Goal: Task Accomplishment & Management: Complete application form

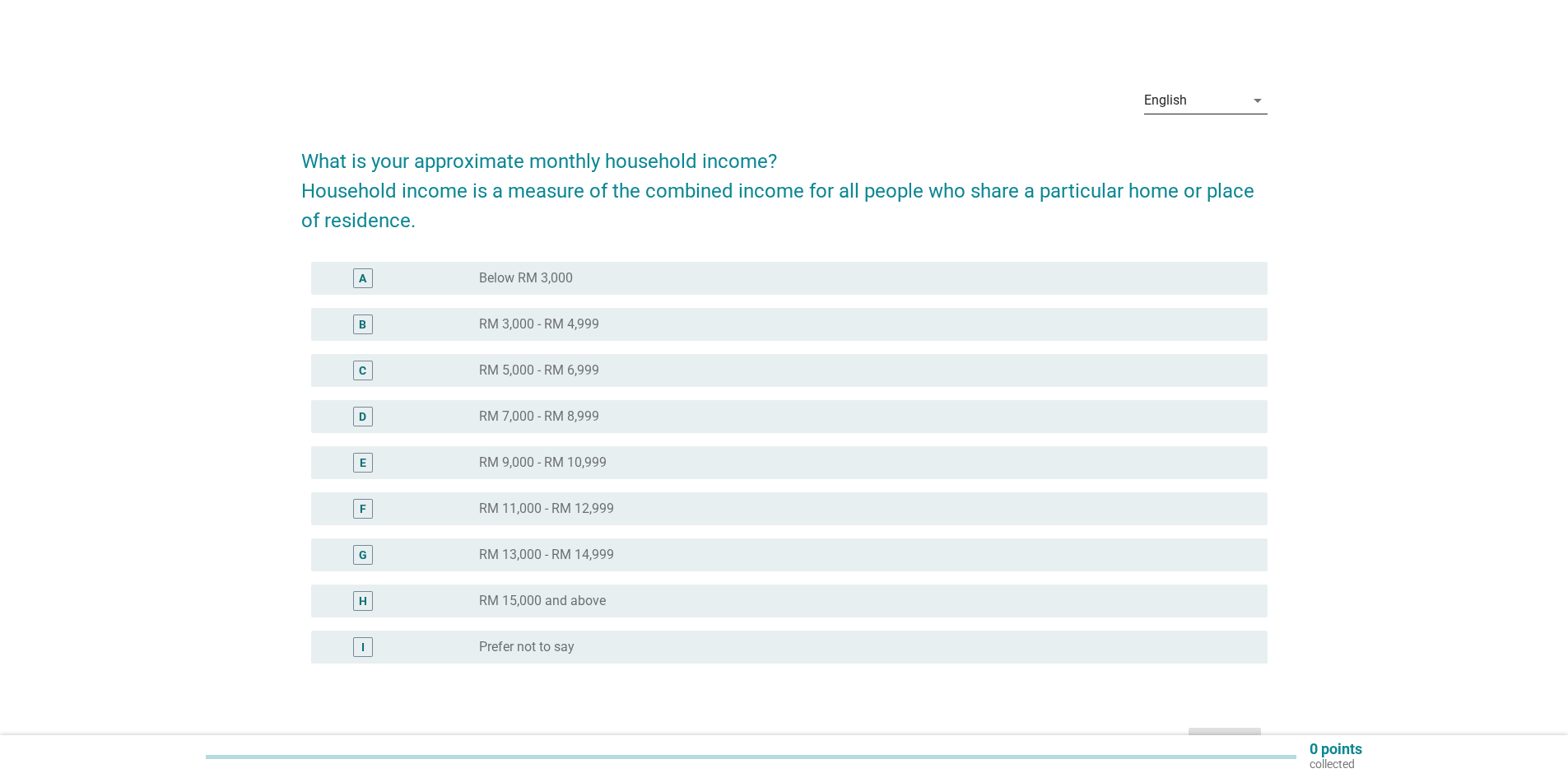
click at [1250, 95] on icon "arrow_drop_down" at bounding box center [1258, 101] width 20 height 20
click at [1229, 148] on div "Bahasa Melayu" at bounding box center [1205, 153] width 97 height 20
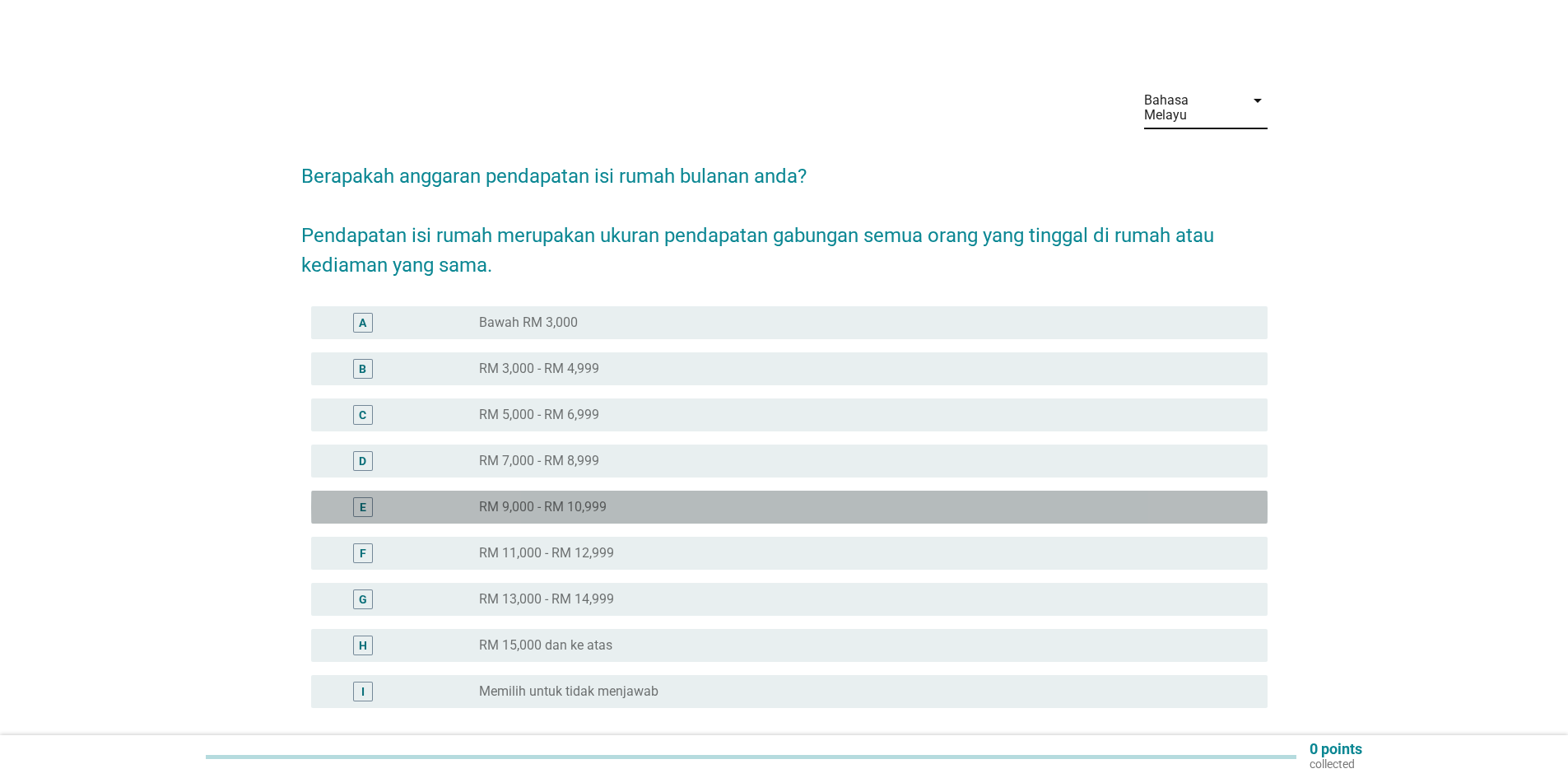
click at [558, 499] on label "RM 9,000 - RM 10,999" at bounding box center [543, 507] width 127 height 17
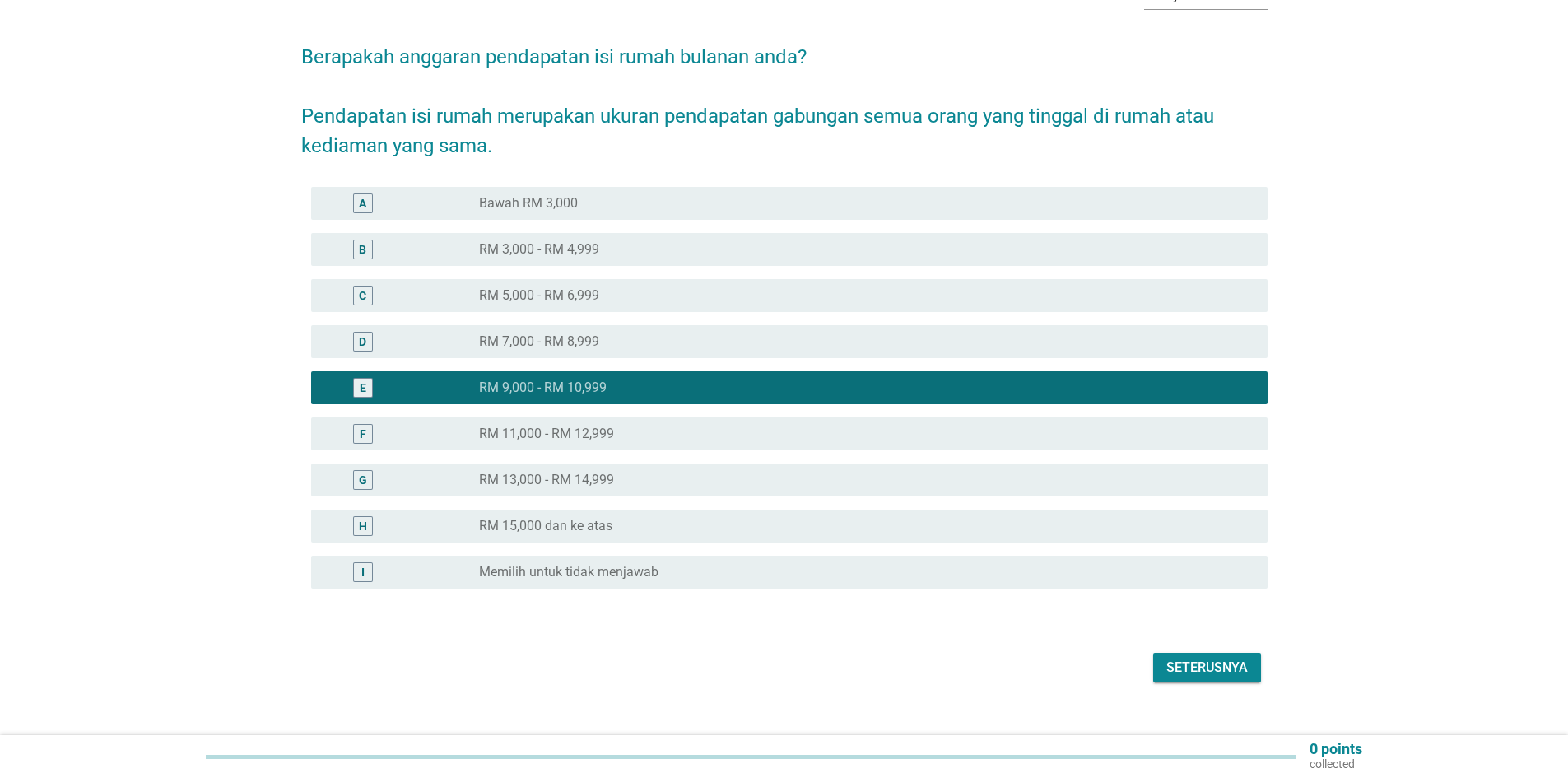
scroll to position [131, 0]
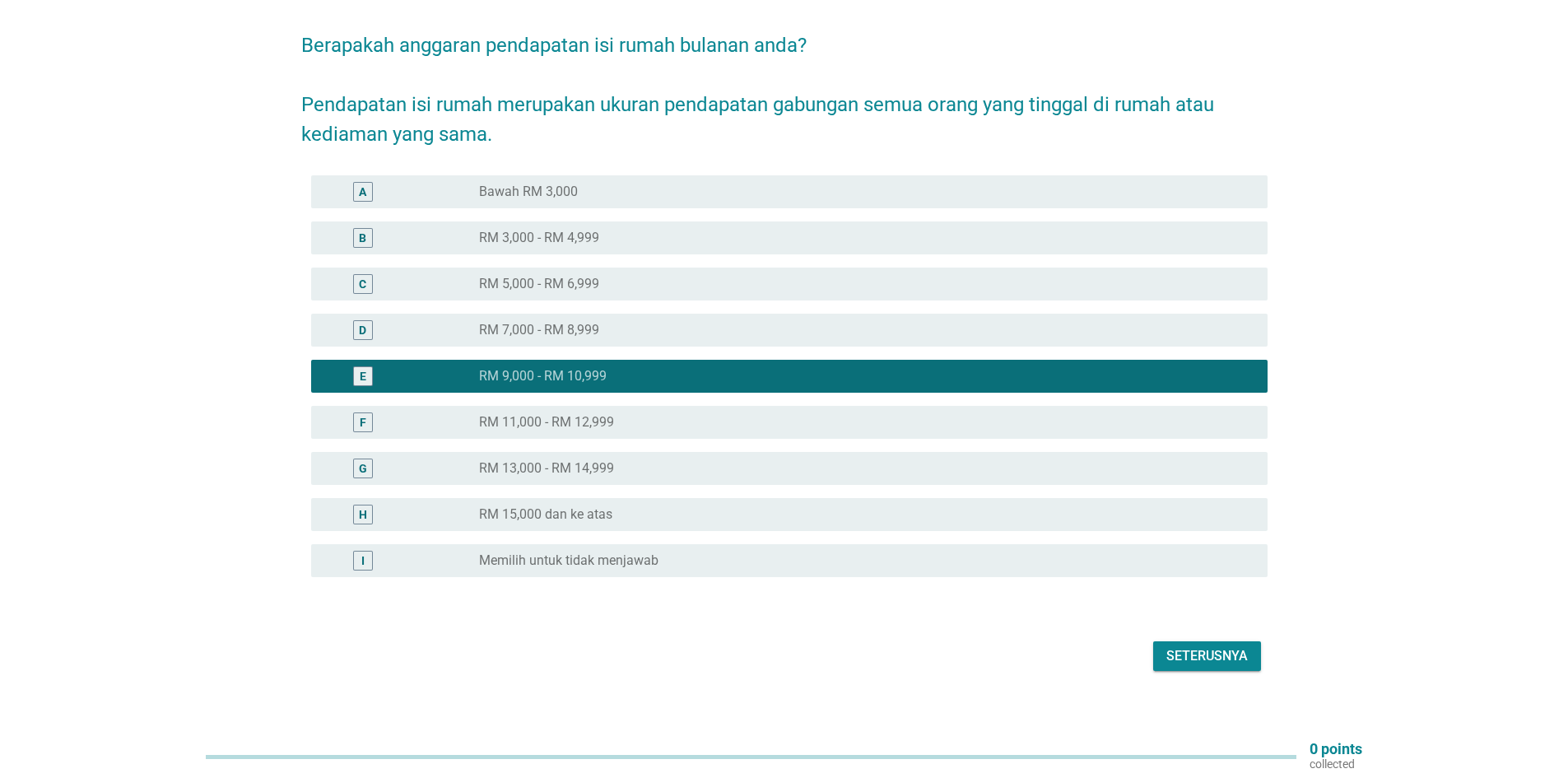
click at [1207, 646] on div "Seterusnya" at bounding box center [1207, 656] width 81 height 20
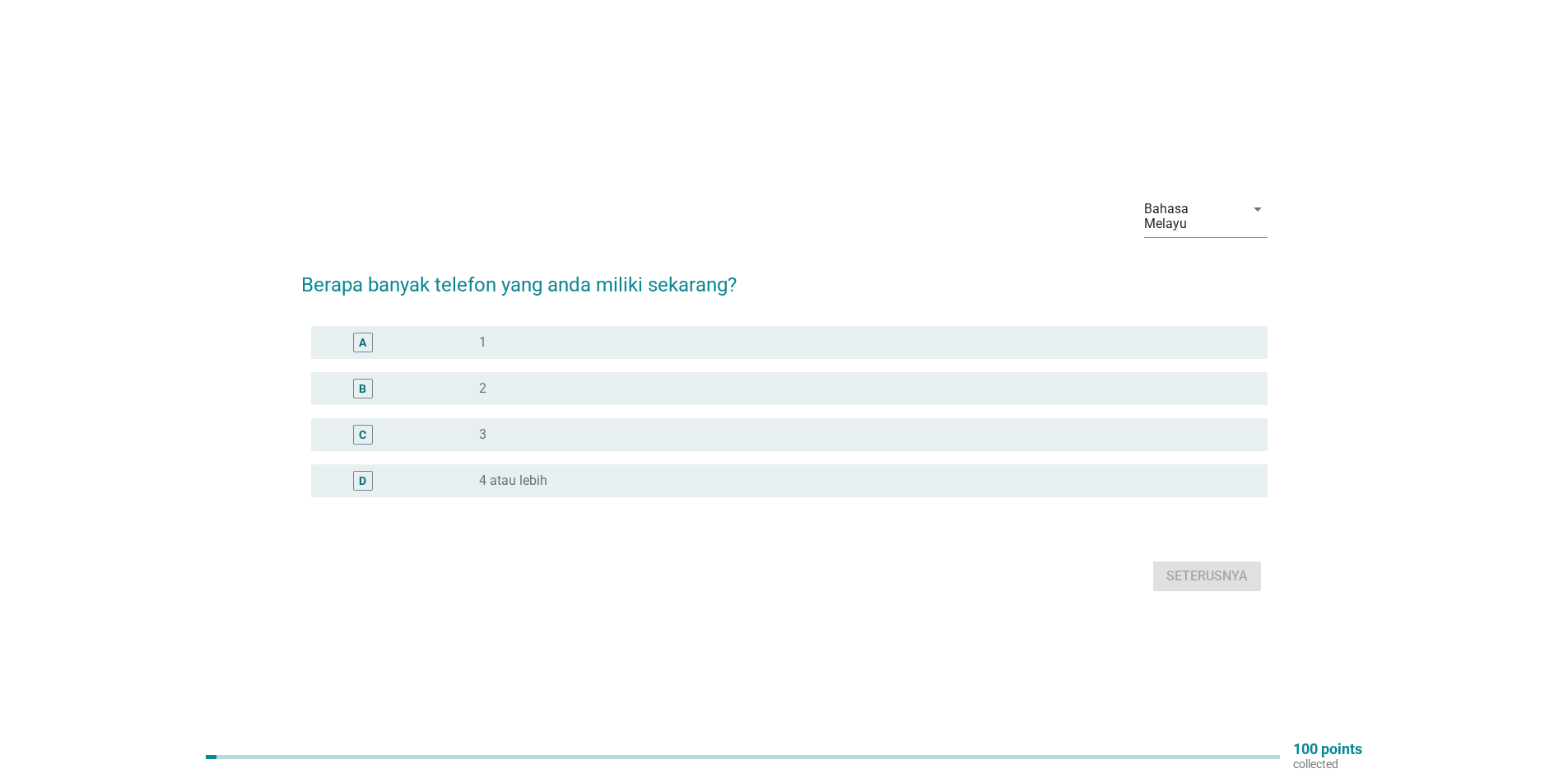
click at [515, 340] on div "radio_button_unchecked 1" at bounding box center [861, 343] width 763 height 17
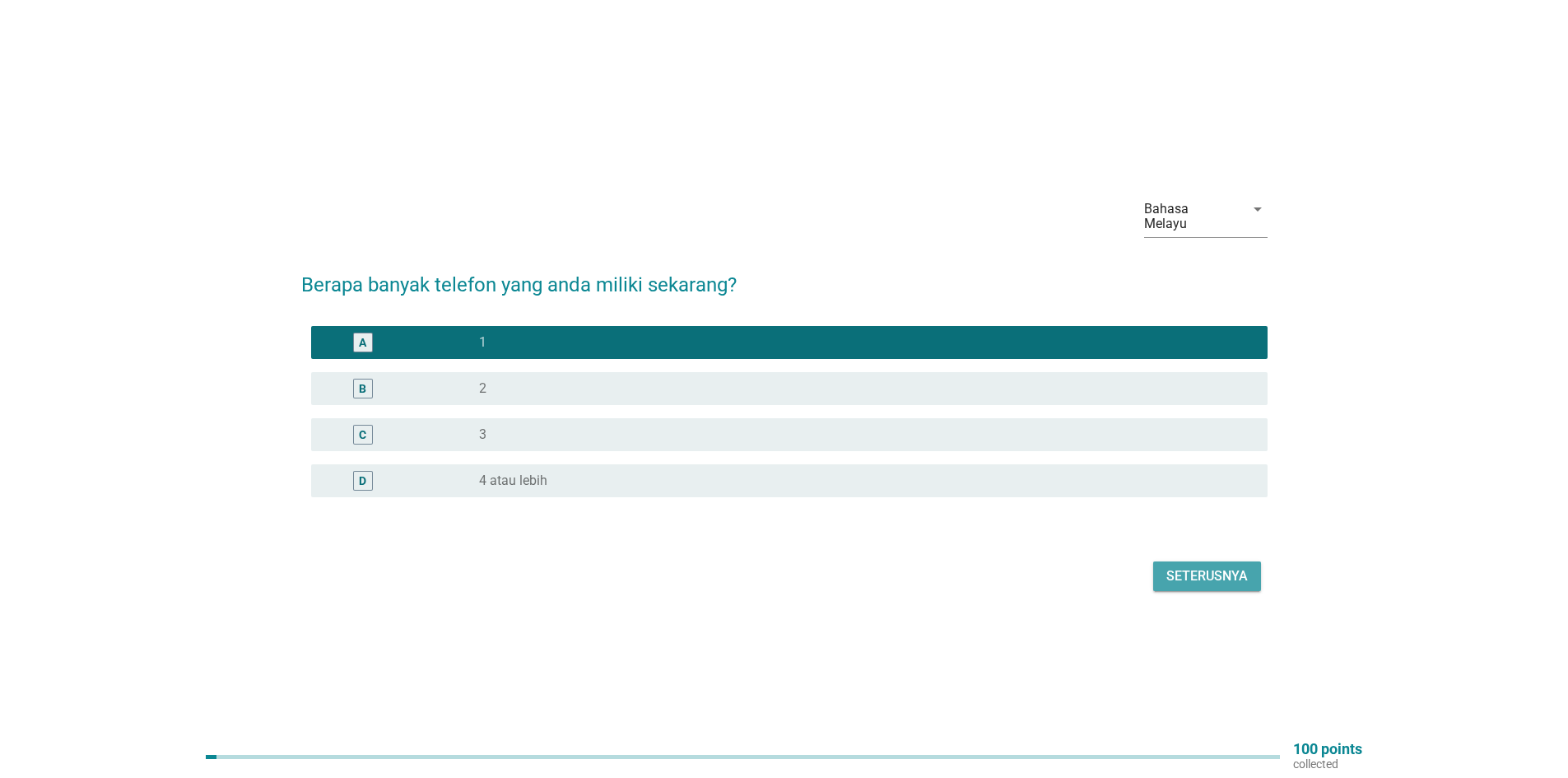
click at [1186, 573] on div "Seterusnya" at bounding box center [1207, 577] width 81 height 20
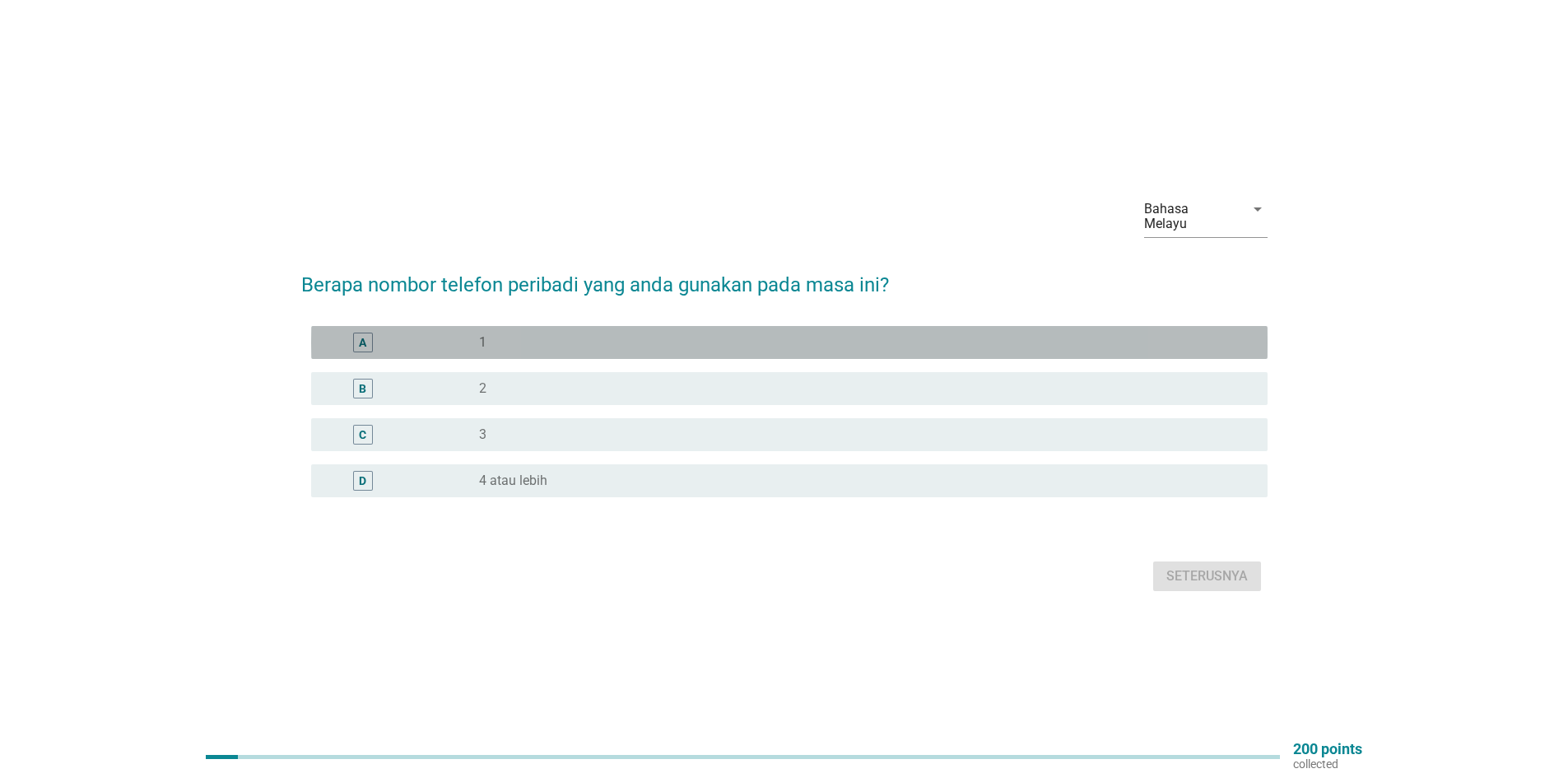
click at [576, 341] on div "radio_button_unchecked 1" at bounding box center [861, 343] width 763 height 17
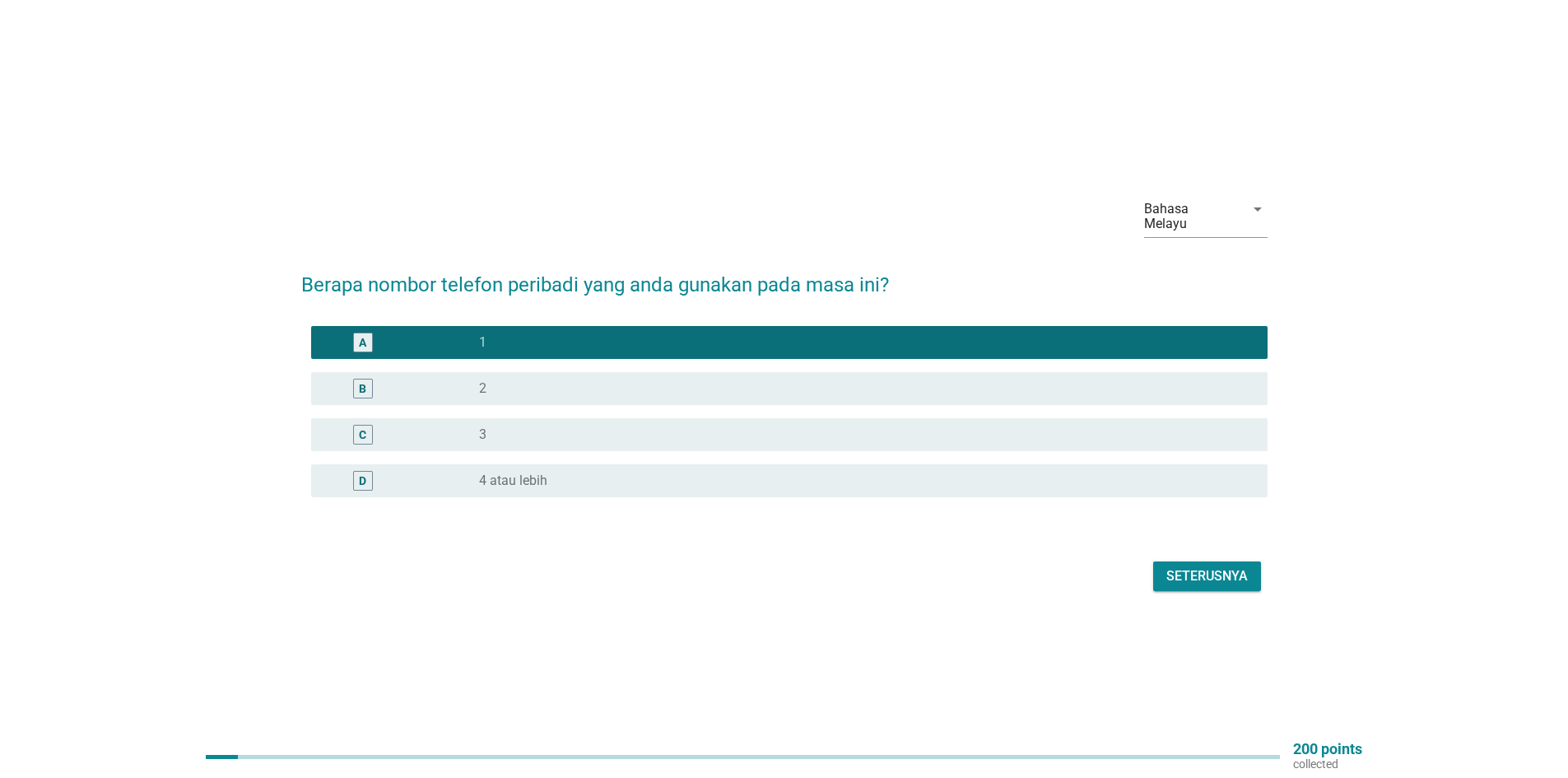
click at [1179, 573] on div "Seterusnya" at bounding box center [1207, 577] width 81 height 20
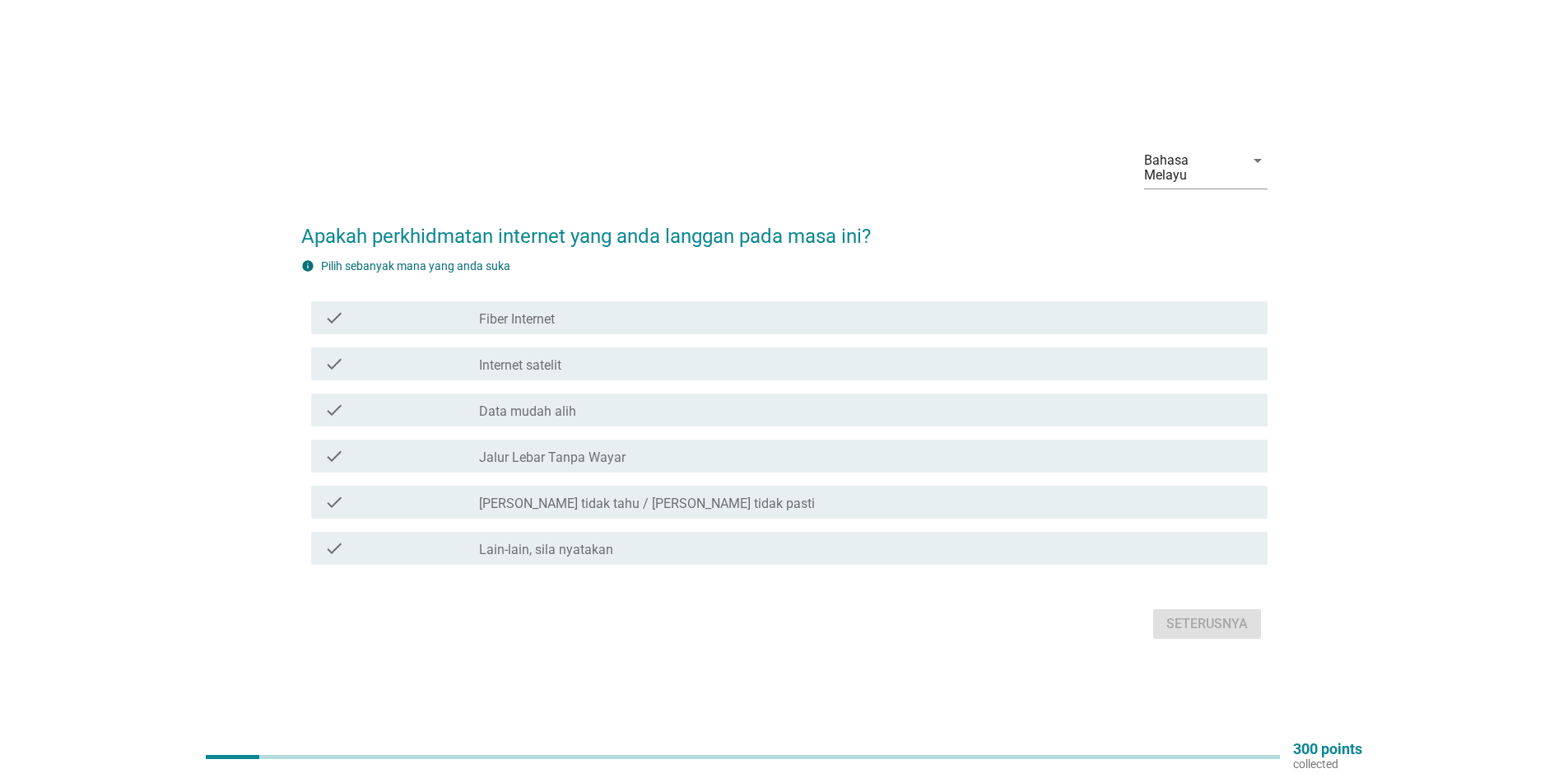
click at [575, 407] on div "check_box_outline_blank Data mudah alih" at bounding box center [867, 410] width 775 height 20
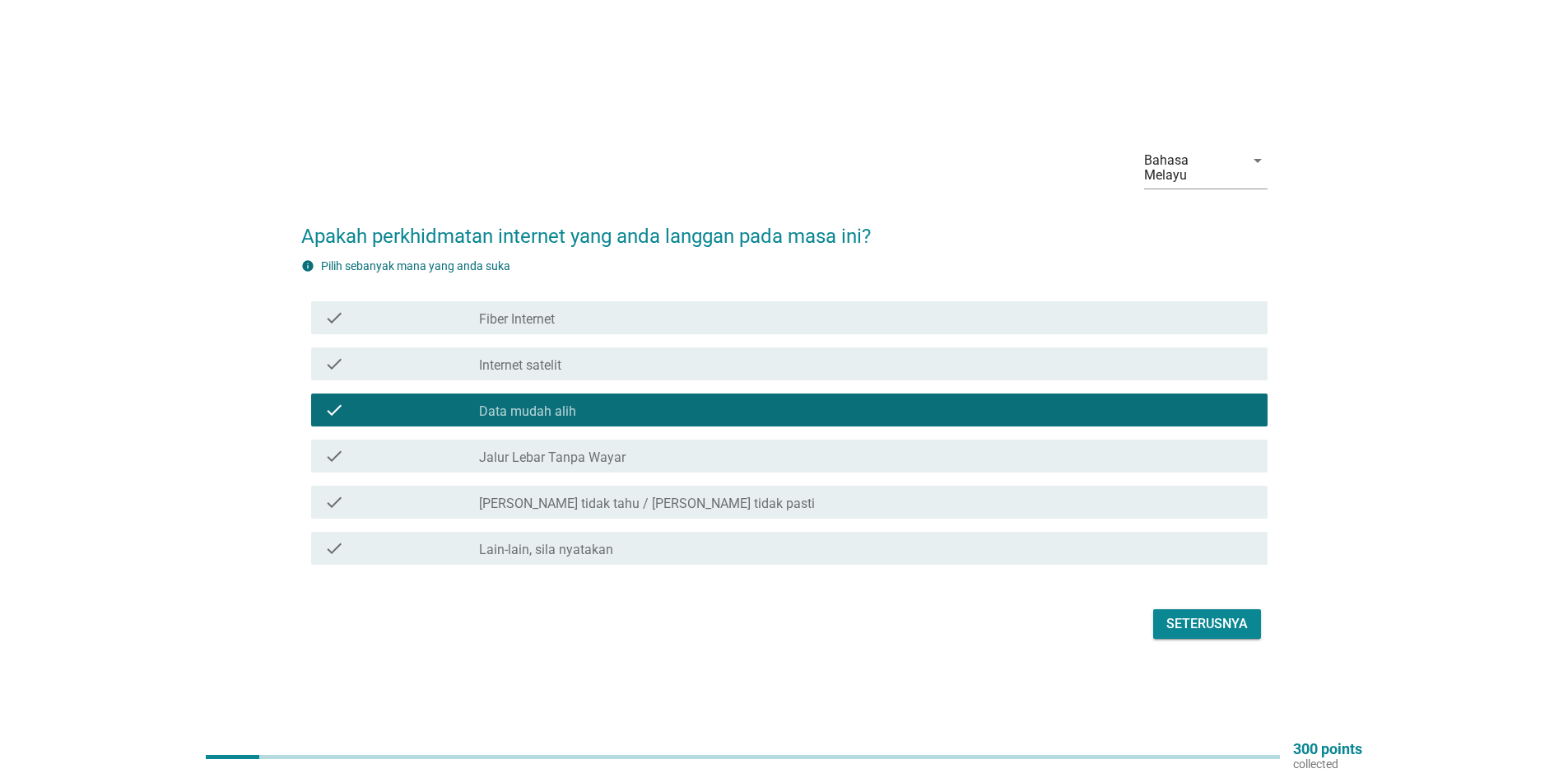
click at [603, 449] on label "Jalur Lebar Tanpa Wayar" at bounding box center [552, 458] width 147 height 17
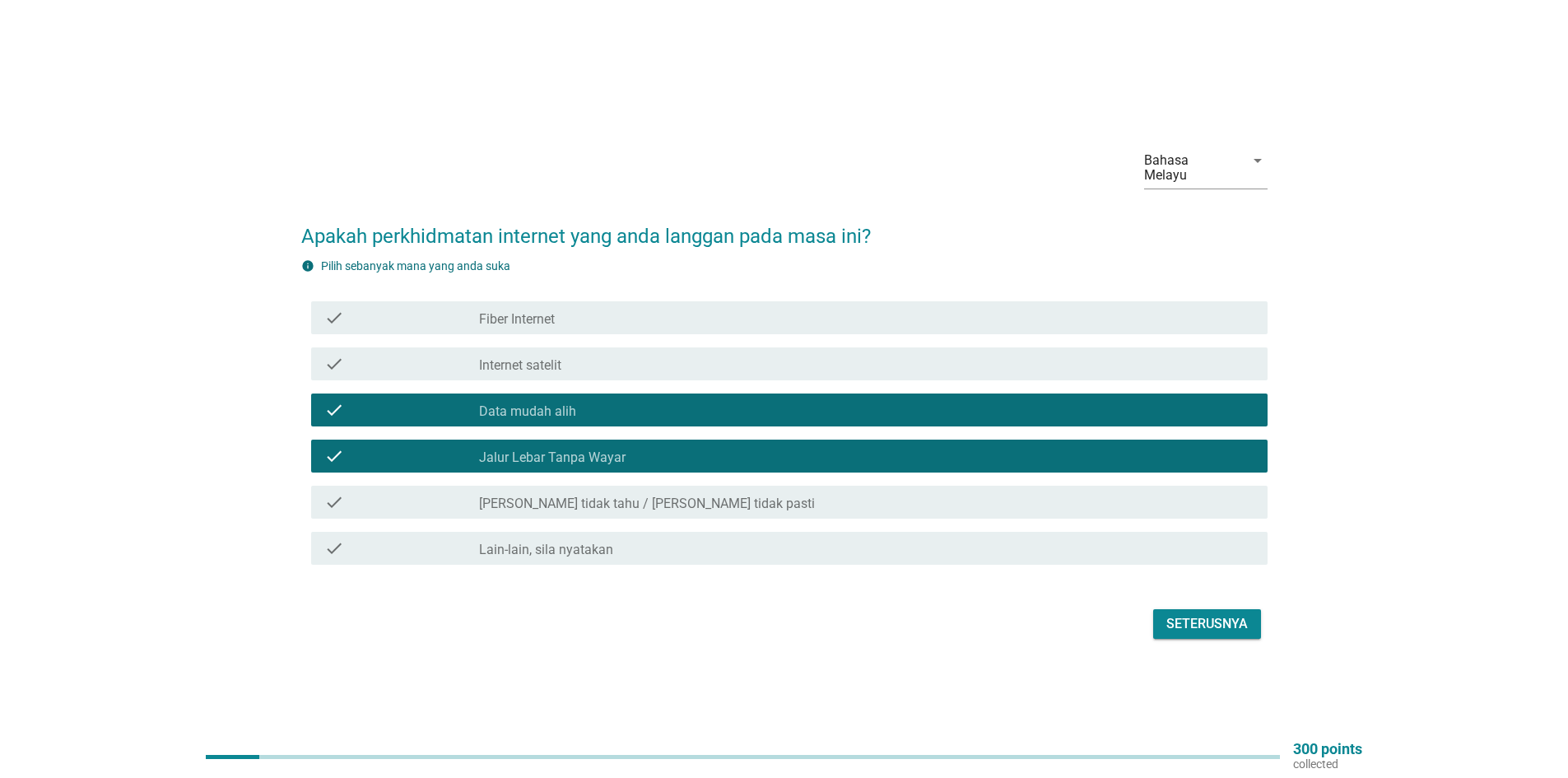
click at [561, 449] on label "Jalur Lebar Tanpa Wayar" at bounding box center [552, 458] width 147 height 17
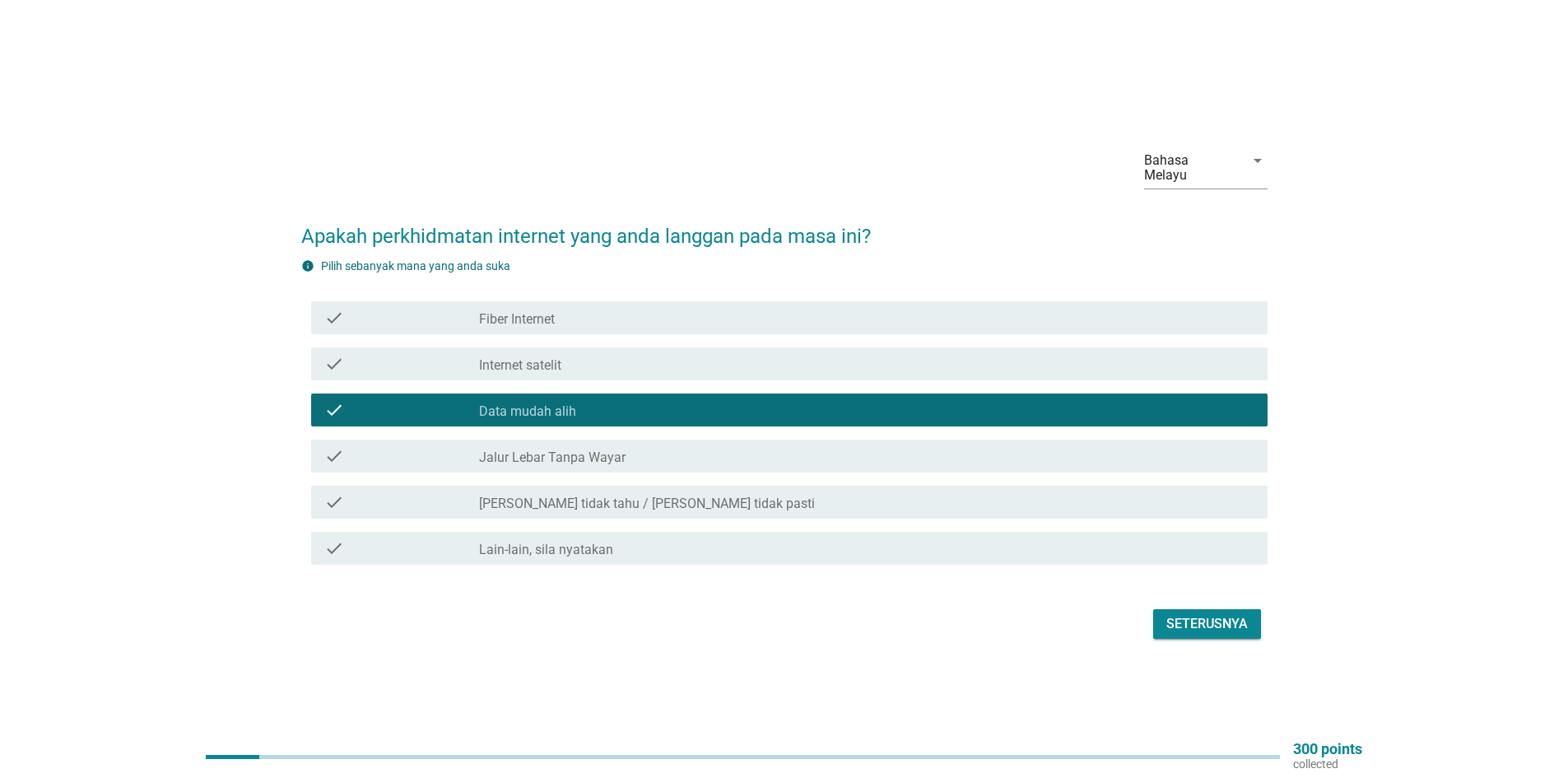
click at [562, 314] on div "check_box_outline_blank Fiber Internet" at bounding box center [867, 318] width 775 height 20
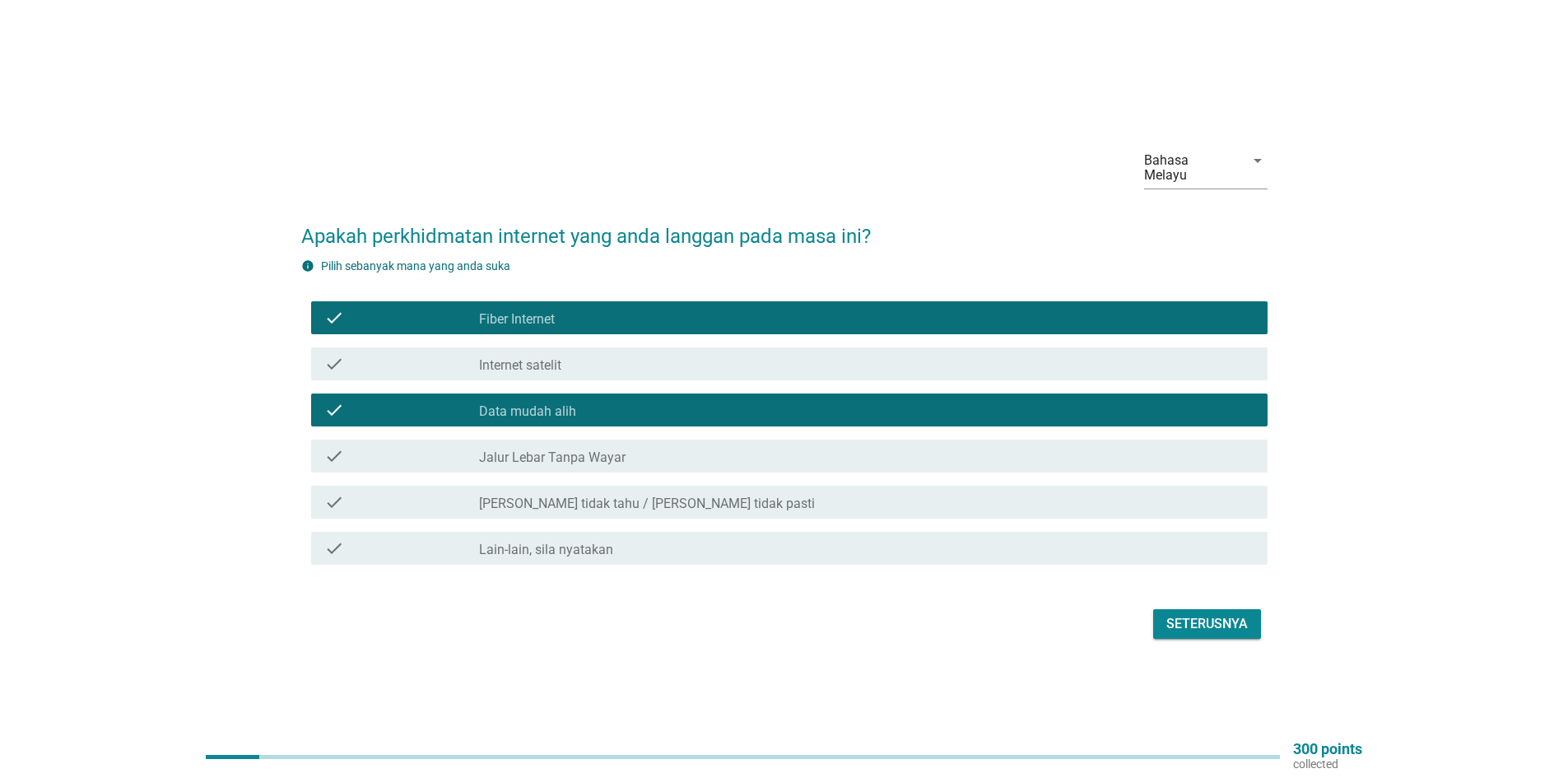
click at [1197, 618] on div "Seterusnya" at bounding box center [1207, 625] width 81 height 20
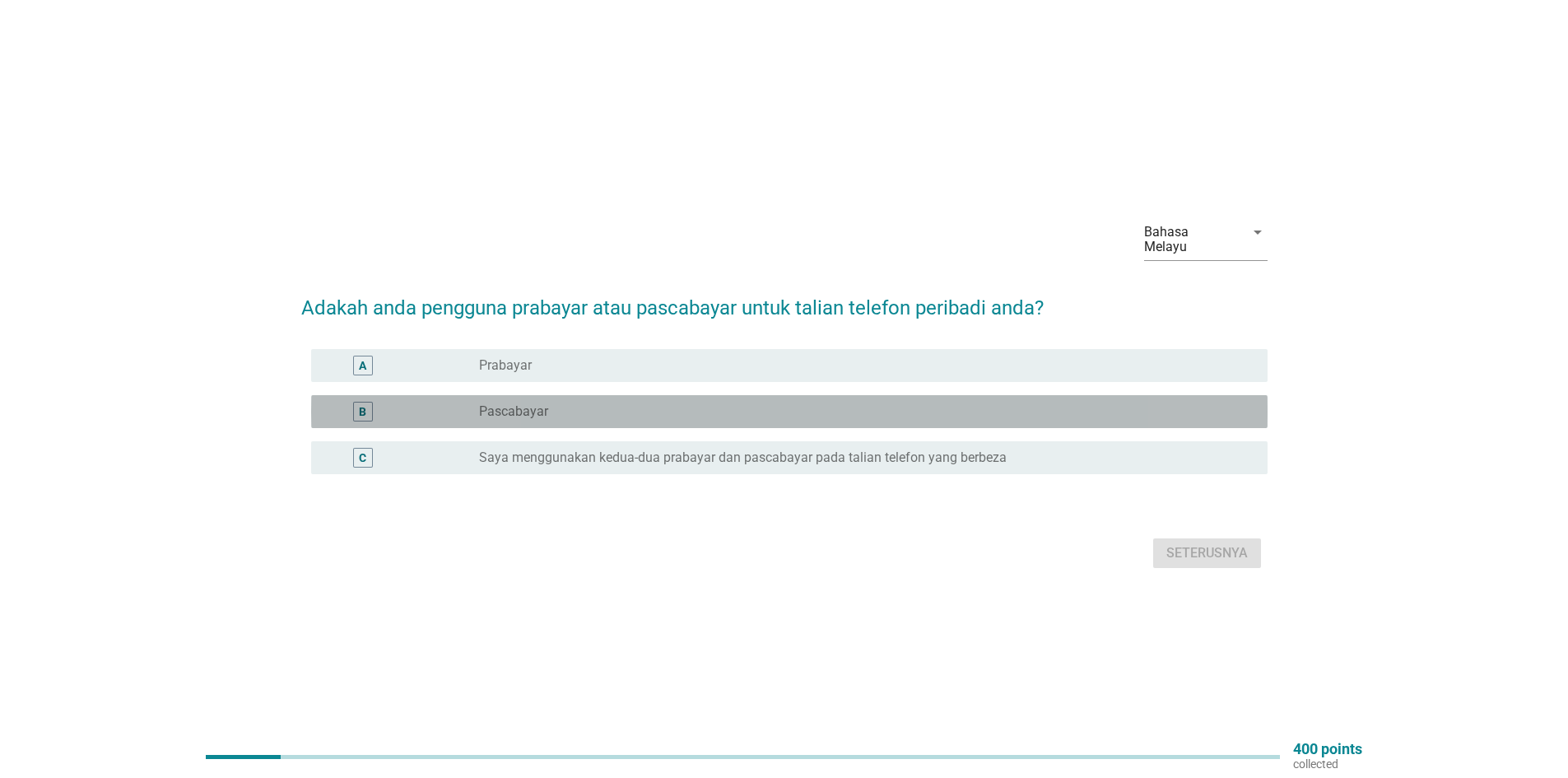
click at [556, 407] on div "radio_button_unchecked Pascabayar" at bounding box center [861, 412] width 763 height 17
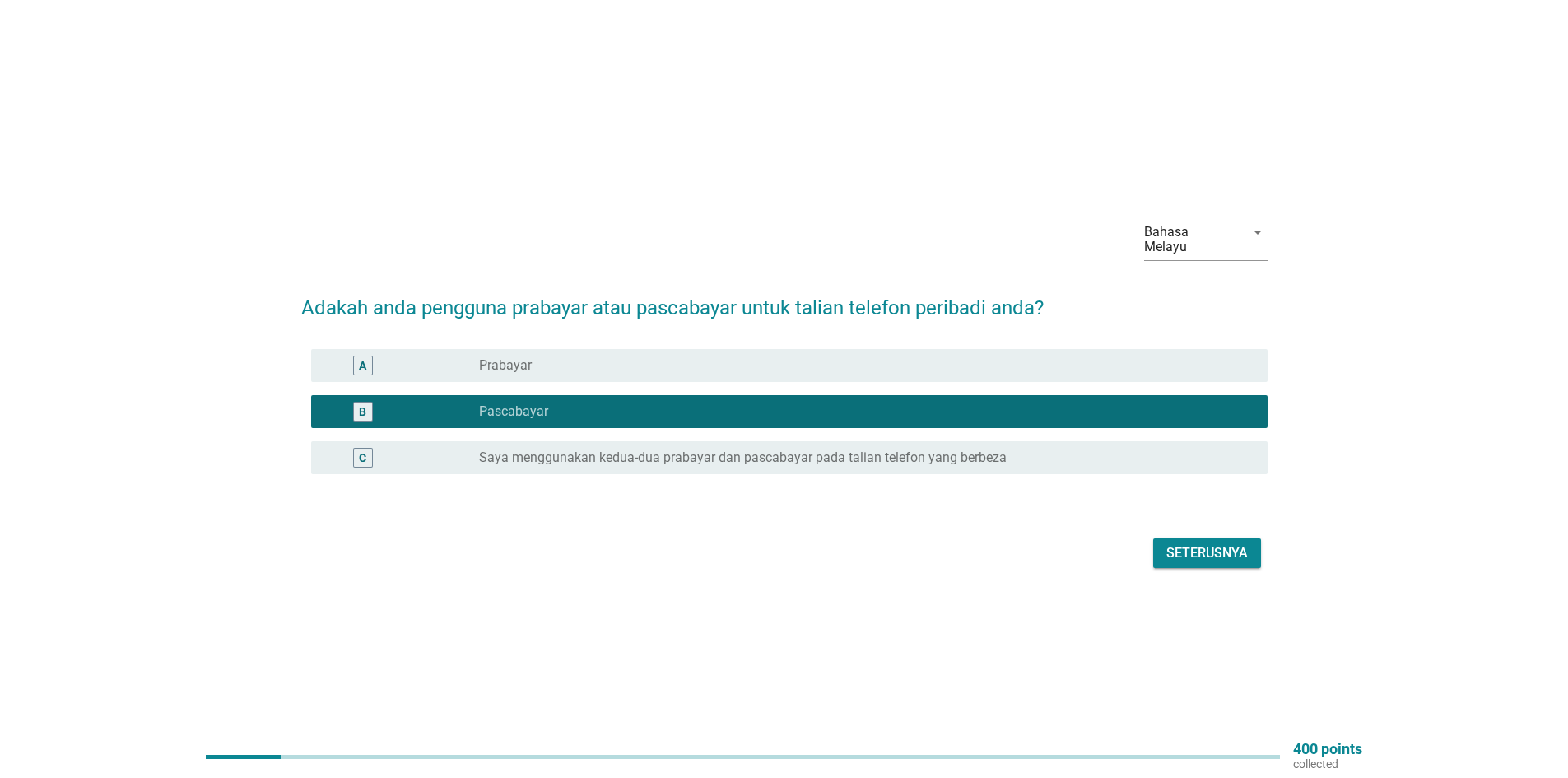
click at [1186, 547] on div "Seterusnya" at bounding box center [1207, 553] width 81 height 20
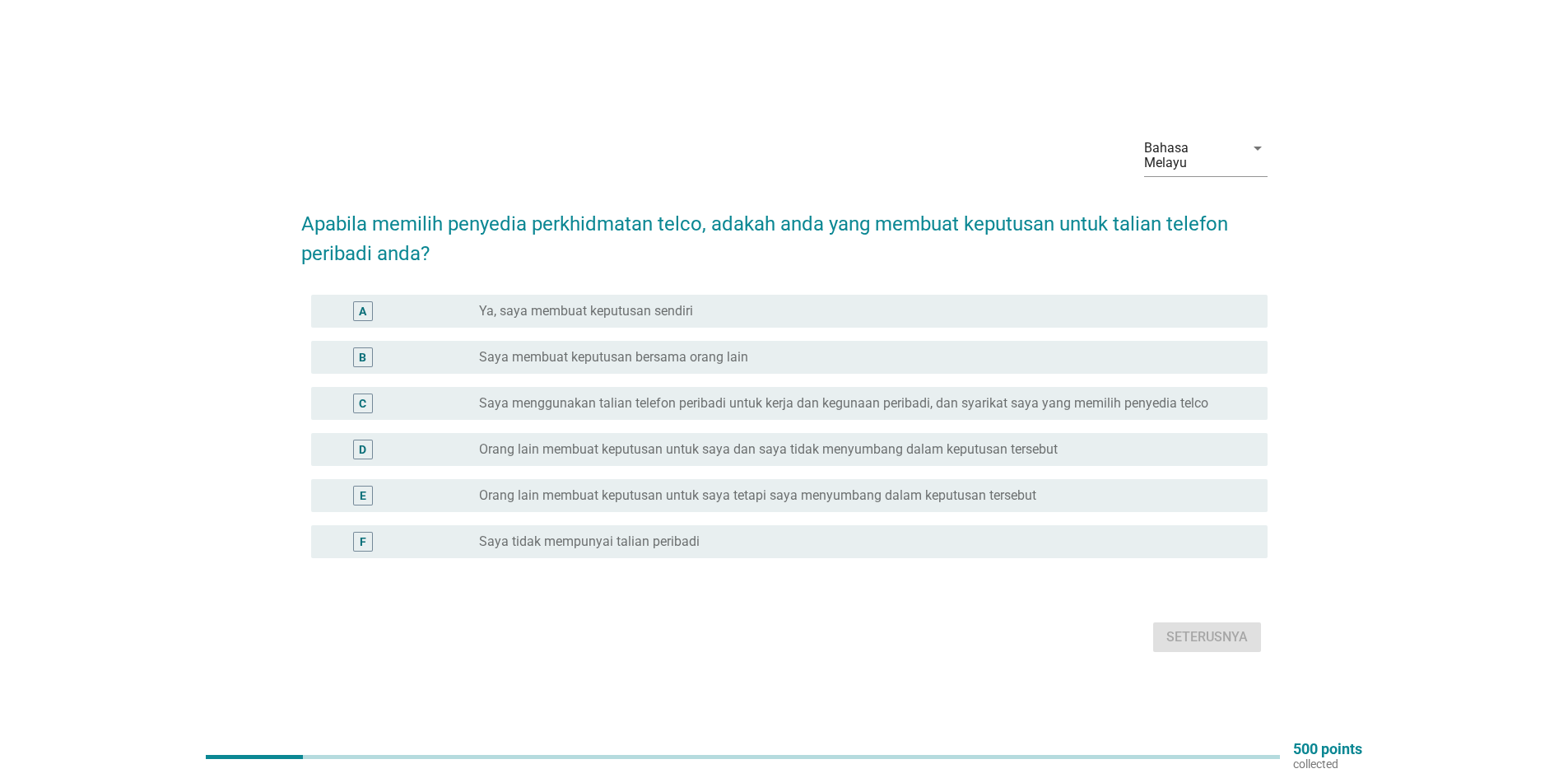
click at [762, 303] on div "radio_button_unchecked Ya, saya membuat keputusan sendiri" at bounding box center [861, 312] width 763 height 17
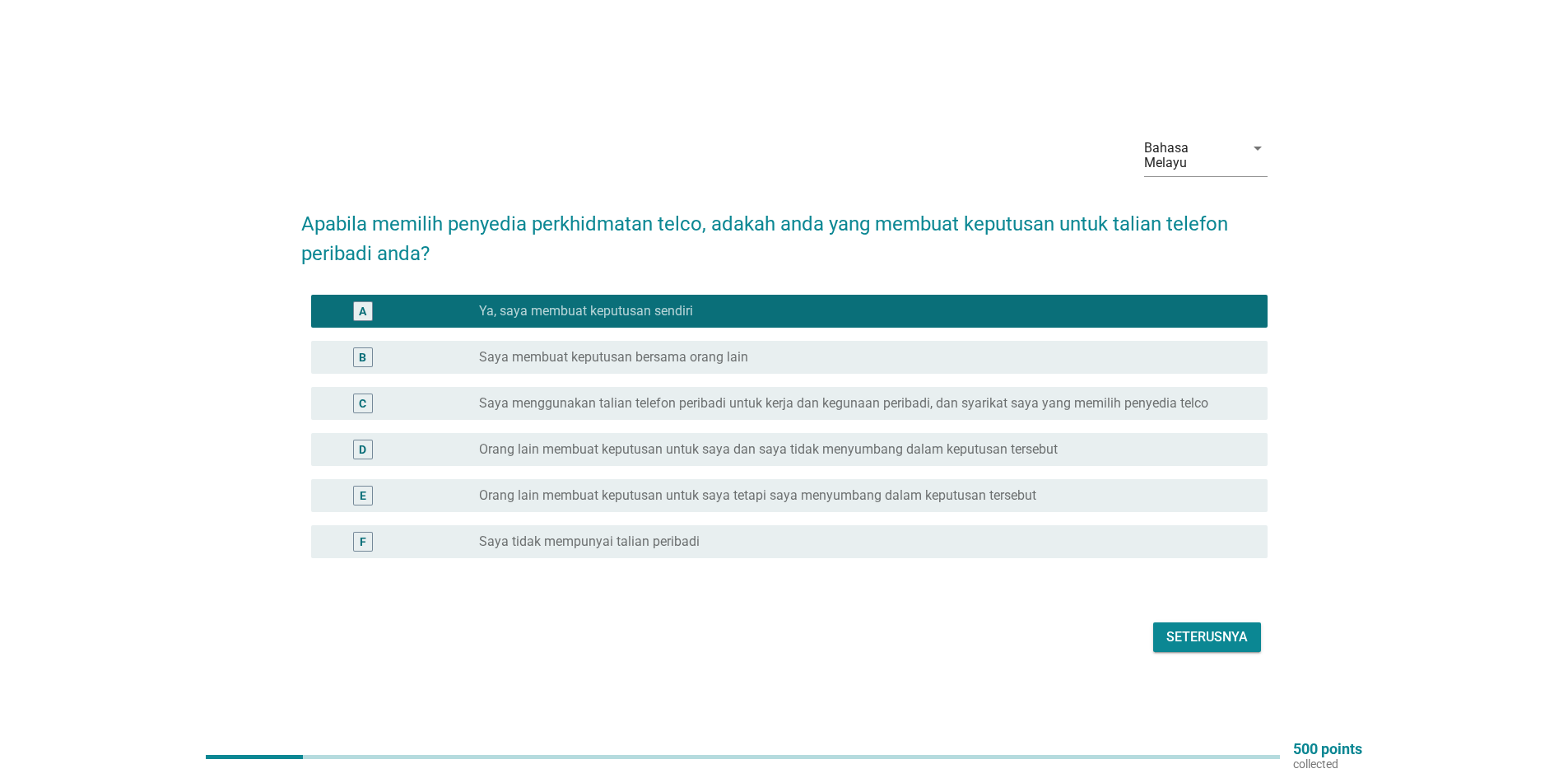
click at [1207, 628] on div "Seterusnya" at bounding box center [1207, 638] width 81 height 20
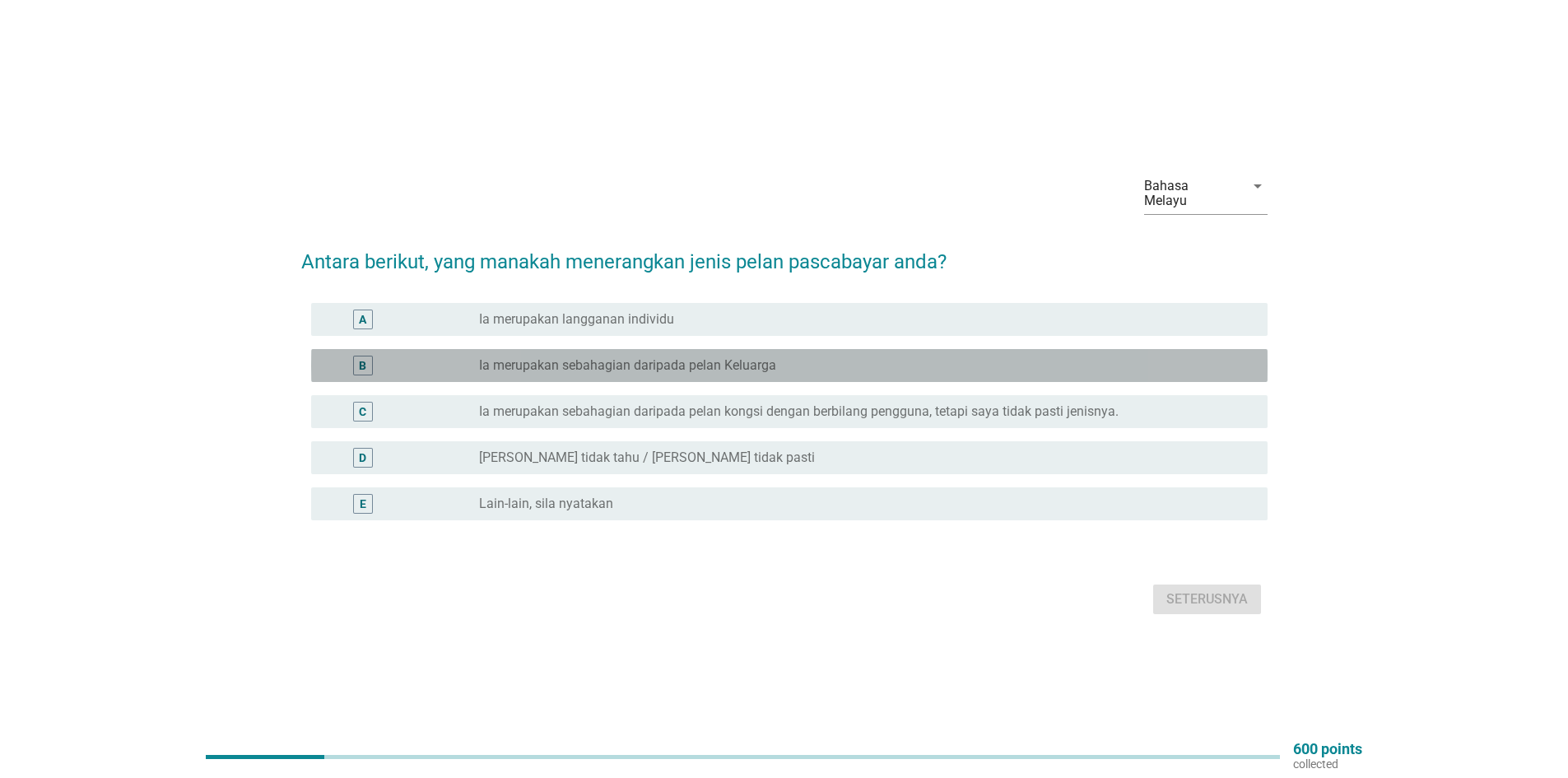
click at [702, 358] on label "Ia merupakan sebahagian daripada pelan Keluarga" at bounding box center [628, 366] width 298 height 17
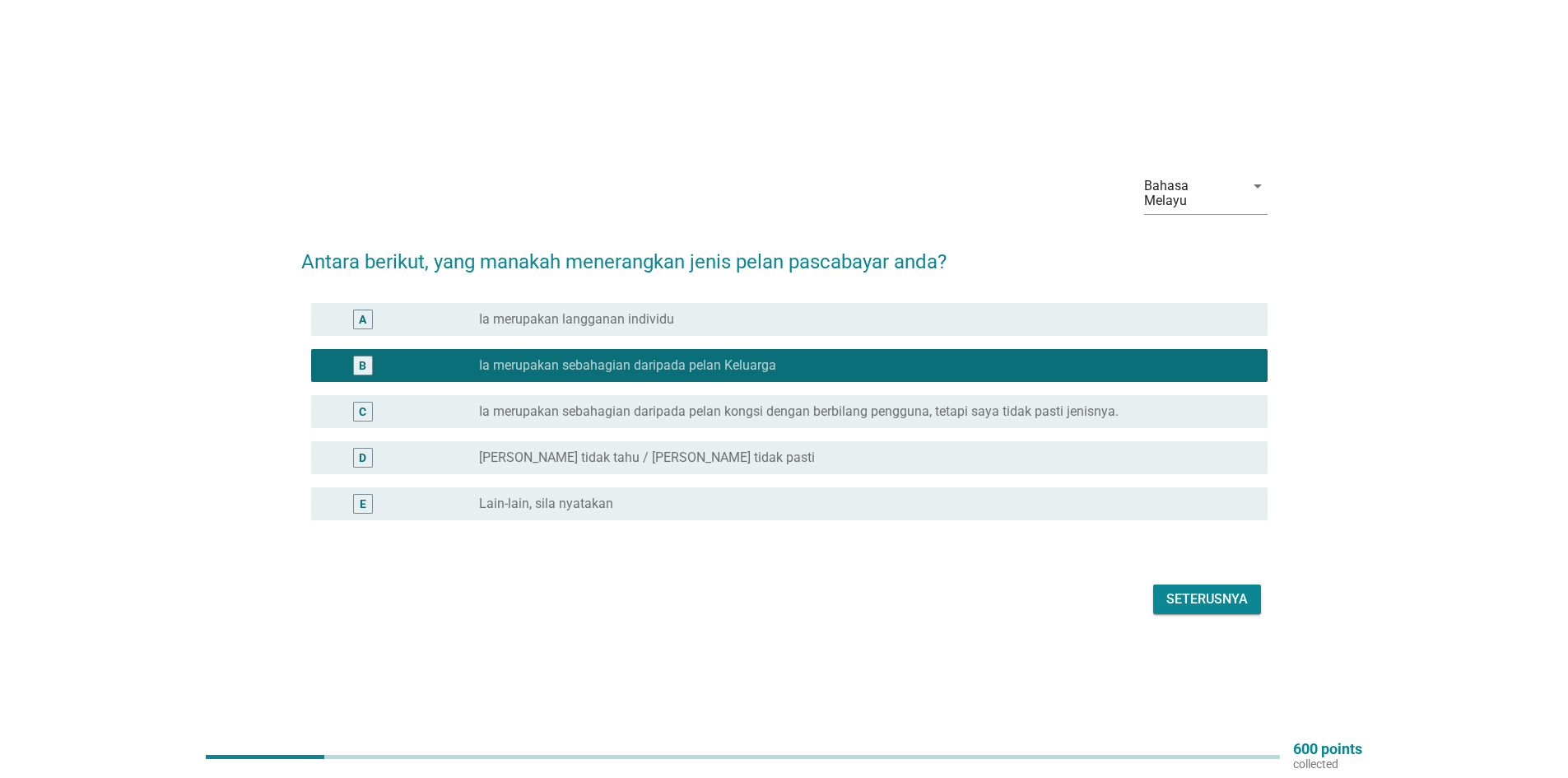
click at [1214, 595] on div "Seterusnya" at bounding box center [1207, 599] width 81 height 20
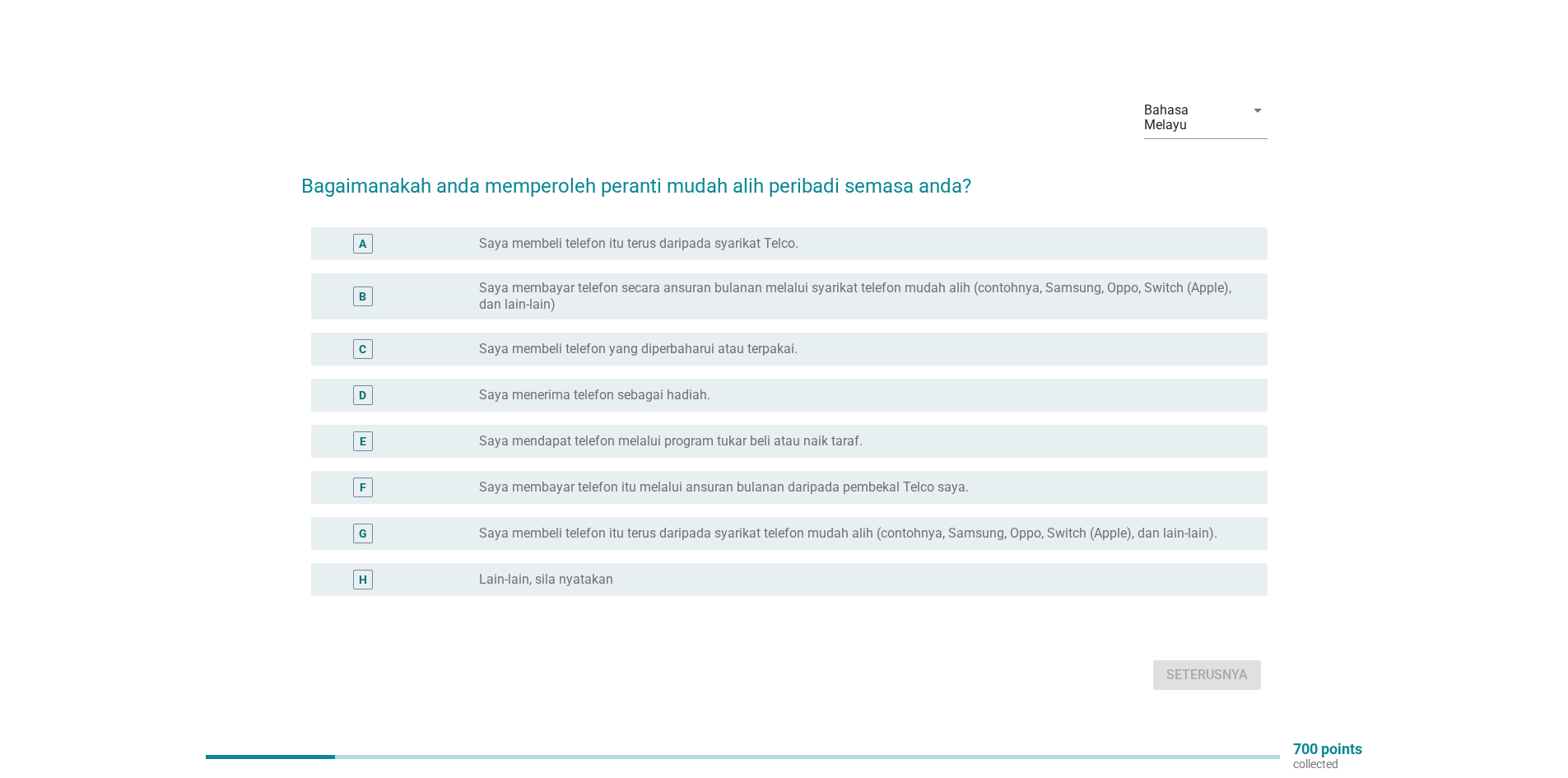
click at [794, 480] on label "Saya membayar telefon itu melalui ansuran bulanan daripada pembekal Telco saya." at bounding box center [724, 488] width 490 height 17
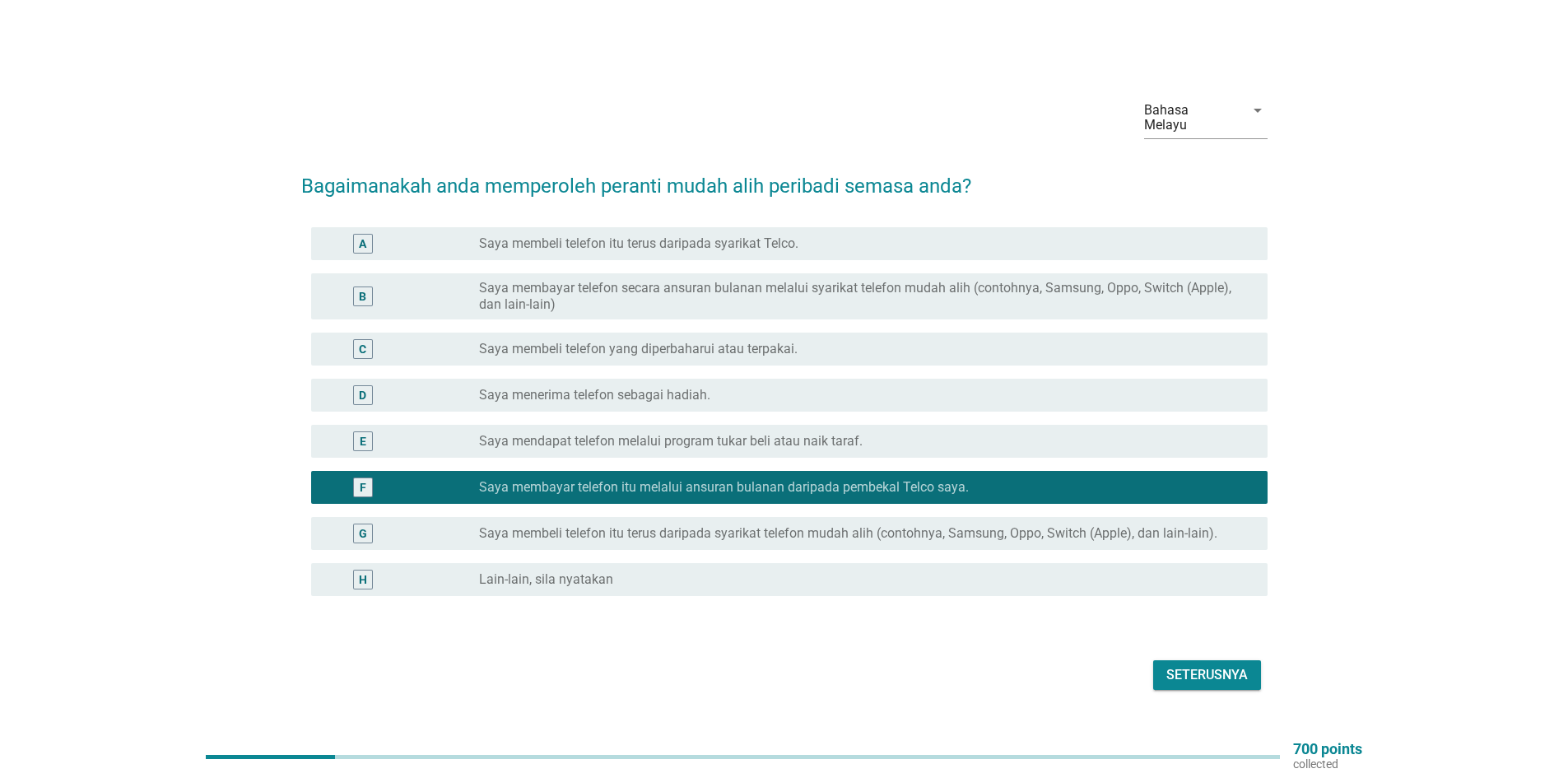
click at [1206, 666] on div "Seterusnya" at bounding box center [1207, 676] width 81 height 20
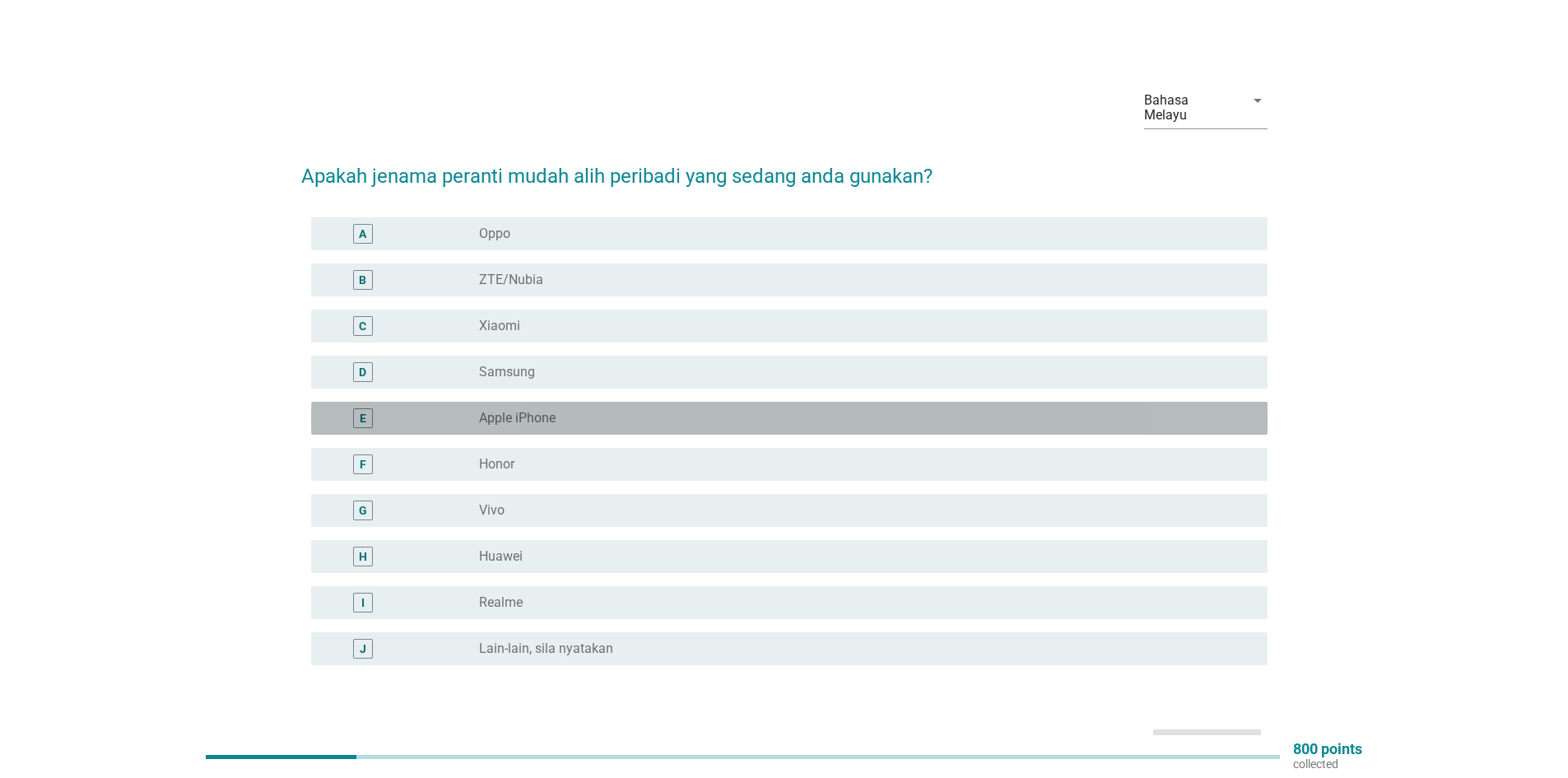
click at [509, 410] on label "Apple iPhone" at bounding box center [517, 418] width 76 height 17
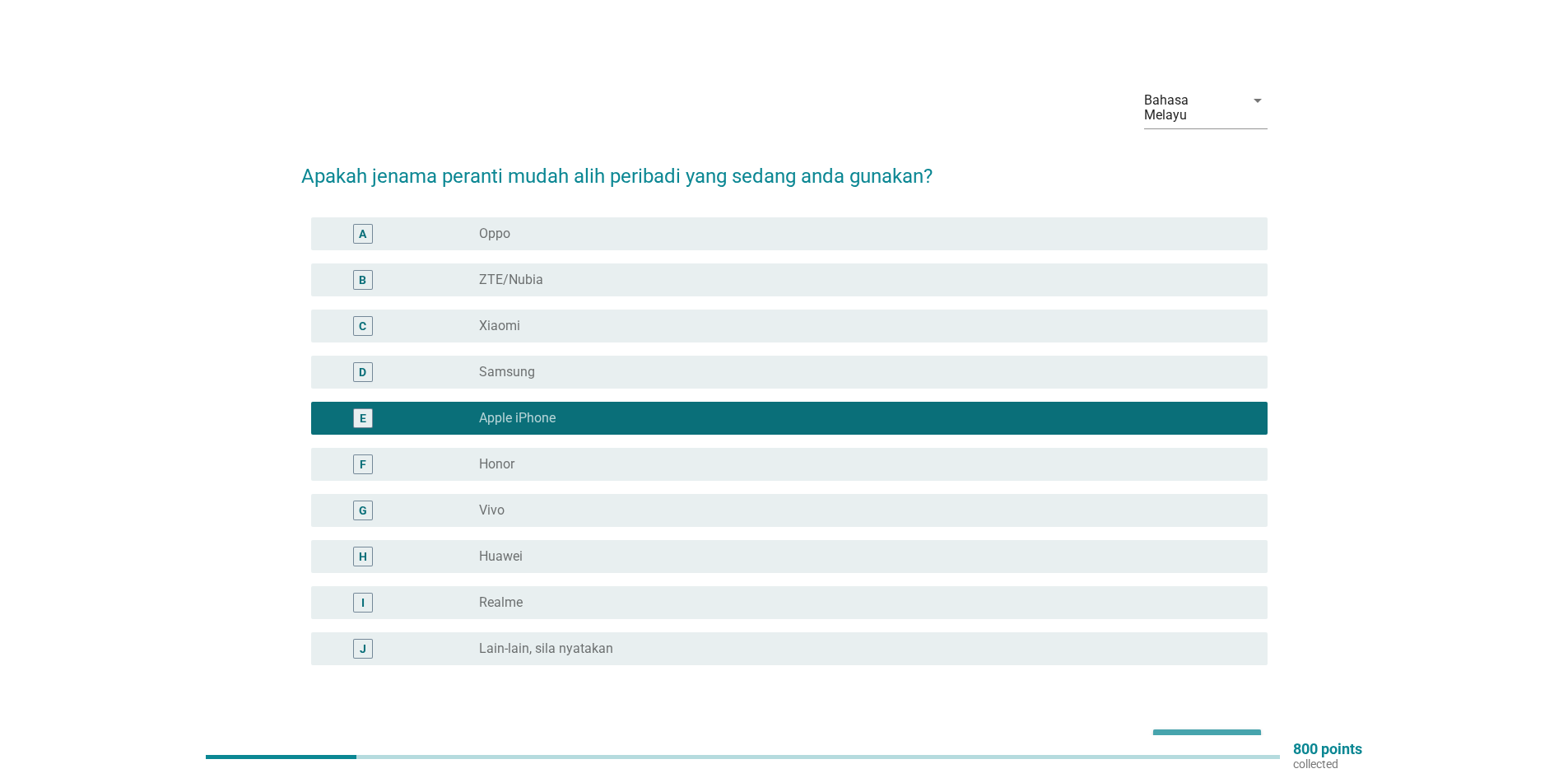
click at [1188, 734] on div "Seterusnya" at bounding box center [1207, 744] width 81 height 20
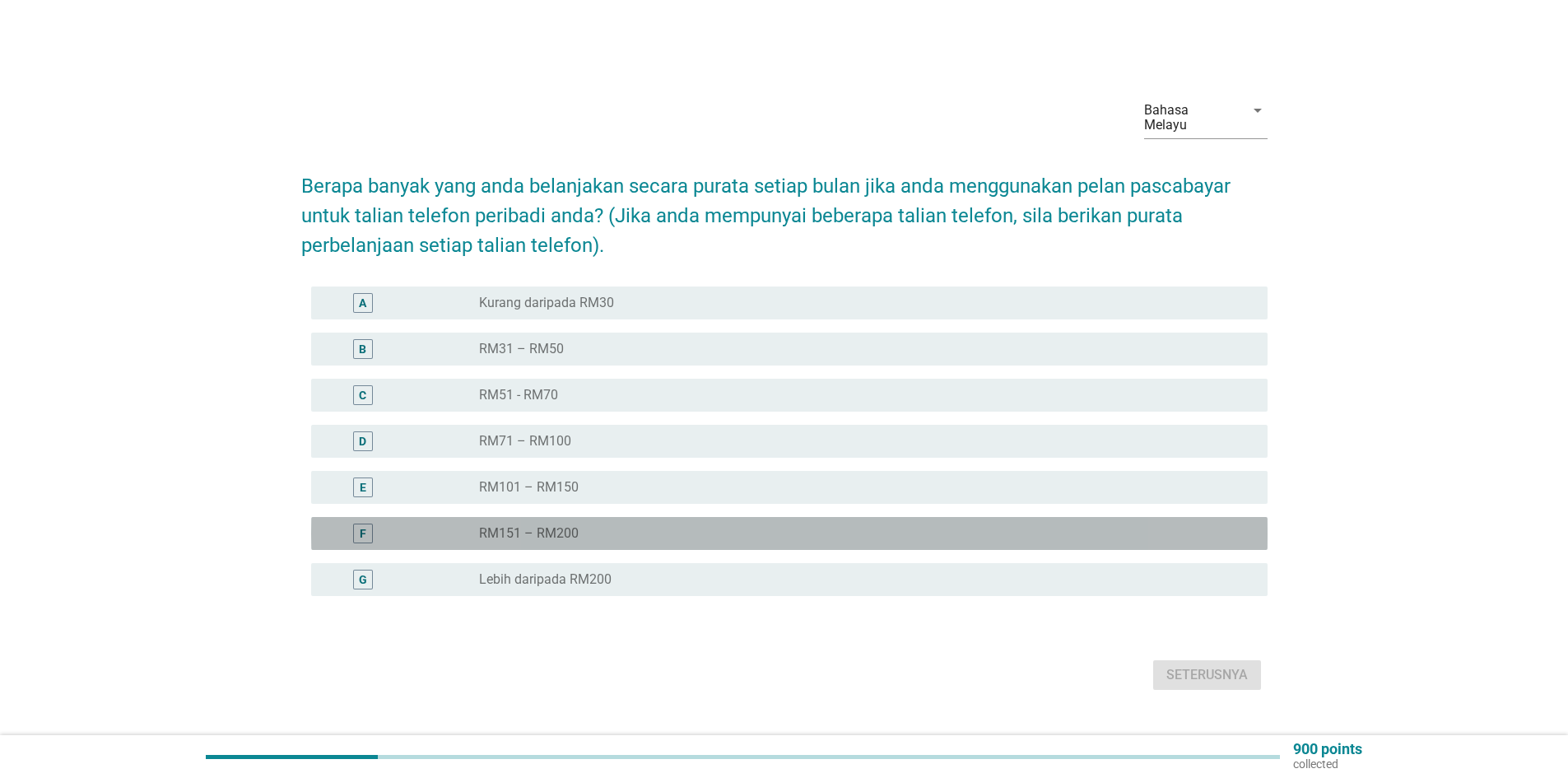
click at [561, 527] on label "RM151 – RM200" at bounding box center [529, 534] width 100 height 17
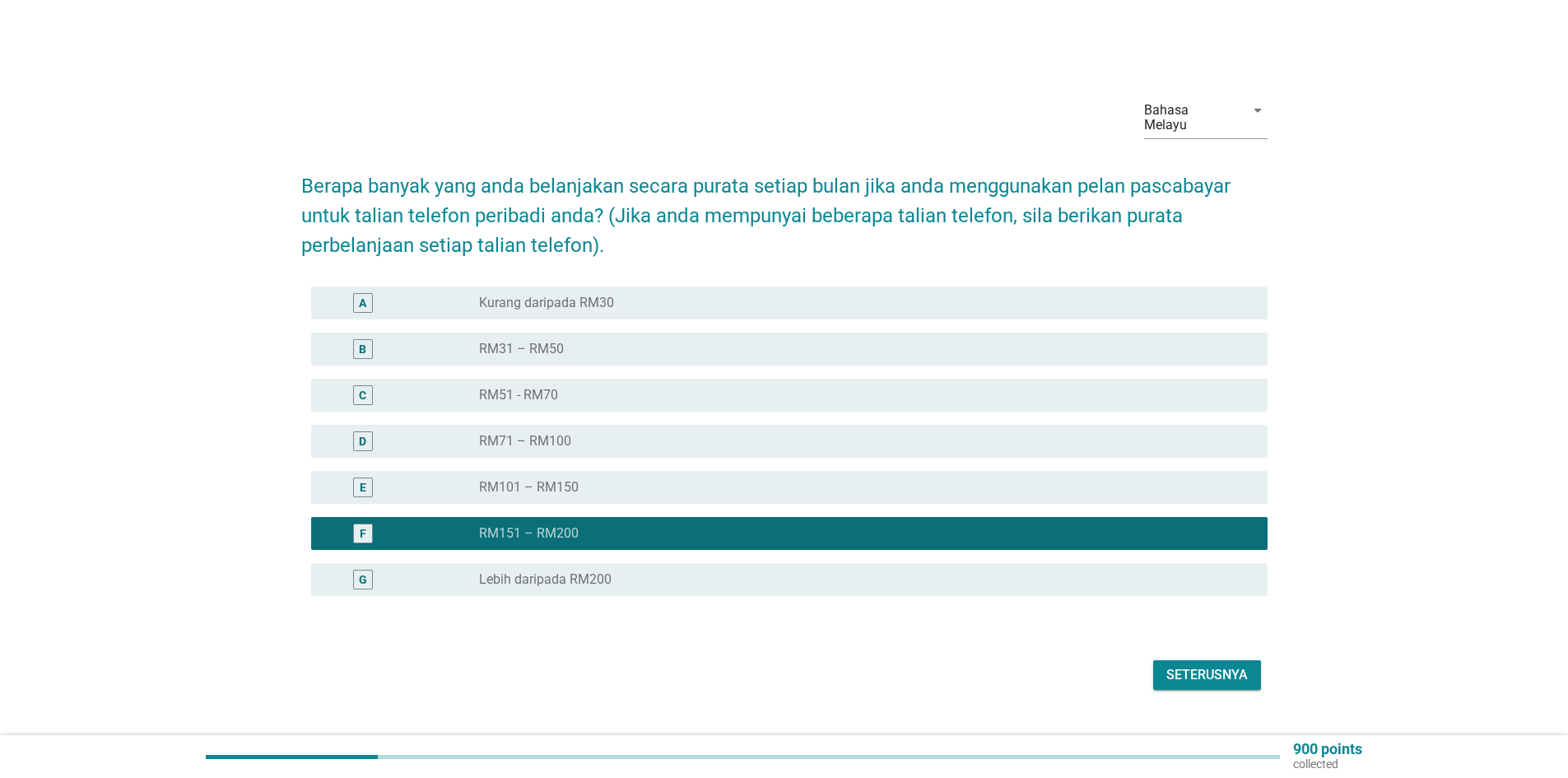
click at [656, 572] on div "radio_button_unchecked Lebih daripada RM200" at bounding box center [861, 580] width 763 height 17
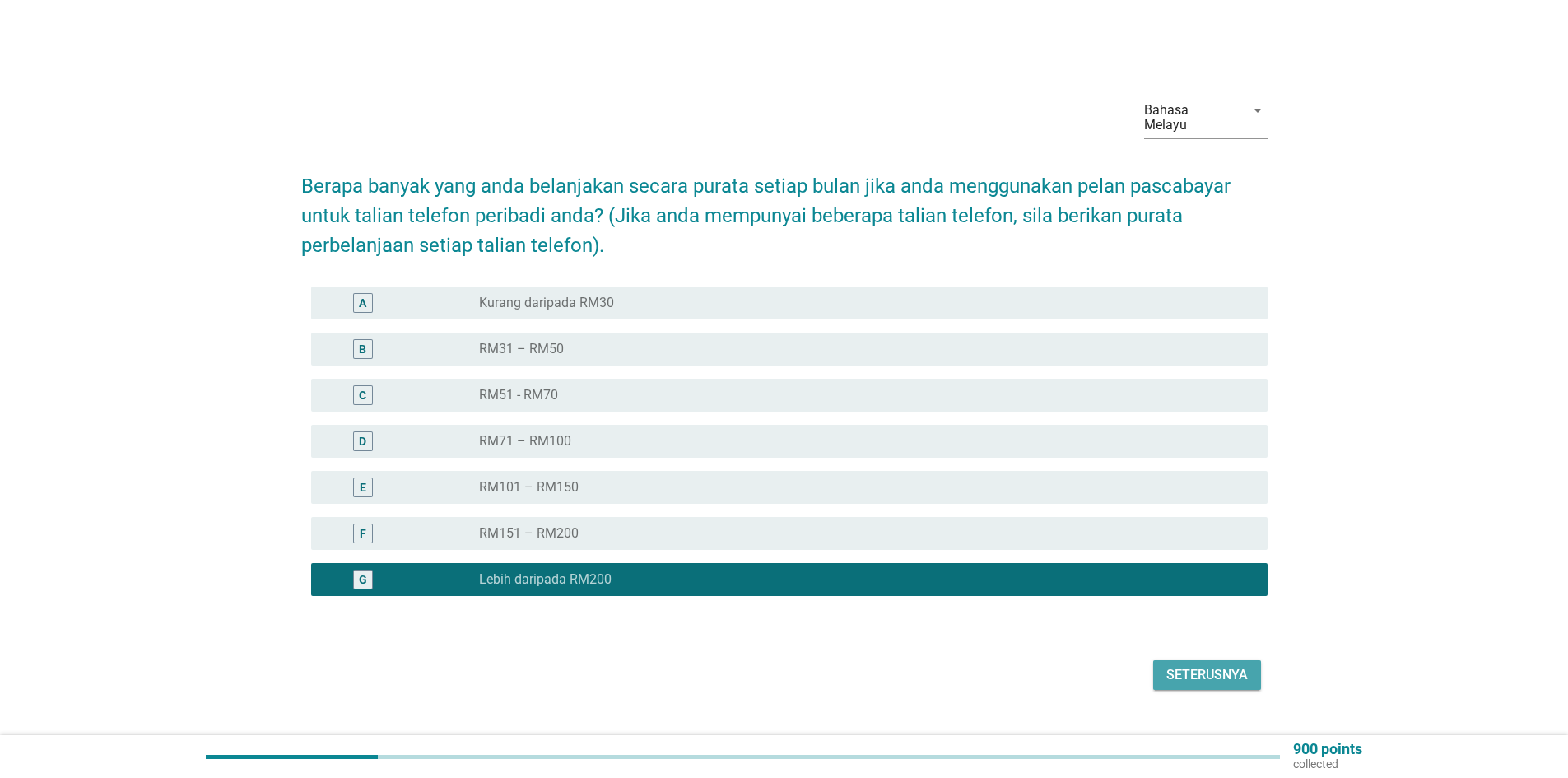
click at [1192, 673] on div "Seterusnya" at bounding box center [1207, 676] width 81 height 20
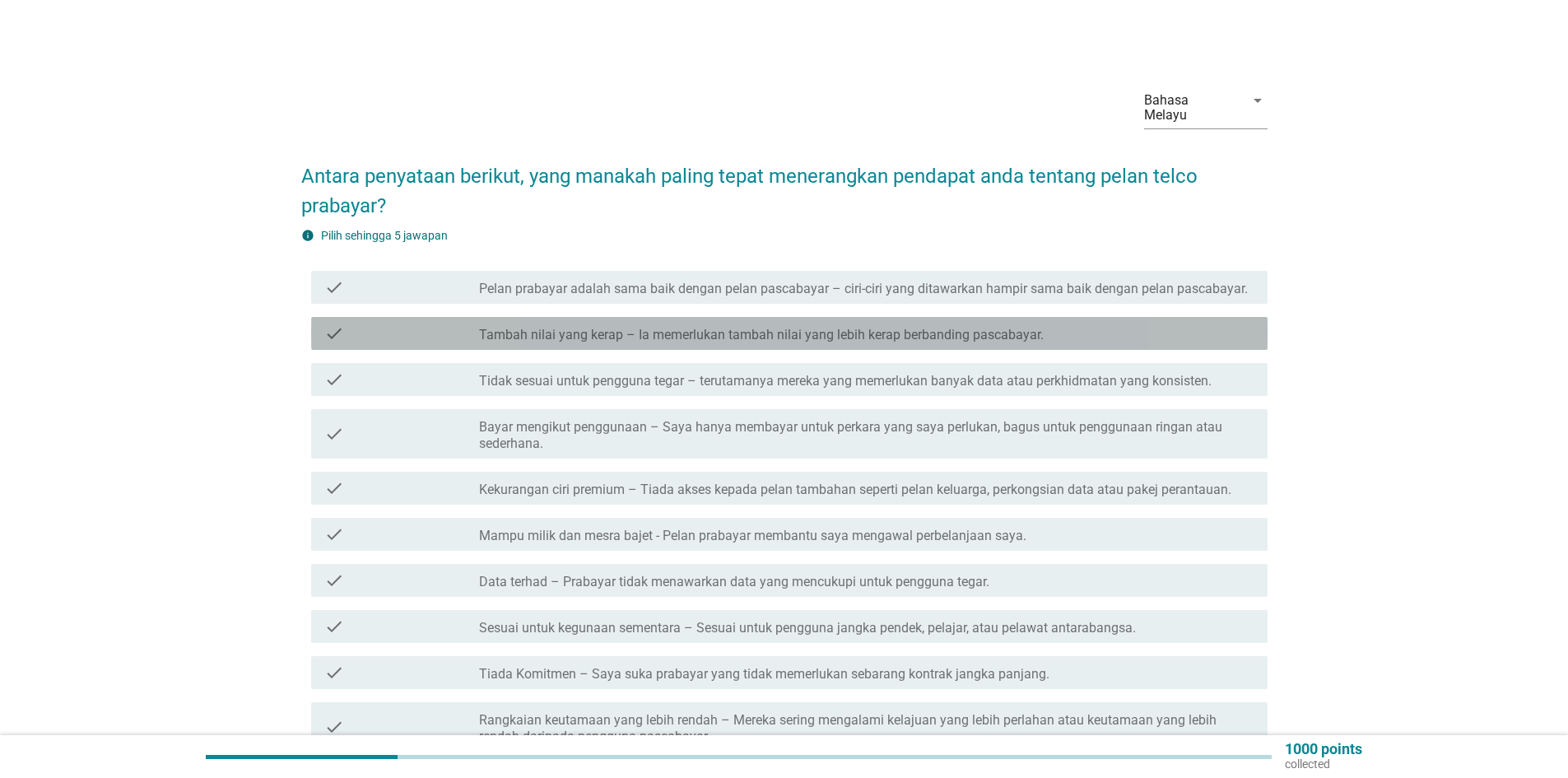
click at [655, 327] on label "Tambah nilai yang kerap – Ia memerlukan tambah nilai yang lebih kerap berbandin…" at bounding box center [762, 335] width 565 height 17
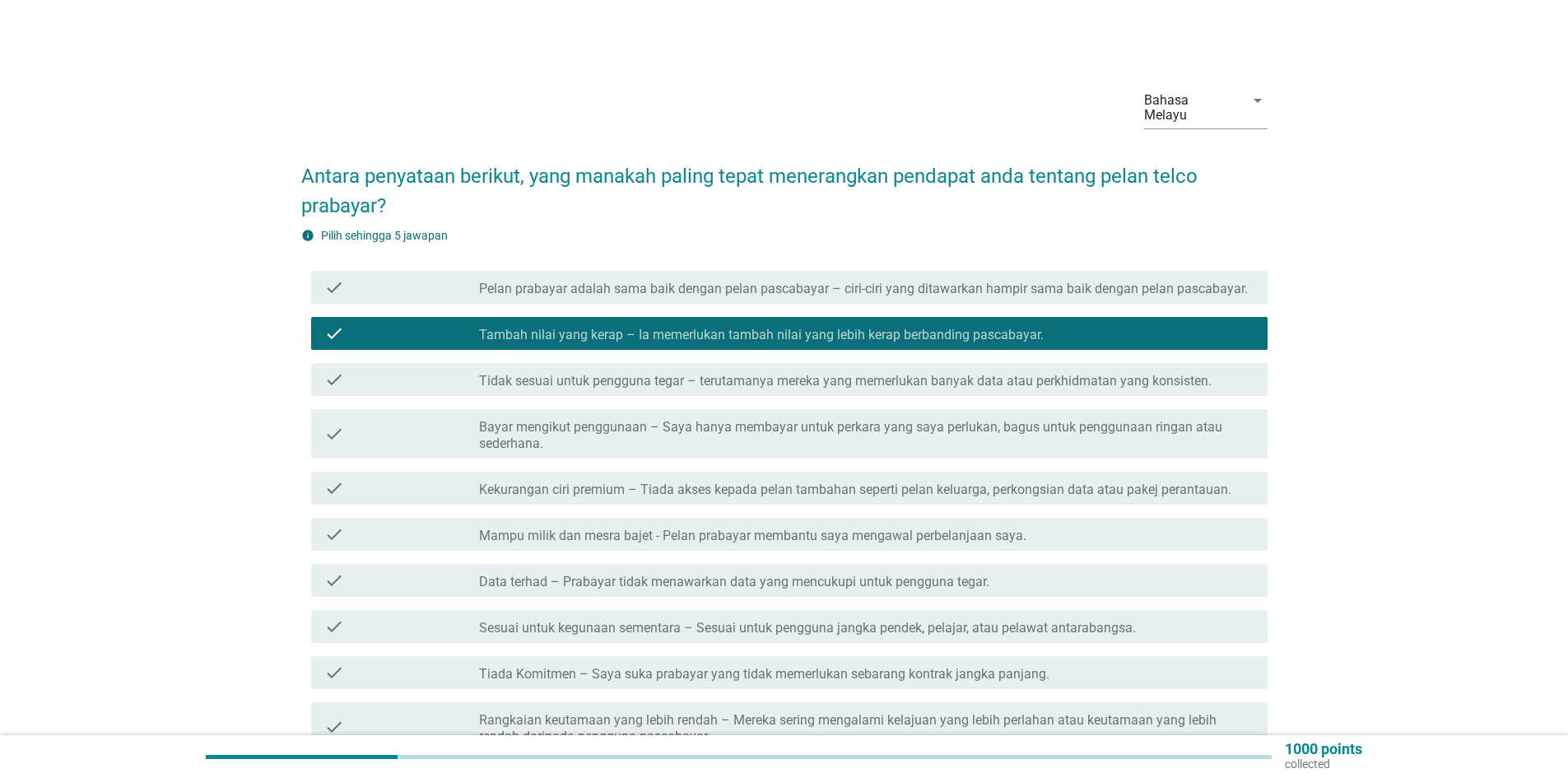
click at [647, 574] on label "Data terhad – Prabayar tidak menawarkan data yang mencukupi untuk pengguna tega…" at bounding box center [734, 583] width 510 height 17
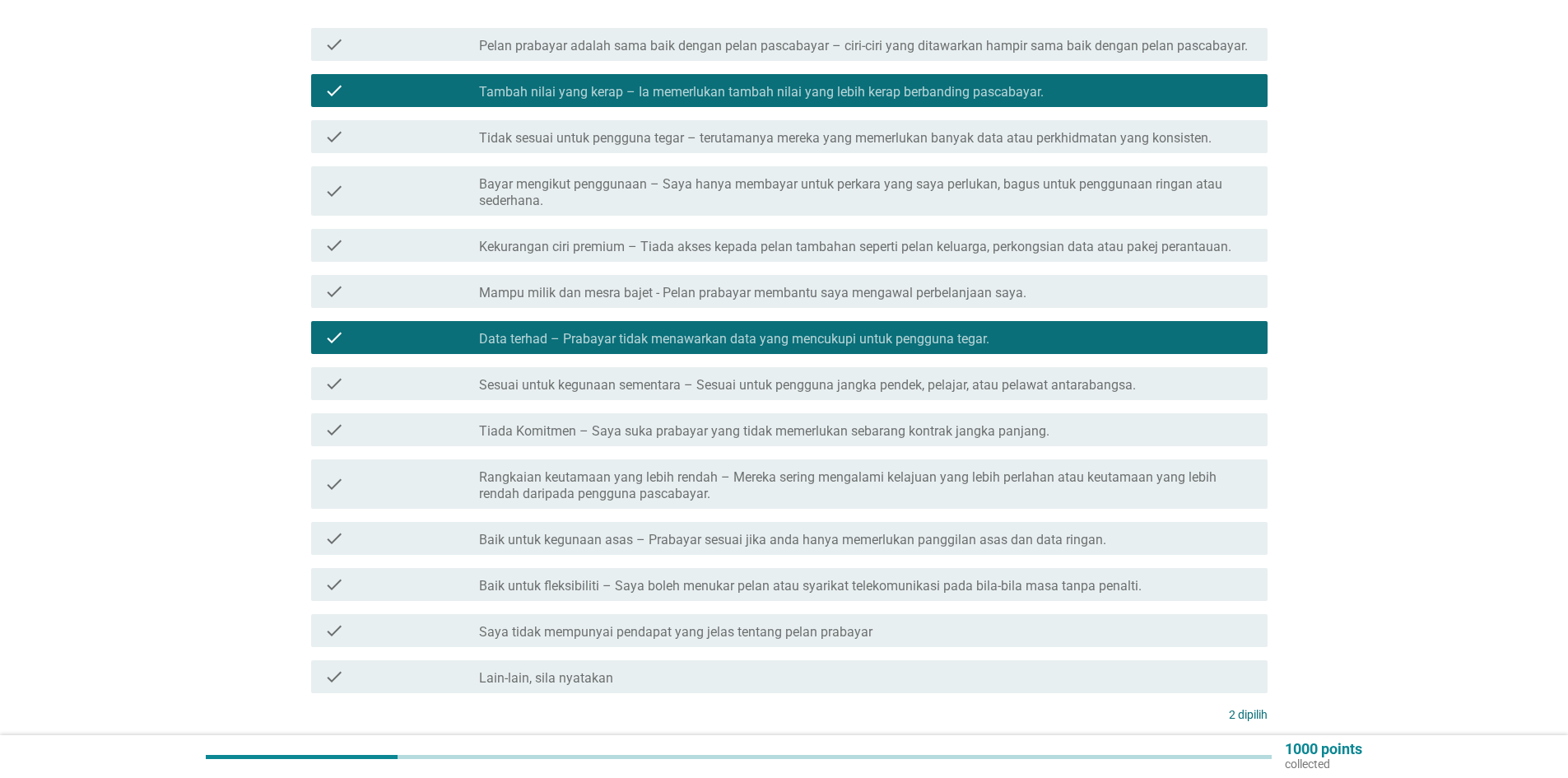
scroll to position [247, 0]
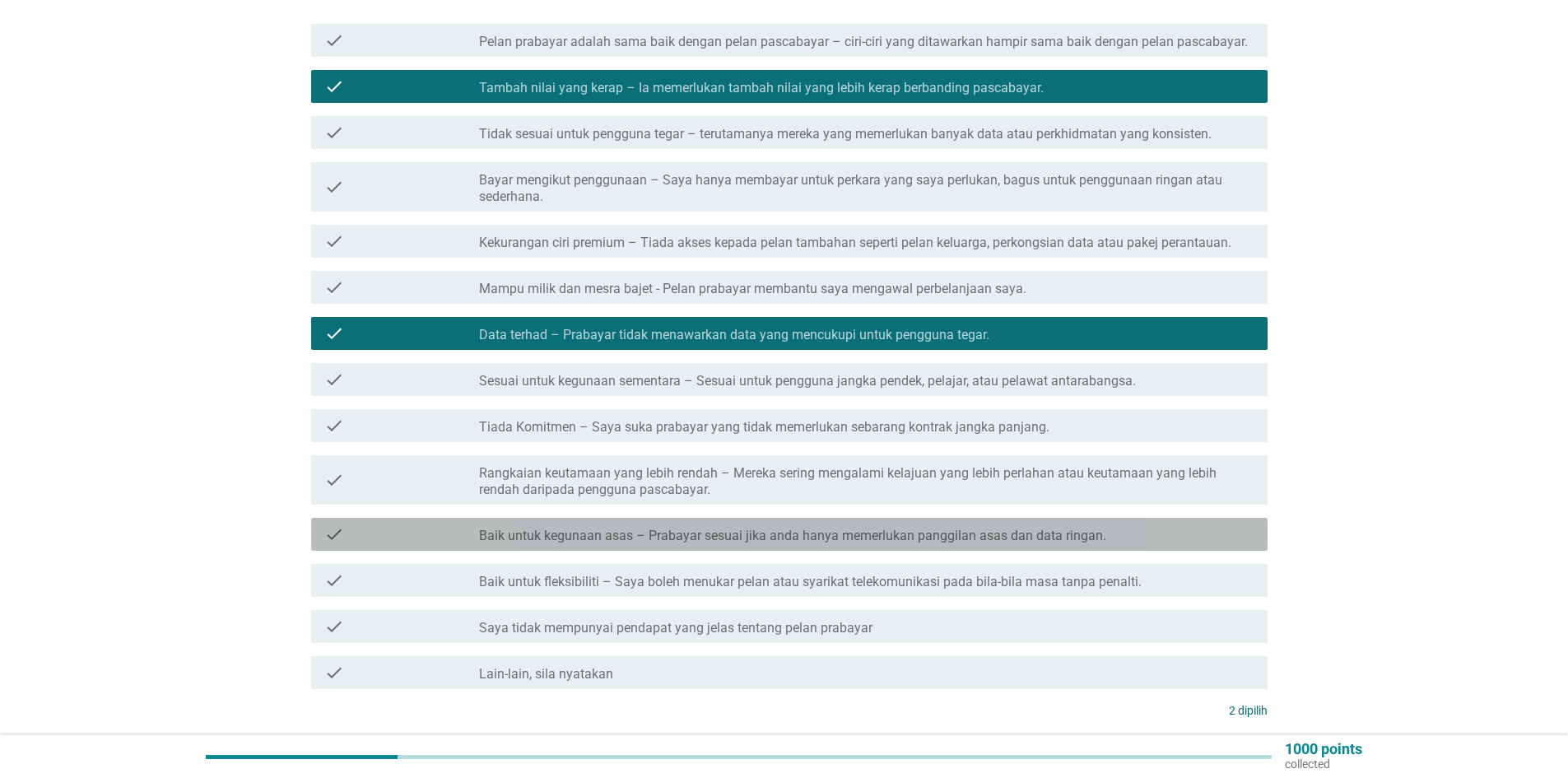
click at [628, 528] on label "Baik untuk kegunaan asas – Prabayar sesuai jika anda hanya memerlukan panggilan…" at bounding box center [793, 537] width 628 height 17
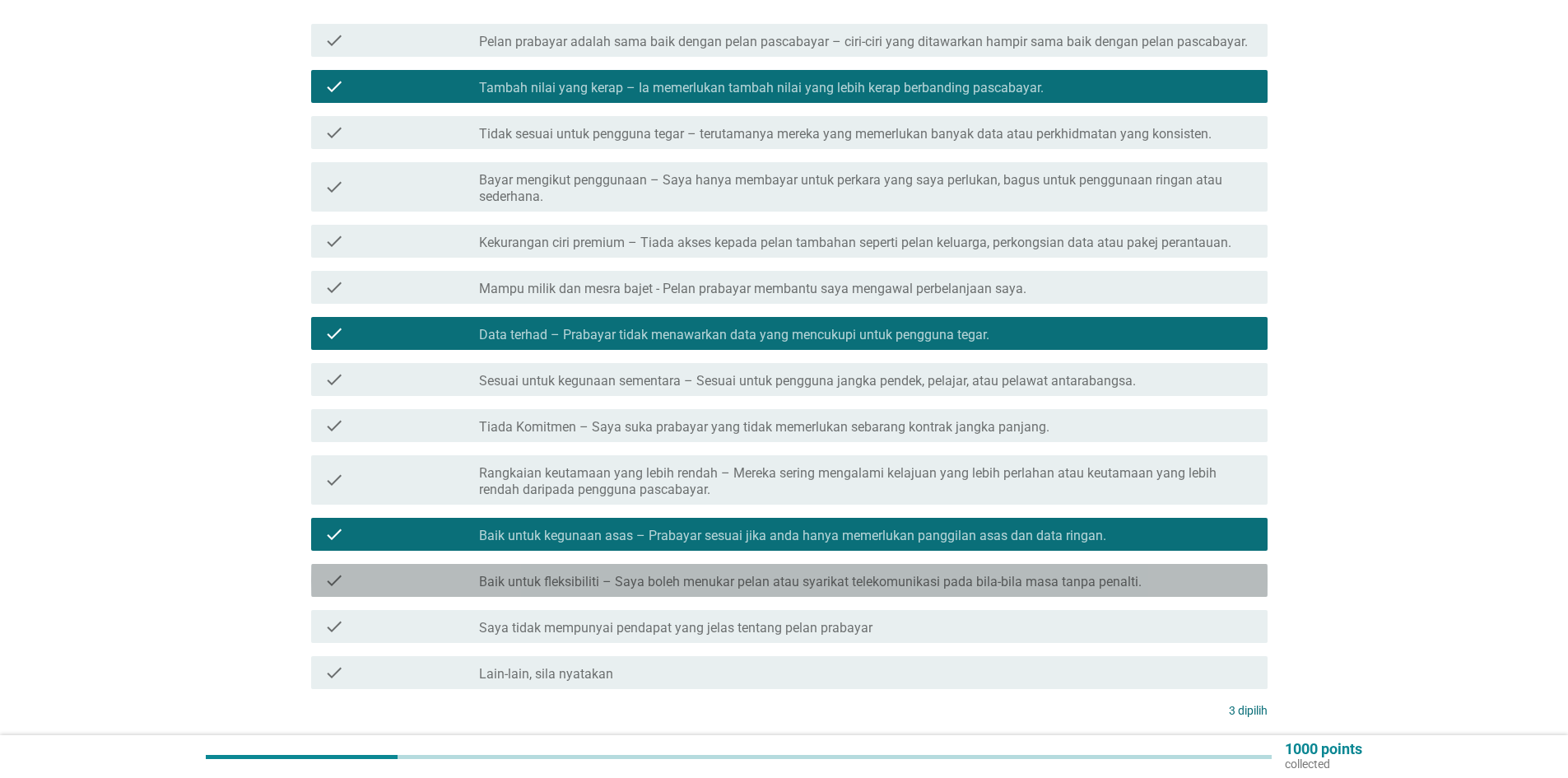
click at [655, 574] on label "Baik untuk fleksibiliti – Saya boleh menukar pelan atau syarikat telekomunikasi…" at bounding box center [810, 583] width 663 height 17
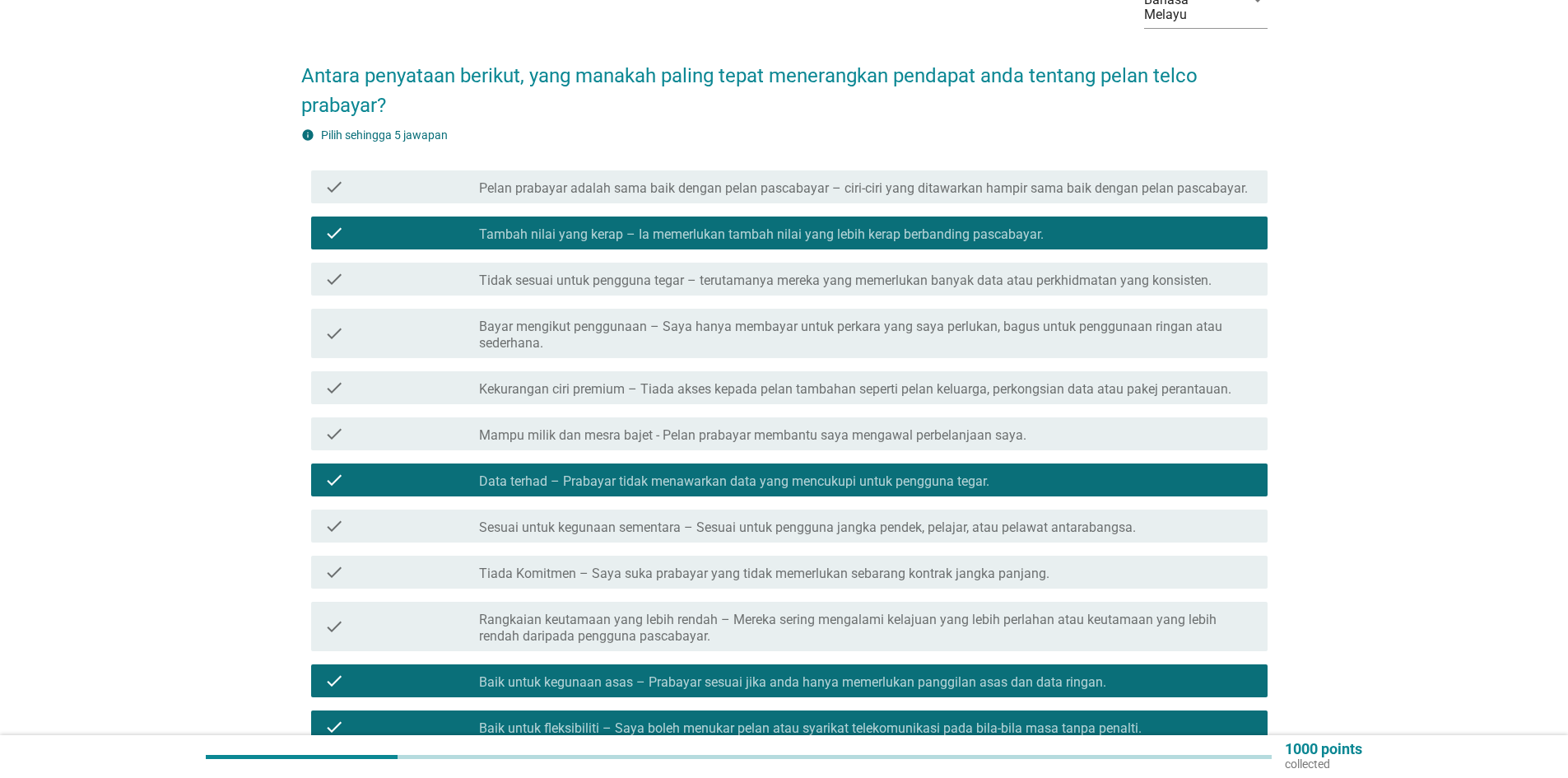
scroll to position [329, 0]
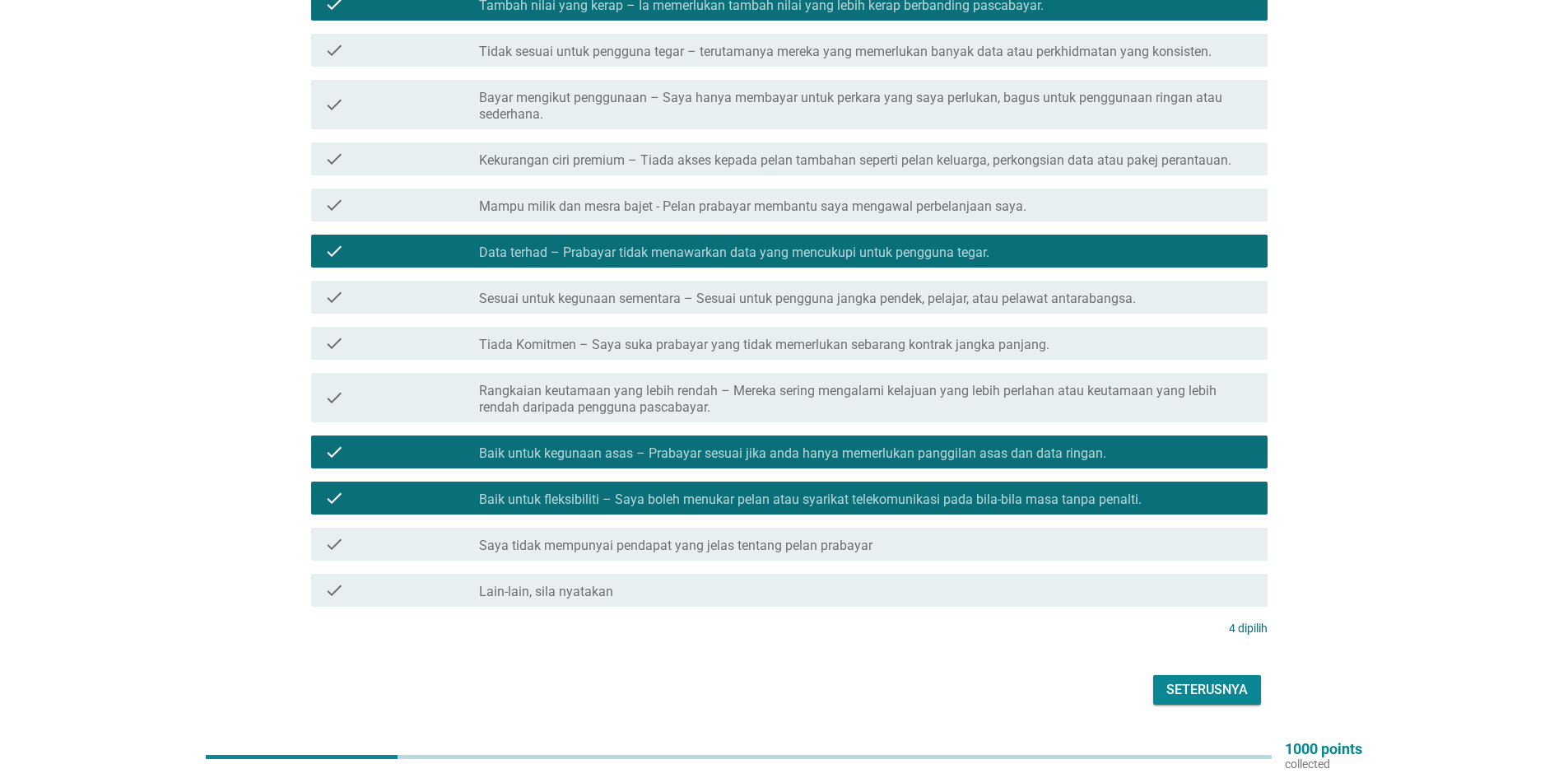
click at [663, 90] on label "Bayar mengikut penggunaan – Saya hanya membayar untuk perkara yang saya perluka…" at bounding box center [867, 106] width 775 height 33
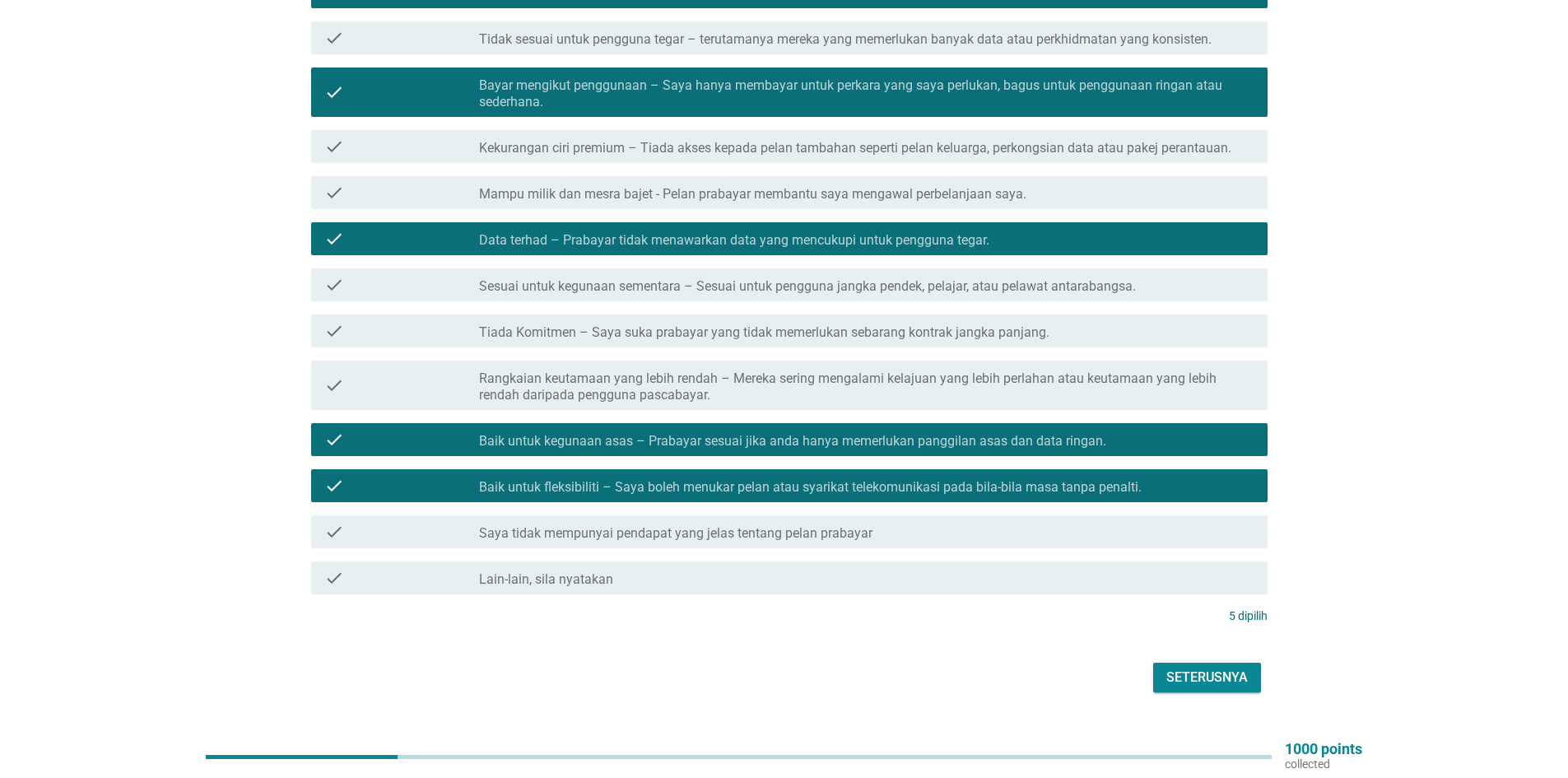
scroll to position [363, 0]
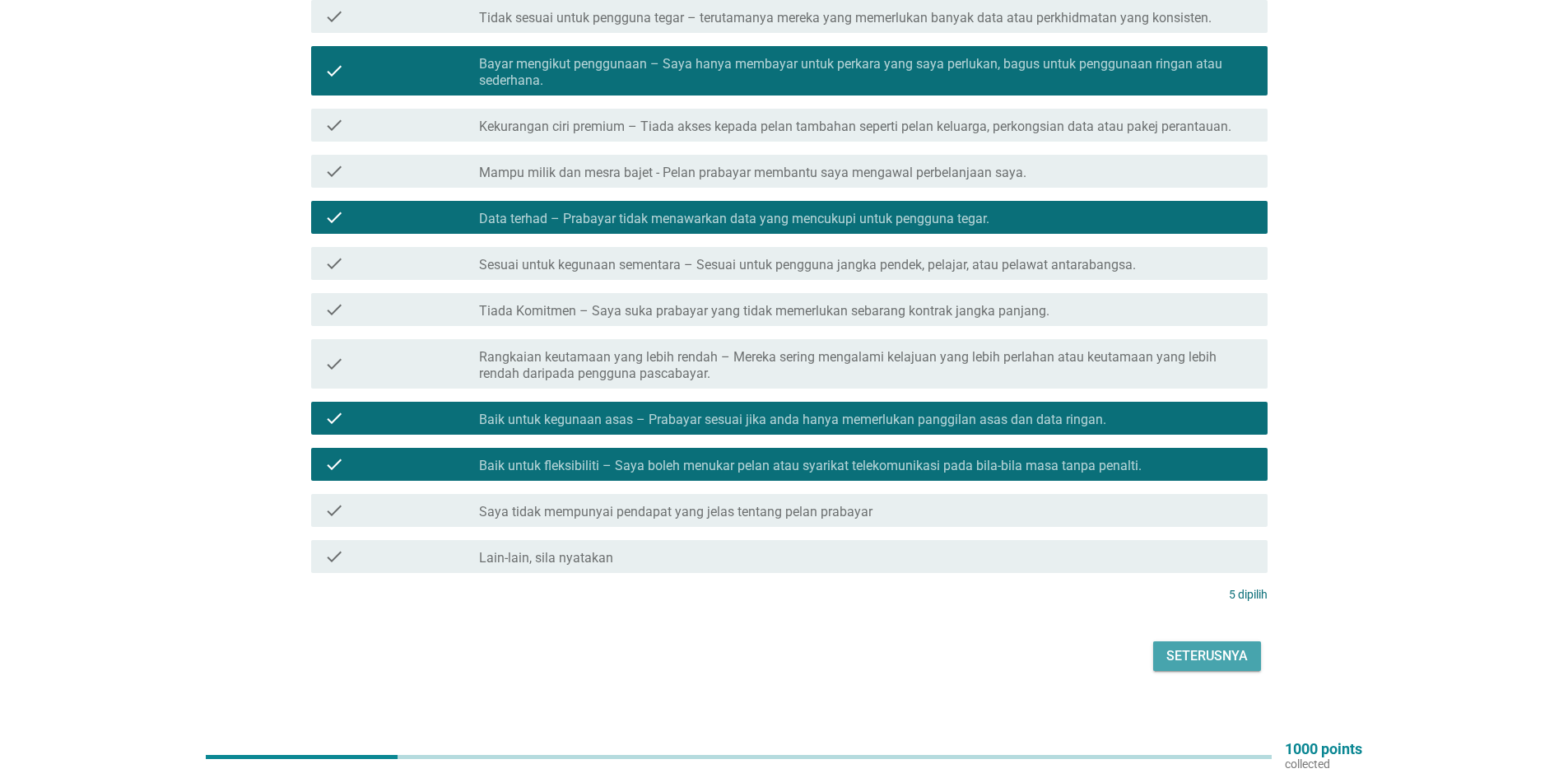
click at [1234, 646] on div "Seterusnya" at bounding box center [1207, 656] width 81 height 20
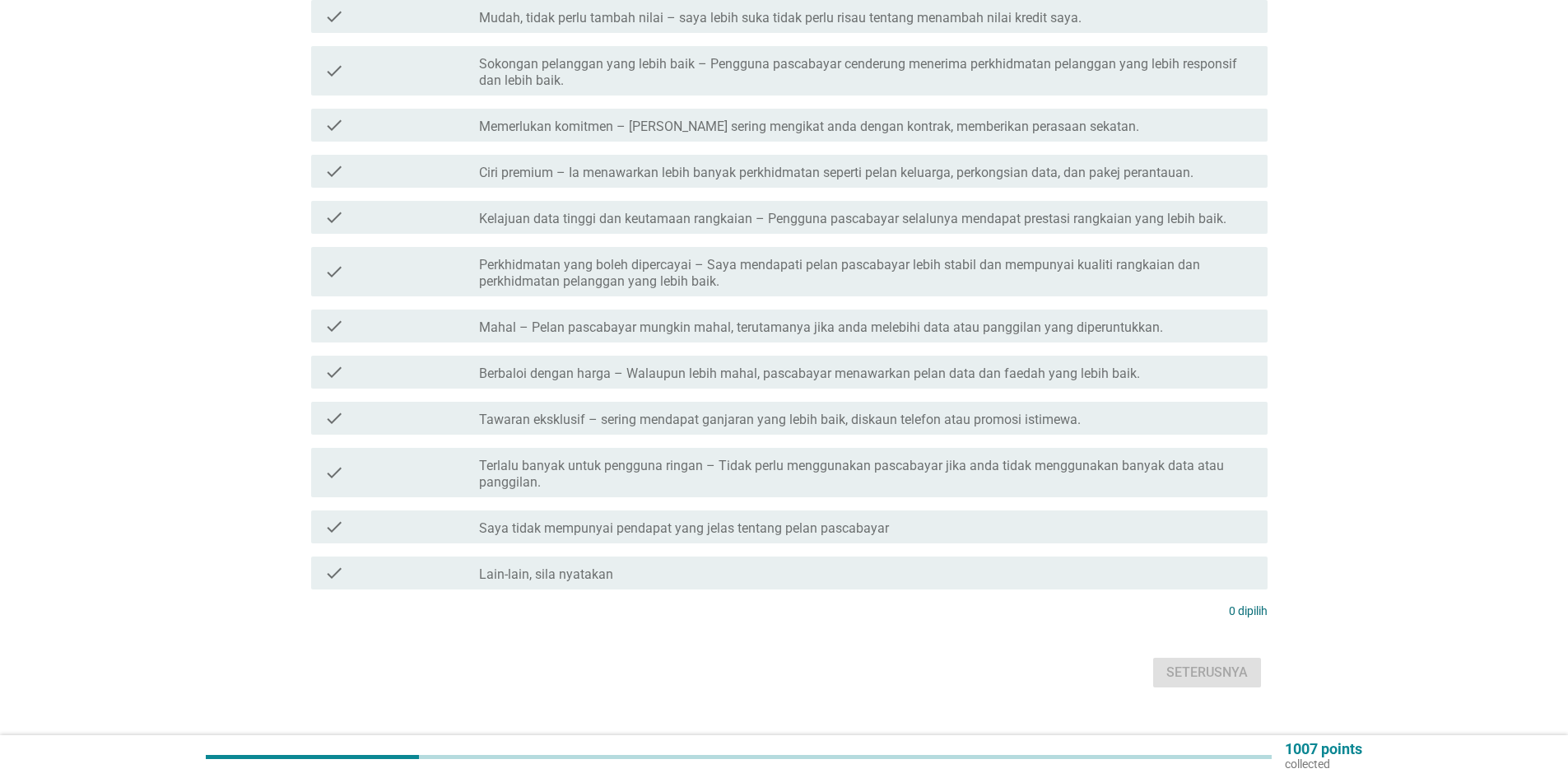
scroll to position [0, 0]
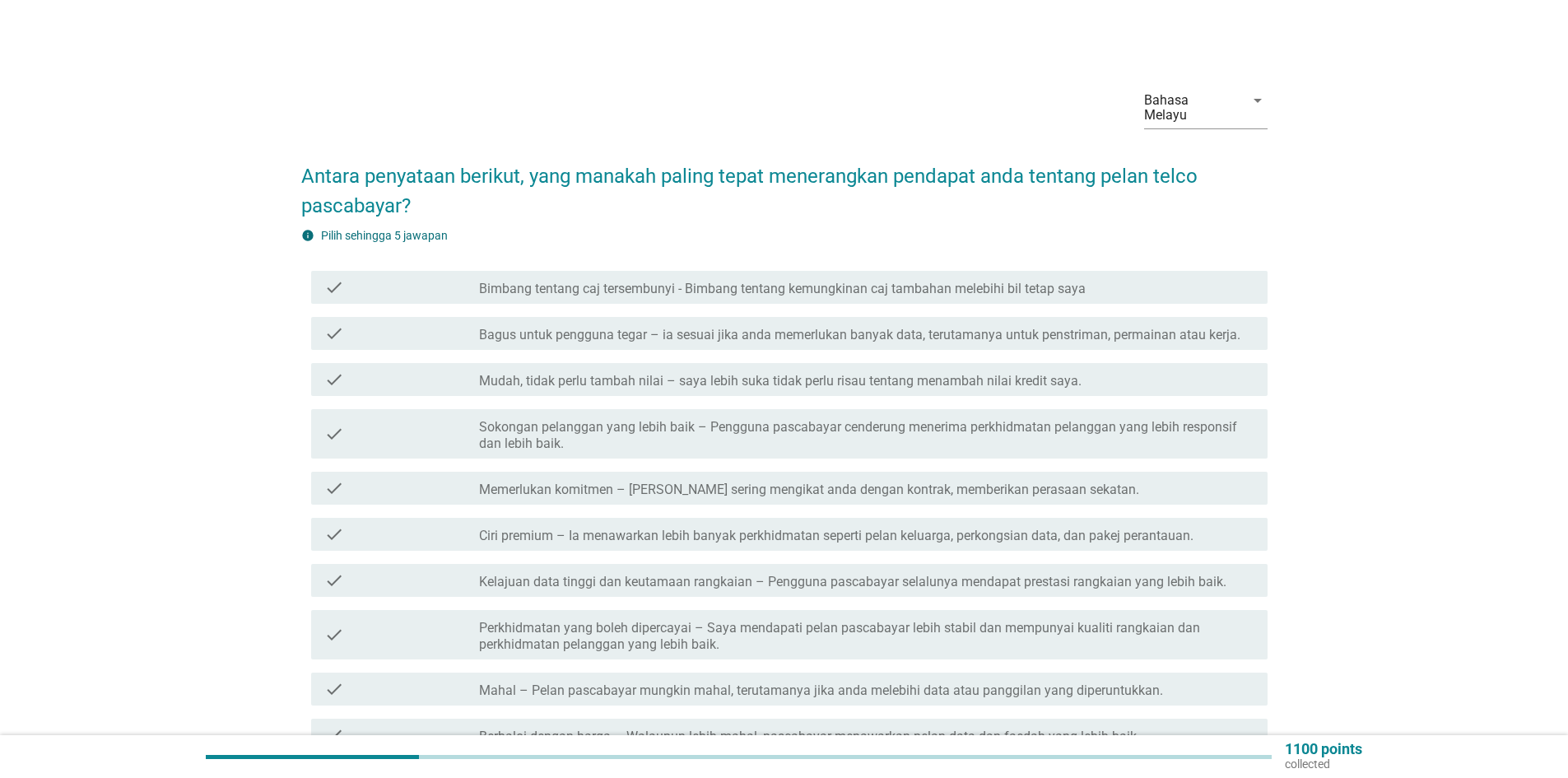
click at [754, 327] on label "Bagus untuk pengguna tegar – ia sesuai jika anda memerlukan banyak data, teruta…" at bounding box center [860, 335] width 762 height 17
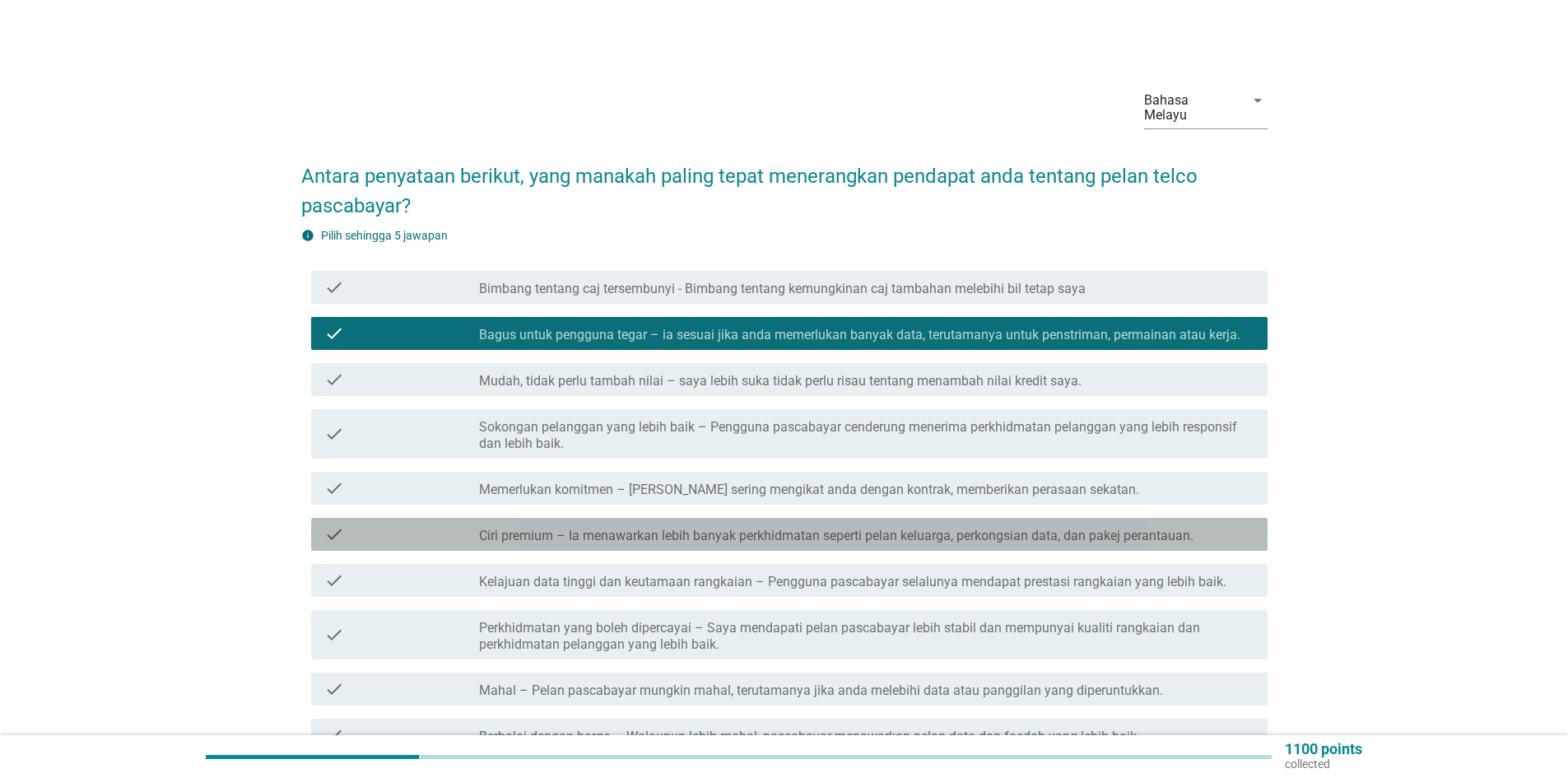
click at [768, 525] on div "check_box_outline_blank Ciri premium – Ia menawarkan lebih banyak perkhidmatan …" at bounding box center [867, 535] width 775 height 20
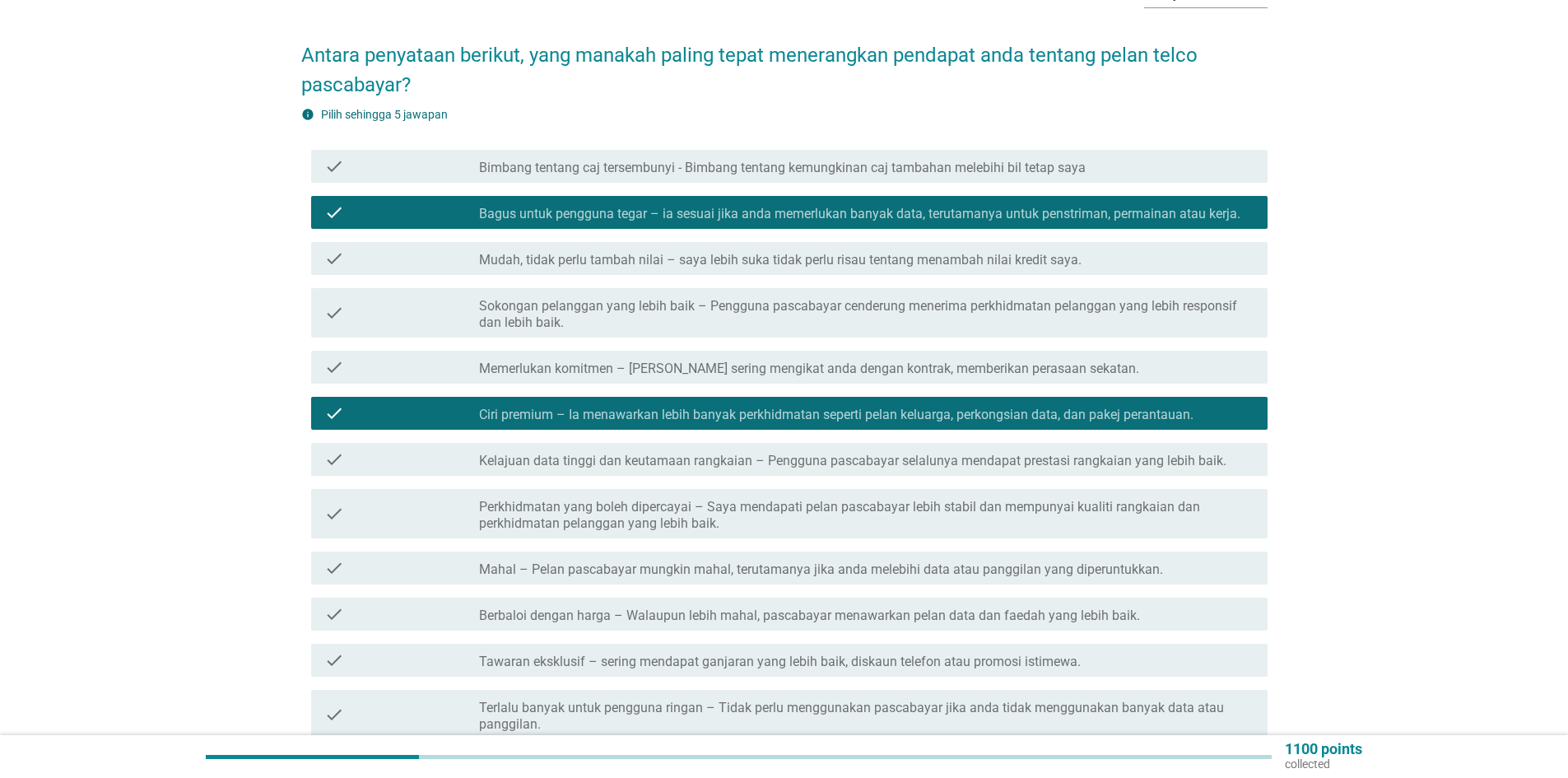
scroll to position [329, 0]
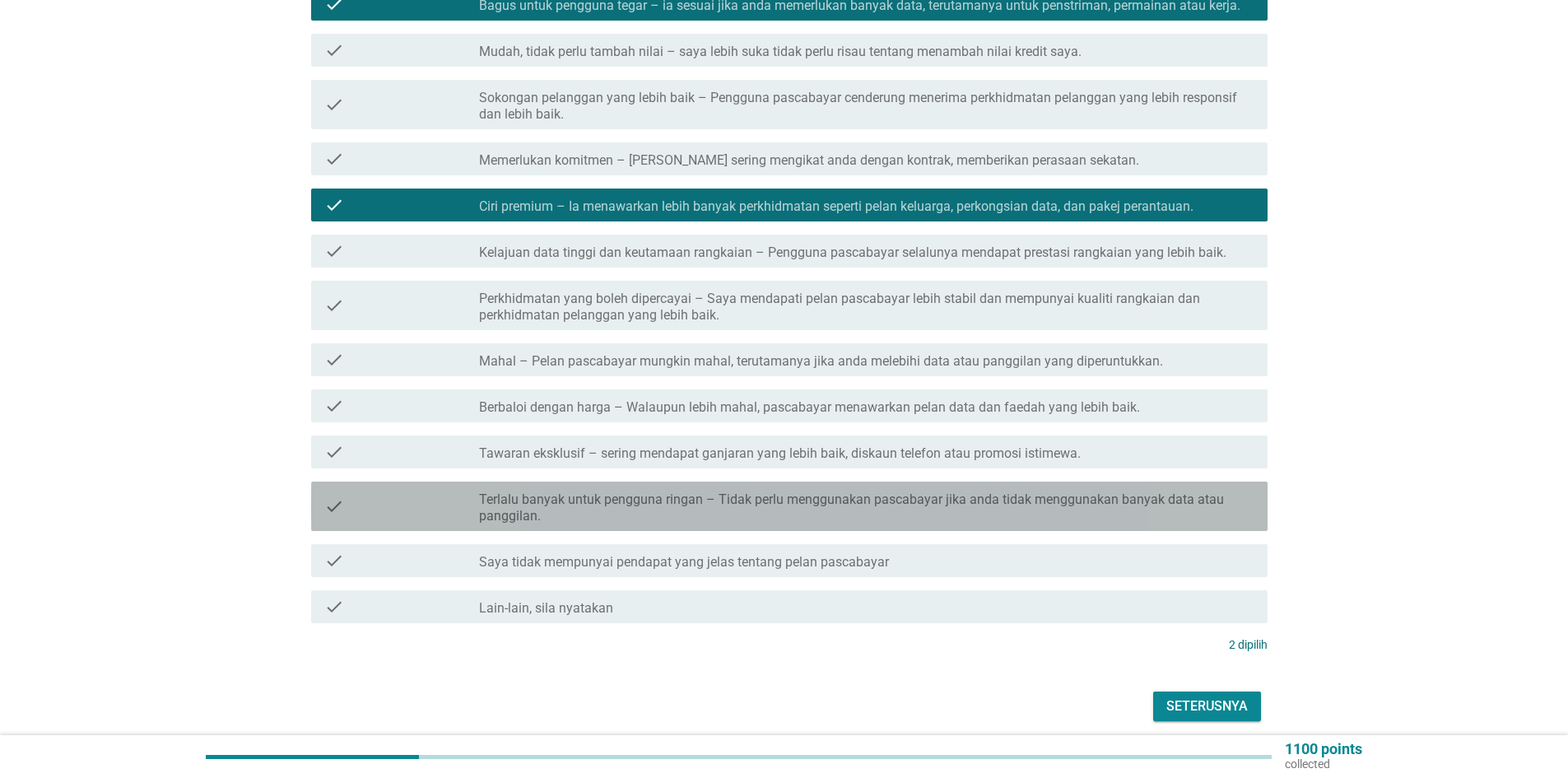
click at [679, 495] on label "Terlalu banyak untuk pengguna ringan – Tidak perlu menggunakan pascabayar jika …" at bounding box center [867, 507] width 775 height 33
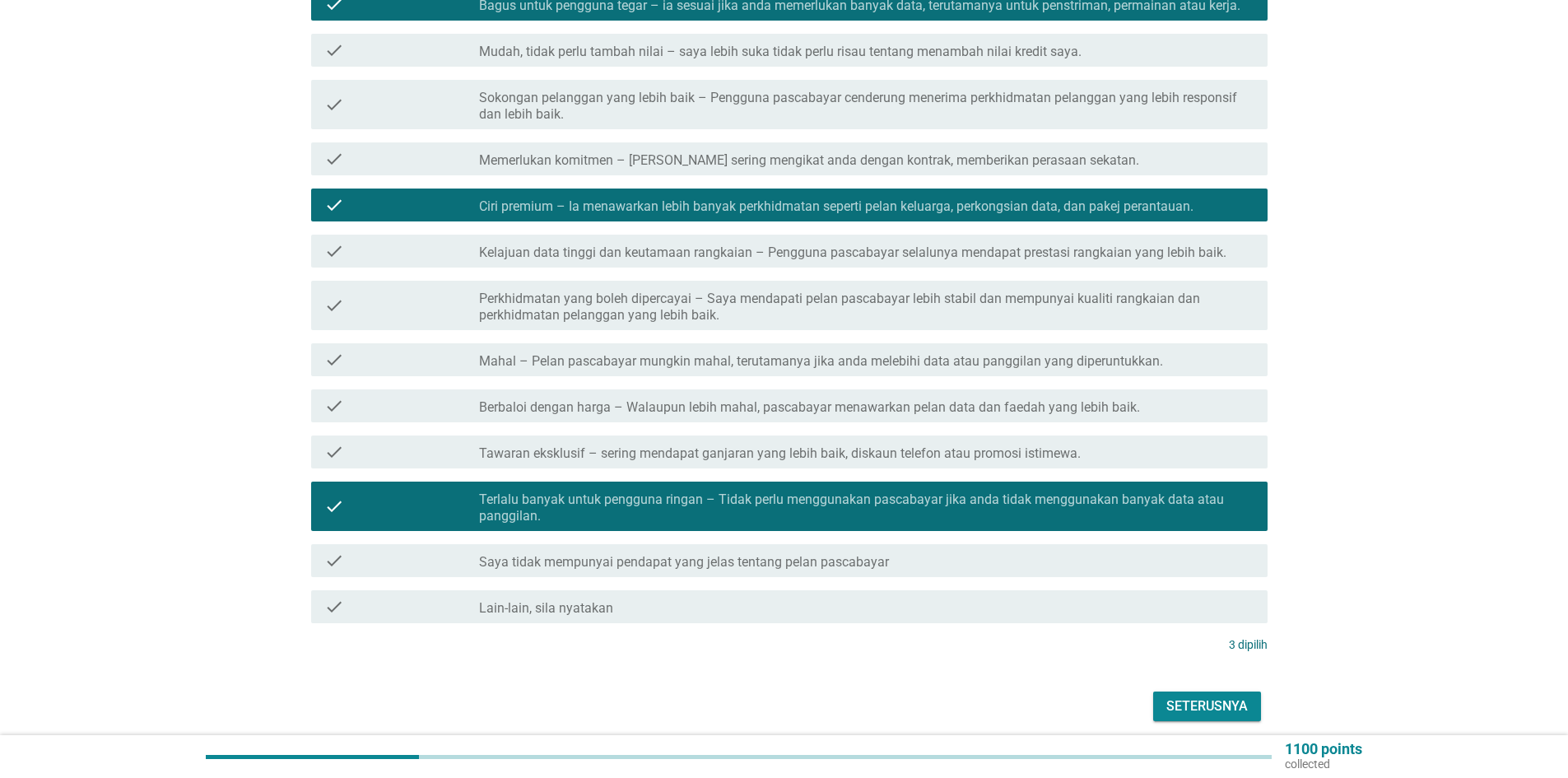
click at [672, 344] on div "check check_box_outline_blank Mahal – Pelan pascabayar mungkin mahal, terutaman…" at bounding box center [789, 360] width 956 height 33
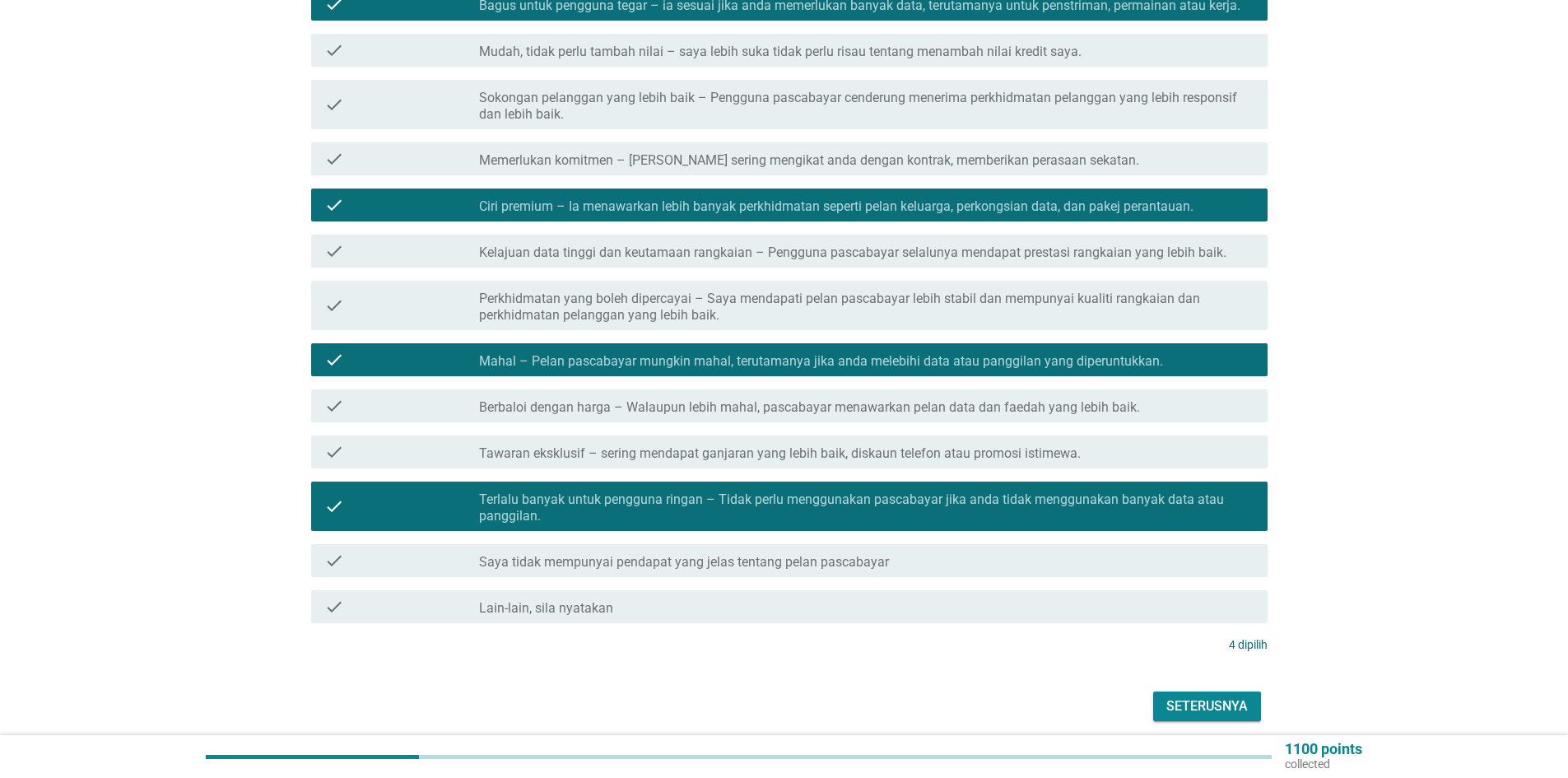
click at [1186, 687] on div "Seterusnya" at bounding box center [784, 706] width 966 height 39
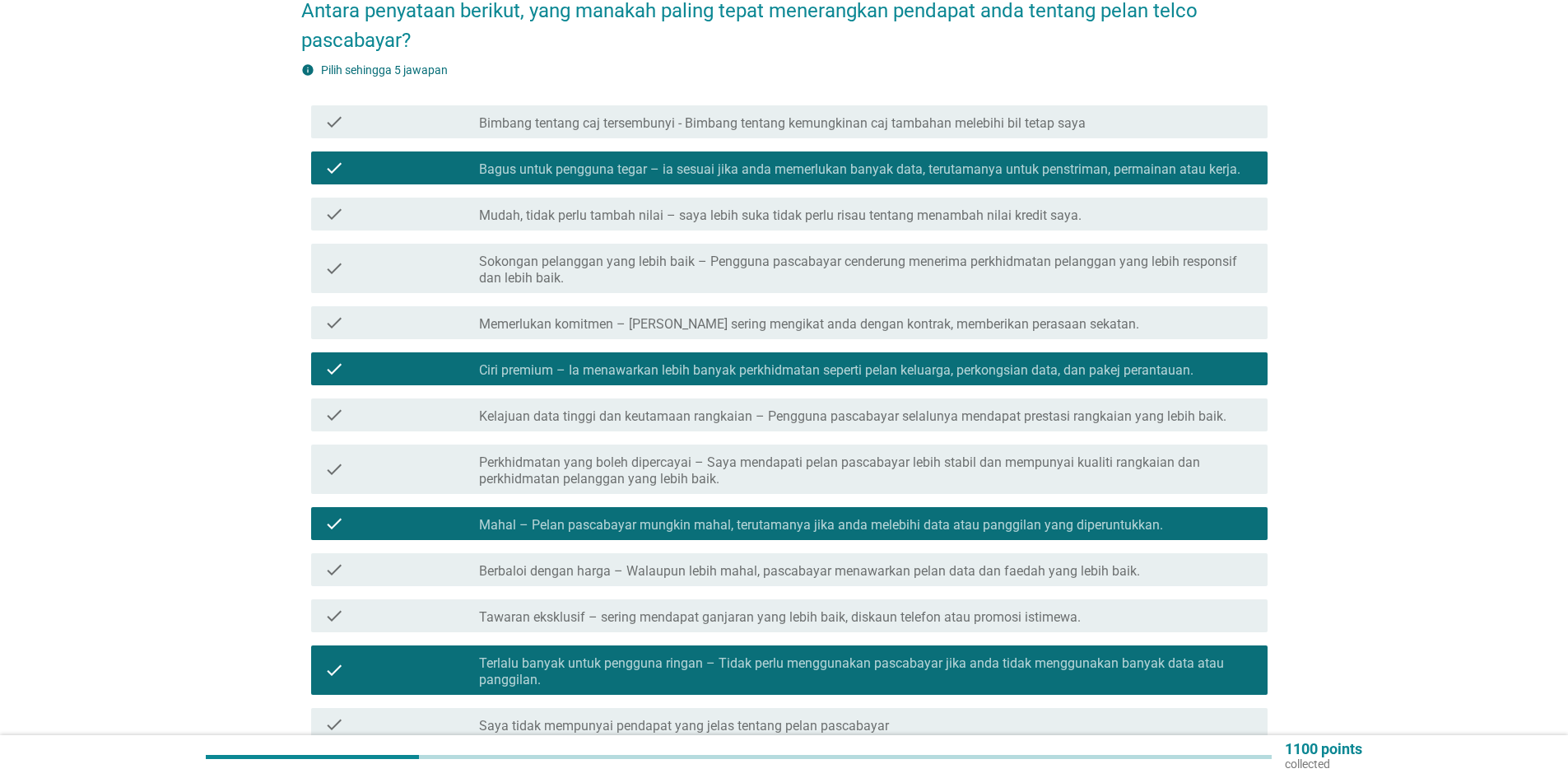
scroll to position [164, 0]
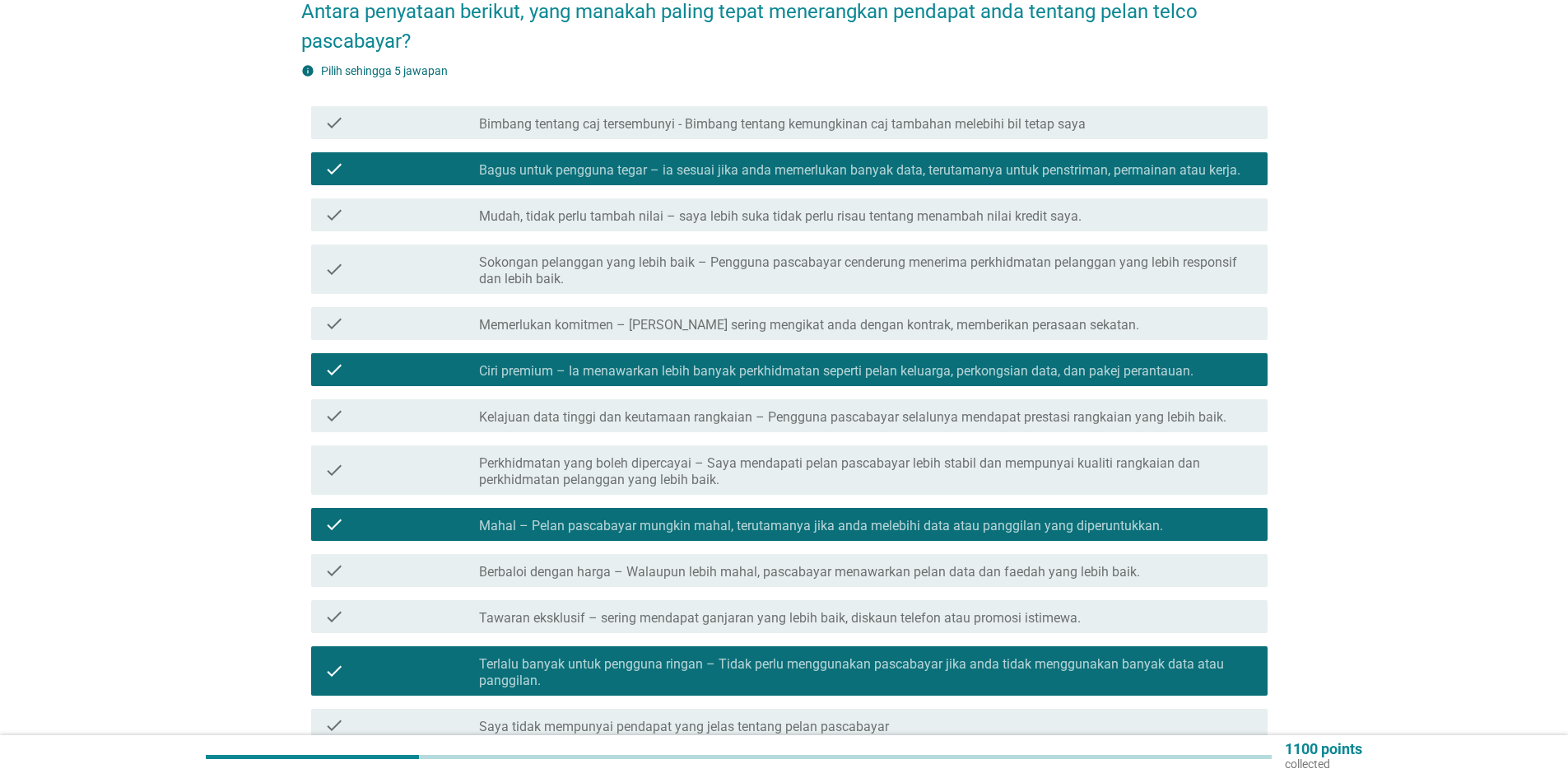
click at [722, 255] on label "Sokongan pelanggan yang lebih baik – Pengguna pascabayar cenderung menerima per…" at bounding box center [867, 271] width 775 height 33
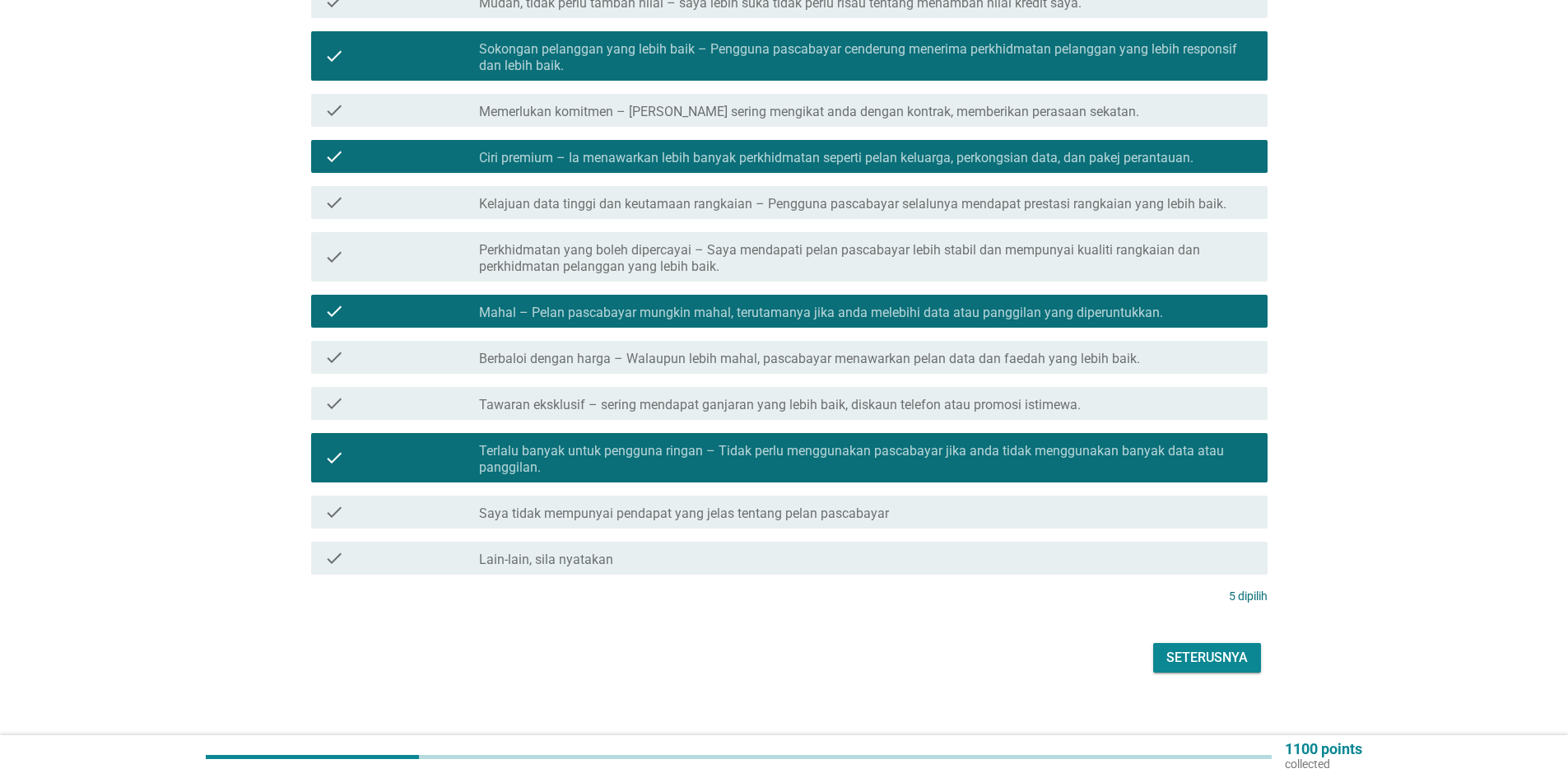
scroll to position [380, 0]
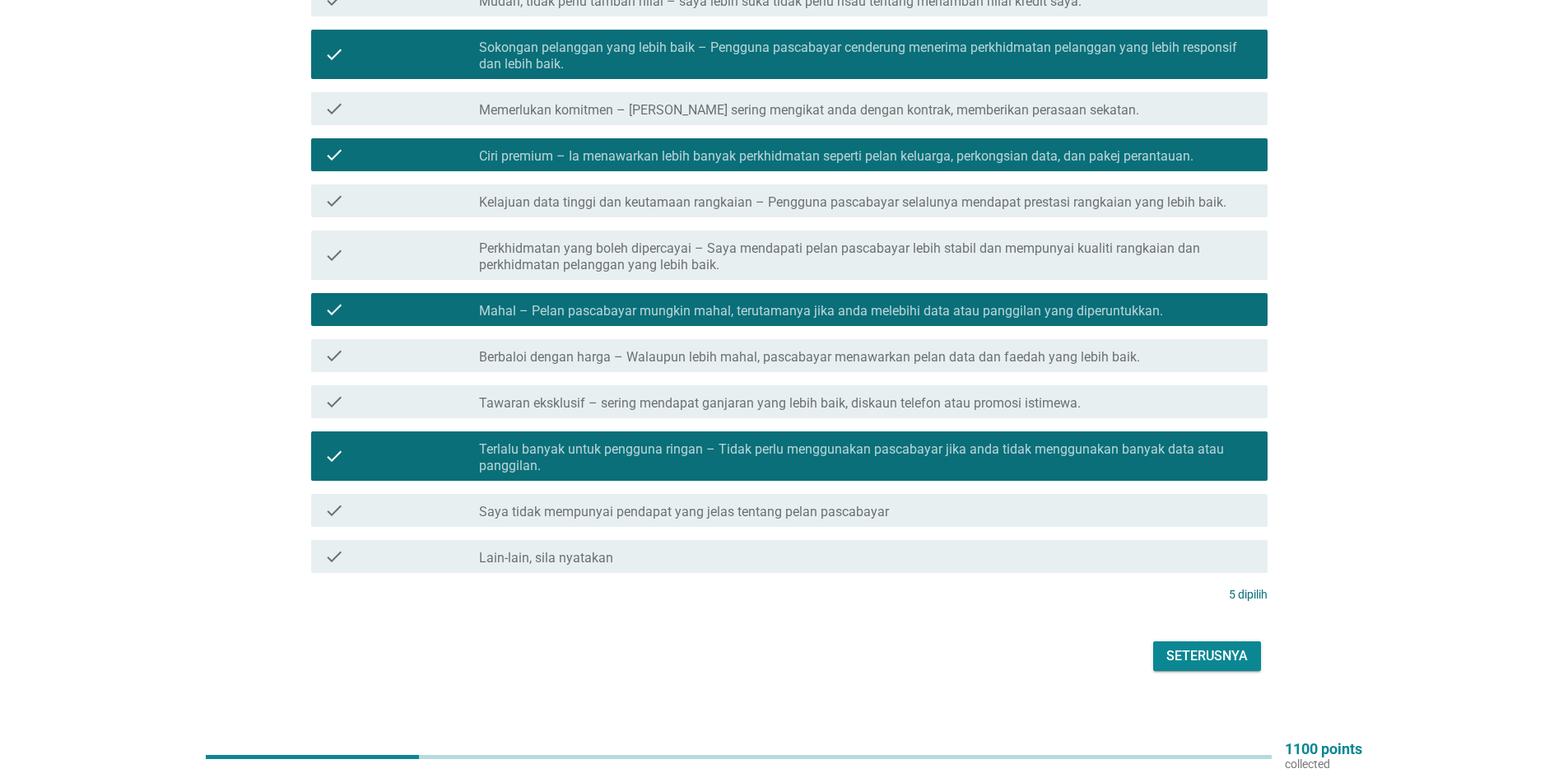
click at [1190, 646] on div "Seterusnya" at bounding box center [1207, 656] width 81 height 20
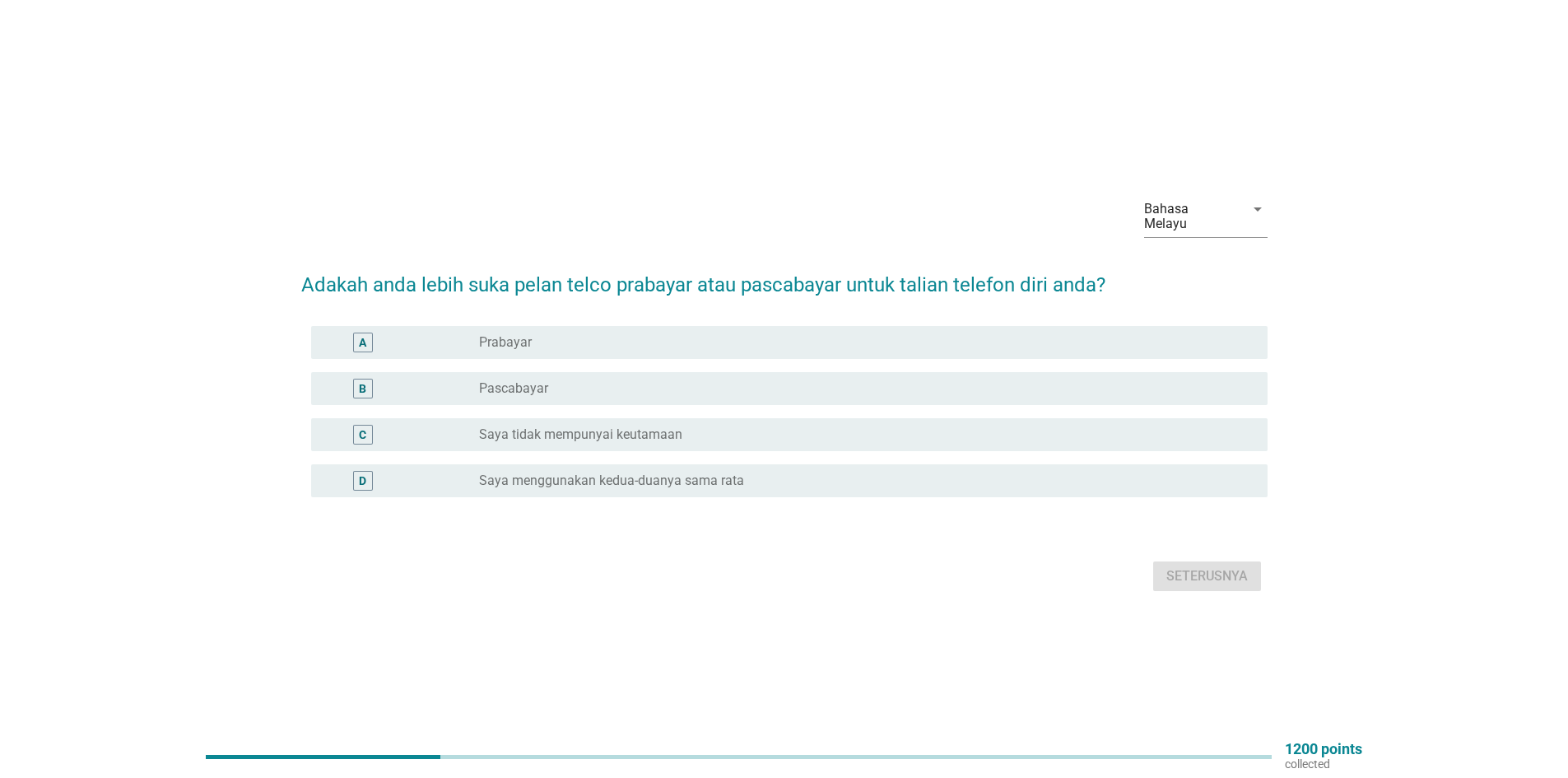
click at [654, 381] on div "radio_button_unchecked Pascabayar" at bounding box center [861, 389] width 763 height 17
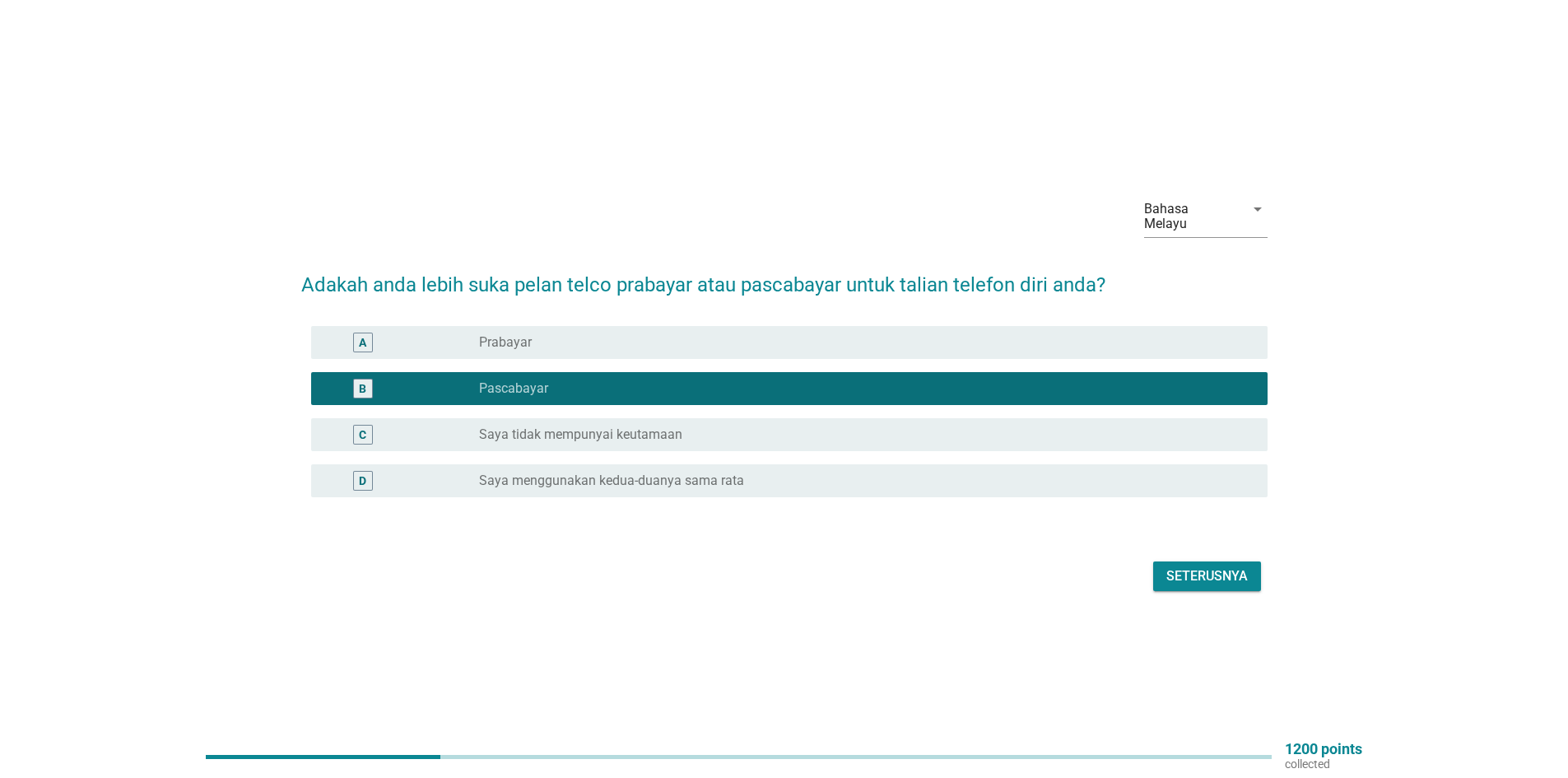
click at [1184, 567] on div "Seterusnya" at bounding box center [1207, 577] width 81 height 20
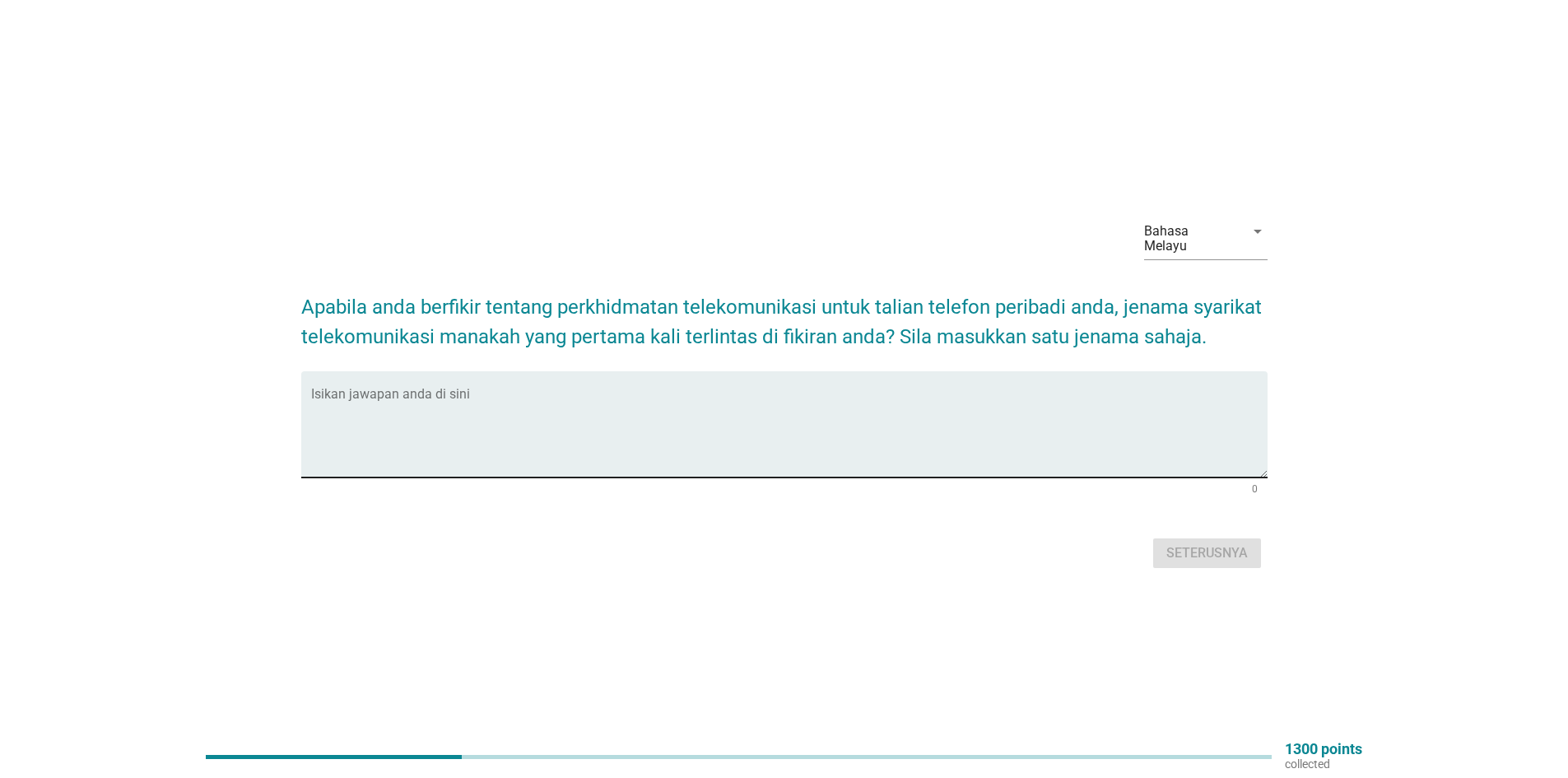
click at [594, 402] on textarea "Isikan jawapan anda di sini" at bounding box center [789, 434] width 956 height 86
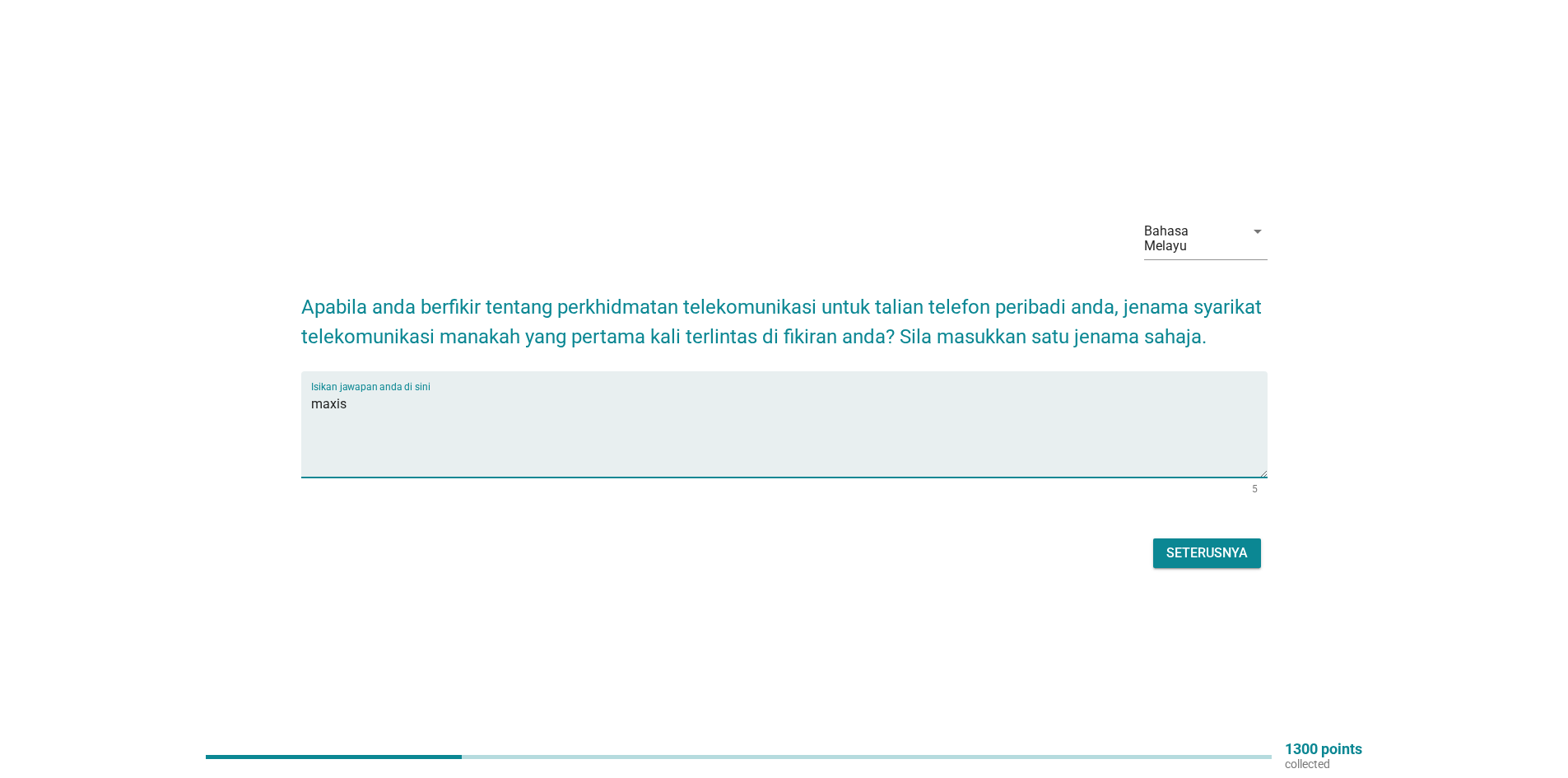
type textarea "maxis"
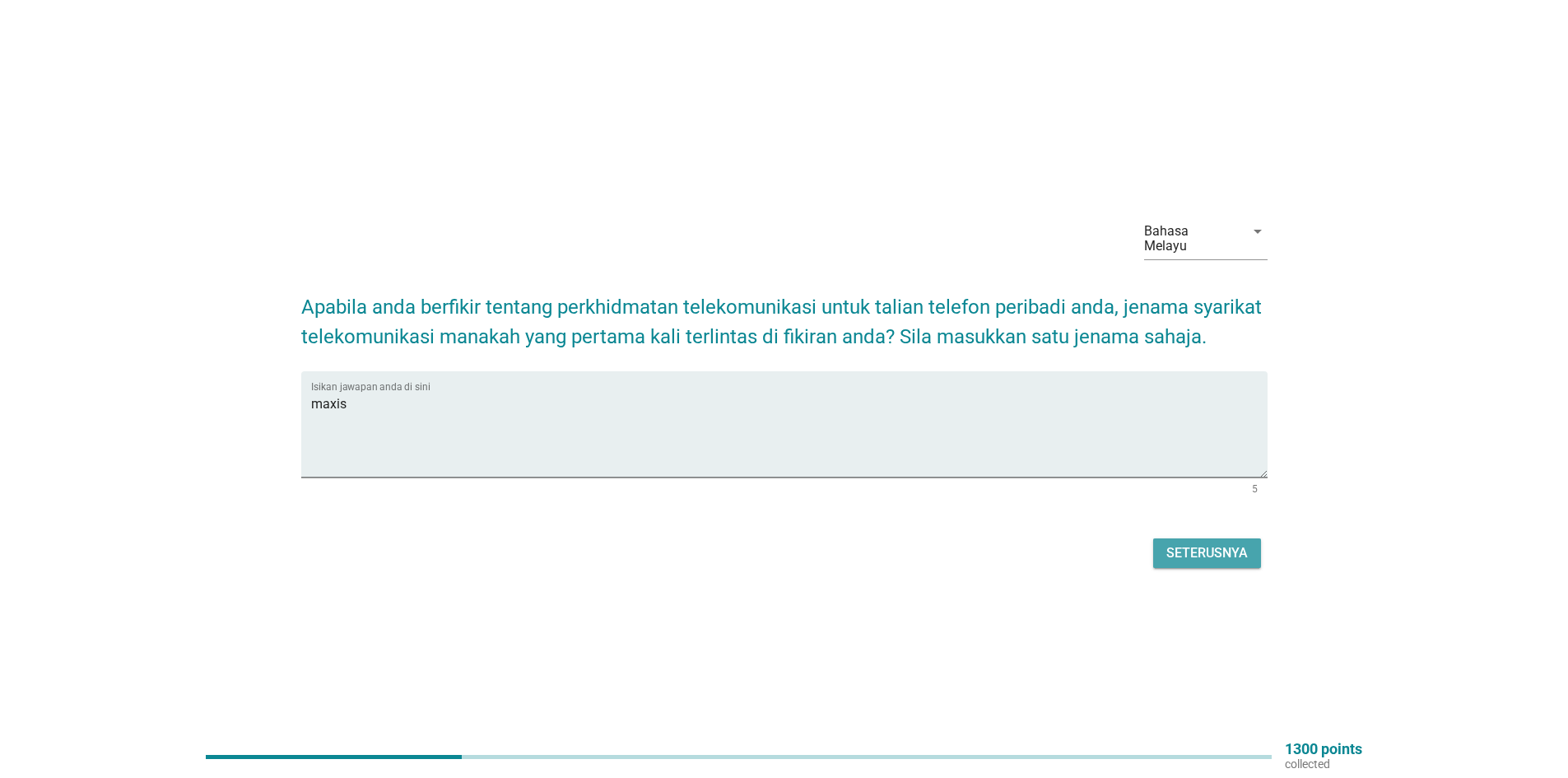
click at [1223, 550] on div "Seterusnya" at bounding box center [1207, 553] width 81 height 20
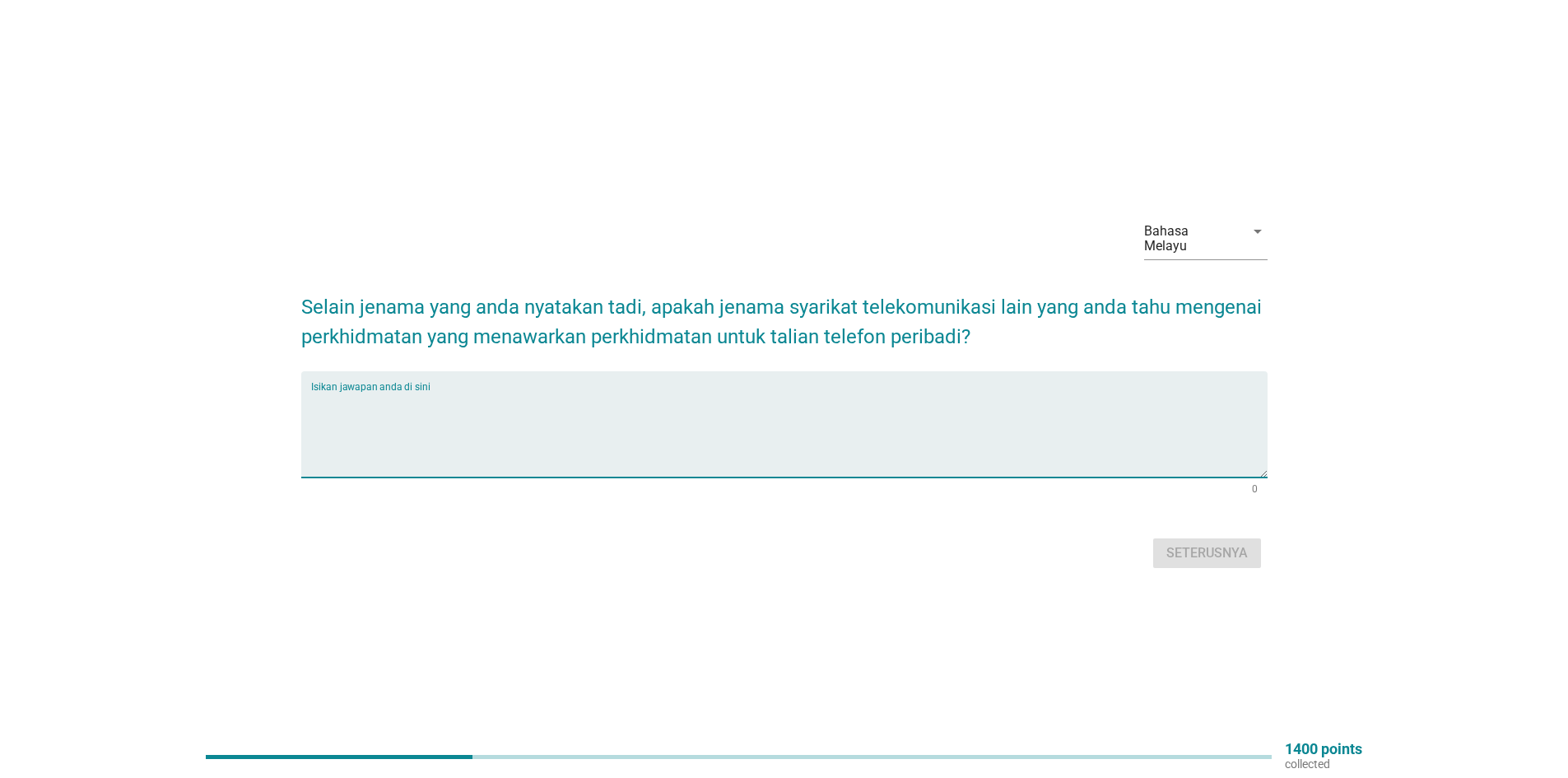
click at [591, 402] on textarea "Isikan jawapan anda di sini" at bounding box center [789, 434] width 956 height 86
type textarea "celcom"
click at [1186, 547] on div "Seterusnya" at bounding box center [1207, 553] width 81 height 20
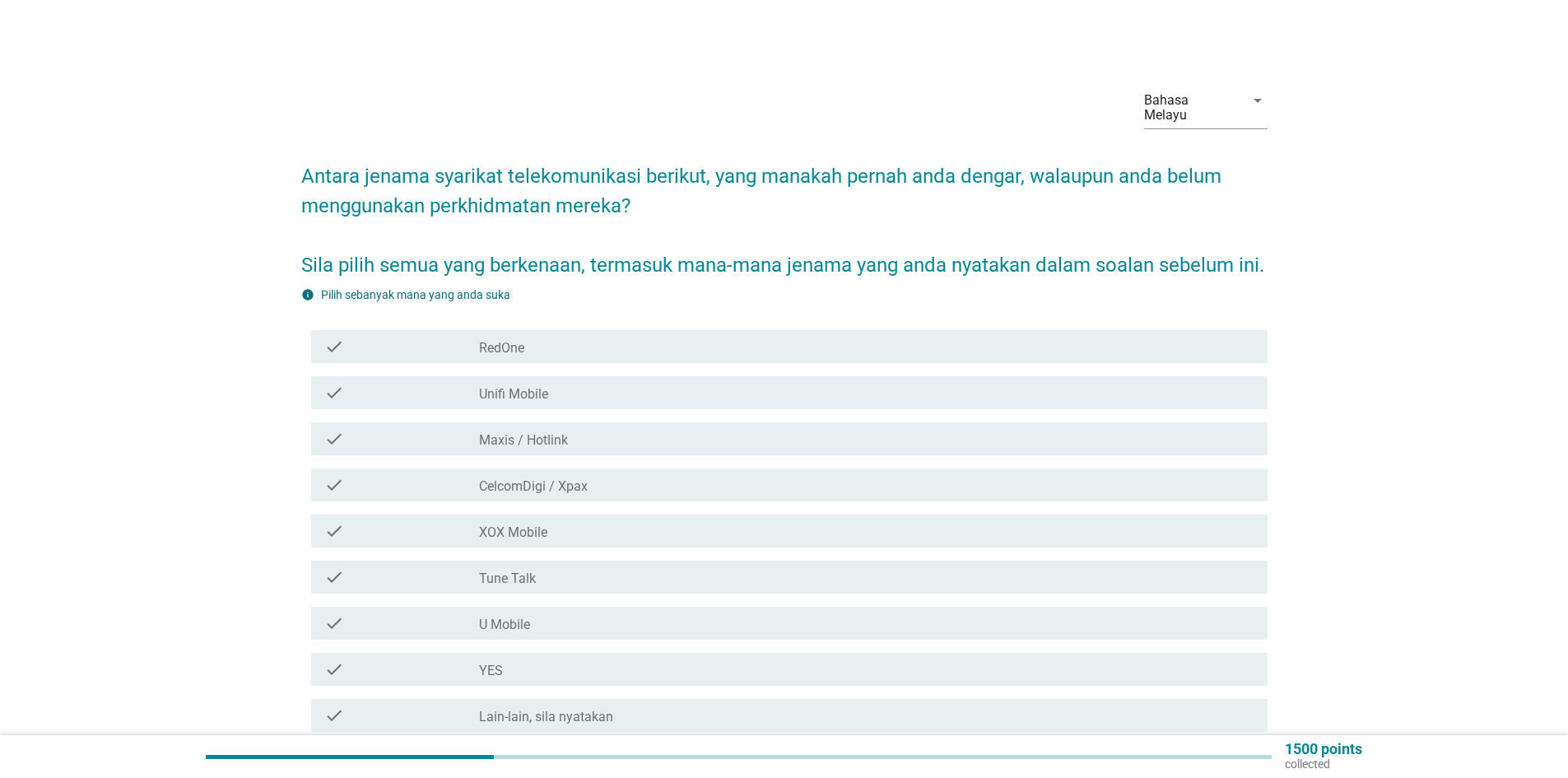
click at [570, 356] on div "check_box_outline_blank RedOne" at bounding box center [867, 347] width 775 height 20
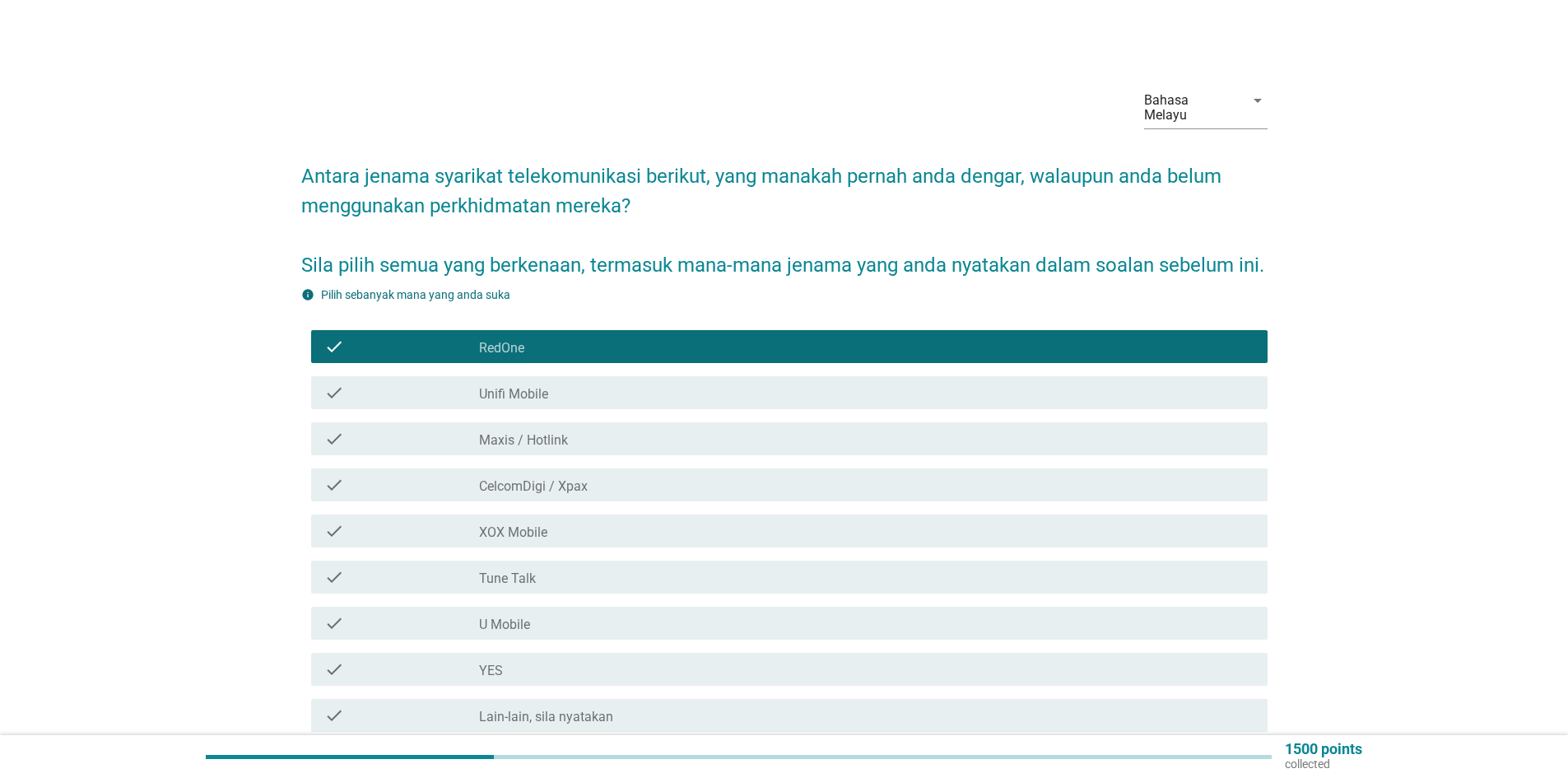
click at [559, 402] on div "check_box_outline_blank Unifi Mobile" at bounding box center [867, 393] width 775 height 20
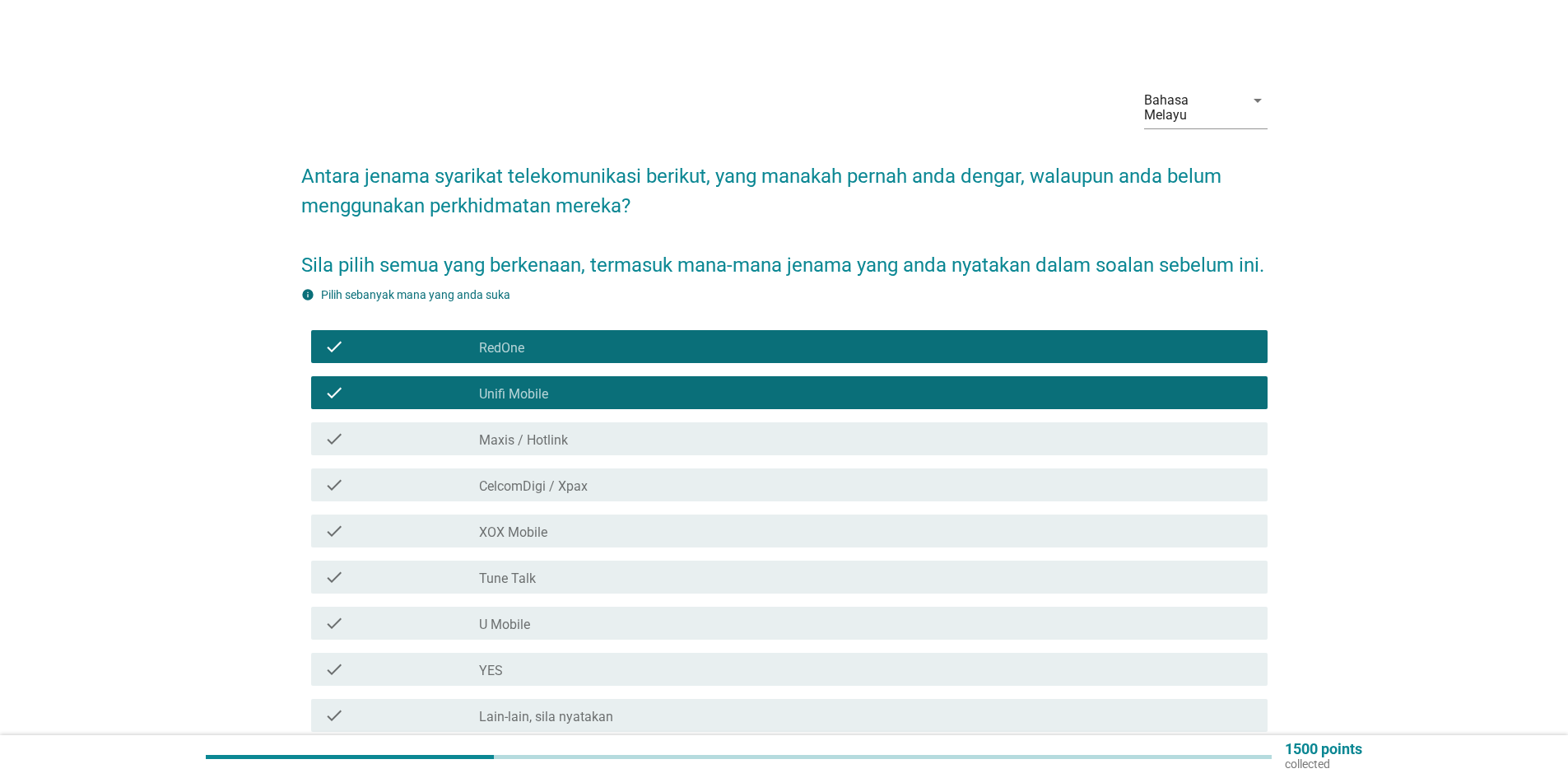
click at [562, 449] on label "Maxis / Hotlink" at bounding box center [524, 441] width 89 height 17
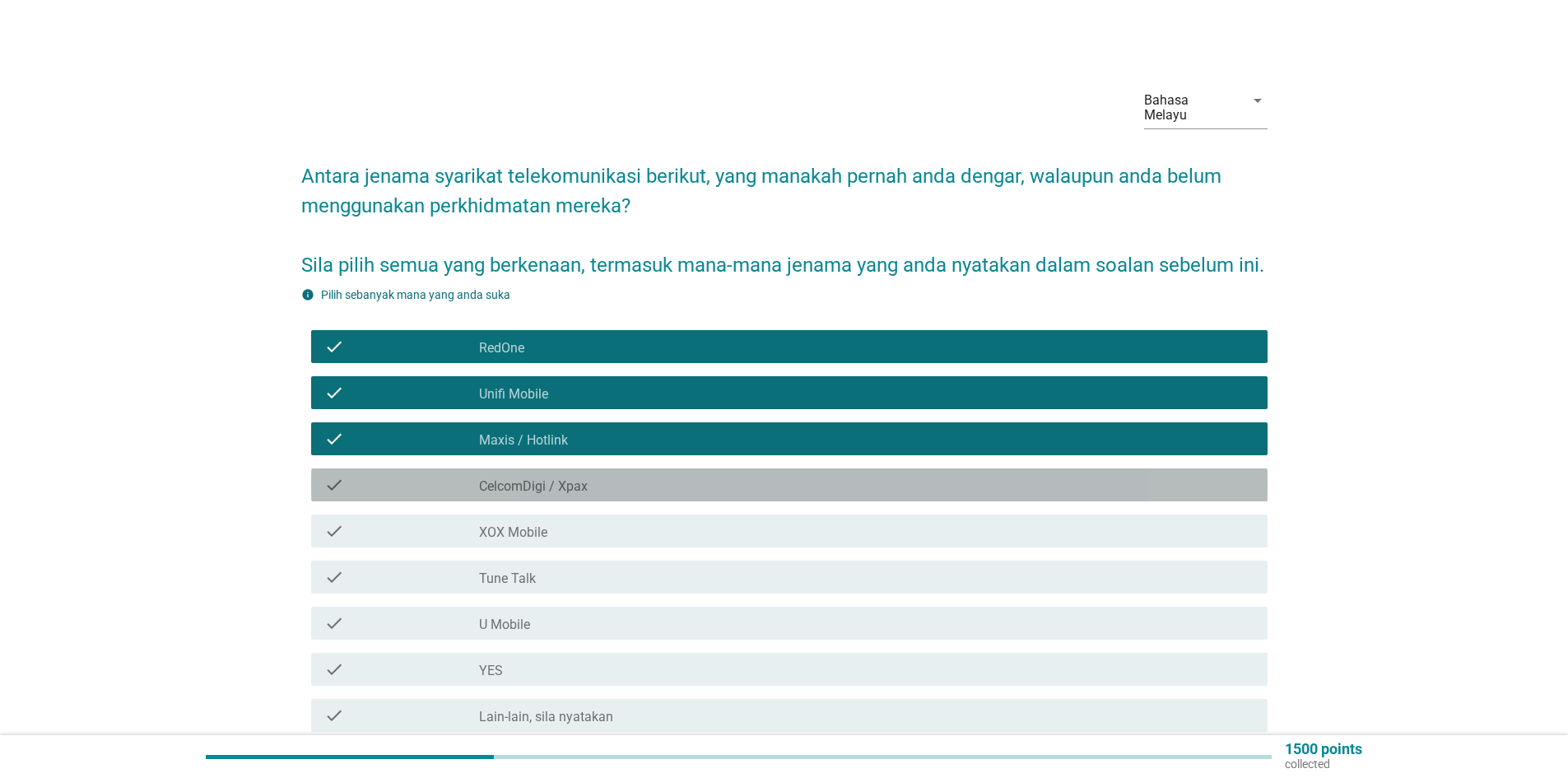
click at [571, 495] on label "CelcomDigi / Xpax" at bounding box center [534, 487] width 109 height 17
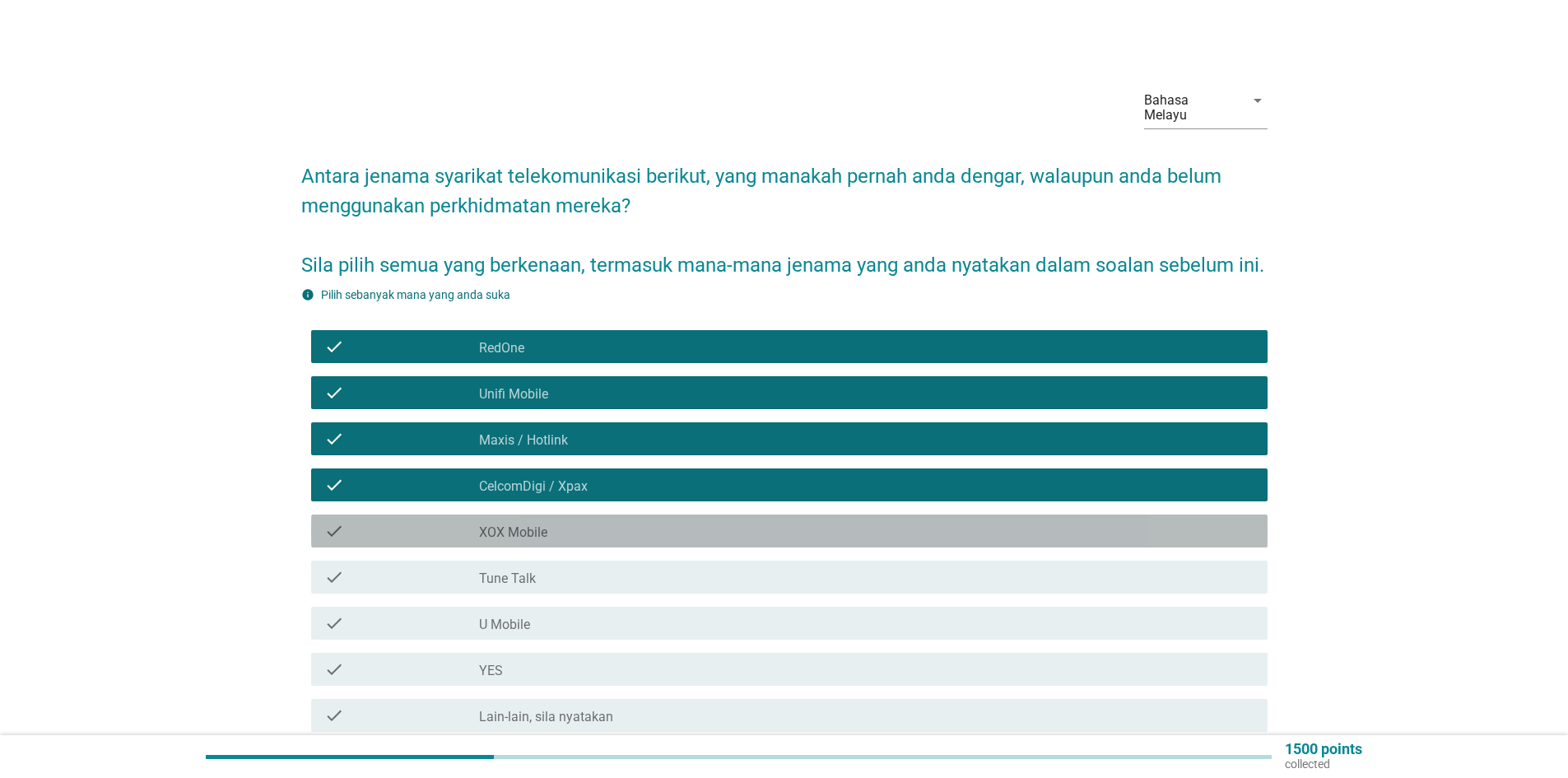
click at [567, 541] on div "check_box_outline_blank XOX Mobile" at bounding box center [867, 532] width 775 height 20
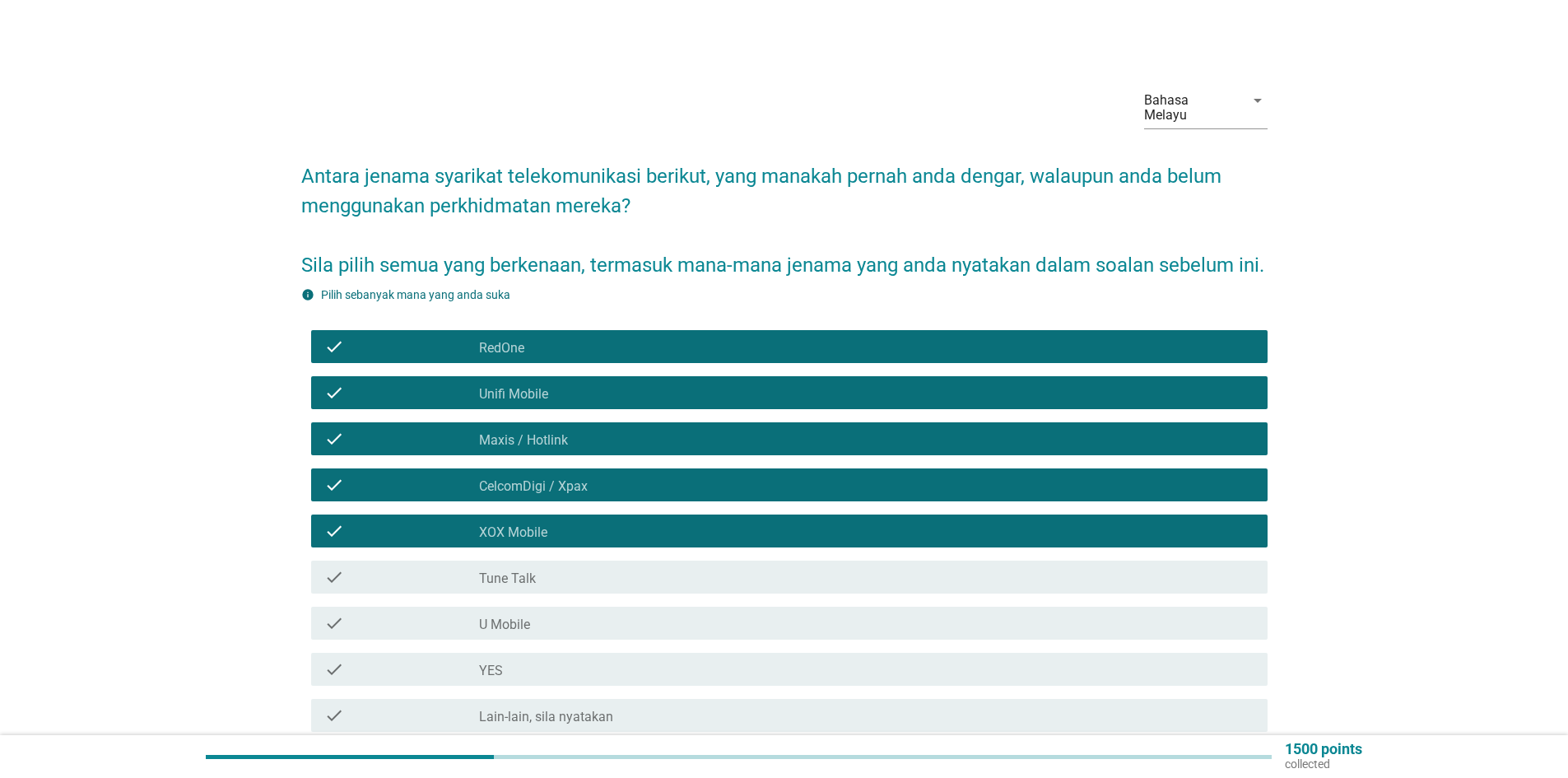
click at [561, 587] on div "check_box_outline_blank Tune Talk" at bounding box center [867, 578] width 775 height 20
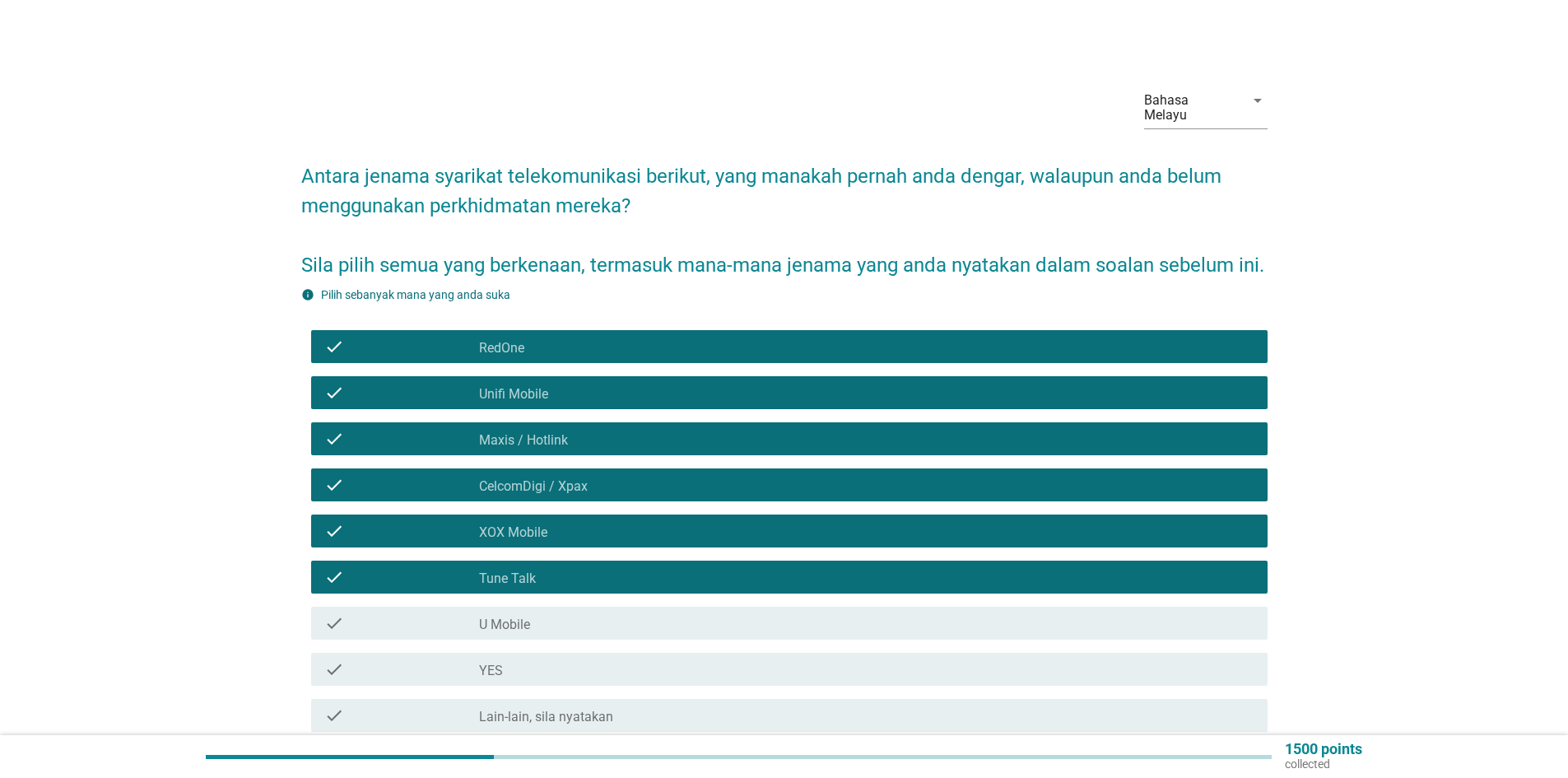
click at [556, 633] on div "check_box_outline_blank U Mobile" at bounding box center [867, 624] width 775 height 20
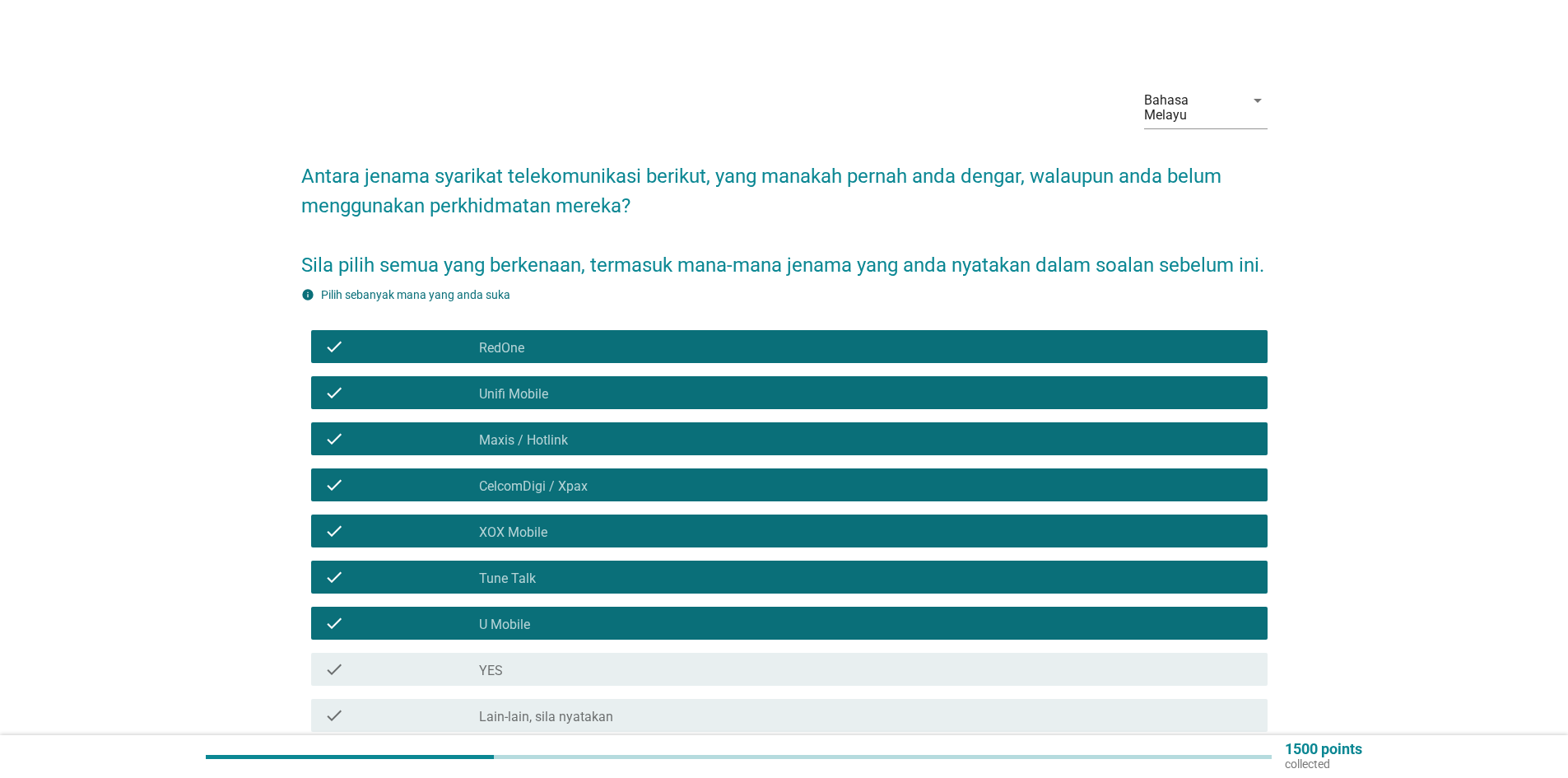
click at [560, 679] on div "check_box_outline_blank YES" at bounding box center [867, 670] width 775 height 20
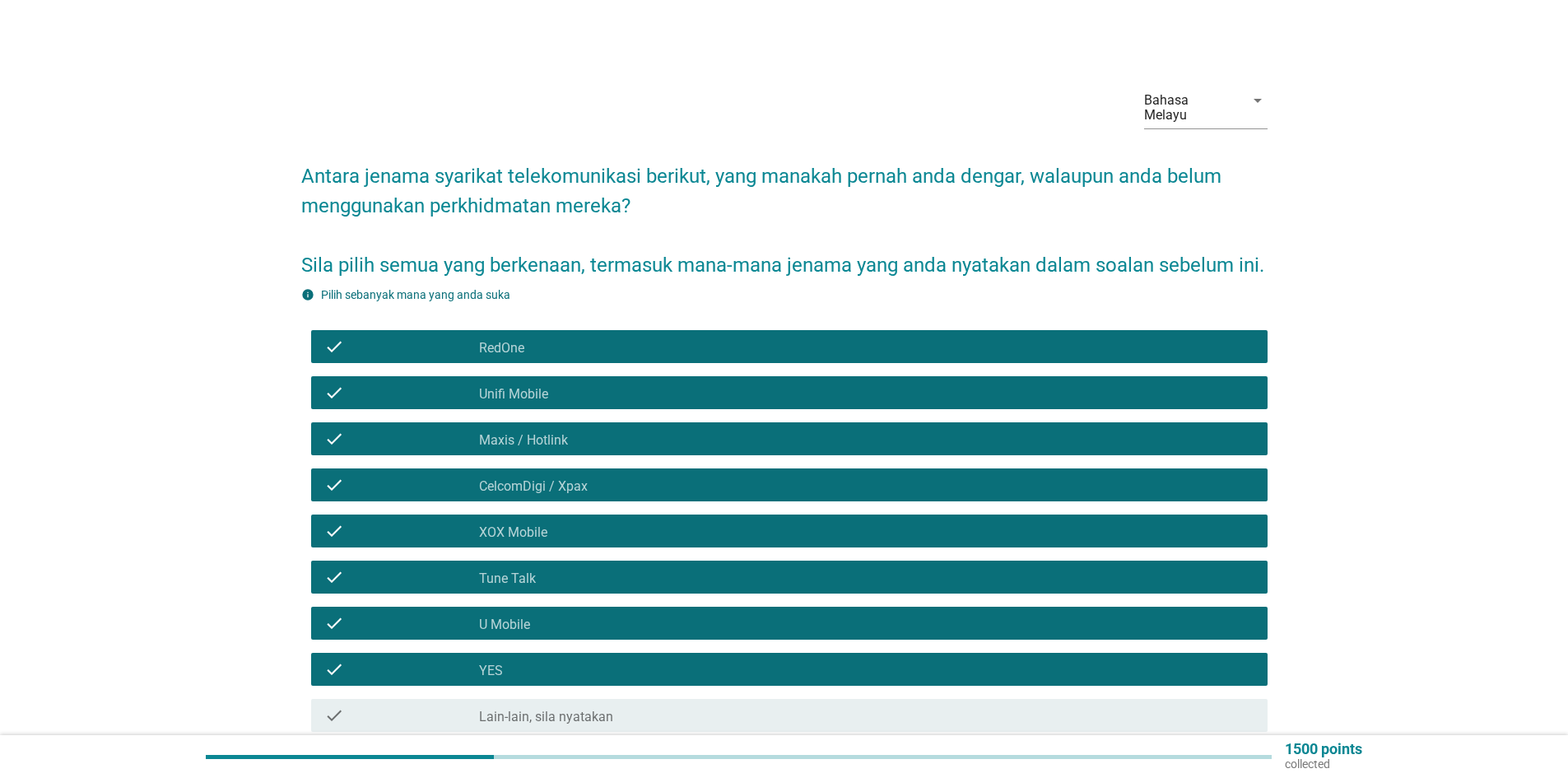
scroll to position [164, 0]
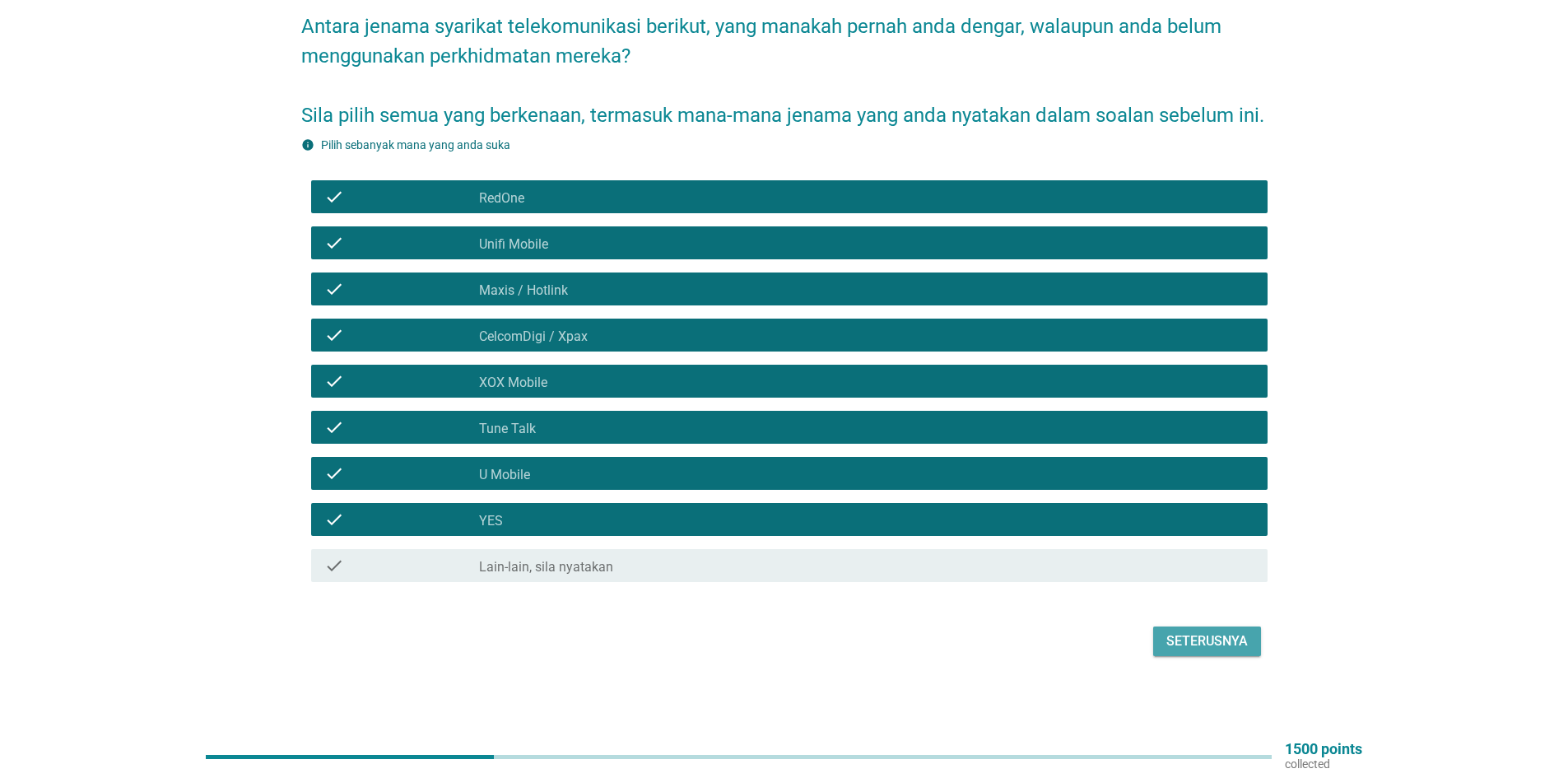
click at [1190, 641] on div "Seterusnya" at bounding box center [1207, 641] width 81 height 20
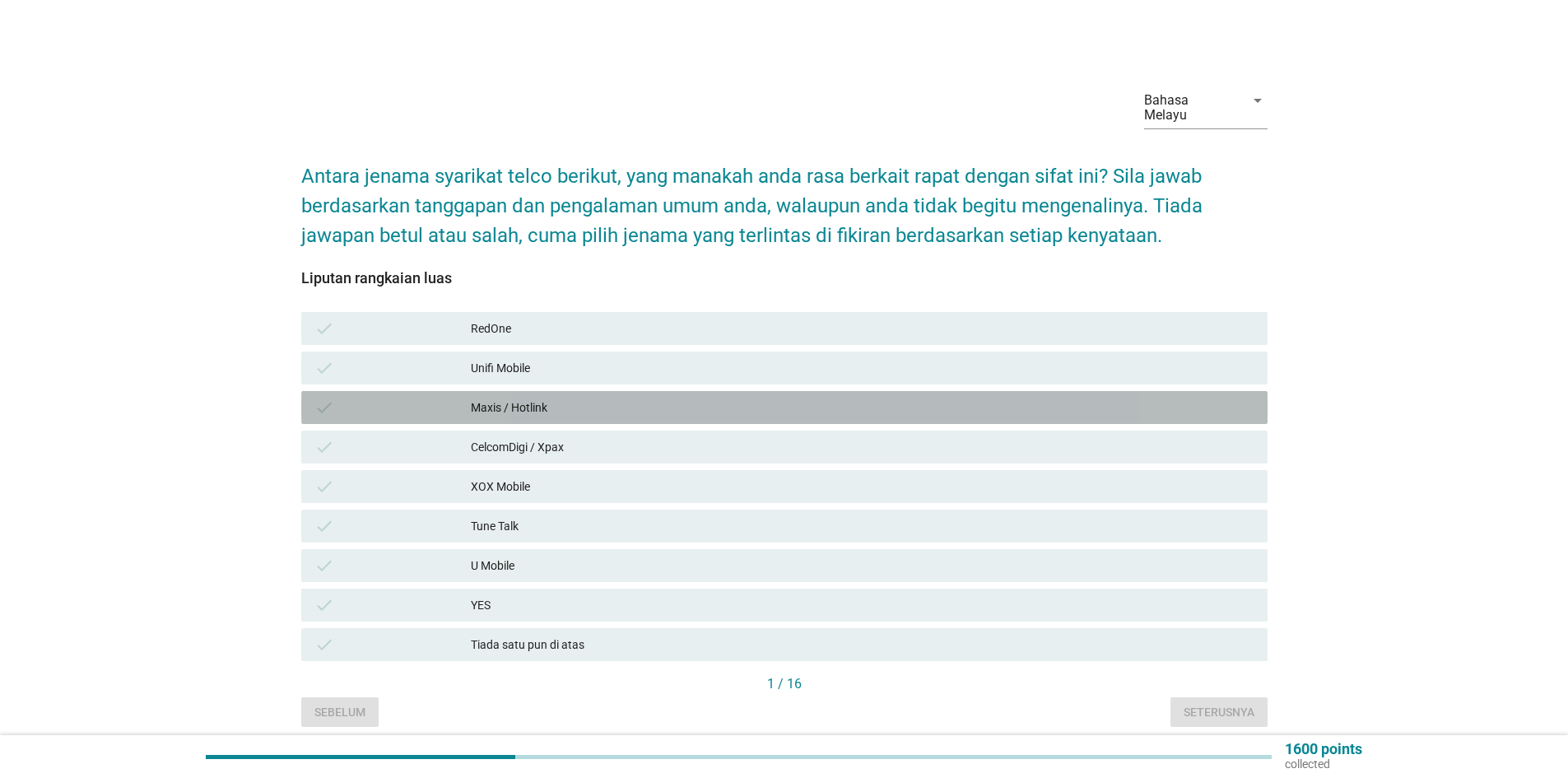
click at [539, 397] on div "Maxis / Hotlink" at bounding box center [862, 407] width 784 height 20
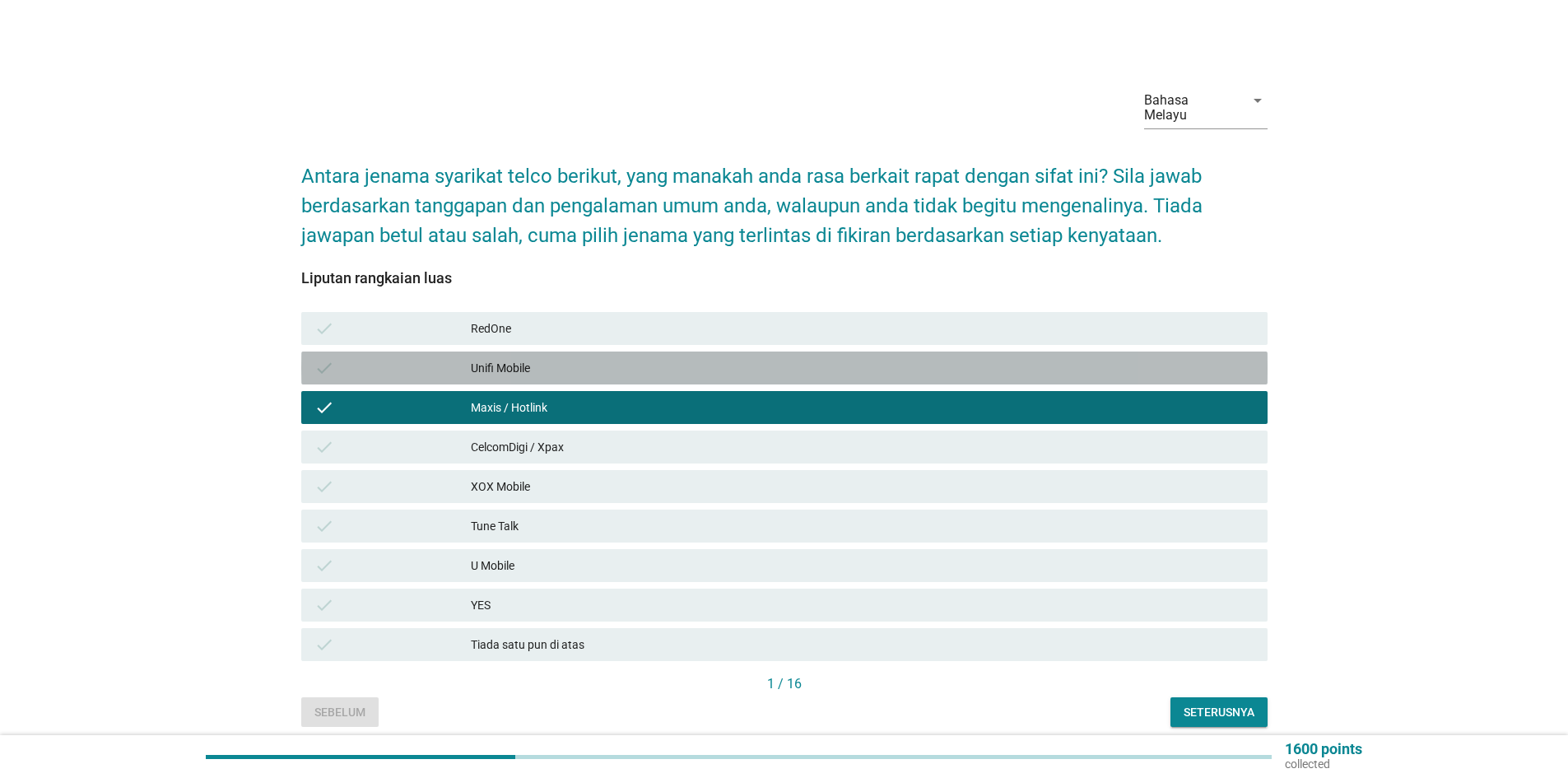
click at [549, 358] on div "Unifi Mobile" at bounding box center [862, 368] width 784 height 20
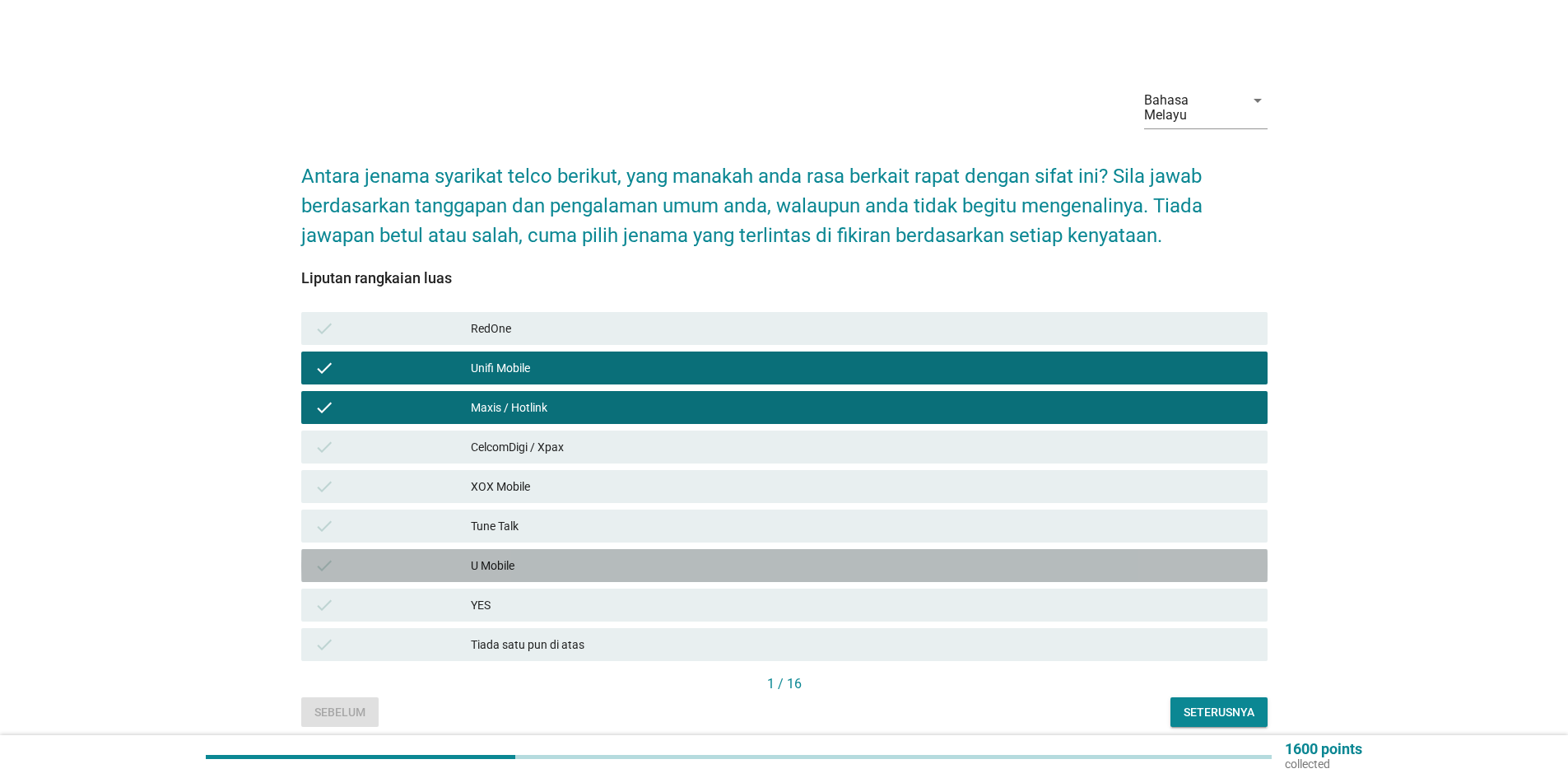
click at [647, 556] on div "U Mobile" at bounding box center [862, 566] width 784 height 20
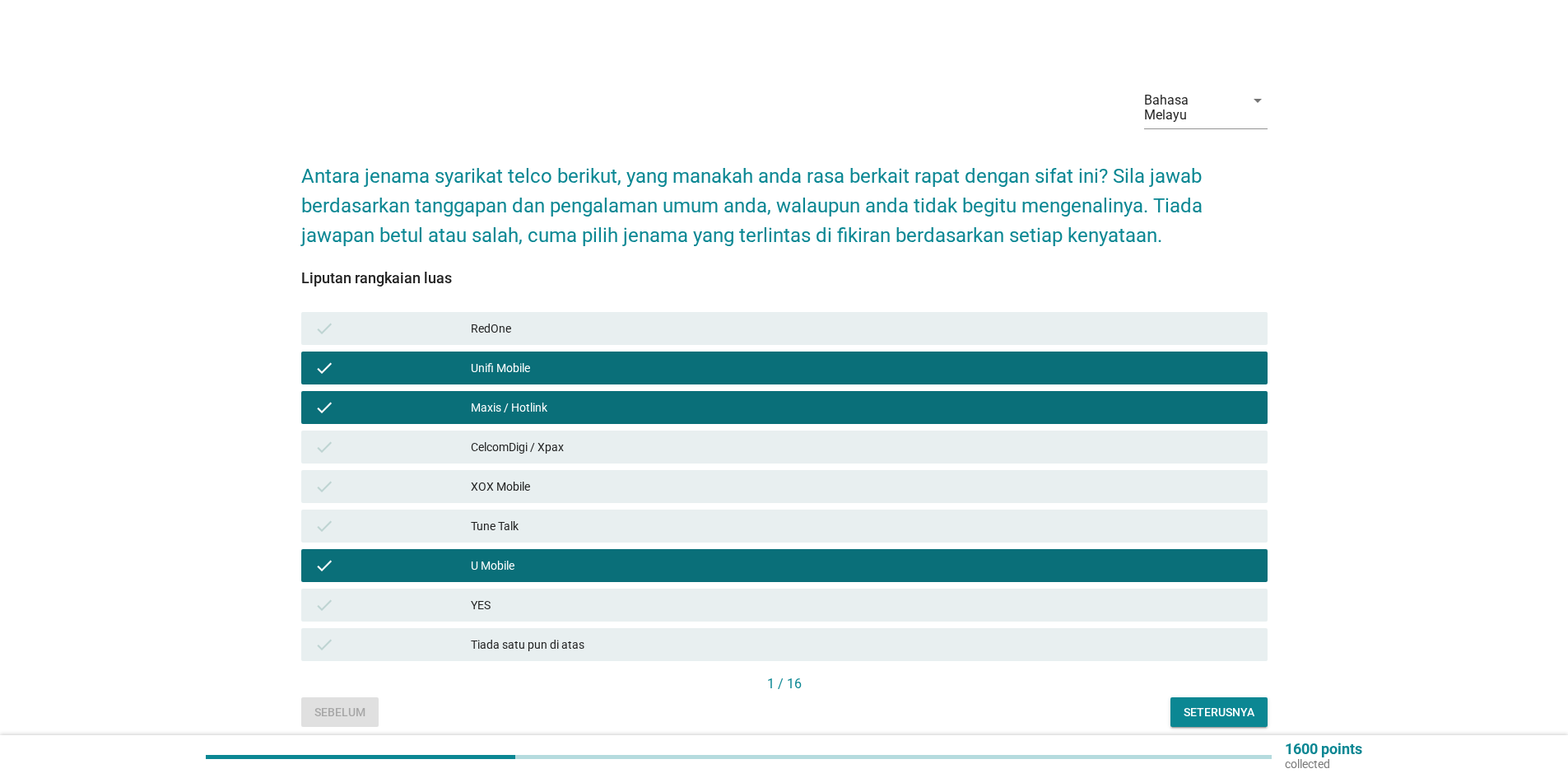
click at [1193, 704] on div "Seterusnya" at bounding box center [1219, 713] width 70 height 18
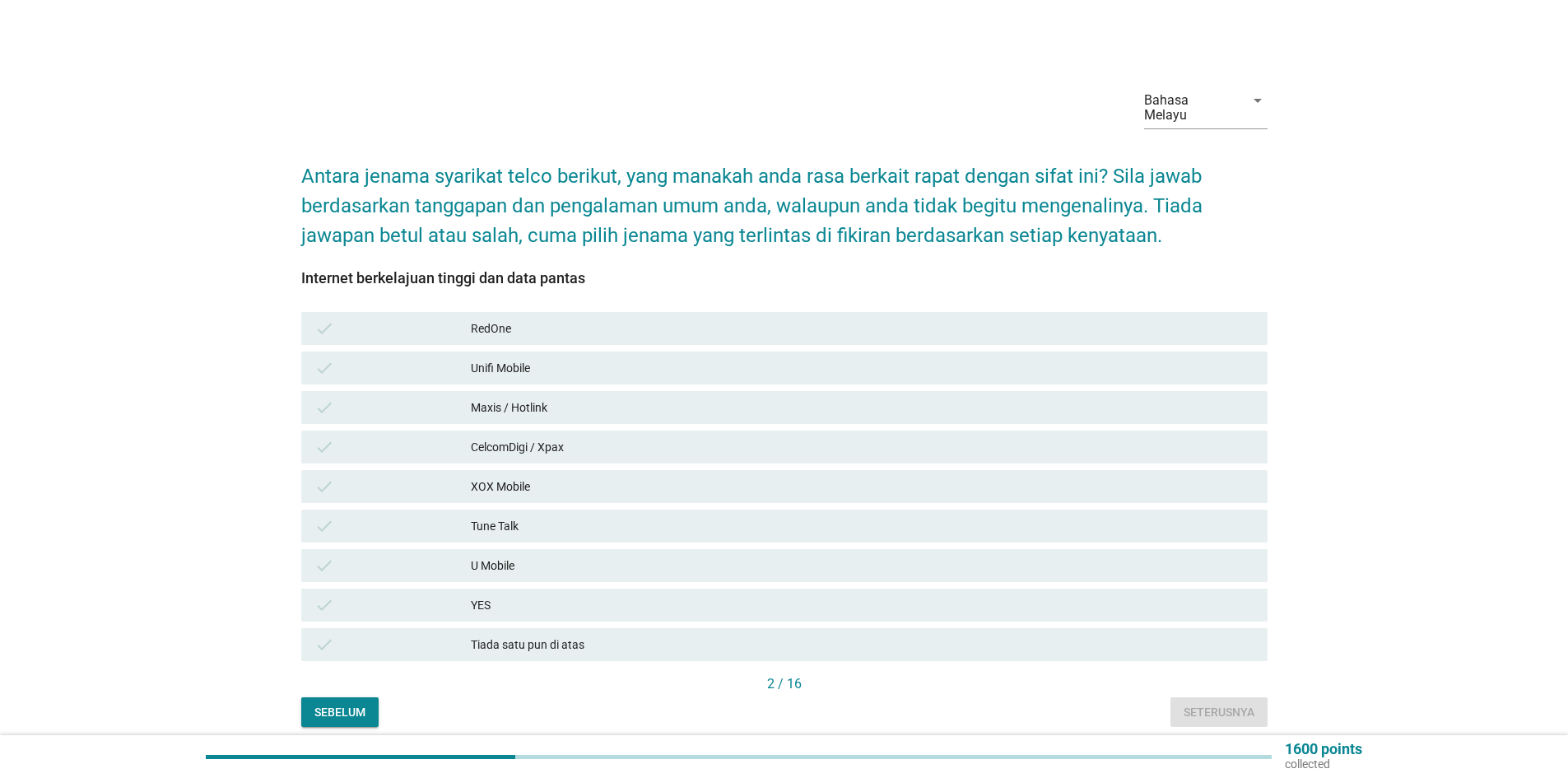
click at [535, 358] on div "Unifi Mobile" at bounding box center [862, 368] width 784 height 20
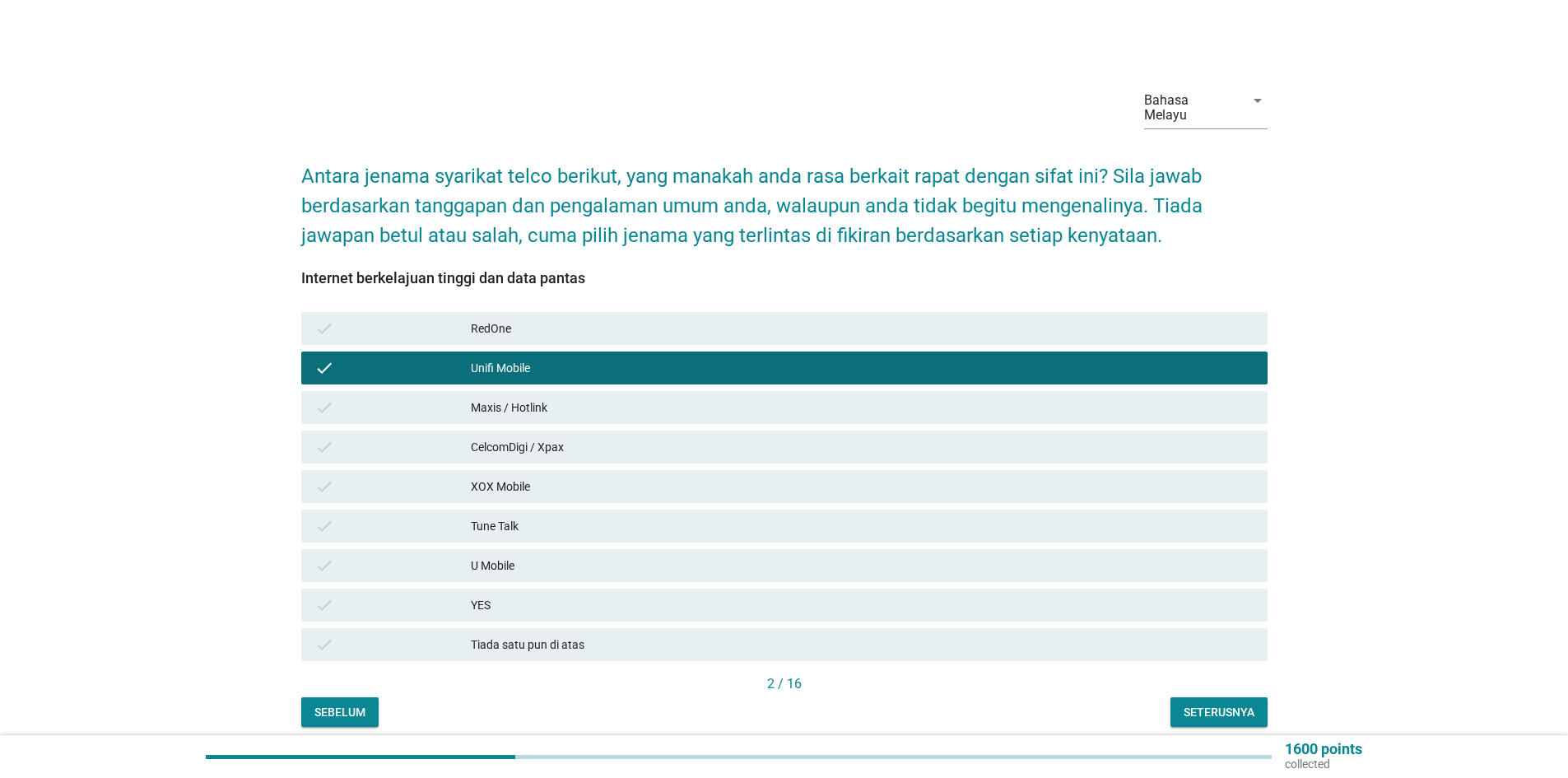
click at [542, 589] on div "check YES" at bounding box center [784, 604] width 966 height 33
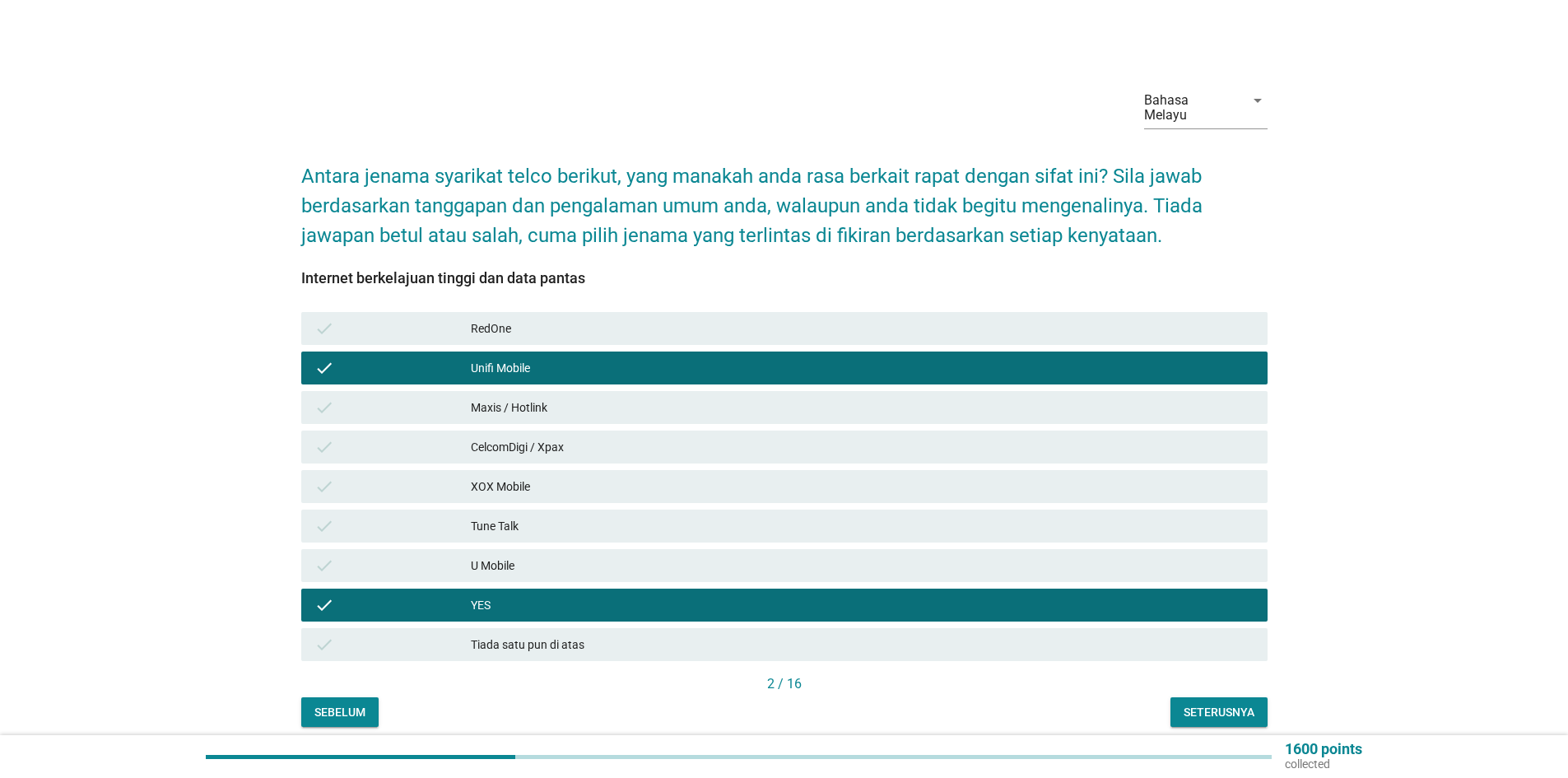
click at [547, 397] on div "Maxis / Hotlink" at bounding box center [862, 407] width 784 height 20
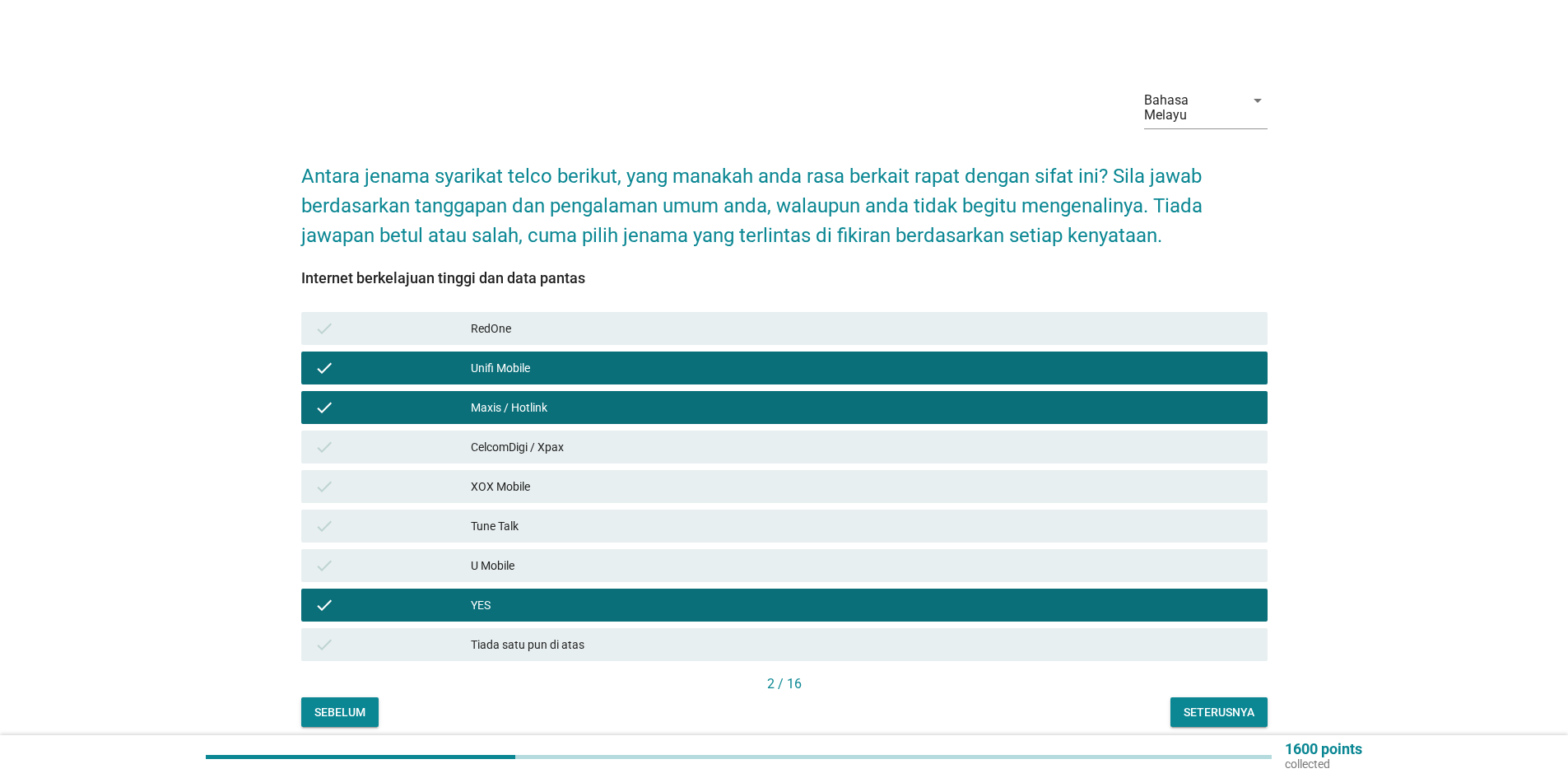
click at [533, 477] on div "XOX Mobile" at bounding box center [862, 487] width 784 height 20
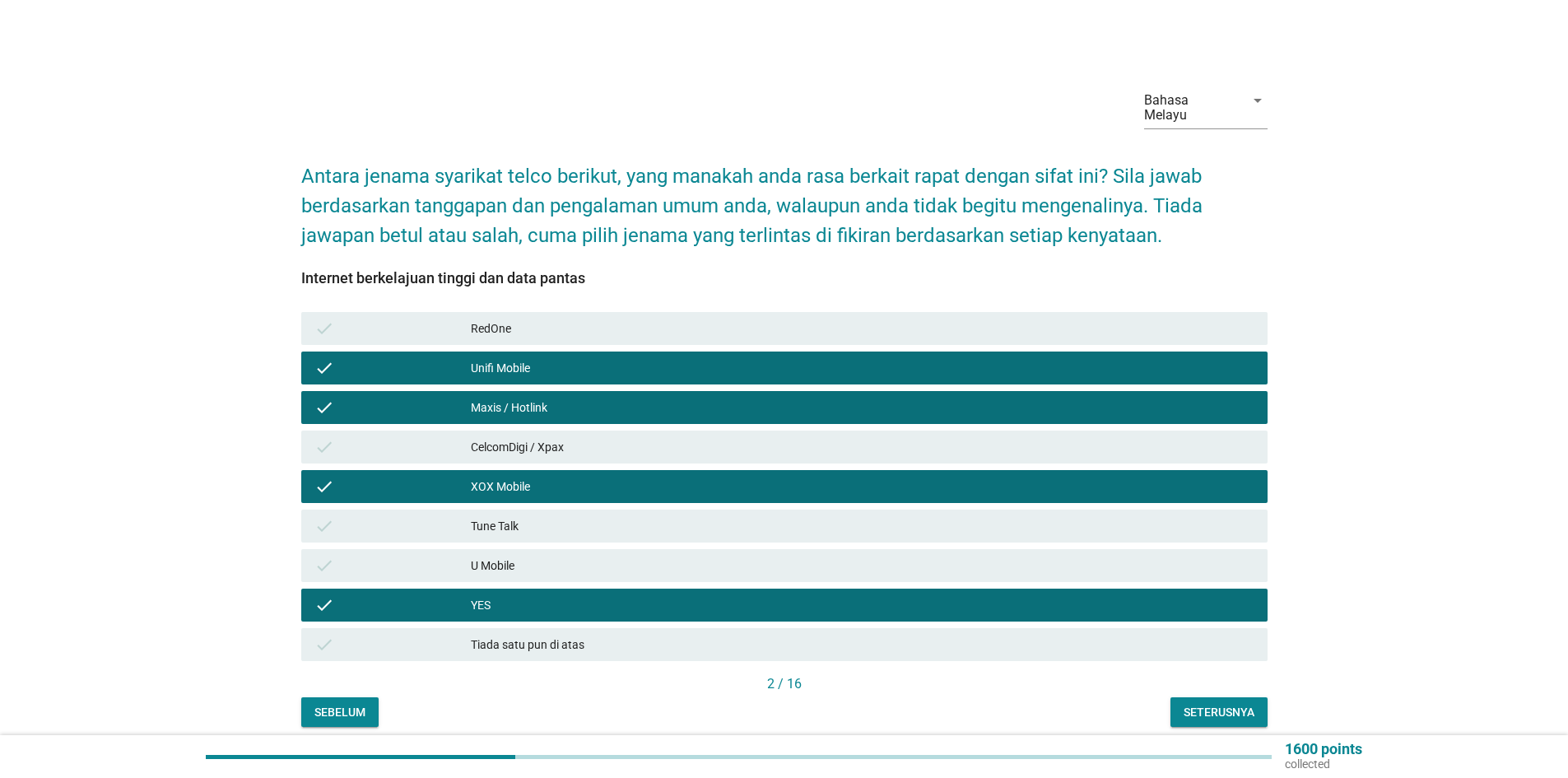
click at [1198, 704] on div "Seterusnya" at bounding box center [1219, 713] width 70 height 18
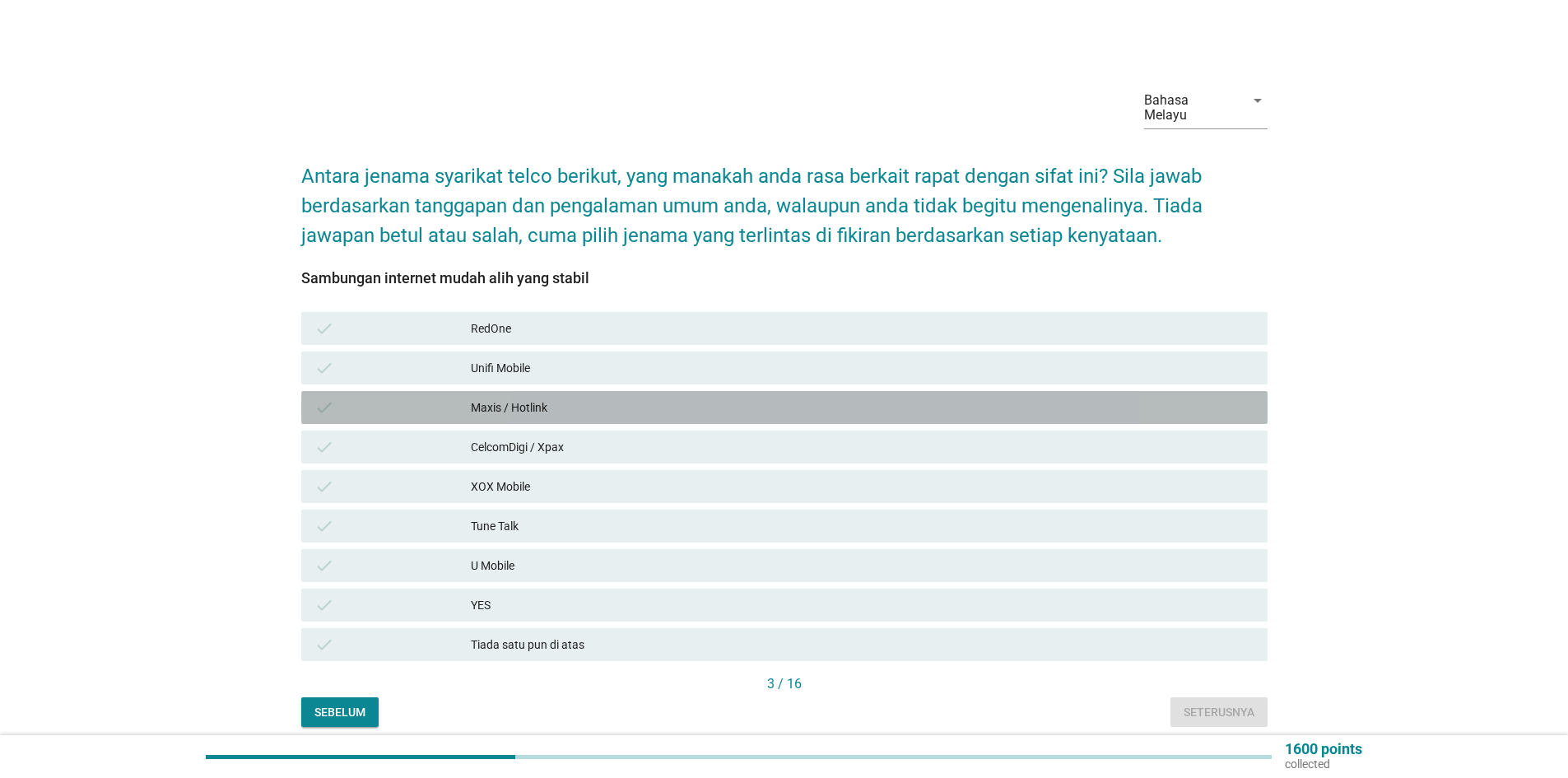
click at [557, 397] on div "Maxis / Hotlink" at bounding box center [862, 407] width 784 height 20
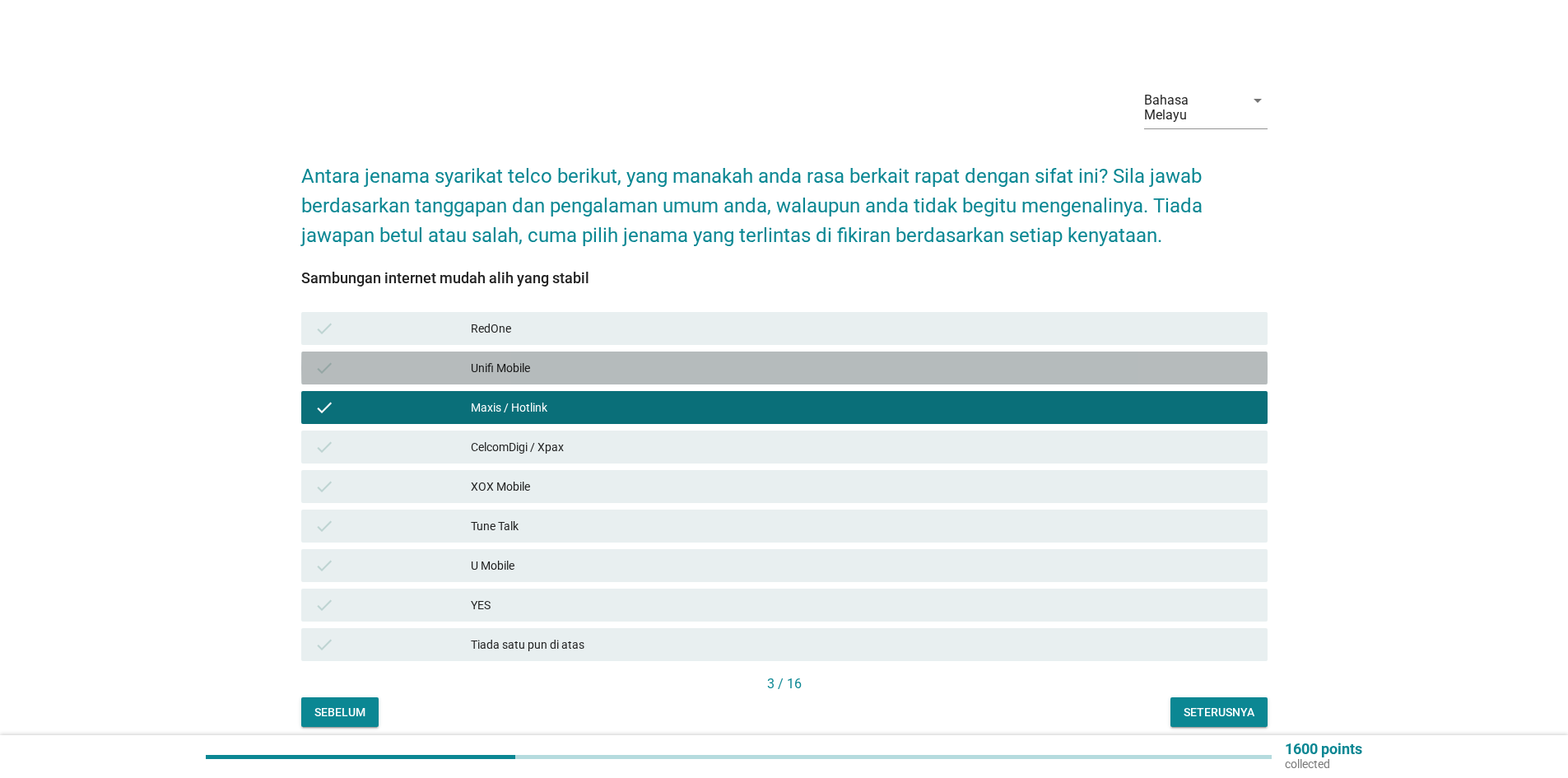
click at [537, 358] on div "Unifi Mobile" at bounding box center [862, 368] width 784 height 20
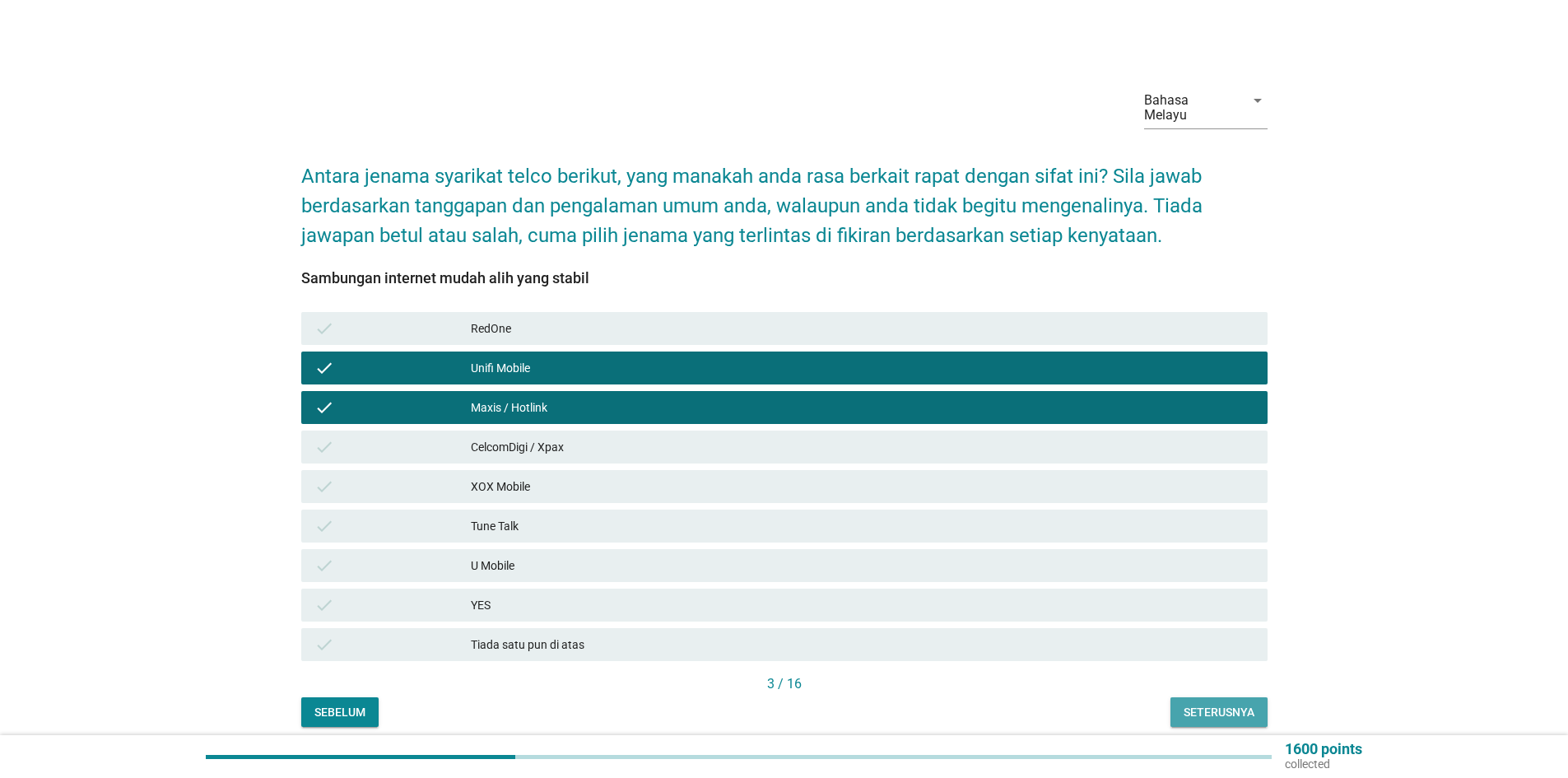
click at [1232, 704] on div "Seterusnya" at bounding box center [1219, 713] width 70 height 18
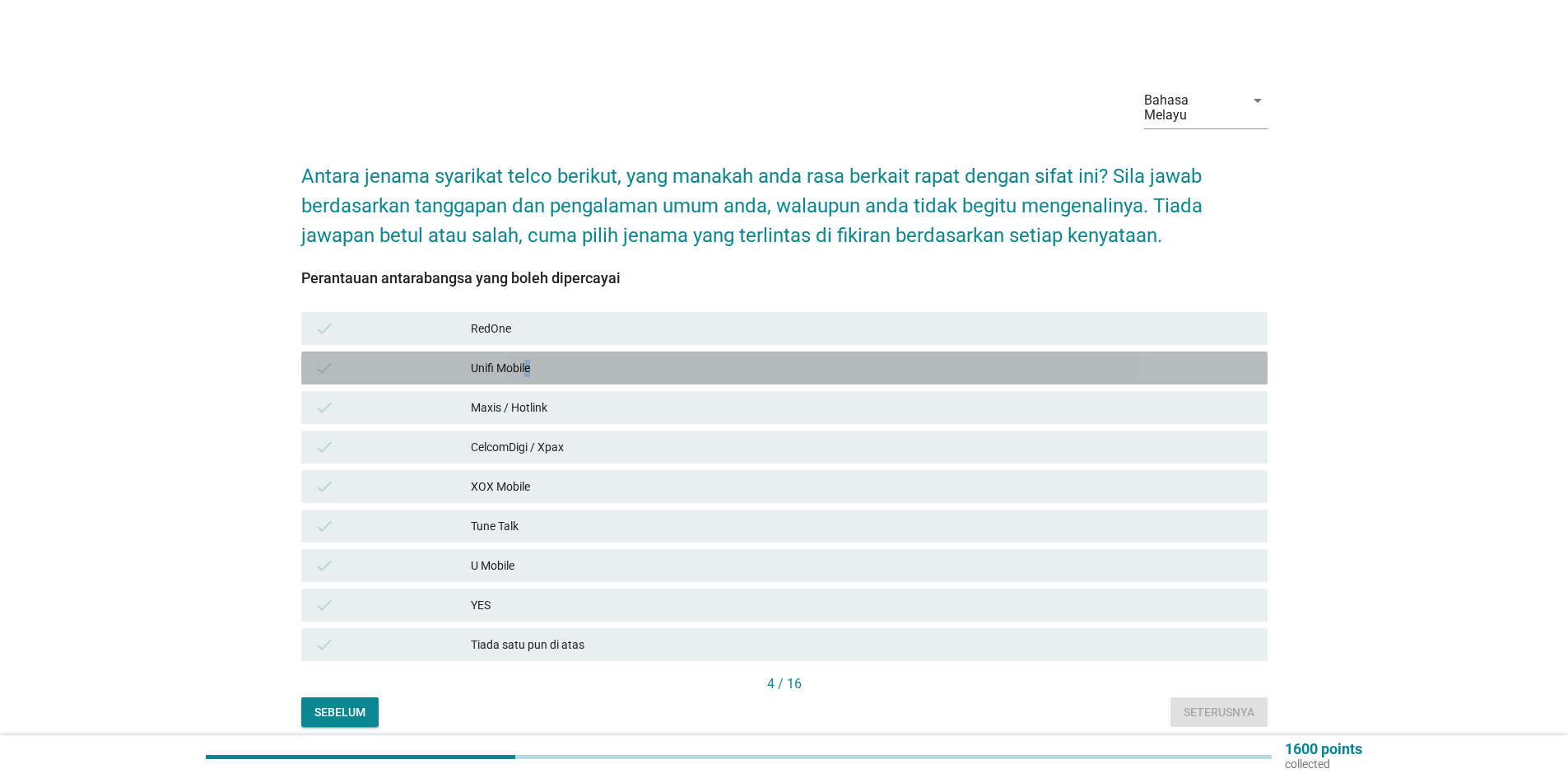
click at [529, 358] on div "Unifi Mobile" at bounding box center [862, 368] width 784 height 20
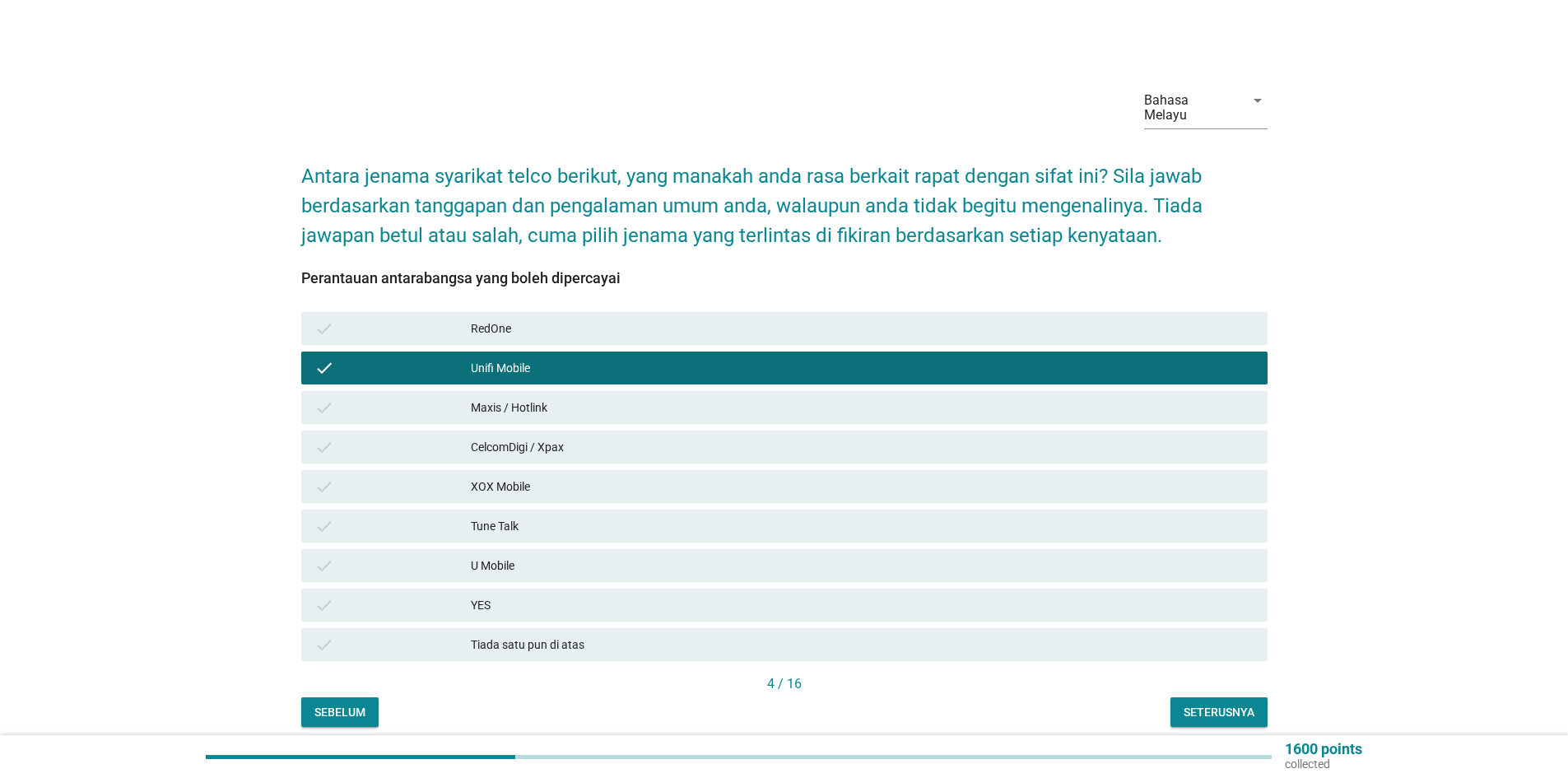
click at [530, 397] on div "Maxis / Hotlink" at bounding box center [862, 407] width 784 height 20
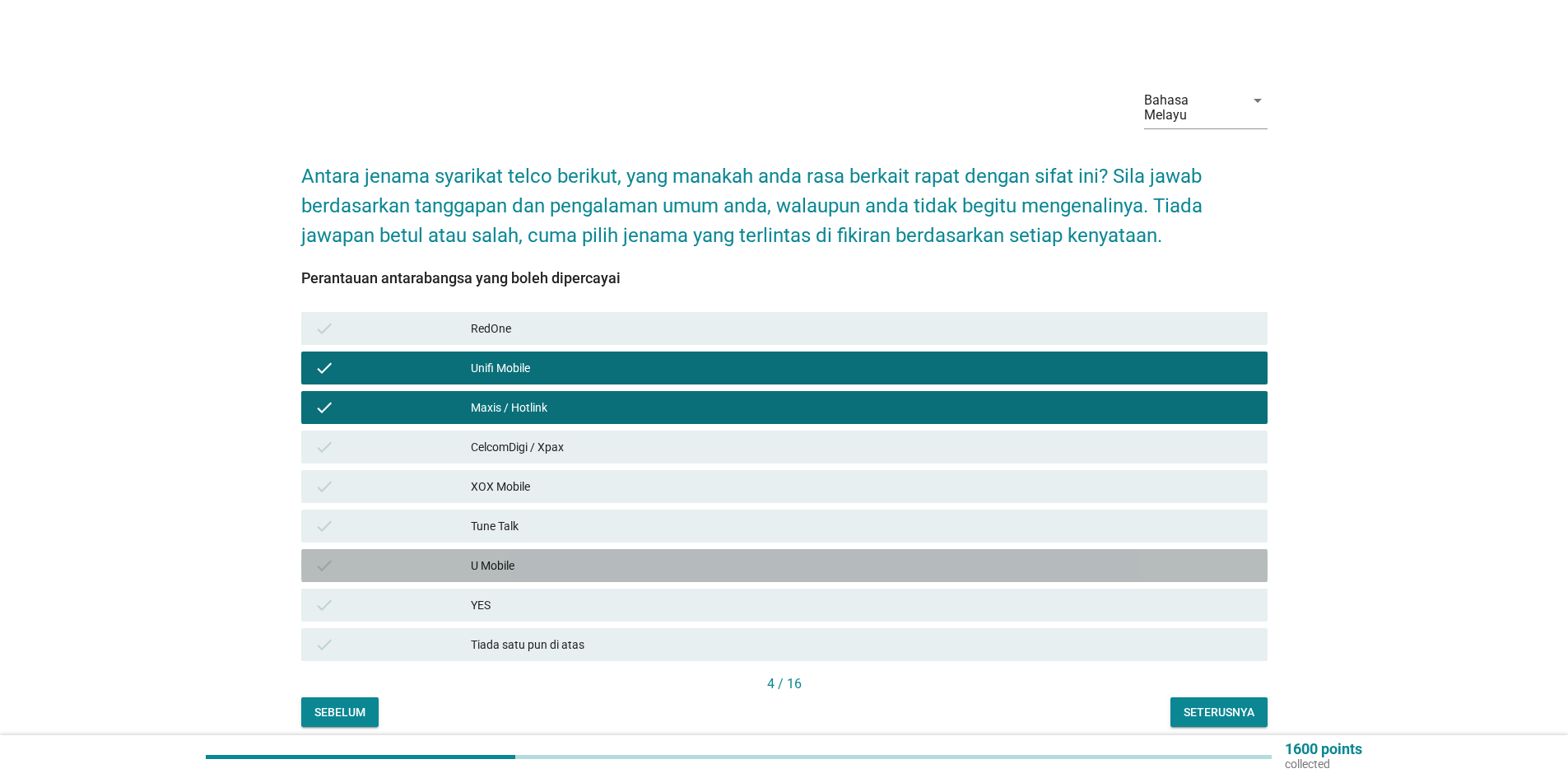
click at [532, 556] on div "U Mobile" at bounding box center [862, 566] width 784 height 20
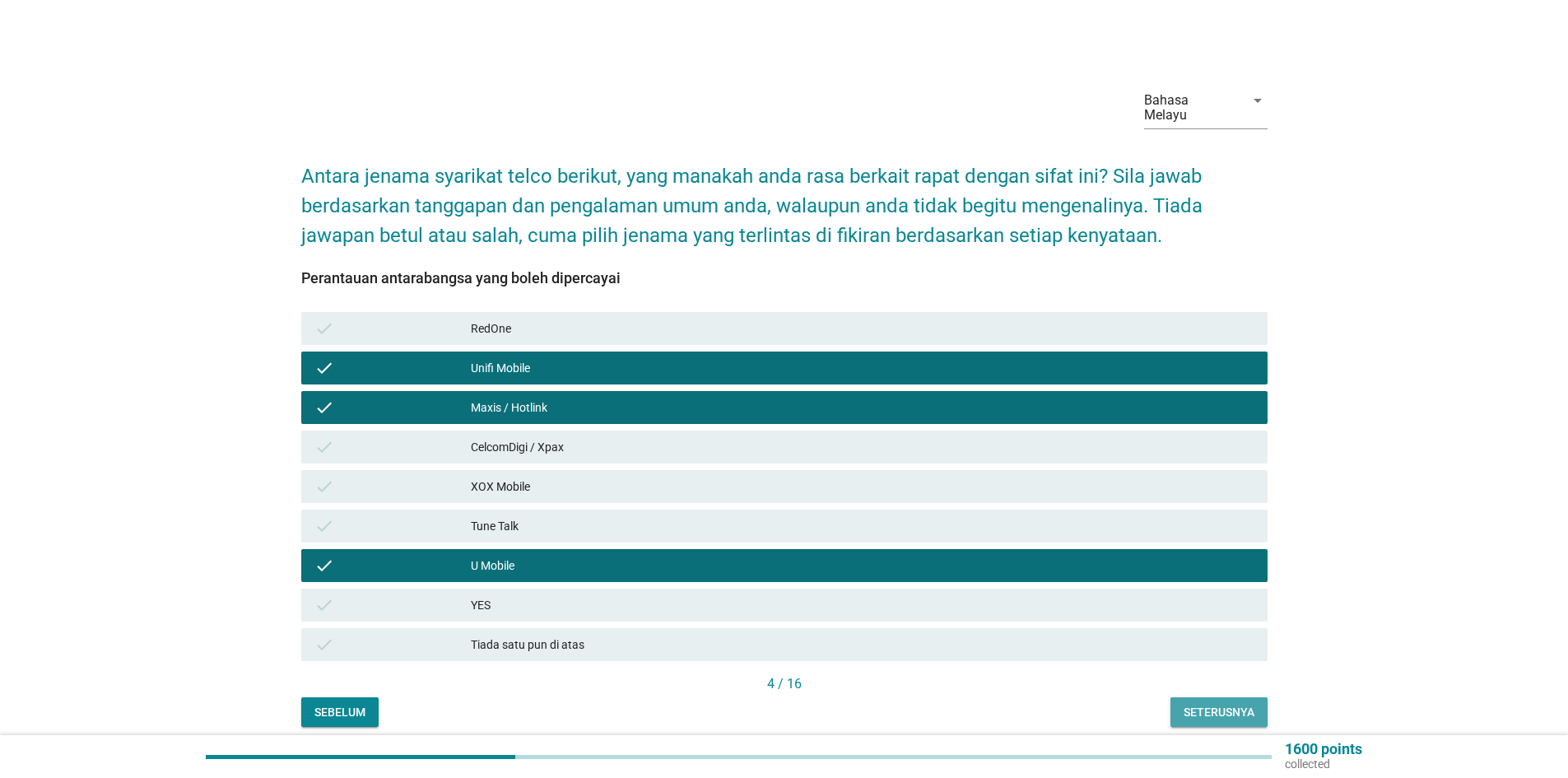
click at [1234, 704] on div "Seterusnya" at bounding box center [1219, 713] width 70 height 18
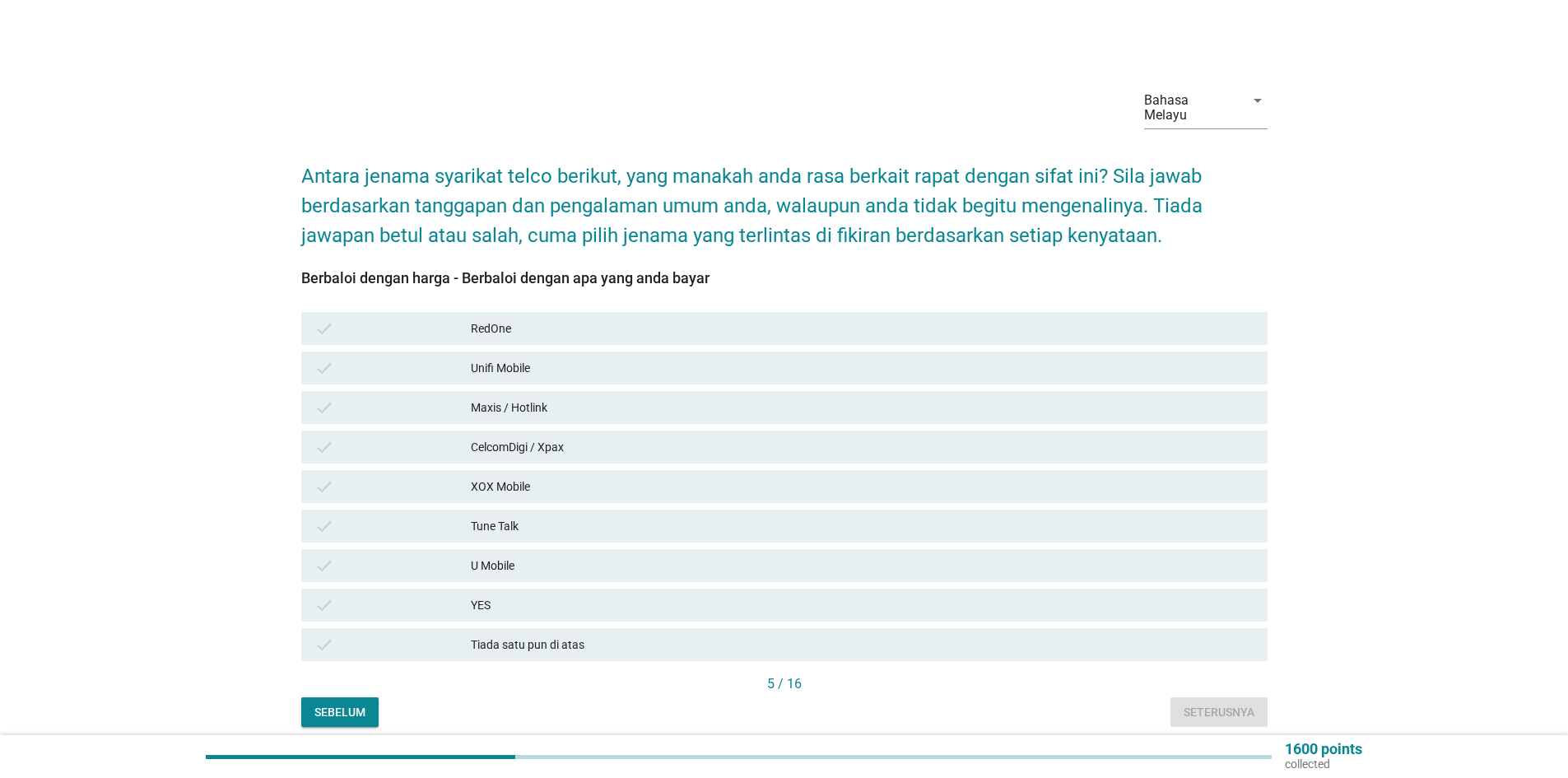
click at [563, 397] on div "Maxis / Hotlink" at bounding box center [862, 407] width 784 height 20
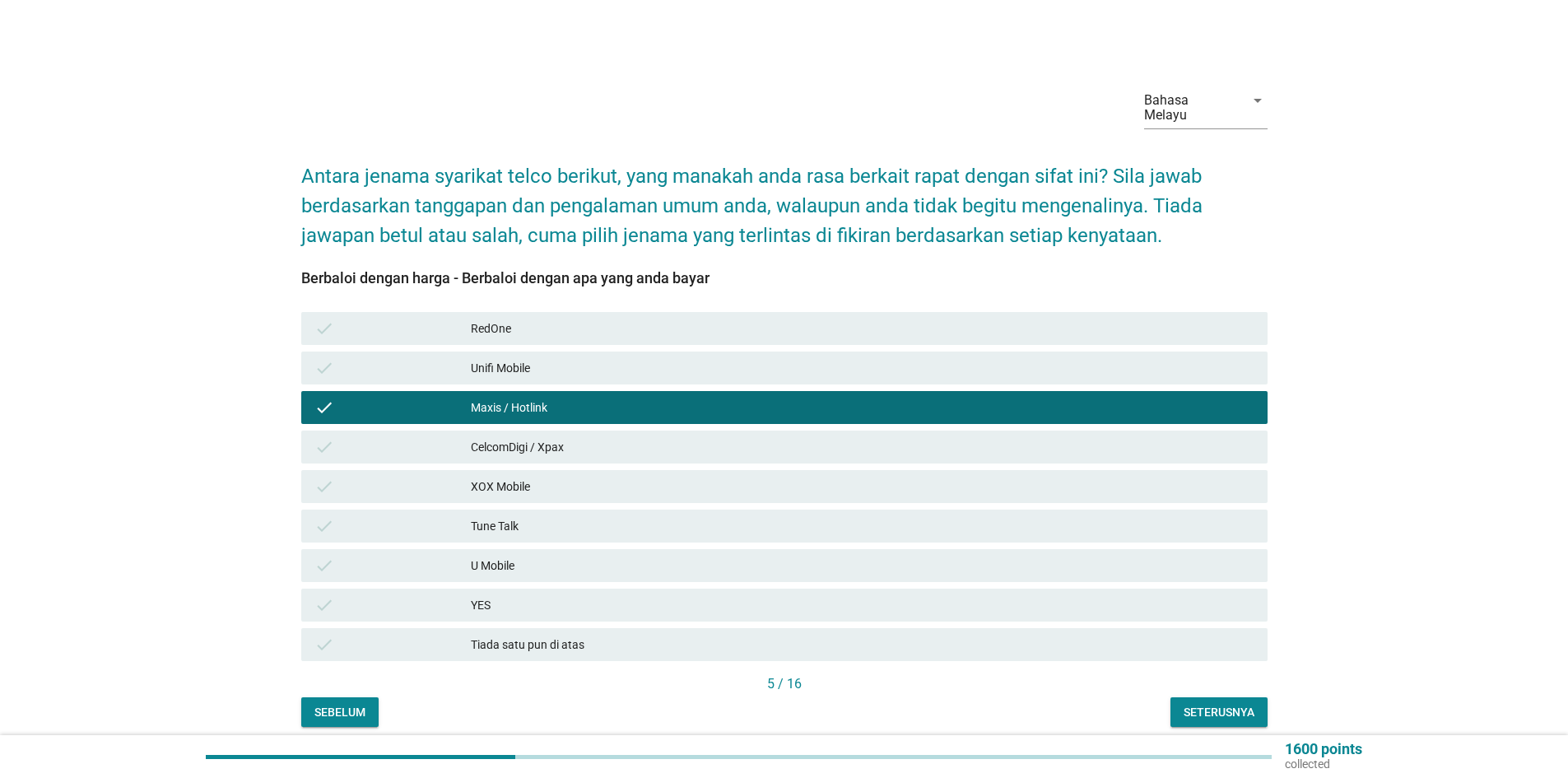
click at [534, 477] on div "XOX Mobile" at bounding box center [862, 487] width 784 height 20
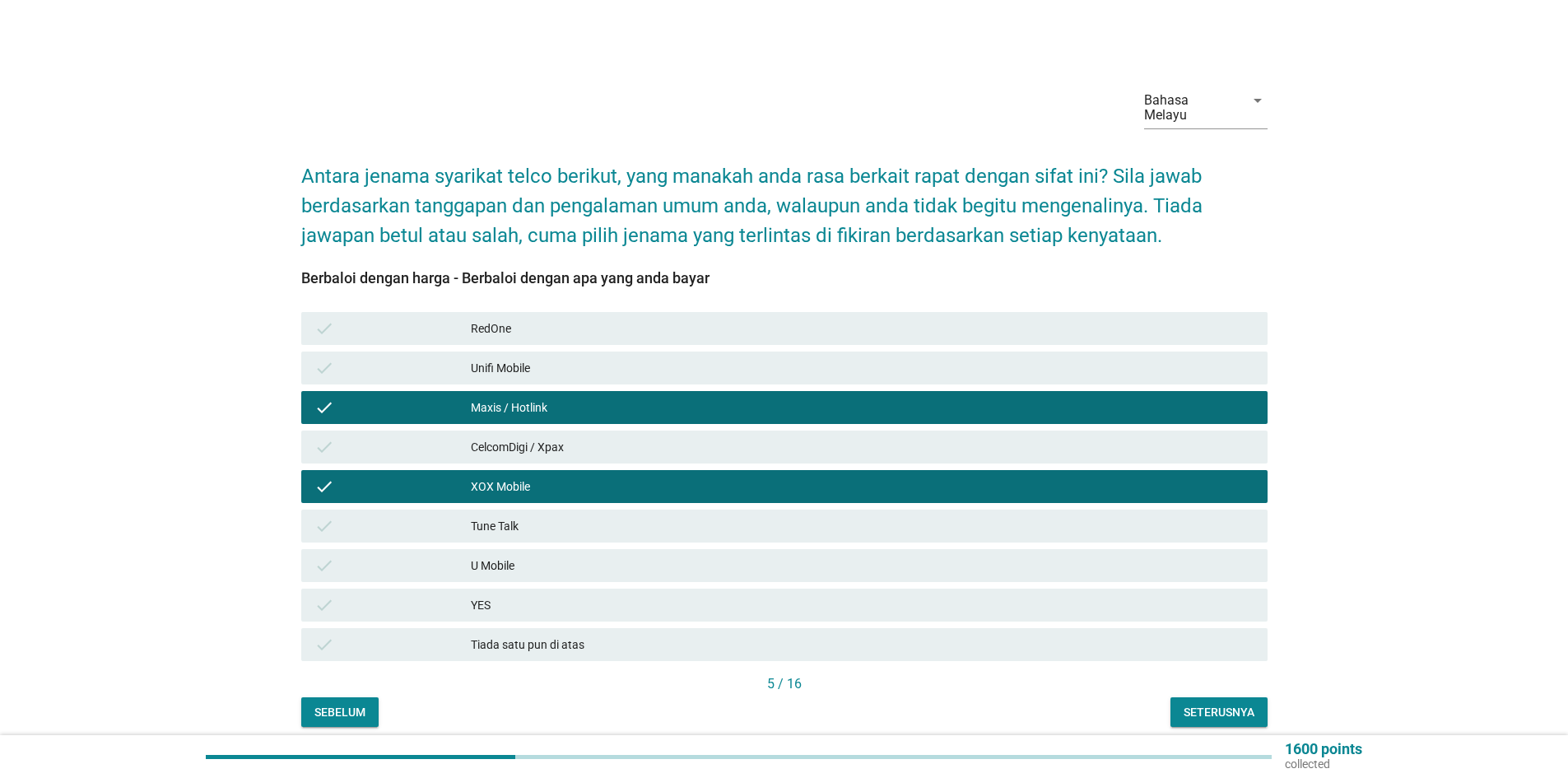
click at [541, 358] on div "Unifi Mobile" at bounding box center [862, 368] width 784 height 20
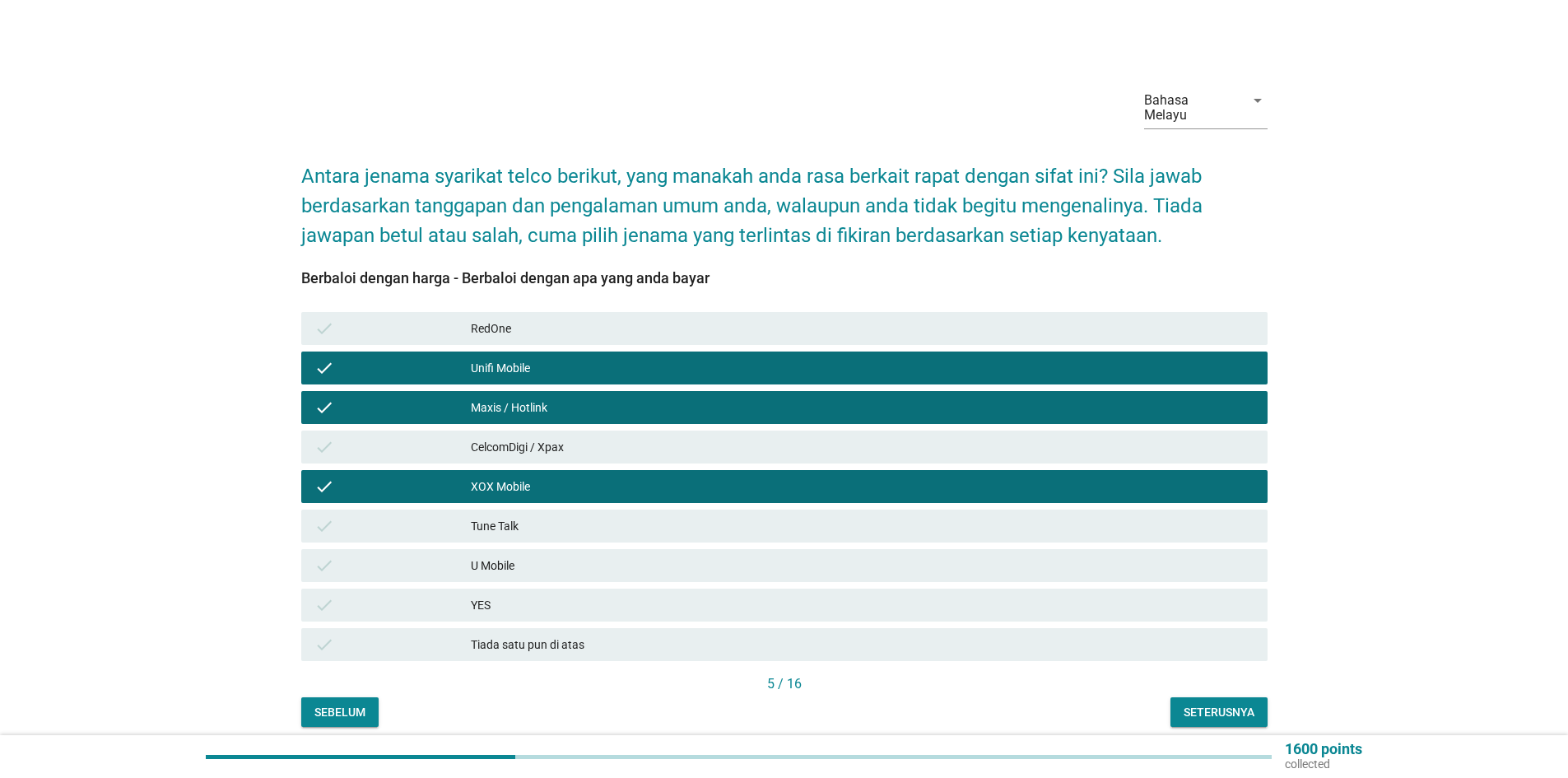
click at [1207, 704] on div "Seterusnya" at bounding box center [1219, 713] width 70 height 18
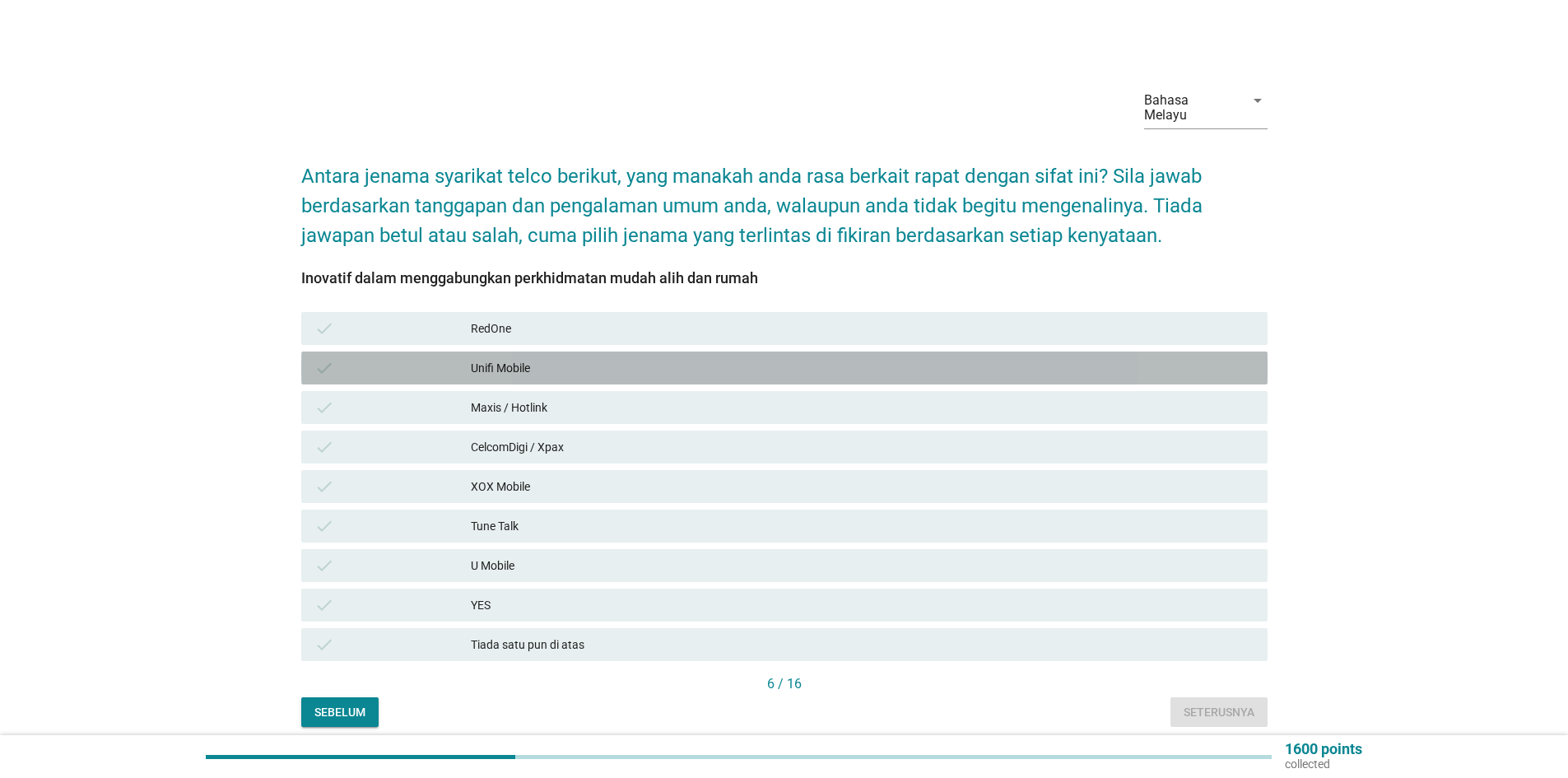
drag, startPoint x: 512, startPoint y: 350, endPoint x: 530, endPoint y: 402, distance: 55.0
click at [512, 358] on div "Unifi Mobile" at bounding box center [862, 368] width 784 height 20
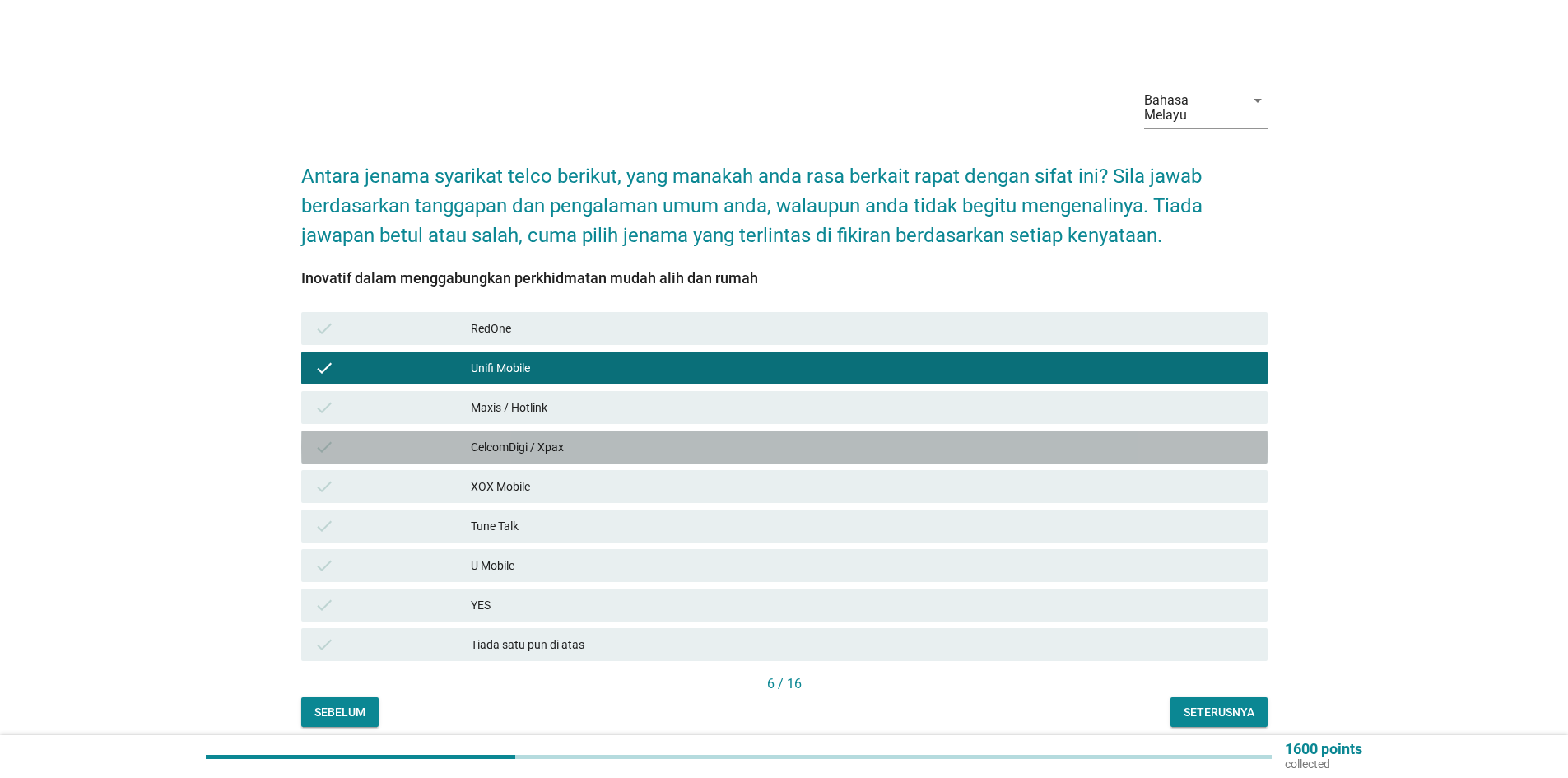
click at [530, 438] on div "CelcomDigi / Xpax" at bounding box center [862, 448] width 784 height 20
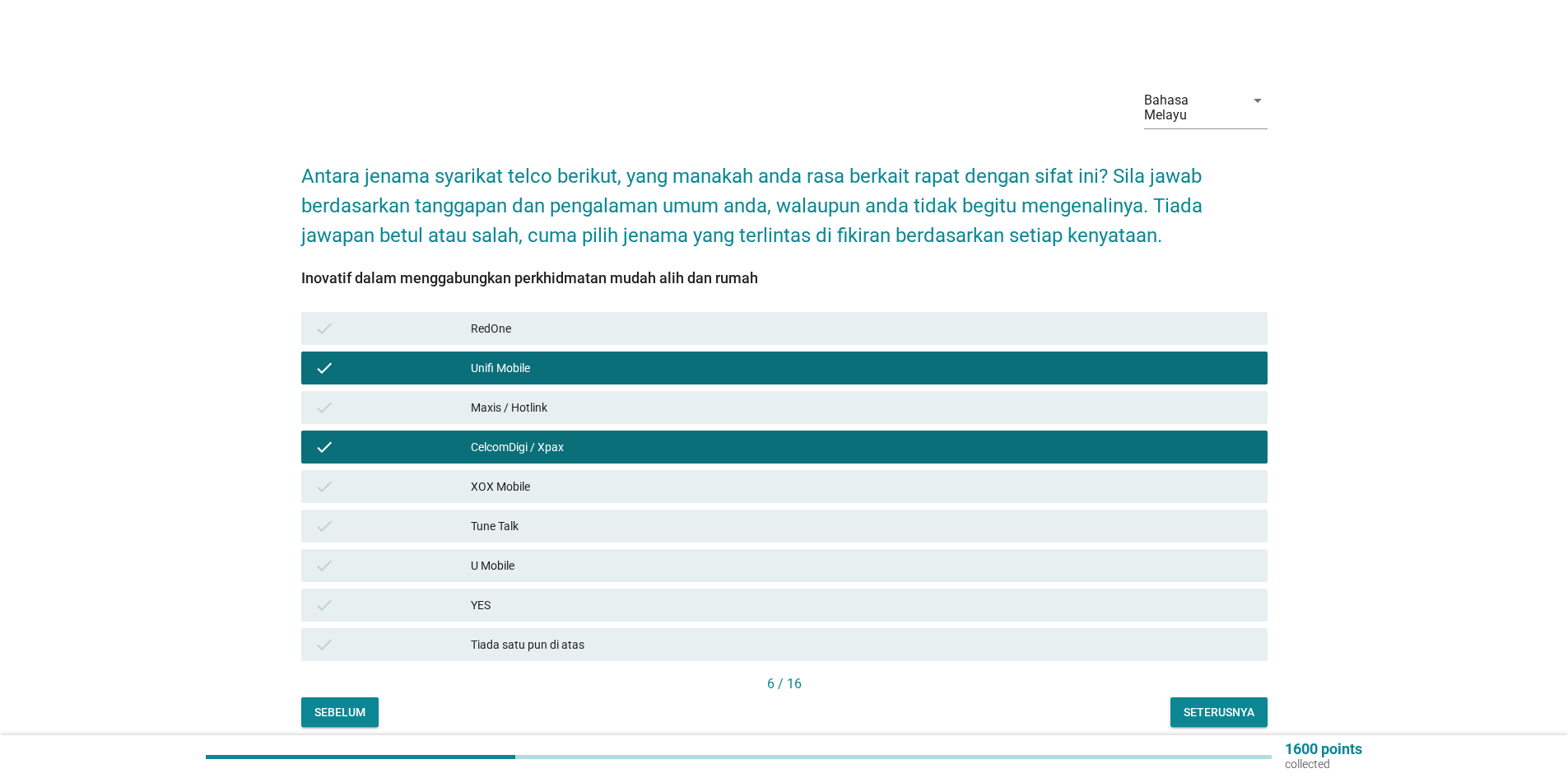
click at [538, 397] on div "Maxis / Hotlink" at bounding box center [862, 407] width 784 height 20
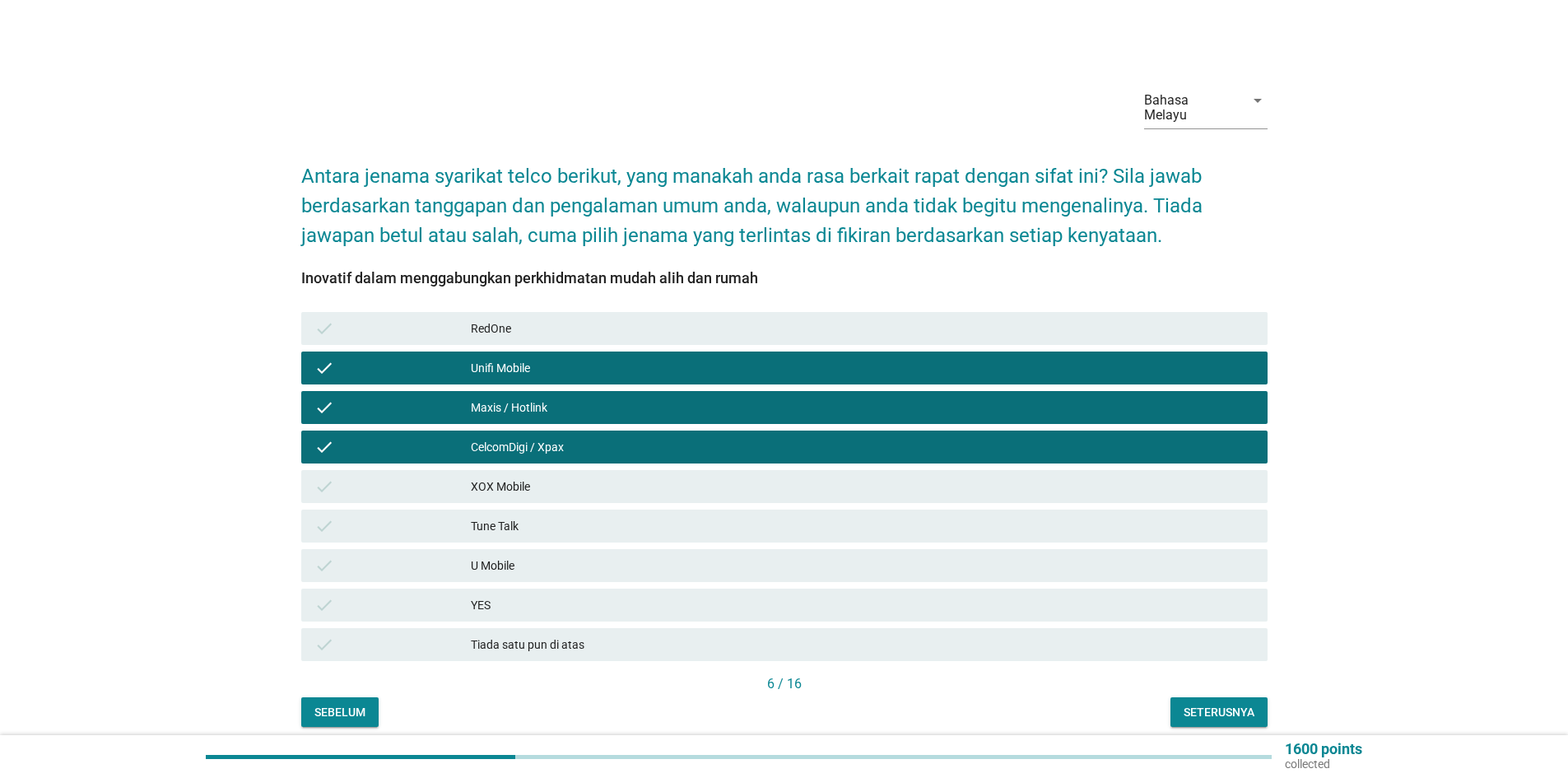
click at [536, 556] on div "U Mobile" at bounding box center [862, 566] width 784 height 20
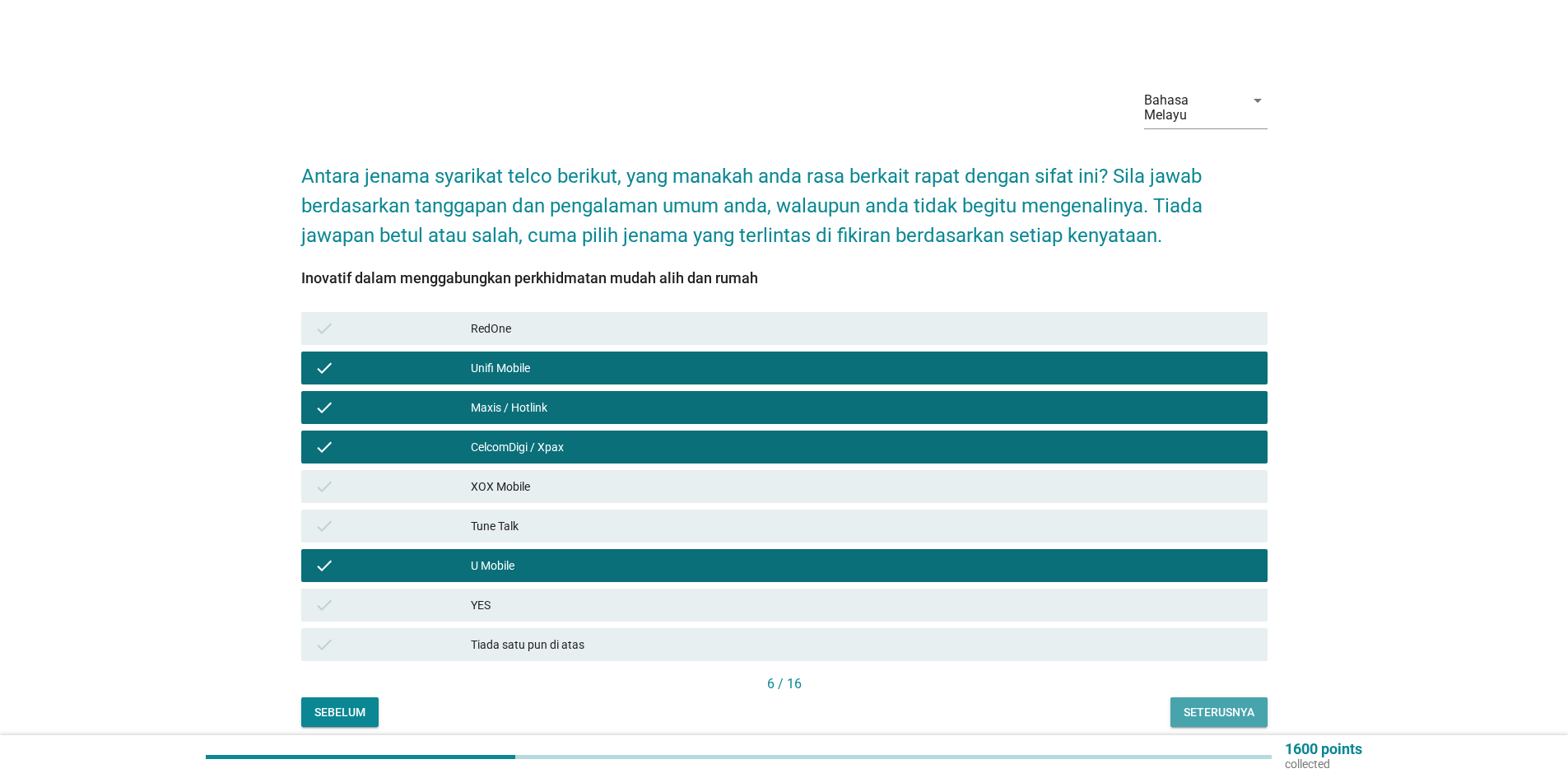
click at [1214, 704] on div "Seterusnya" at bounding box center [1219, 713] width 70 height 18
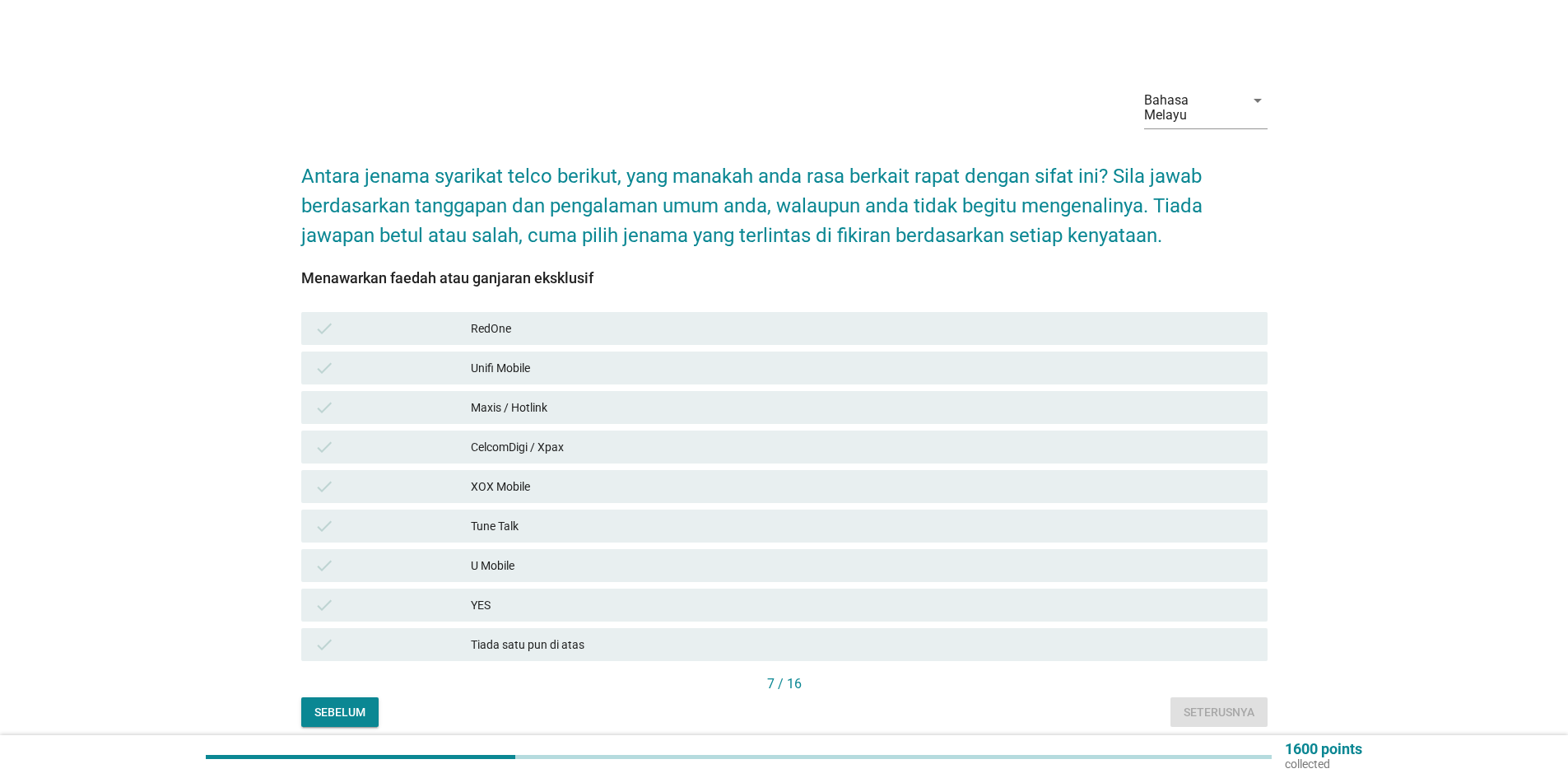
click at [559, 397] on div "Maxis / Hotlink" at bounding box center [862, 407] width 784 height 20
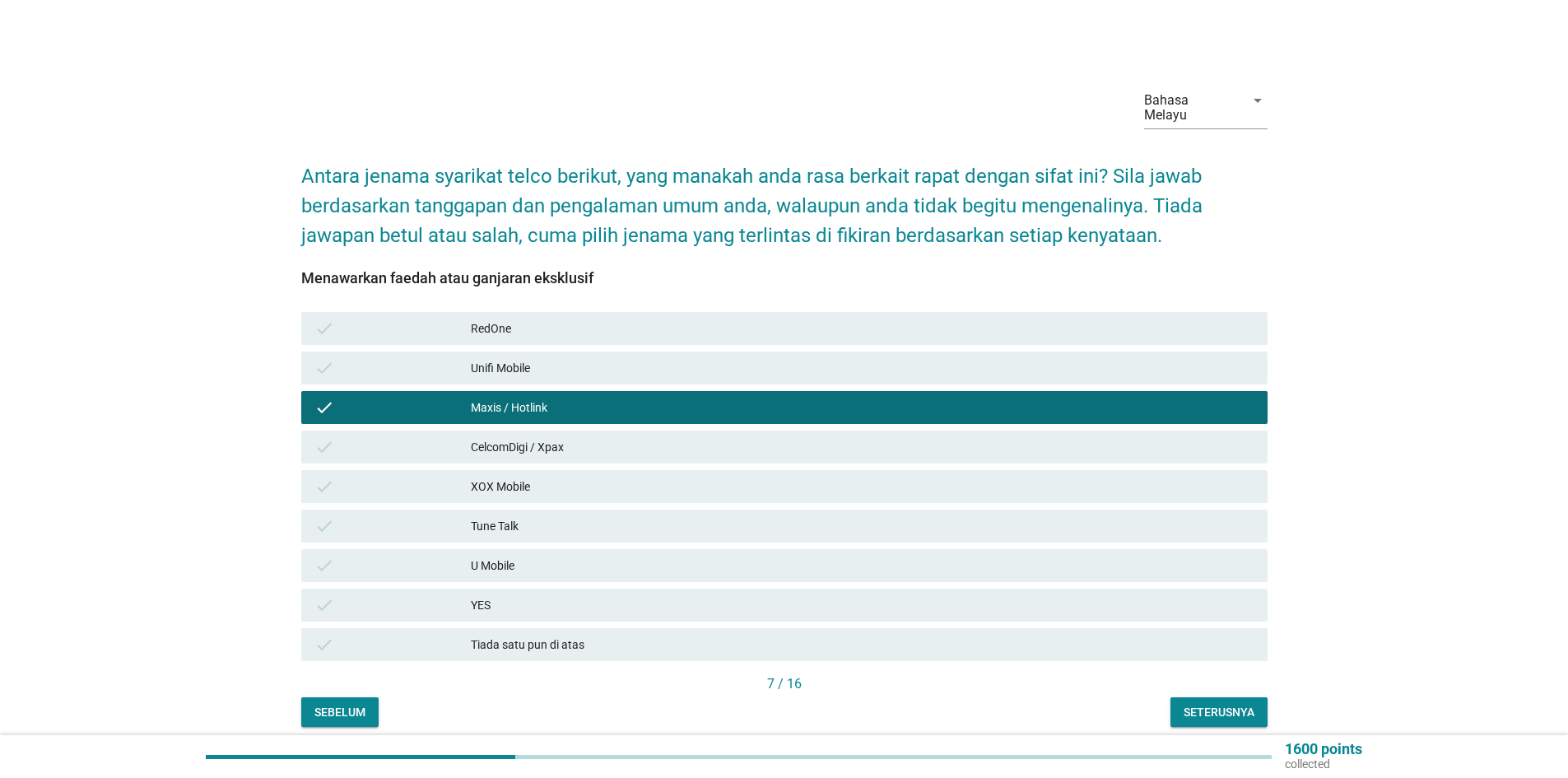
click at [561, 358] on div "Unifi Mobile" at bounding box center [862, 368] width 784 height 20
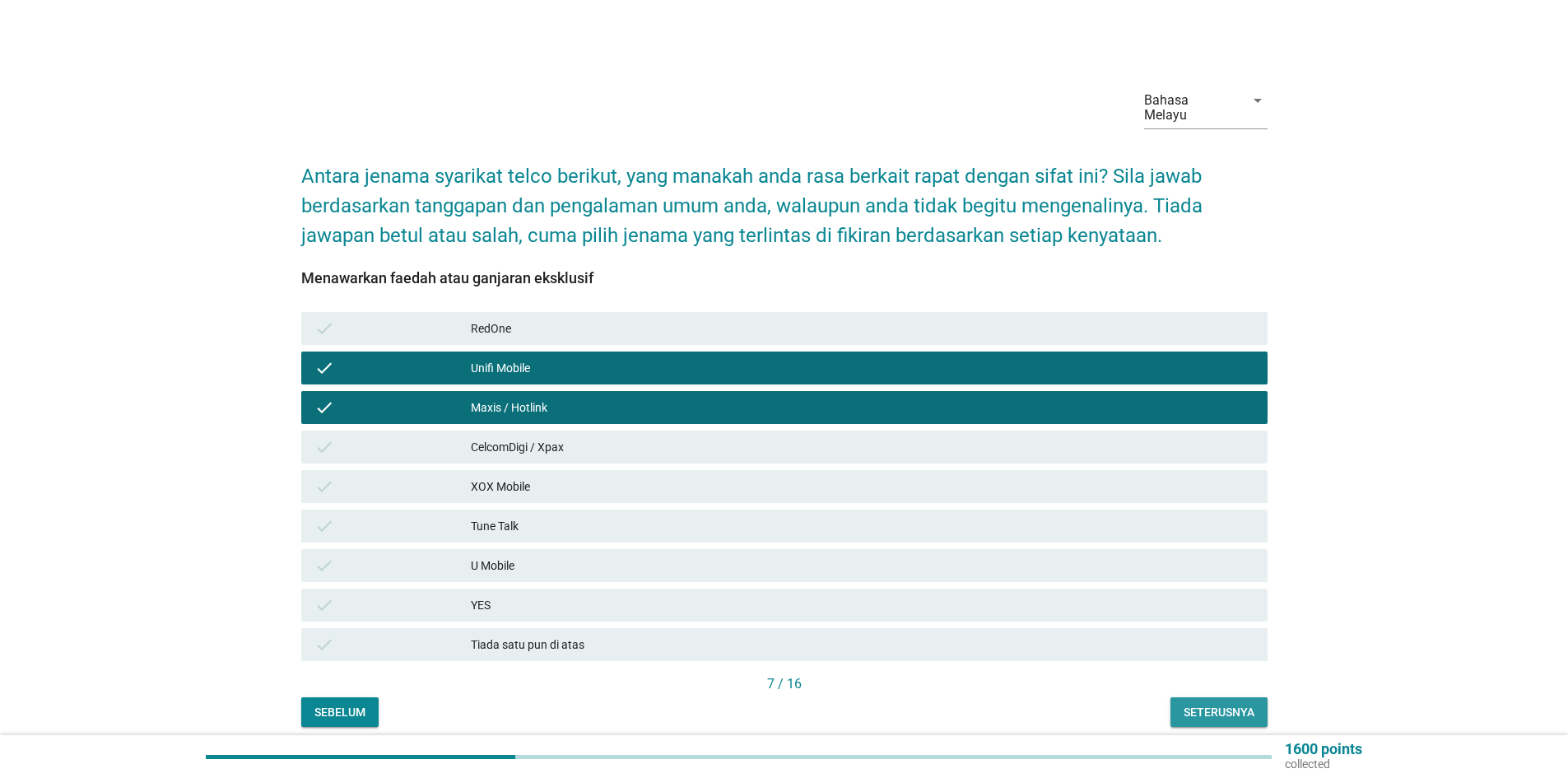
click at [1197, 704] on div "Seterusnya" at bounding box center [1219, 713] width 70 height 18
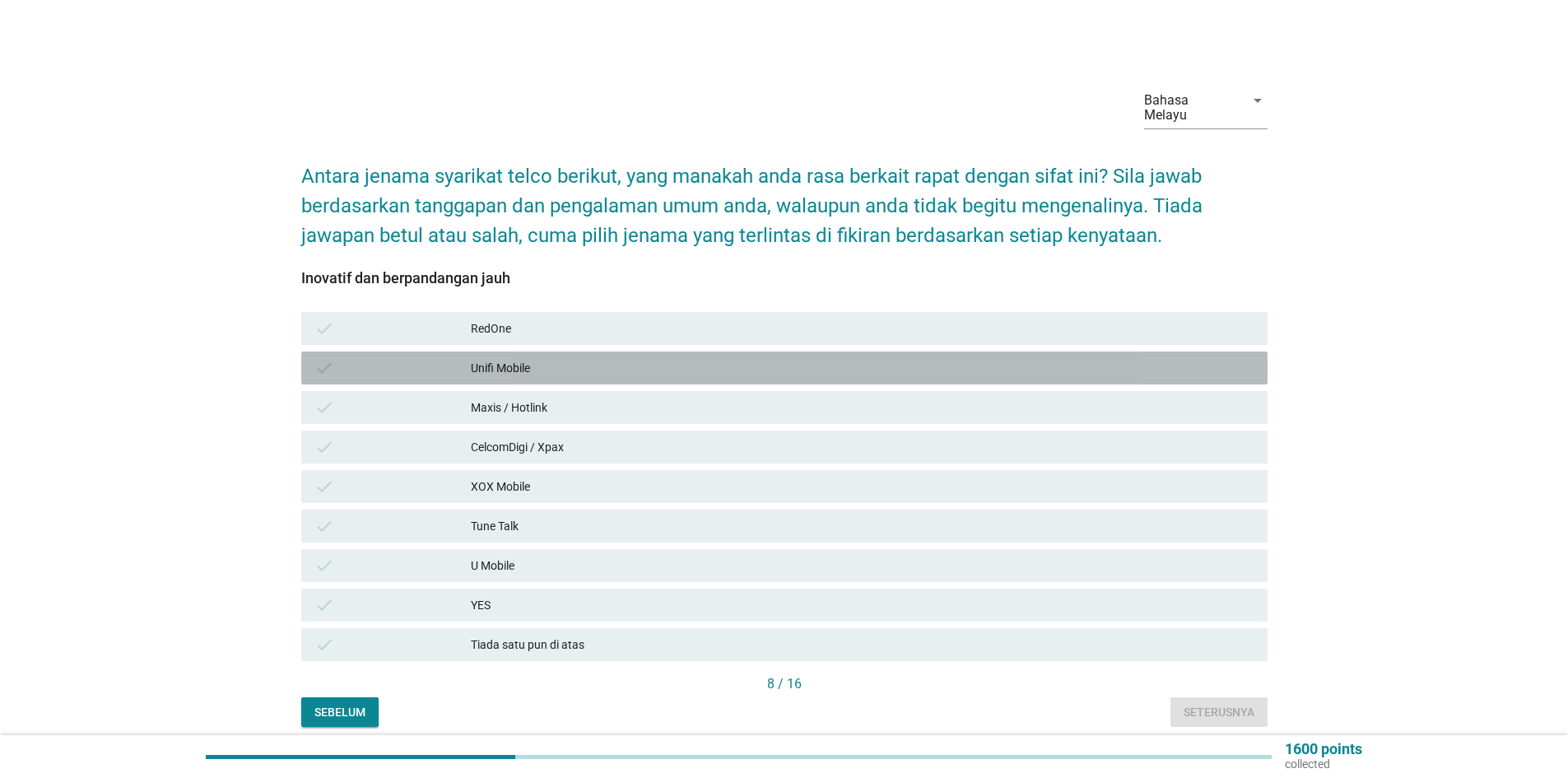
click at [546, 358] on div "Unifi Mobile" at bounding box center [862, 368] width 784 height 20
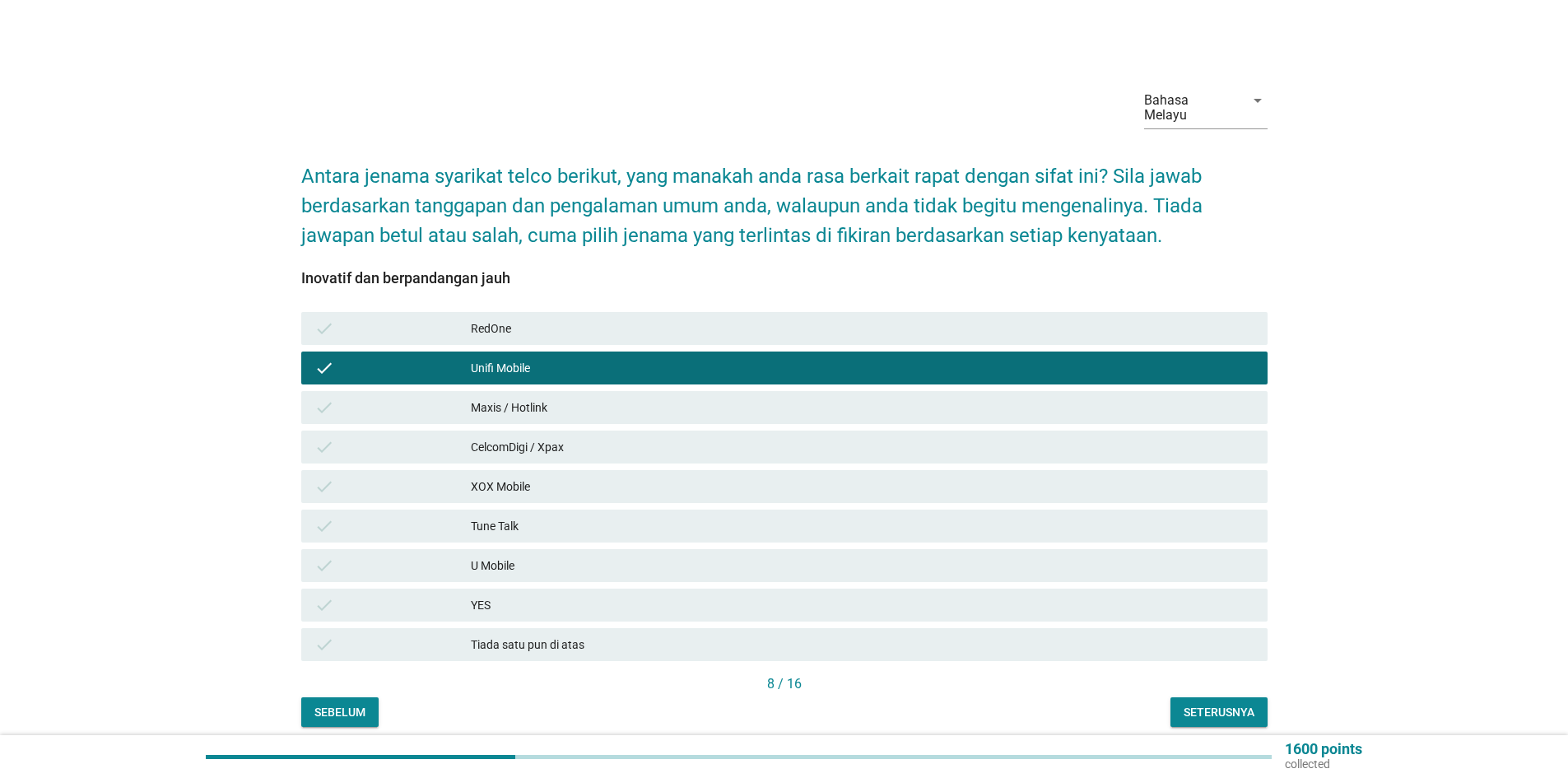
click at [541, 477] on div "XOX Mobile" at bounding box center [862, 487] width 784 height 20
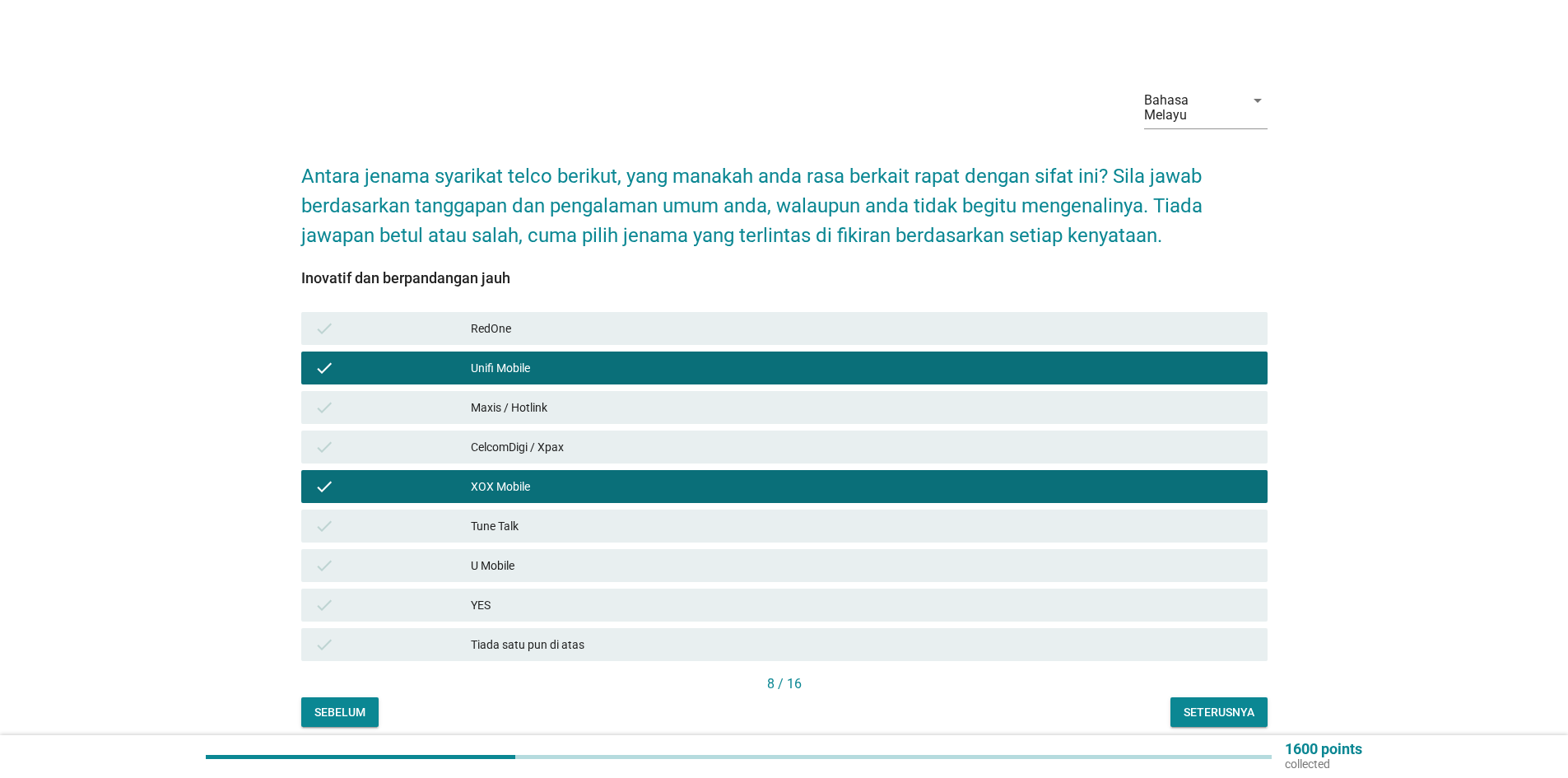
click at [536, 397] on div "Maxis / Hotlink" at bounding box center [862, 407] width 784 height 20
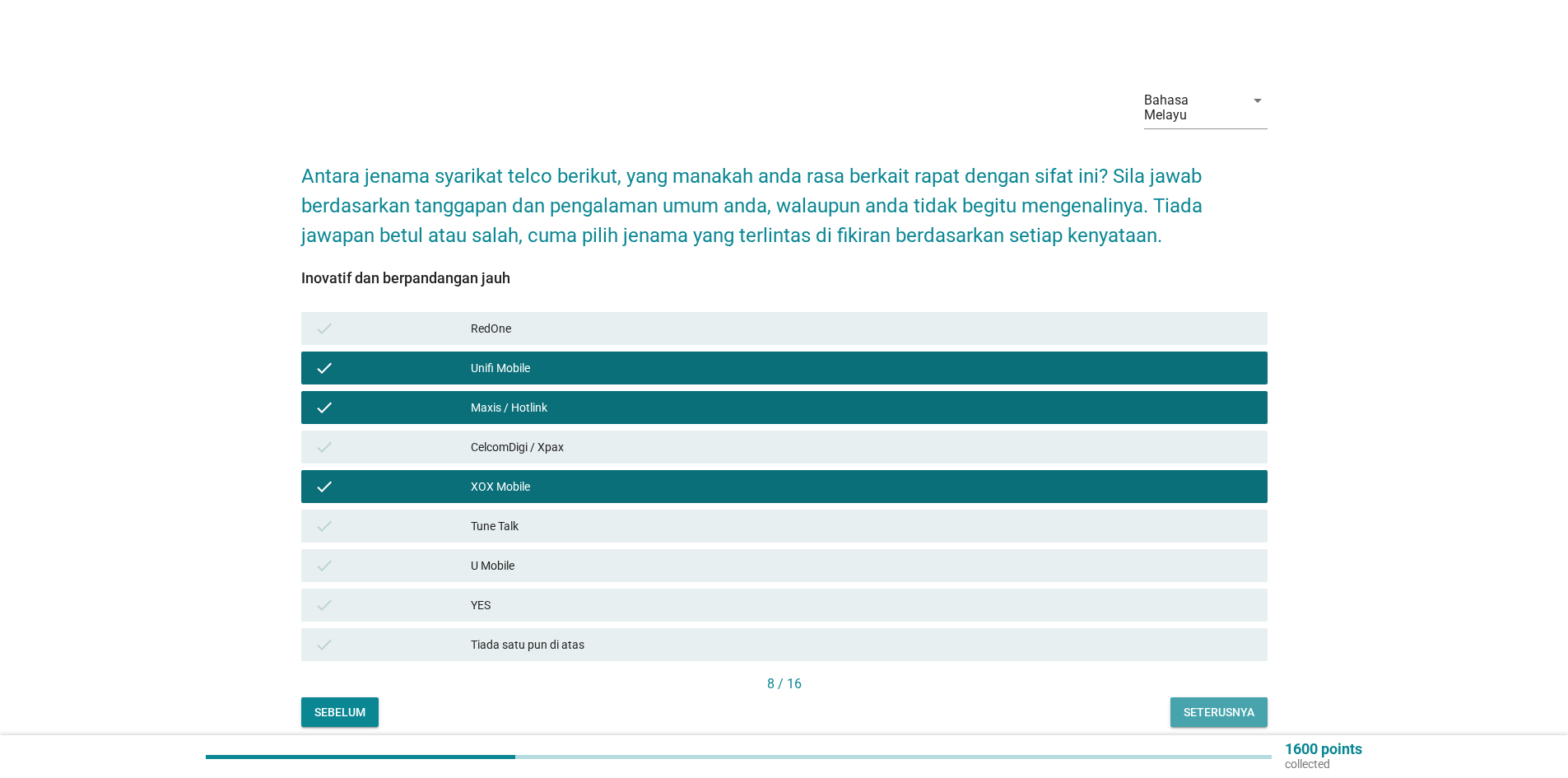
click at [1239, 704] on div "Seterusnya" at bounding box center [1219, 713] width 70 height 18
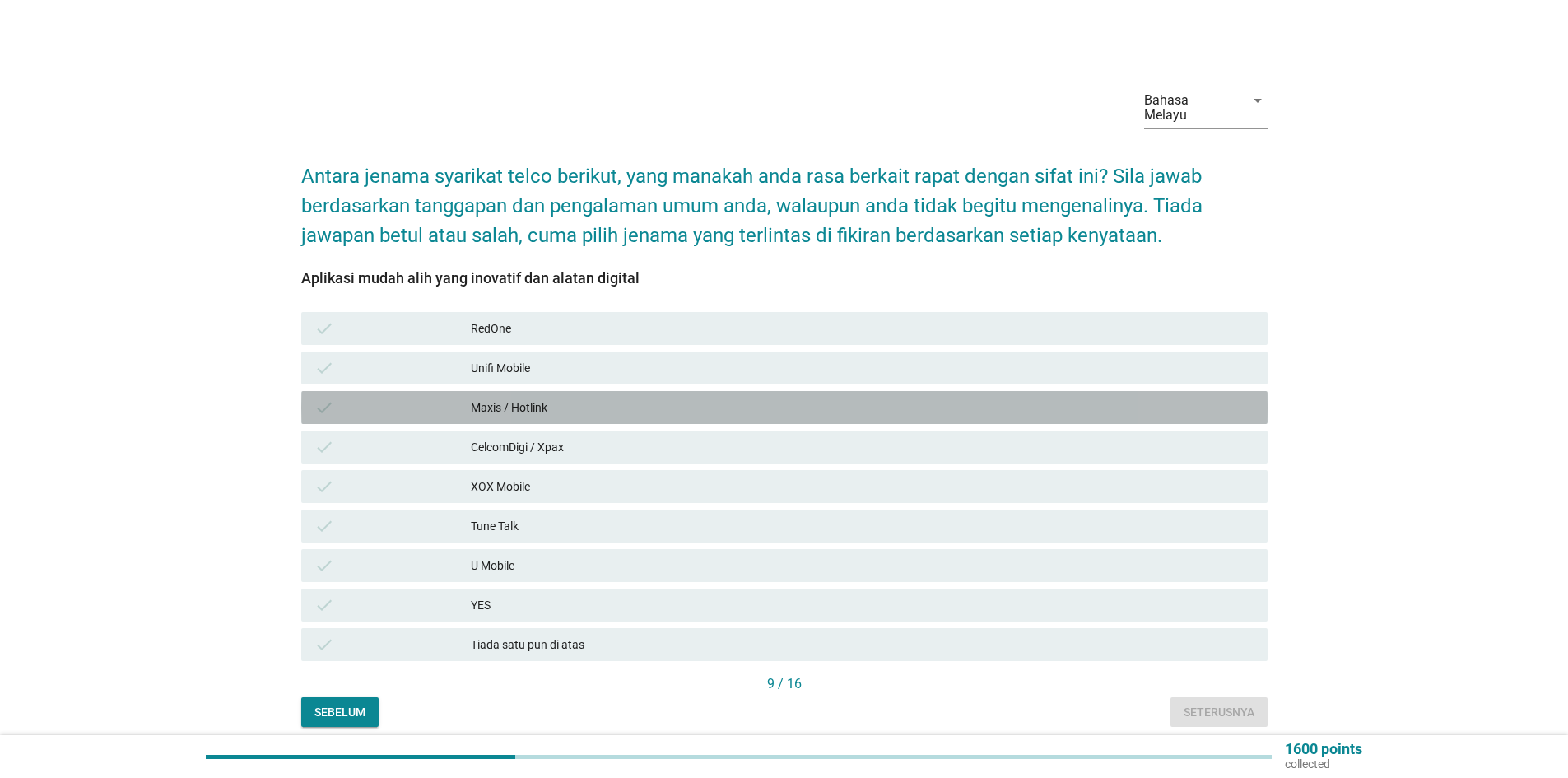
click at [543, 397] on div "Maxis / Hotlink" at bounding box center [862, 407] width 784 height 20
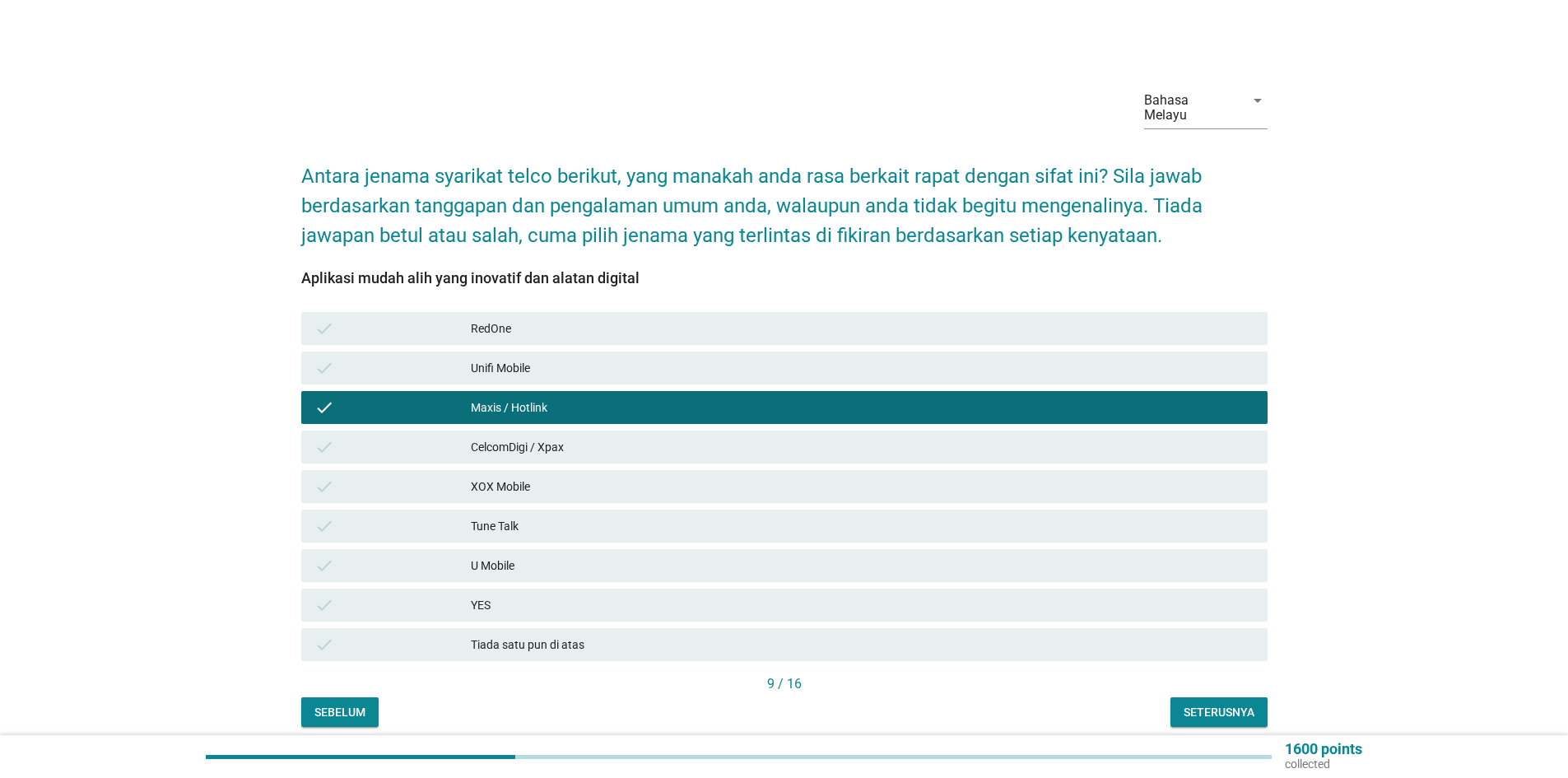
click at [548, 358] on div "Unifi Mobile" at bounding box center [862, 368] width 784 height 20
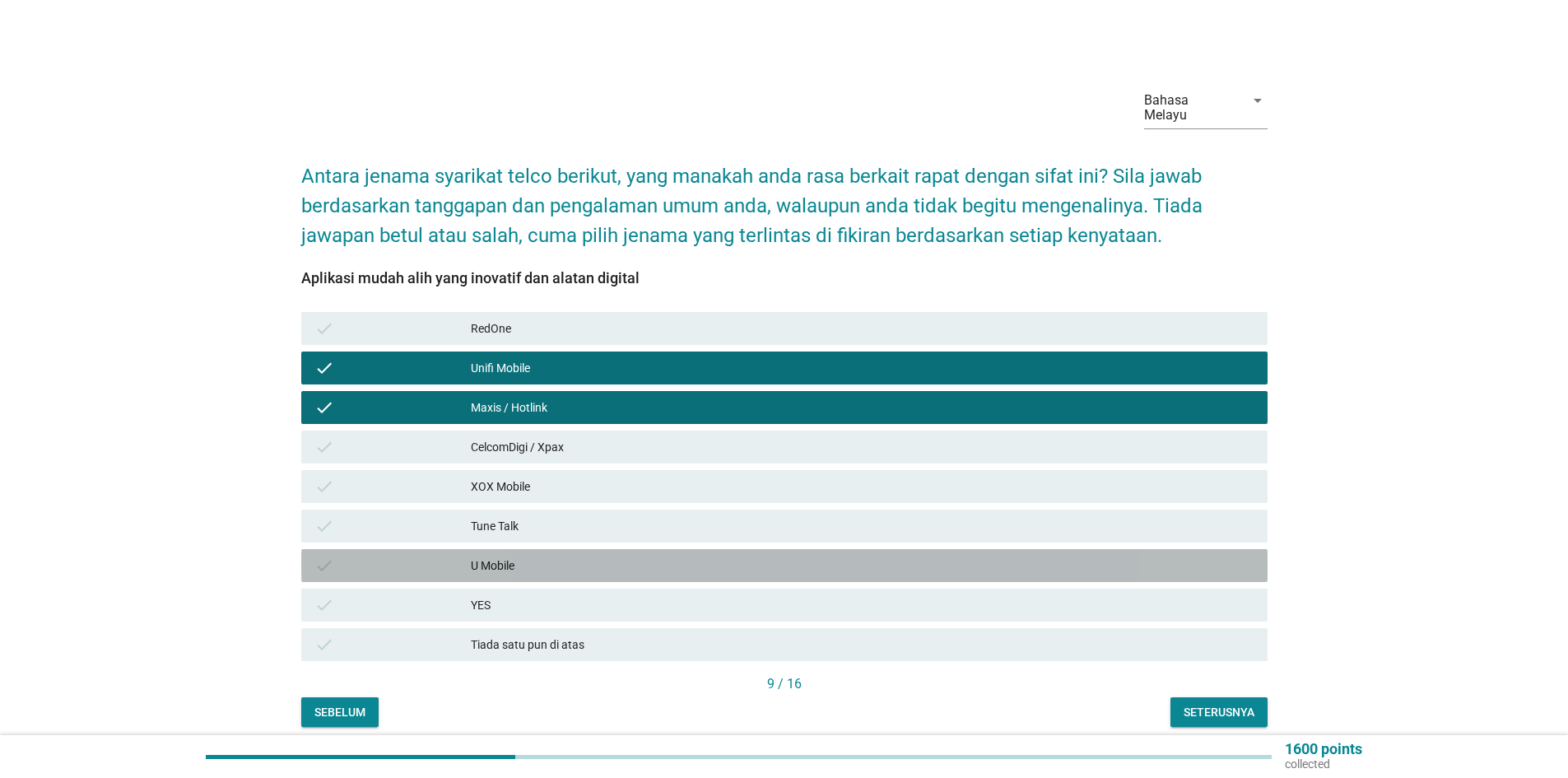
click at [531, 556] on div "U Mobile" at bounding box center [862, 566] width 784 height 20
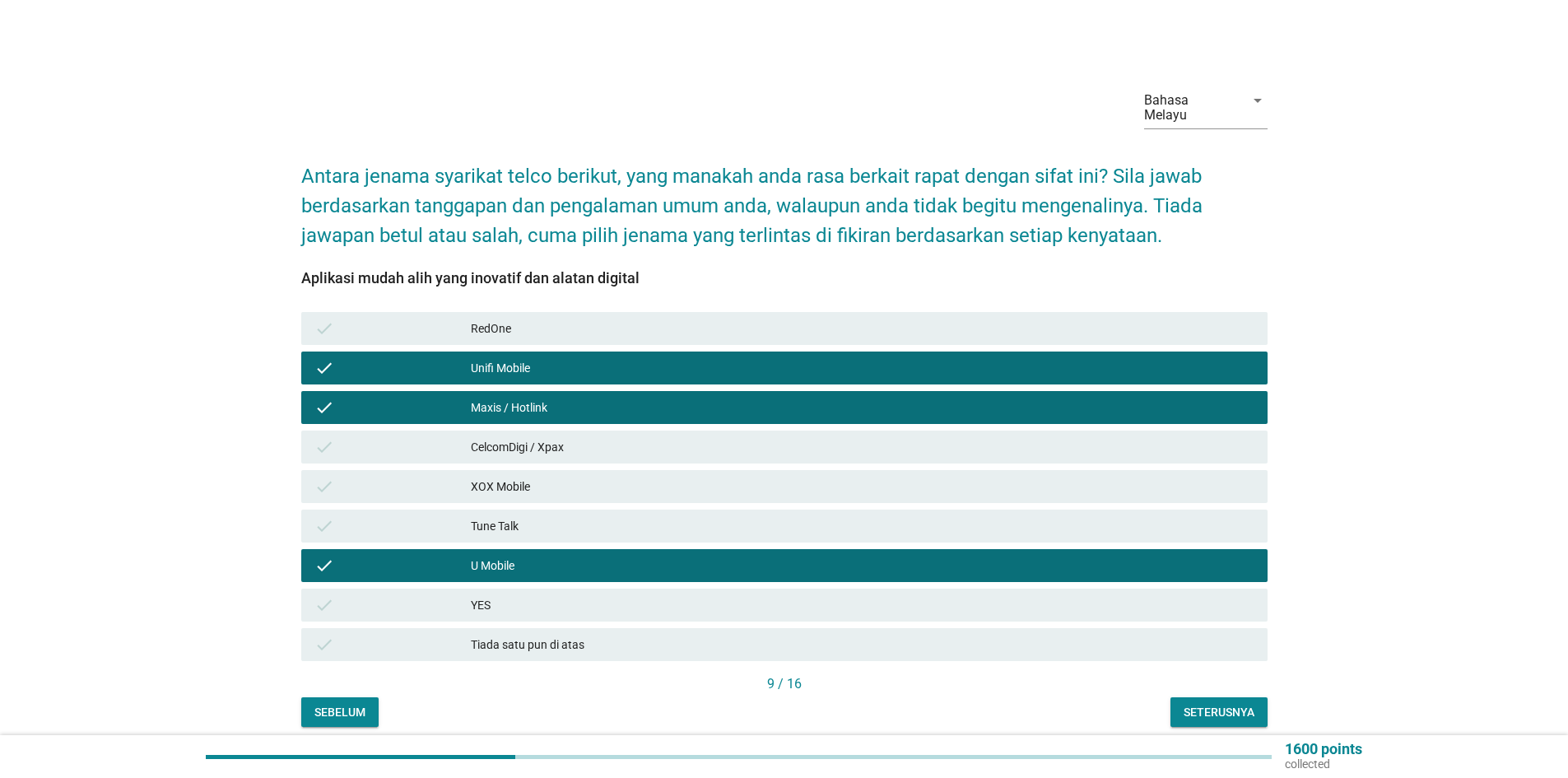
click at [555, 470] on div "check XOX Mobile" at bounding box center [784, 486] width 966 height 33
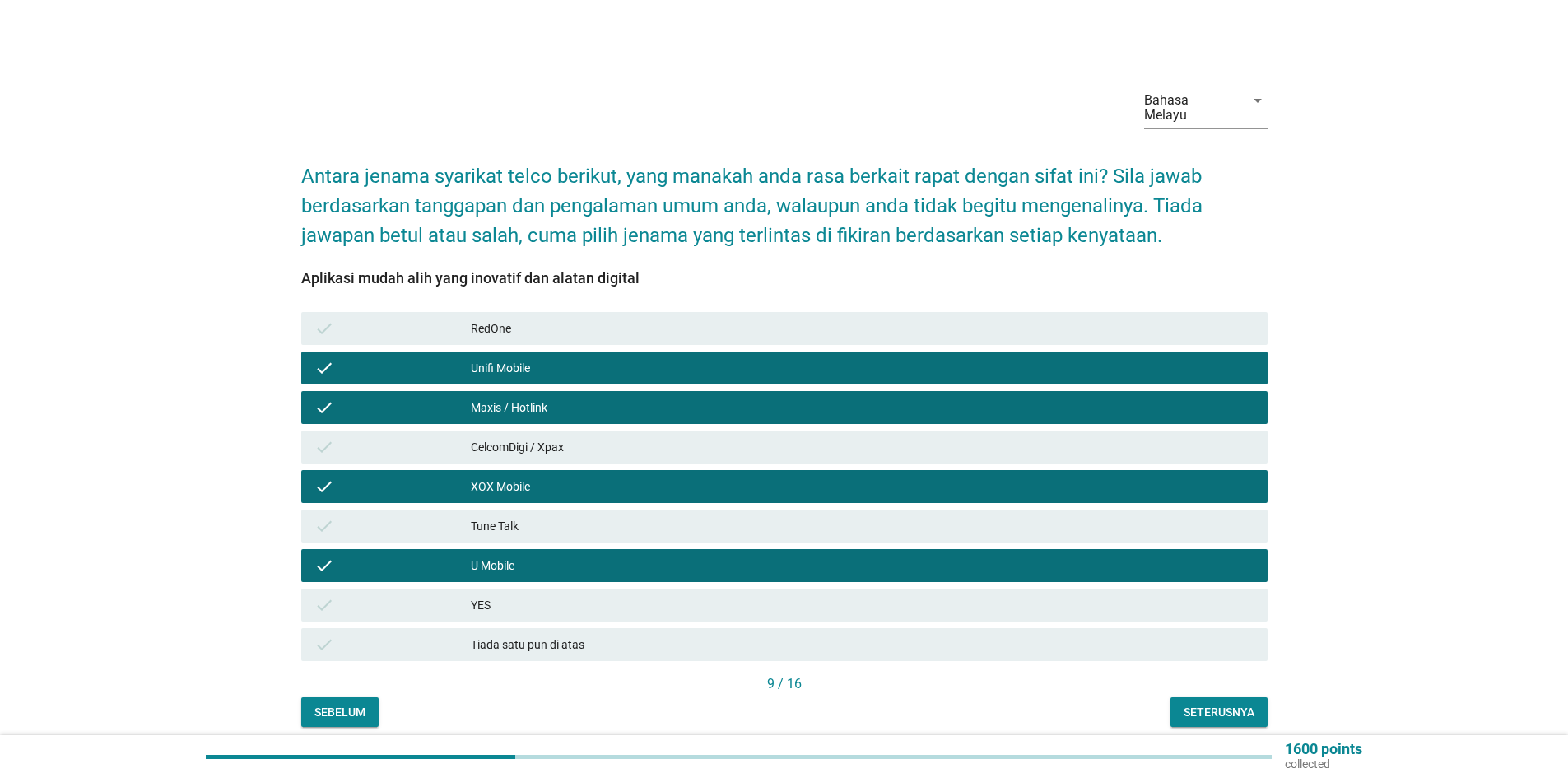
click at [1224, 704] on div "Seterusnya" at bounding box center [1219, 713] width 70 height 18
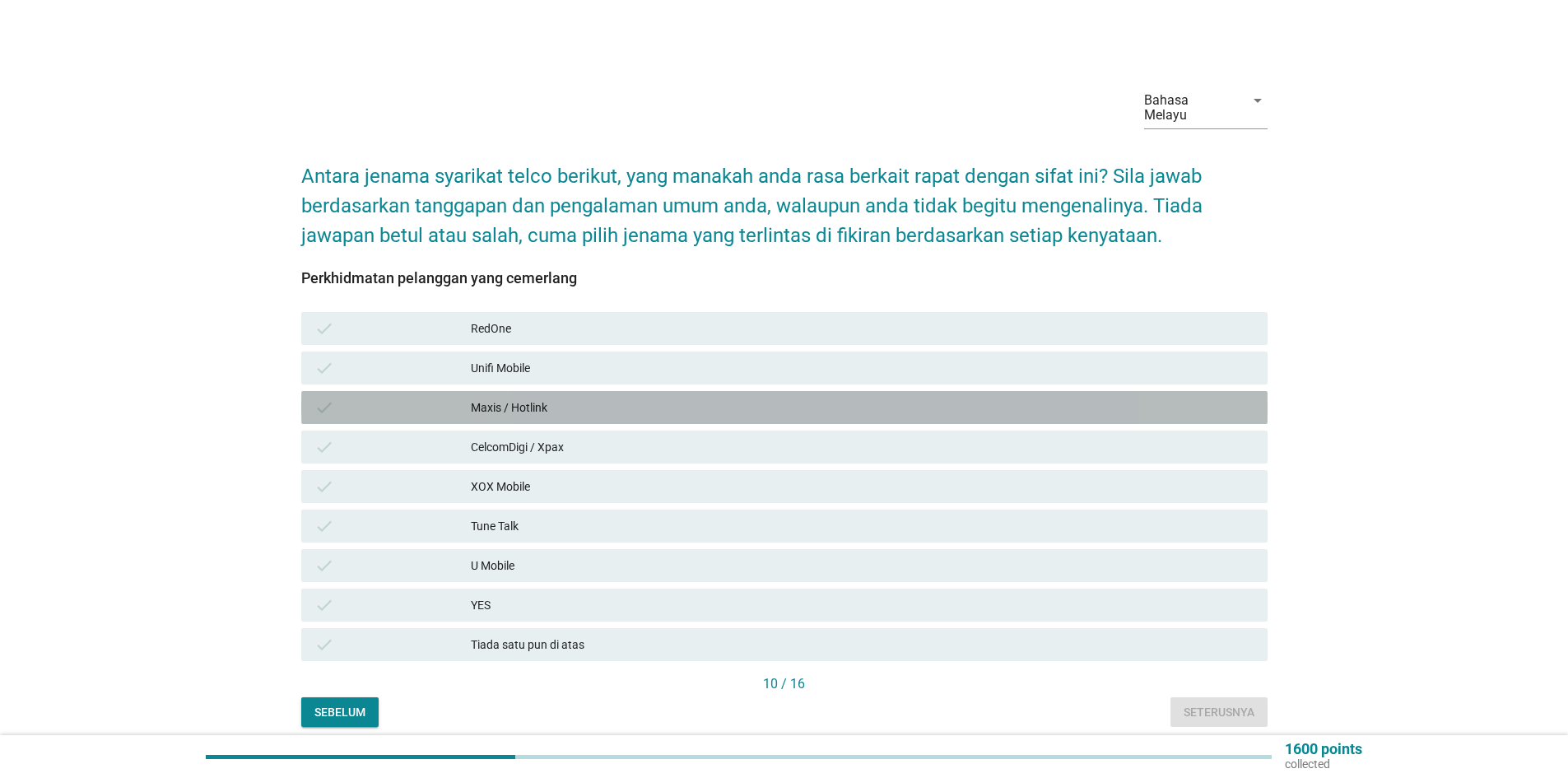
click at [579, 397] on div "Maxis / Hotlink" at bounding box center [862, 407] width 784 height 20
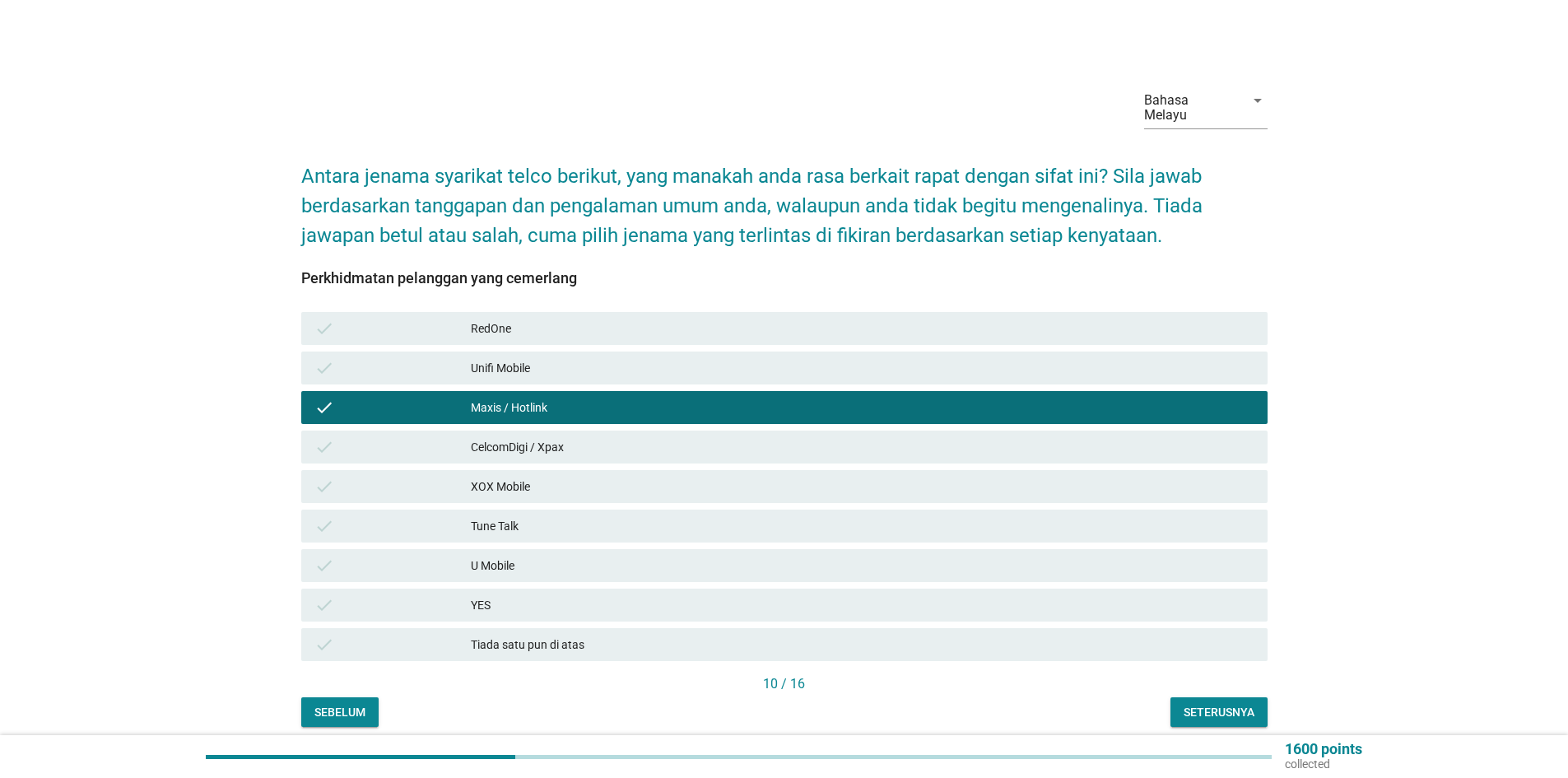
click at [586, 360] on div "Unifi Mobile" at bounding box center [862, 368] width 784 height 20
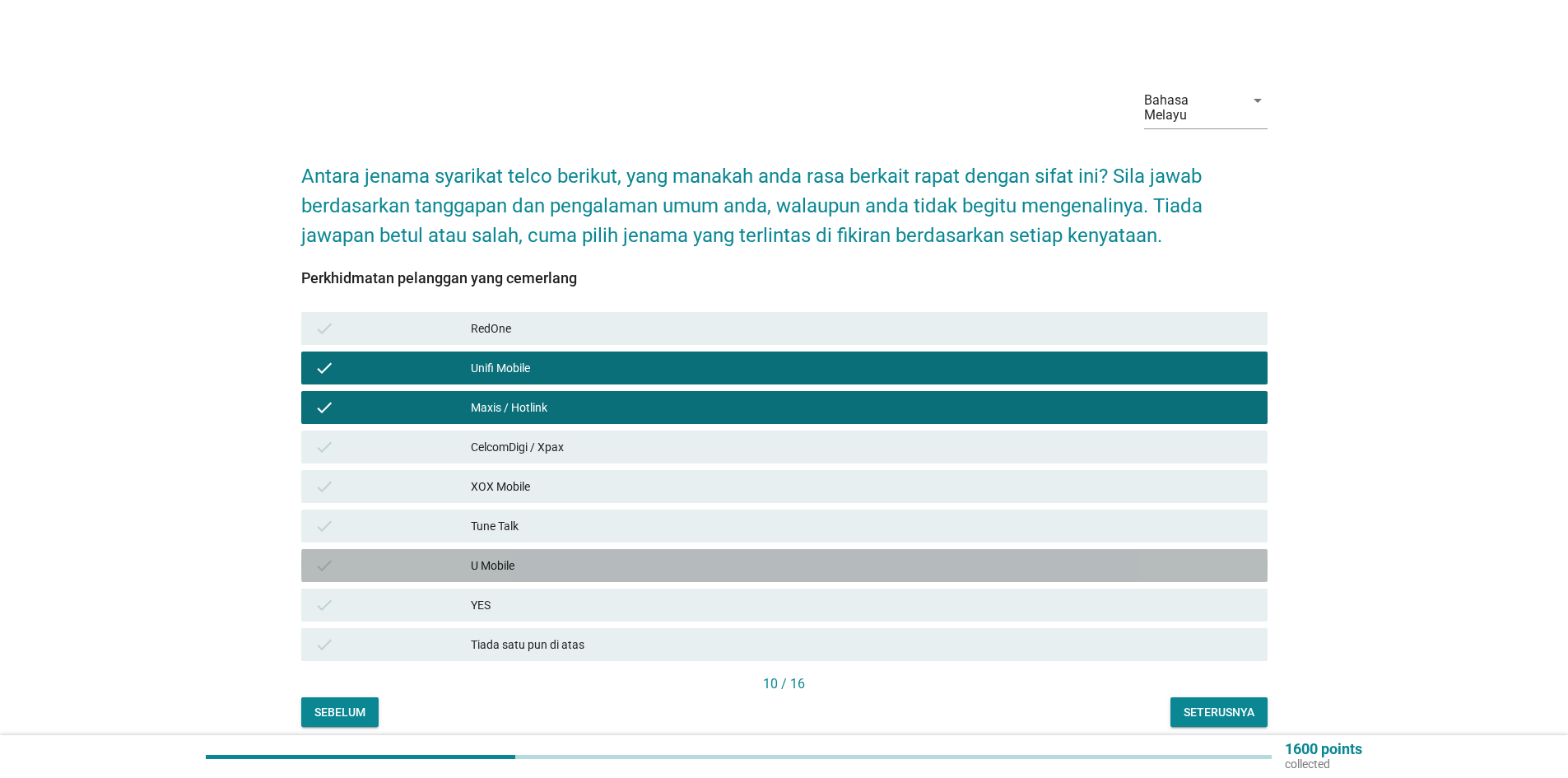
click at [564, 556] on div "U Mobile" at bounding box center [862, 566] width 784 height 20
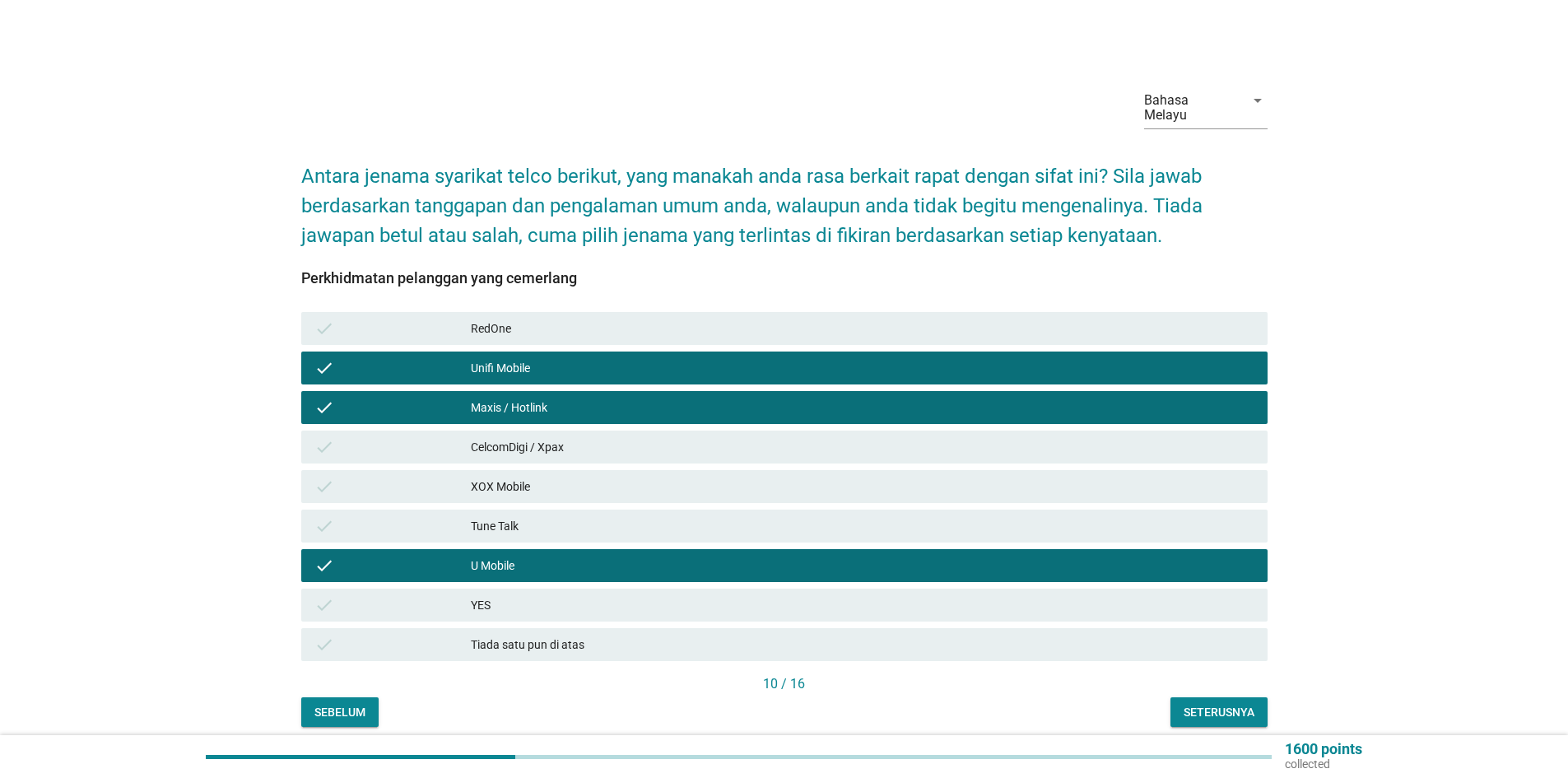
click at [655, 477] on div "XOX Mobile" at bounding box center [862, 487] width 784 height 20
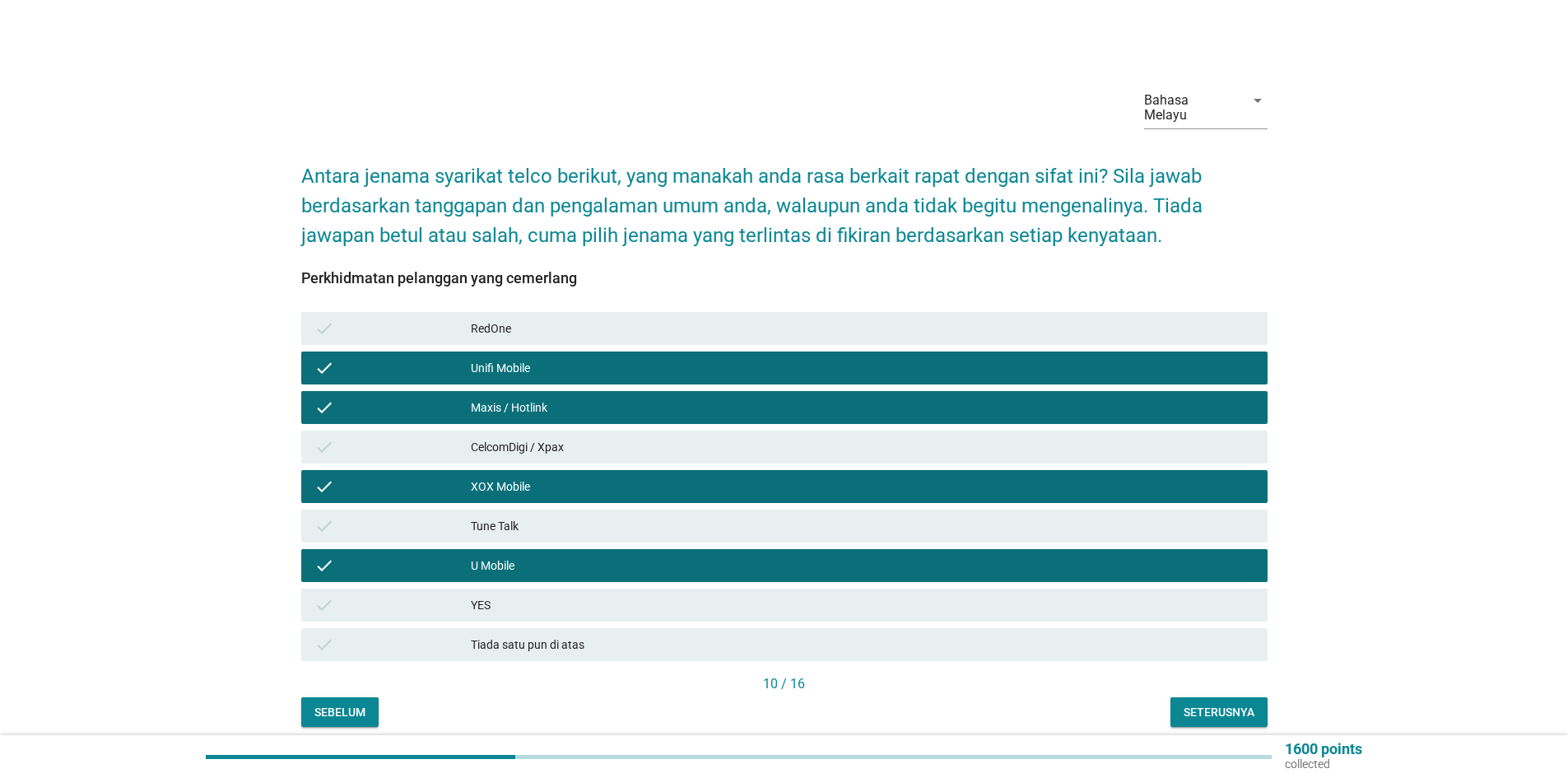
click at [1197, 704] on div "Seterusnya" at bounding box center [1219, 713] width 70 height 18
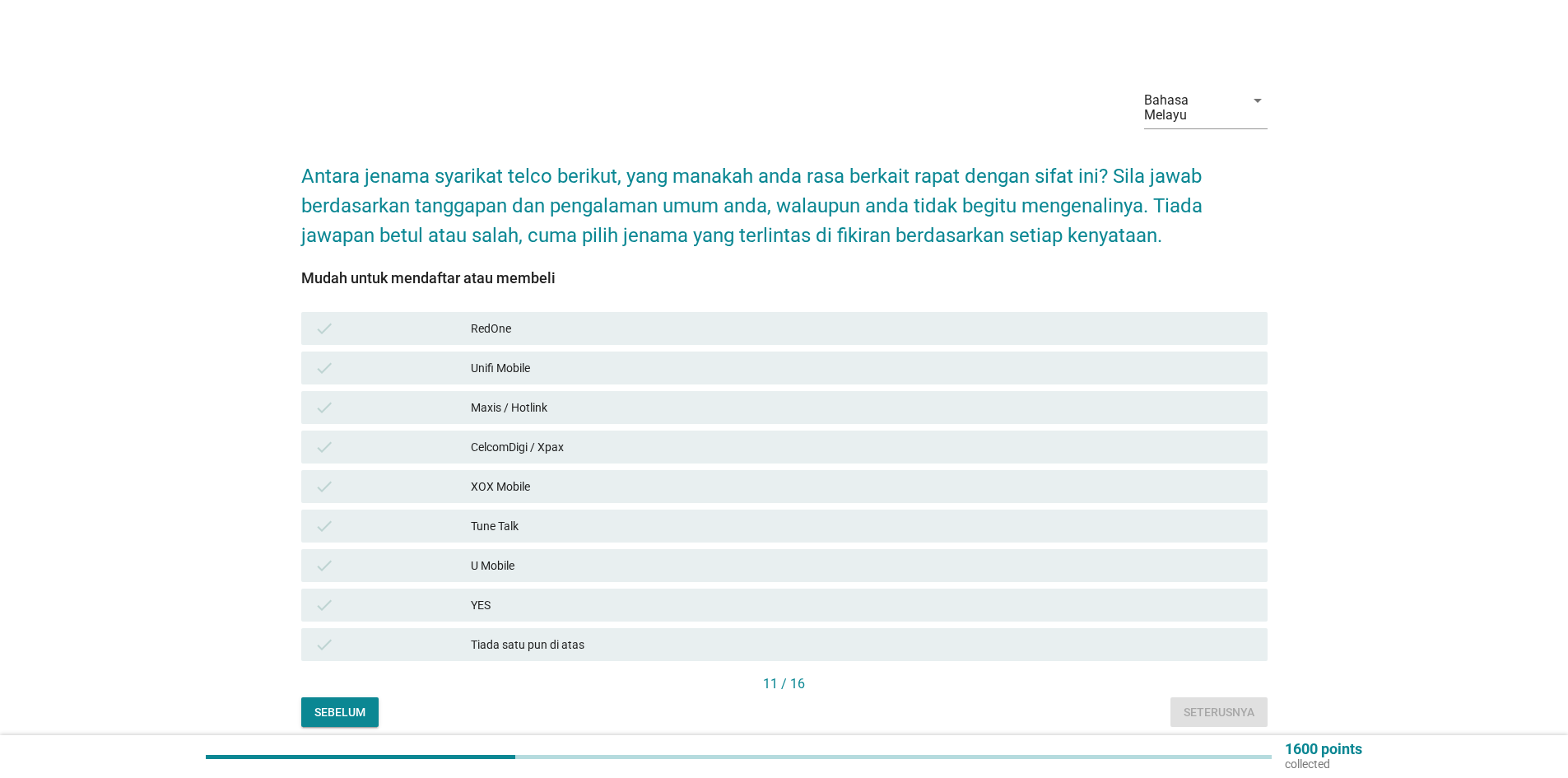
click at [530, 595] on div "YES" at bounding box center [862, 605] width 784 height 20
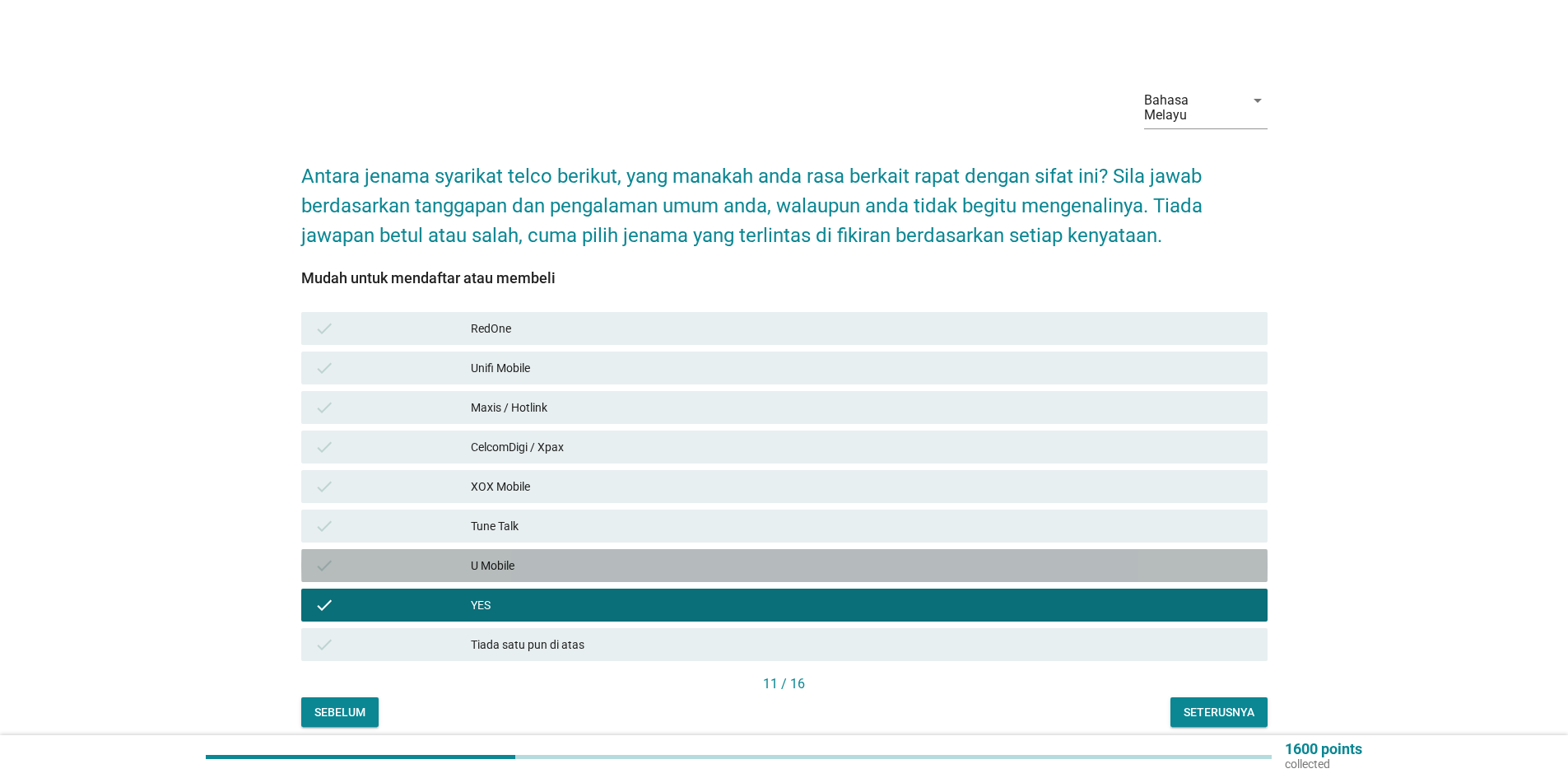
click at [534, 556] on div "U Mobile" at bounding box center [862, 566] width 784 height 20
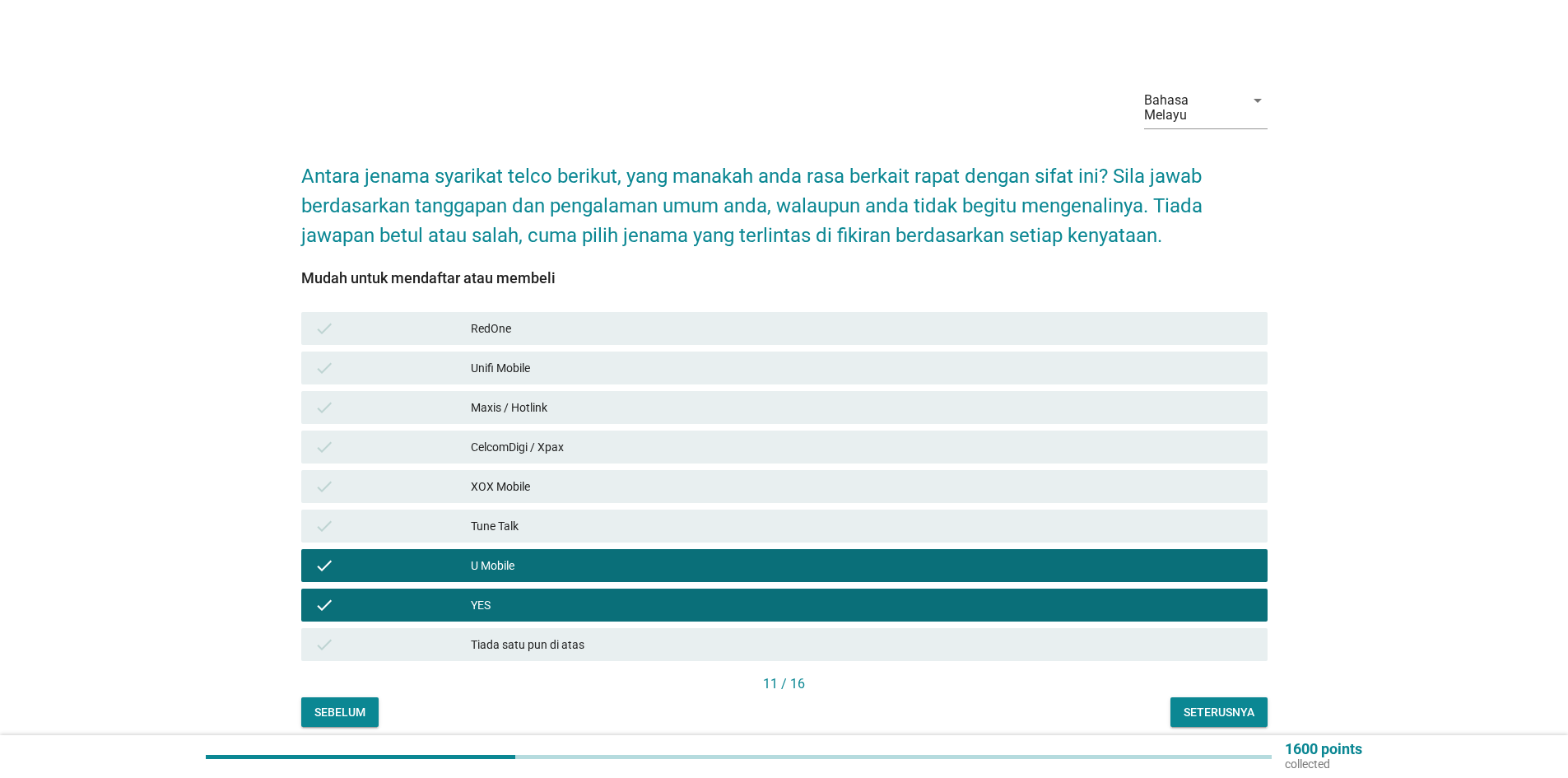
click at [535, 516] on div "Tune Talk" at bounding box center [862, 526] width 784 height 20
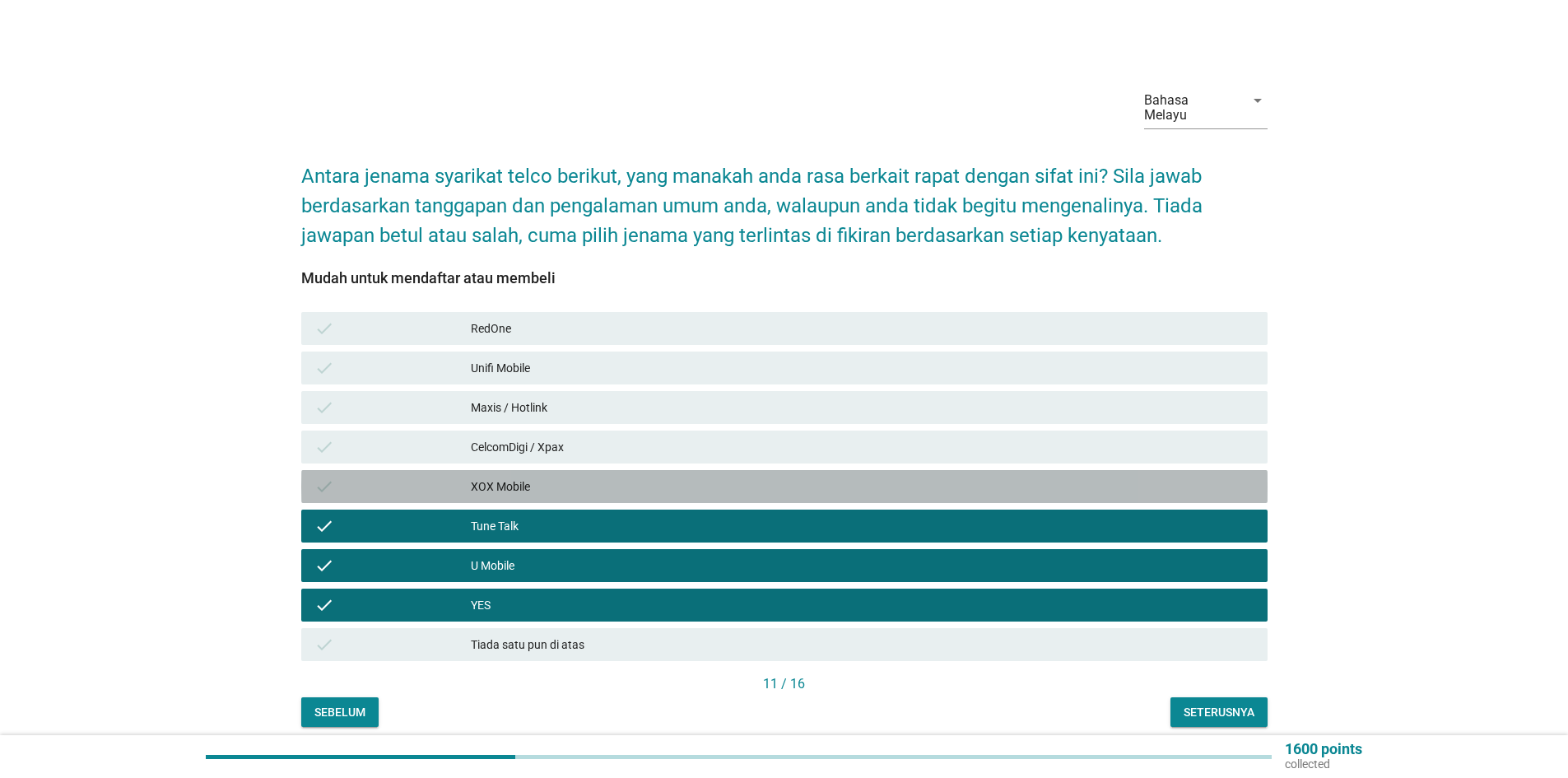
drag, startPoint x: 536, startPoint y: 475, endPoint x: 546, endPoint y: 442, distance: 34.5
click at [536, 477] on div "XOX Mobile" at bounding box center [862, 487] width 784 height 20
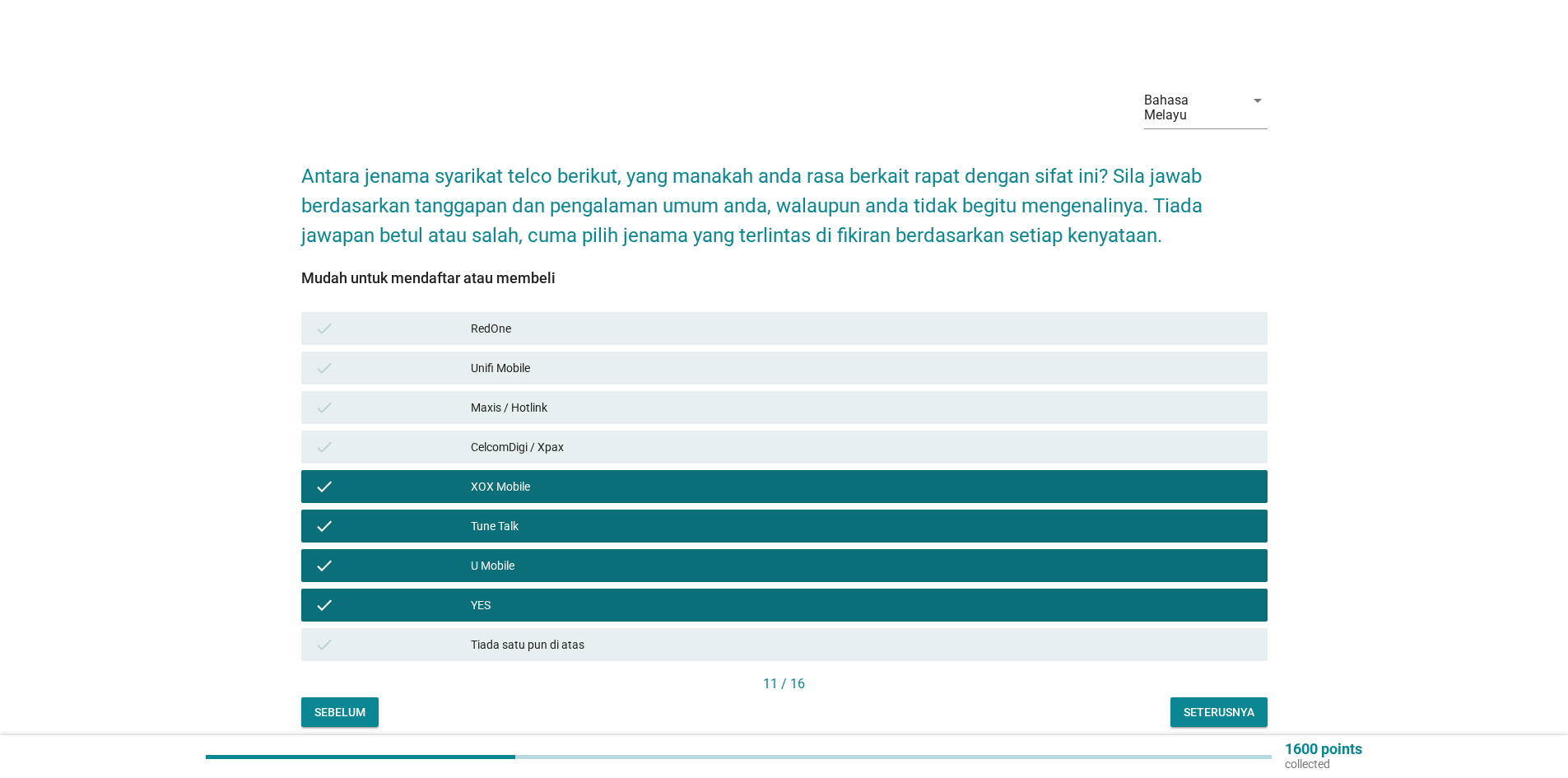
click at [546, 441] on div "CelcomDigi / Xpax" at bounding box center [862, 448] width 784 height 20
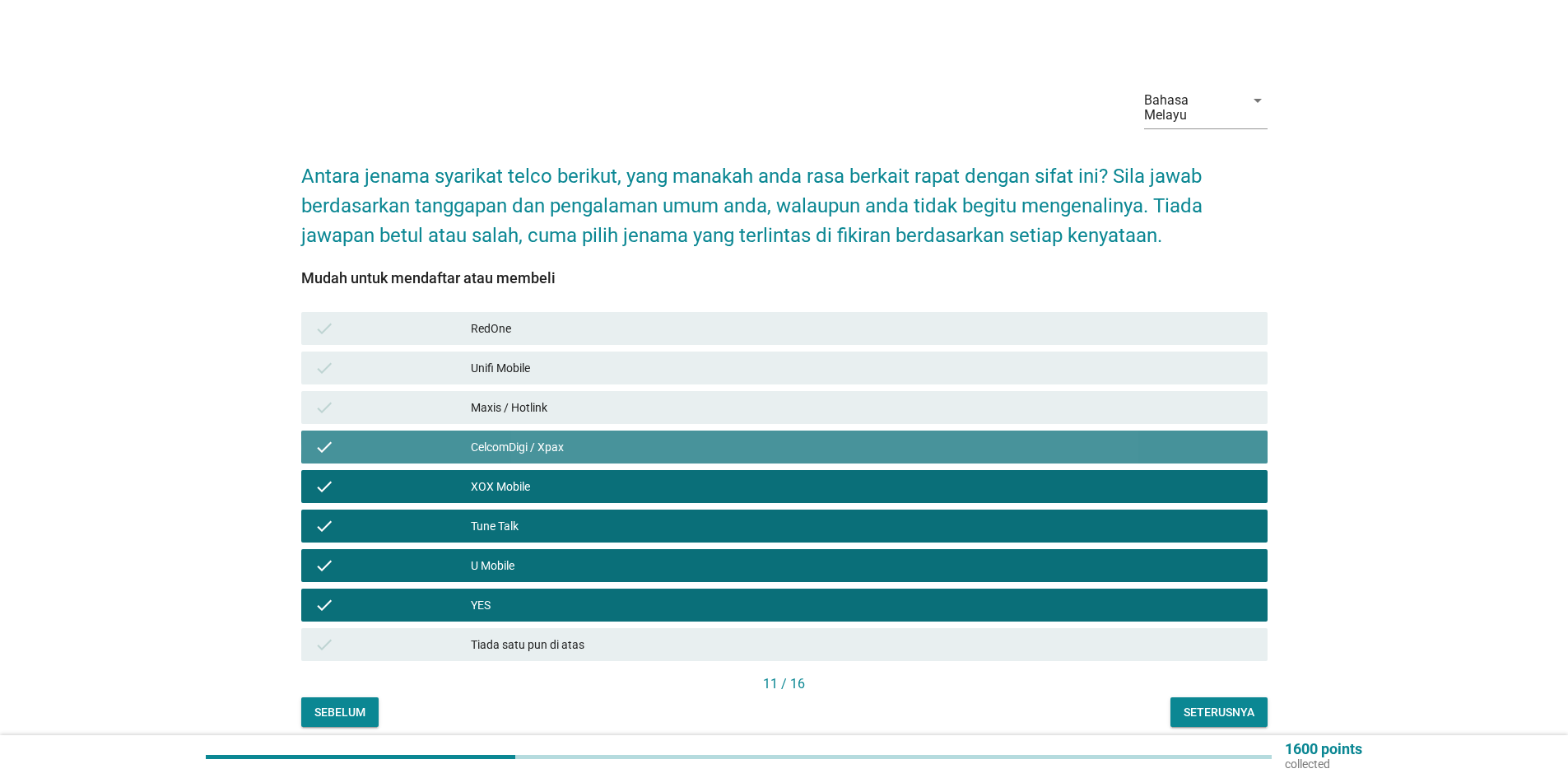
click at [550, 397] on div "Maxis / Hotlink" at bounding box center [862, 407] width 784 height 20
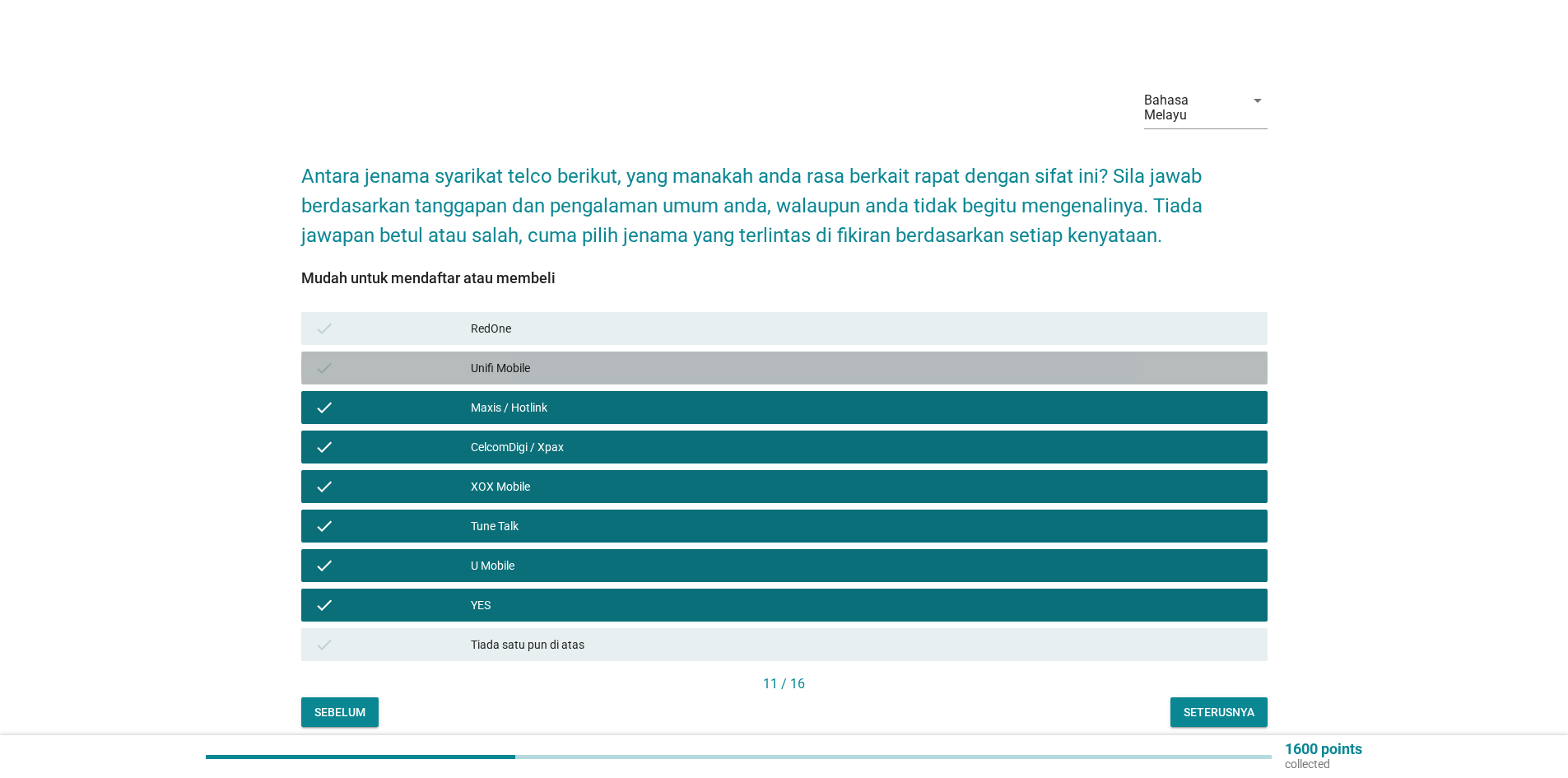
click at [550, 358] on div "Unifi Mobile" at bounding box center [862, 368] width 784 height 20
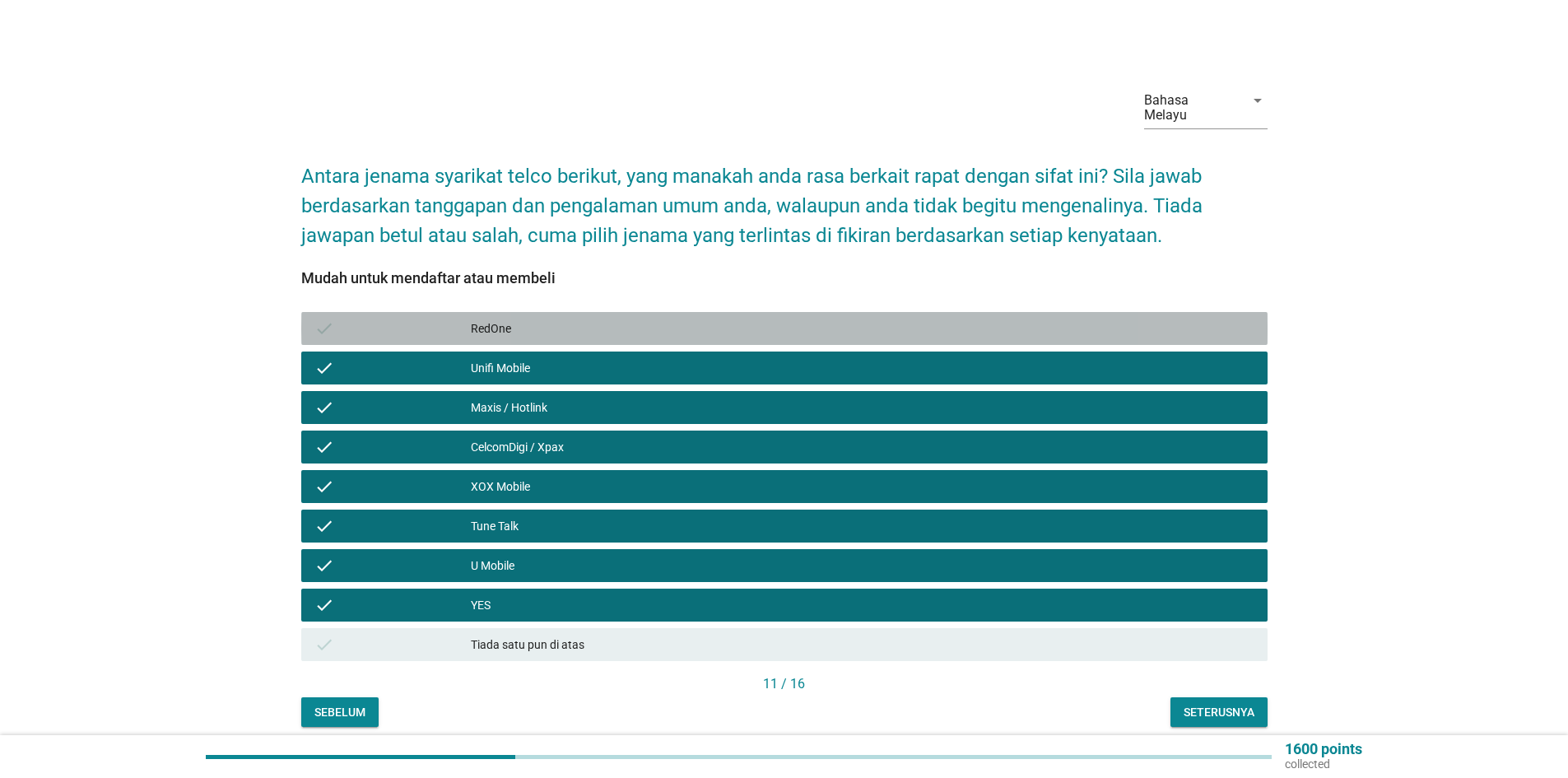
click at [553, 312] on div "check RedOne" at bounding box center [784, 328] width 966 height 33
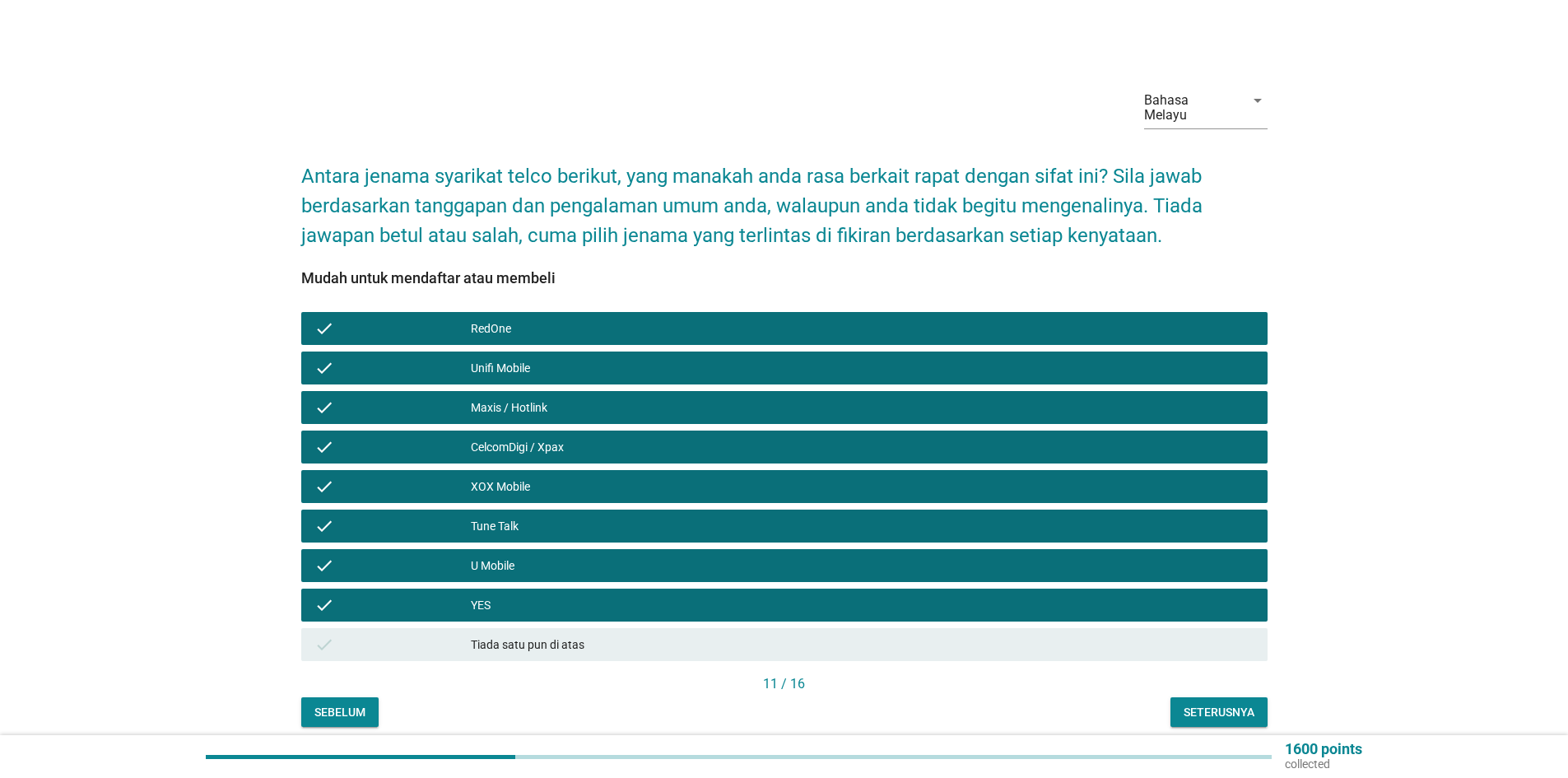
click at [1209, 704] on div "Seterusnya" at bounding box center [1219, 713] width 70 height 18
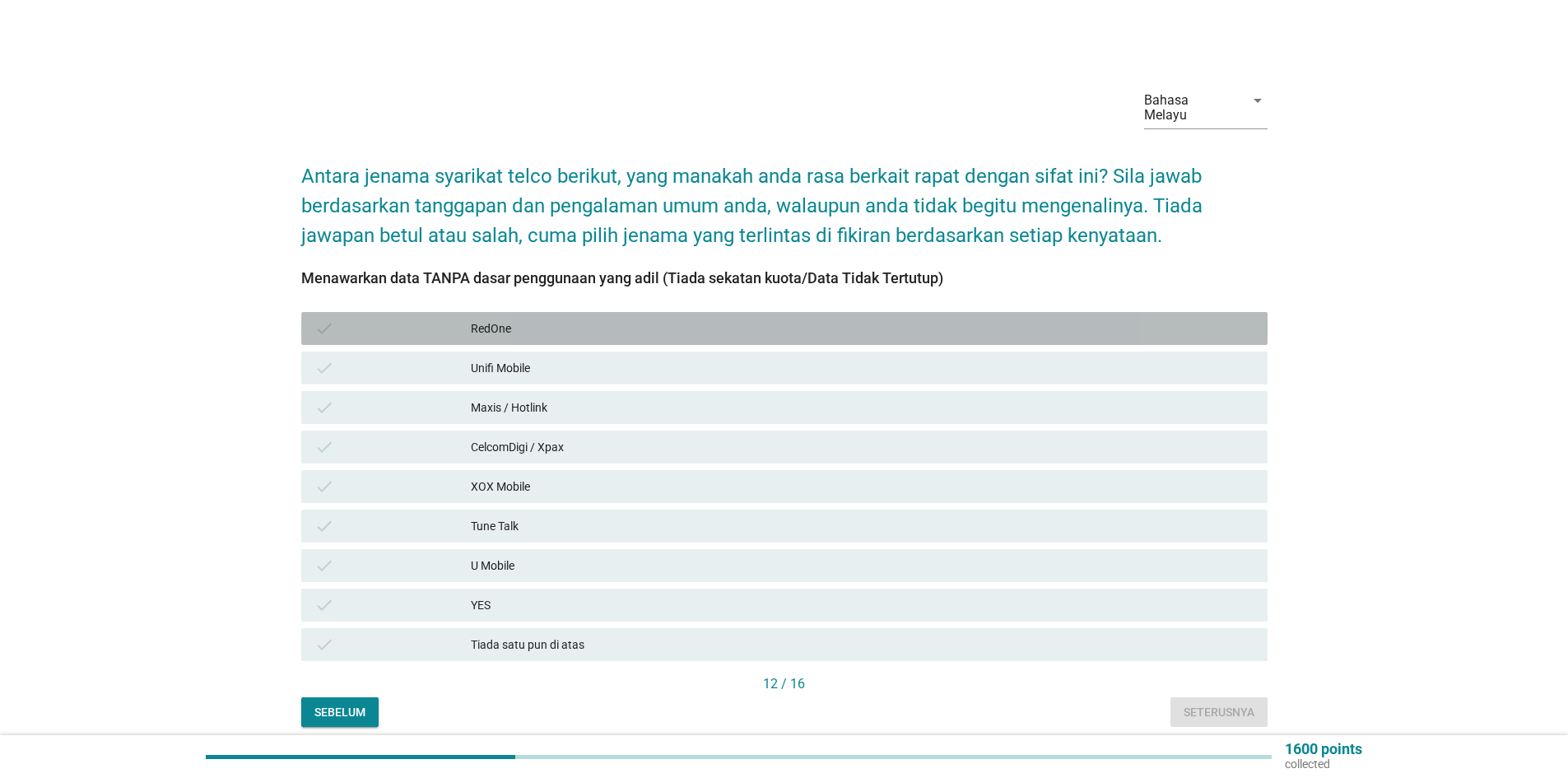
click at [523, 319] on div "RedOne" at bounding box center [862, 329] width 784 height 20
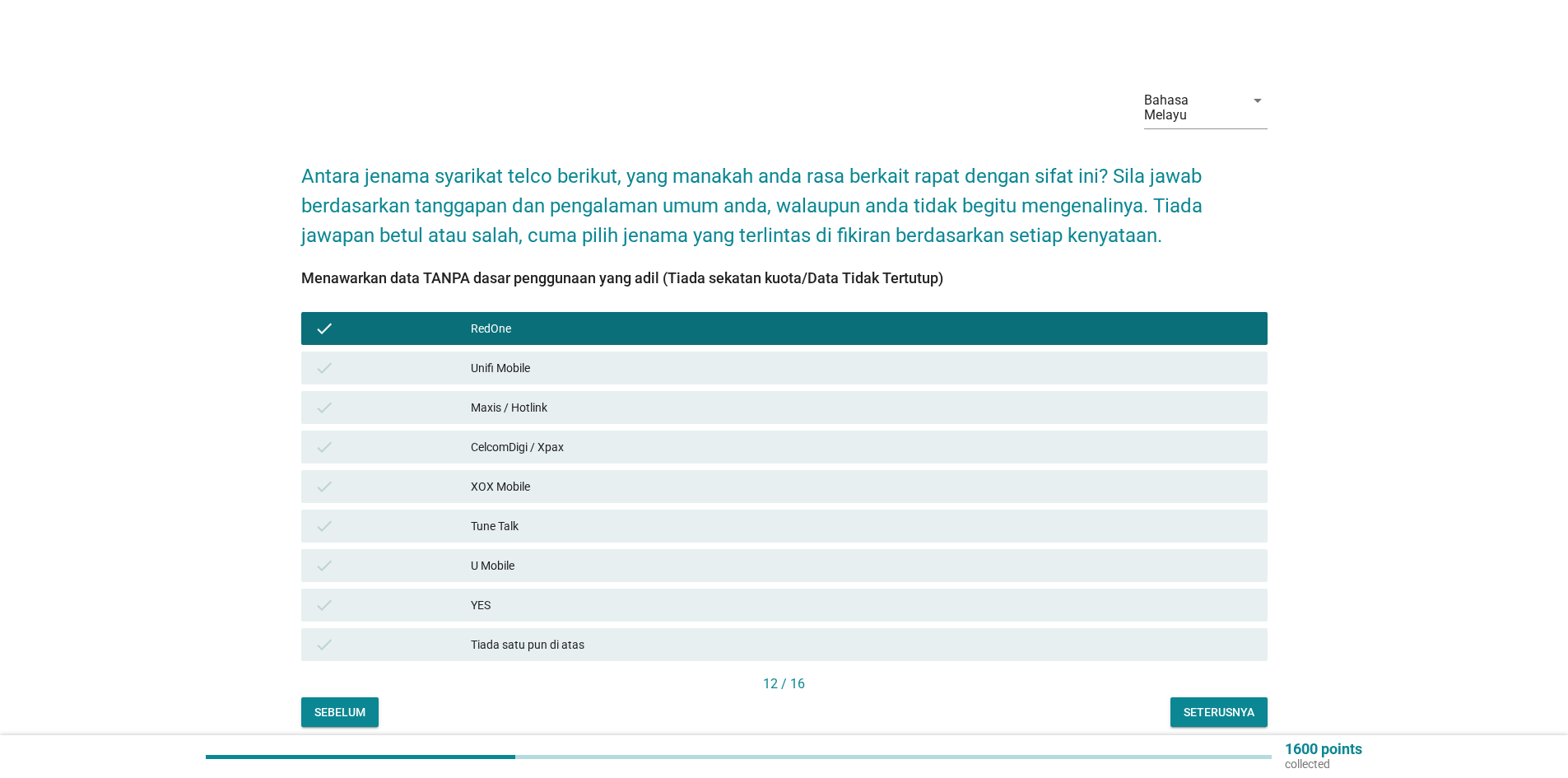
click at [527, 358] on div "Unifi Mobile" at bounding box center [862, 368] width 784 height 20
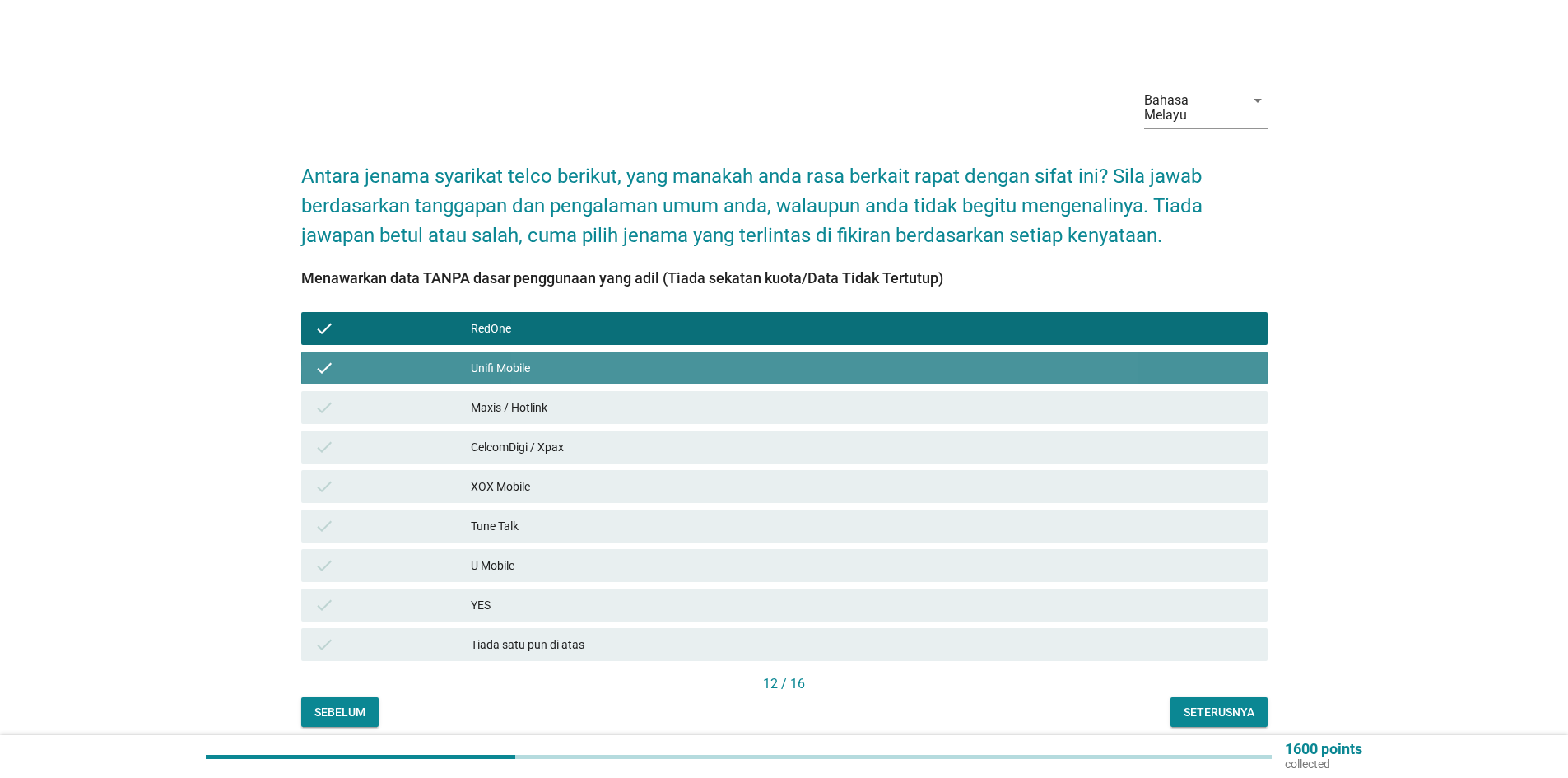
click at [530, 397] on div "Maxis / Hotlink" at bounding box center [862, 407] width 784 height 20
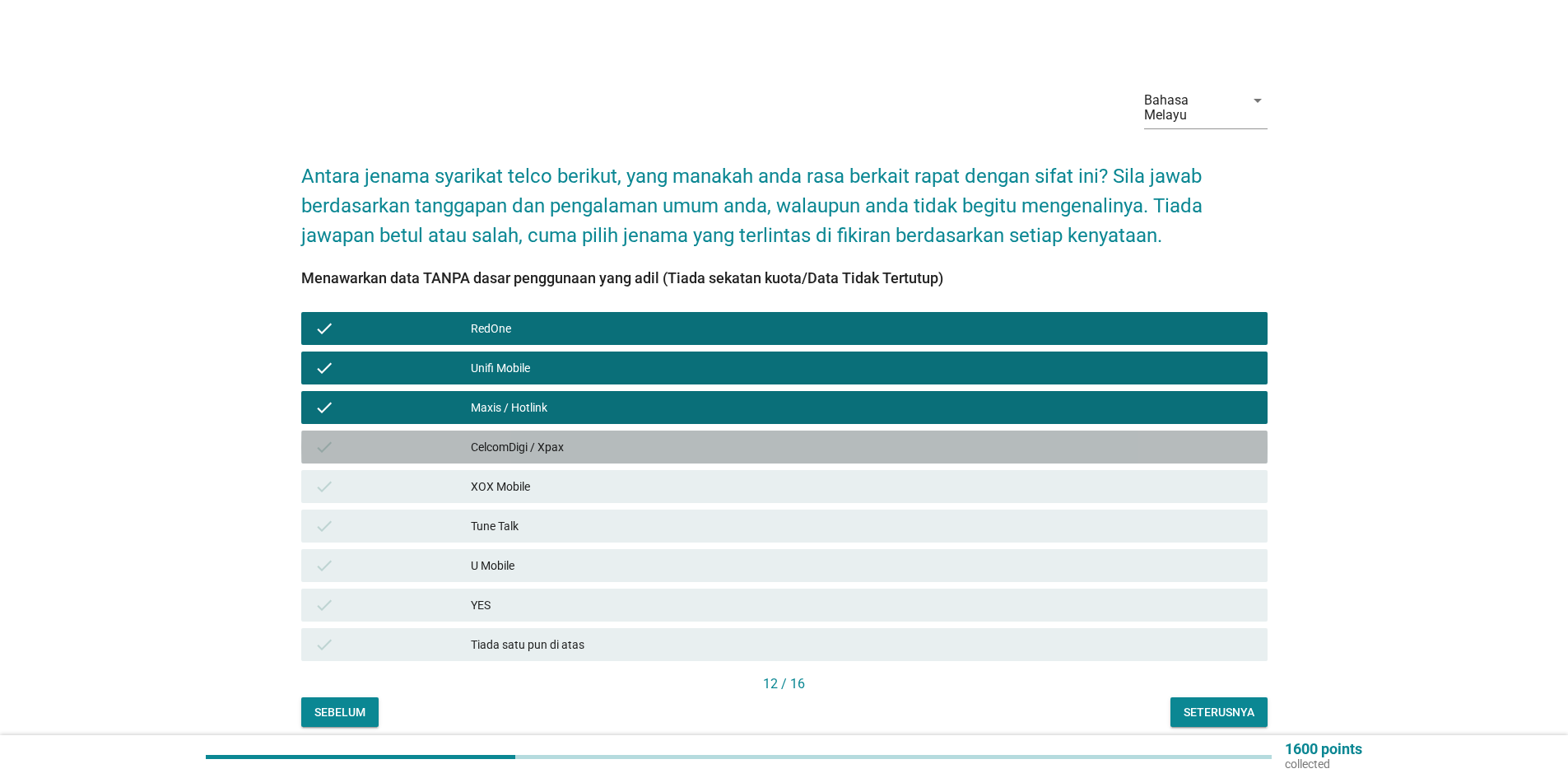
click at [537, 438] on div "CelcomDigi / Xpax" at bounding box center [862, 448] width 784 height 20
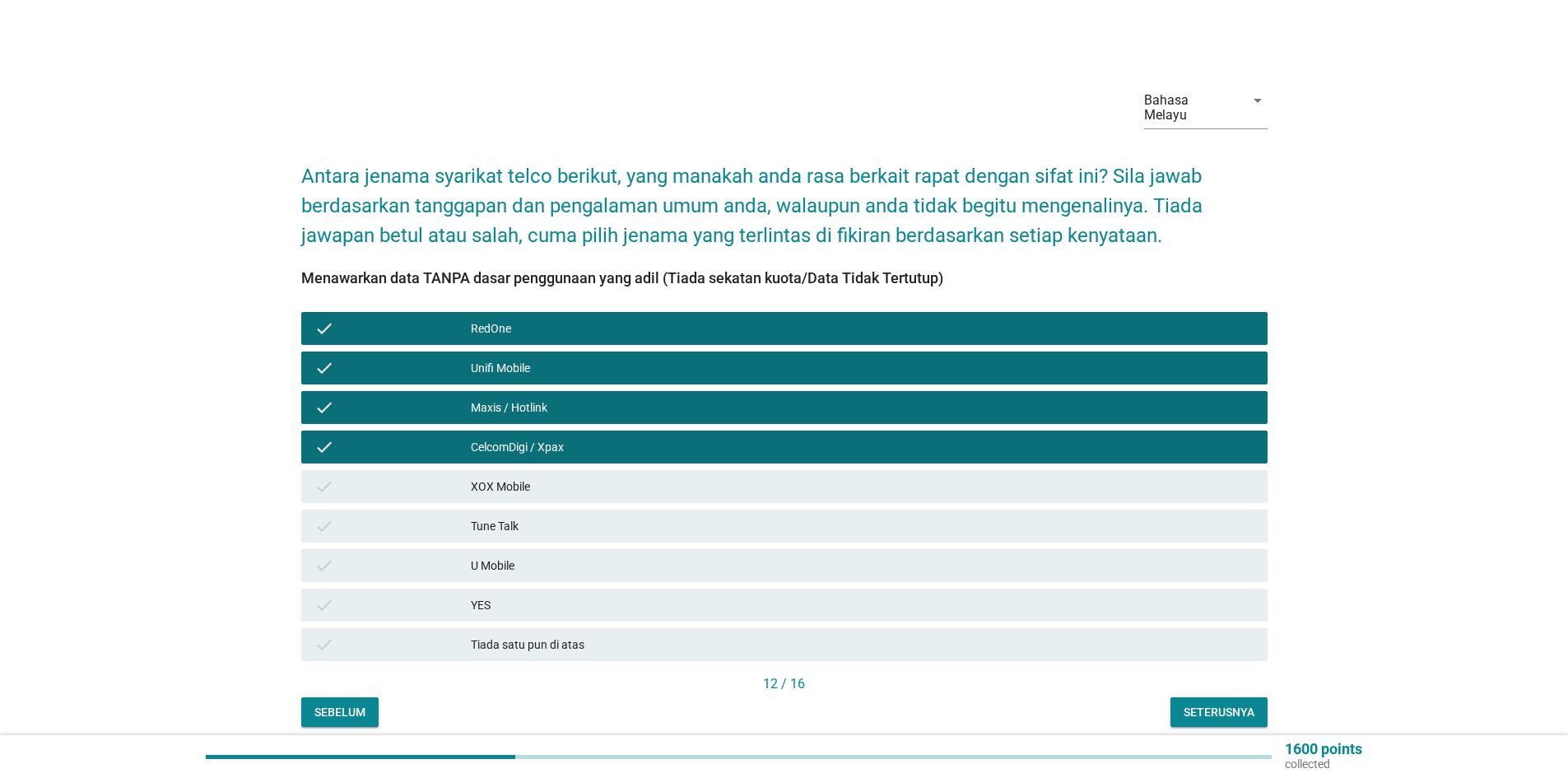
click at [540, 477] on div "XOX Mobile" at bounding box center [862, 487] width 784 height 20
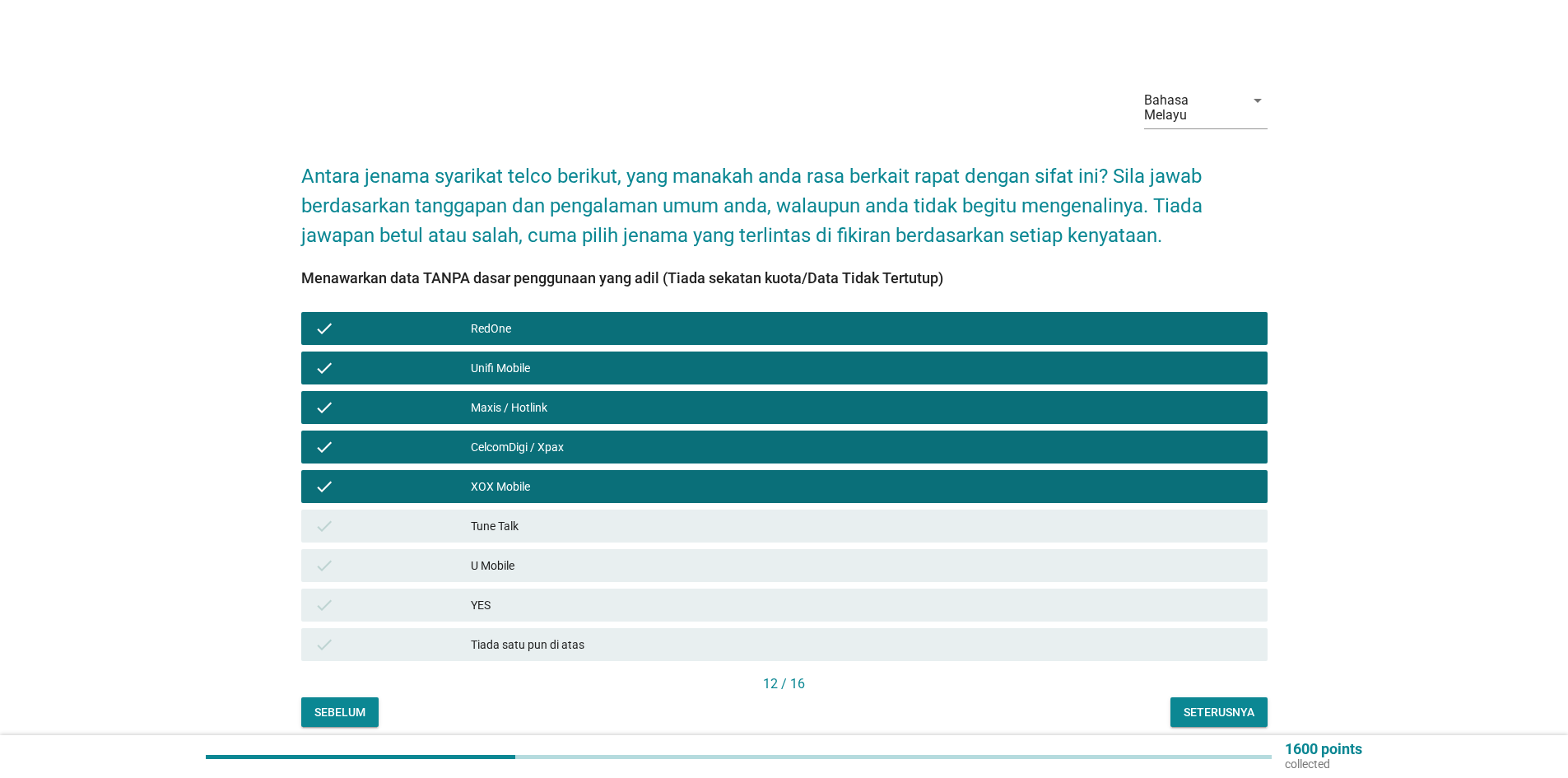
click at [542, 516] on div "Tune Talk" at bounding box center [862, 526] width 784 height 20
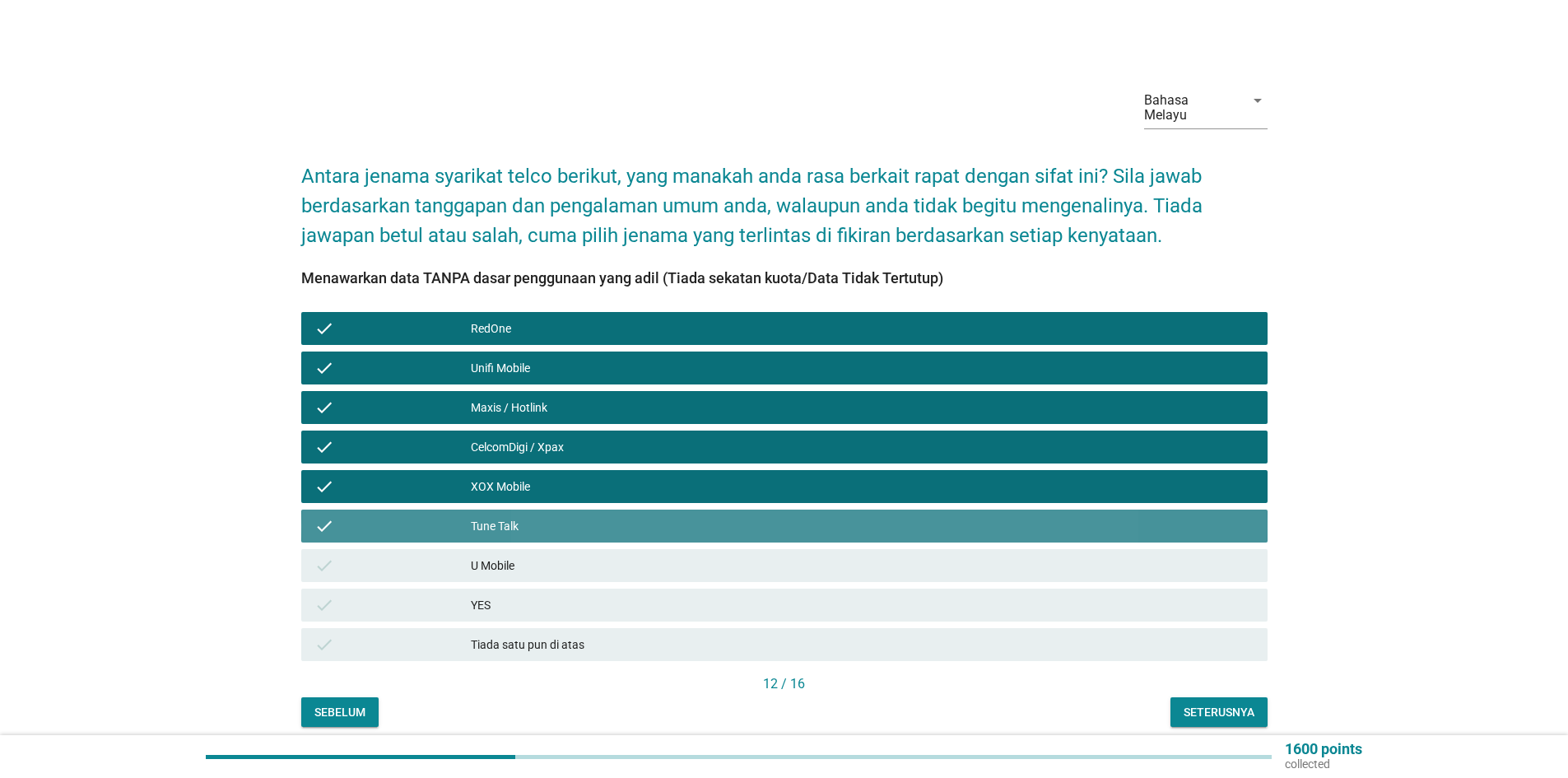
click at [542, 556] on div "U Mobile" at bounding box center [862, 566] width 784 height 20
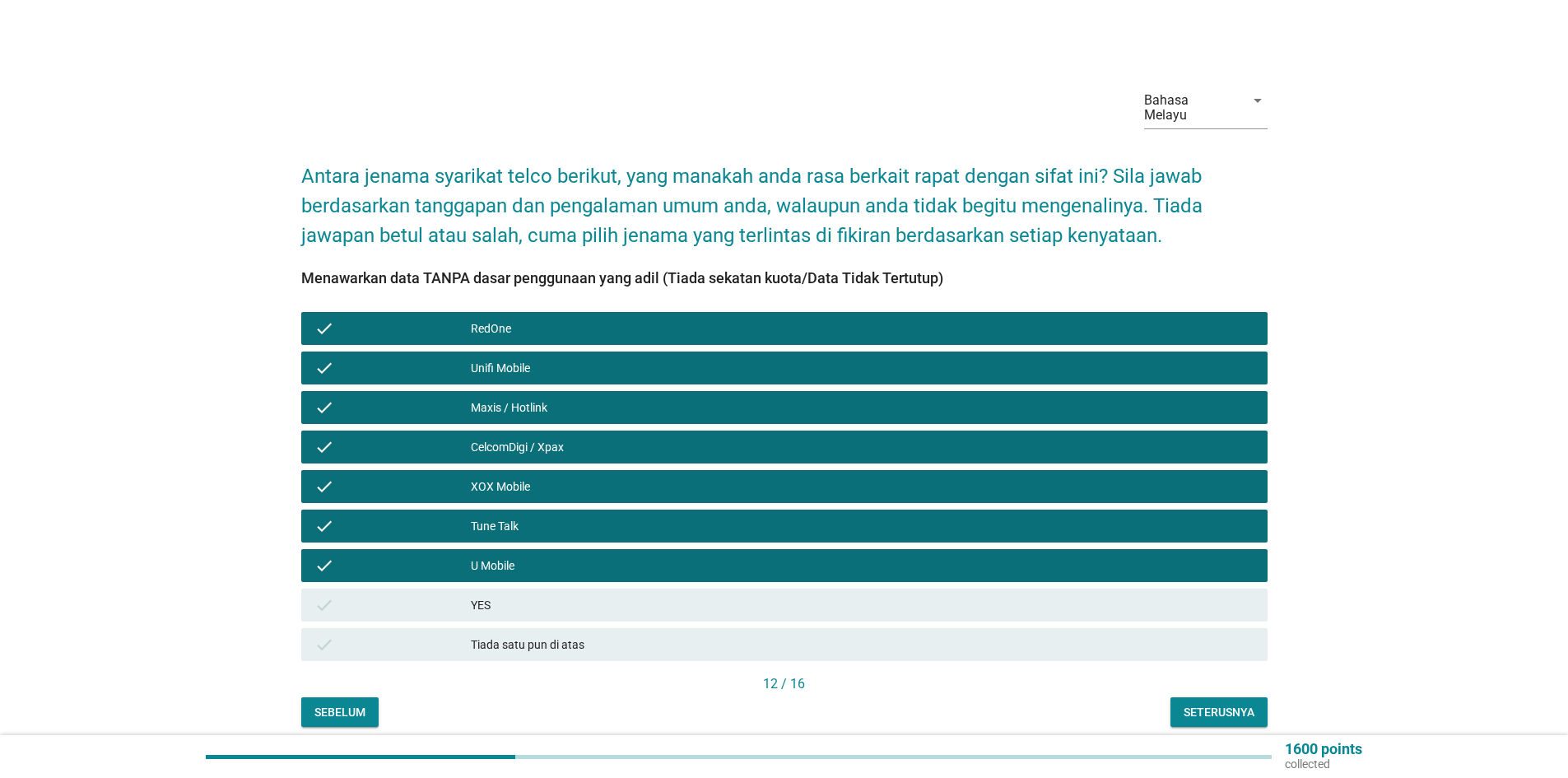
click at [544, 595] on div "YES" at bounding box center [862, 605] width 784 height 20
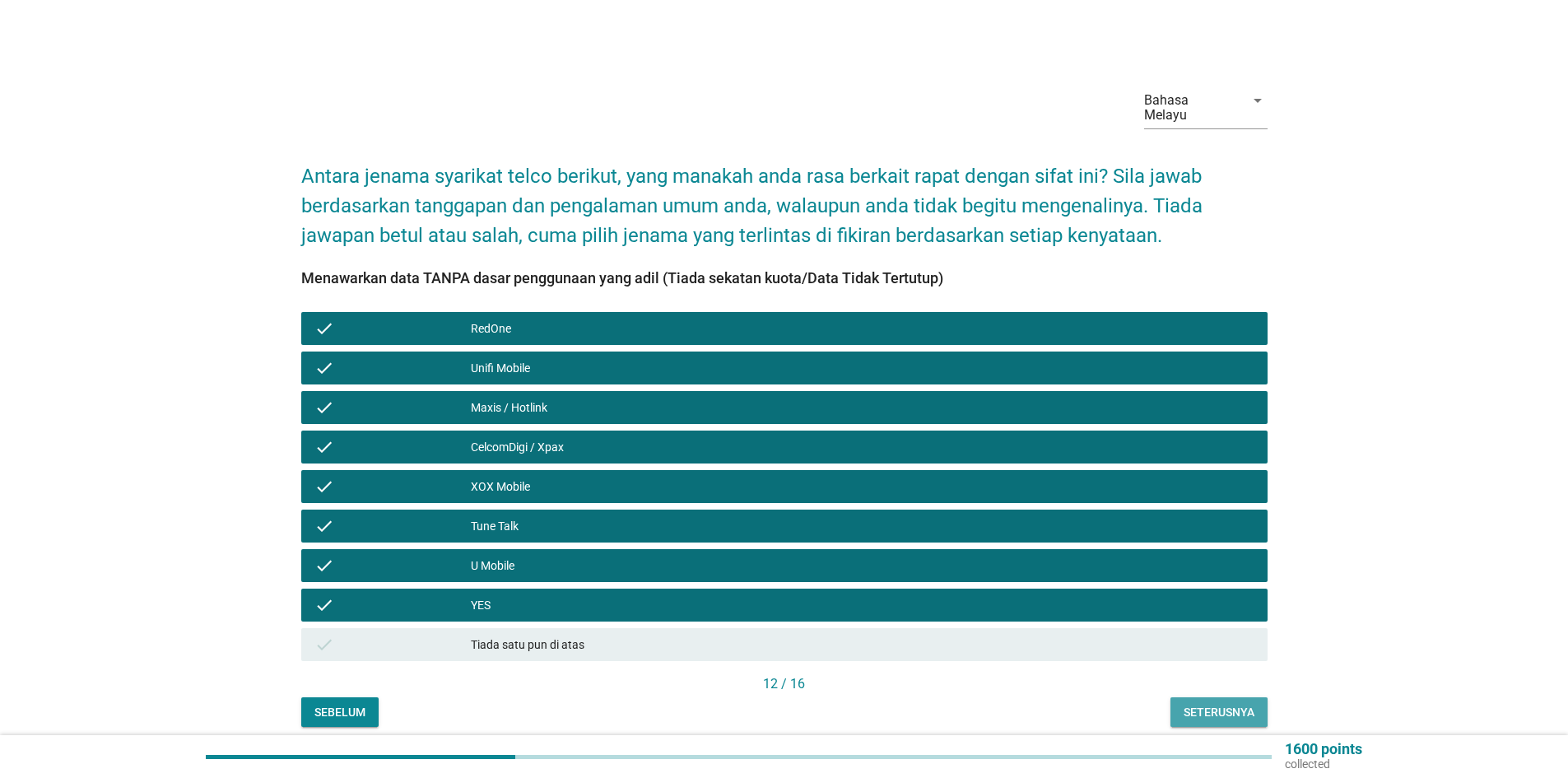
click at [1184, 704] on div "Seterusnya" at bounding box center [1219, 713] width 70 height 18
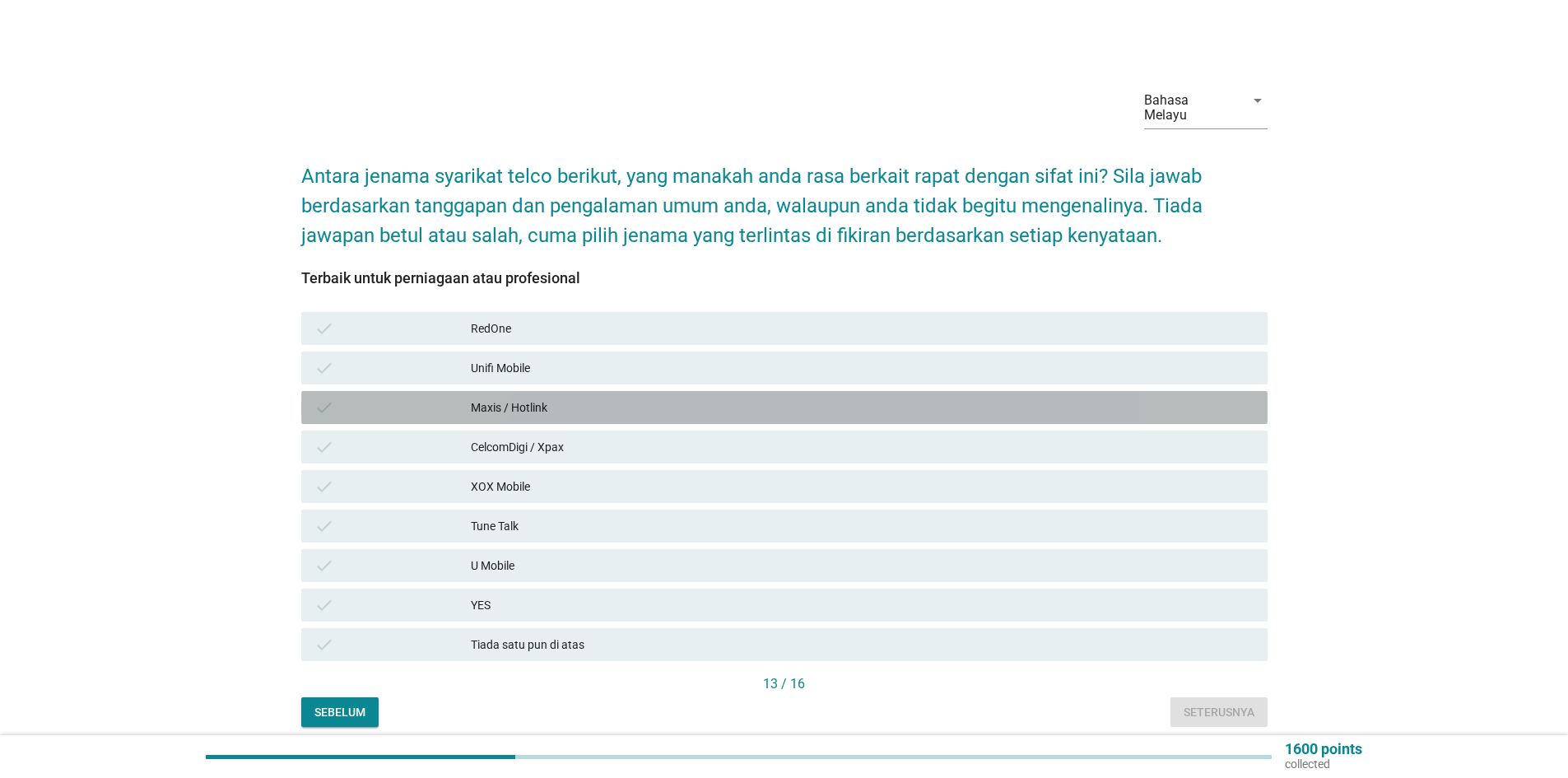
click at [497, 397] on div "Maxis / Hotlink" at bounding box center [862, 407] width 784 height 20
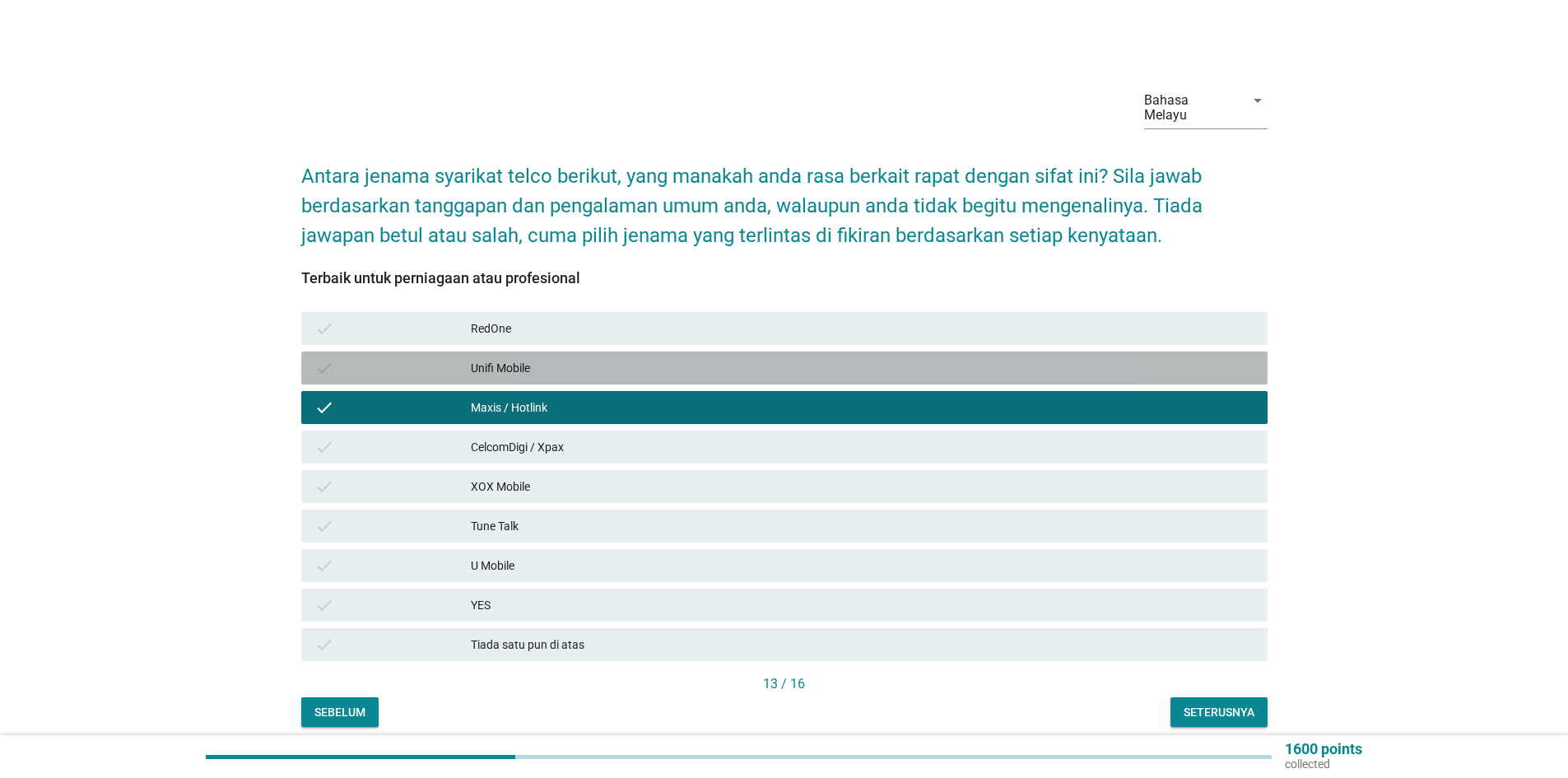
click at [515, 358] on div "Unifi Mobile" at bounding box center [862, 368] width 784 height 20
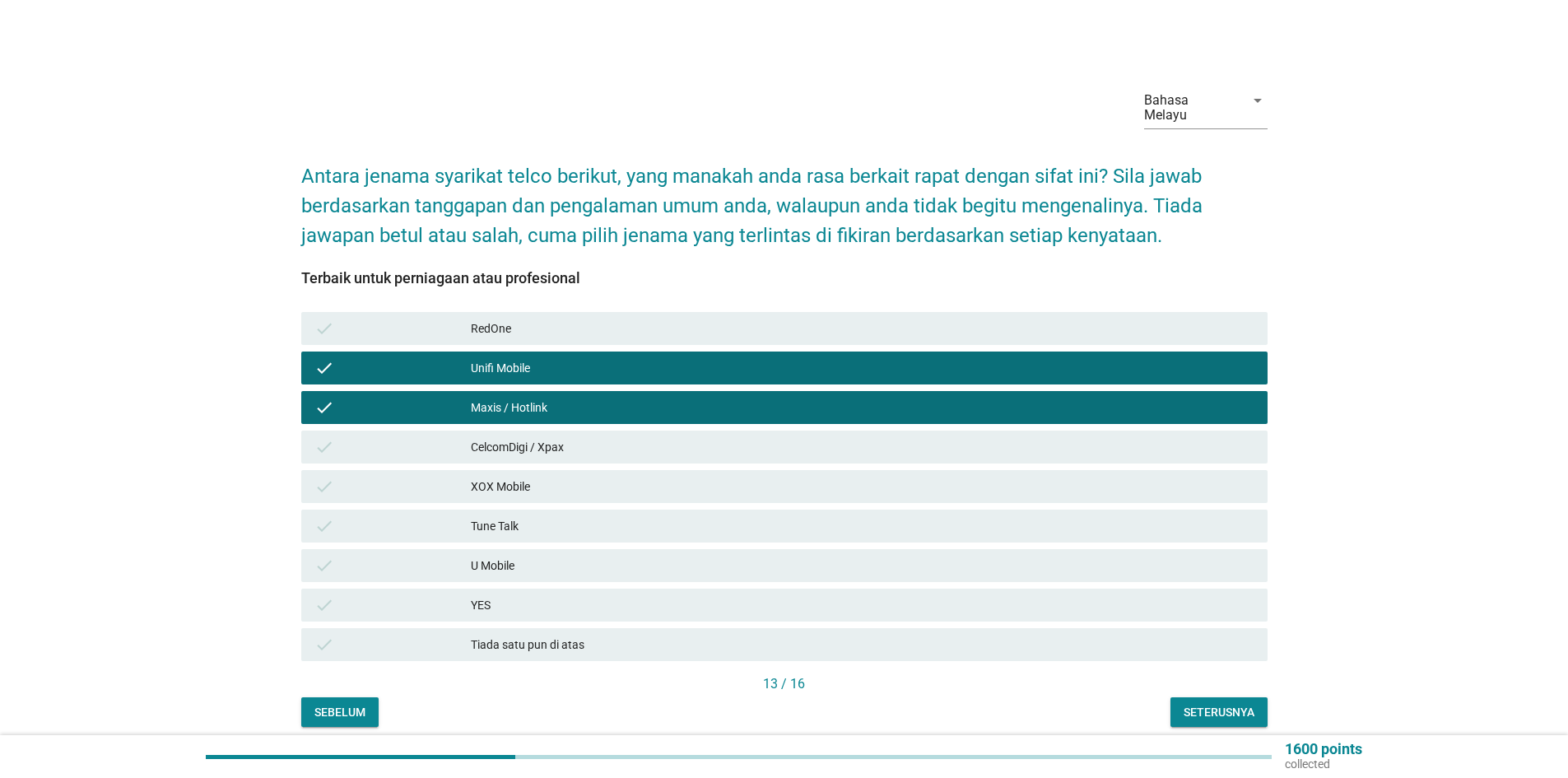
click at [548, 516] on div "Tune Talk" at bounding box center [862, 526] width 784 height 20
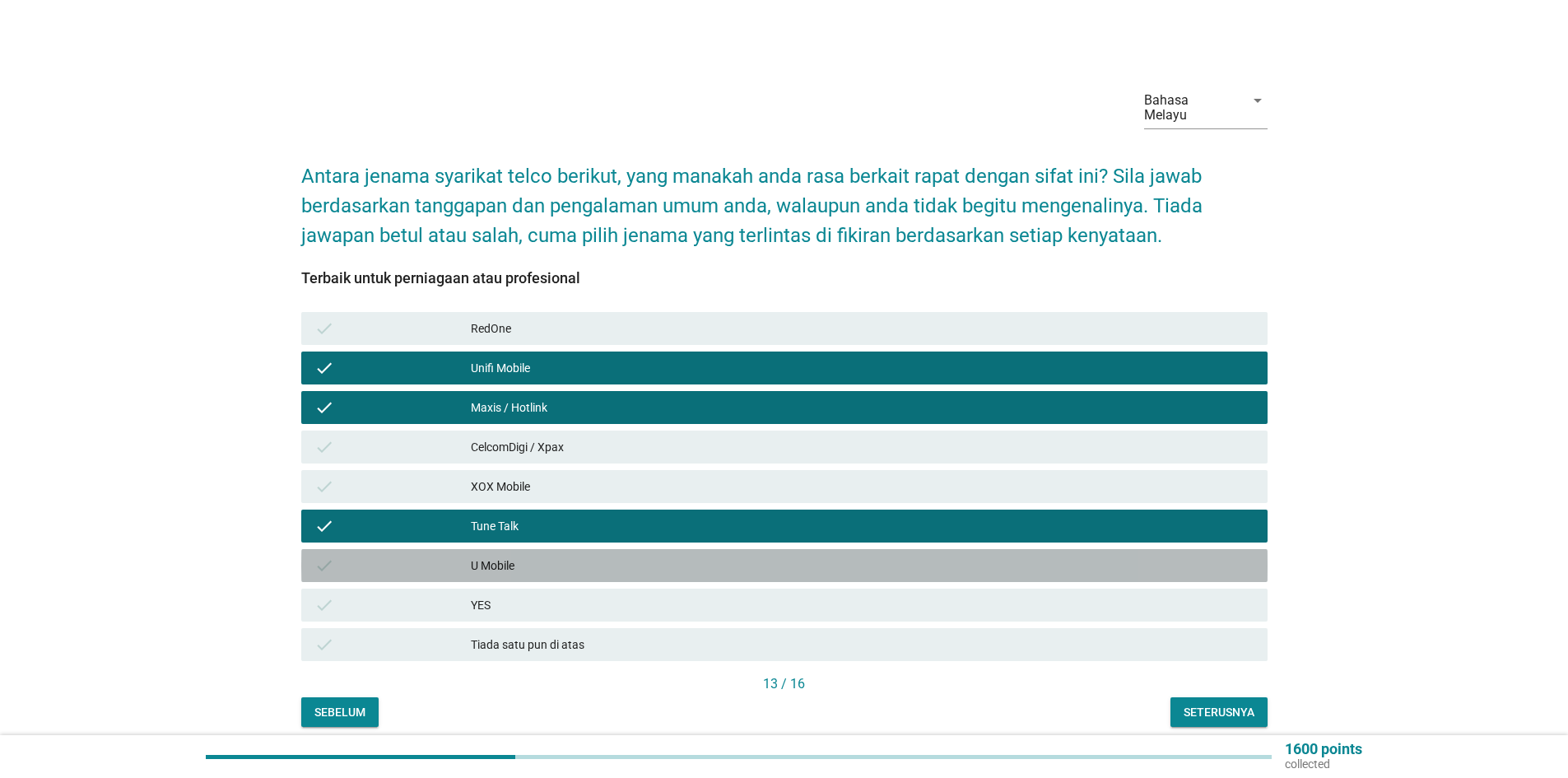
click at [548, 556] on div "U Mobile" at bounding box center [862, 566] width 784 height 20
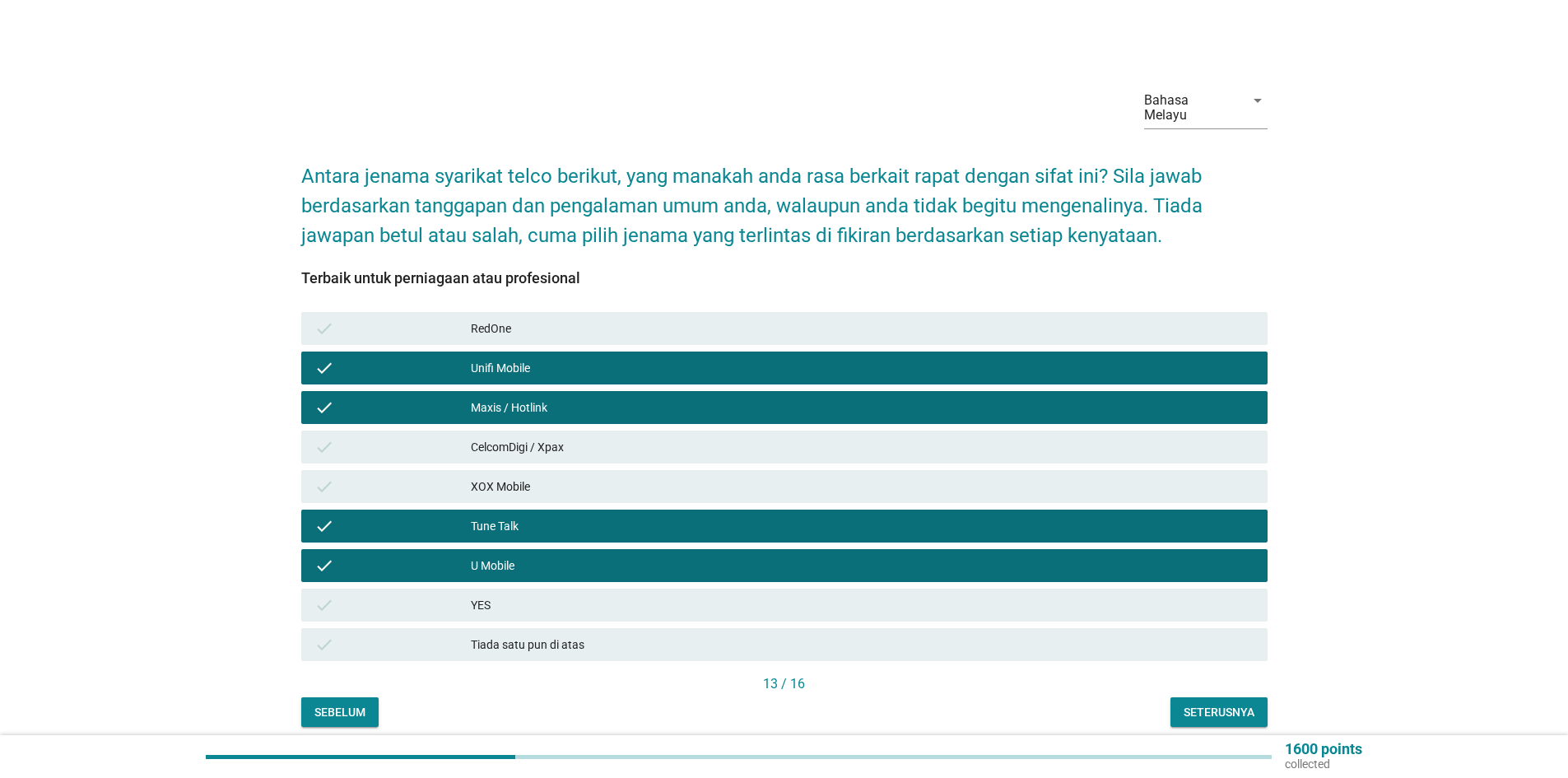
click at [551, 519] on div "Tune Talk" at bounding box center [862, 526] width 784 height 20
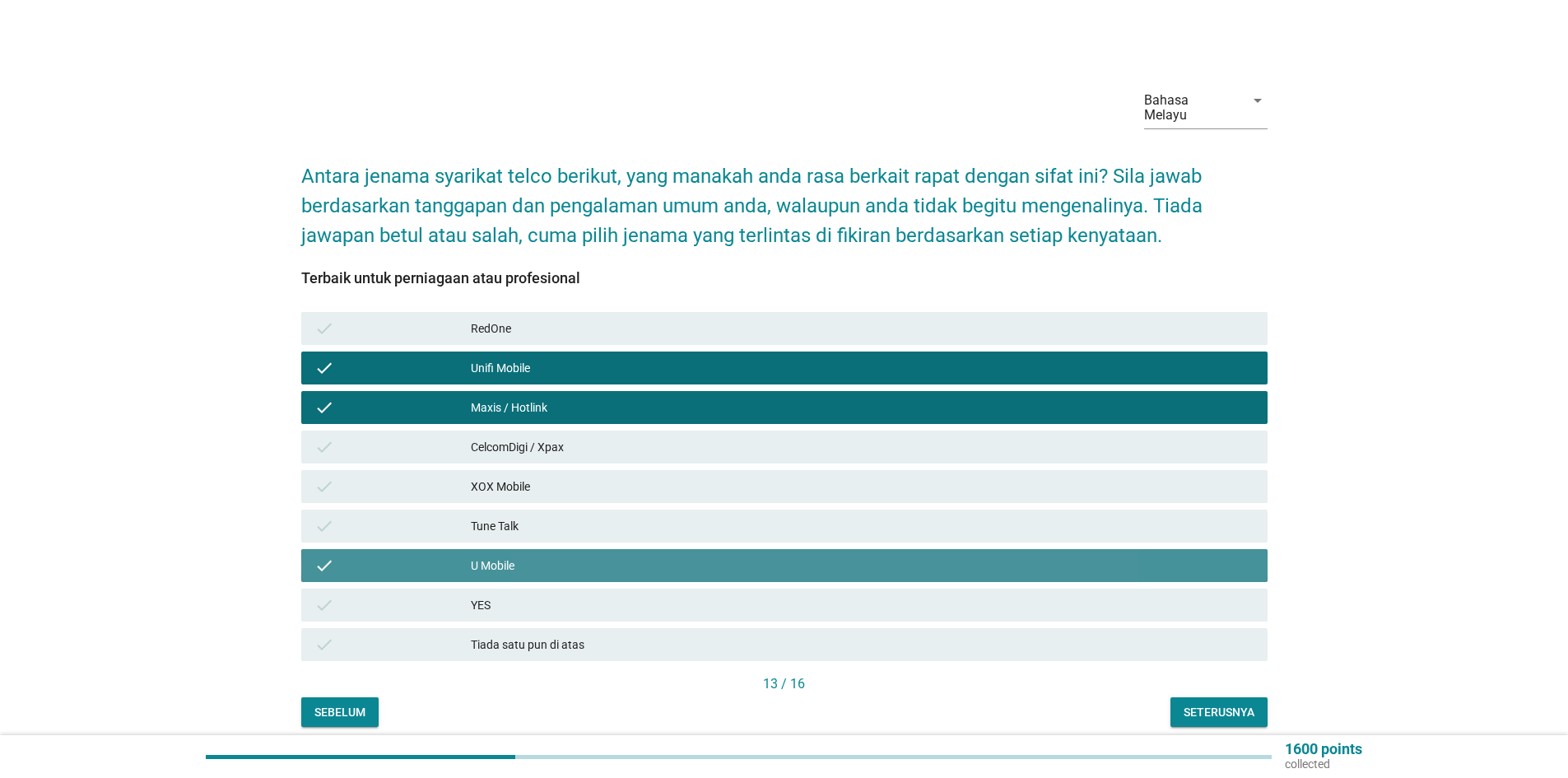
click at [541, 556] on div "U Mobile" at bounding box center [862, 566] width 784 height 20
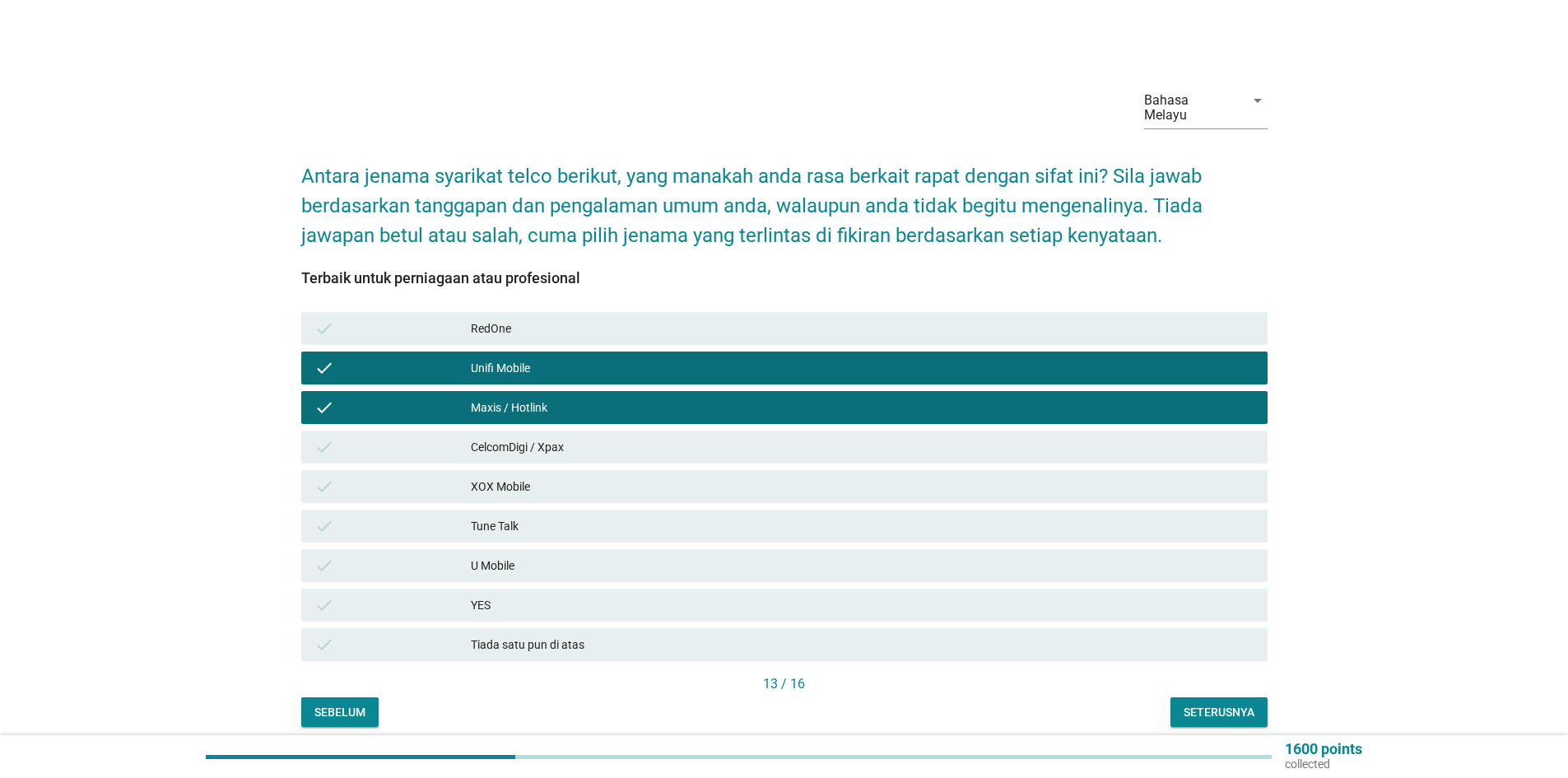
click at [544, 438] on div "CelcomDigi / Xpax" at bounding box center [862, 448] width 784 height 20
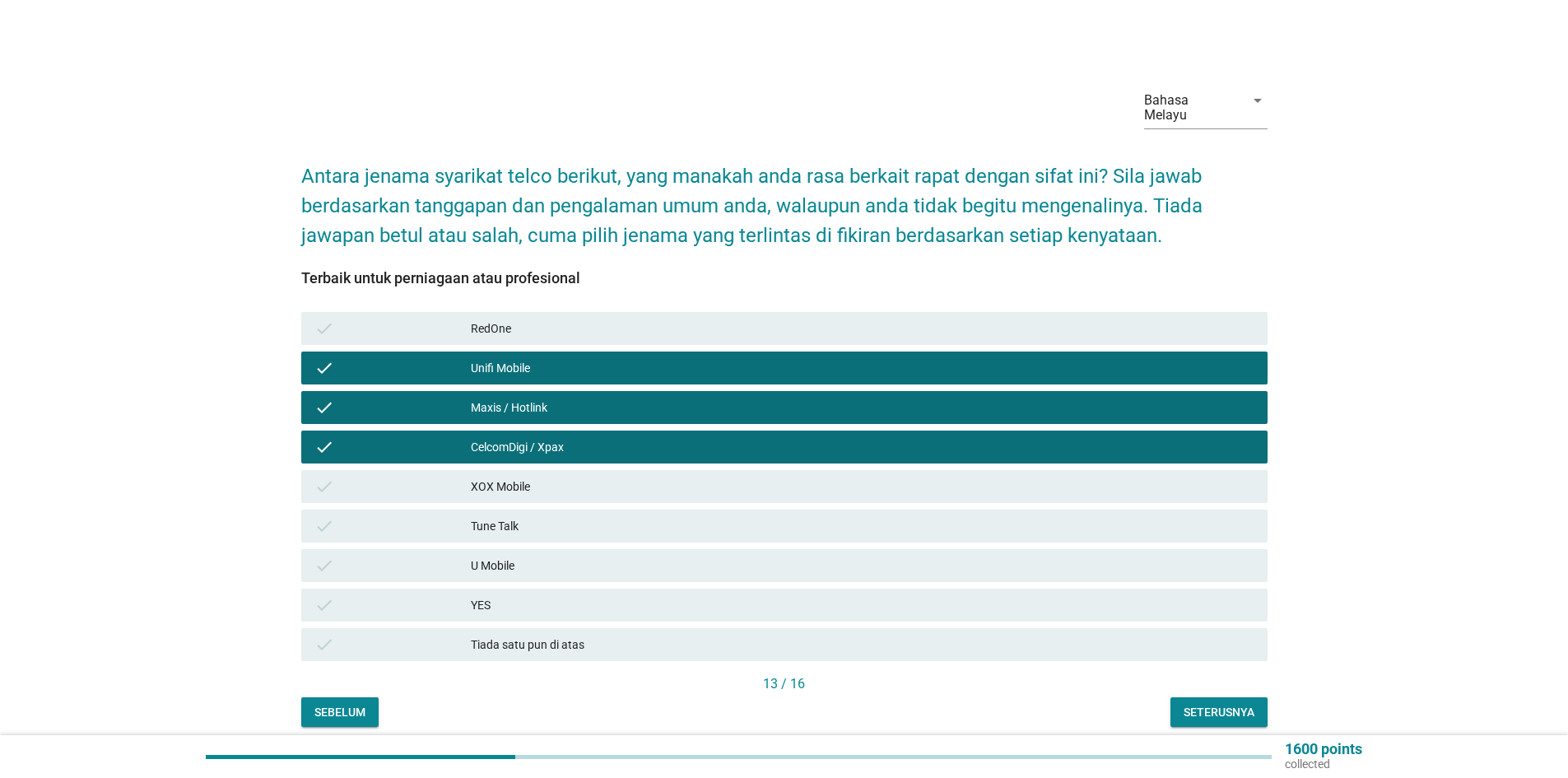
click at [1203, 704] on div "Seterusnya" at bounding box center [1219, 713] width 70 height 18
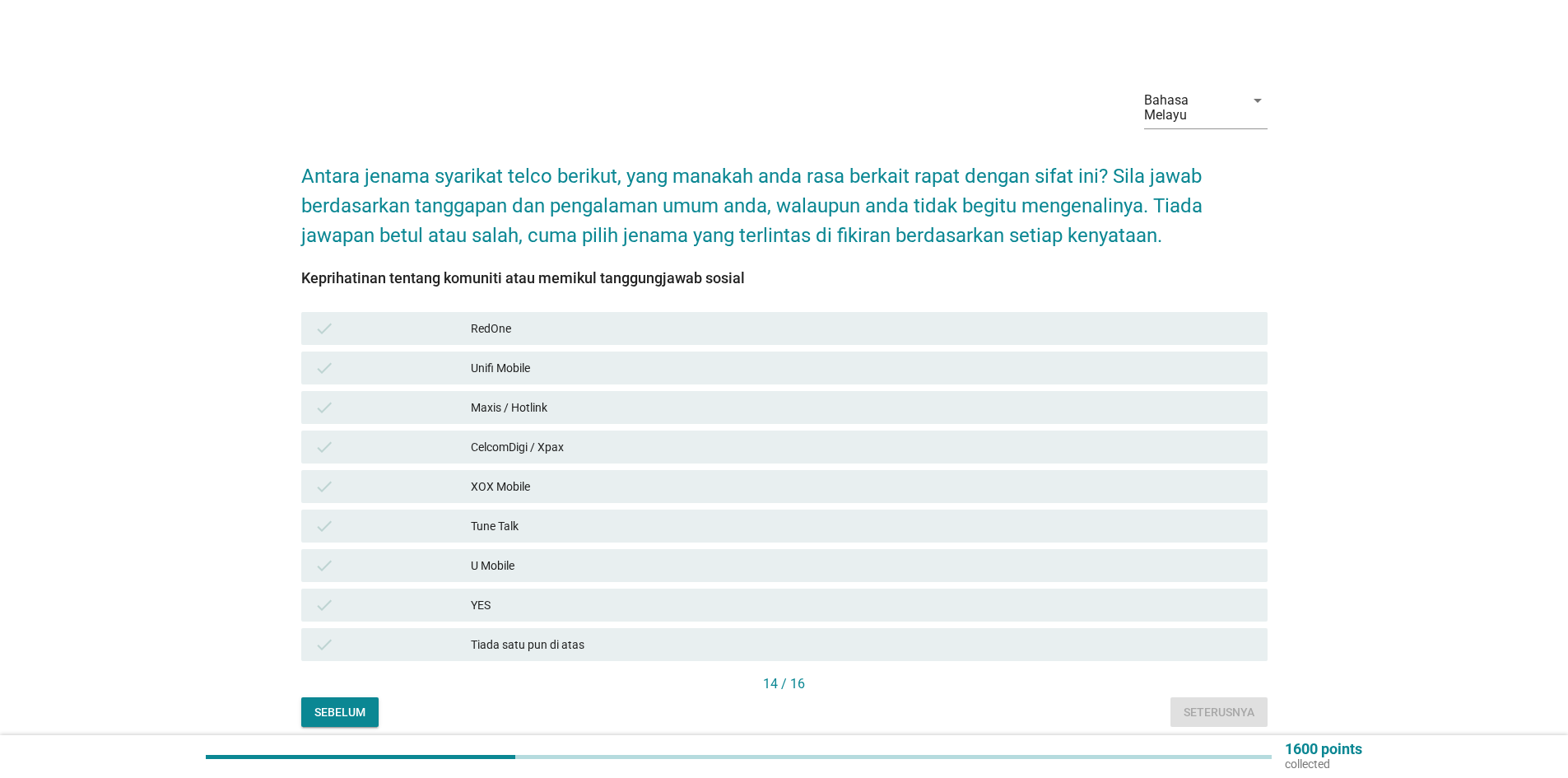
click at [561, 595] on div "YES" at bounding box center [862, 605] width 784 height 20
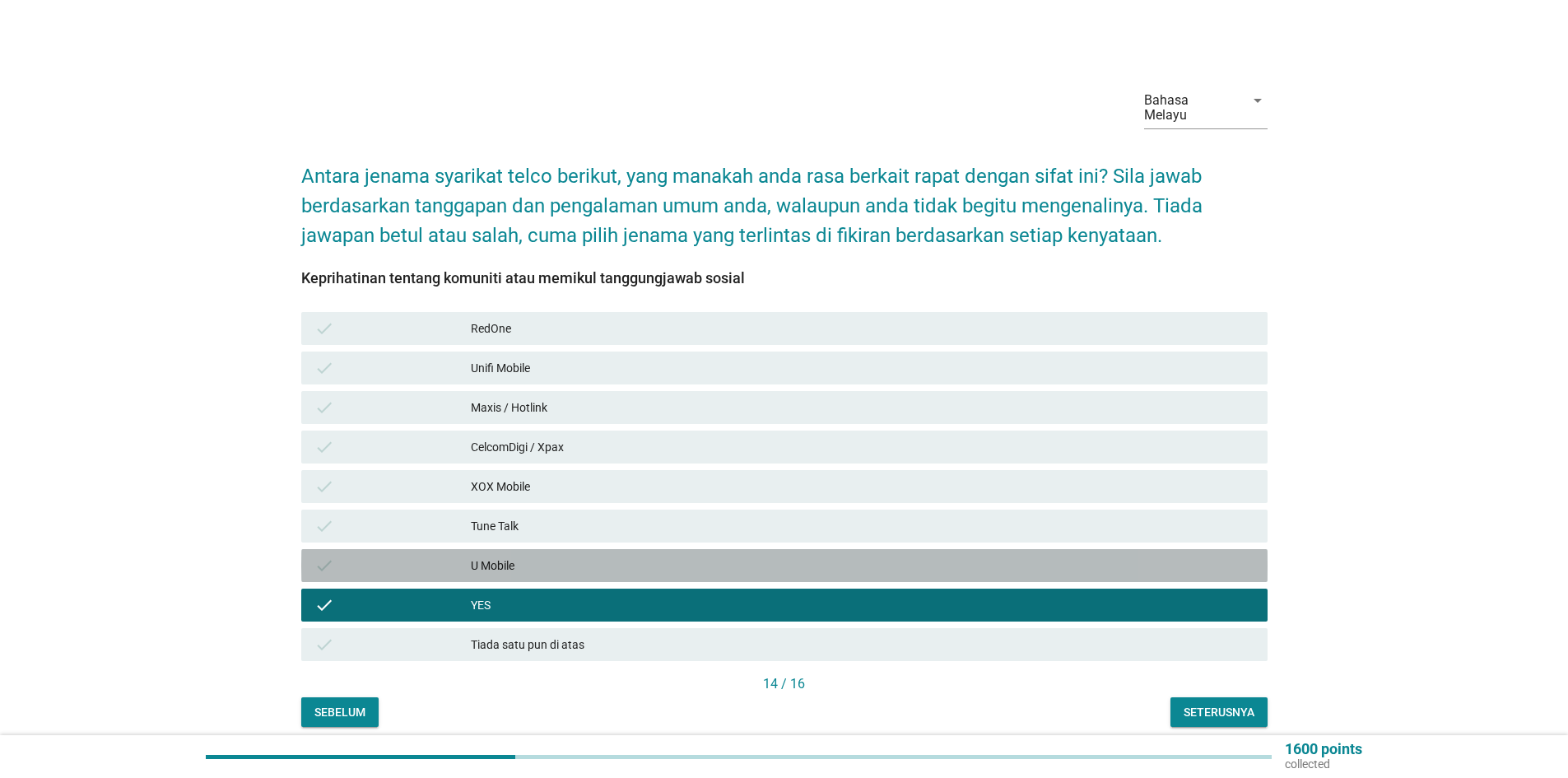
click at [571, 556] on div "U Mobile" at bounding box center [862, 566] width 784 height 20
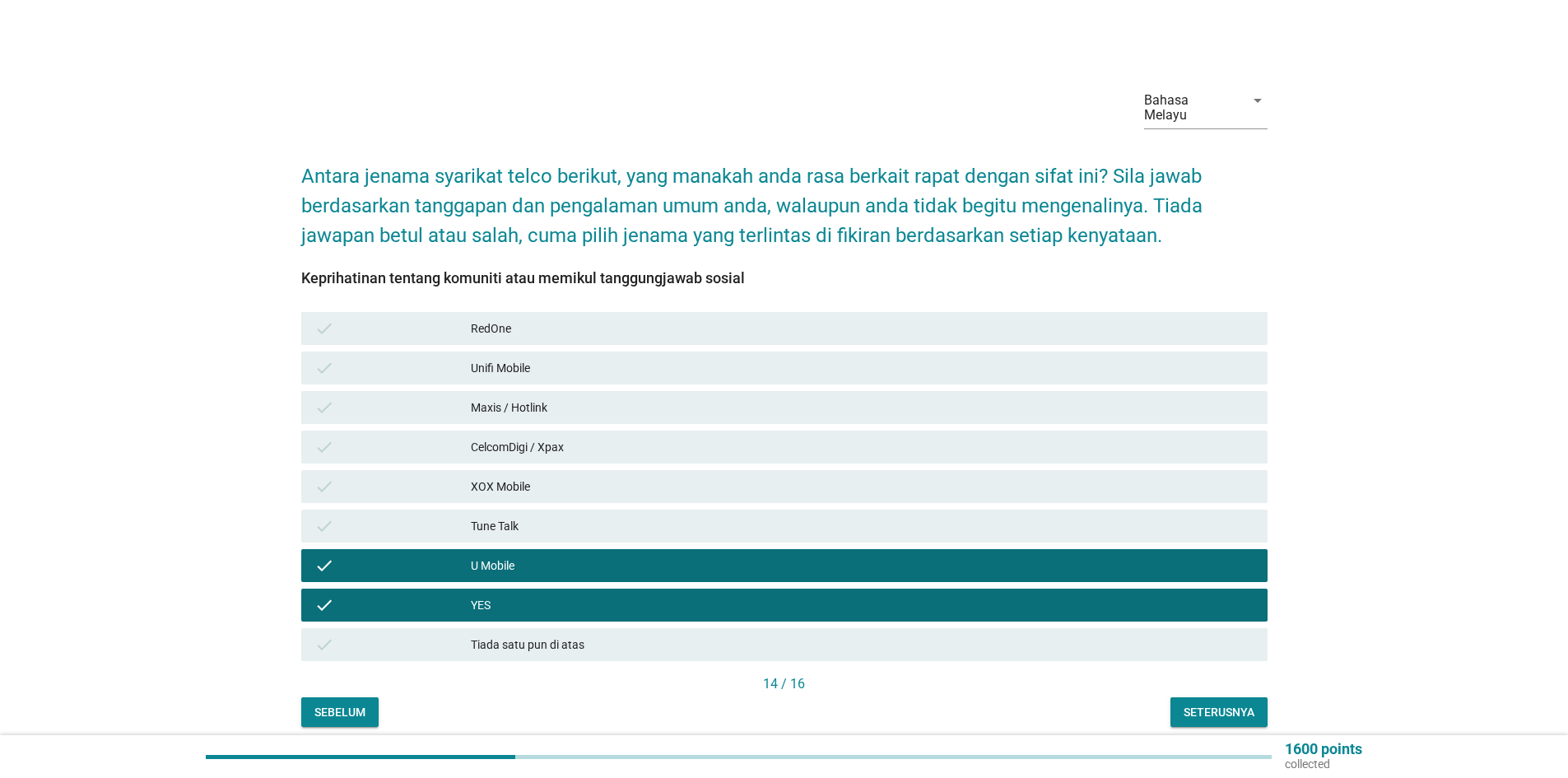
click at [561, 516] on div "Tune Talk" at bounding box center [862, 526] width 784 height 20
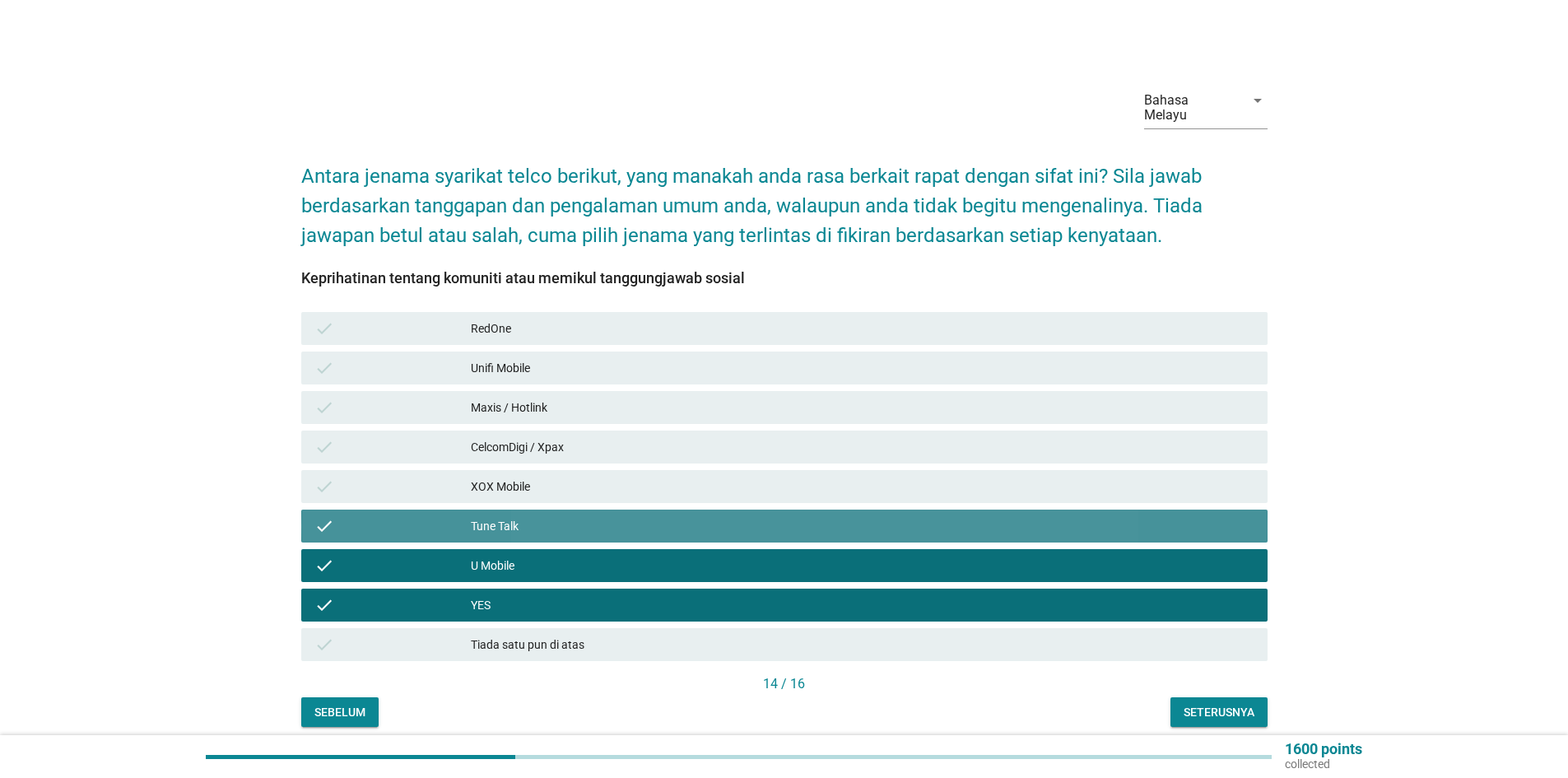
click at [559, 477] on div "XOX Mobile" at bounding box center [862, 487] width 784 height 20
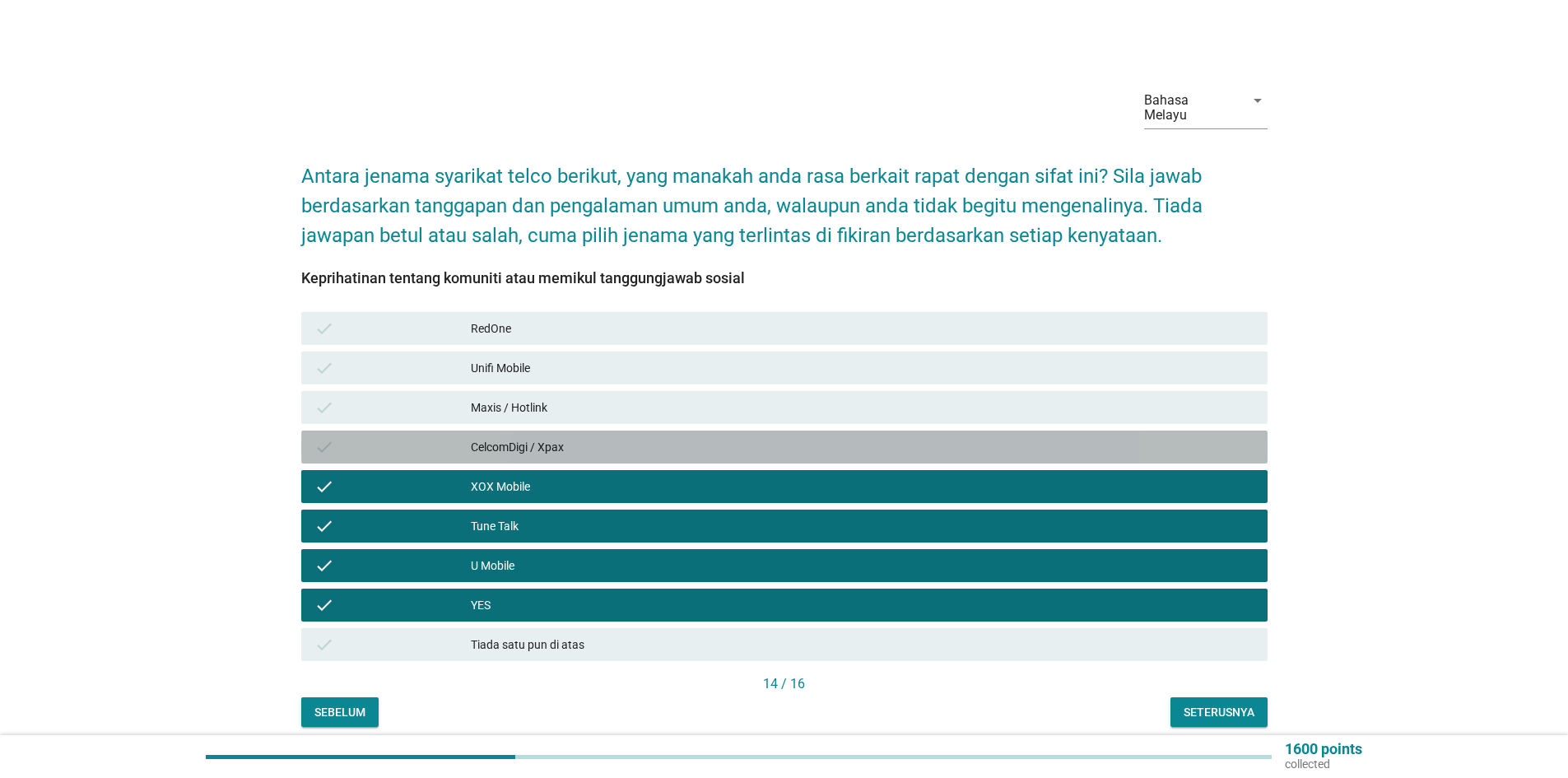
click at [572, 438] on div "CelcomDigi / Xpax" at bounding box center [862, 448] width 784 height 20
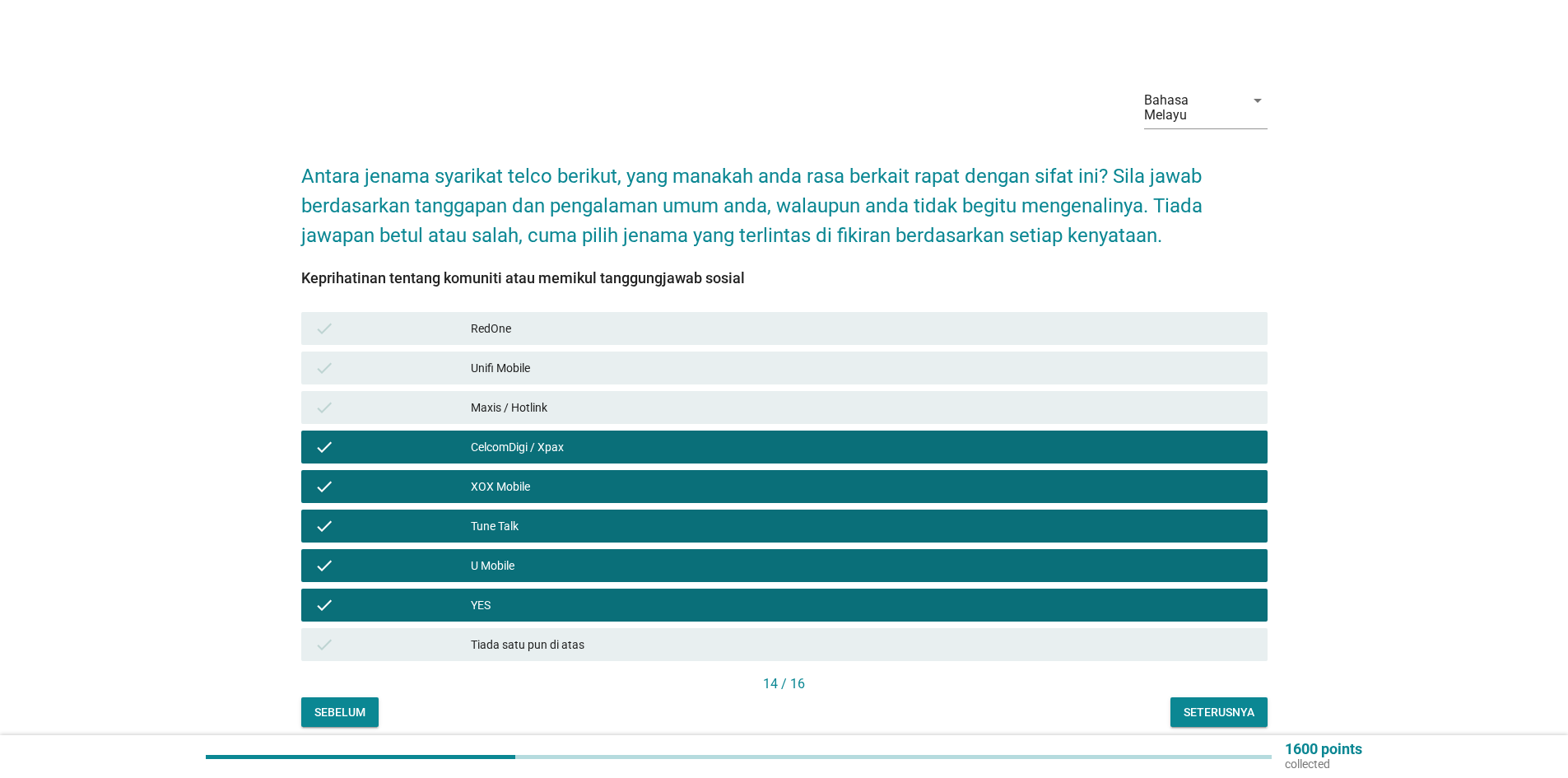
click at [571, 397] on div "Maxis / Hotlink" at bounding box center [862, 407] width 784 height 20
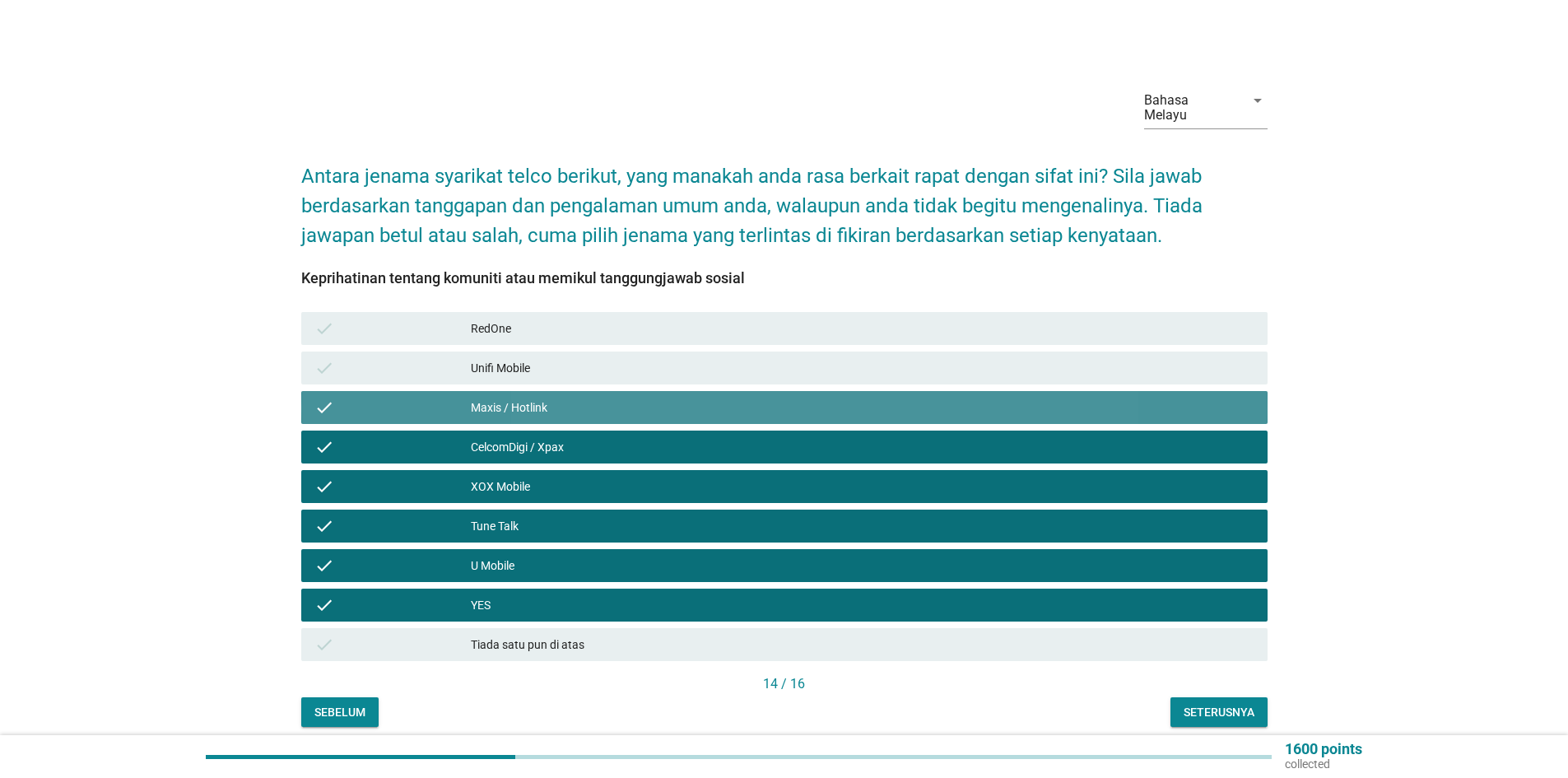
click at [567, 358] on div "Unifi Mobile" at bounding box center [862, 368] width 784 height 20
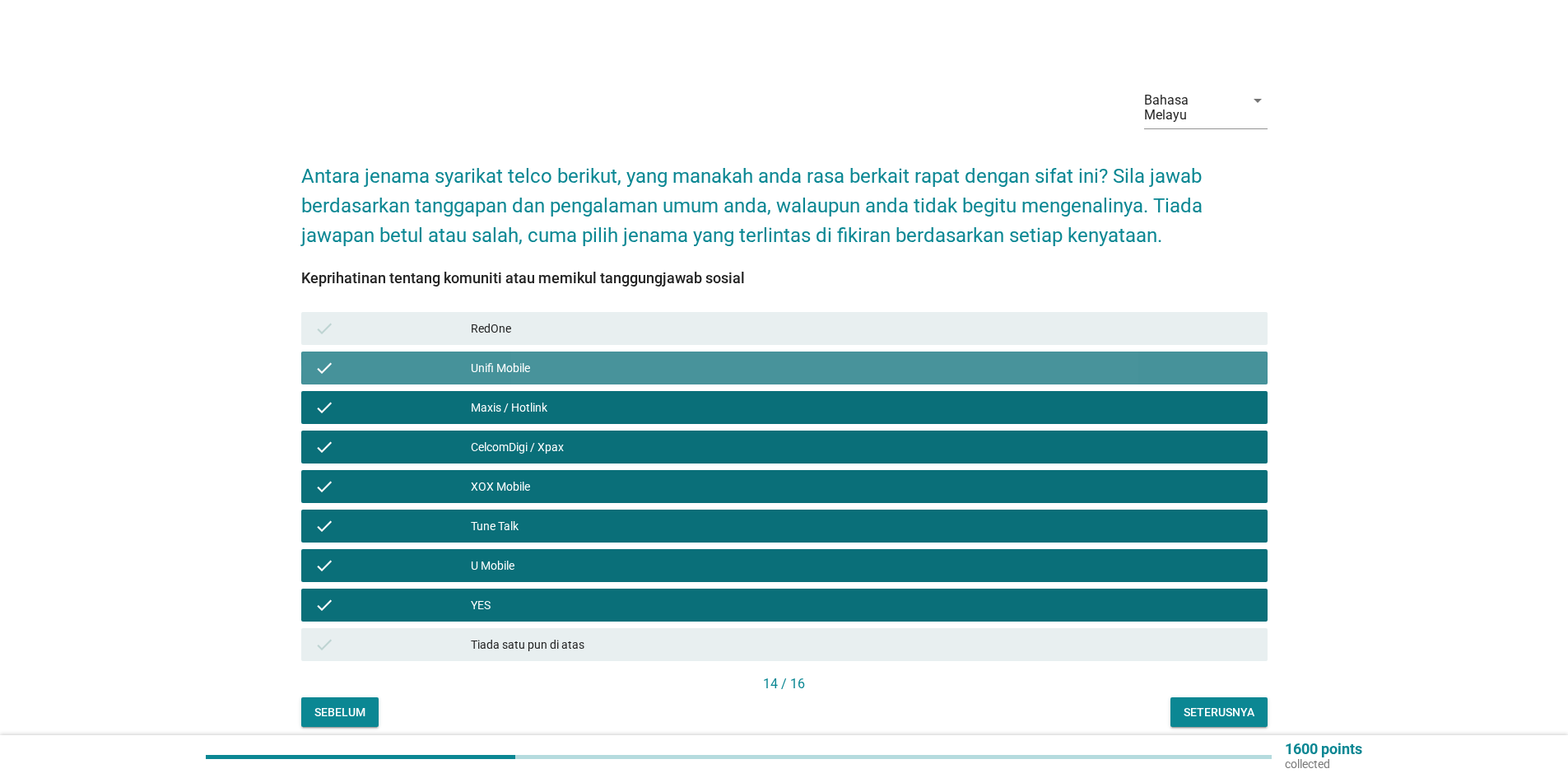
click at [567, 319] on div "RedOne" at bounding box center [862, 329] width 784 height 20
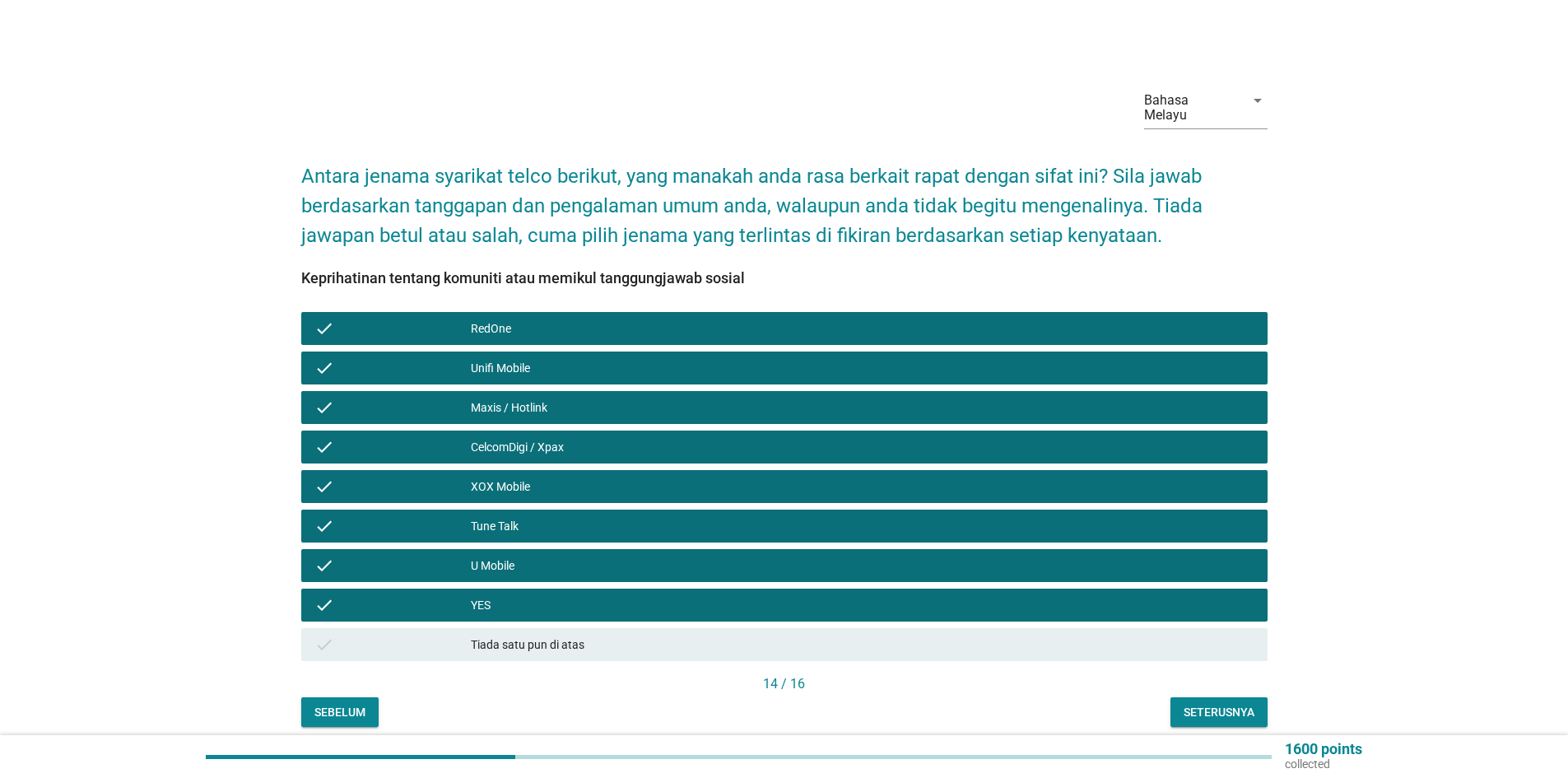
click at [1225, 704] on div "Seterusnya" at bounding box center [1219, 713] width 70 height 18
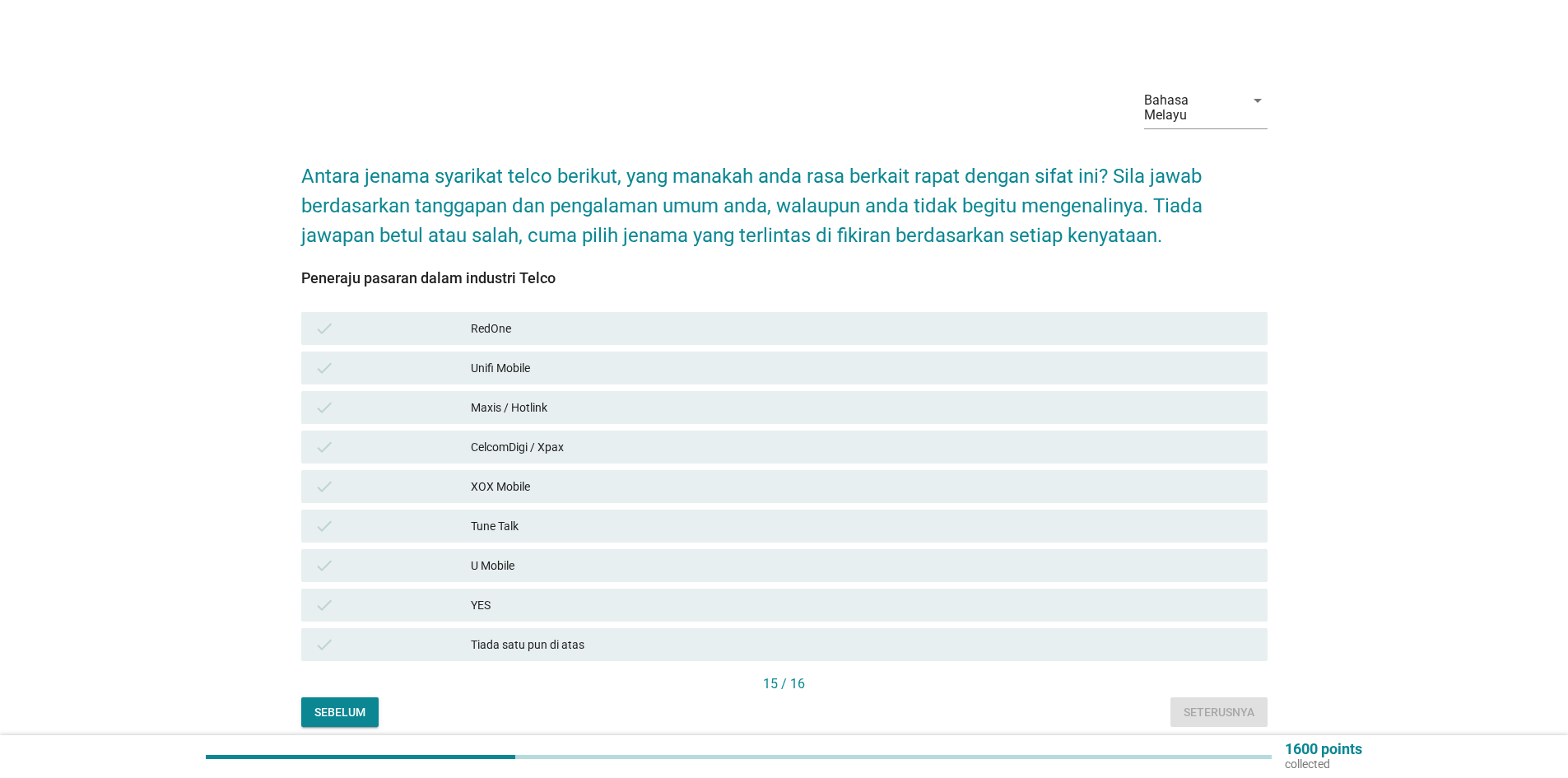
drag, startPoint x: 518, startPoint y: 387, endPoint x: 519, endPoint y: 354, distance: 33.0
click at [518, 397] on div "Maxis / Hotlink" at bounding box center [862, 407] width 784 height 20
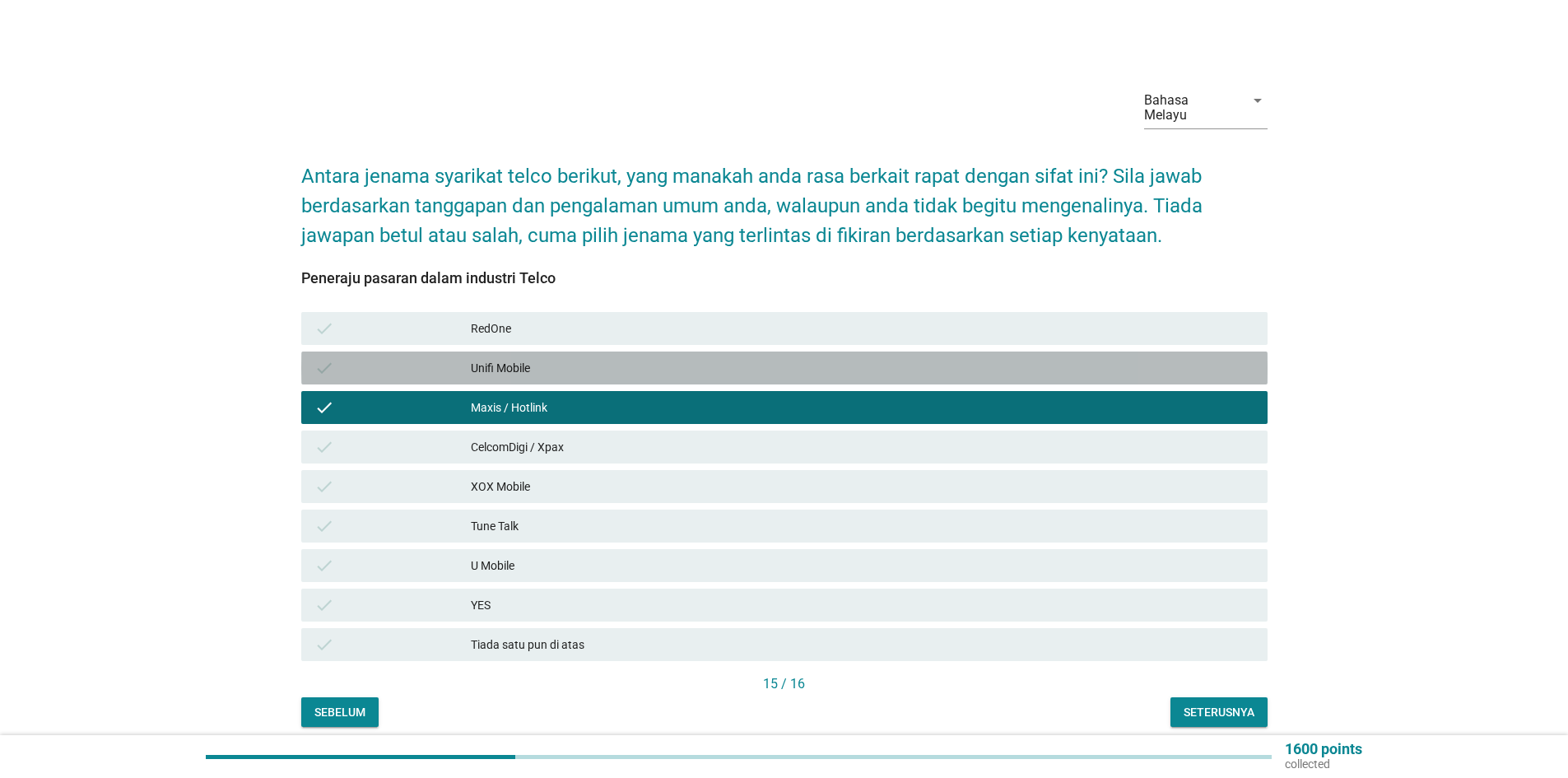
click at [518, 358] on div "Unifi Mobile" at bounding box center [862, 368] width 784 height 20
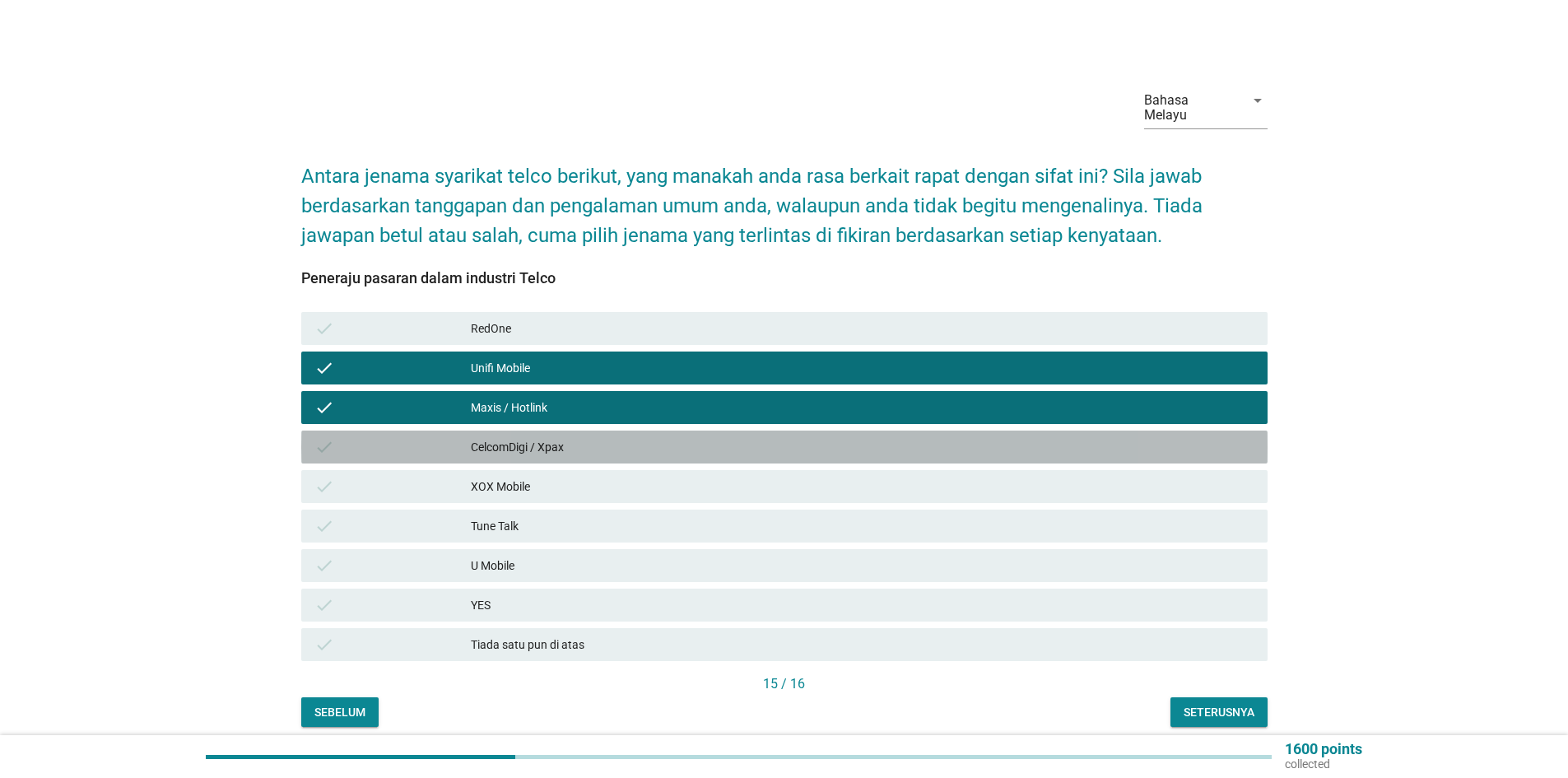
click at [521, 438] on div "CelcomDigi / Xpax" at bounding box center [862, 448] width 784 height 20
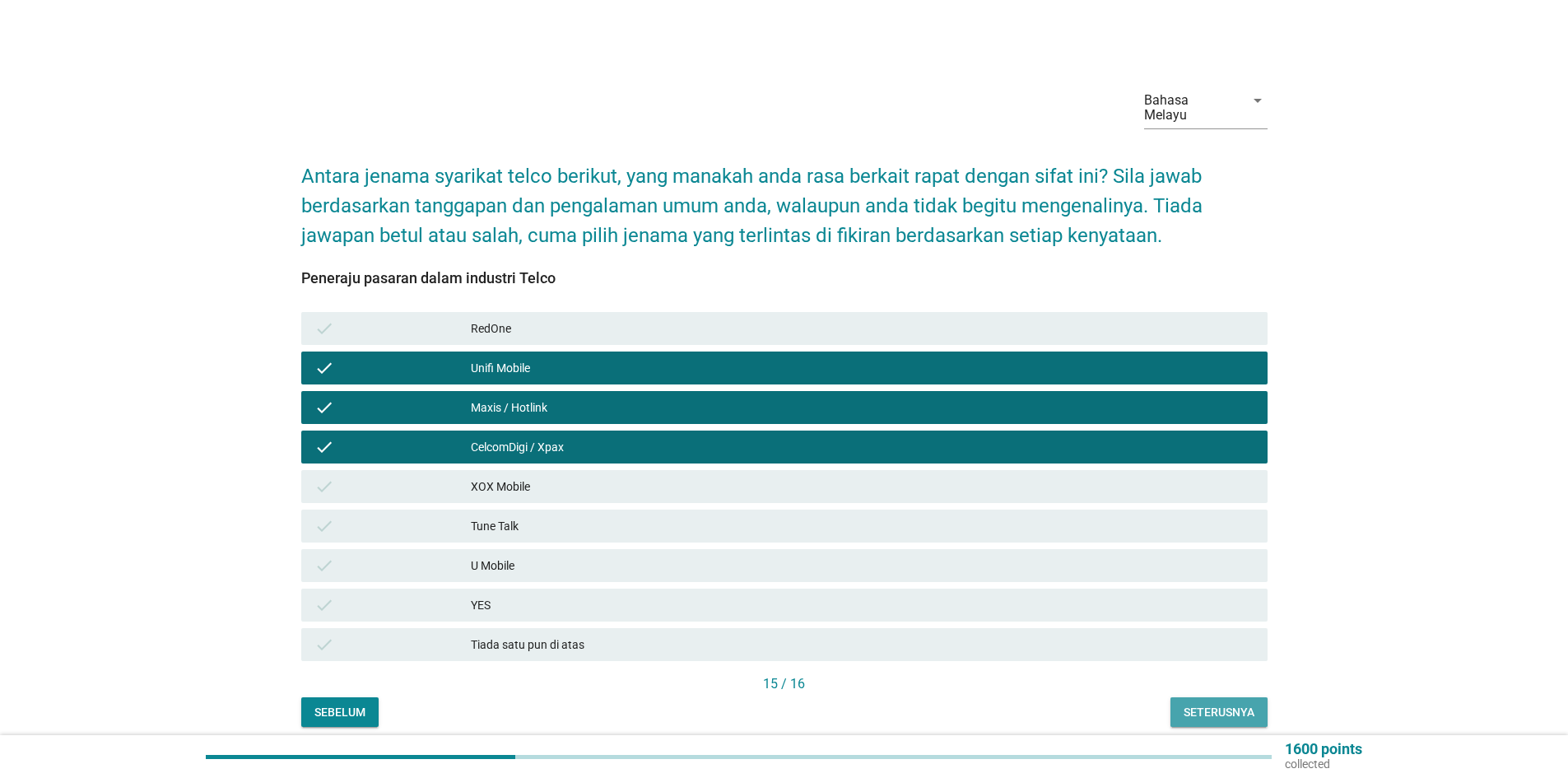
click at [1199, 704] on div "Seterusnya" at bounding box center [1219, 713] width 70 height 18
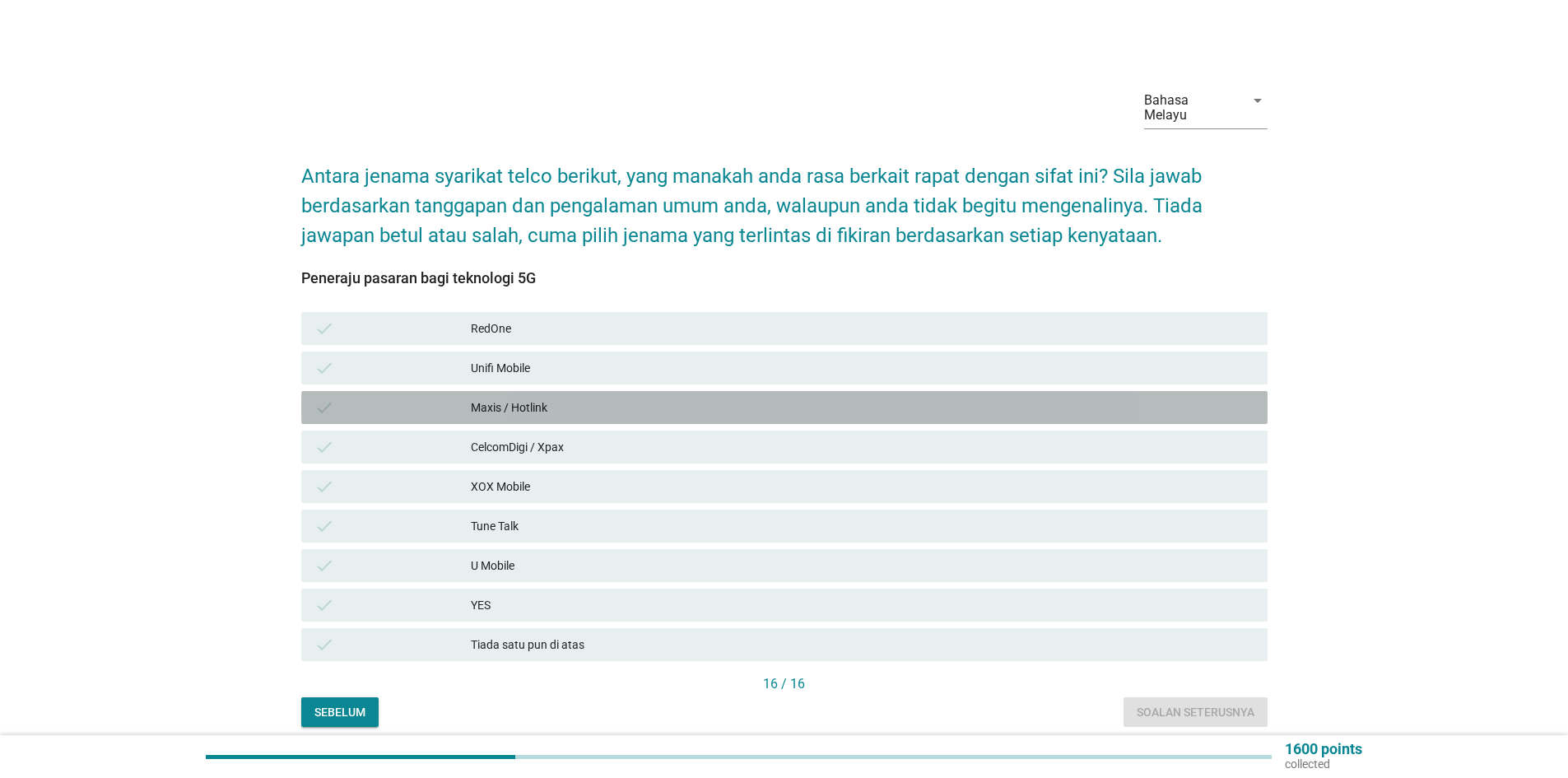
click at [519, 397] on div "Maxis / Hotlink" at bounding box center [862, 407] width 784 height 20
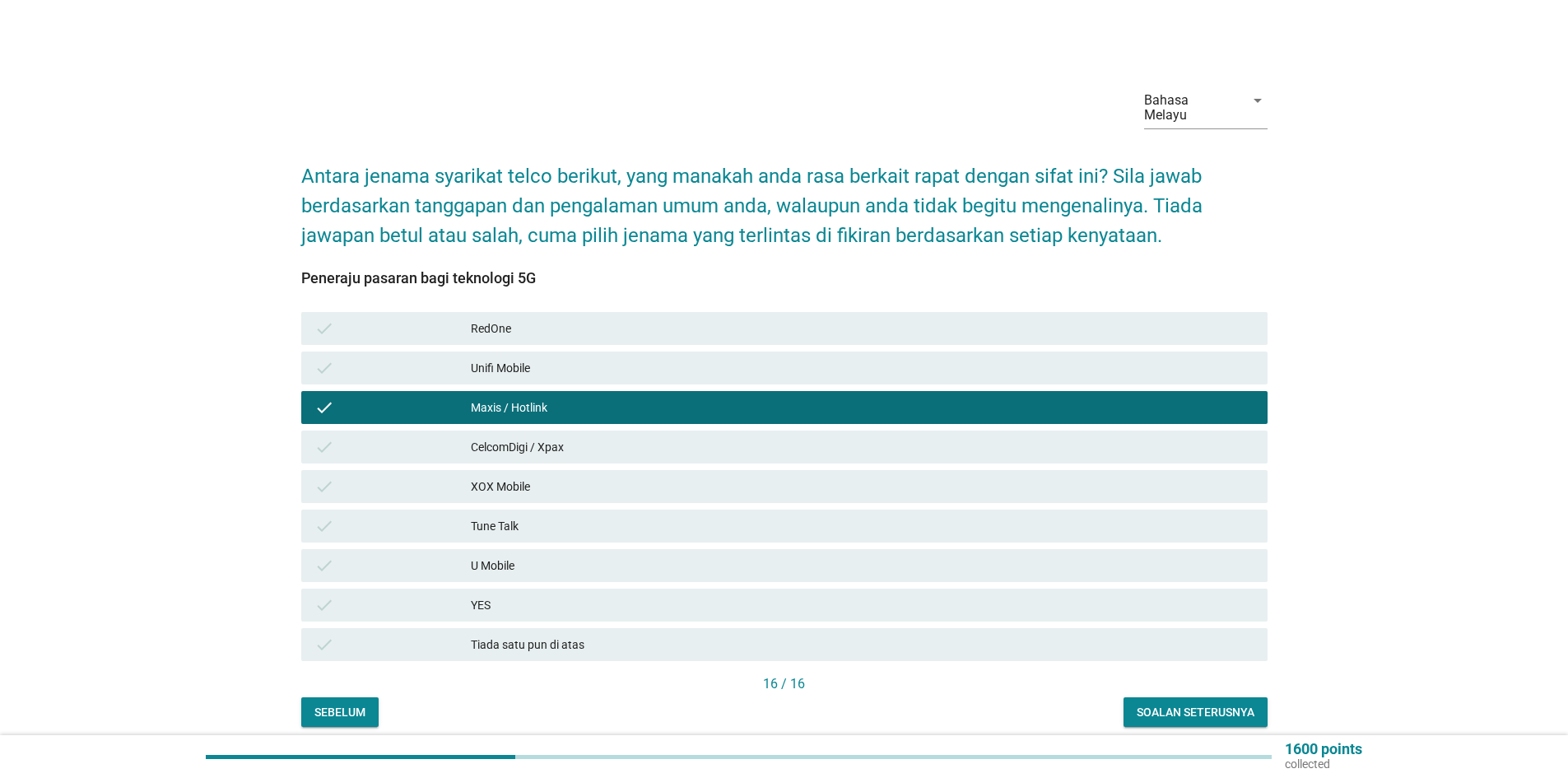
click at [525, 358] on div "Unifi Mobile" at bounding box center [862, 368] width 784 height 20
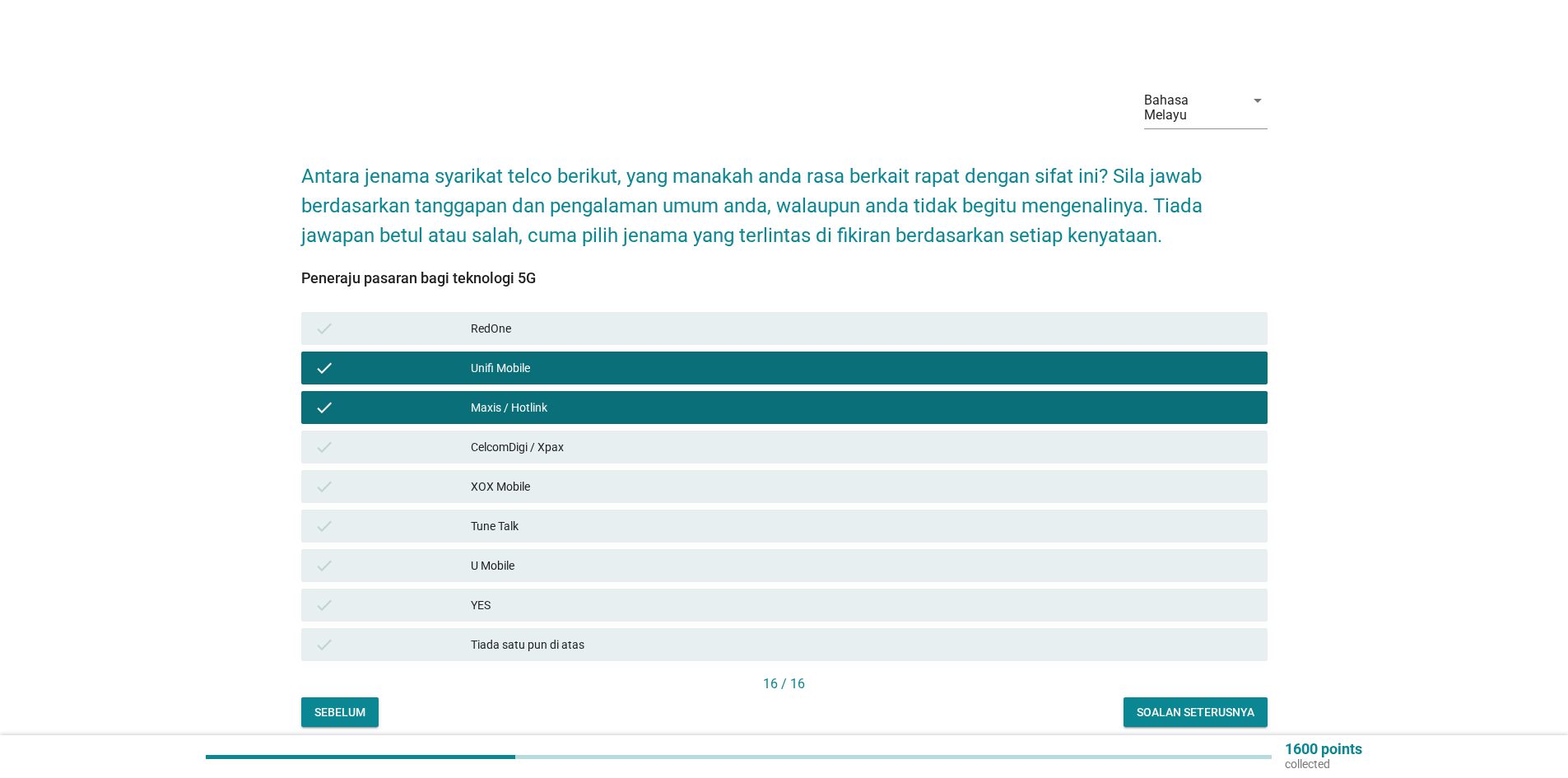
click at [543, 438] on div "CelcomDigi / Xpax" at bounding box center [862, 448] width 784 height 20
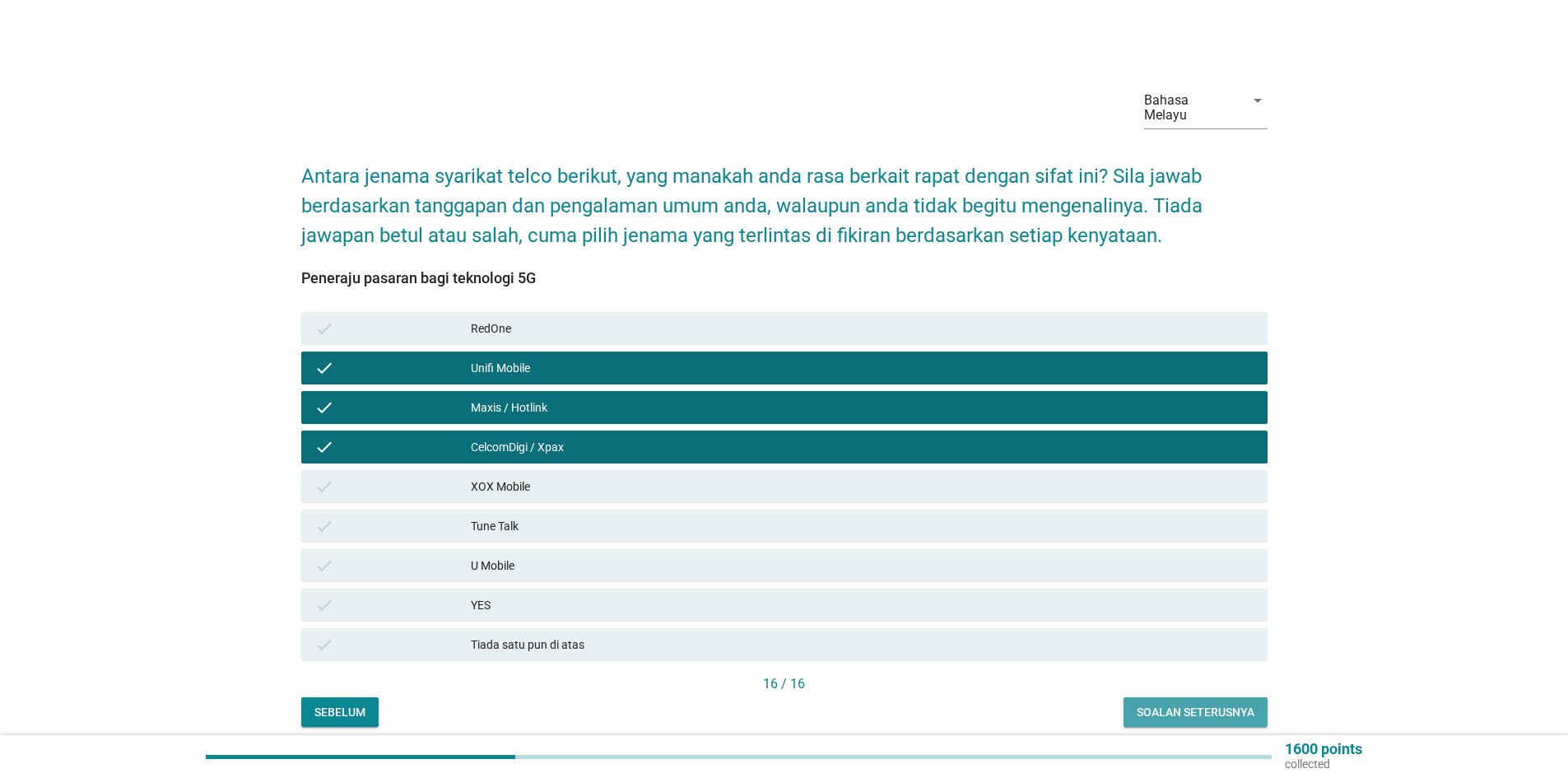
click at [1171, 704] on div "Soalan seterusnya" at bounding box center [1196, 713] width 117 height 18
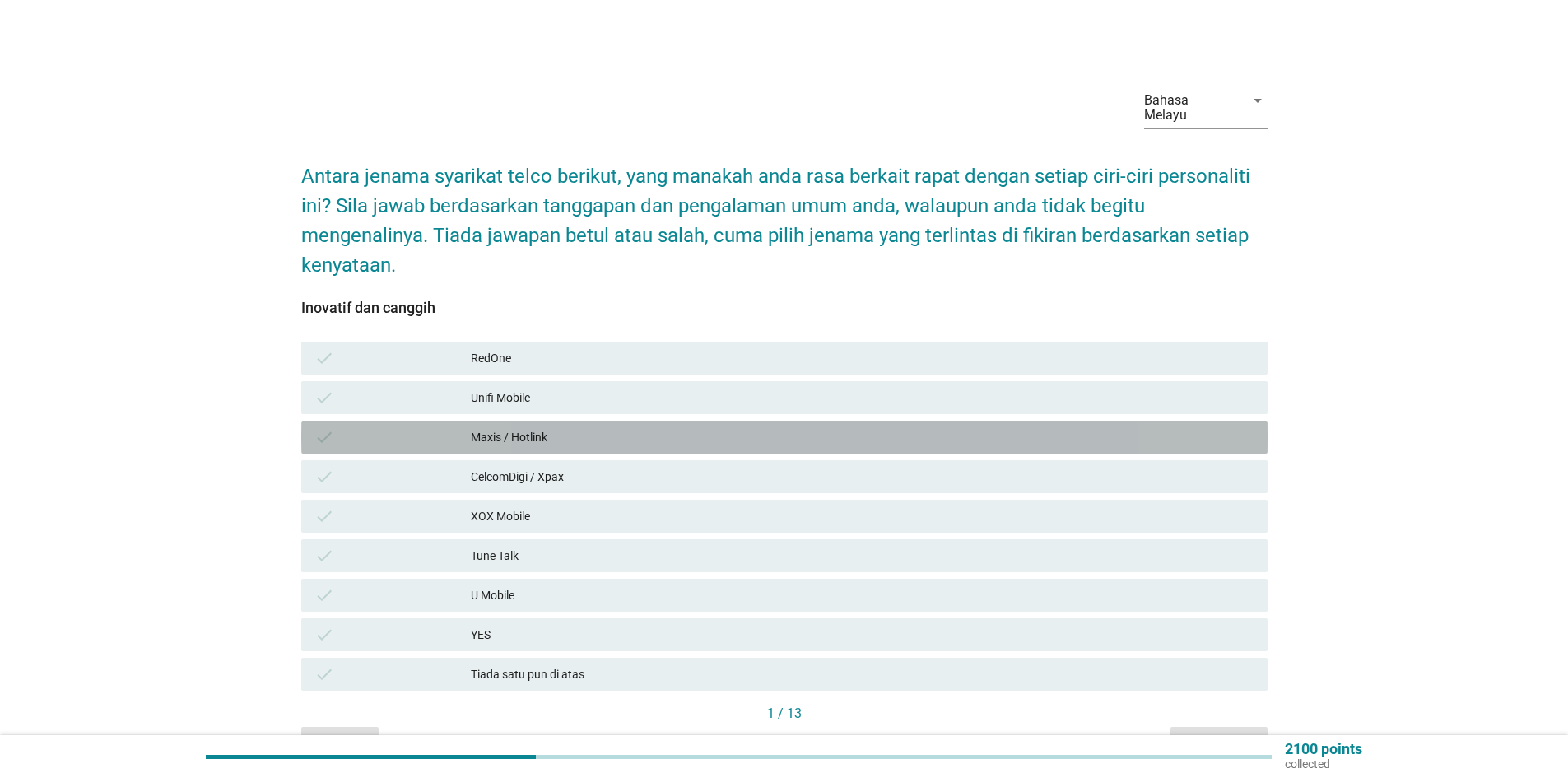
click at [513, 428] on div "Maxis / Hotlink" at bounding box center [862, 438] width 784 height 20
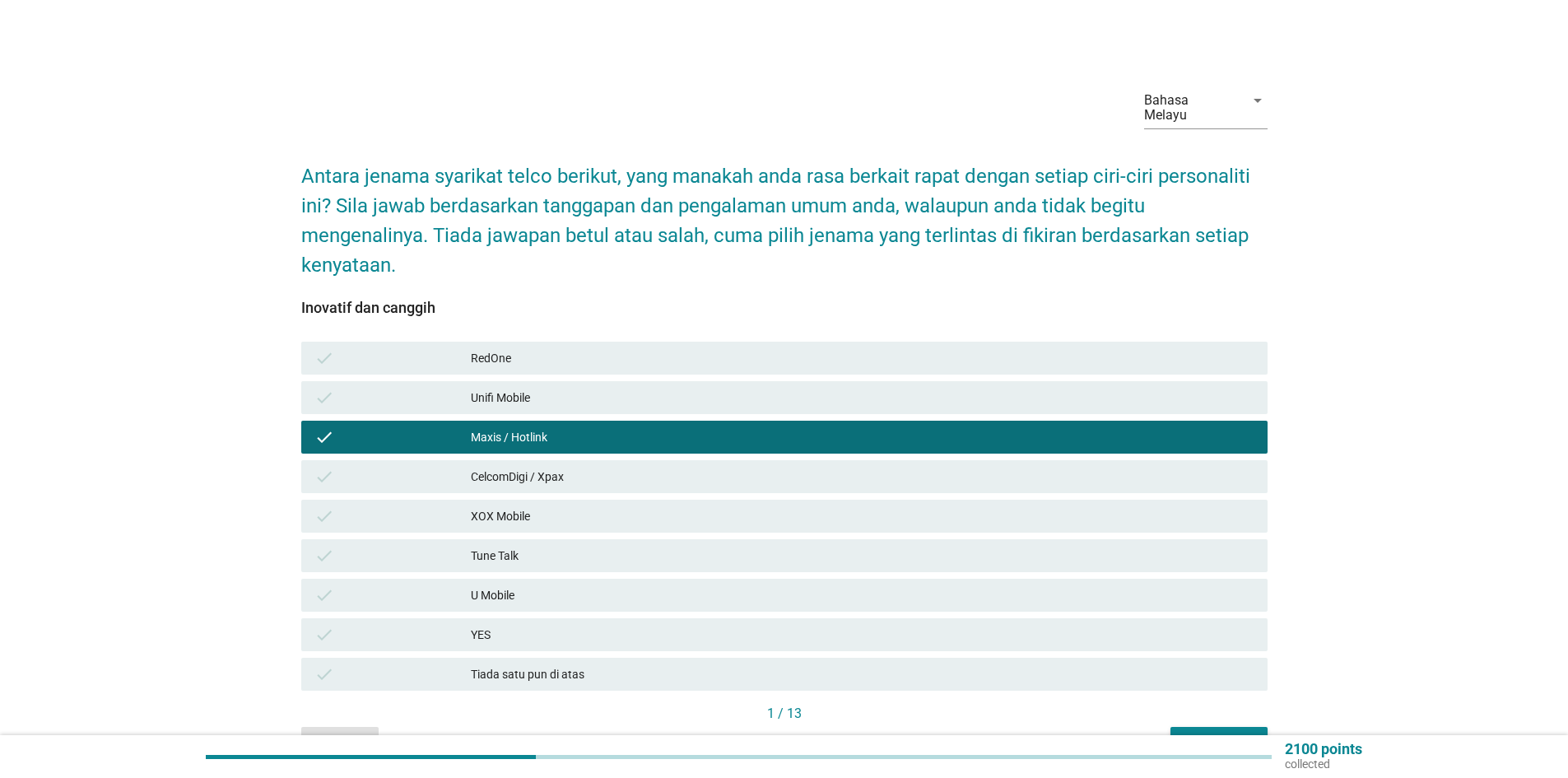
click at [520, 388] on div "Unifi Mobile" at bounding box center [862, 398] width 784 height 20
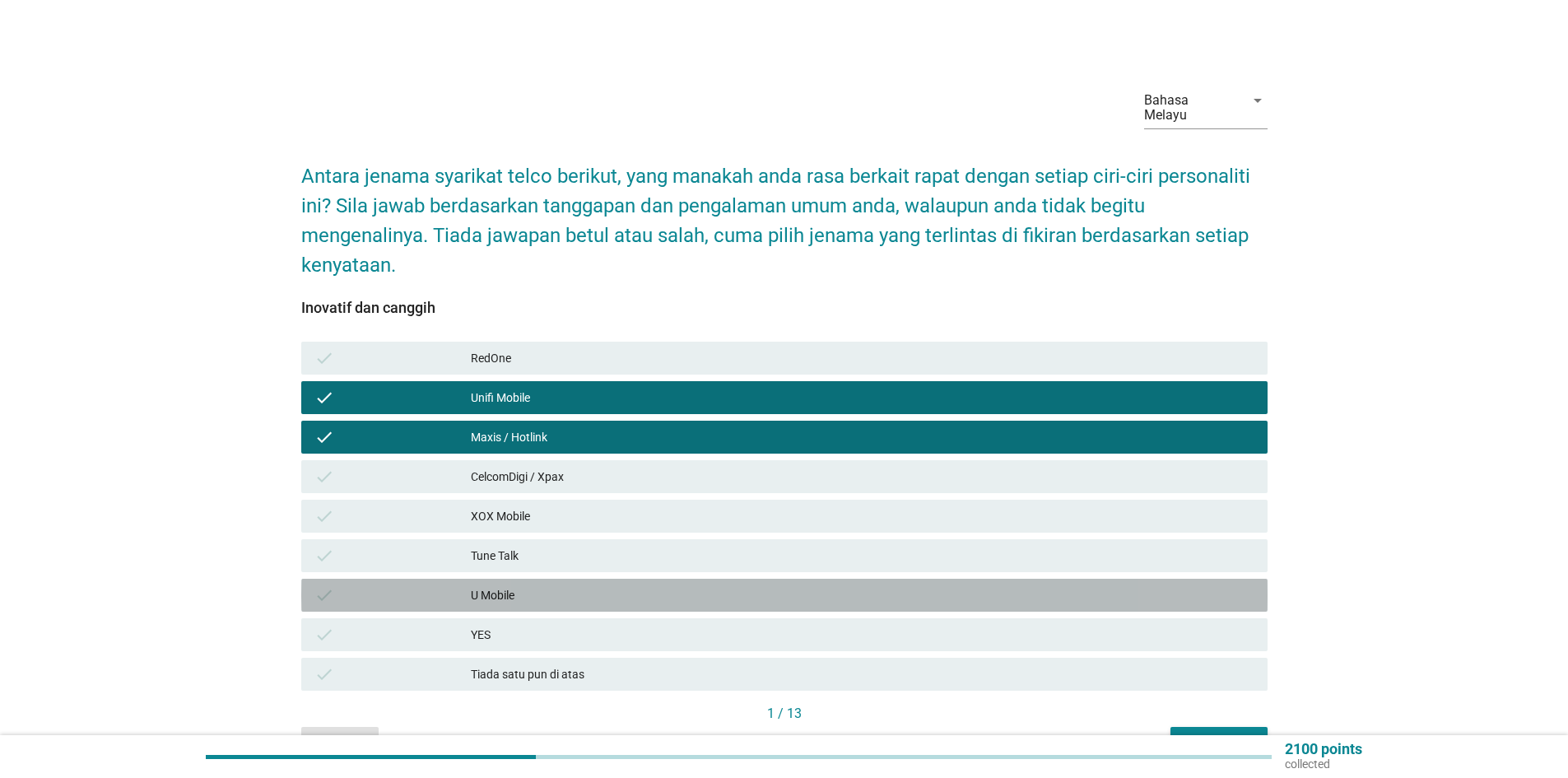
click at [538, 585] on div "U Mobile" at bounding box center [862, 595] width 784 height 20
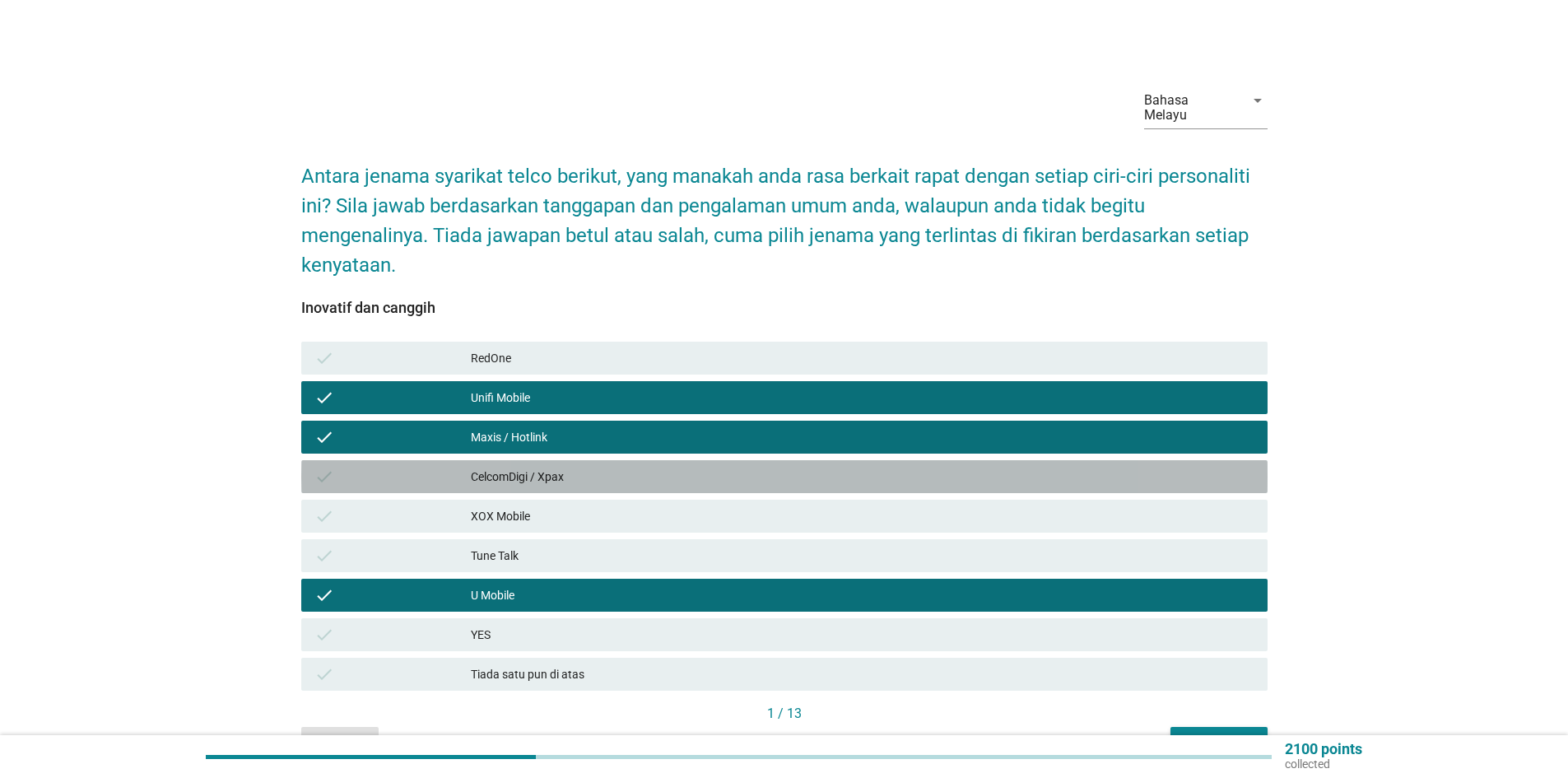
click at [551, 467] on div "CelcomDigi / Xpax" at bounding box center [862, 477] width 784 height 20
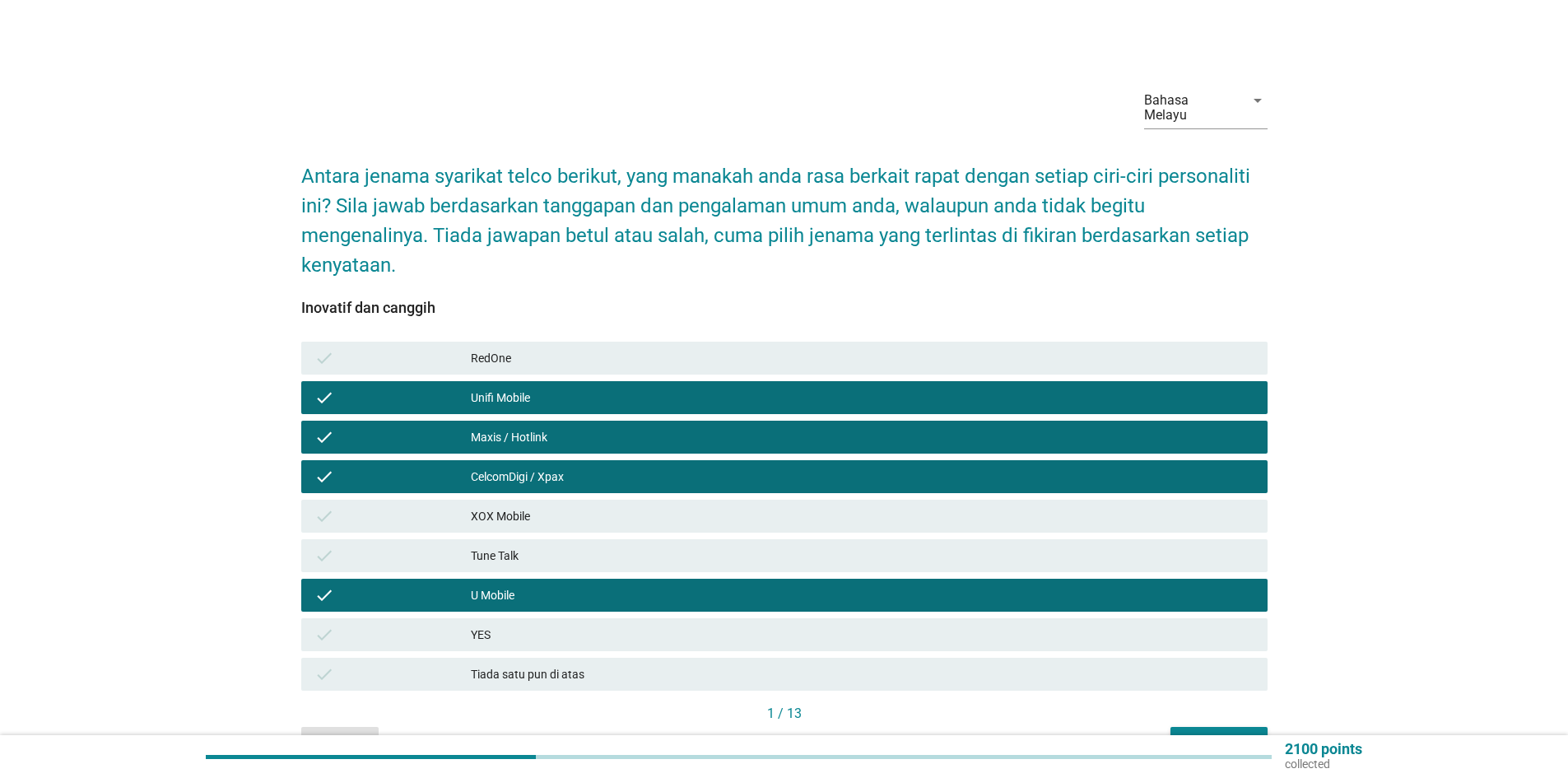
click at [1214, 734] on div "Seterusnya" at bounding box center [1219, 742] width 70 height 18
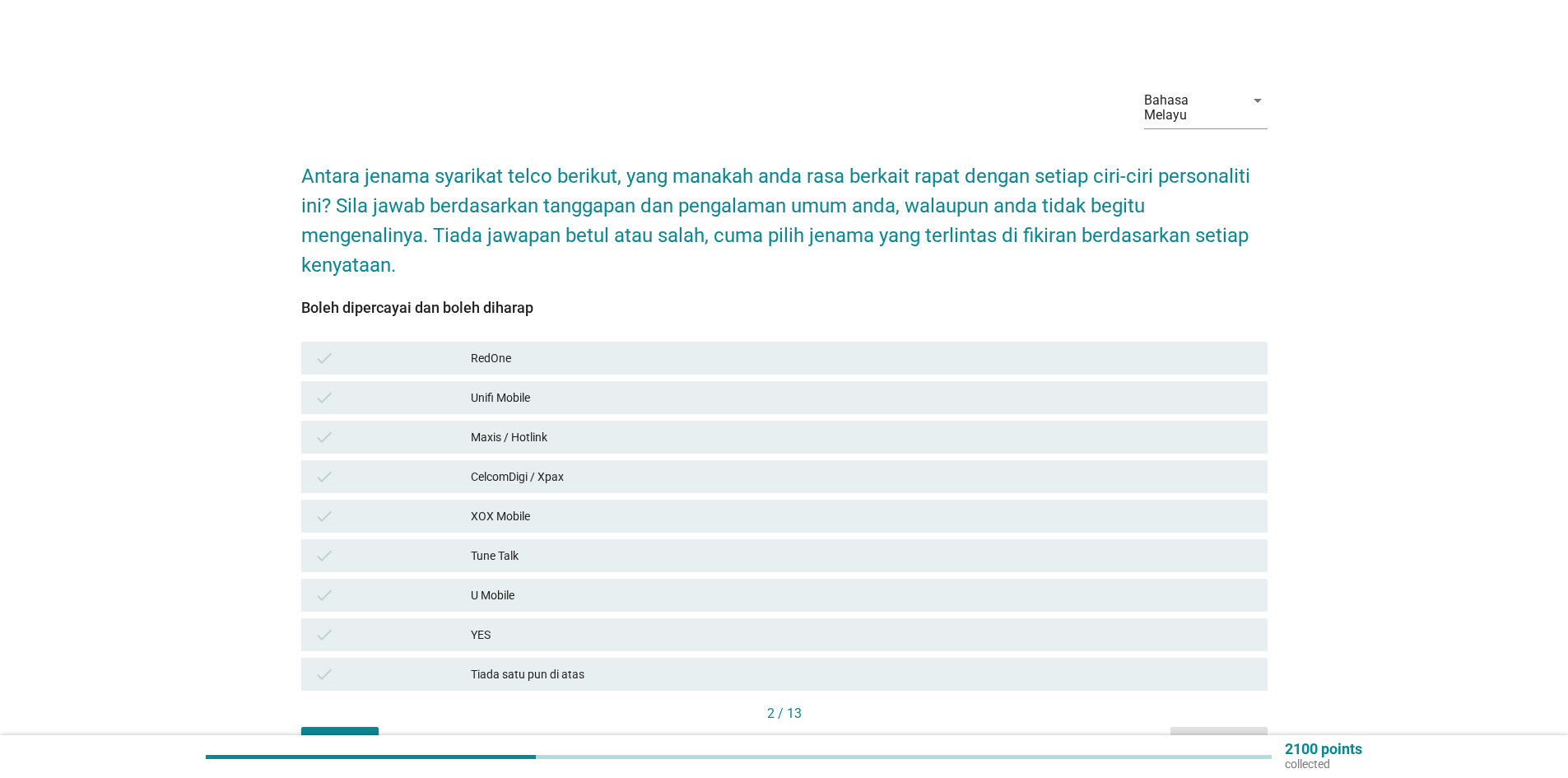
drag, startPoint x: 484, startPoint y: 576, endPoint x: 499, endPoint y: 542, distance: 37.2
click at [489, 579] on div "check U Mobile" at bounding box center [784, 595] width 966 height 33
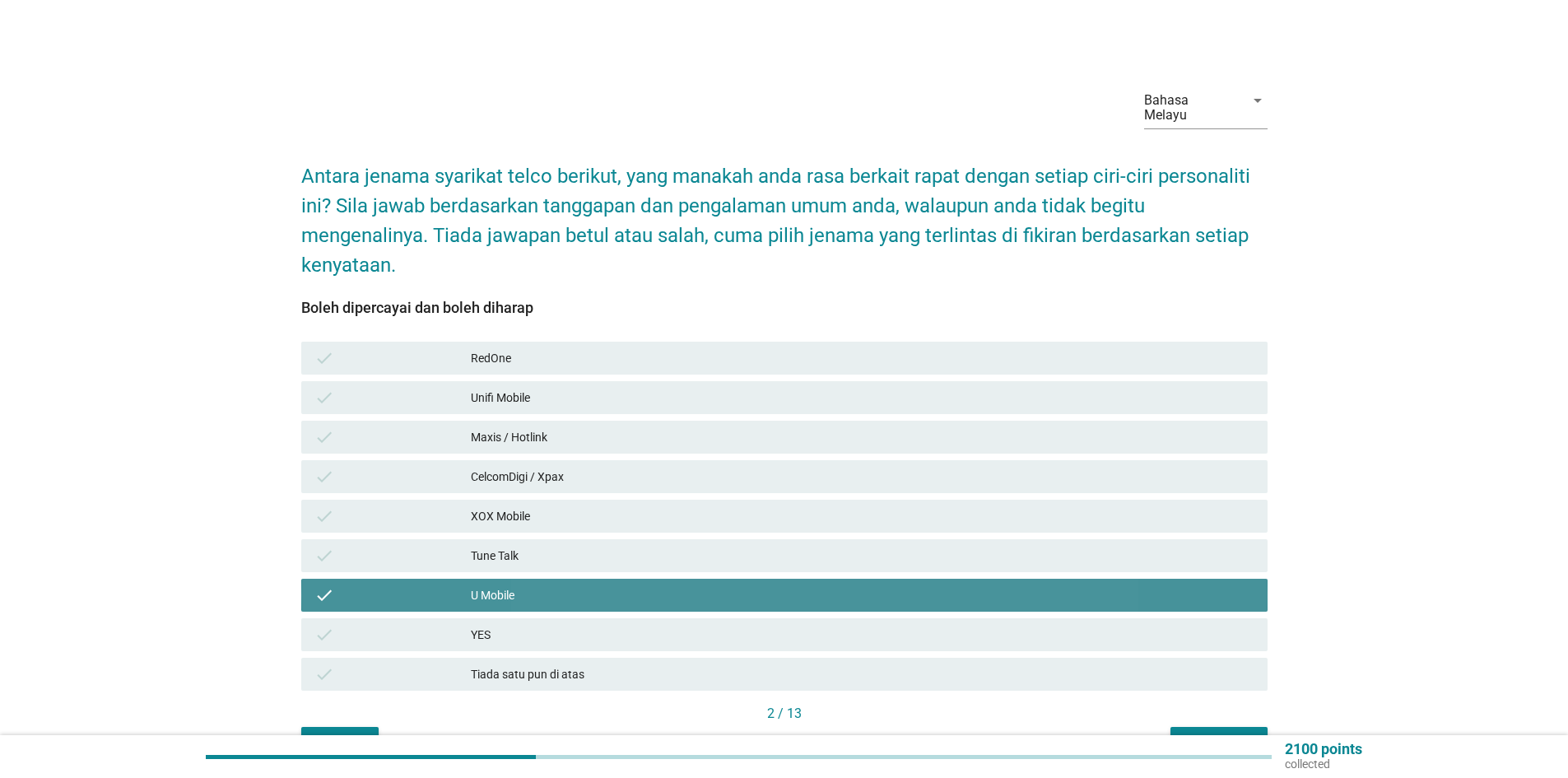
click at [507, 506] on div "XOX Mobile" at bounding box center [862, 516] width 784 height 20
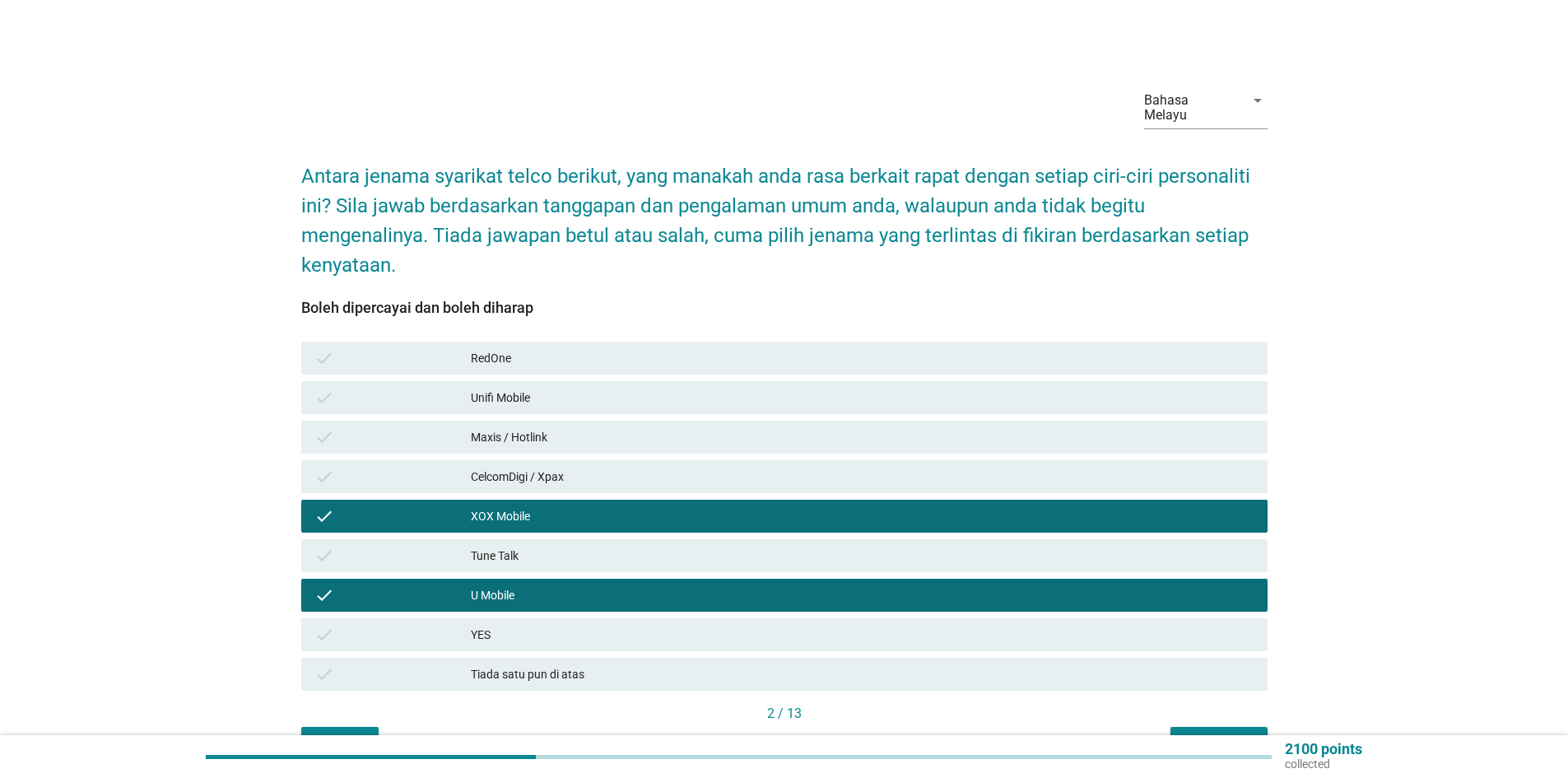
click at [530, 435] on div "check Maxis / Hotlink" at bounding box center [784, 437] width 966 height 33
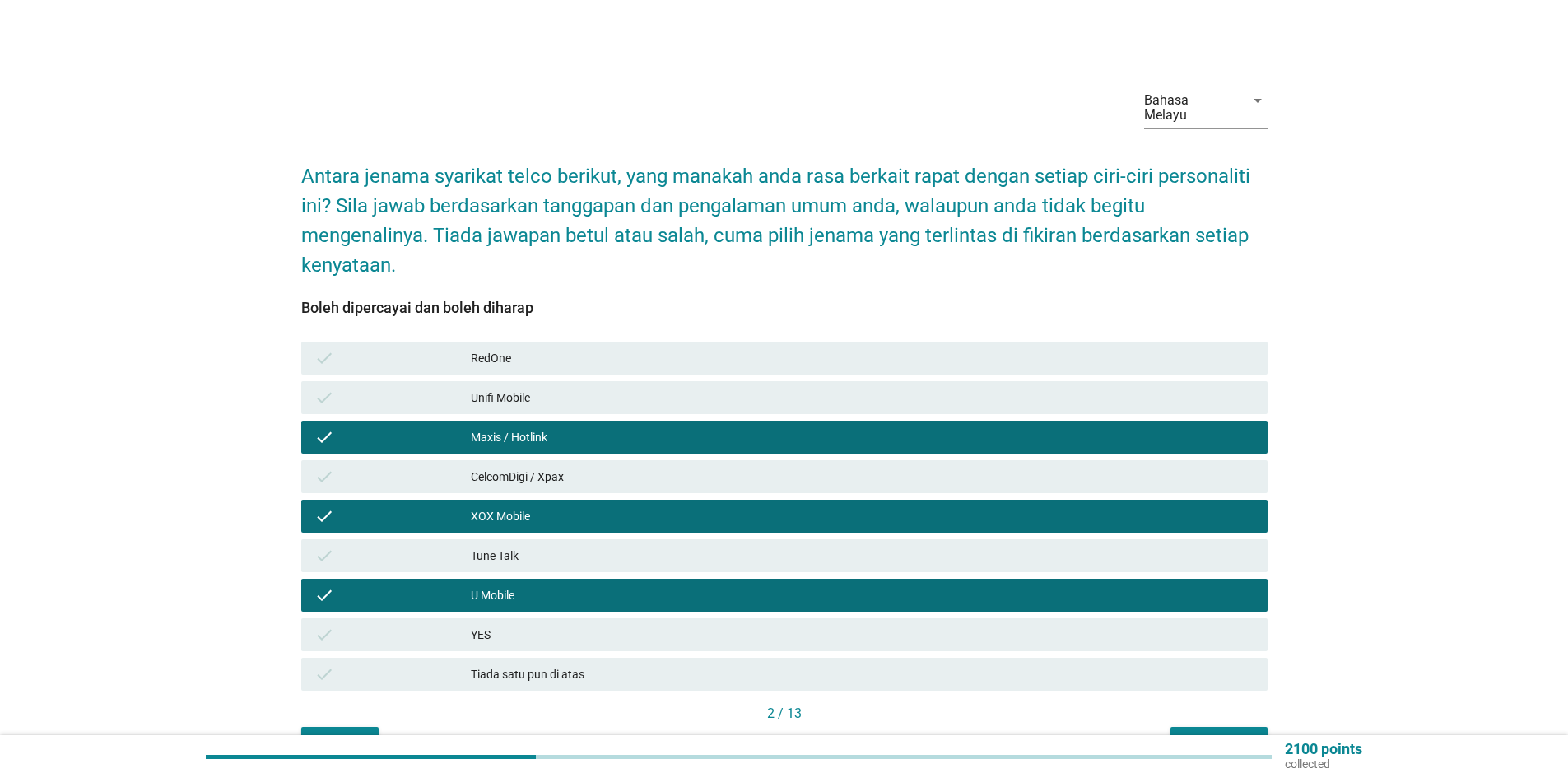
click at [608, 388] on div "Unifi Mobile" at bounding box center [862, 398] width 784 height 20
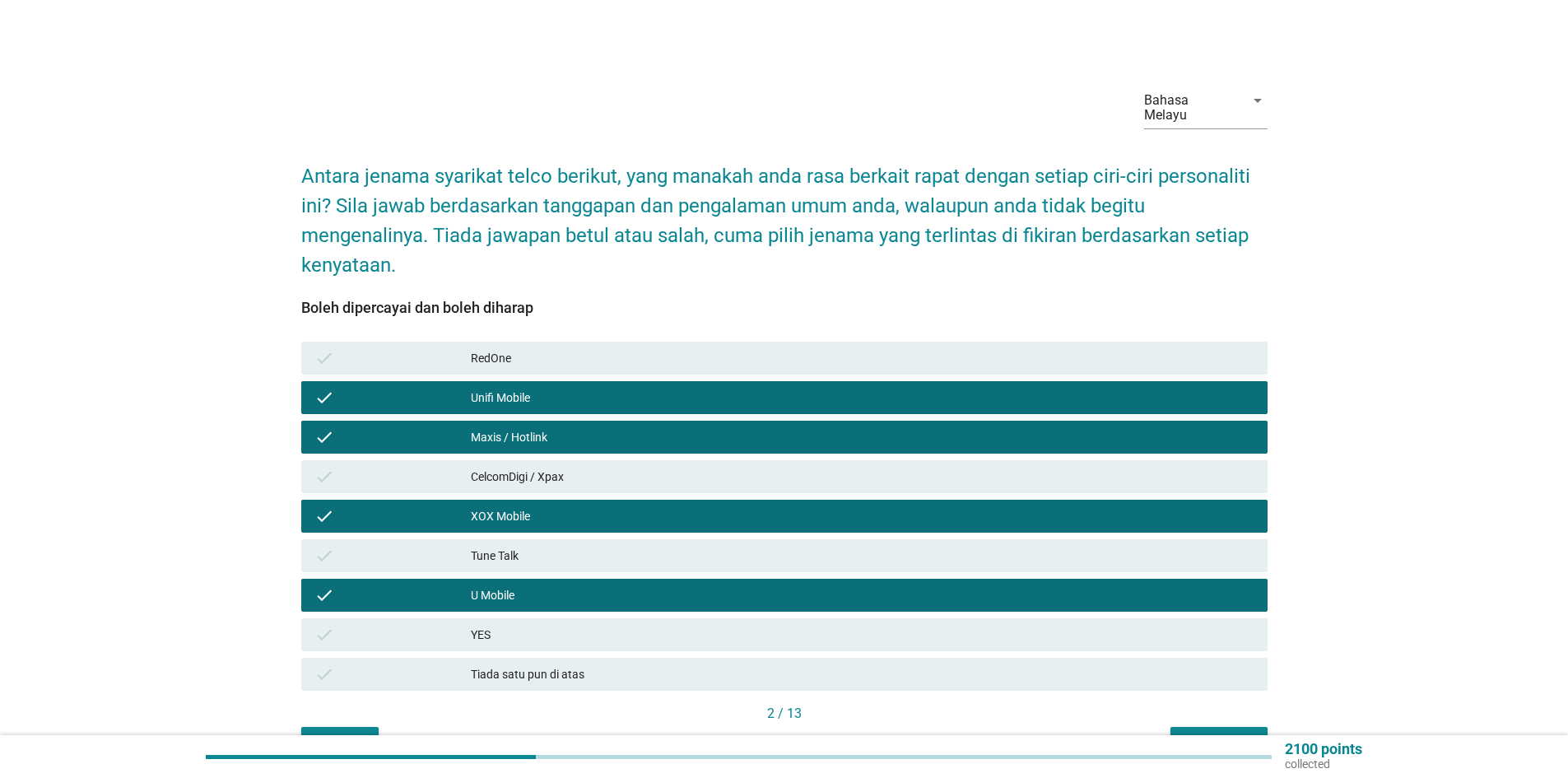
drag, startPoint x: 492, startPoint y: 615, endPoint x: 493, endPoint y: 604, distance: 11.0
click at [493, 625] on div "YES" at bounding box center [862, 635] width 784 height 20
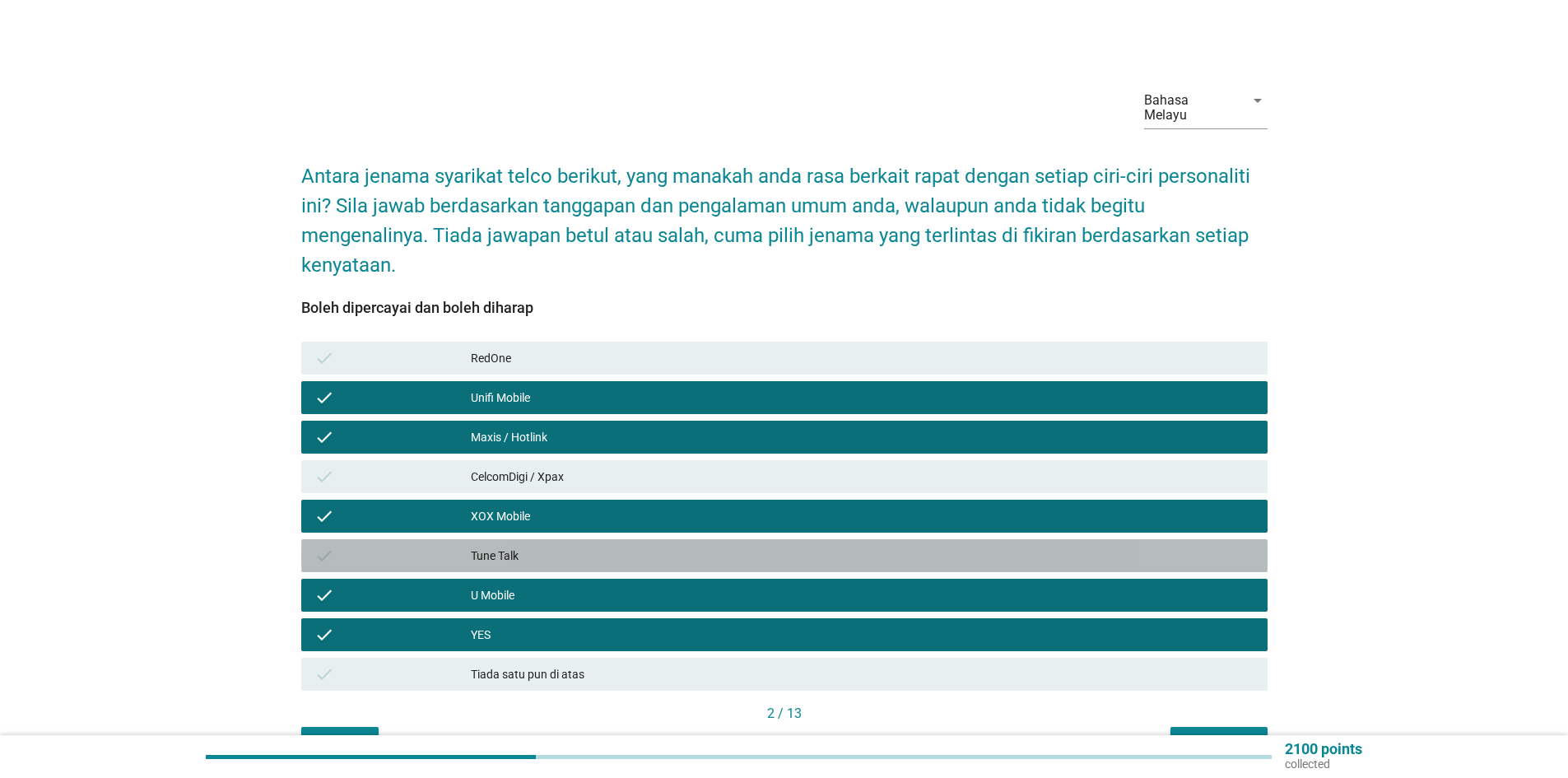
click at [490, 554] on div "check Tune Talk" at bounding box center [784, 555] width 966 height 33
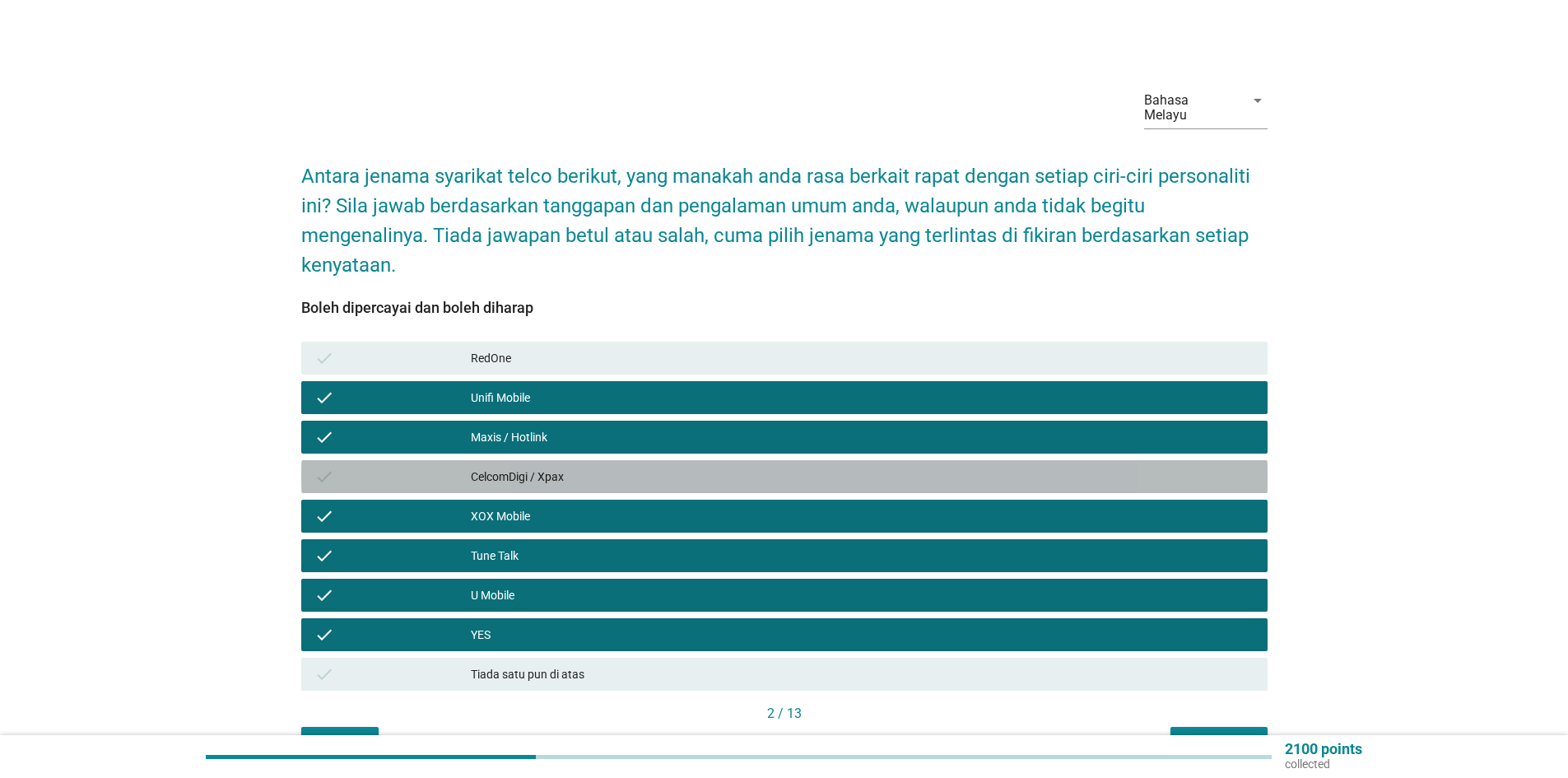
click at [513, 467] on div "CelcomDigi / Xpax" at bounding box center [862, 477] width 784 height 20
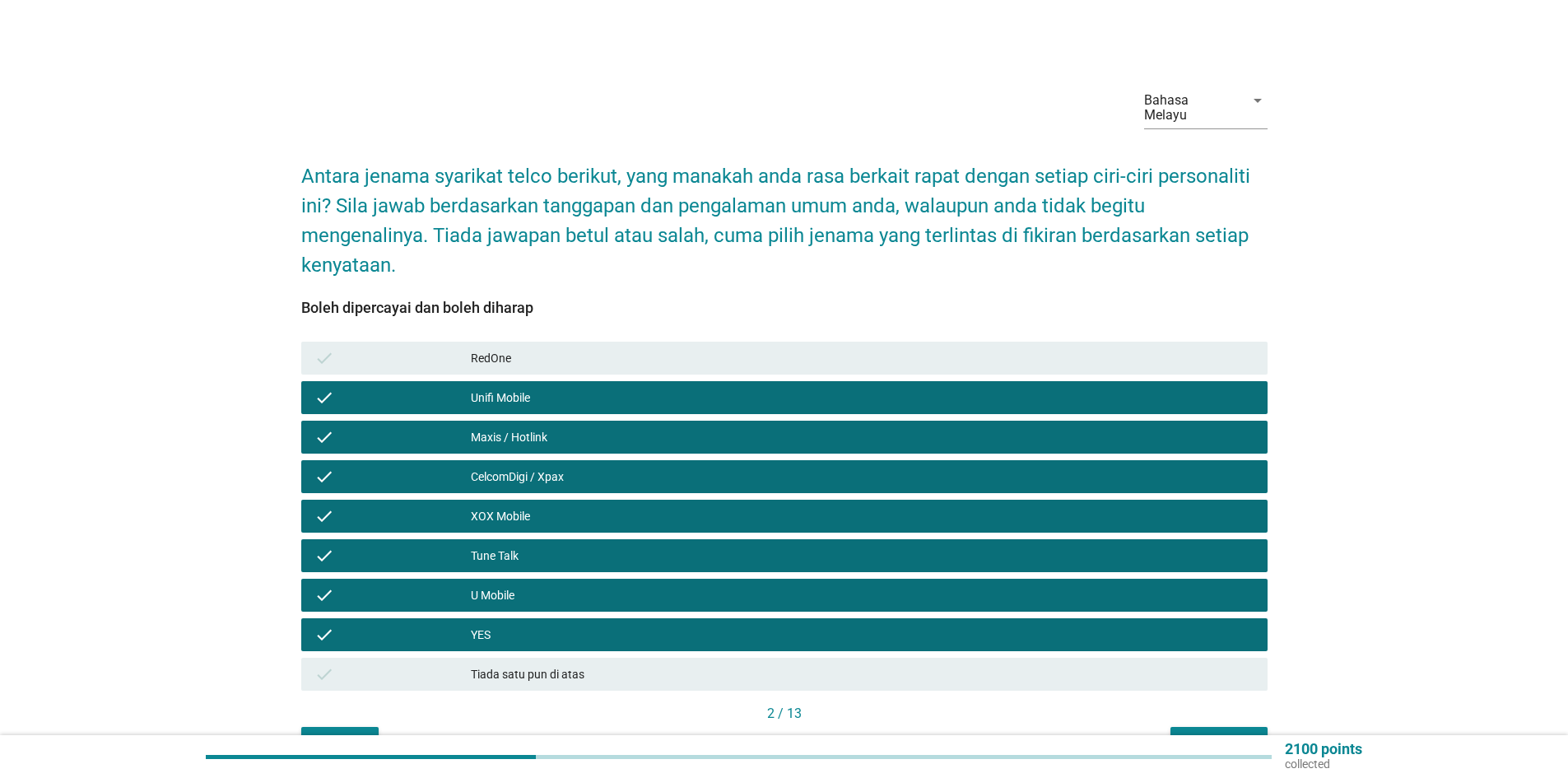
click at [536, 349] on div "RedOne" at bounding box center [862, 359] width 784 height 20
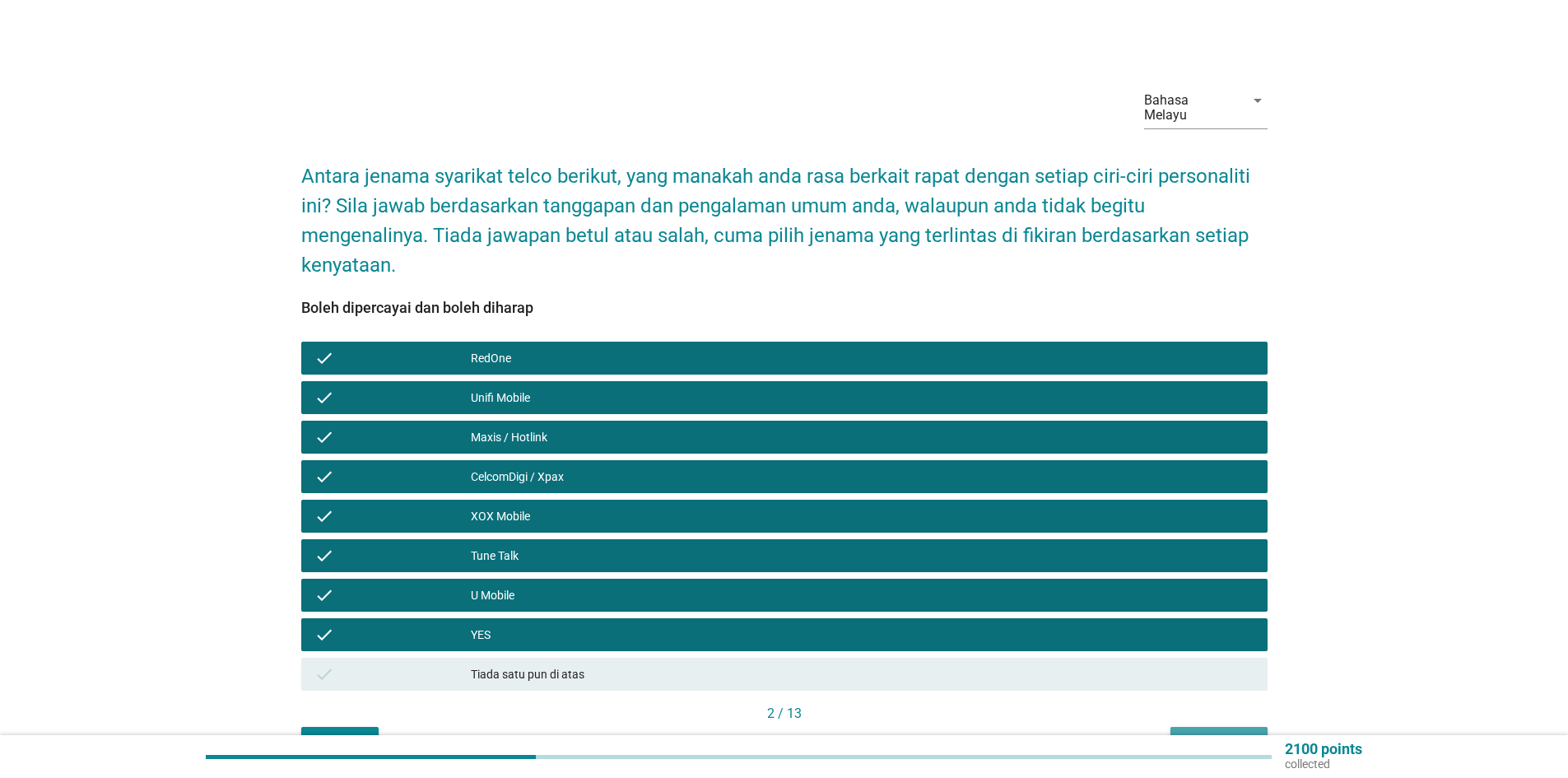
click at [1196, 734] on div "Seterusnya" at bounding box center [1219, 742] width 70 height 18
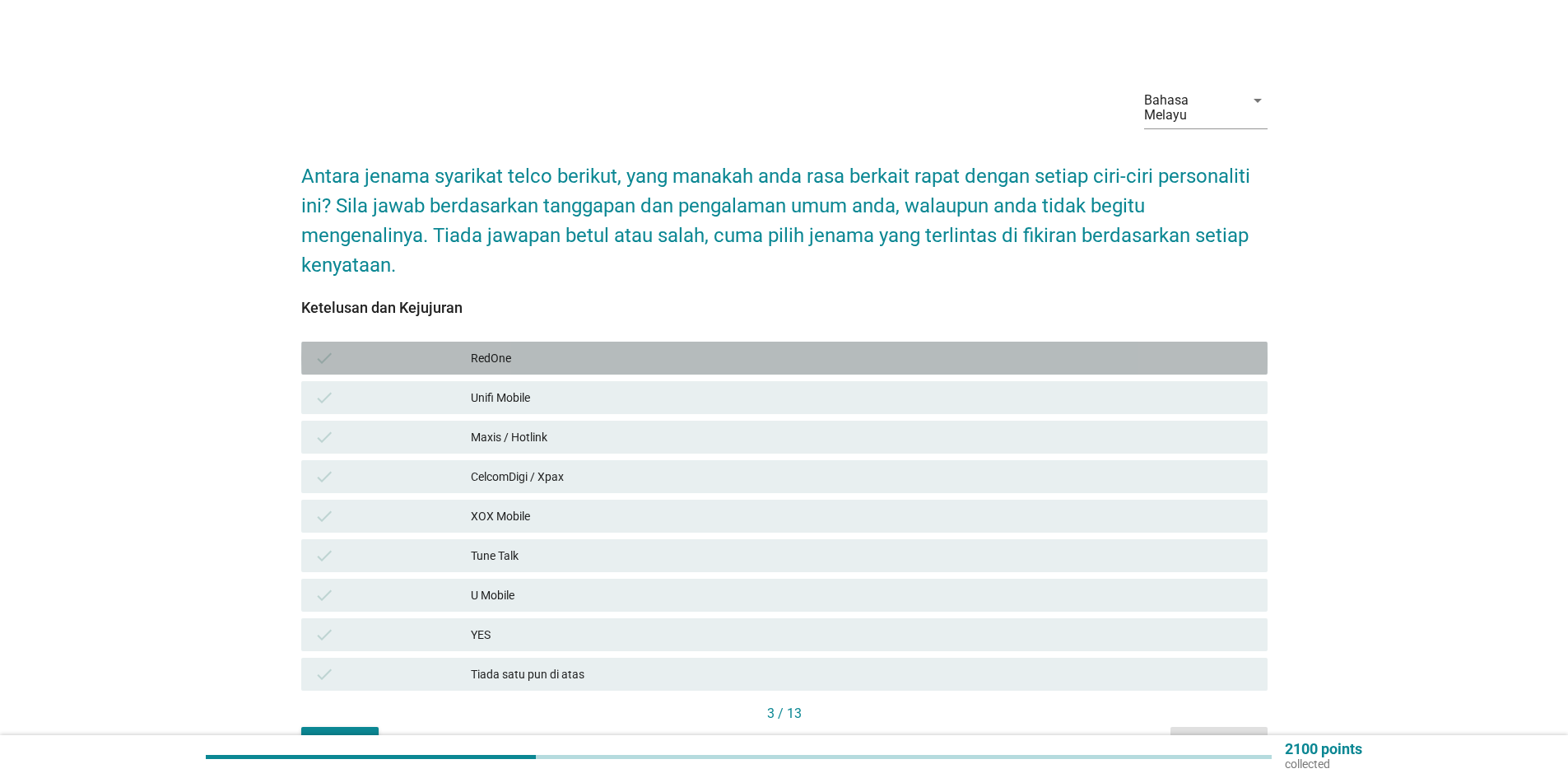
click at [541, 349] on div "RedOne" at bounding box center [862, 359] width 784 height 20
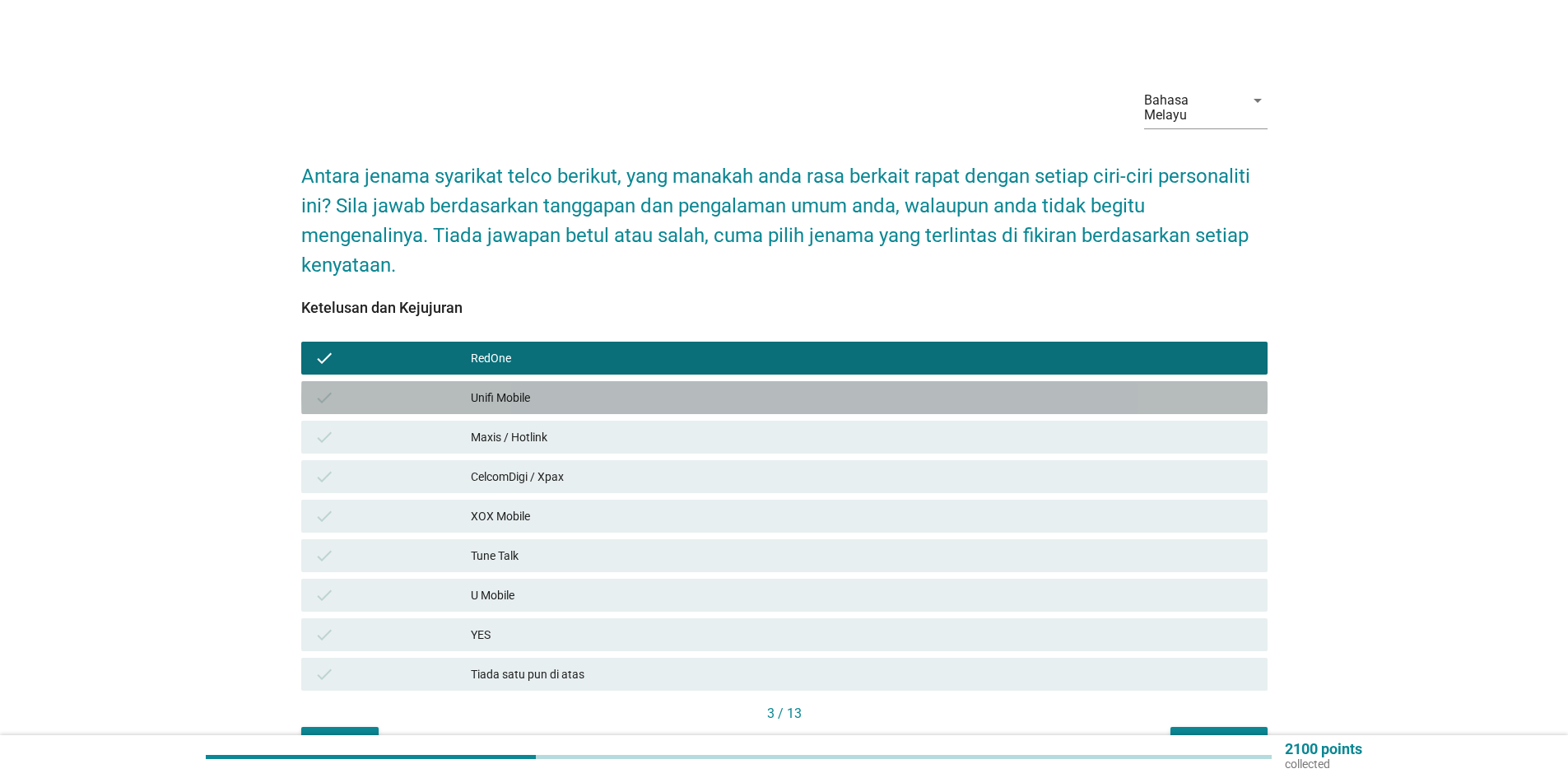
click at [533, 388] on div "Unifi Mobile" at bounding box center [862, 398] width 784 height 20
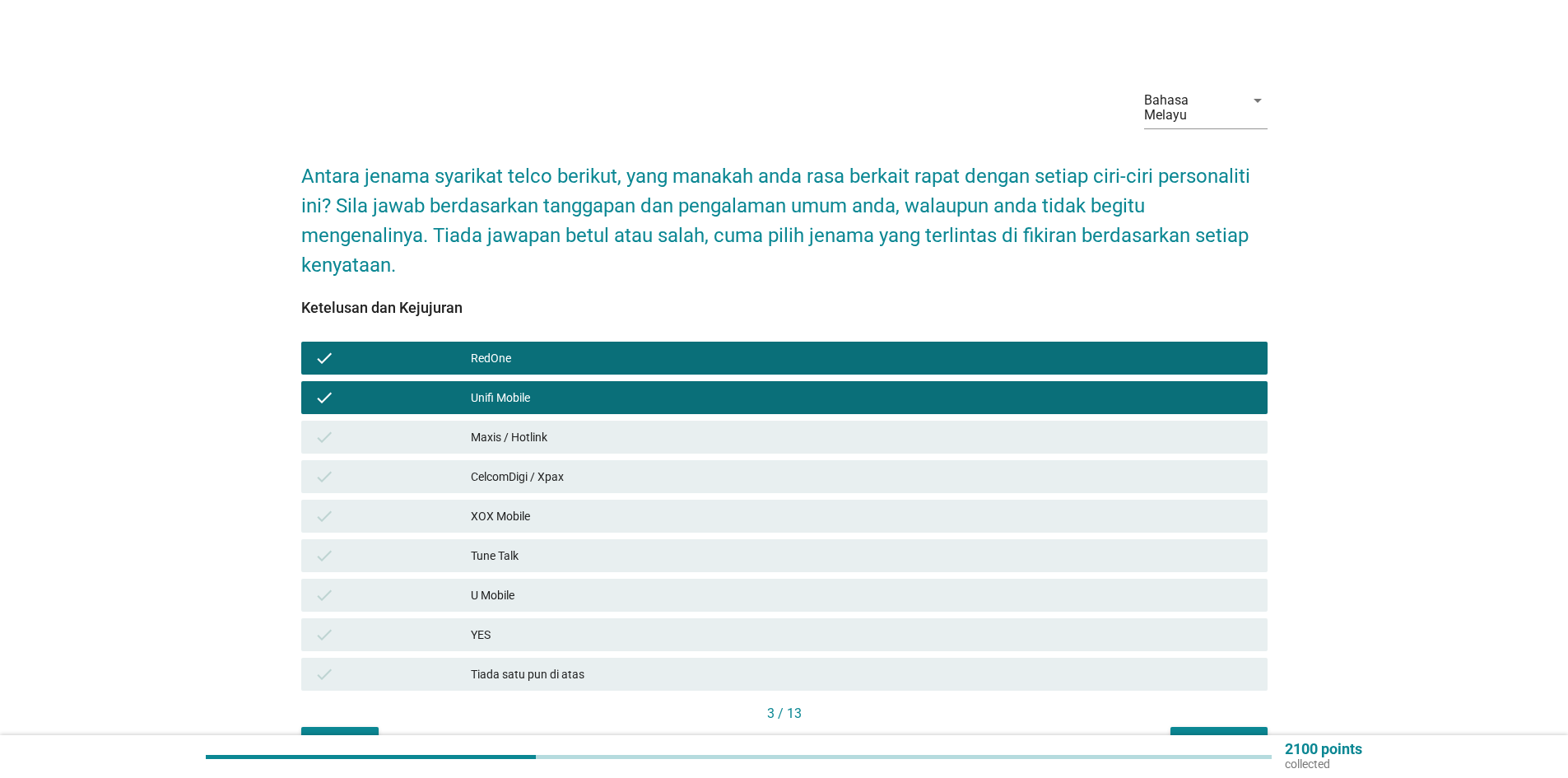
drag, startPoint x: 536, startPoint y: 412, endPoint x: 543, endPoint y: 434, distance: 23.1
click at [536, 428] on div "Maxis / Hotlink" at bounding box center [862, 438] width 784 height 20
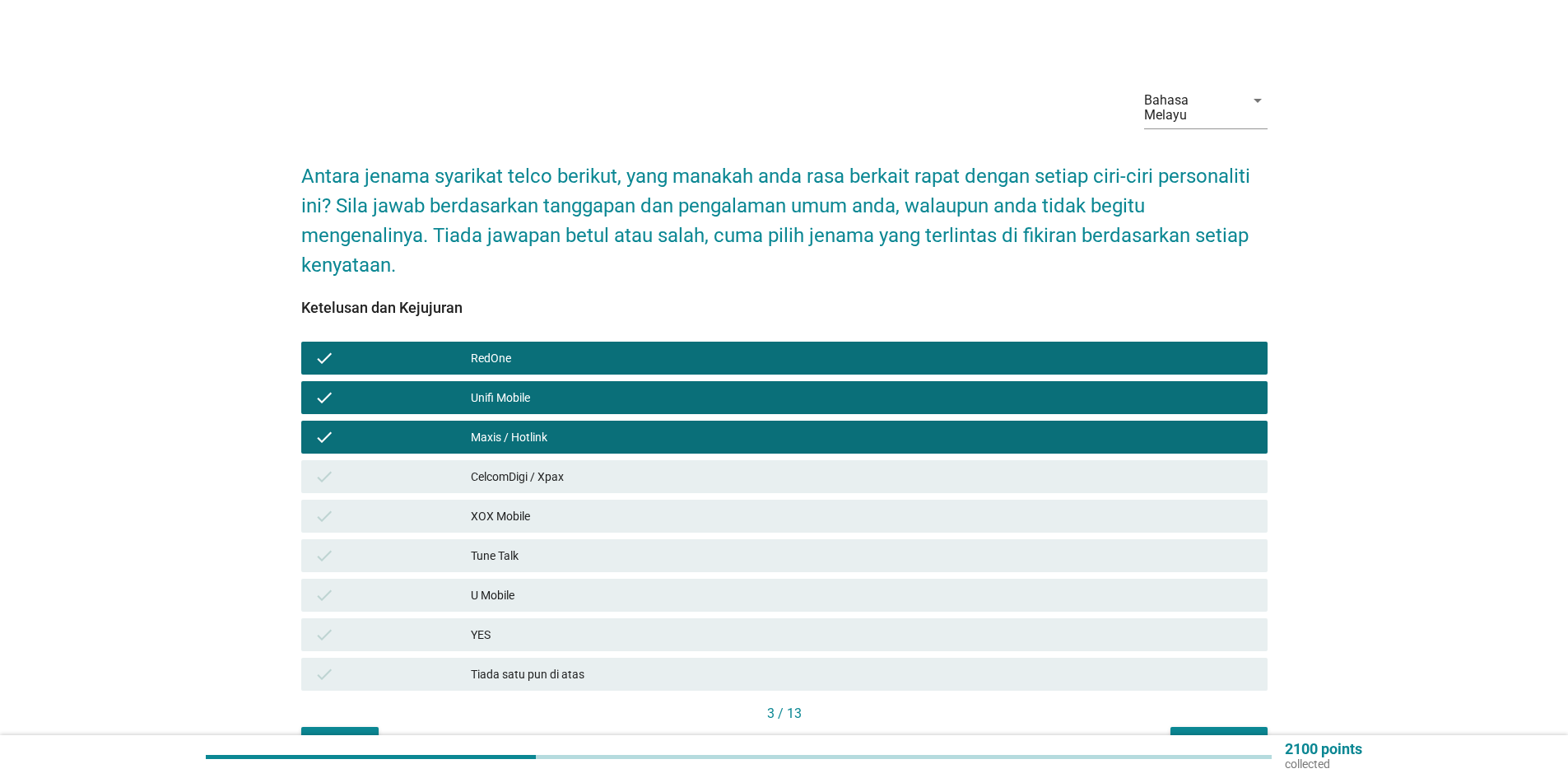
click at [546, 475] on div "check CelcomDigi / Xpax" at bounding box center [784, 476] width 966 height 33
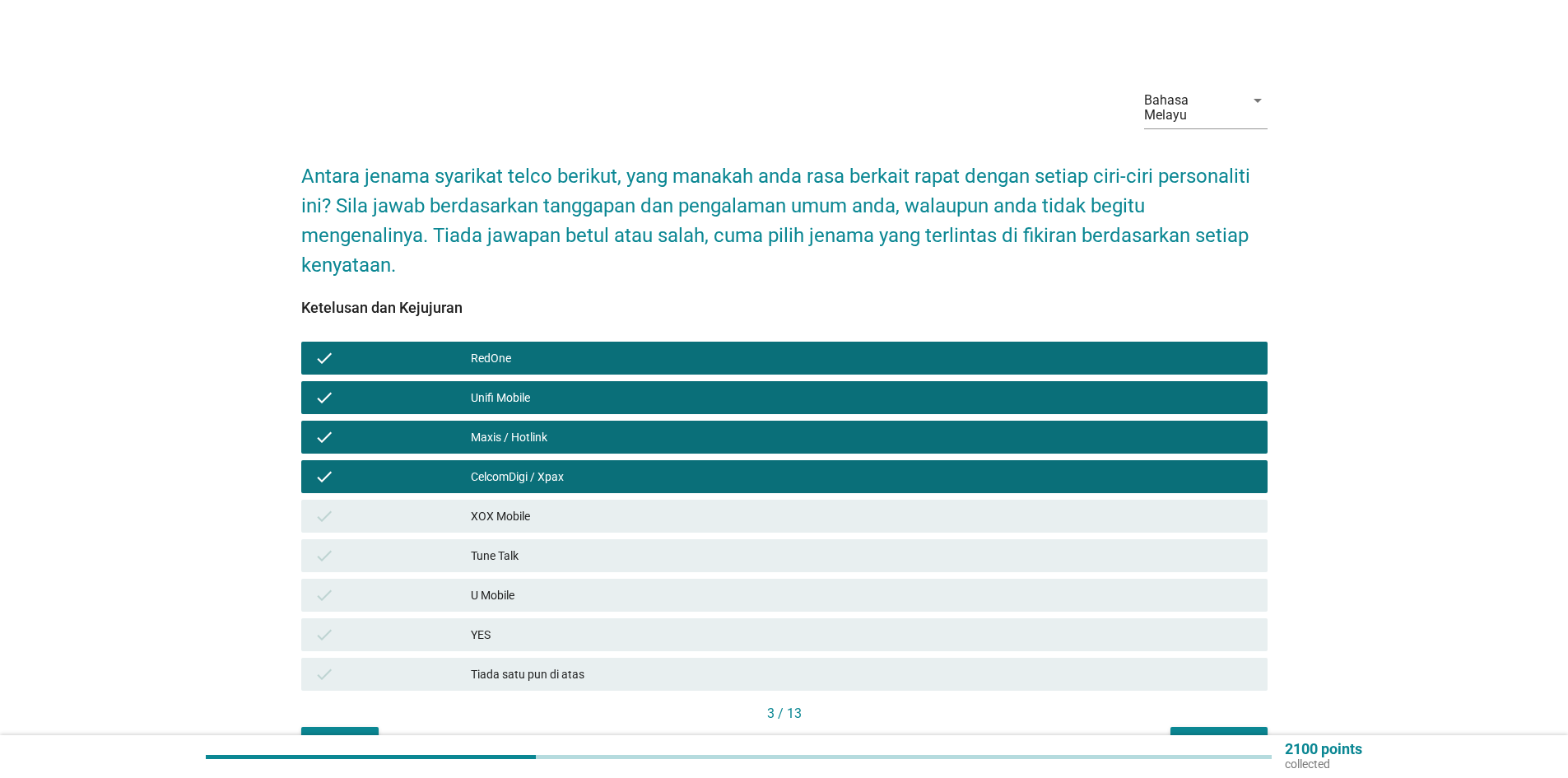
click at [541, 507] on div "XOX Mobile" at bounding box center [862, 516] width 784 height 20
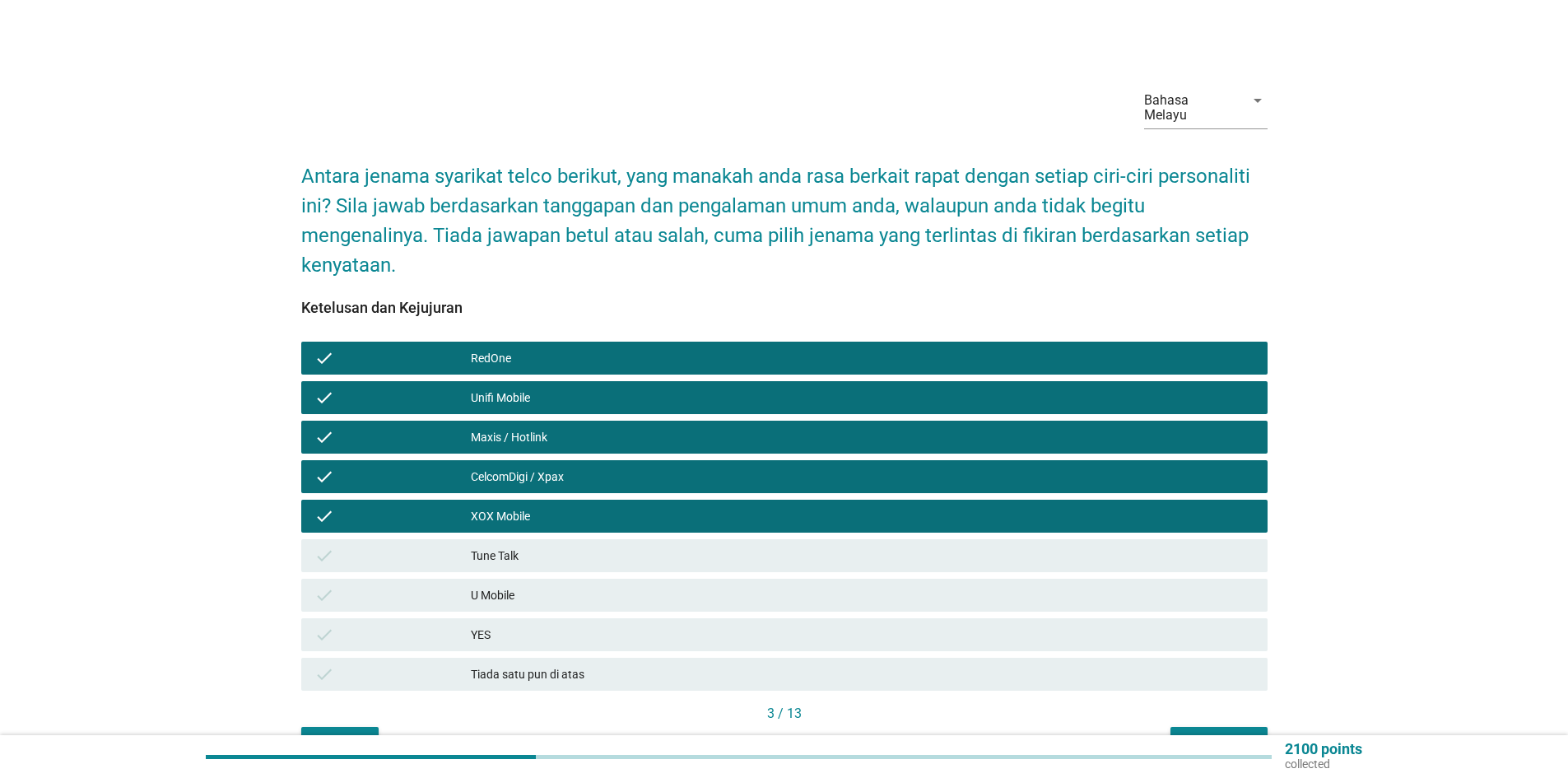
click at [547, 585] on div "U Mobile" at bounding box center [862, 595] width 784 height 20
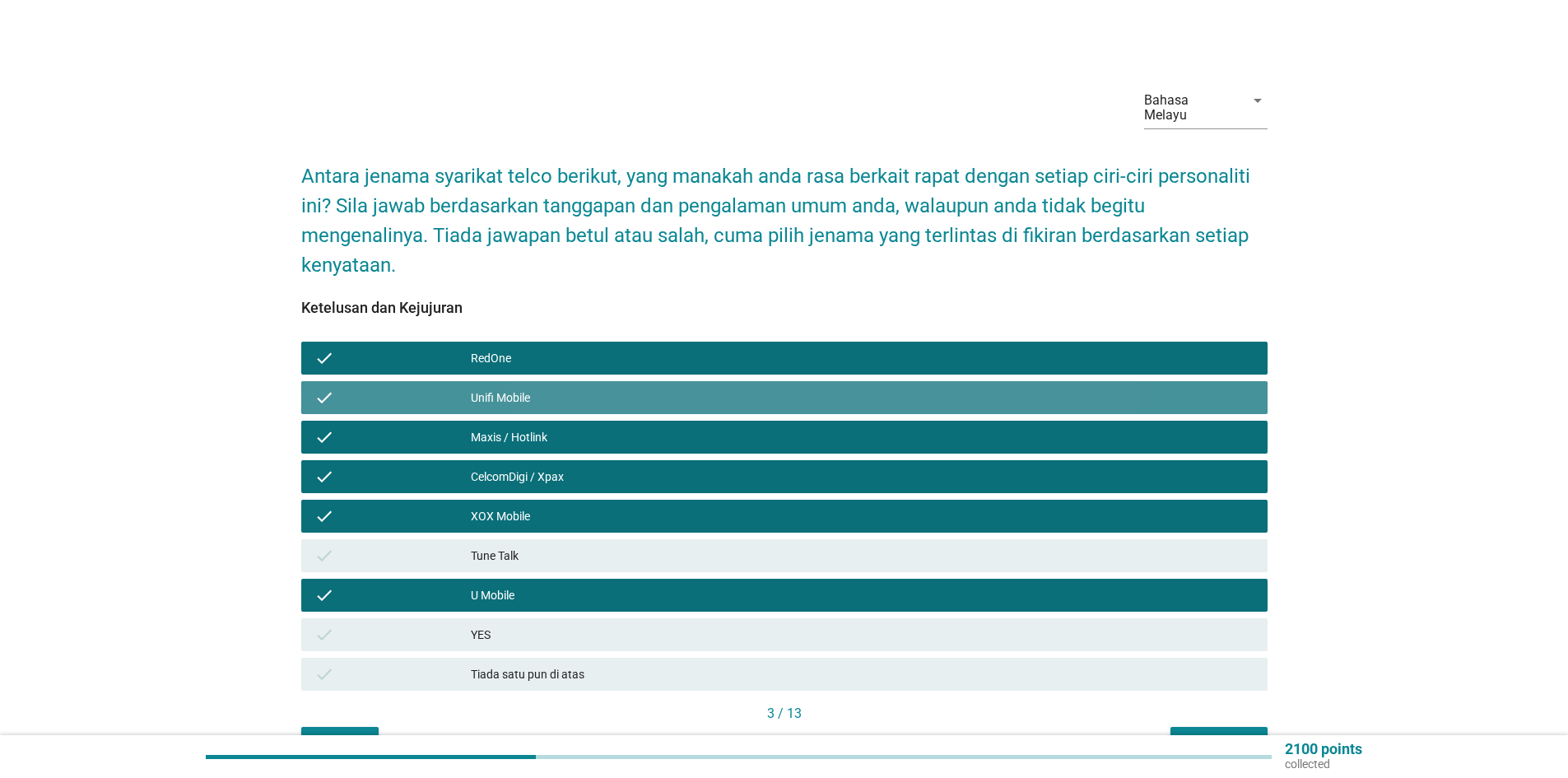
click at [558, 388] on div "Unifi Mobile" at bounding box center [862, 398] width 784 height 20
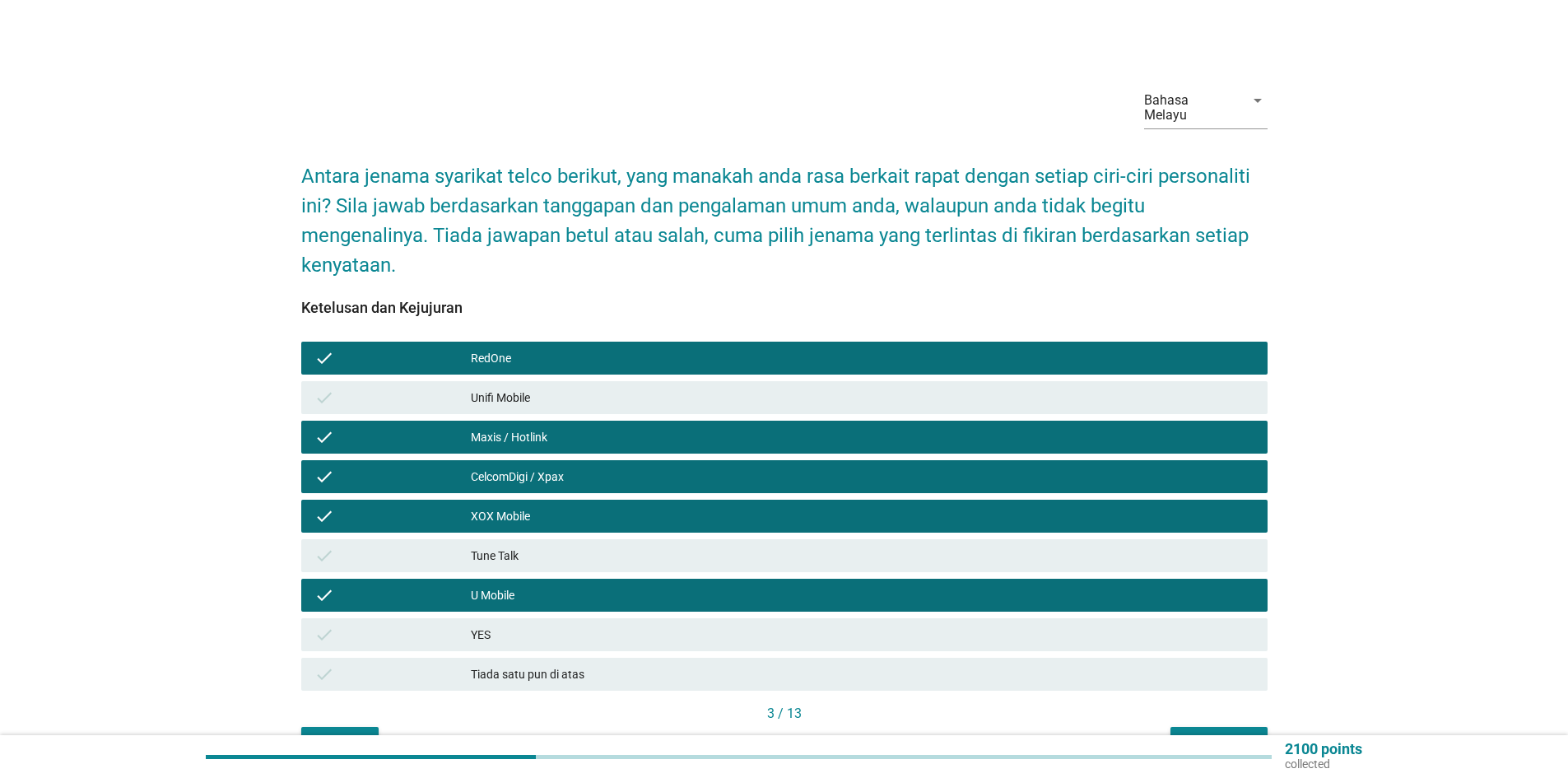
click at [561, 349] on div "RedOne" at bounding box center [862, 359] width 784 height 20
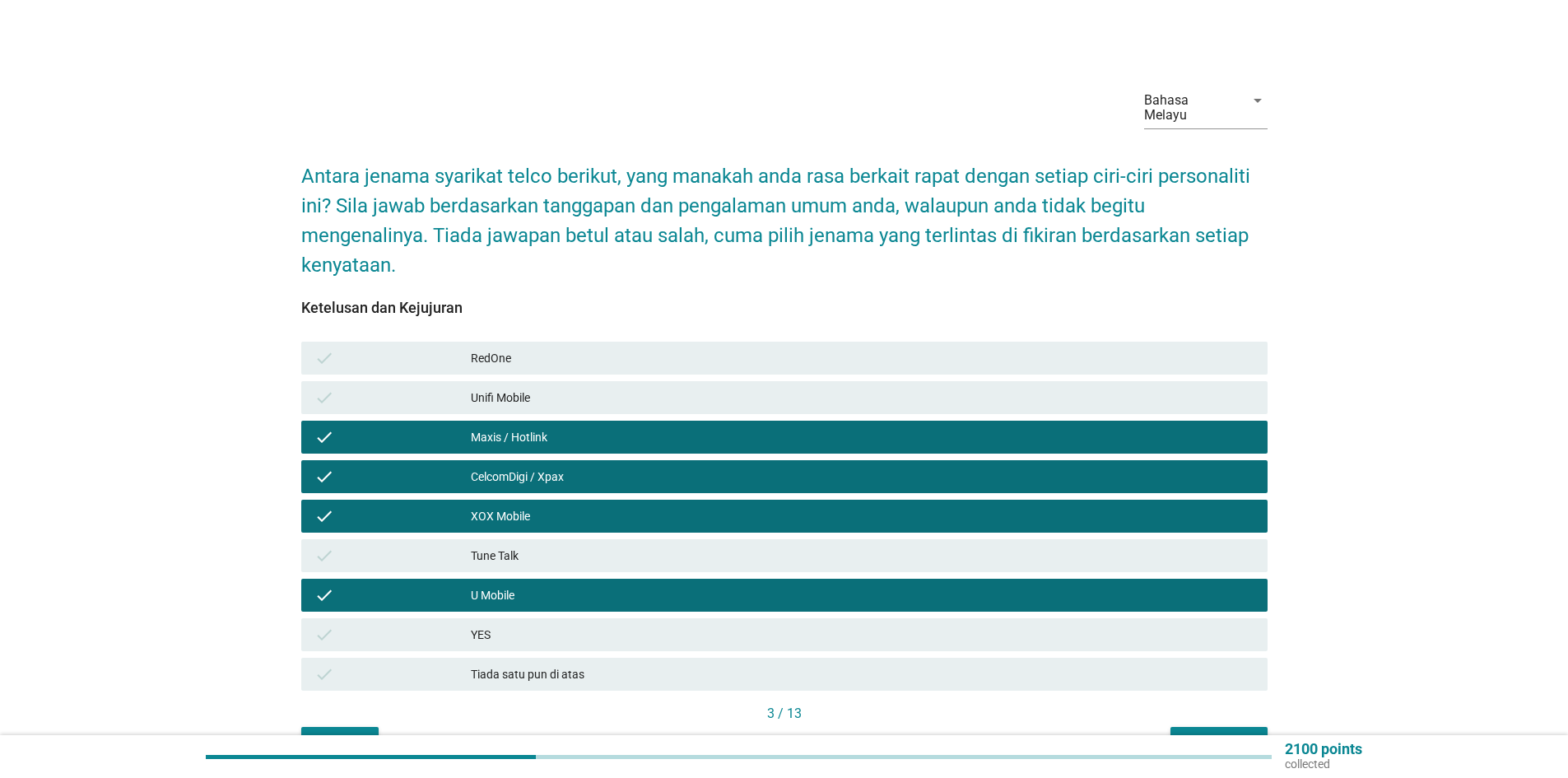
click at [556, 388] on div "Unifi Mobile" at bounding box center [862, 398] width 784 height 20
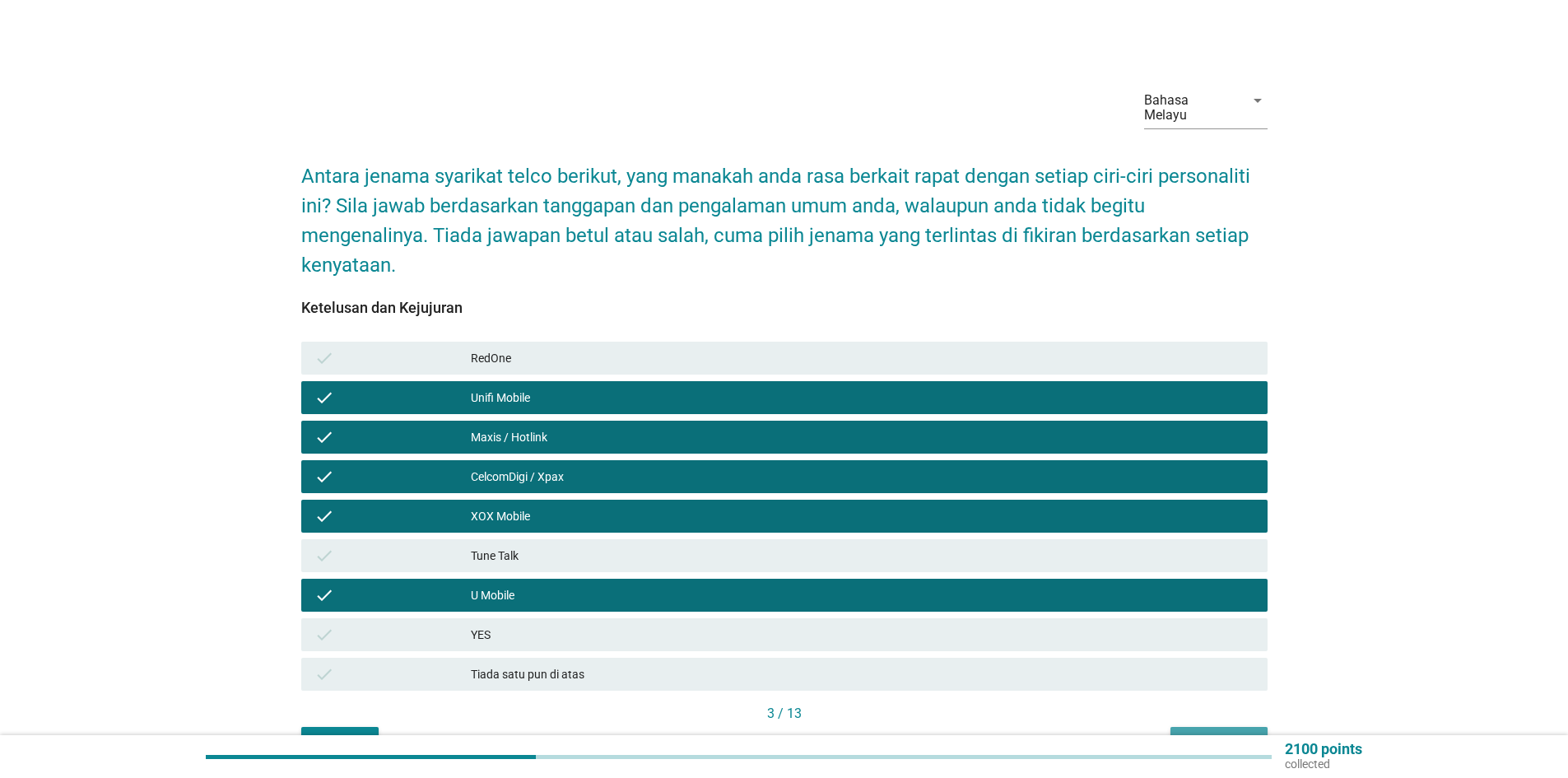
click at [1198, 734] on div "Seterusnya" at bounding box center [1219, 742] width 70 height 18
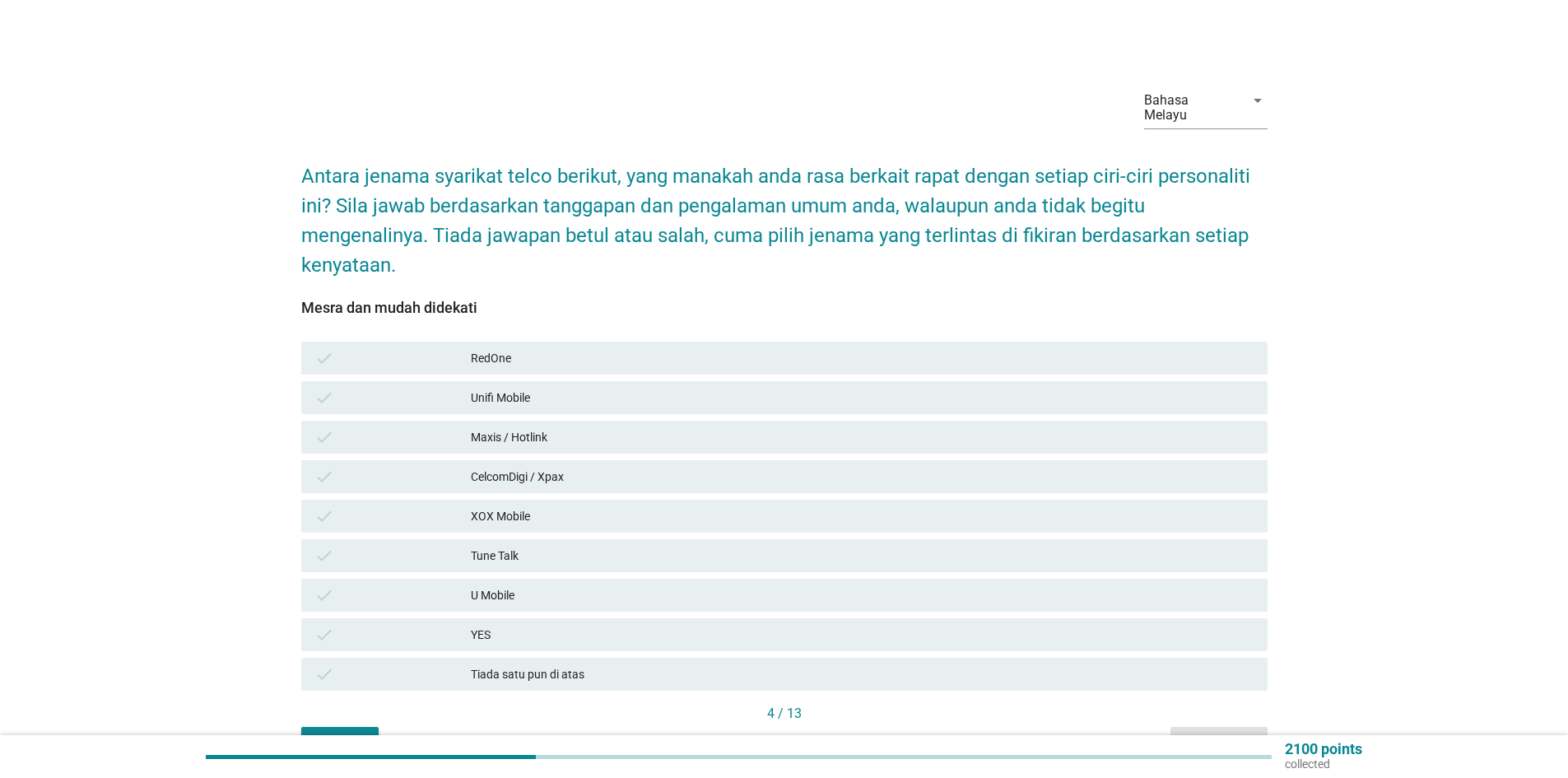
click at [501, 428] on div "Maxis / Hotlink" at bounding box center [862, 438] width 784 height 20
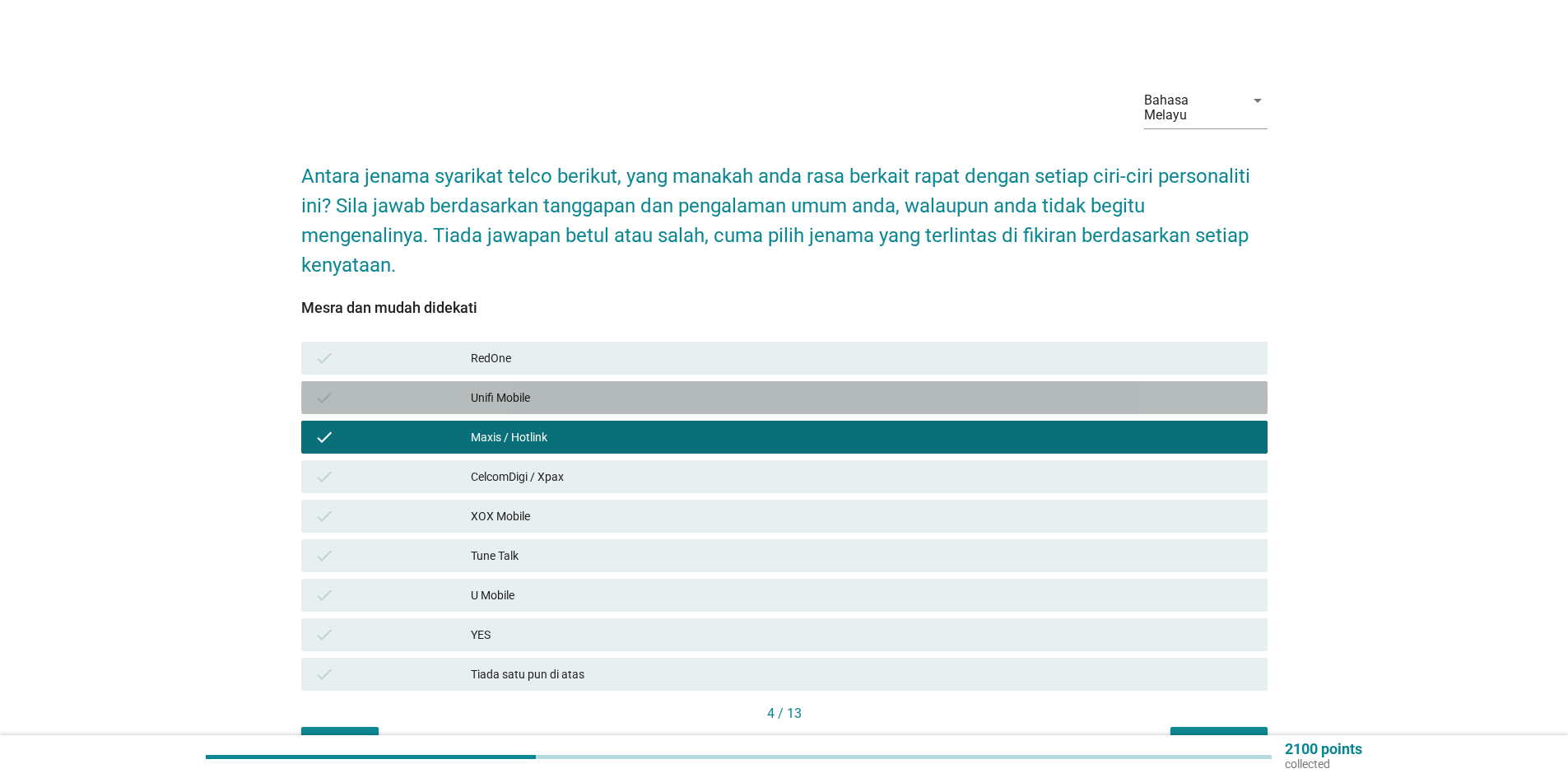
click at [519, 388] on div "Unifi Mobile" at bounding box center [862, 398] width 784 height 20
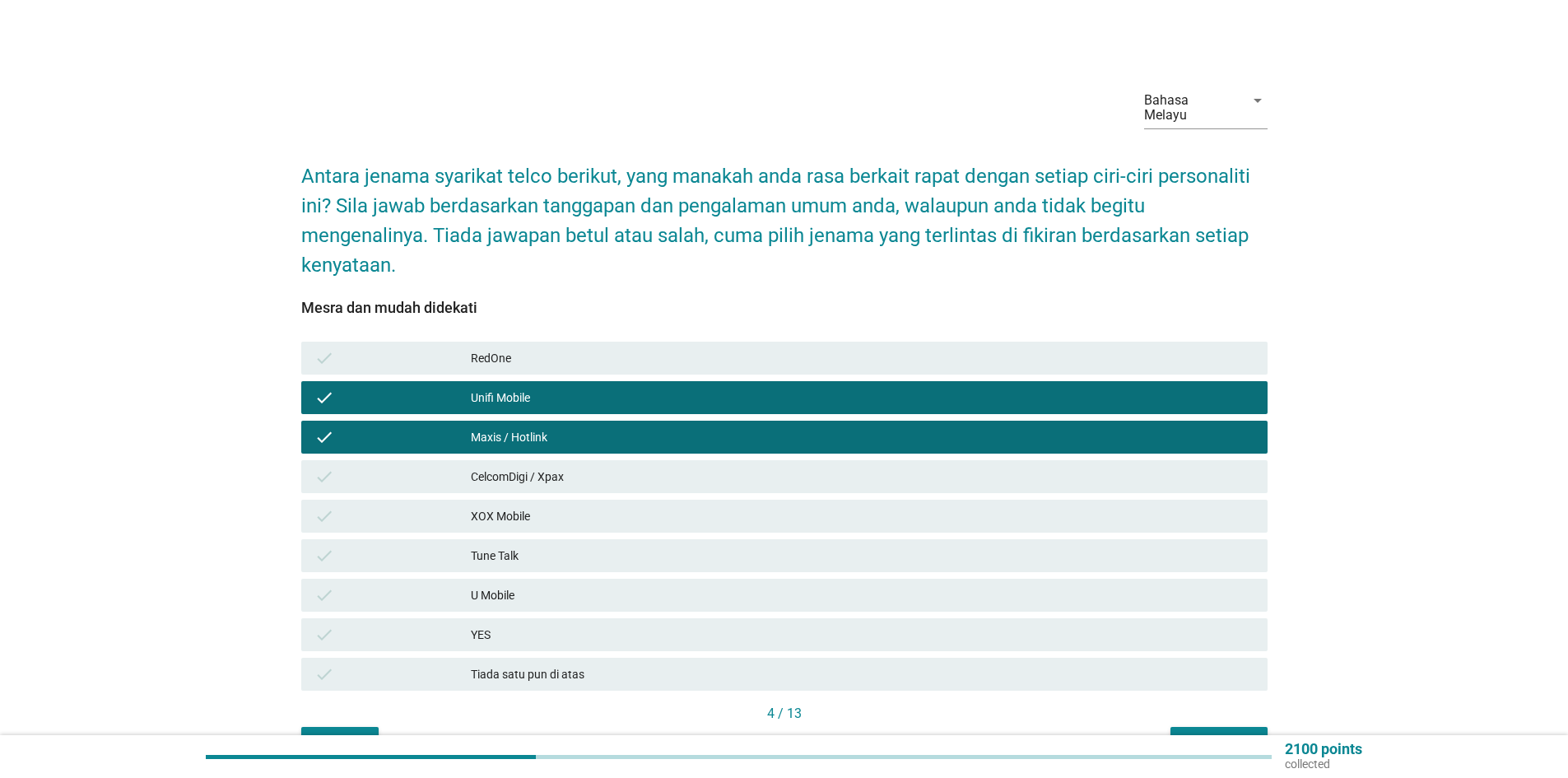
click at [519, 506] on div "XOX Mobile" at bounding box center [862, 516] width 784 height 20
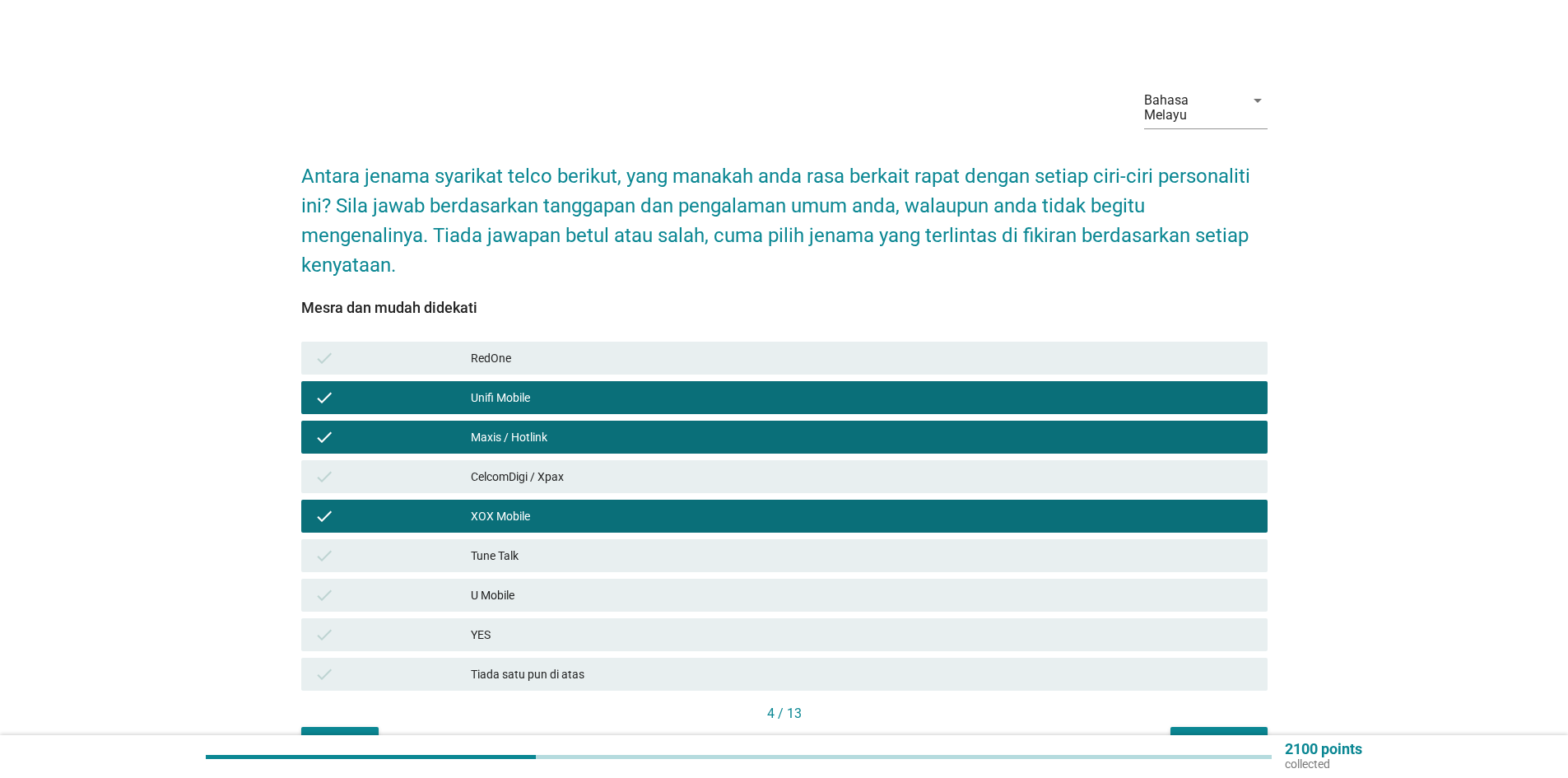
click at [1234, 734] on div "Seterusnya" at bounding box center [1219, 742] width 70 height 18
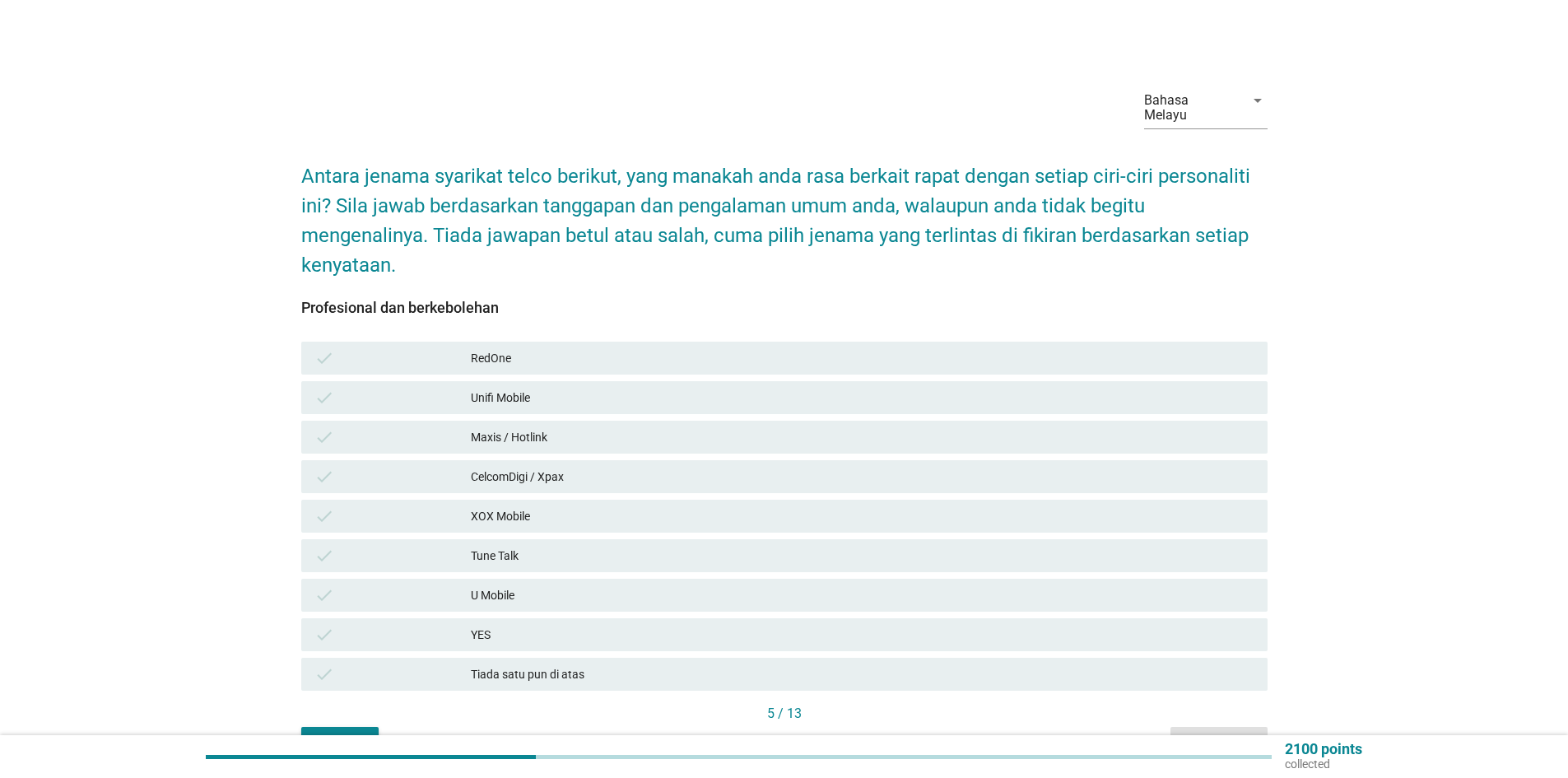
click at [528, 388] on div "Unifi Mobile" at bounding box center [862, 398] width 784 height 20
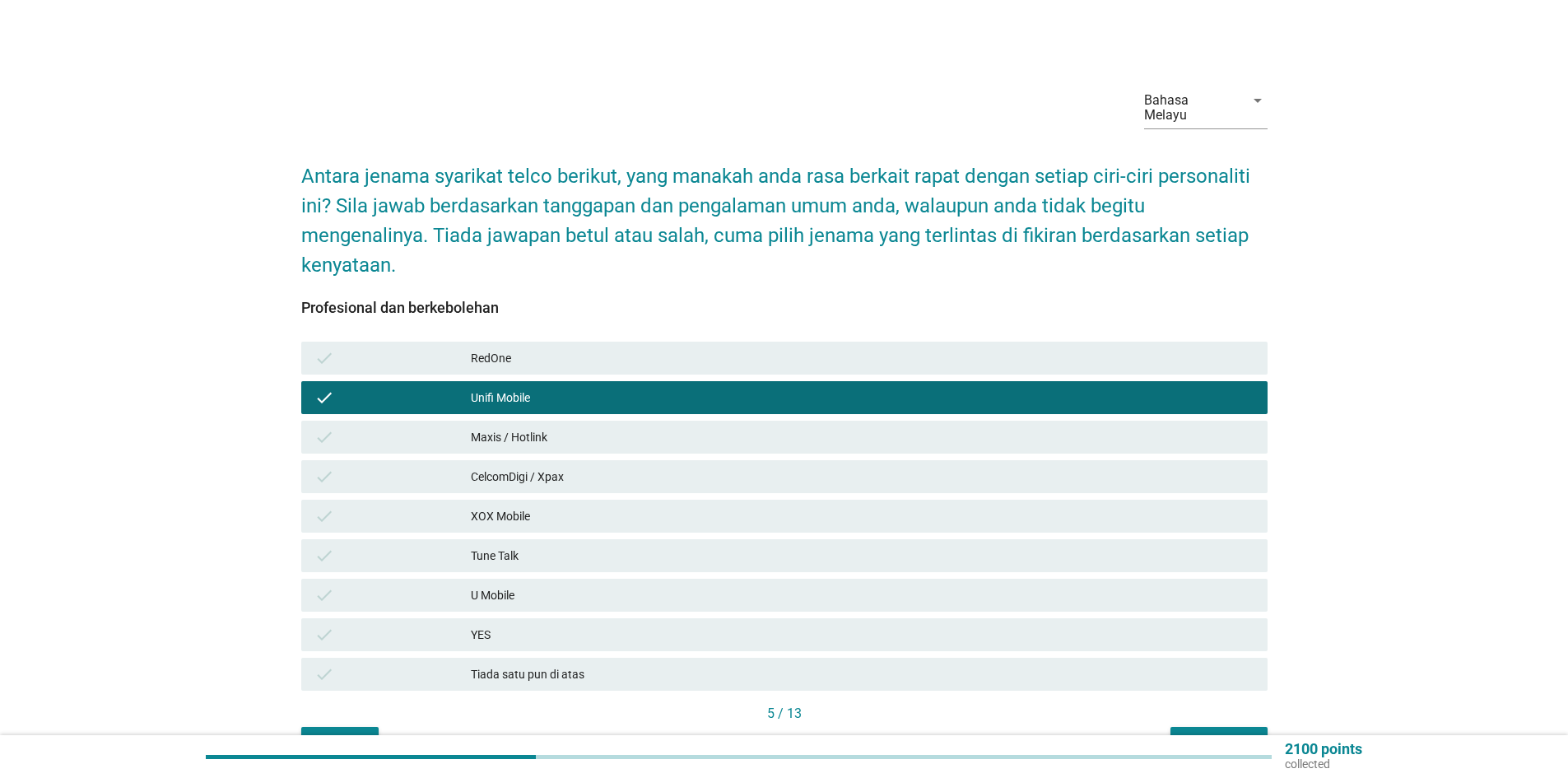
click at [524, 428] on div "Maxis / Hotlink" at bounding box center [862, 438] width 784 height 20
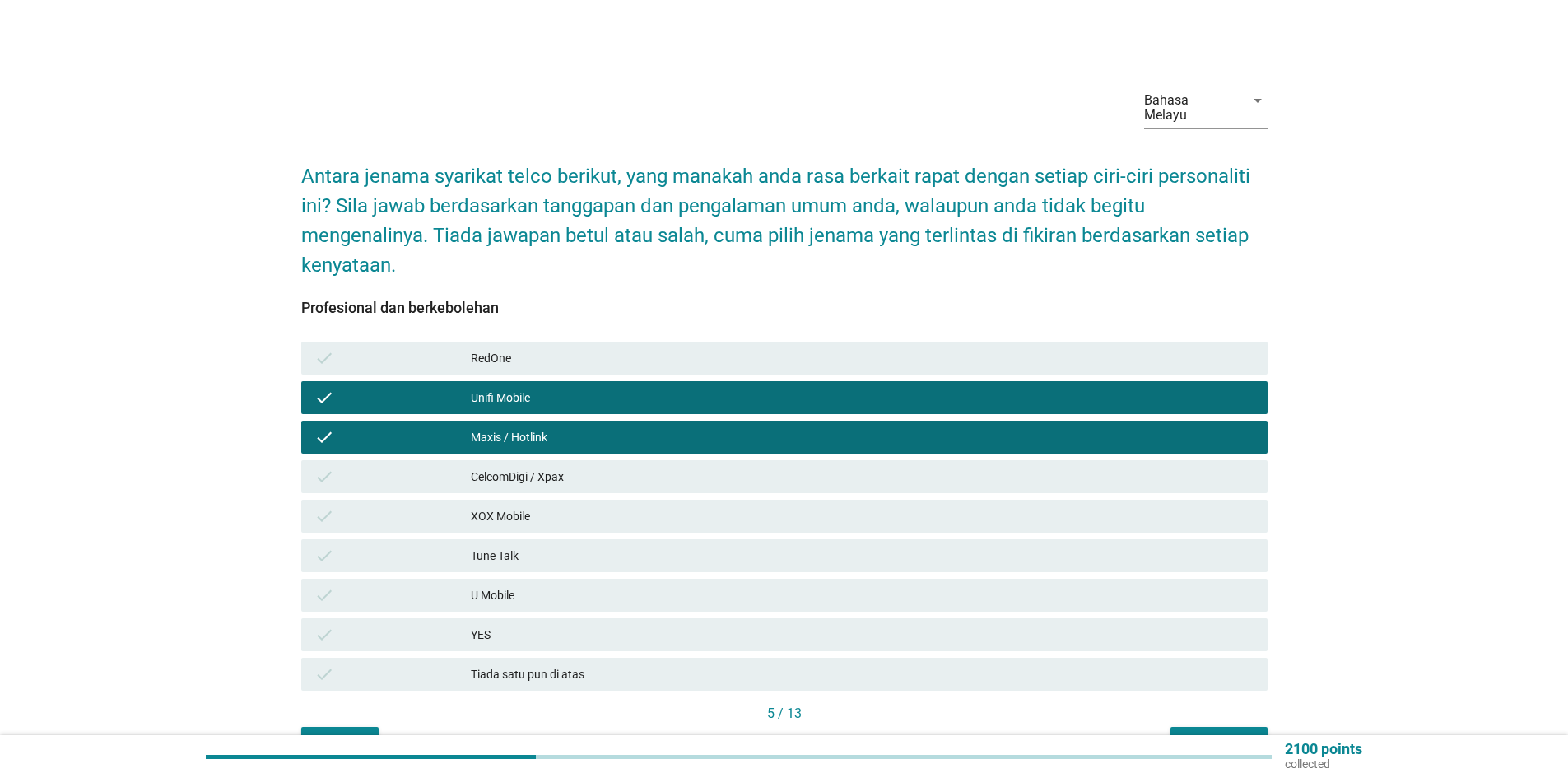
click at [531, 585] on div "U Mobile" at bounding box center [862, 595] width 784 height 20
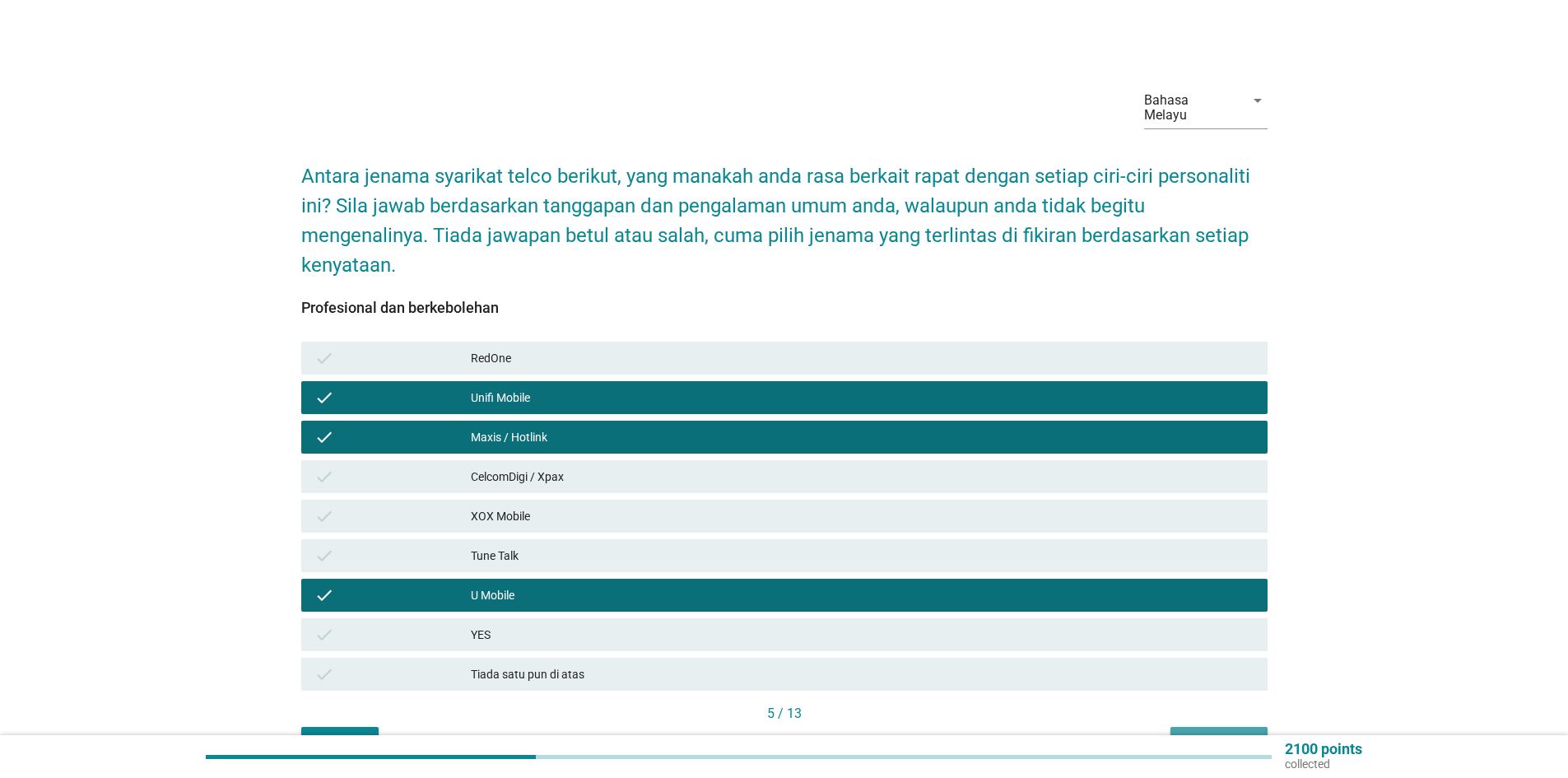
click at [1234, 734] on div "Seterusnya" at bounding box center [1219, 742] width 70 height 18
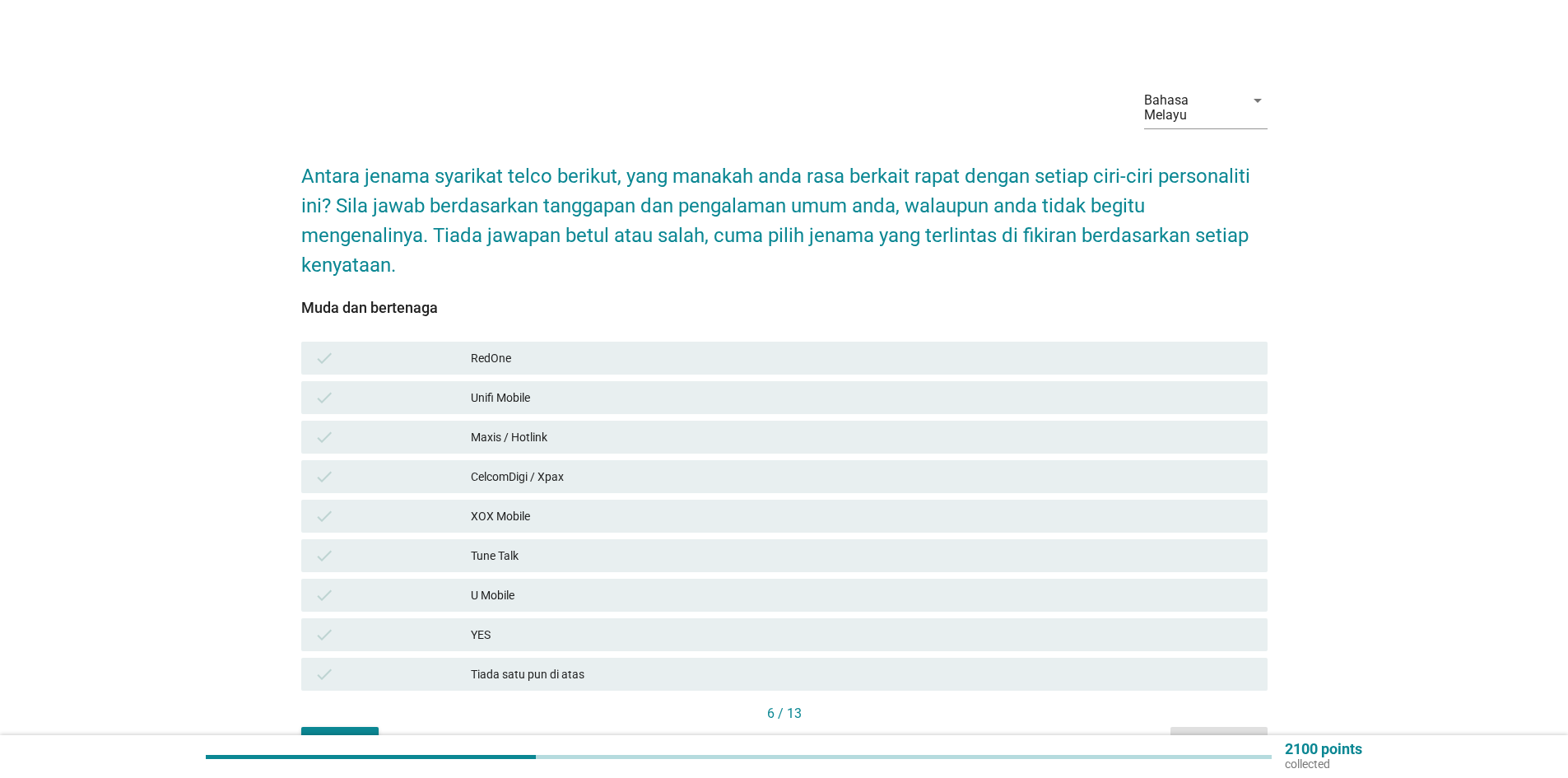
click at [556, 388] on div "Unifi Mobile" at bounding box center [862, 398] width 784 height 20
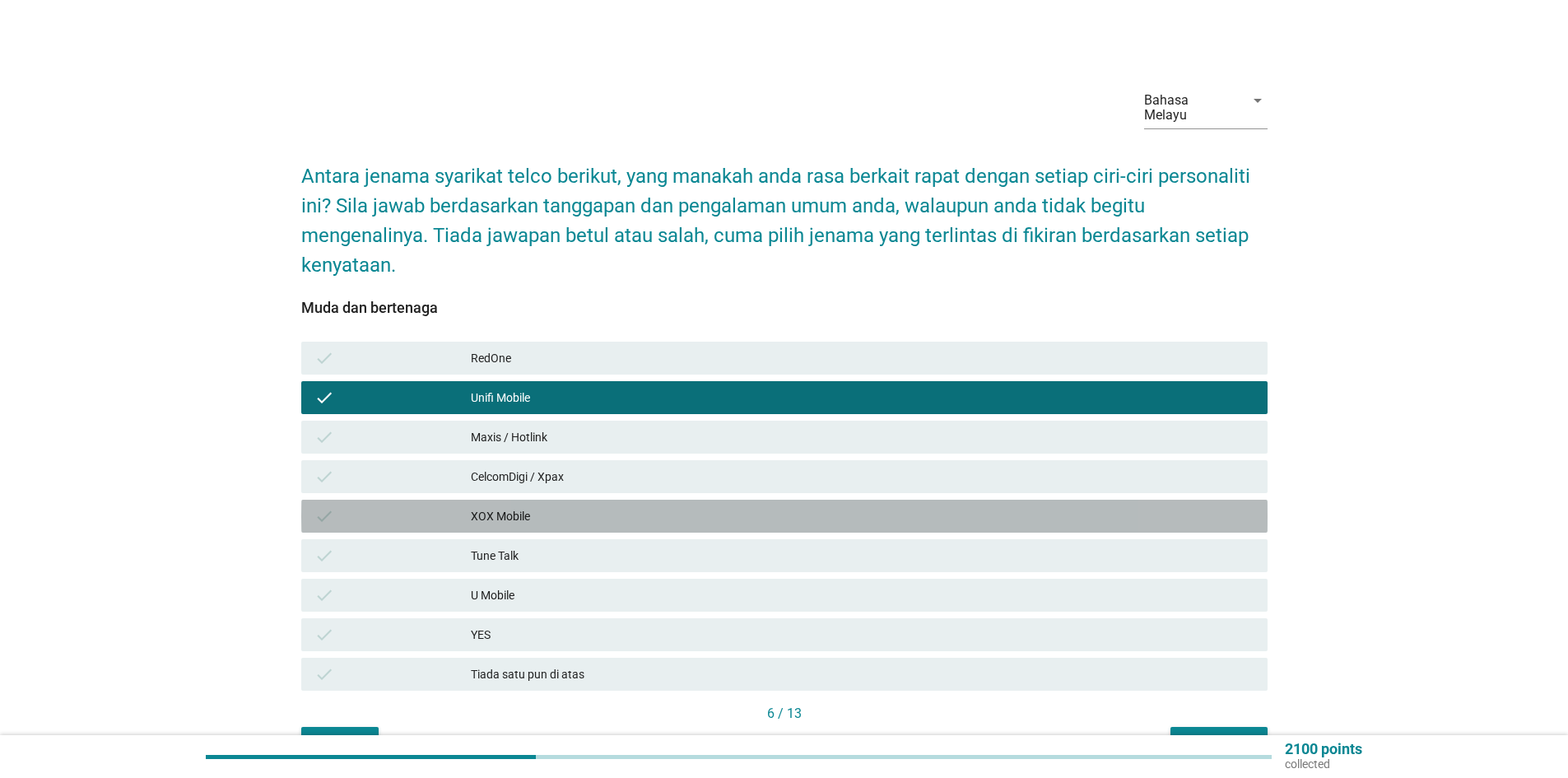
click at [534, 506] on div "XOX Mobile" at bounding box center [862, 516] width 784 height 20
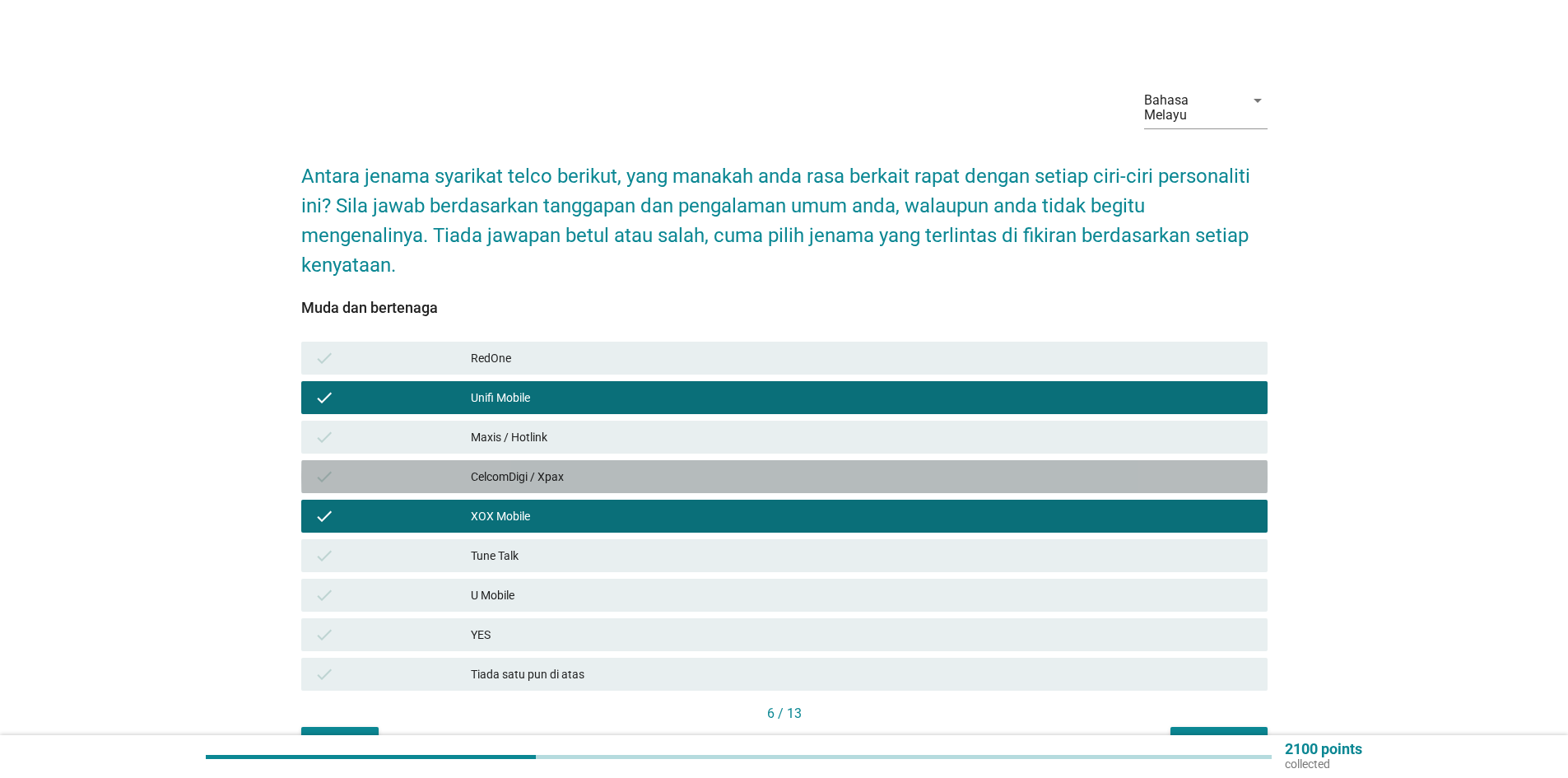
drag, startPoint x: 546, startPoint y: 464, endPoint x: 1163, endPoint y: 669, distance: 650.2
click at [546, 467] on div "CelcomDigi / Xpax" at bounding box center [862, 477] width 784 height 20
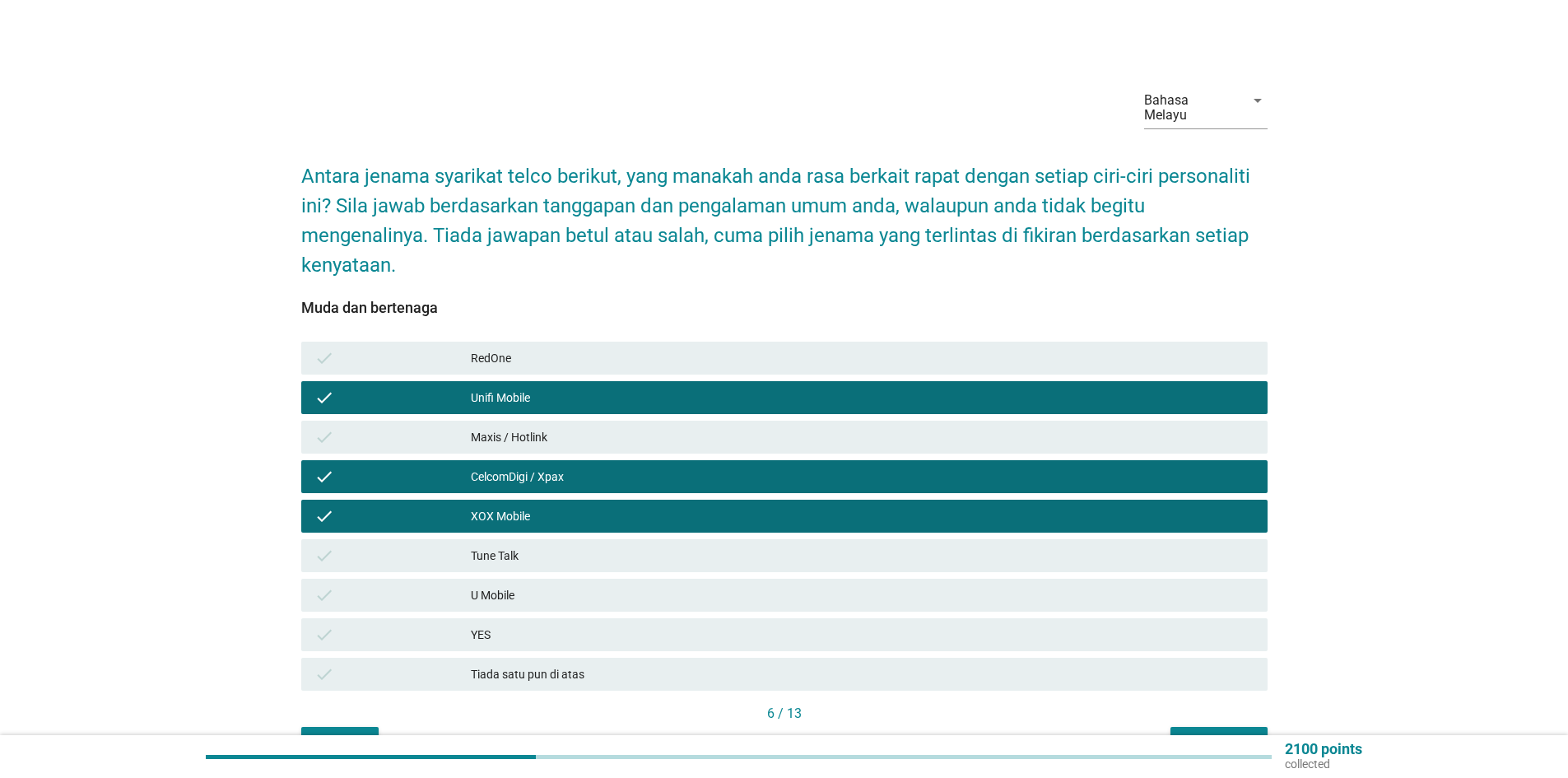
click at [1230, 727] on button "Seterusnya" at bounding box center [1219, 741] width 97 height 29
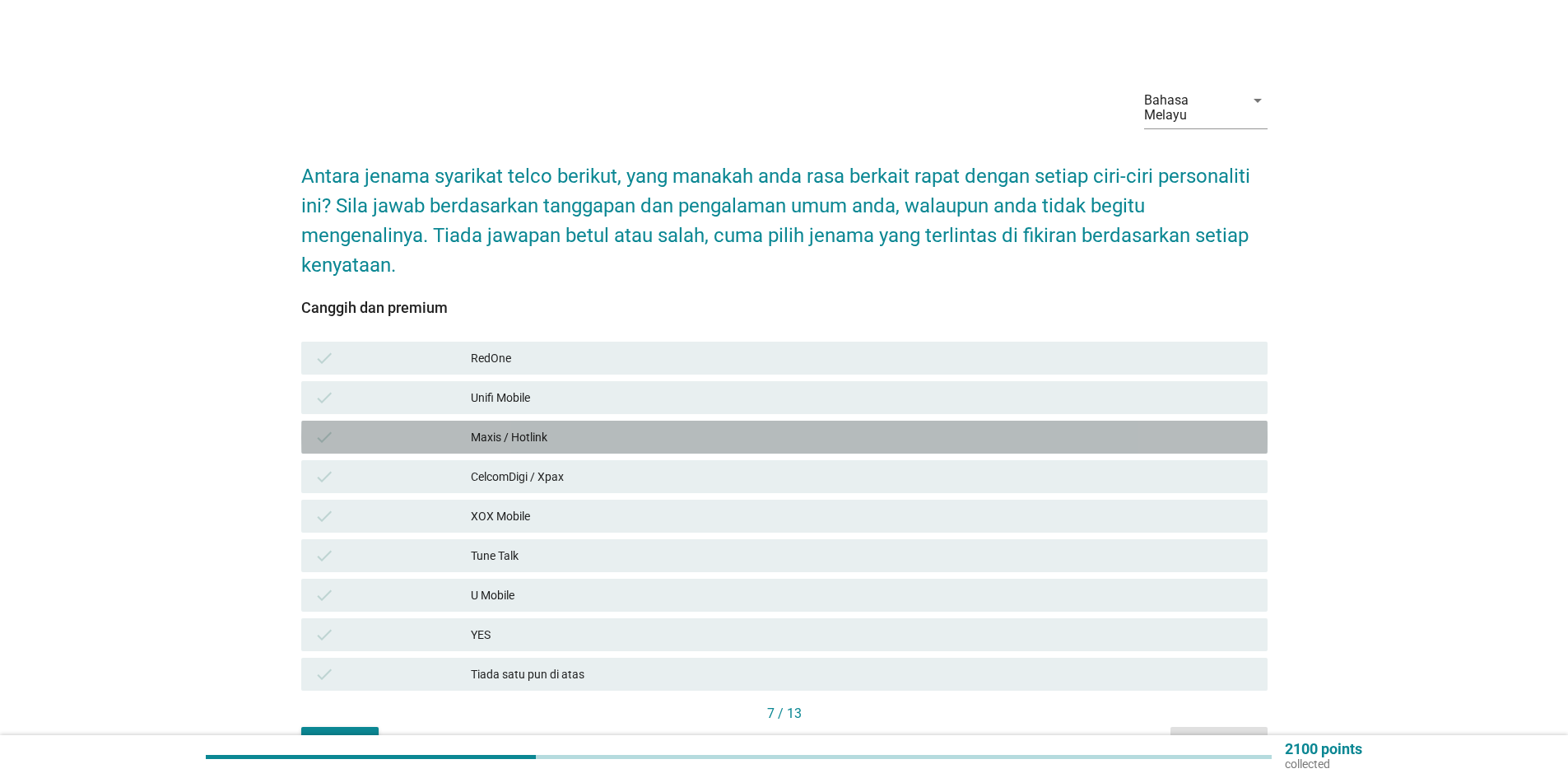
click at [560, 428] on div "Maxis / Hotlink" at bounding box center [862, 438] width 784 height 20
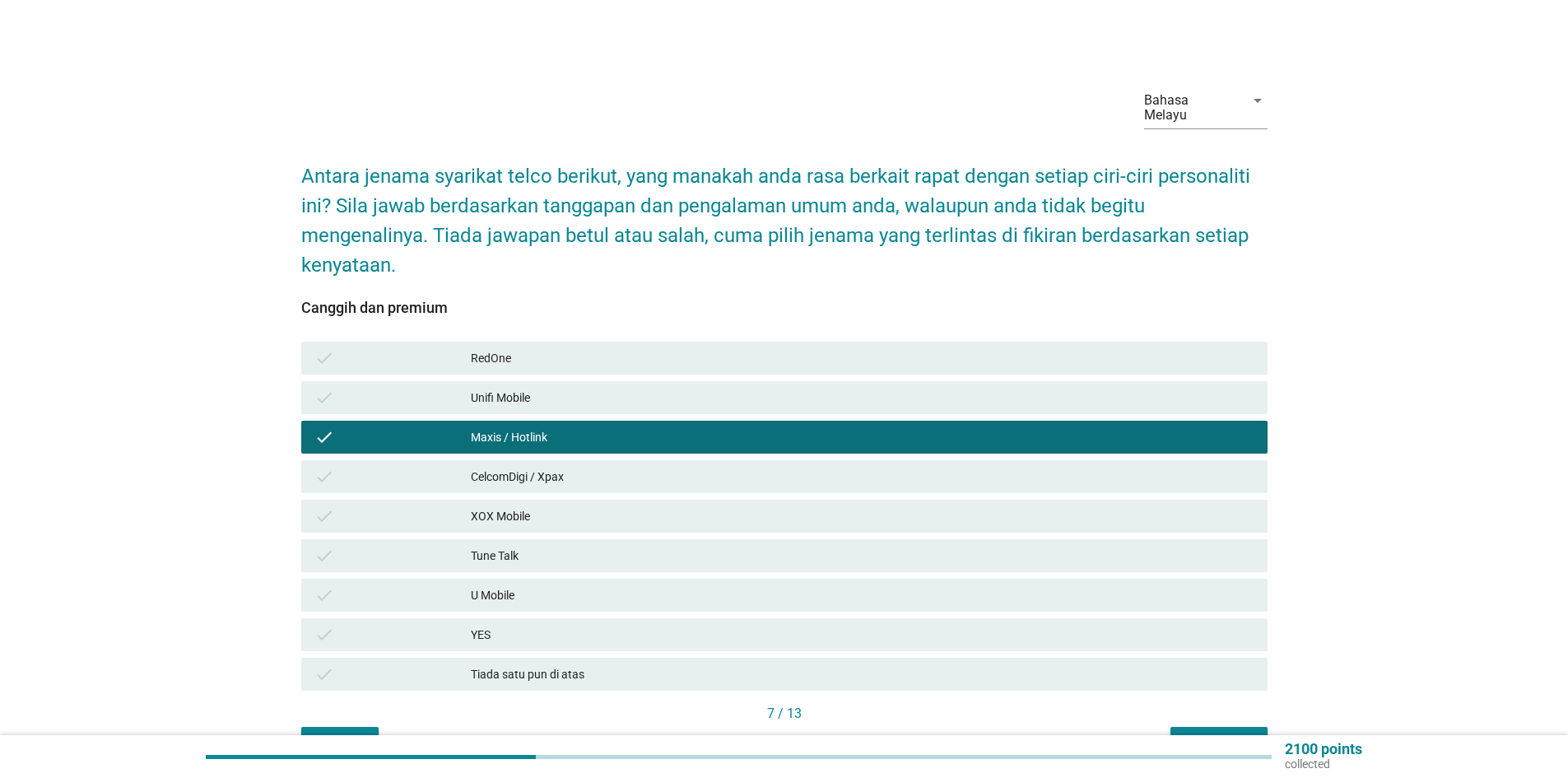
click at [556, 388] on div "Unifi Mobile" at bounding box center [862, 398] width 784 height 20
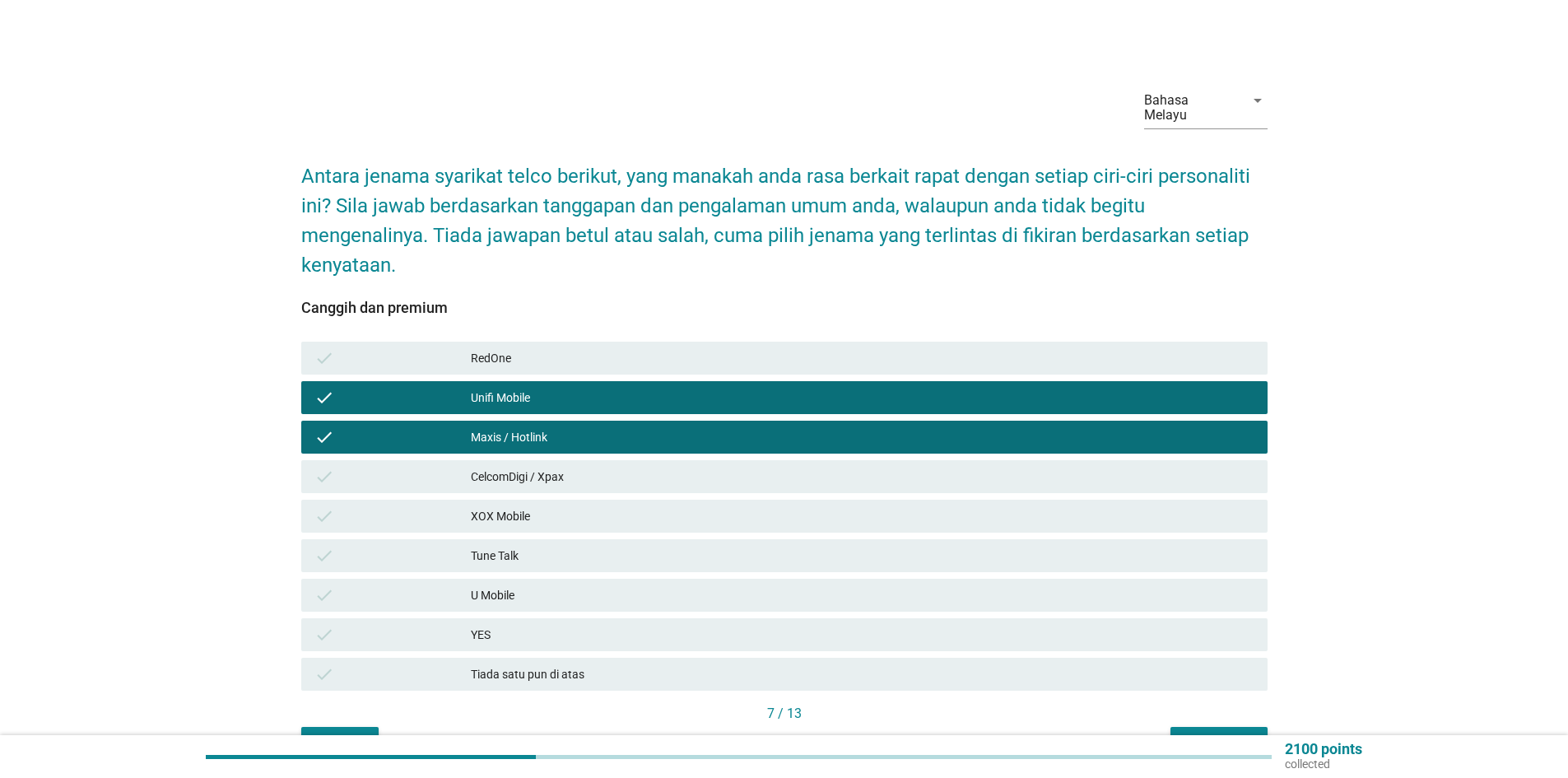
click at [557, 467] on div "CelcomDigi / Xpax" at bounding box center [862, 477] width 784 height 20
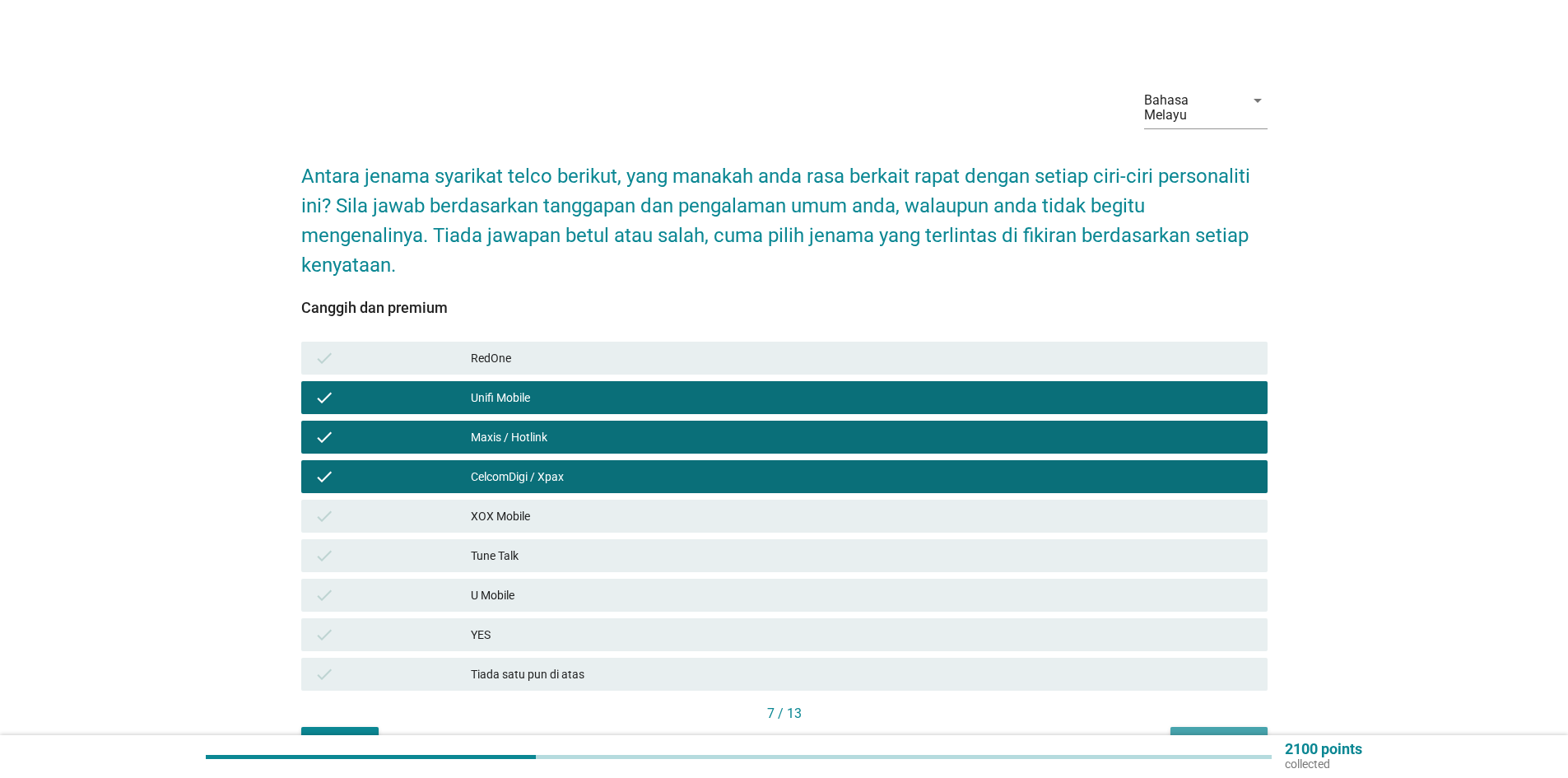
click at [1205, 734] on div "Seterusnya" at bounding box center [1219, 742] width 70 height 18
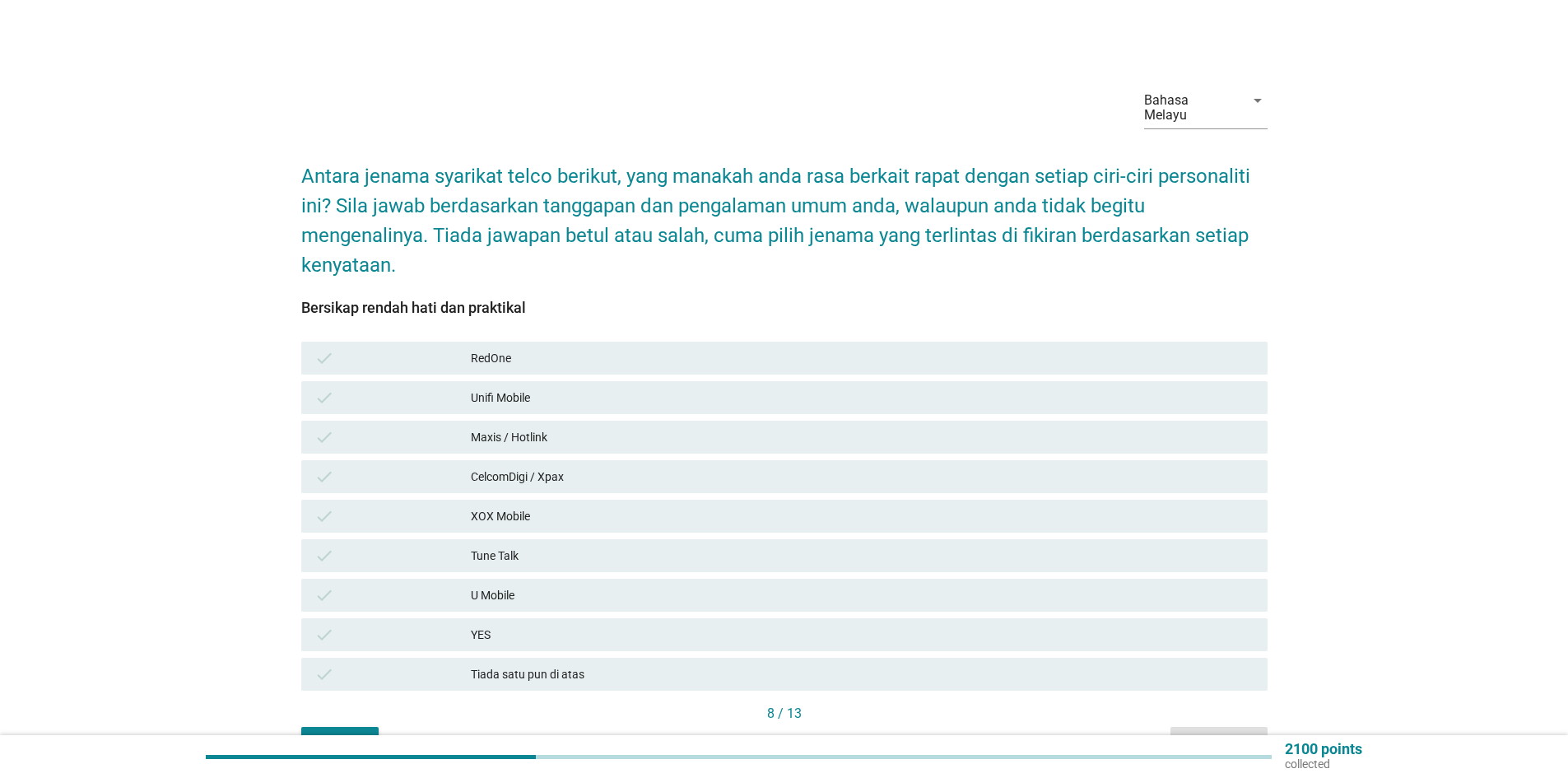
click at [499, 349] on div "RedOne" at bounding box center [862, 359] width 784 height 20
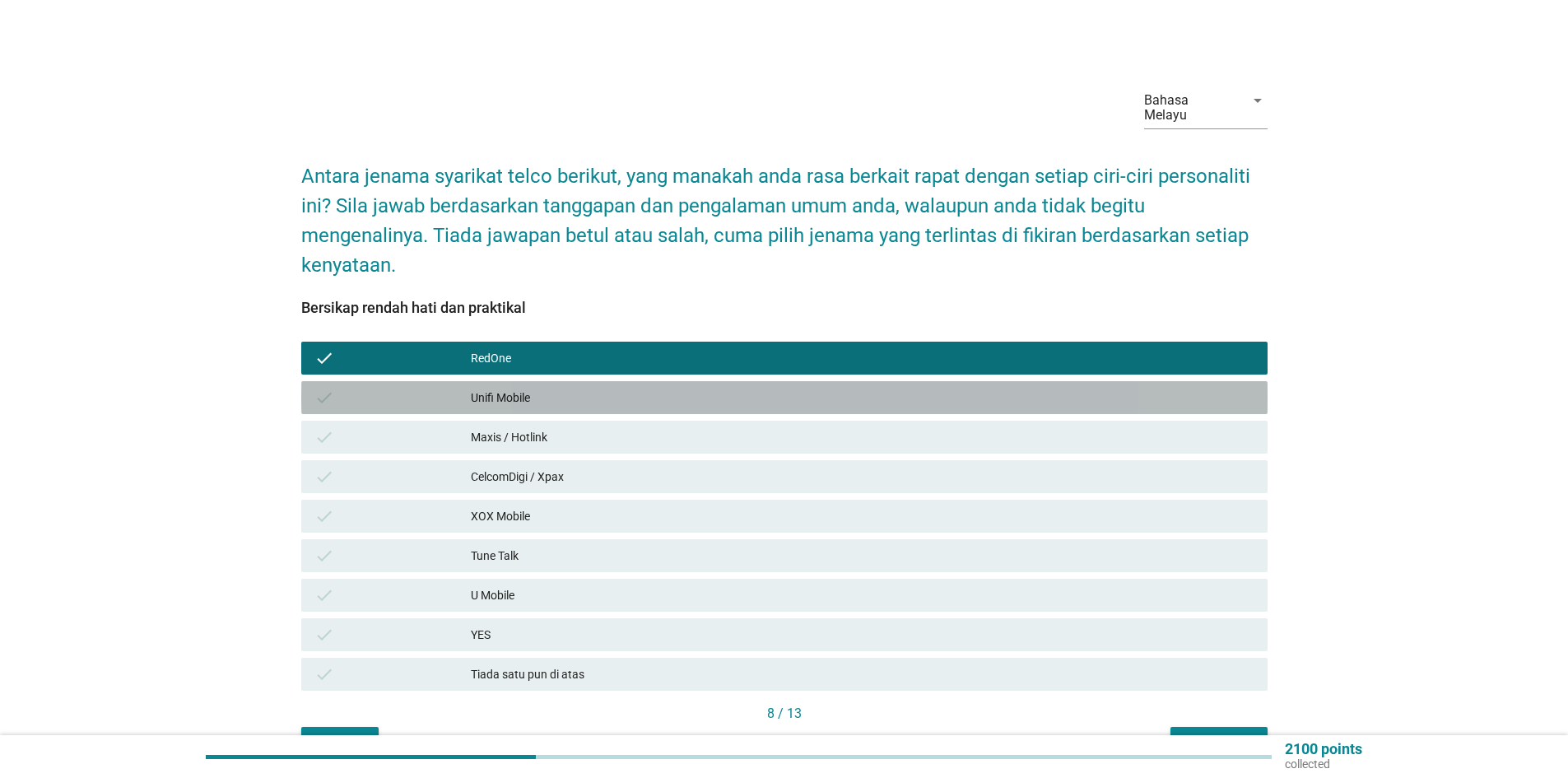
click at [509, 381] on div "check Unifi Mobile" at bounding box center [784, 397] width 966 height 33
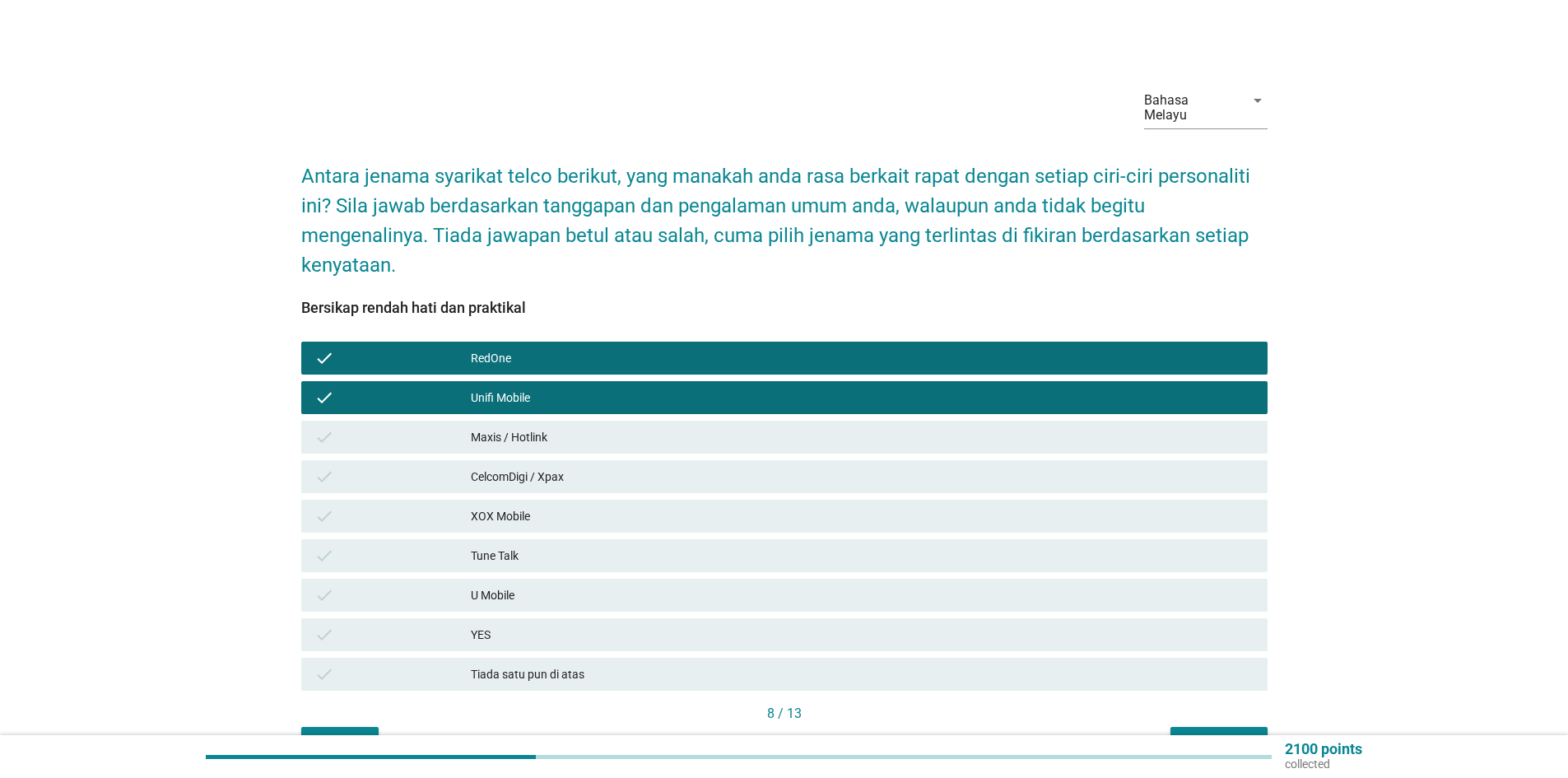
click at [515, 418] on div "check Maxis / Hotlink" at bounding box center [784, 437] width 973 height 39
click at [523, 457] on div "check CelcomDigi / Xpax" at bounding box center [784, 476] width 973 height 39
click at [524, 428] on div "Maxis / Hotlink" at bounding box center [862, 438] width 784 height 20
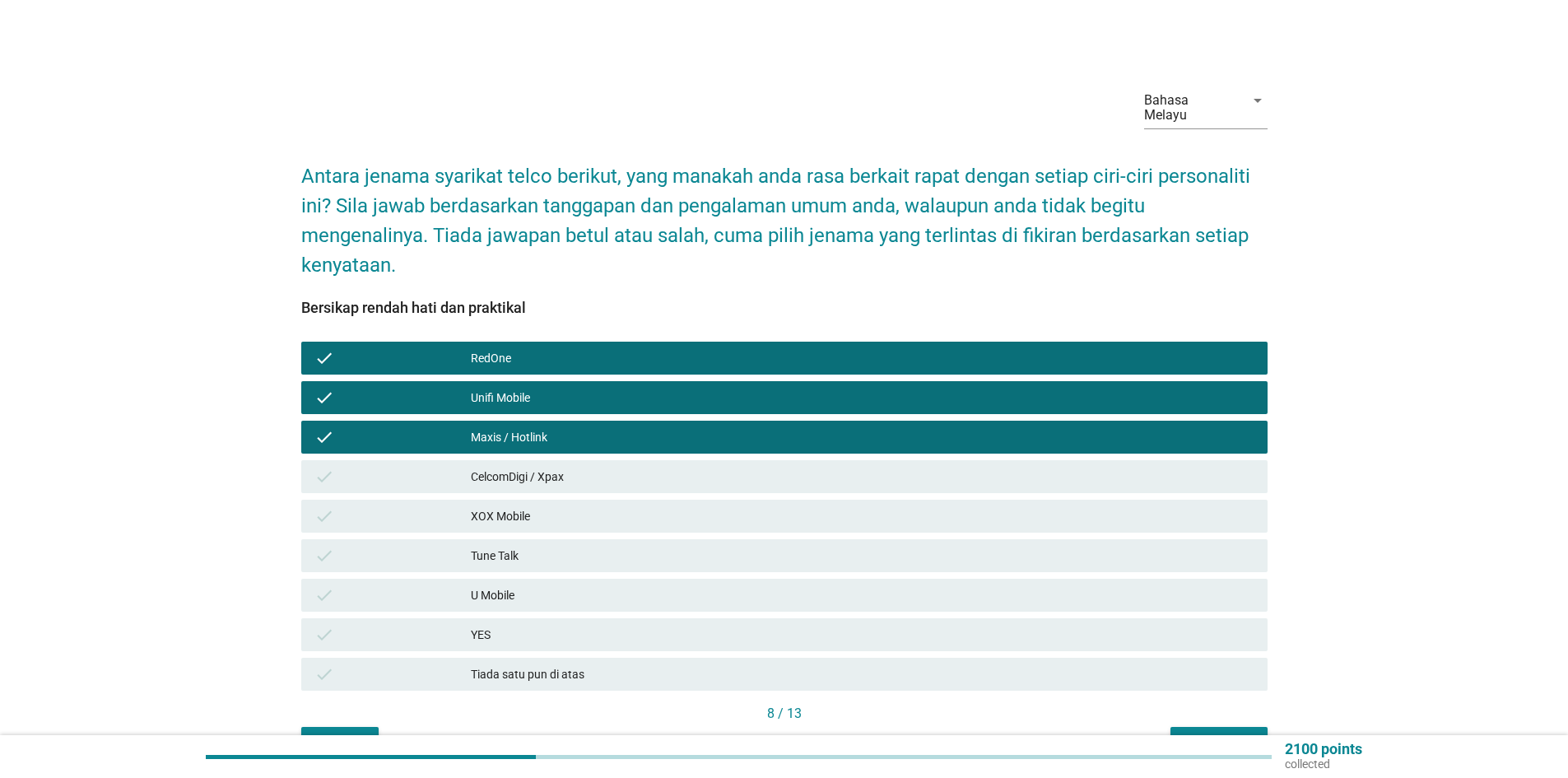
click at [527, 506] on div "XOX Mobile" at bounding box center [862, 516] width 784 height 20
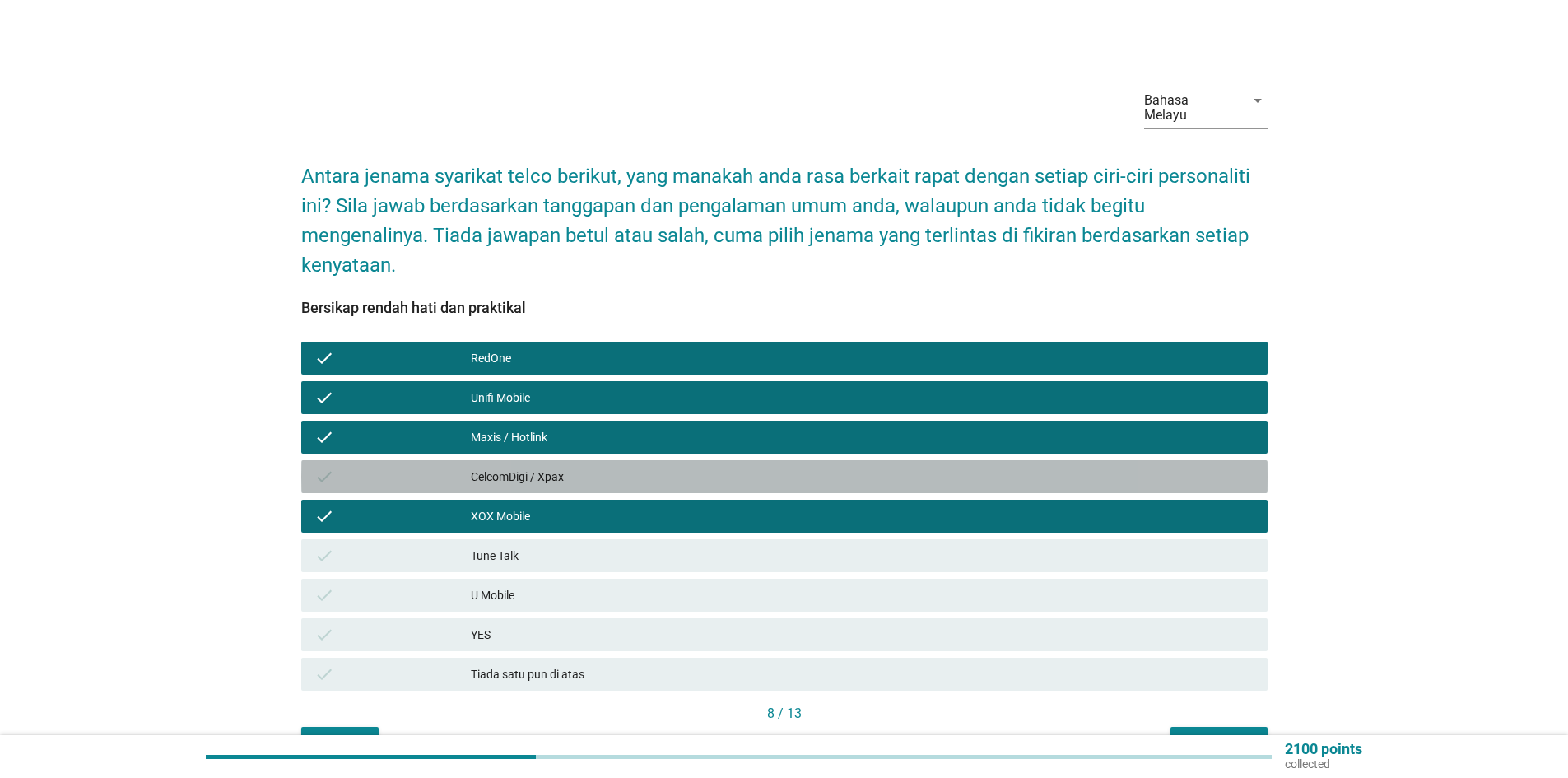
click at [530, 467] on div "CelcomDigi / Xpax" at bounding box center [862, 477] width 784 height 20
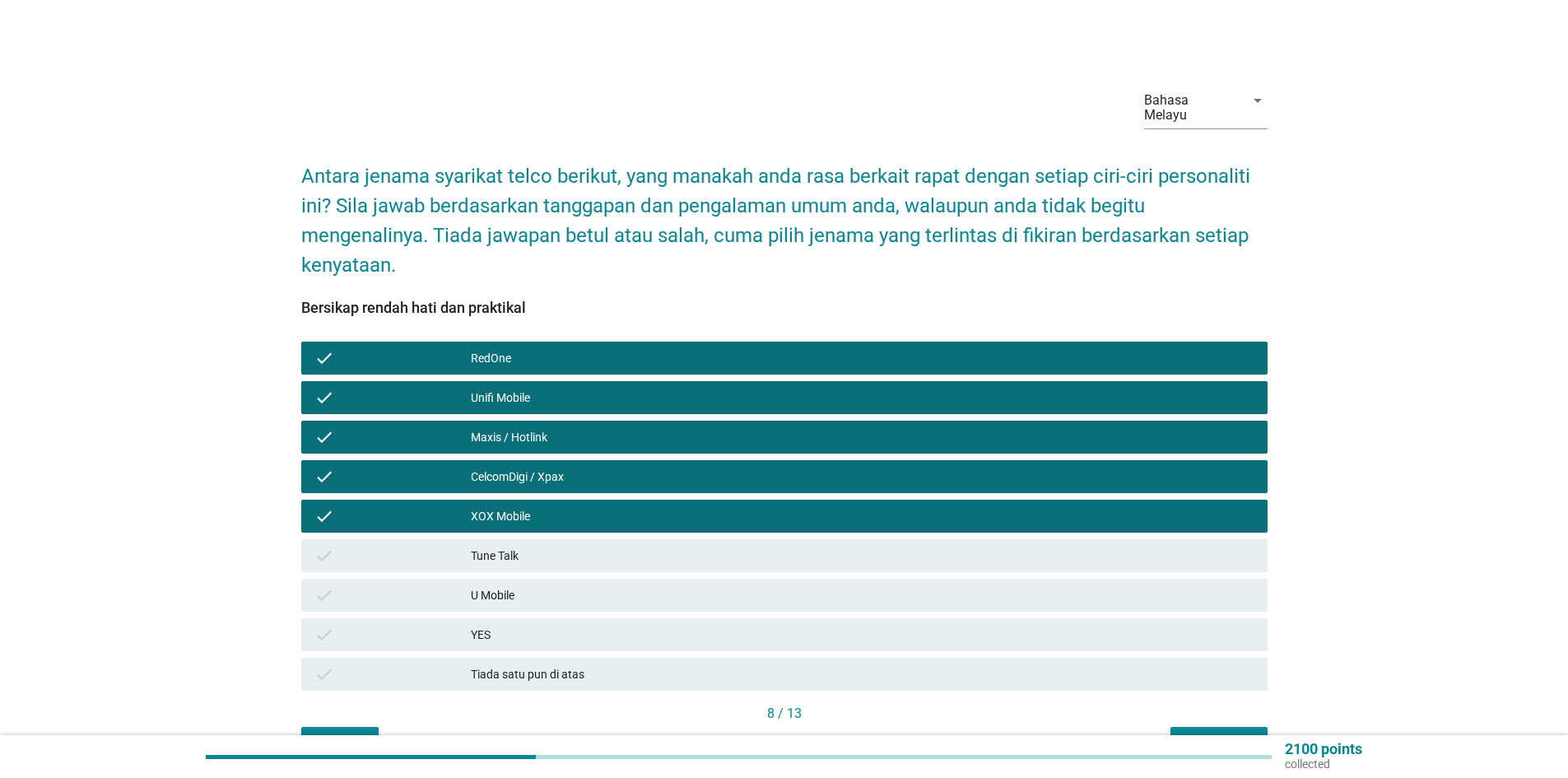
click at [531, 539] on div "check Tune Talk" at bounding box center [784, 555] width 966 height 33
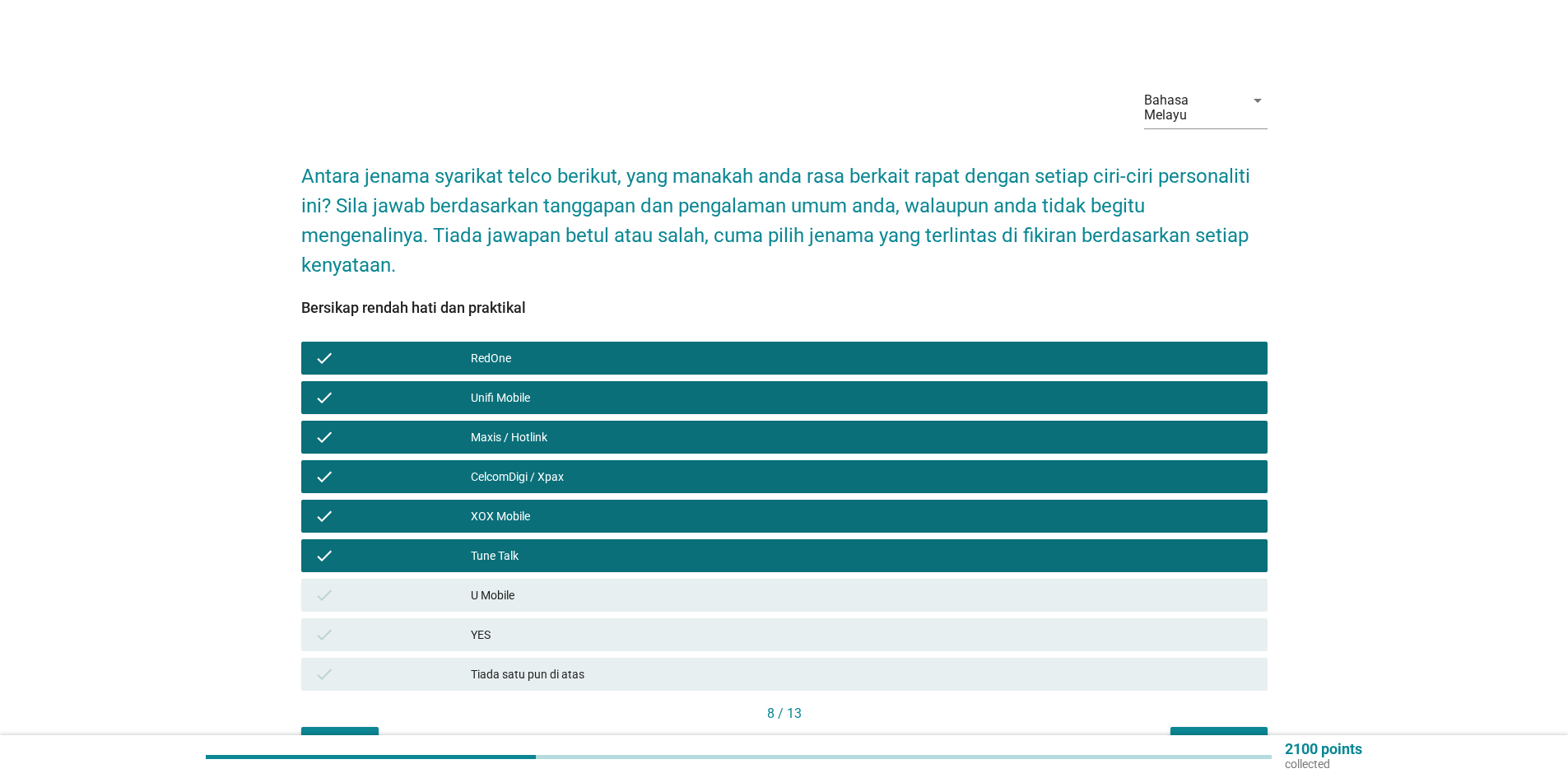
click at [525, 579] on div "check U Mobile" at bounding box center [784, 595] width 966 height 33
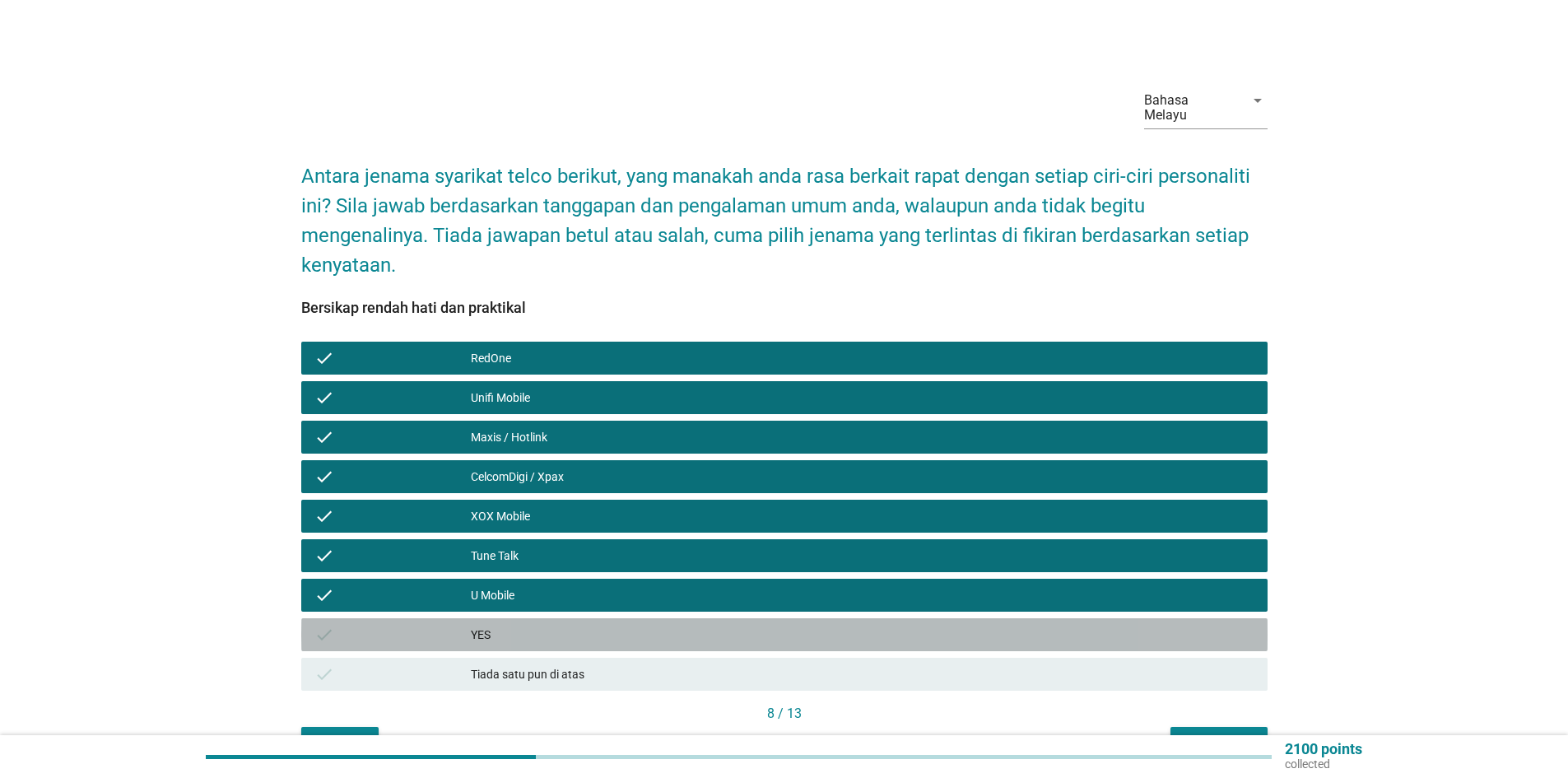
click at [511, 625] on div "YES" at bounding box center [862, 635] width 784 height 20
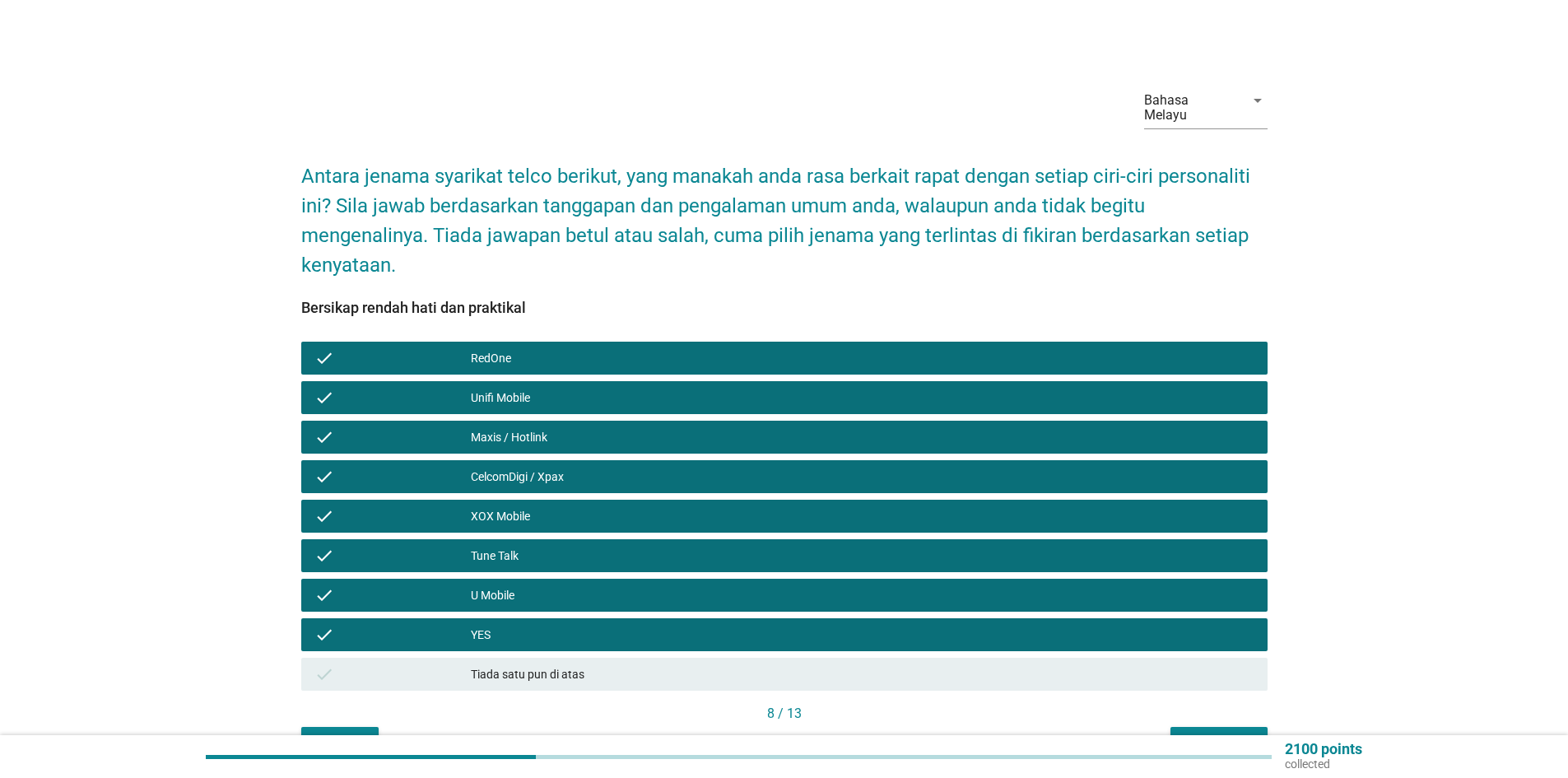
click at [1207, 727] on button "Seterusnya" at bounding box center [1219, 741] width 97 height 29
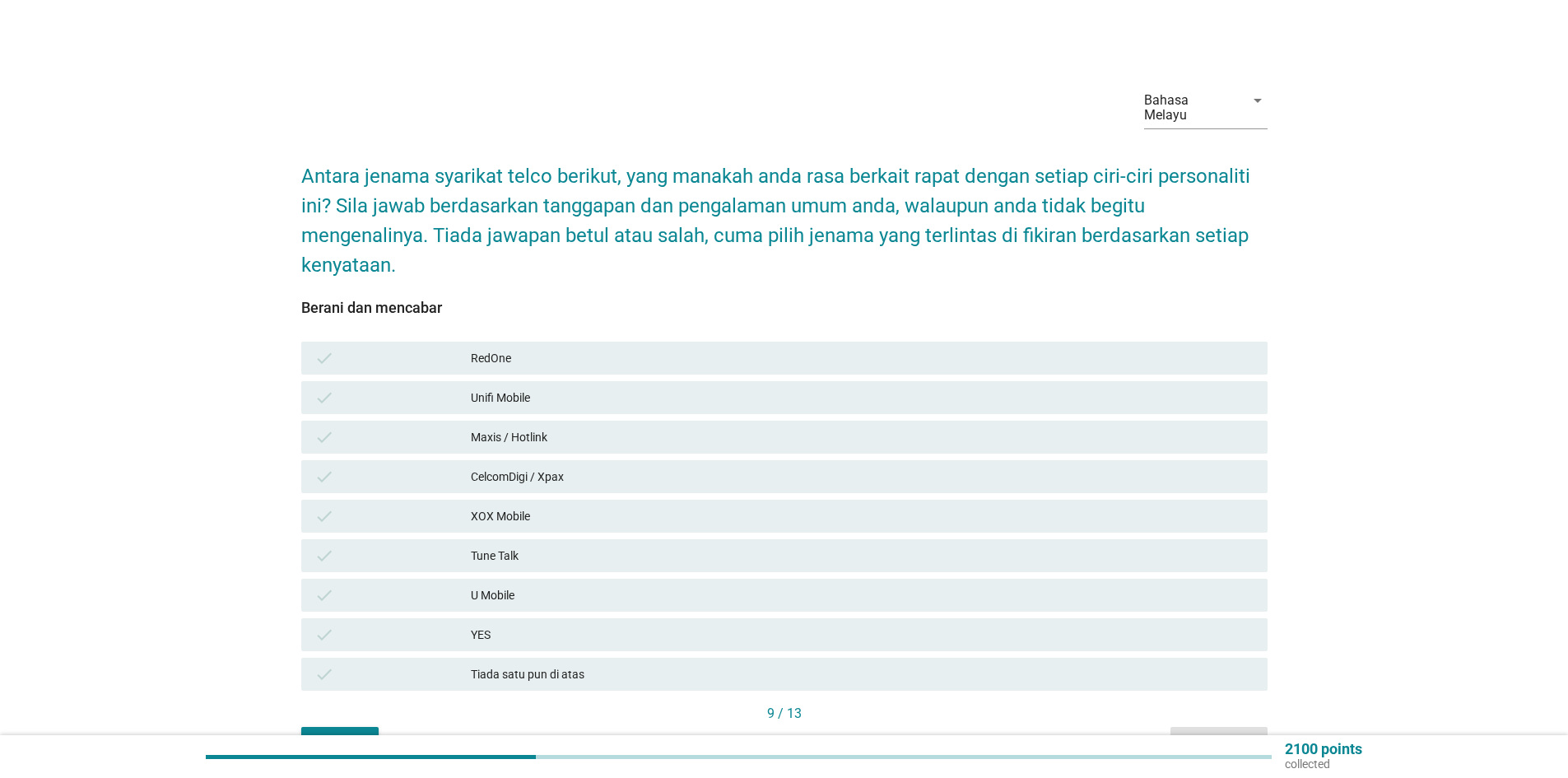
click at [488, 428] on div "Maxis / Hotlink" at bounding box center [862, 438] width 784 height 20
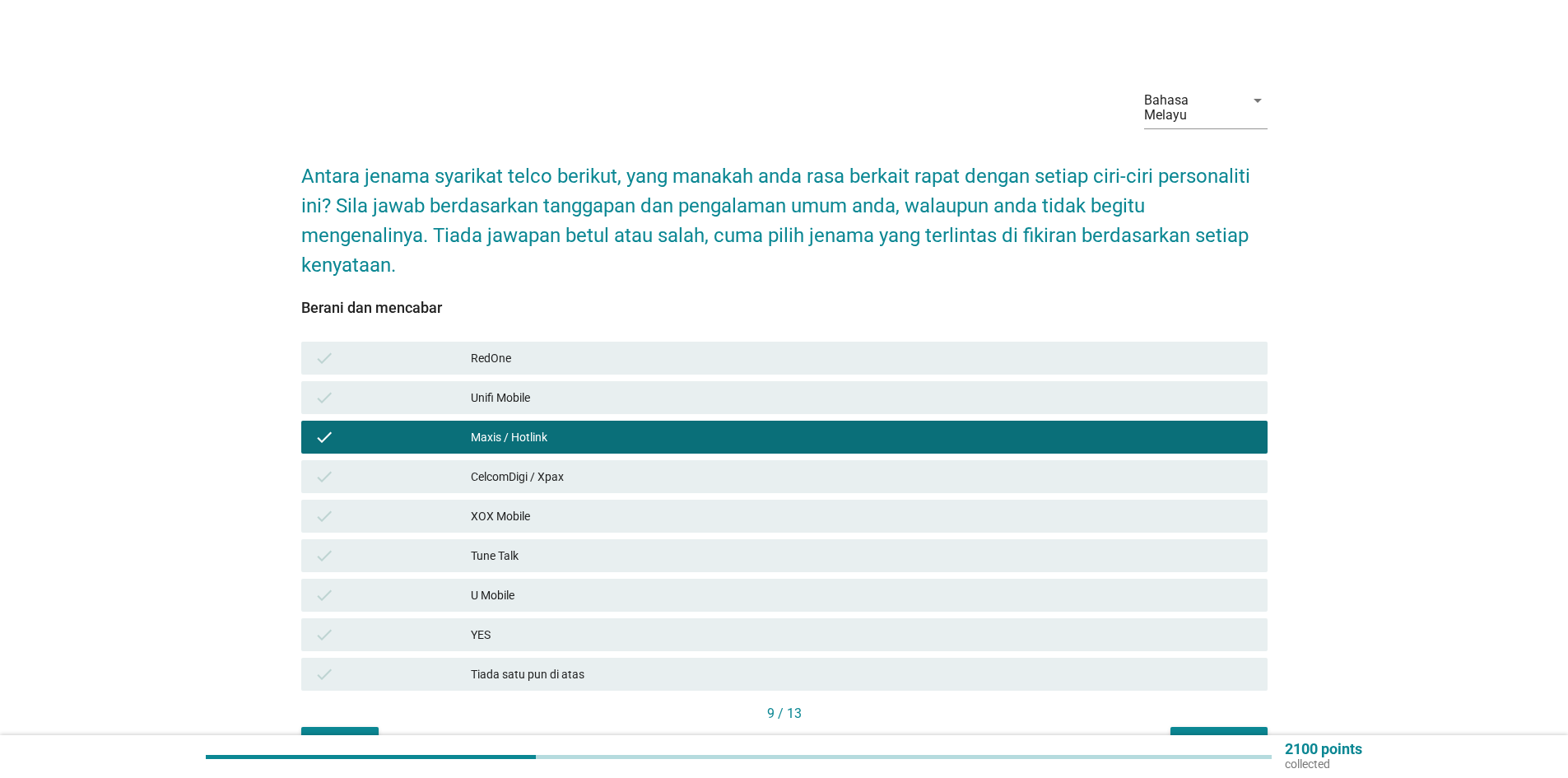
click at [540, 469] on div "CelcomDigi / Xpax" at bounding box center [862, 477] width 784 height 20
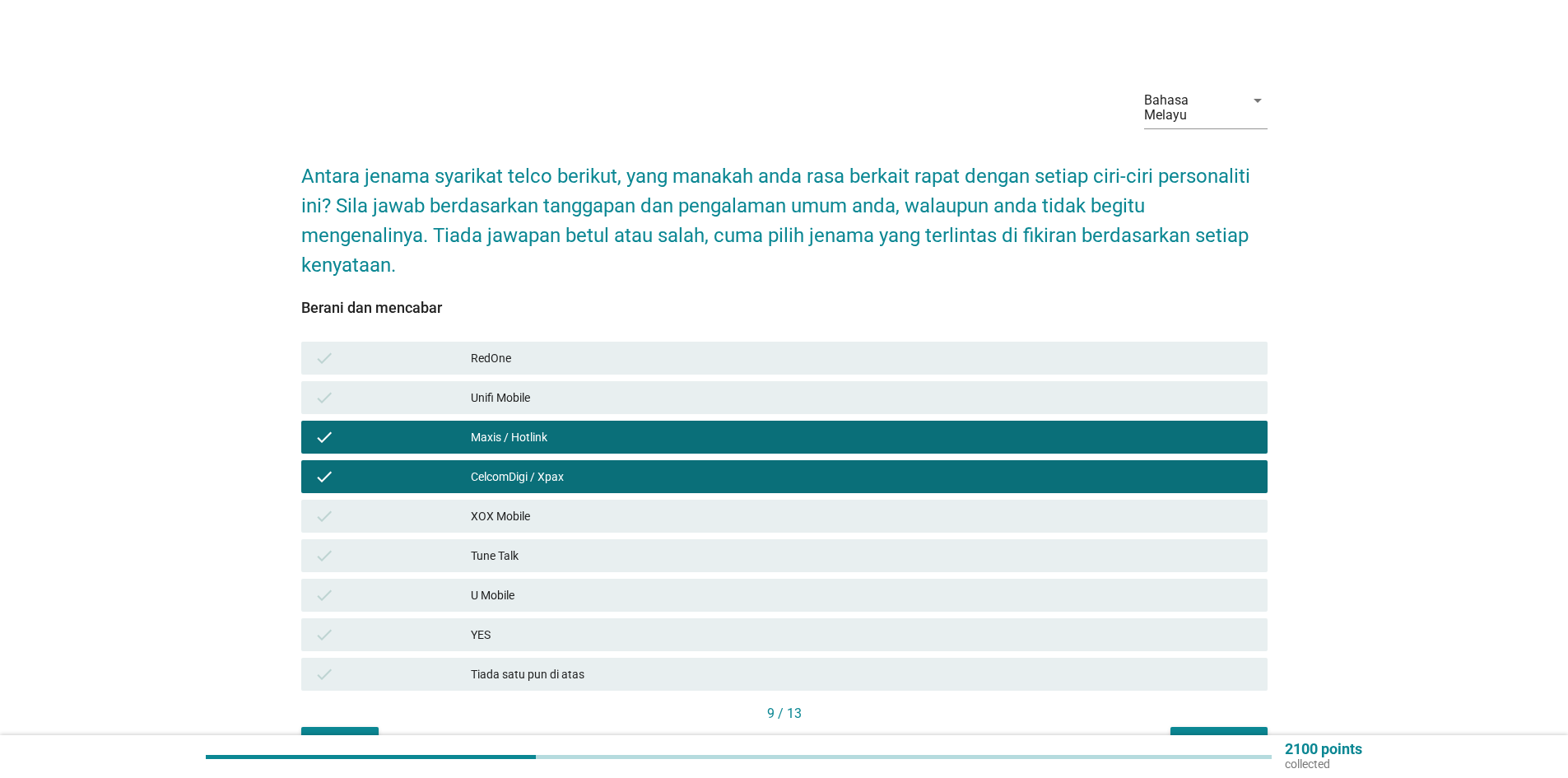
click at [535, 388] on div "Unifi Mobile" at bounding box center [862, 398] width 784 height 20
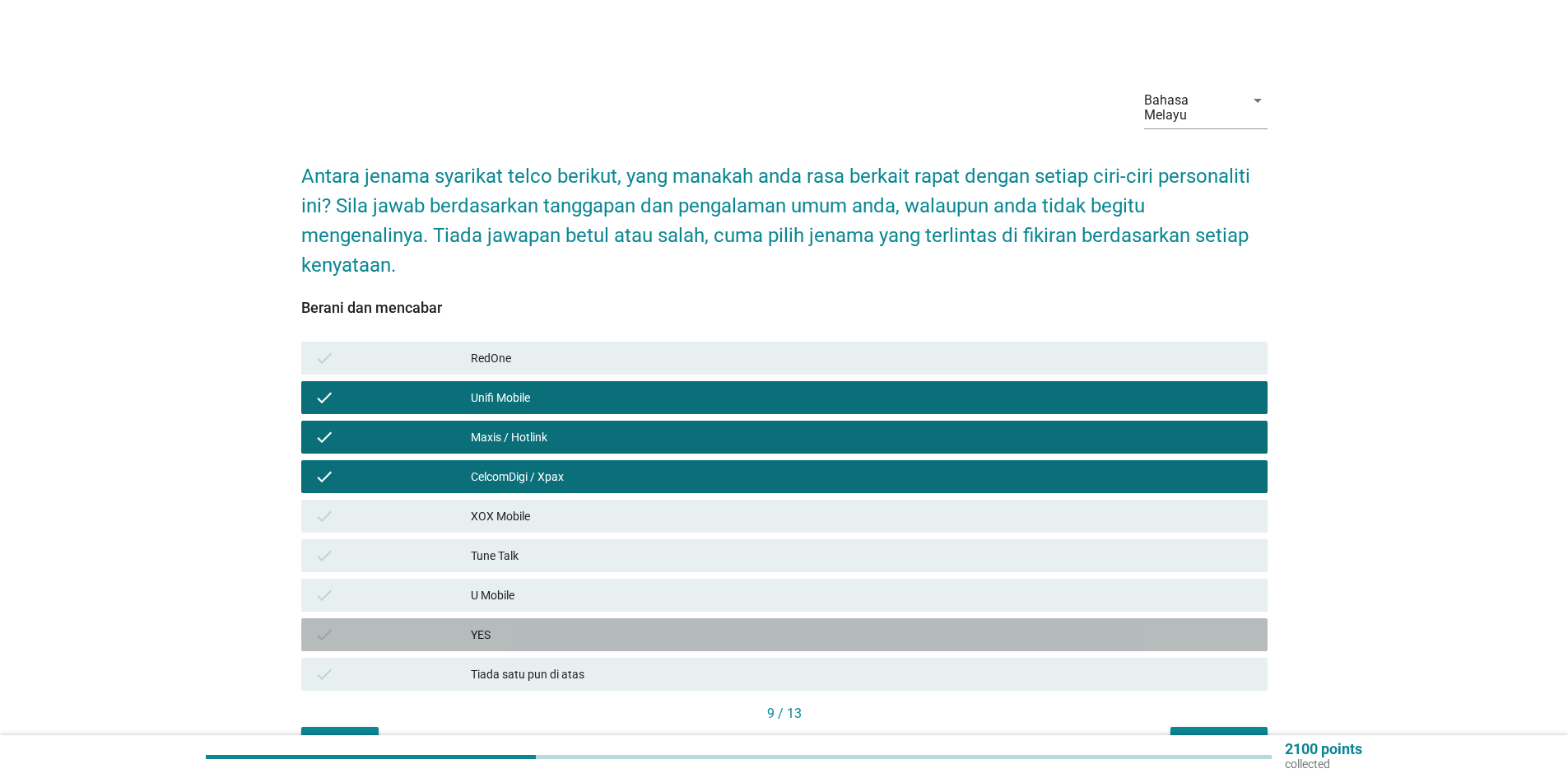
click at [507, 629] on div "YES" at bounding box center [862, 635] width 784 height 20
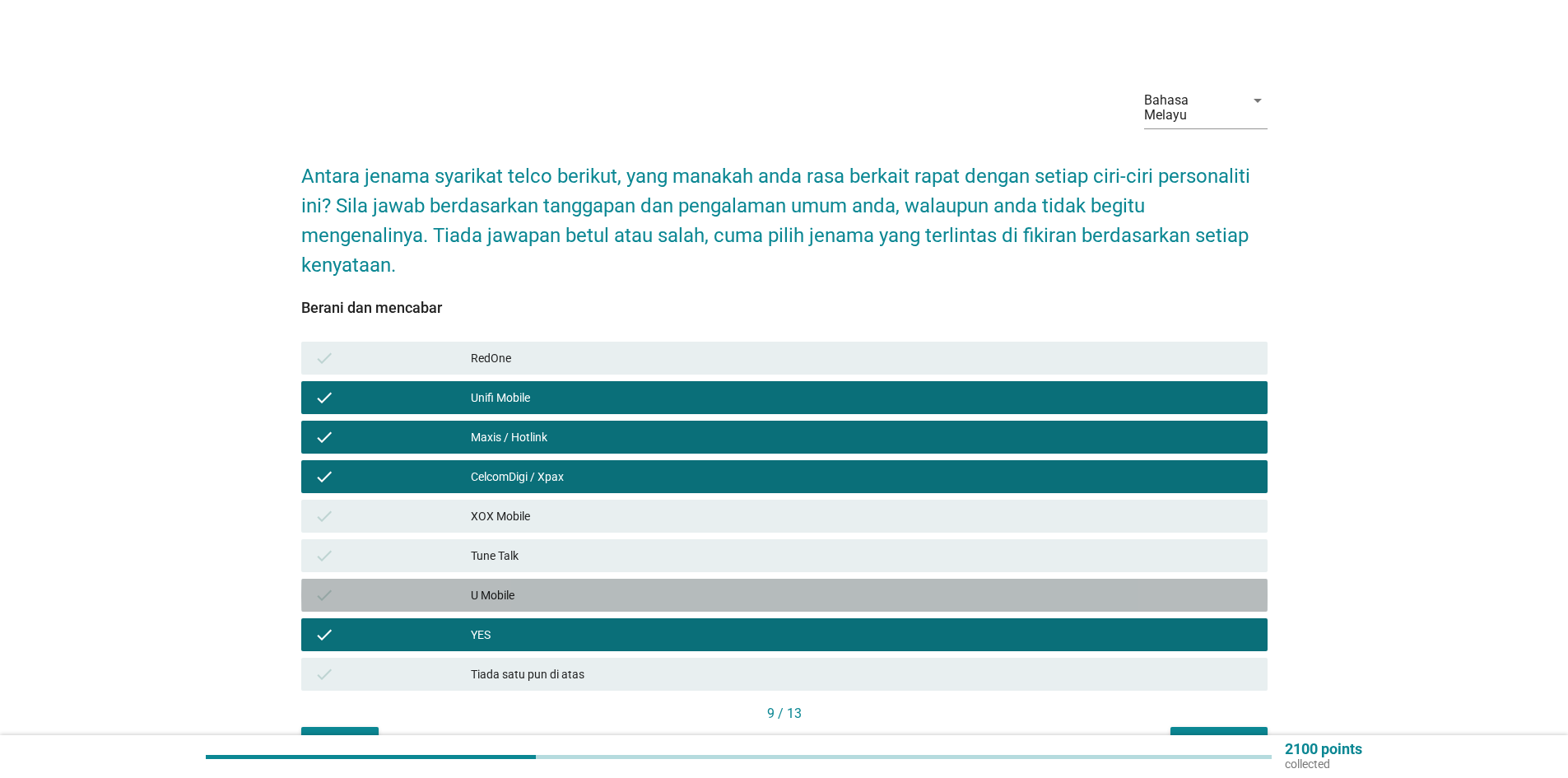
drag, startPoint x: 513, startPoint y: 581, endPoint x: 517, endPoint y: 541, distance: 40.2
click at [513, 585] on div "U Mobile" at bounding box center [862, 595] width 784 height 20
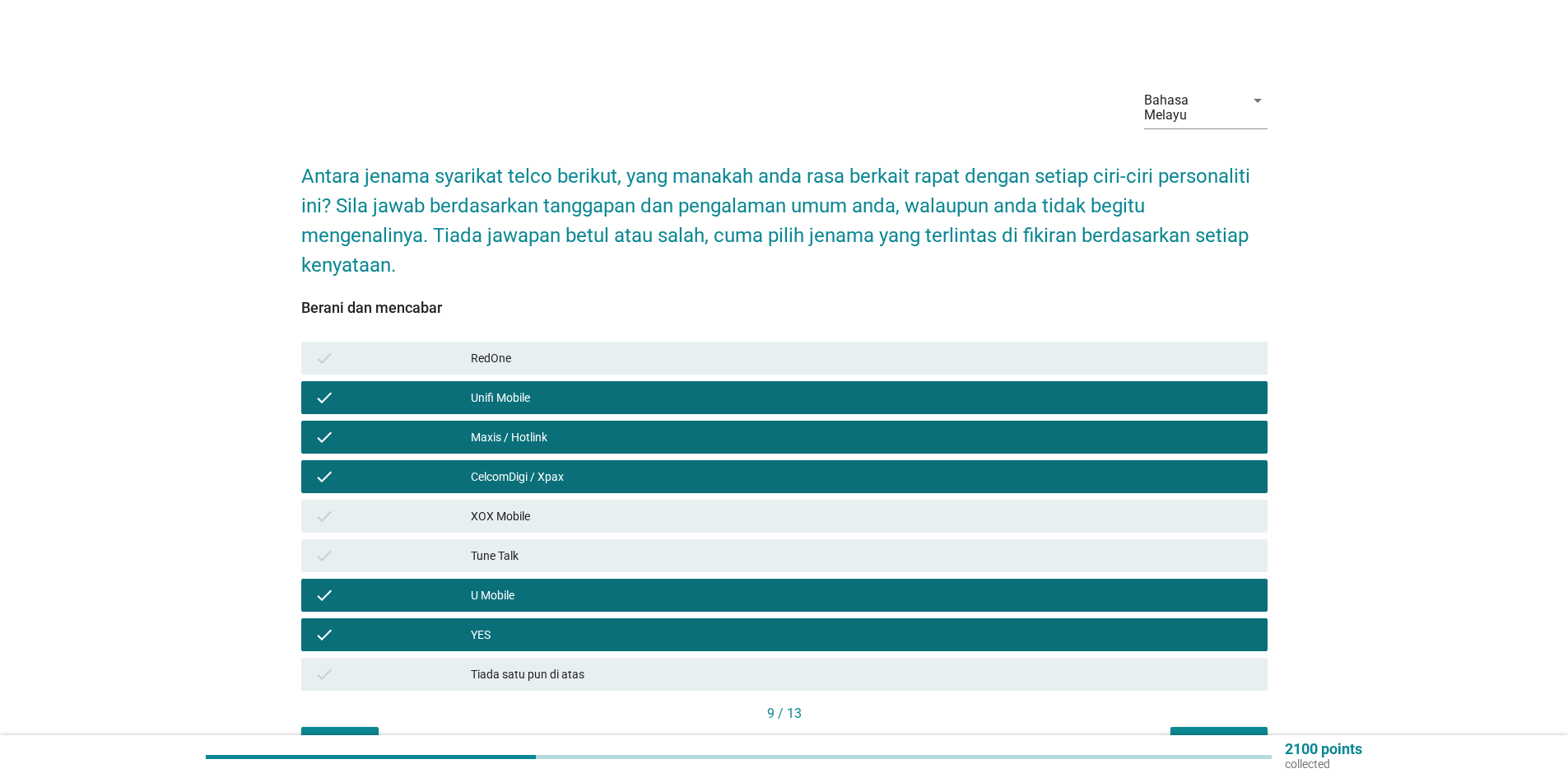
click at [518, 546] on div "Tune Talk" at bounding box center [862, 556] width 784 height 20
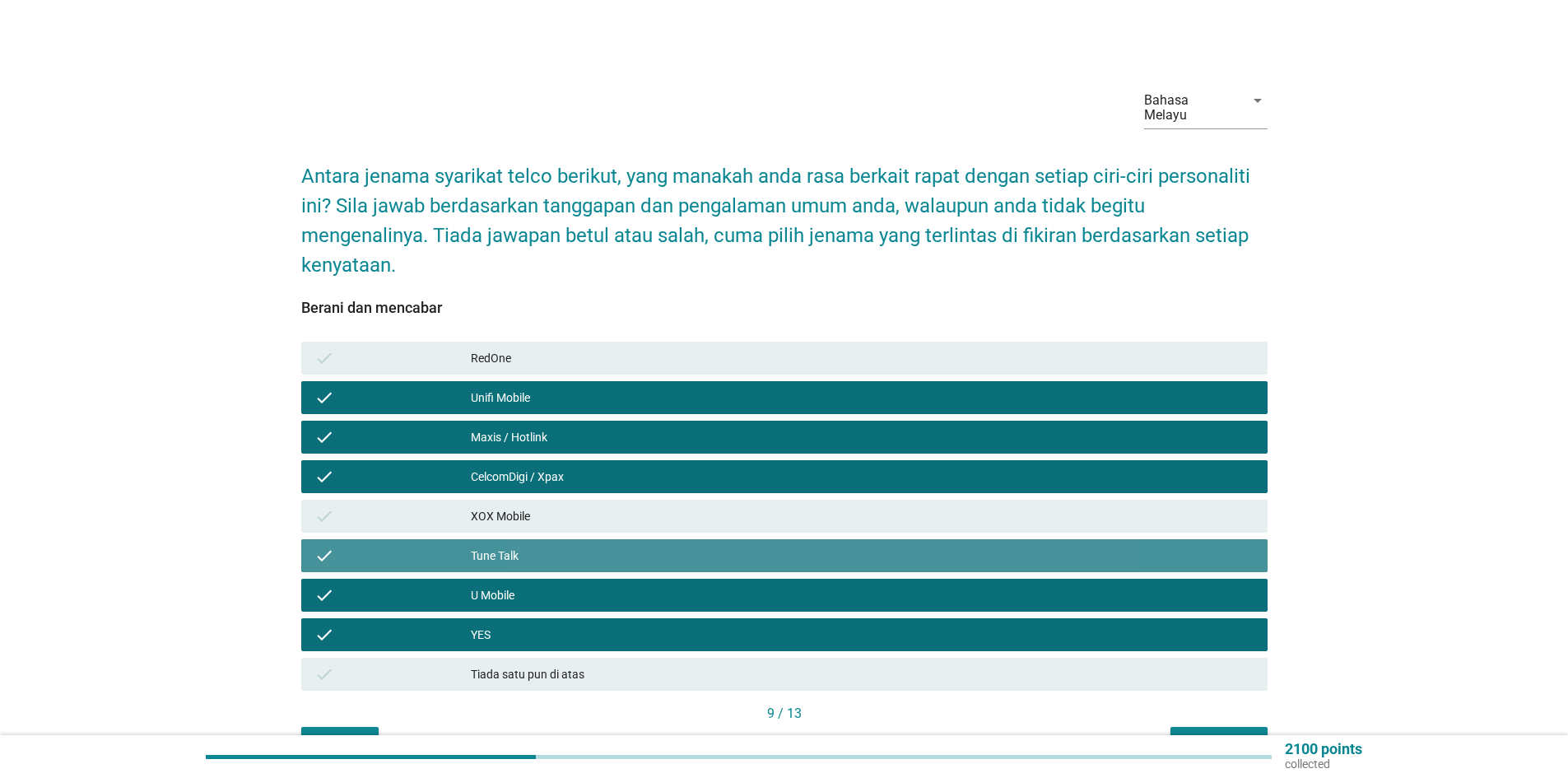
click at [527, 506] on div "XOX Mobile" at bounding box center [862, 516] width 784 height 20
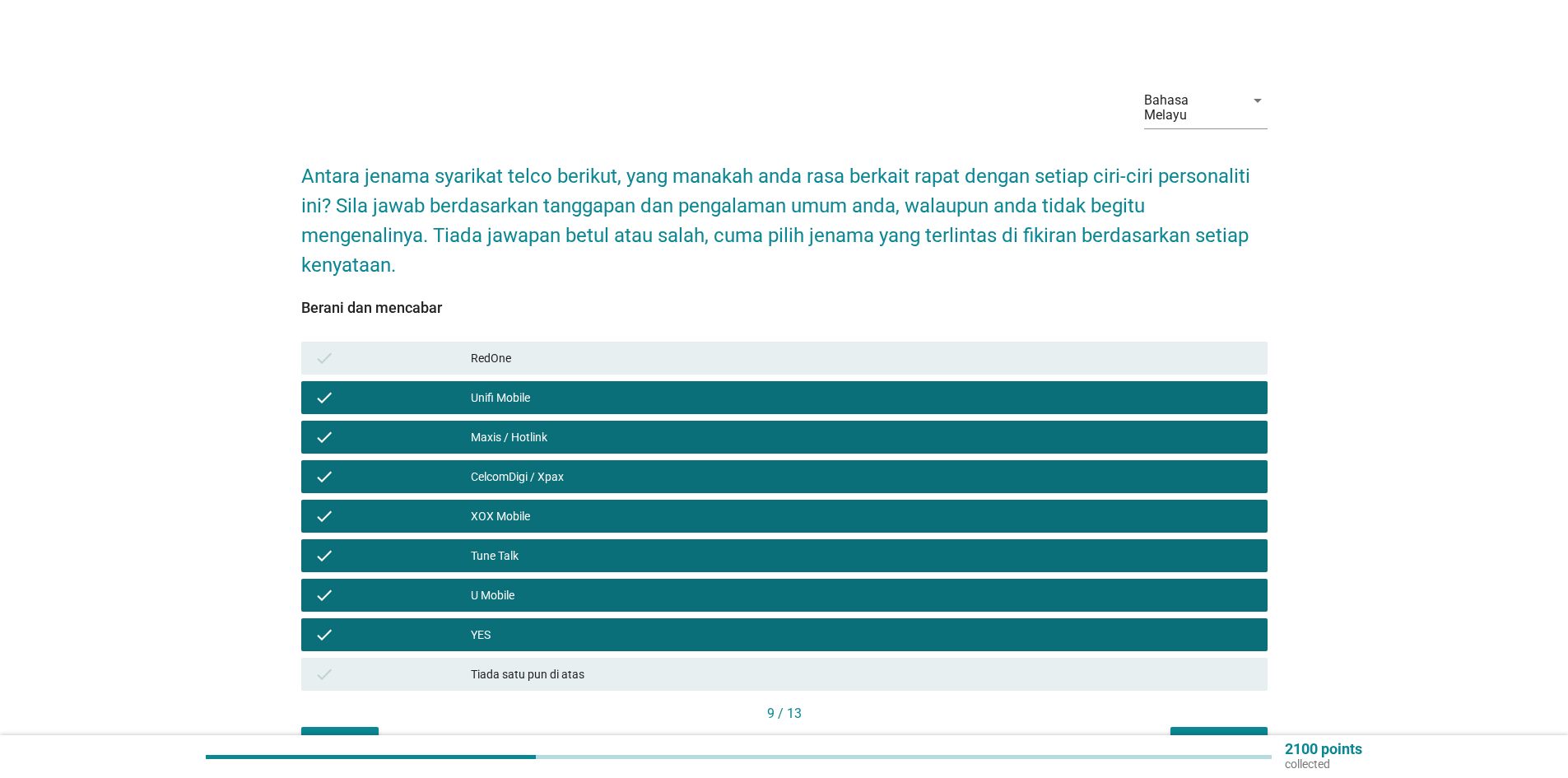
click at [528, 352] on div "RedOne" at bounding box center [862, 359] width 784 height 20
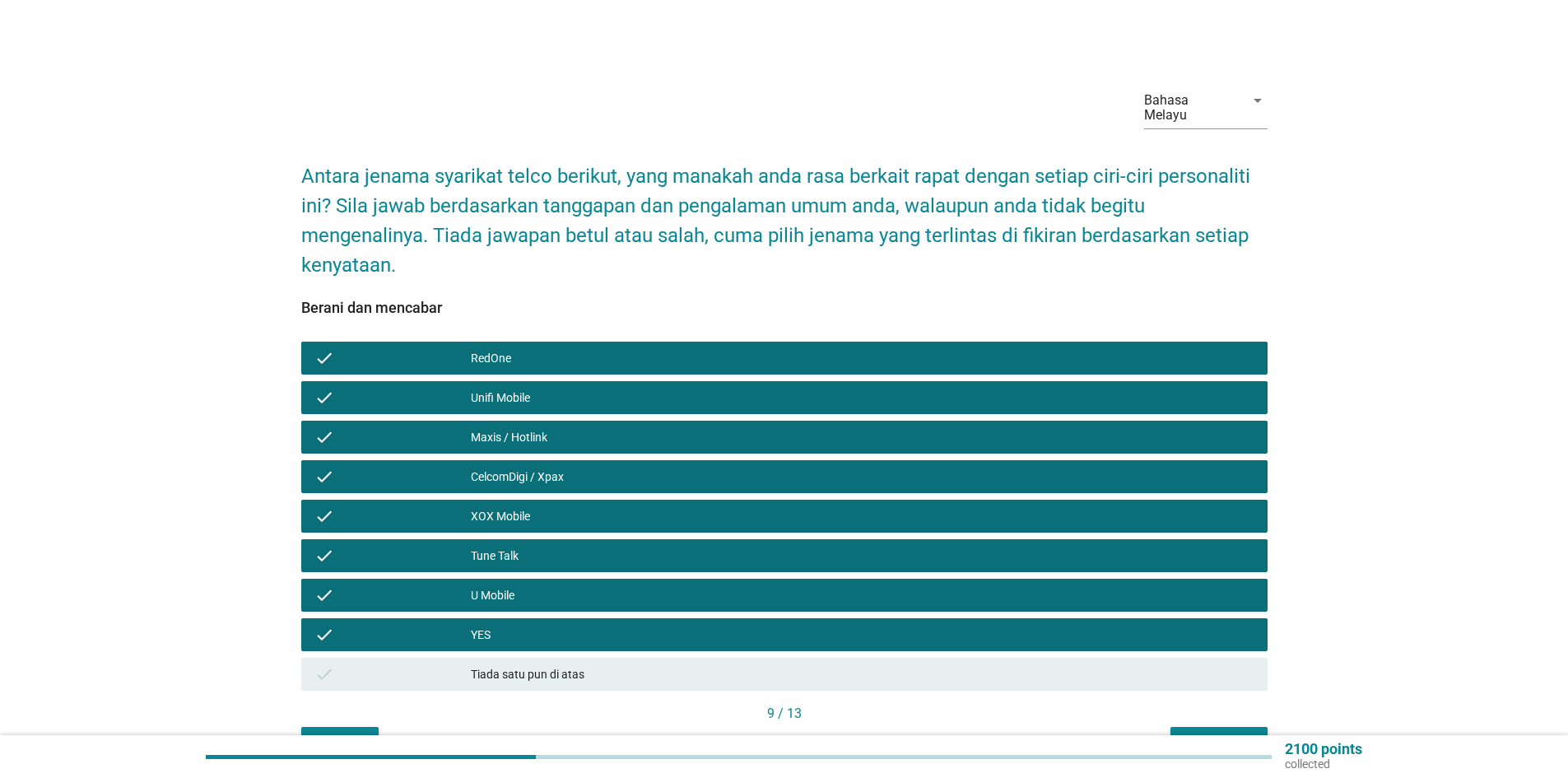
click at [1203, 734] on div "Seterusnya" at bounding box center [1219, 742] width 70 height 18
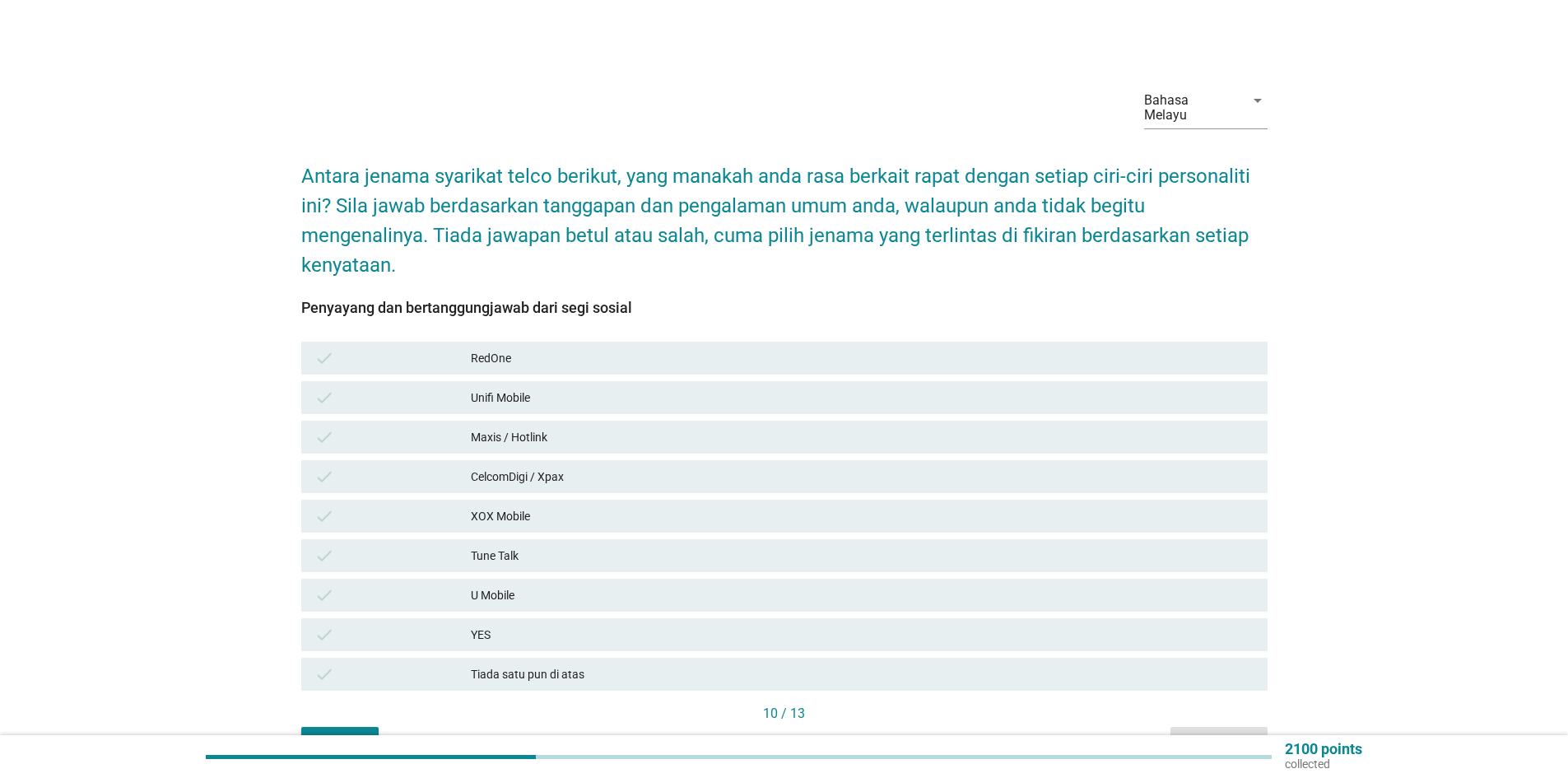
click at [525, 388] on div "Unifi Mobile" at bounding box center [862, 398] width 784 height 20
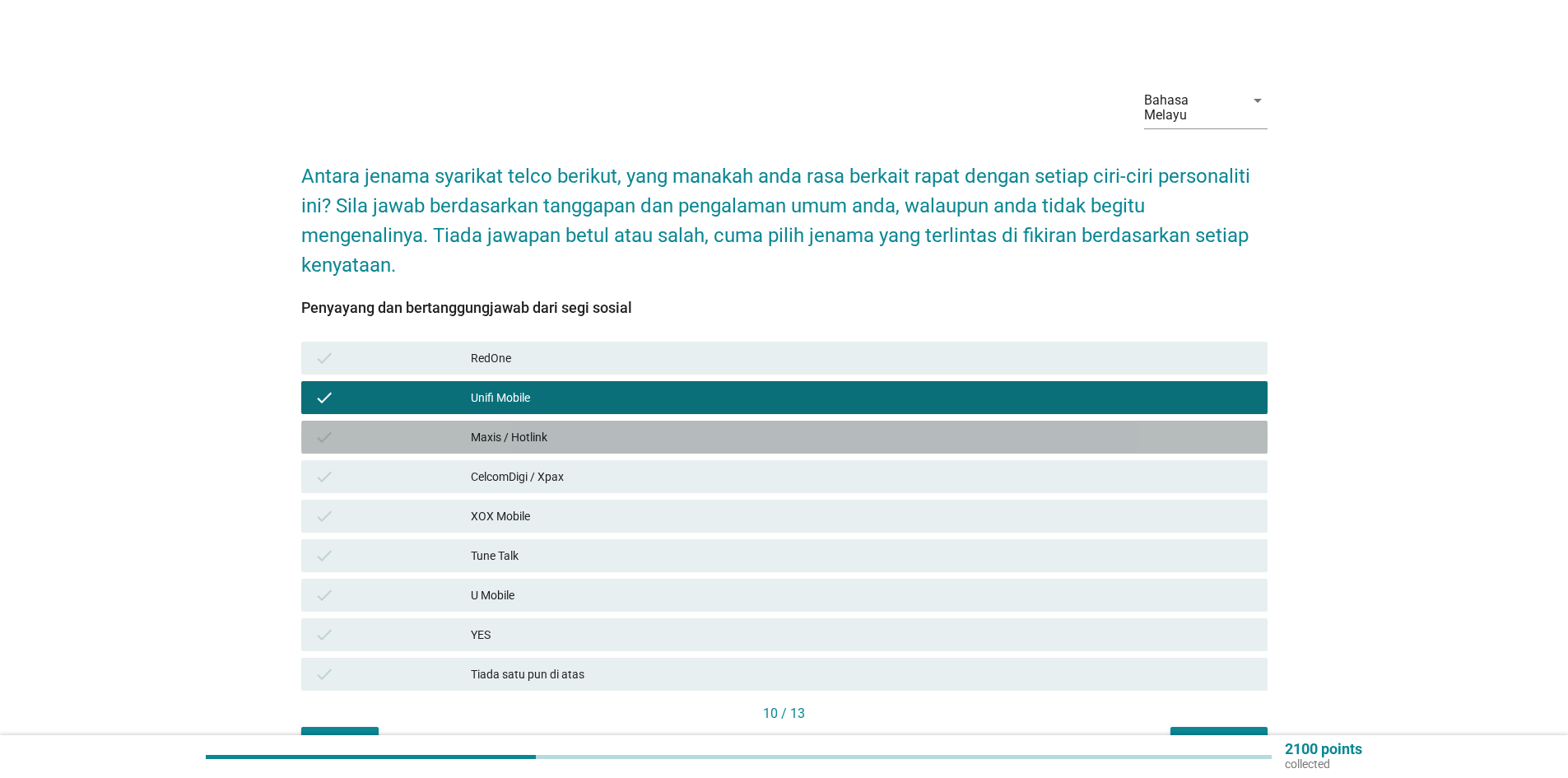
click at [531, 428] on div "Maxis / Hotlink" at bounding box center [862, 438] width 784 height 20
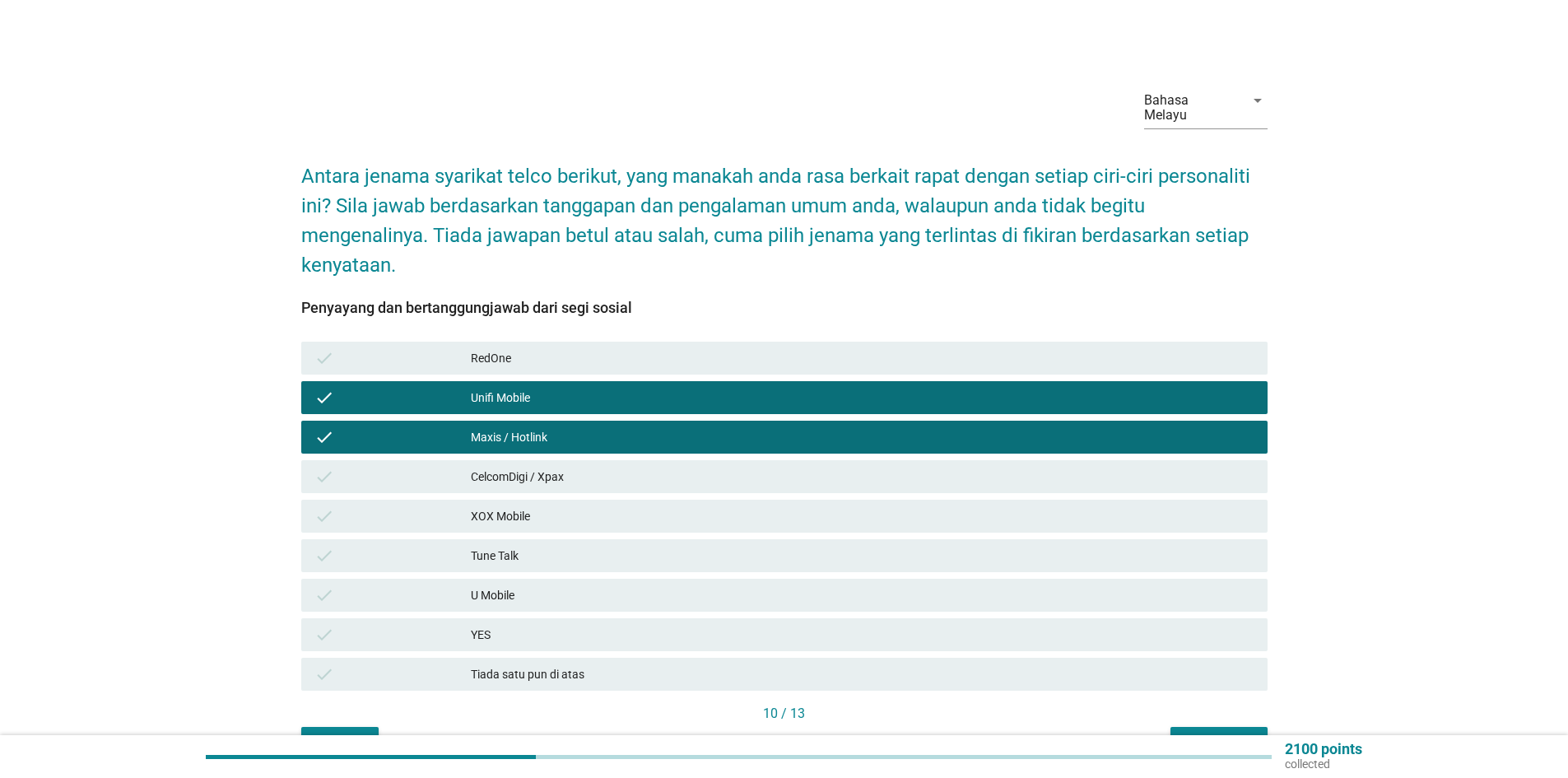
click at [517, 585] on div "U Mobile" at bounding box center [862, 595] width 784 height 20
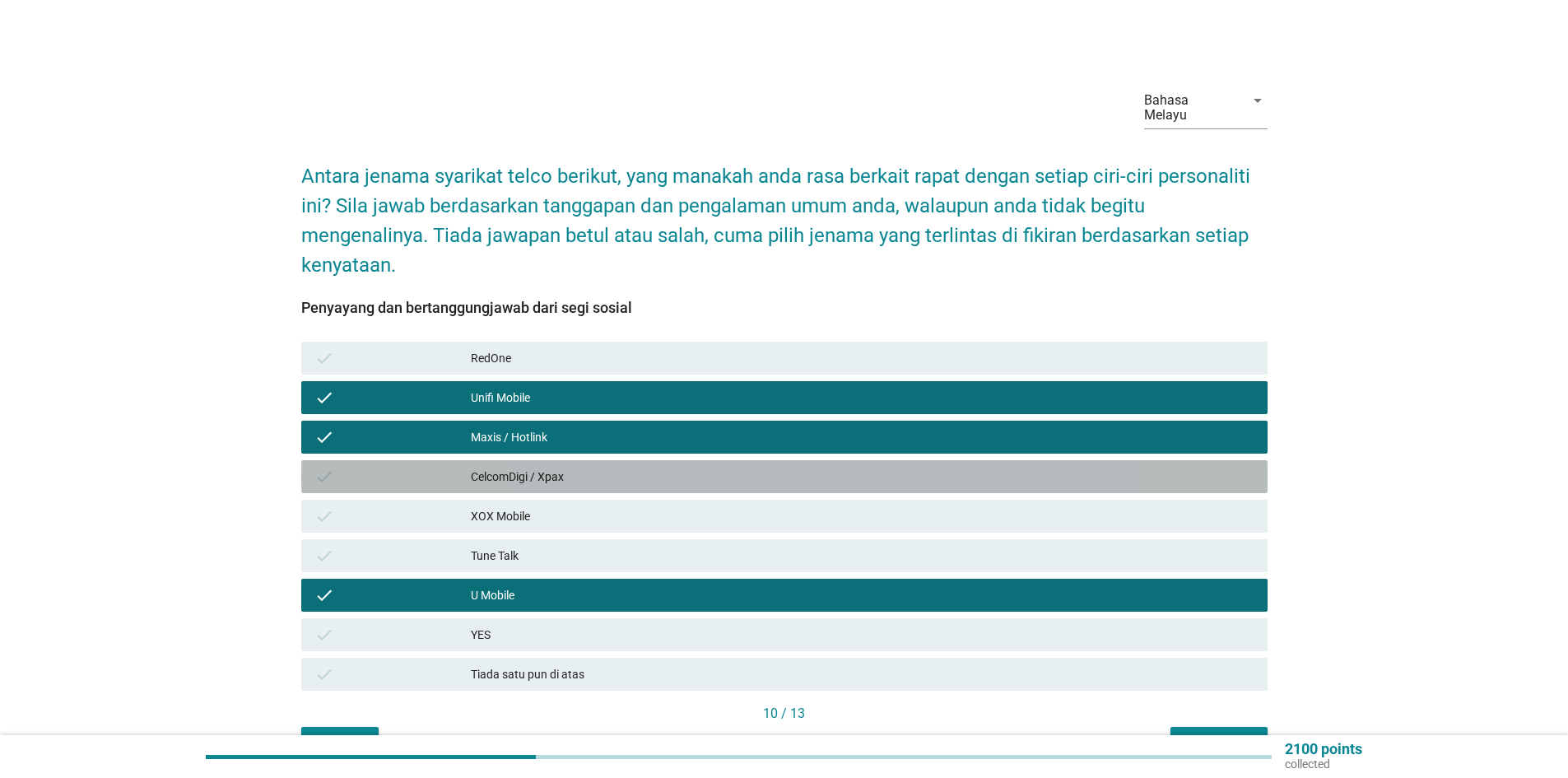
click at [530, 467] on div "CelcomDigi / Xpax" at bounding box center [862, 477] width 784 height 20
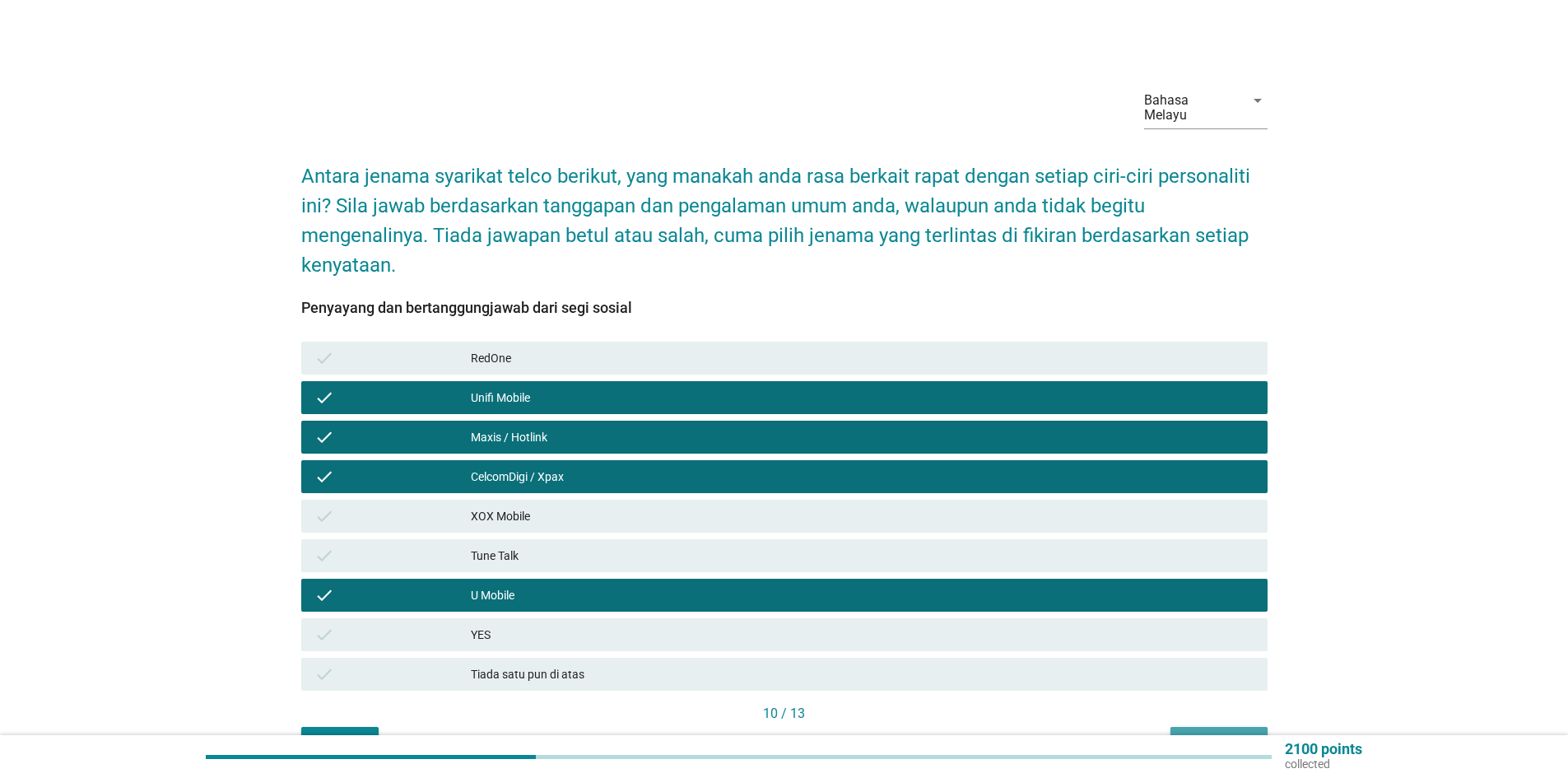
click at [1200, 734] on div "Seterusnya" at bounding box center [1219, 742] width 70 height 18
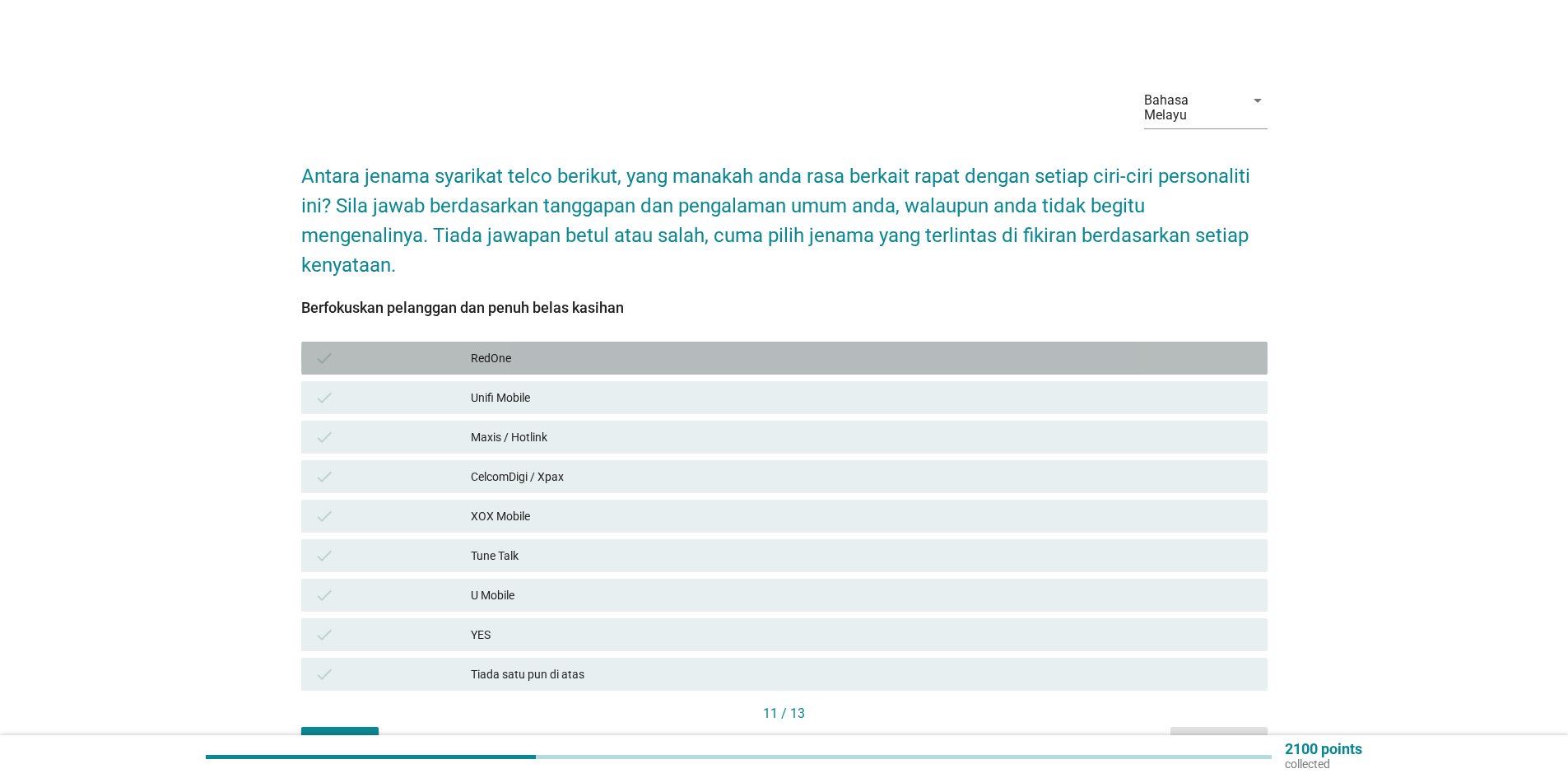
click at [508, 349] on div "RedOne" at bounding box center [862, 359] width 784 height 20
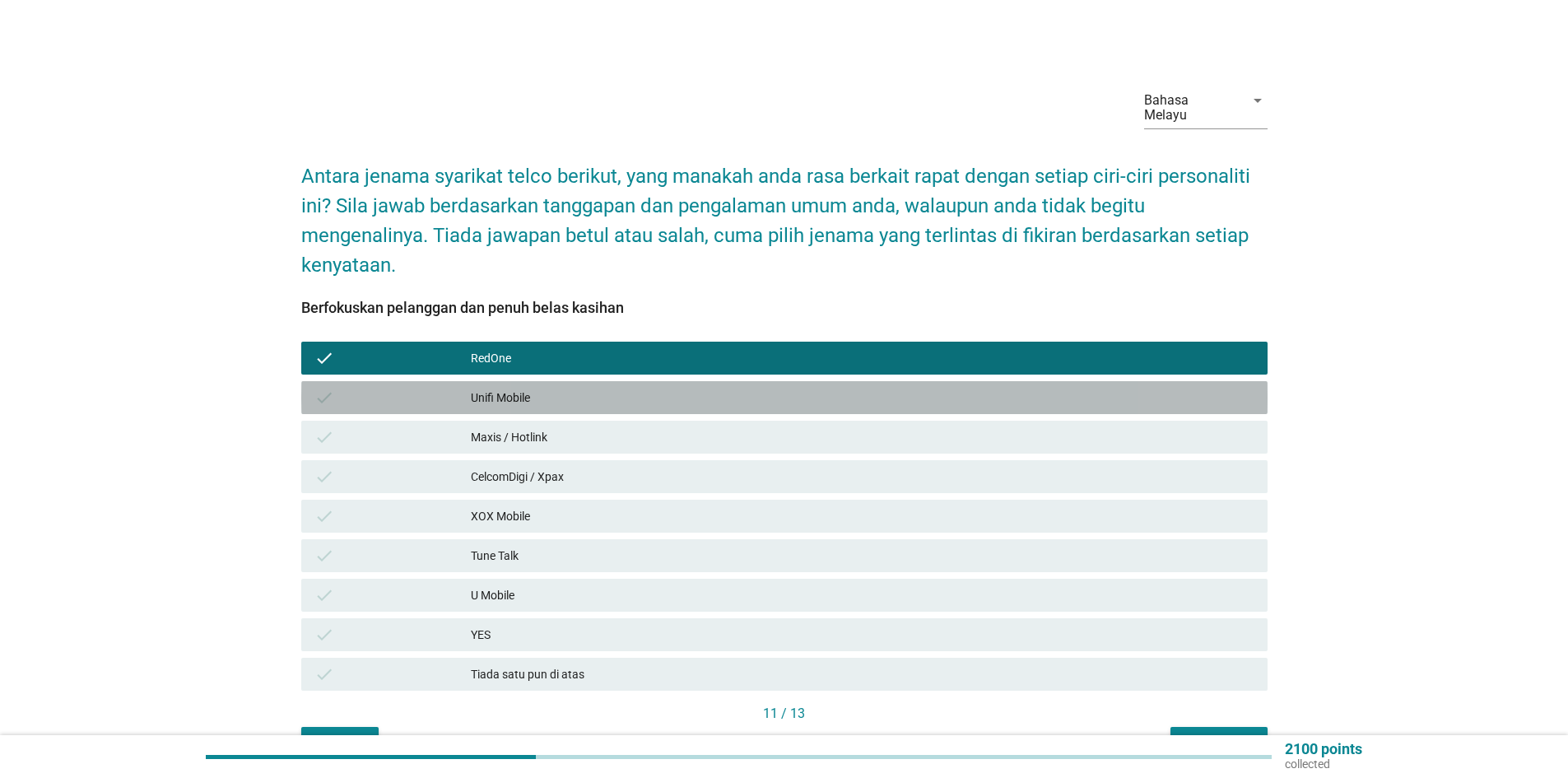
click at [513, 388] on div "Unifi Mobile" at bounding box center [862, 398] width 784 height 20
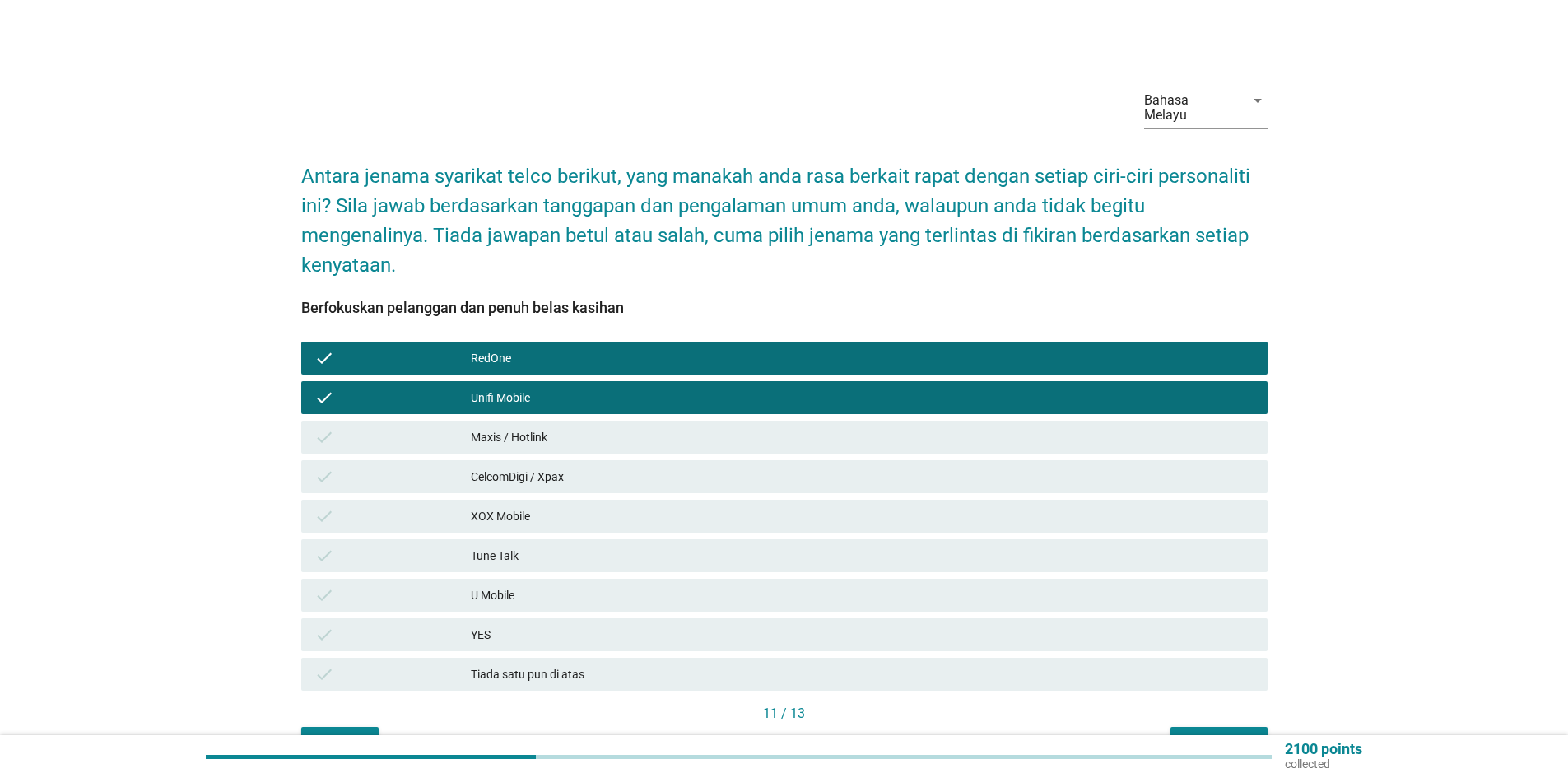
click at [515, 428] on div "Maxis / Hotlink" at bounding box center [862, 438] width 784 height 20
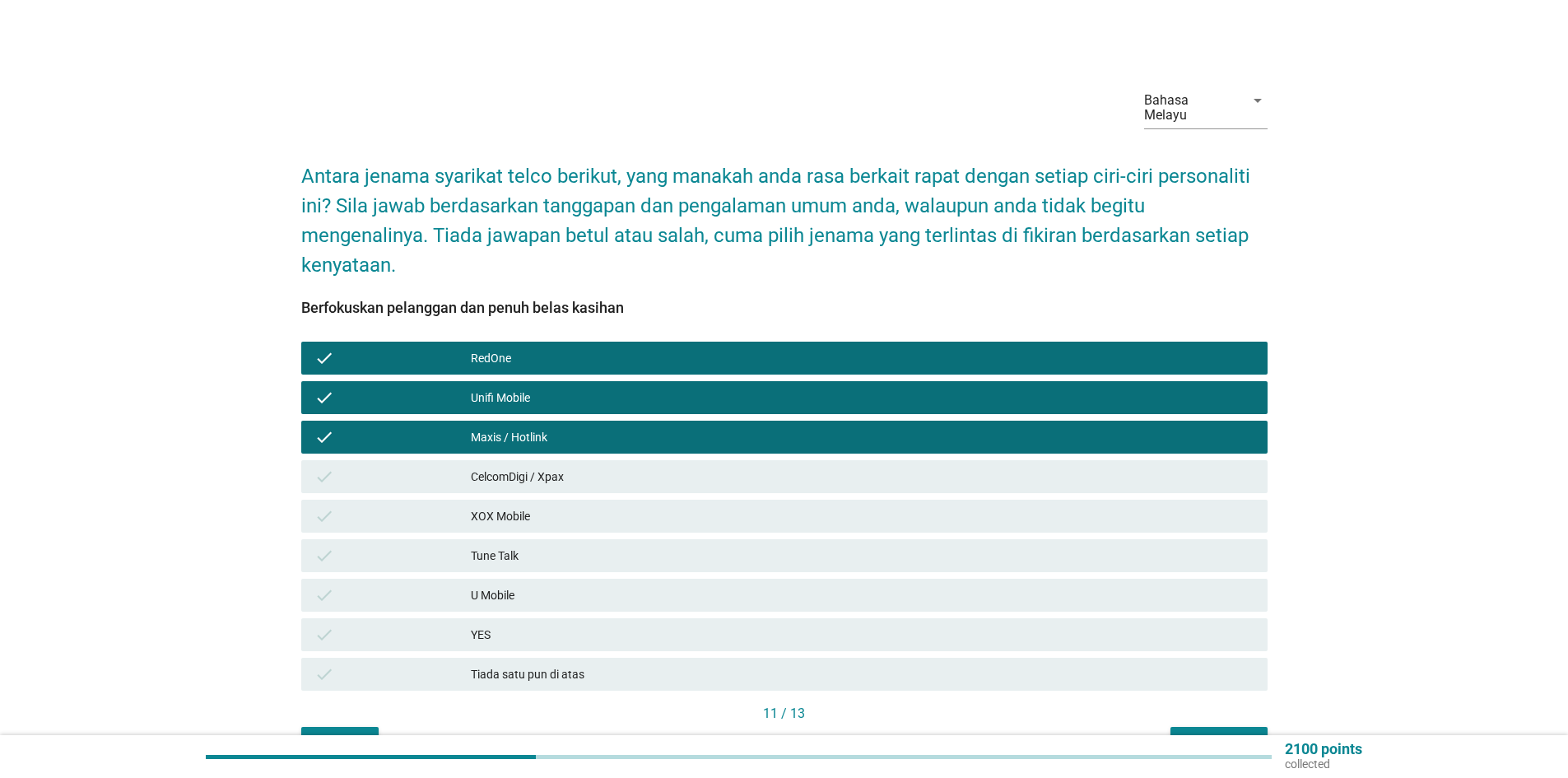
click at [514, 457] on div "check CelcomDigi / Xpax" at bounding box center [784, 476] width 973 height 39
click at [514, 474] on div "check CelcomDigi / Xpax" at bounding box center [784, 476] width 966 height 33
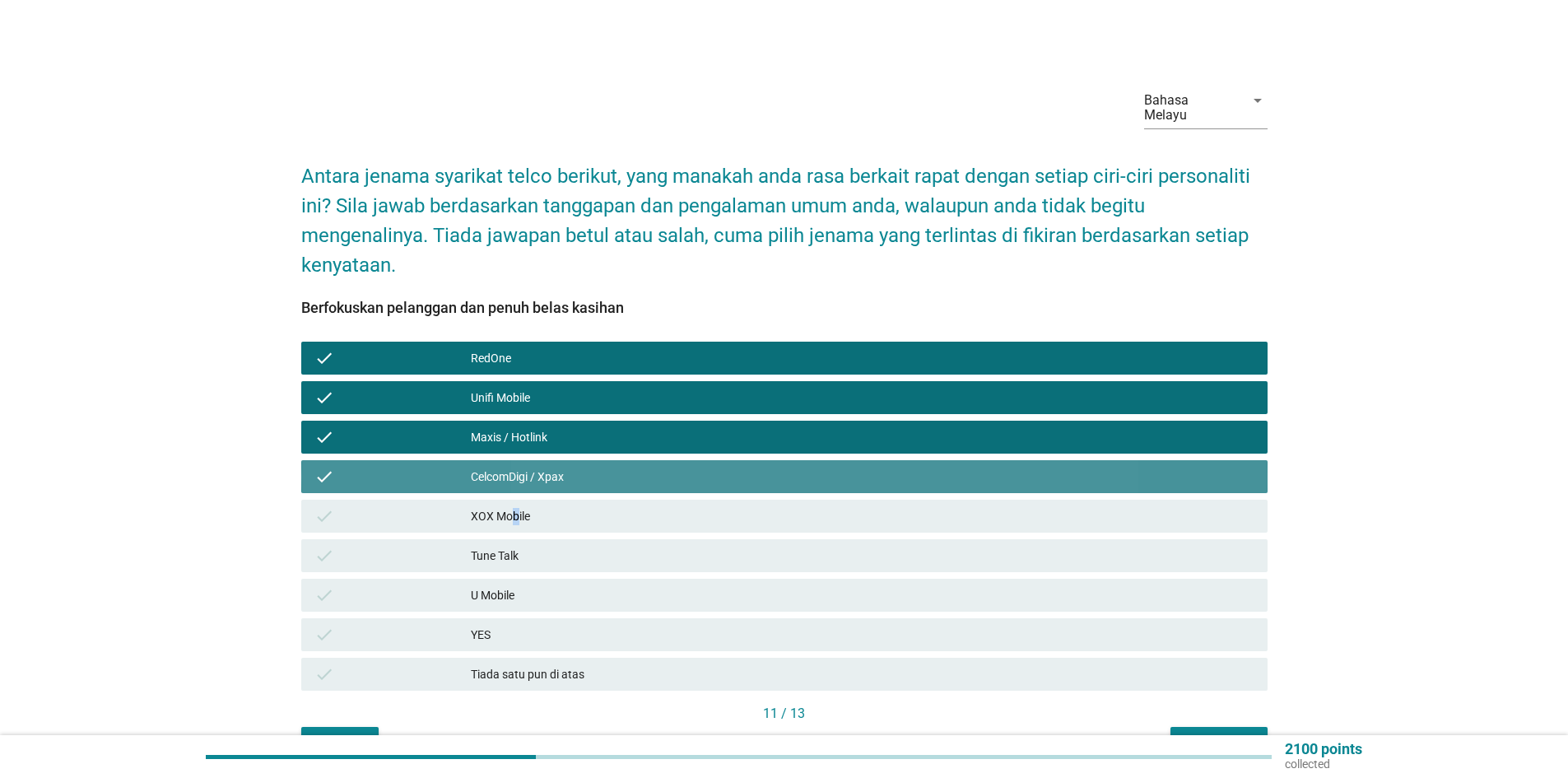
click at [516, 506] on div "XOX Mobile" at bounding box center [862, 516] width 784 height 20
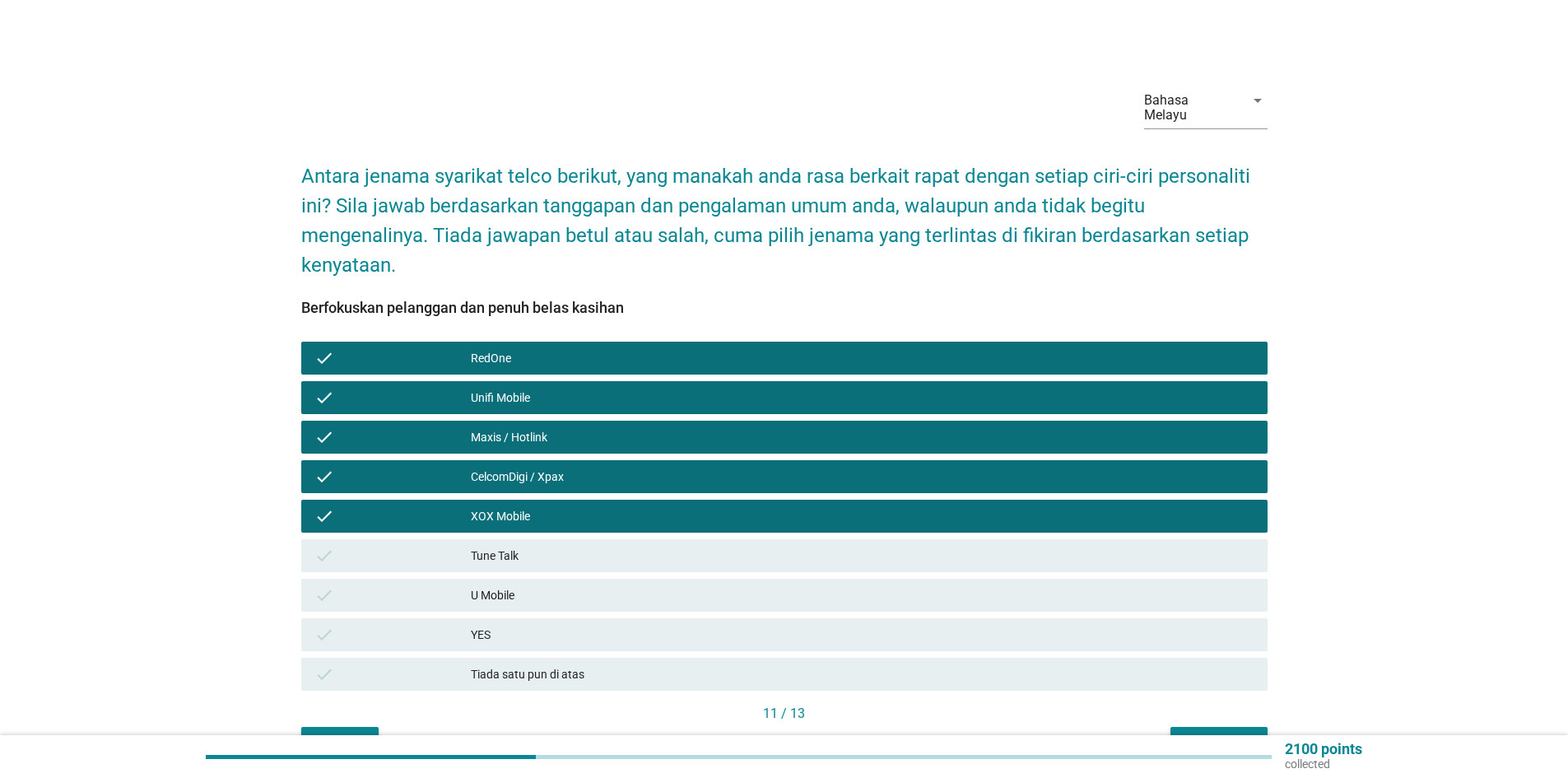
click at [512, 547] on div "Tune Talk" at bounding box center [862, 556] width 784 height 20
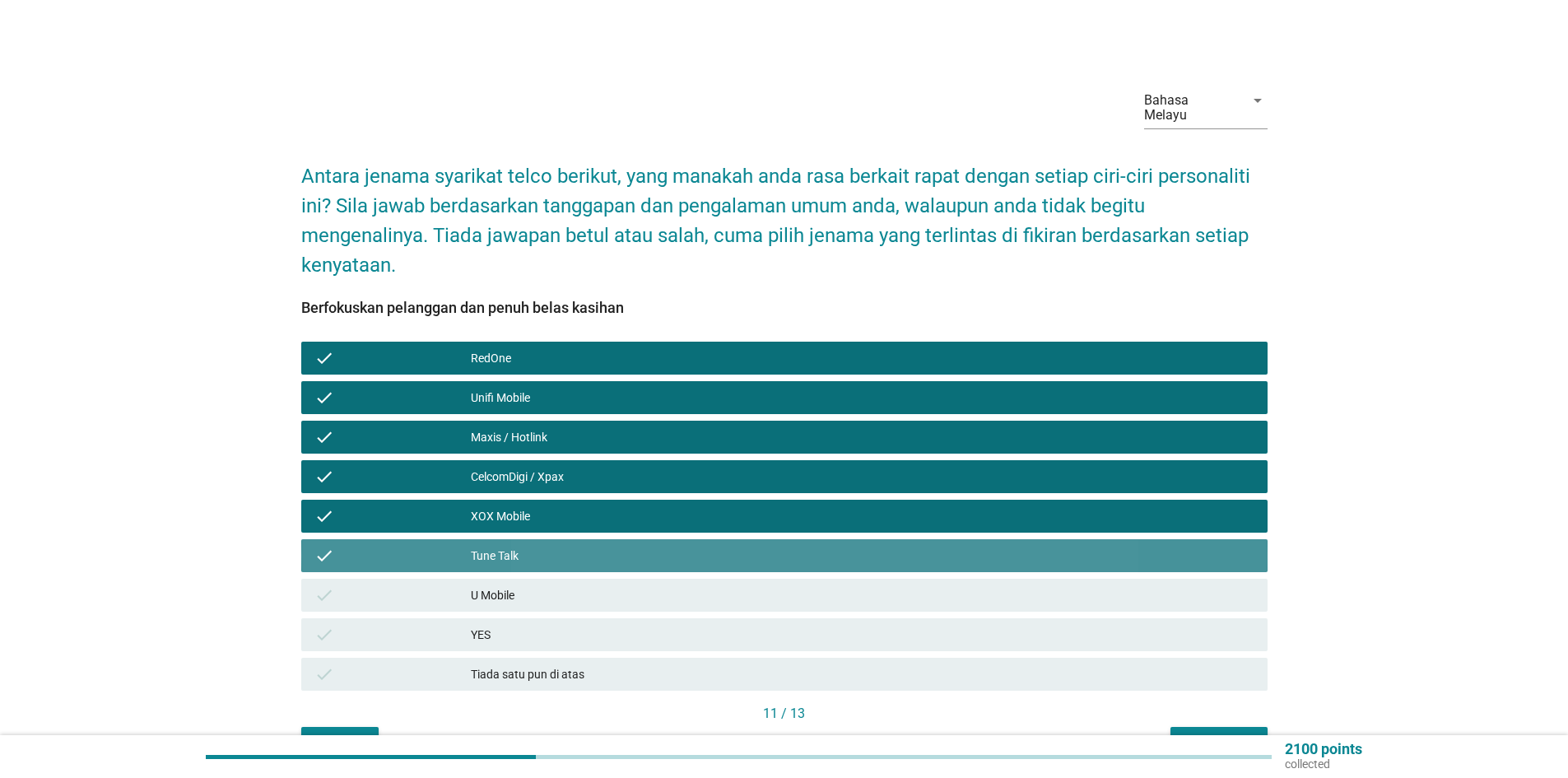
click at [515, 585] on div "U Mobile" at bounding box center [862, 595] width 784 height 20
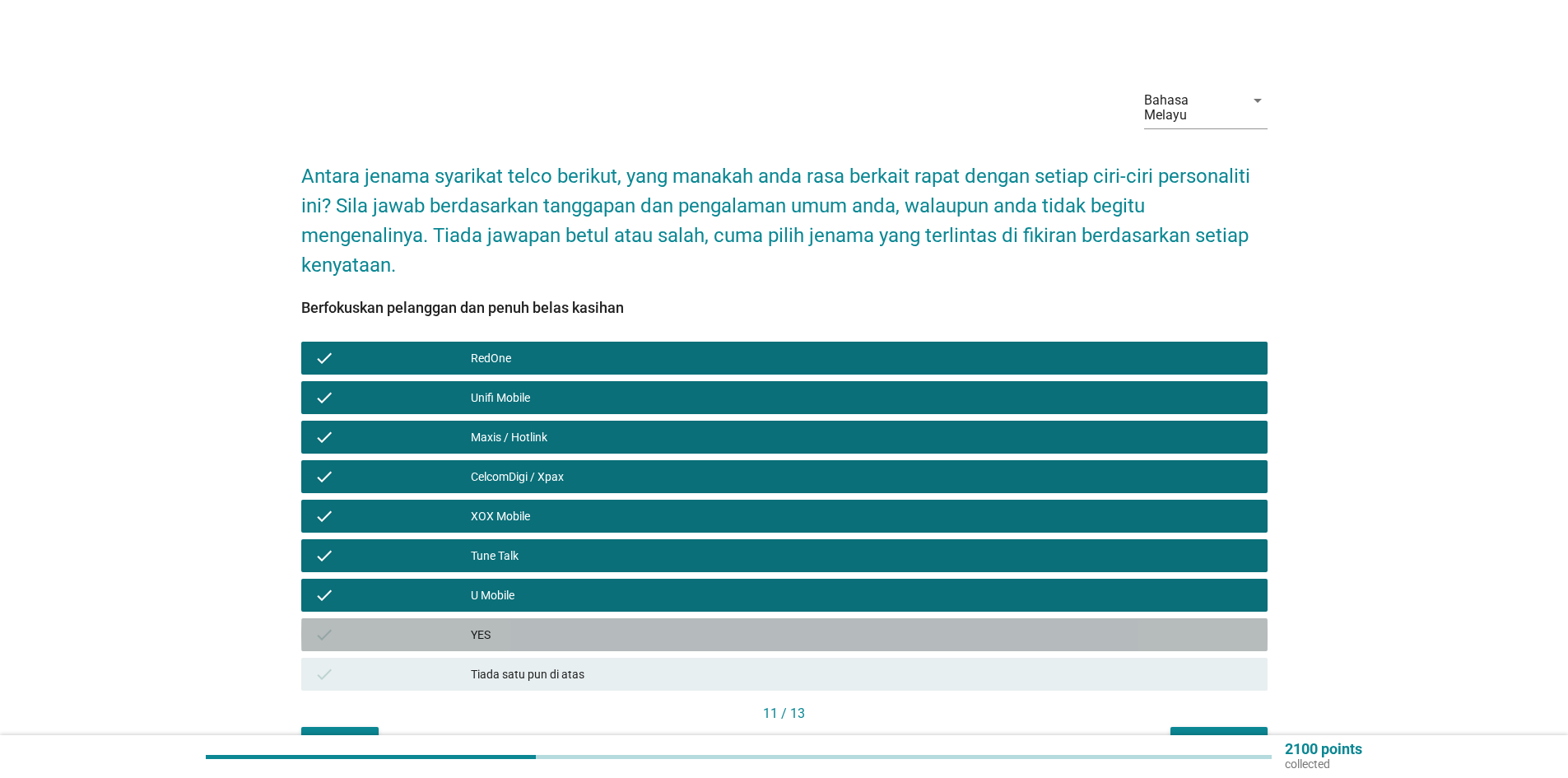
drag, startPoint x: 515, startPoint y: 615, endPoint x: 525, endPoint y: 659, distance: 45.1
click at [516, 625] on div "YES" at bounding box center [862, 635] width 784 height 20
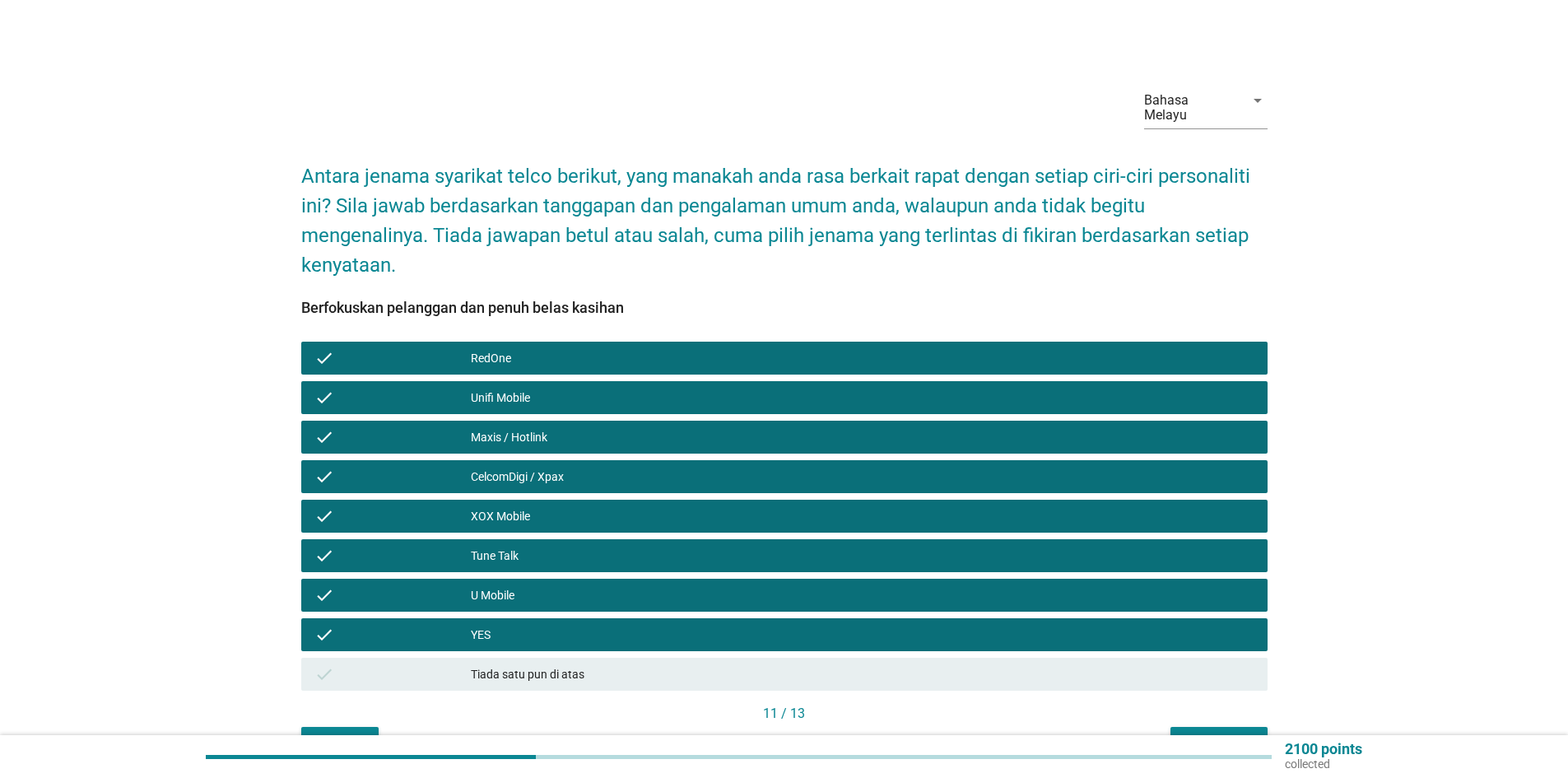
click at [1229, 734] on div "Seterusnya" at bounding box center [1219, 742] width 70 height 18
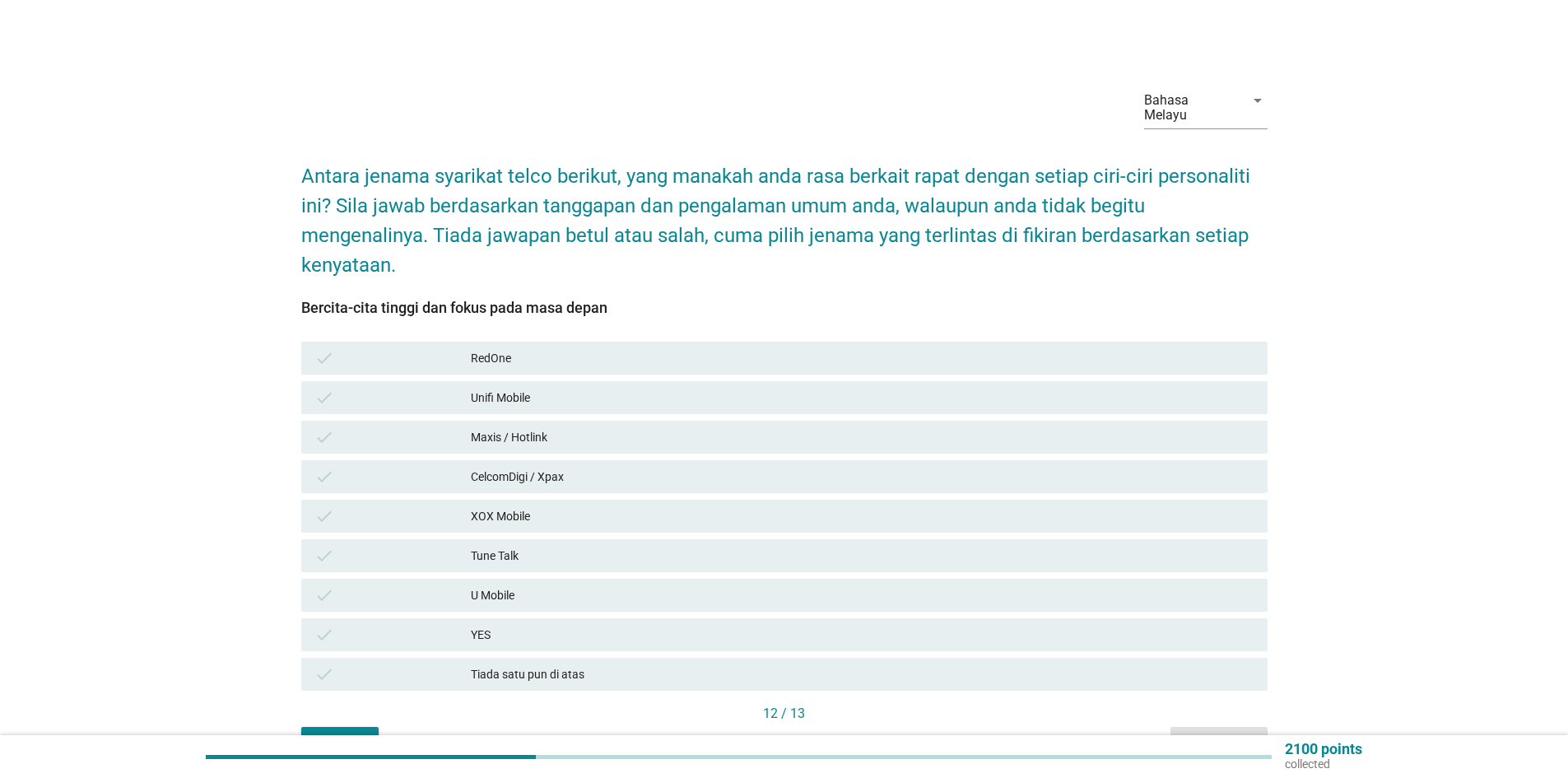
click at [531, 349] on div "RedOne" at bounding box center [862, 359] width 784 height 20
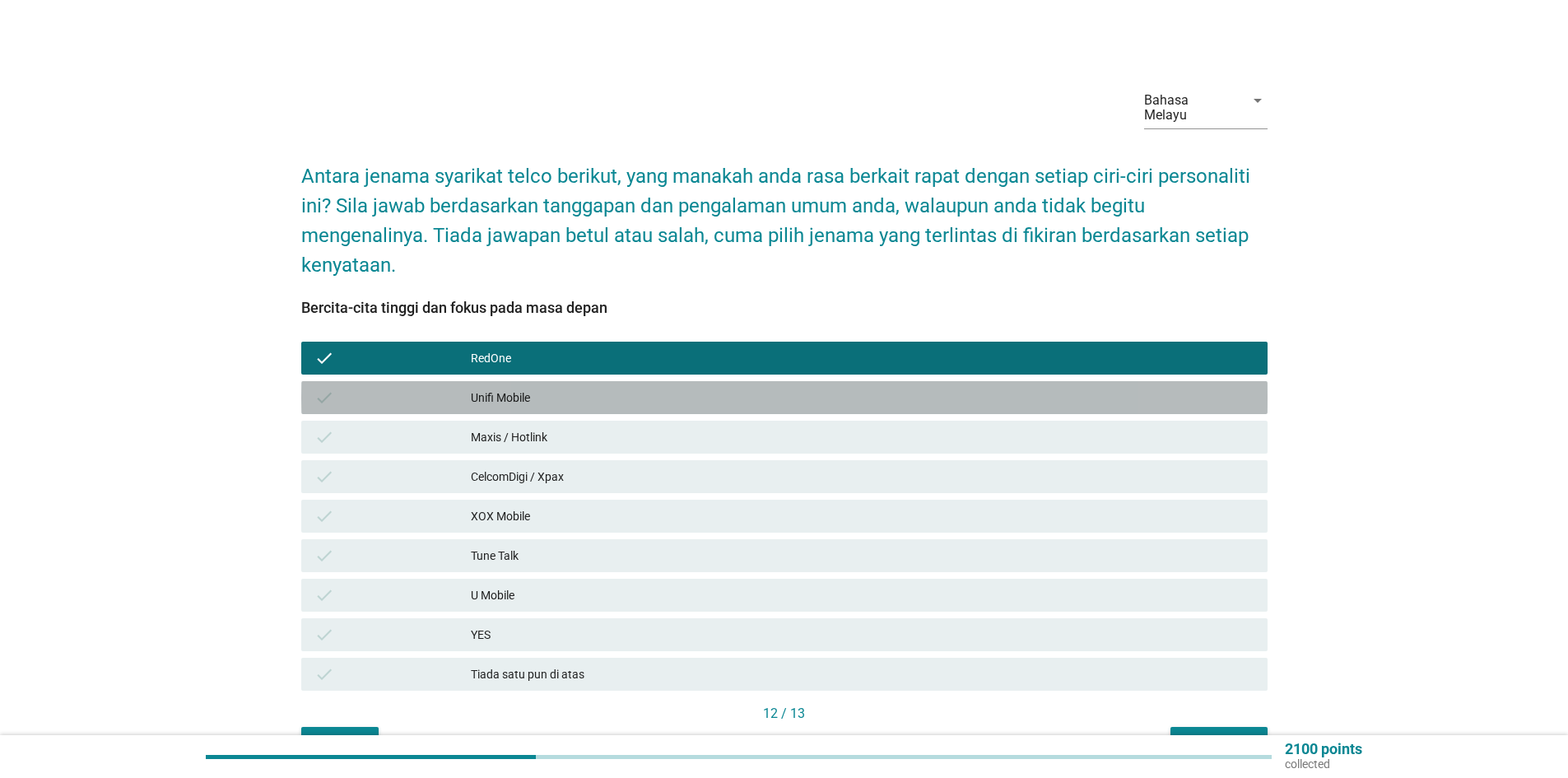
click at [536, 388] on div "Unifi Mobile" at bounding box center [862, 398] width 784 height 20
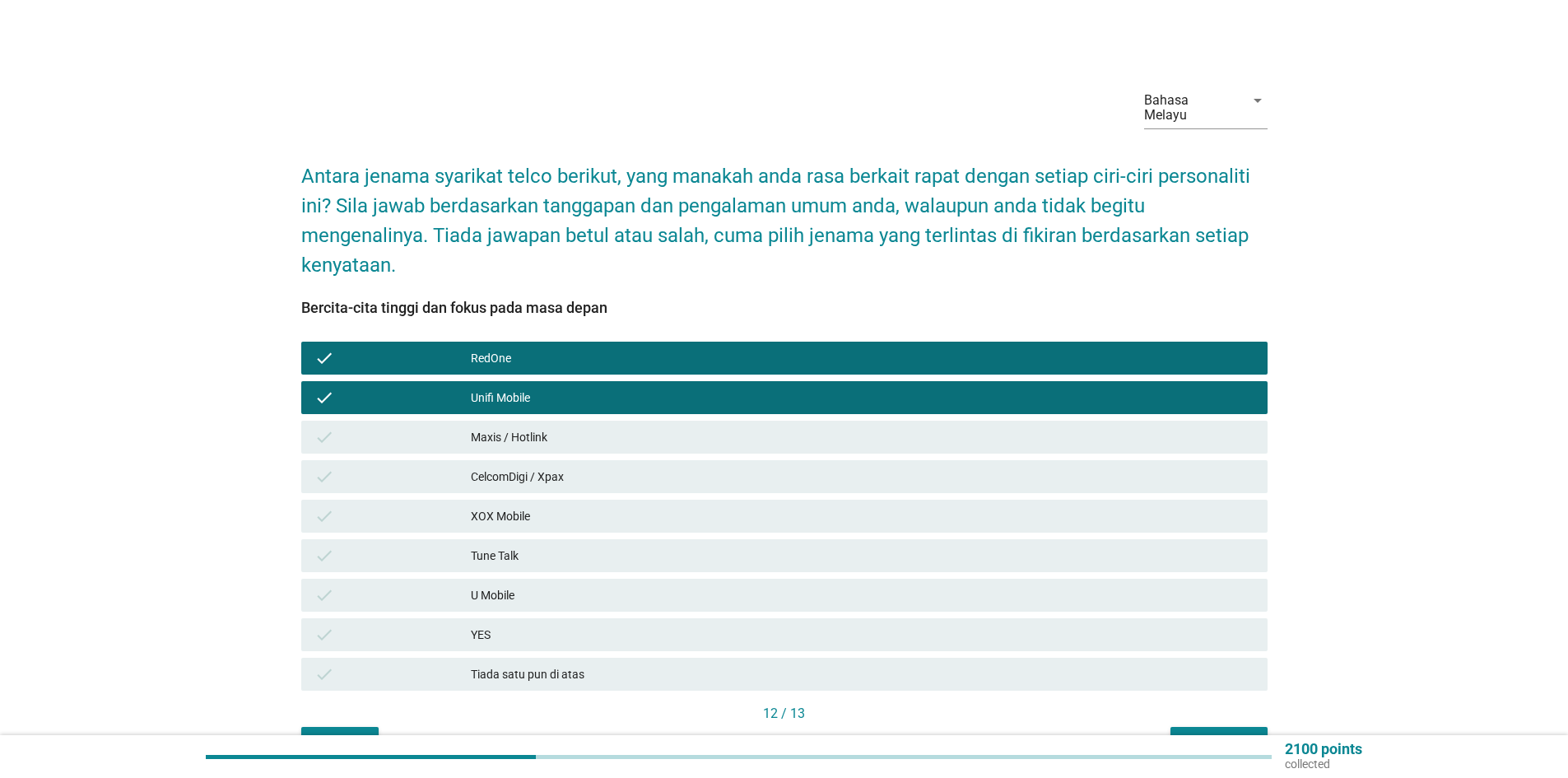
click at [536, 428] on div "Maxis / Hotlink" at bounding box center [862, 438] width 784 height 20
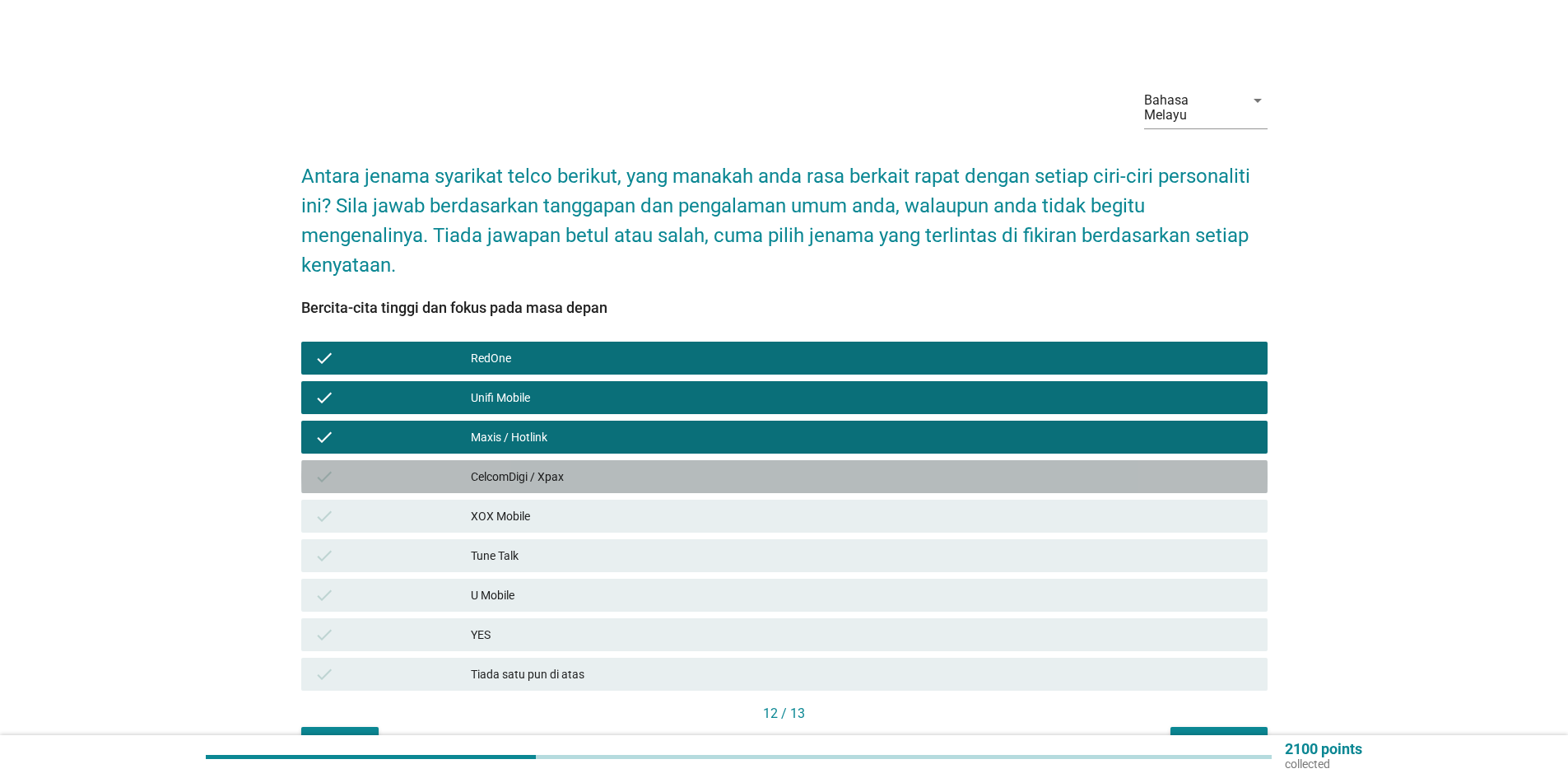
click at [546, 468] on div "CelcomDigi / Xpax" at bounding box center [862, 477] width 784 height 20
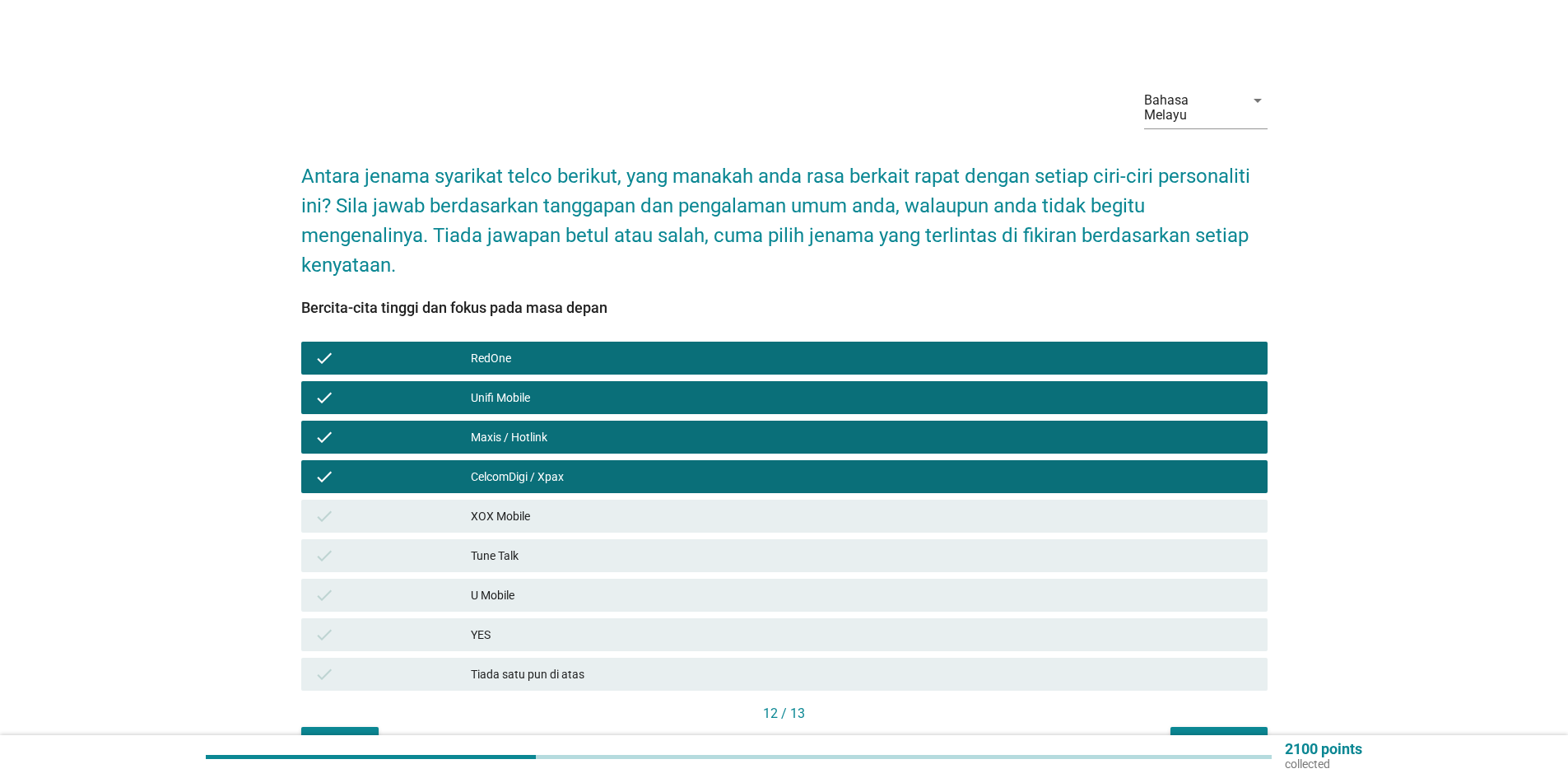
drag, startPoint x: 542, startPoint y: 495, endPoint x: 552, endPoint y: 532, distance: 38.3
click at [546, 506] on div "XOX Mobile" at bounding box center [862, 516] width 784 height 20
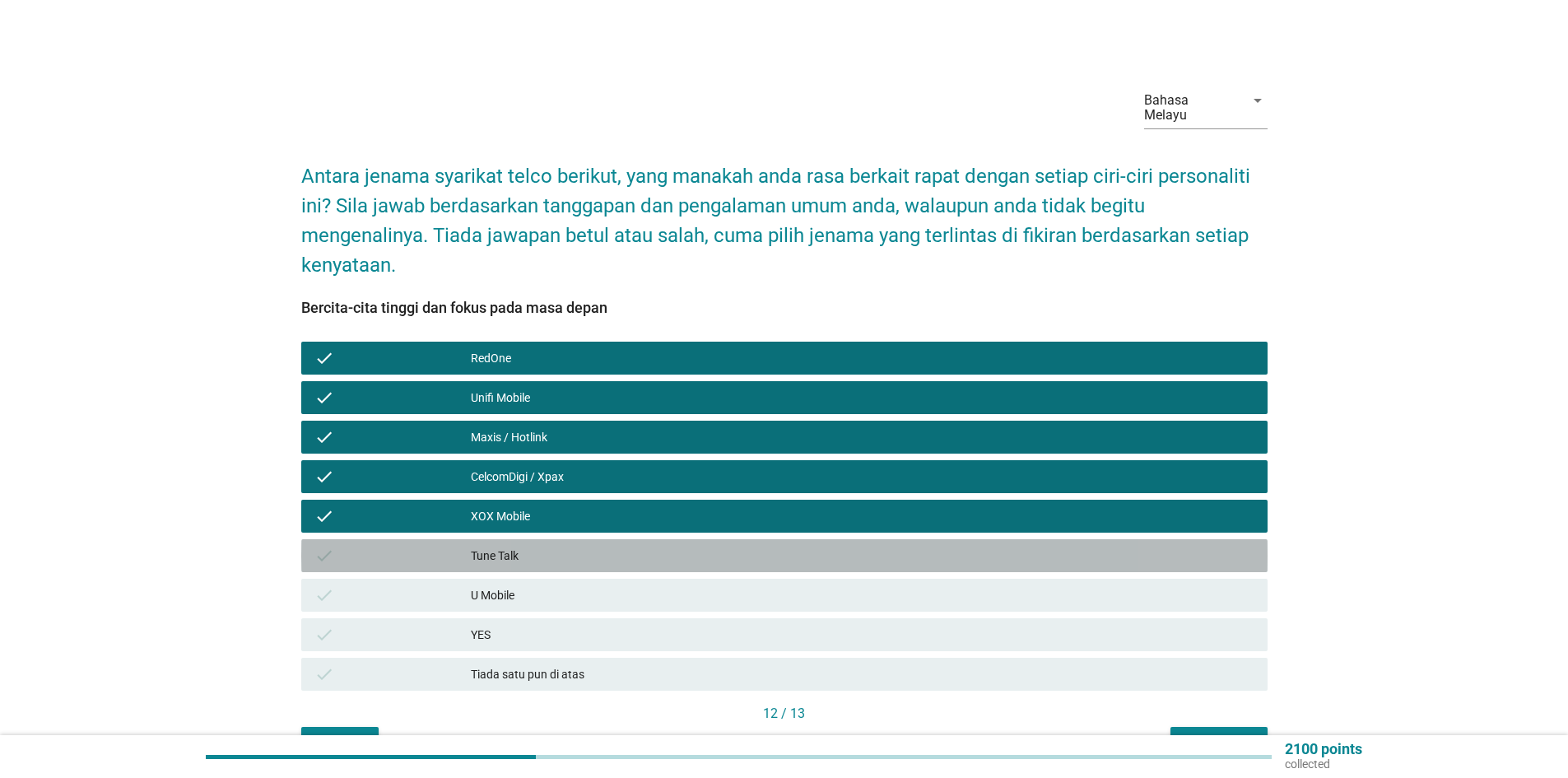
drag, startPoint x: 552, startPoint y: 541, endPoint x: 561, endPoint y: 584, distance: 43.9
click at [553, 546] on div "Tune Talk" at bounding box center [862, 556] width 784 height 20
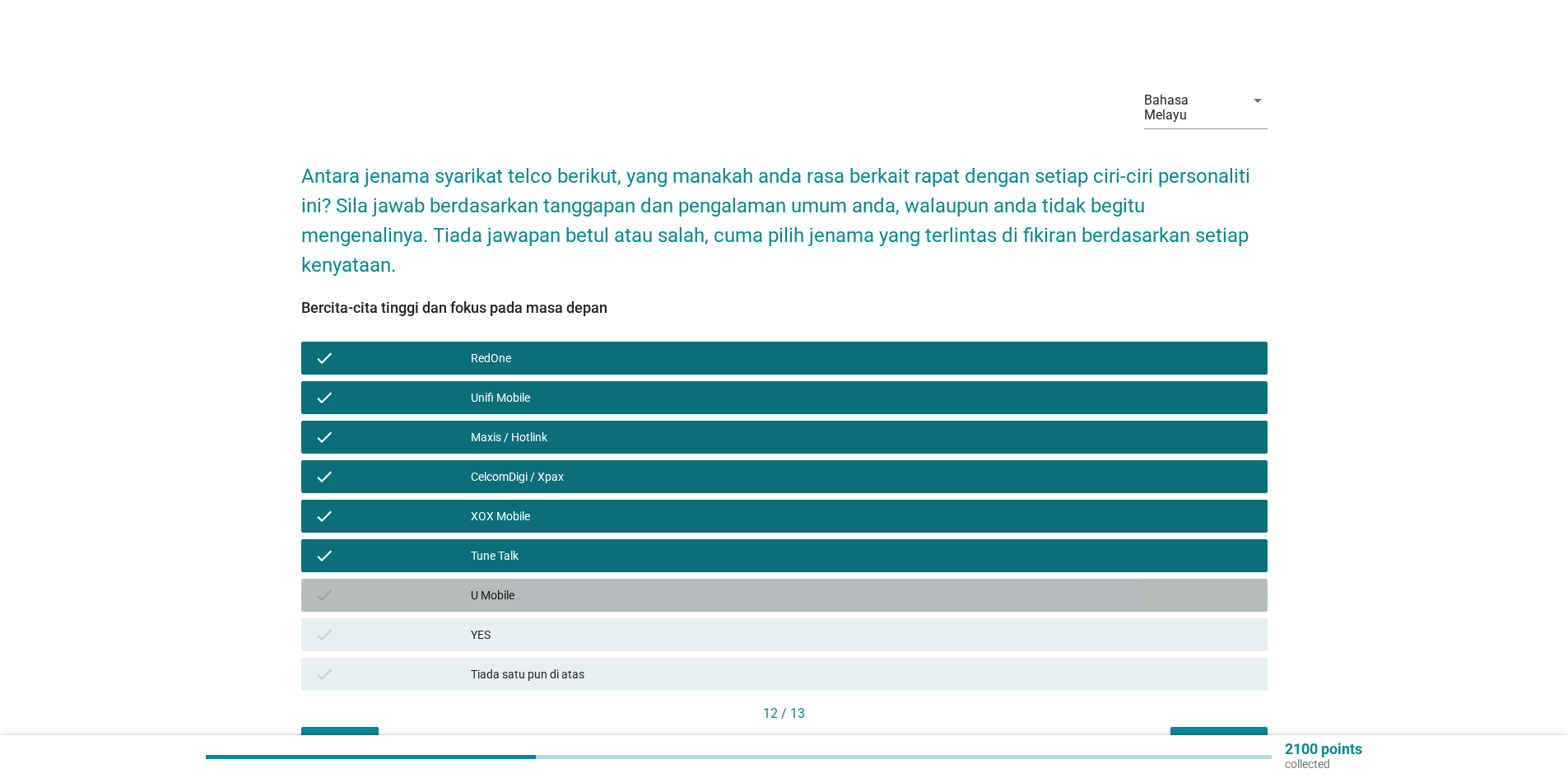
click at [563, 588] on div "U Mobile" at bounding box center [862, 595] width 784 height 20
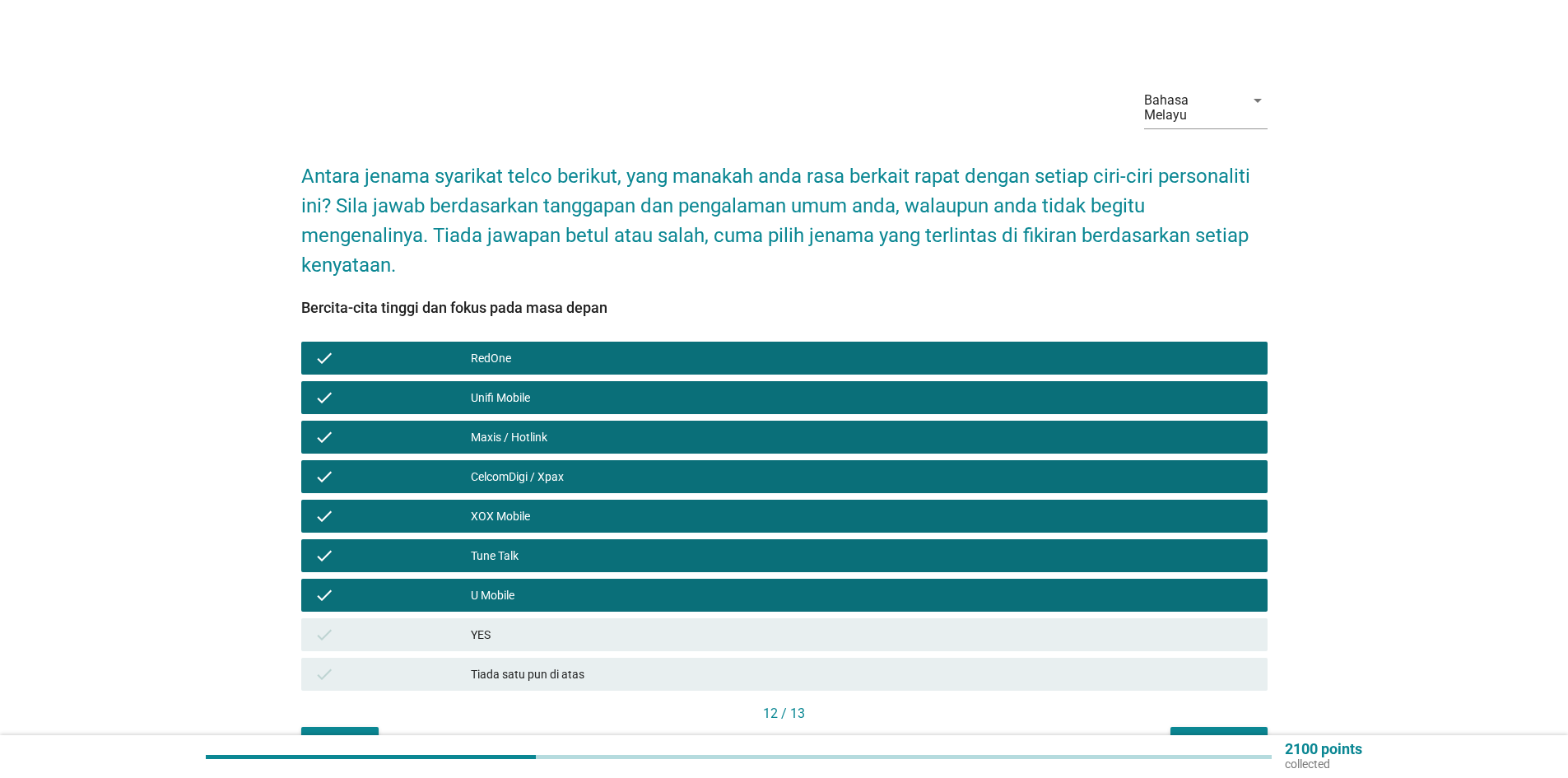
drag, startPoint x: 566, startPoint y: 622, endPoint x: 958, endPoint y: 699, distance: 399.5
click at [568, 625] on div "YES" at bounding box center [862, 635] width 784 height 20
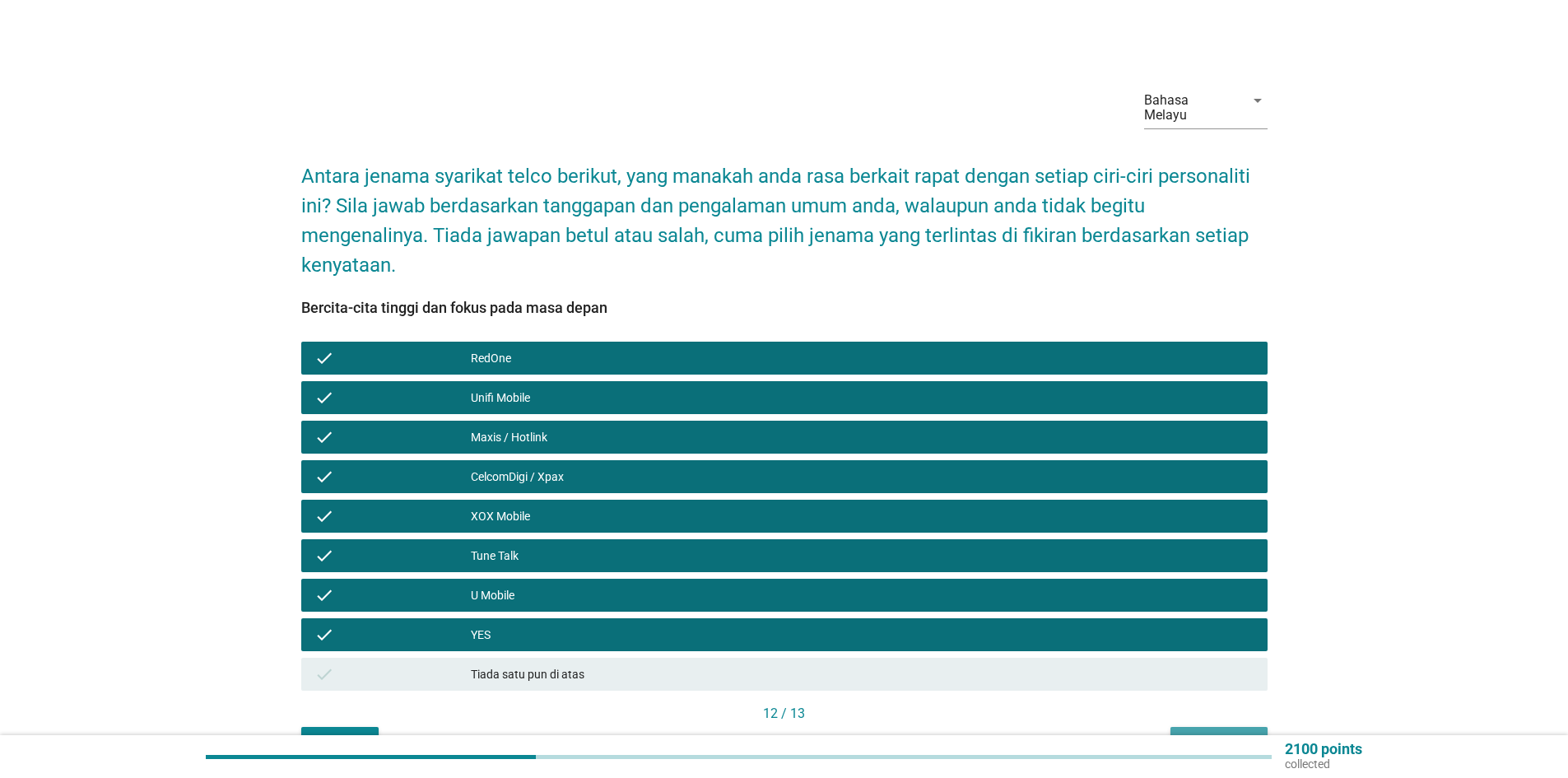
click at [1182, 727] on button "Seterusnya" at bounding box center [1219, 741] width 97 height 29
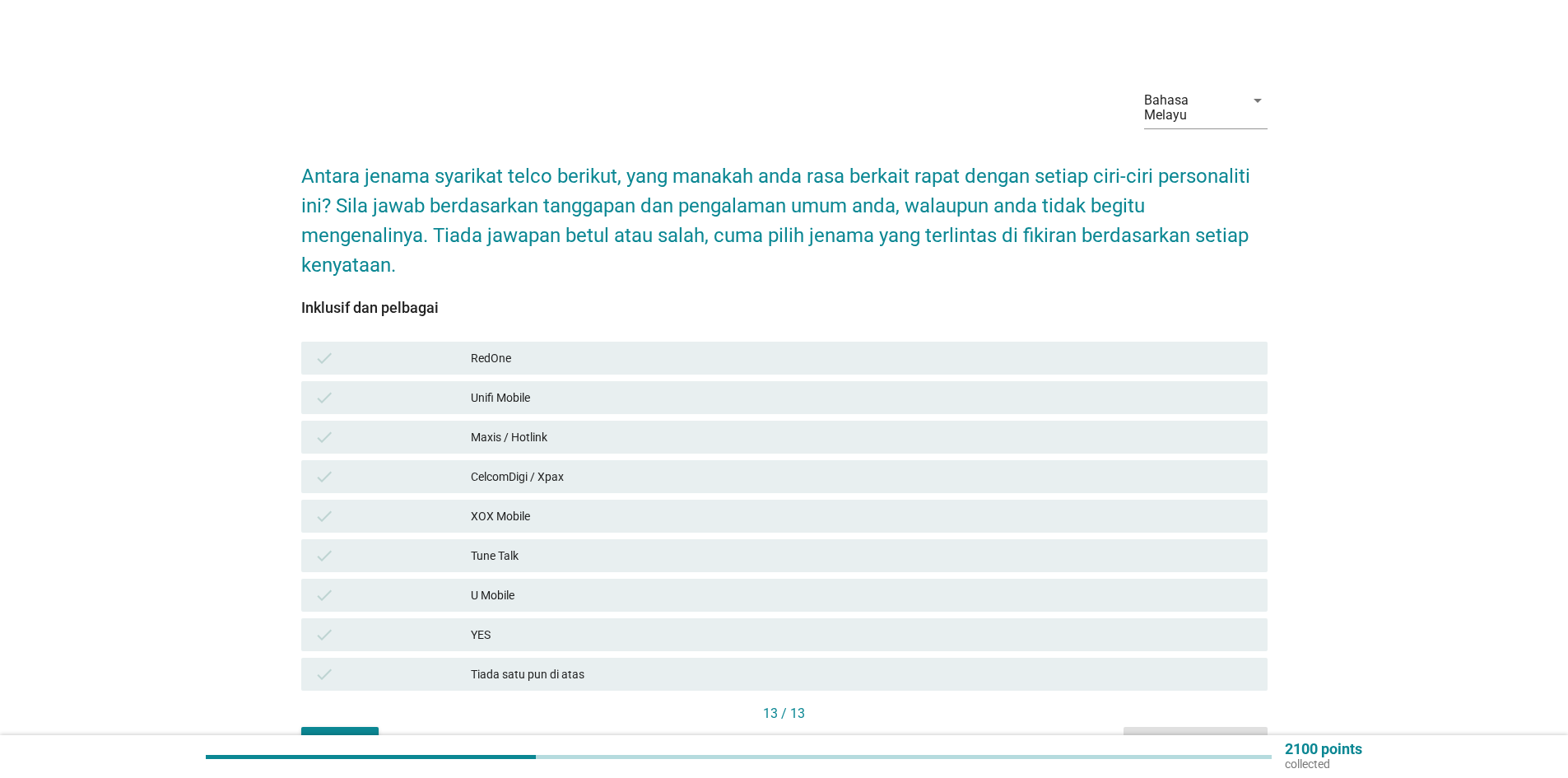
click at [536, 429] on div "Maxis / Hotlink" at bounding box center [862, 438] width 784 height 20
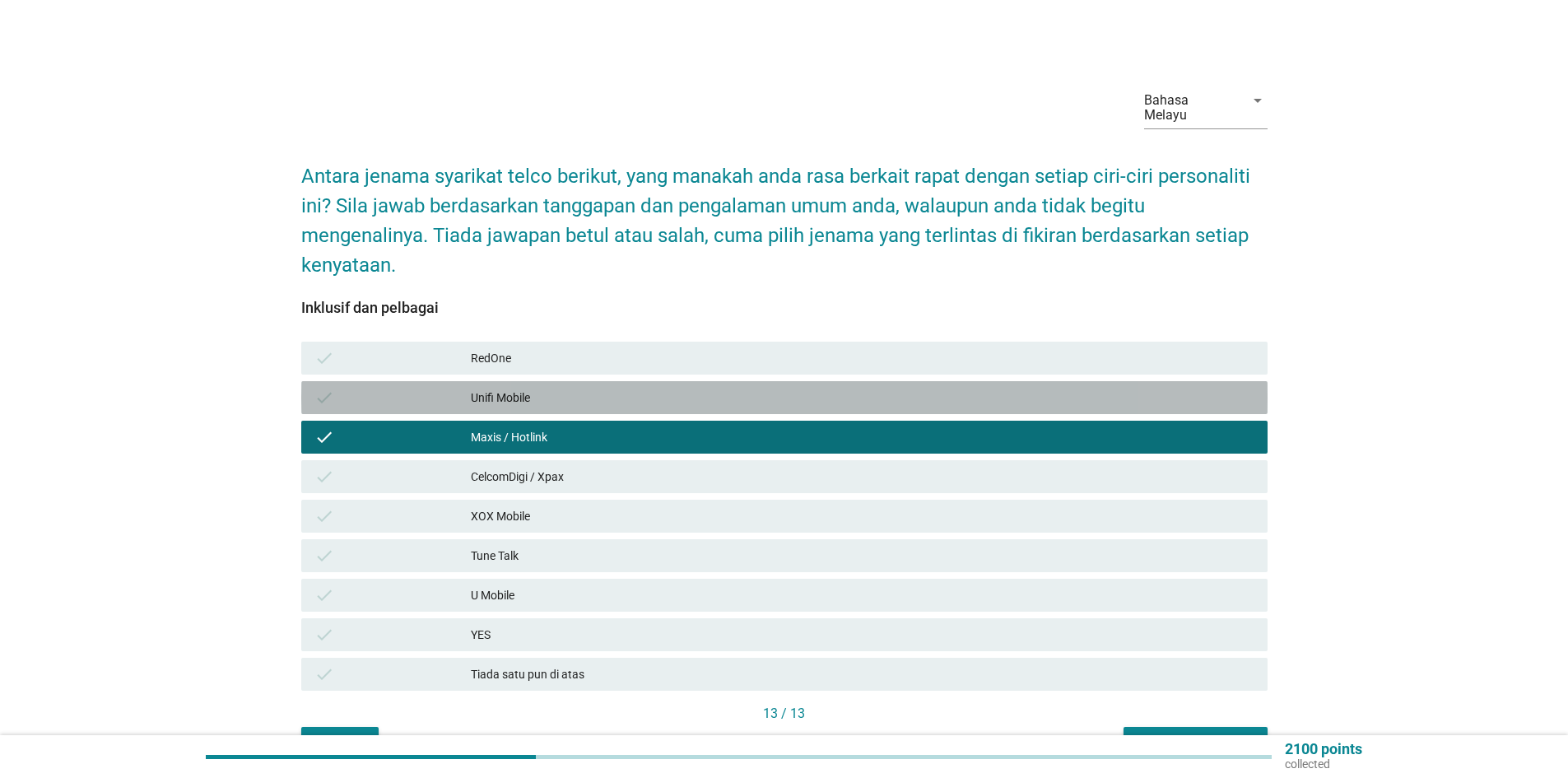
click at [541, 389] on div "Unifi Mobile" at bounding box center [862, 398] width 784 height 20
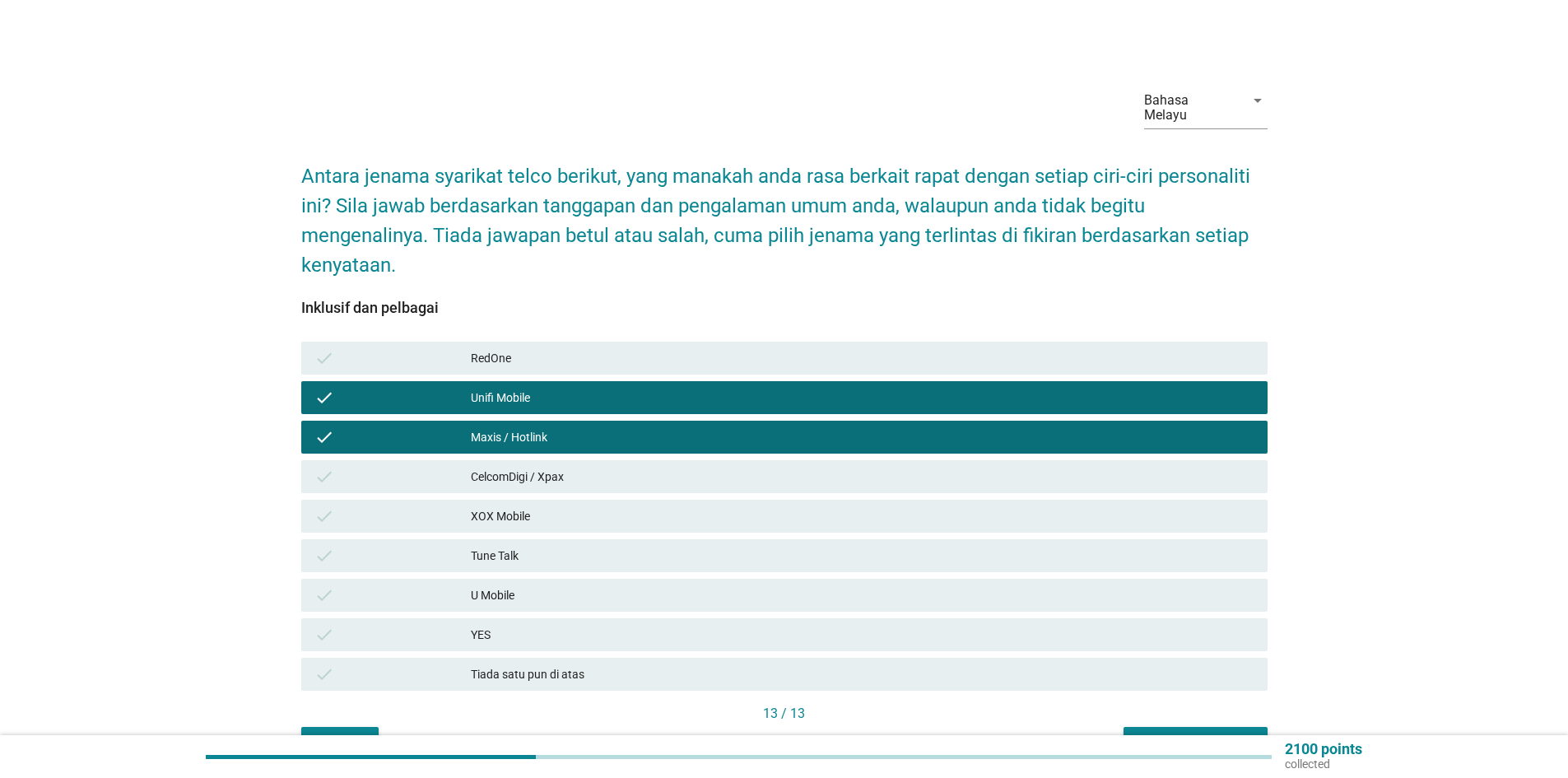
click at [544, 508] on div "XOX Mobile" at bounding box center [862, 516] width 784 height 20
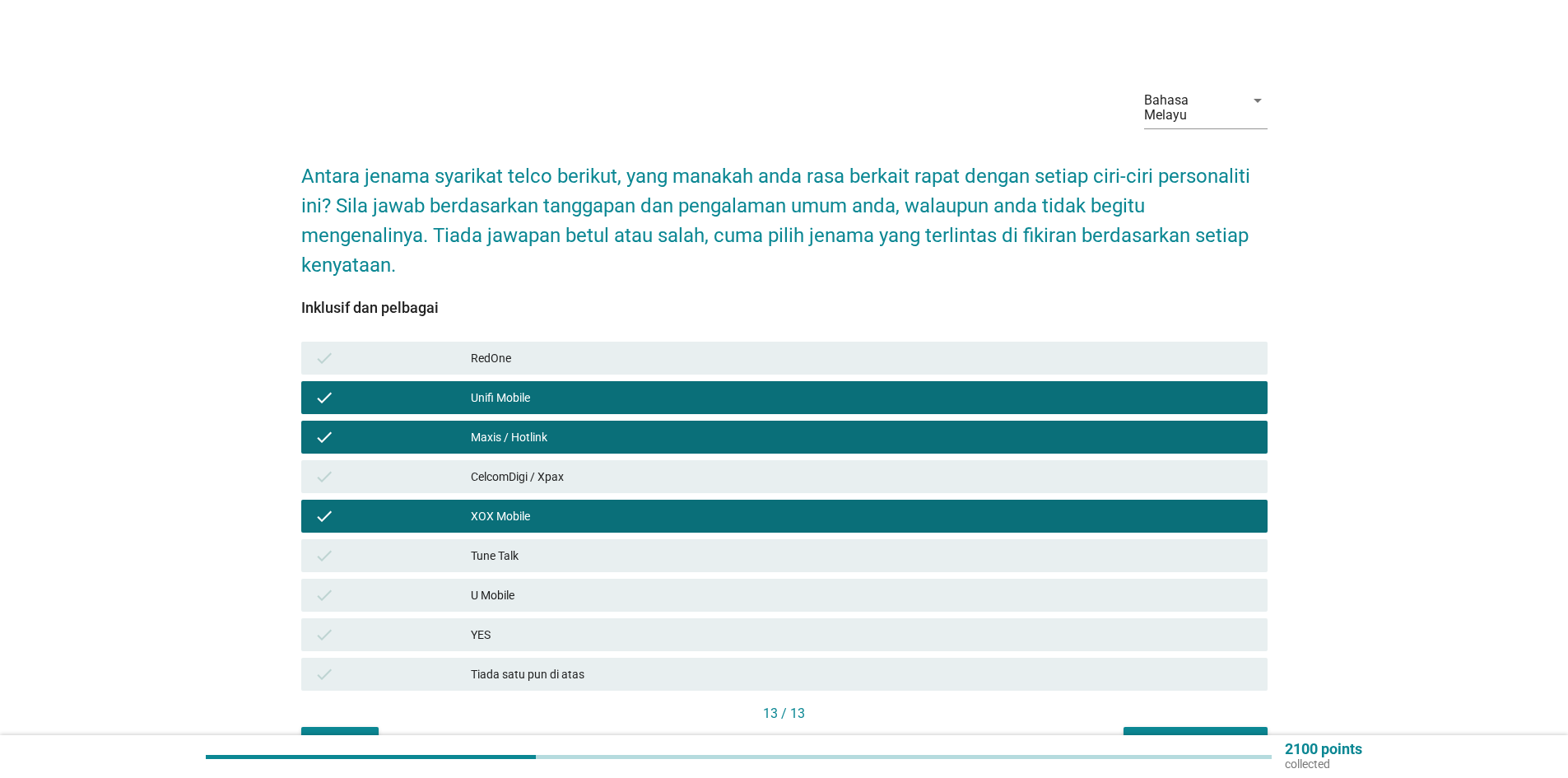
click at [1173, 734] on div "Soalan seterusnya" at bounding box center [1196, 742] width 117 height 18
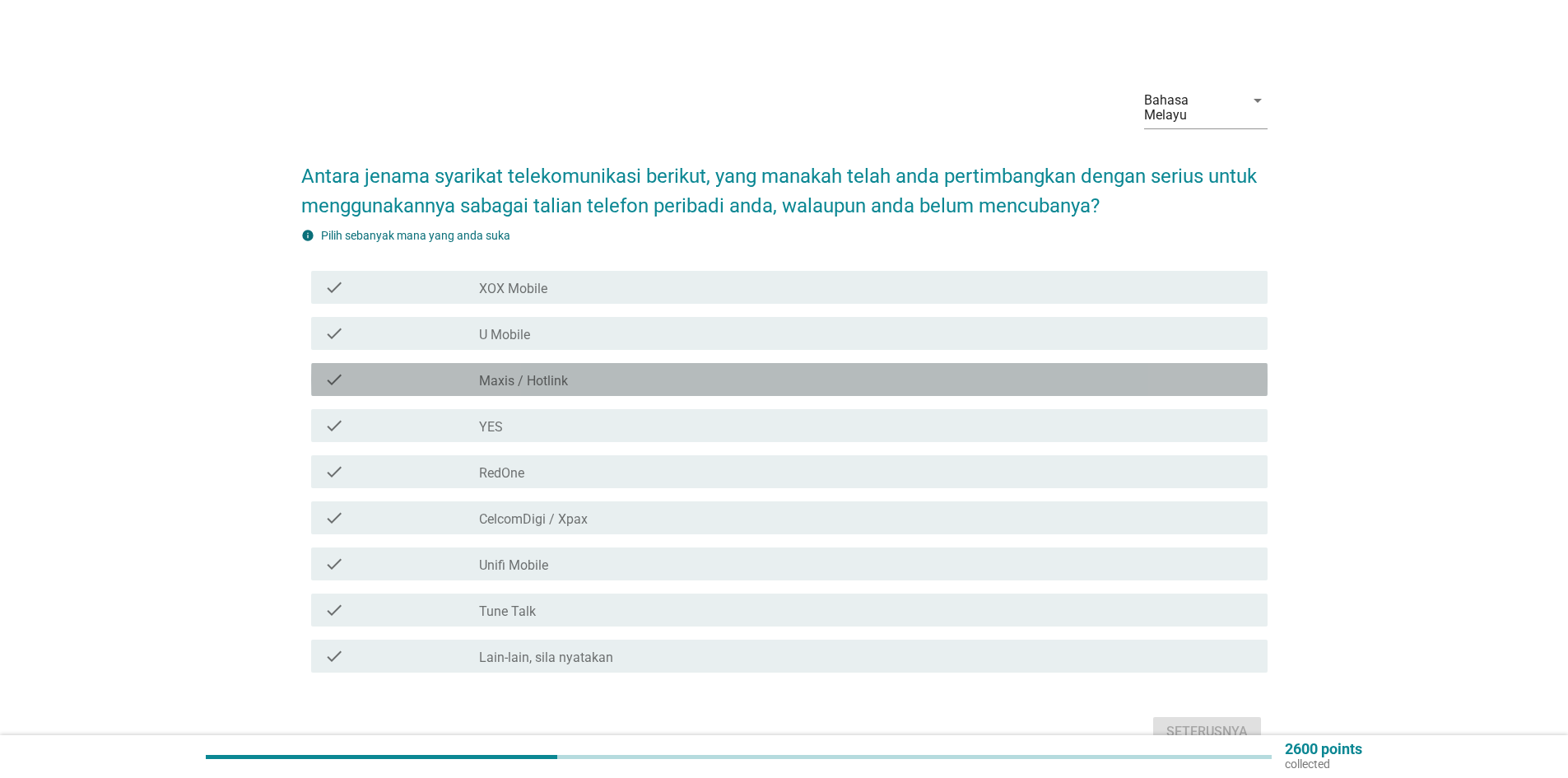
click at [570, 371] on div "check_box_outline_blank Maxis / Hotlink" at bounding box center [867, 380] width 775 height 20
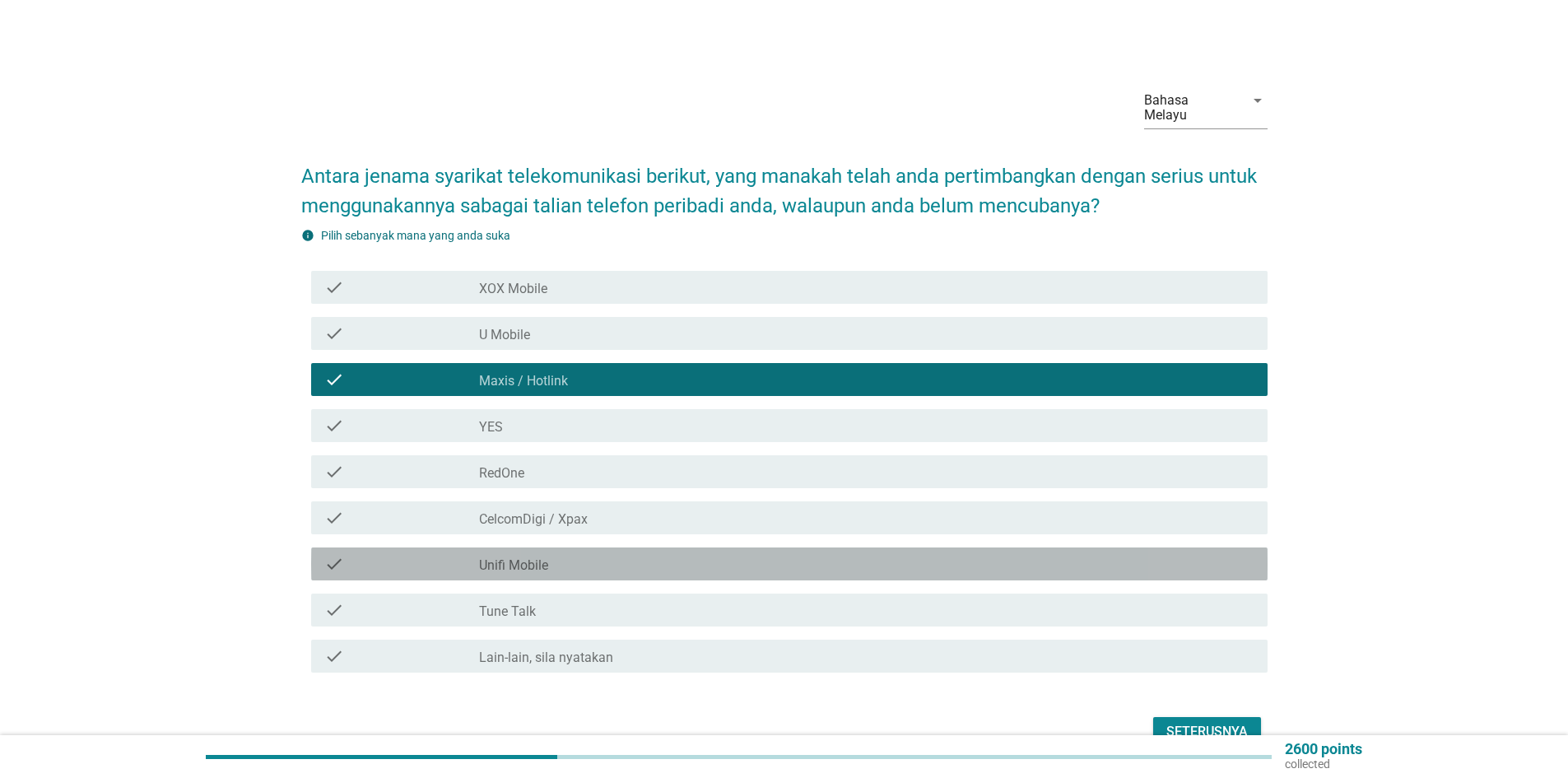
click at [567, 554] on div "check_box_outline_blank Unifi Mobile" at bounding box center [867, 564] width 775 height 20
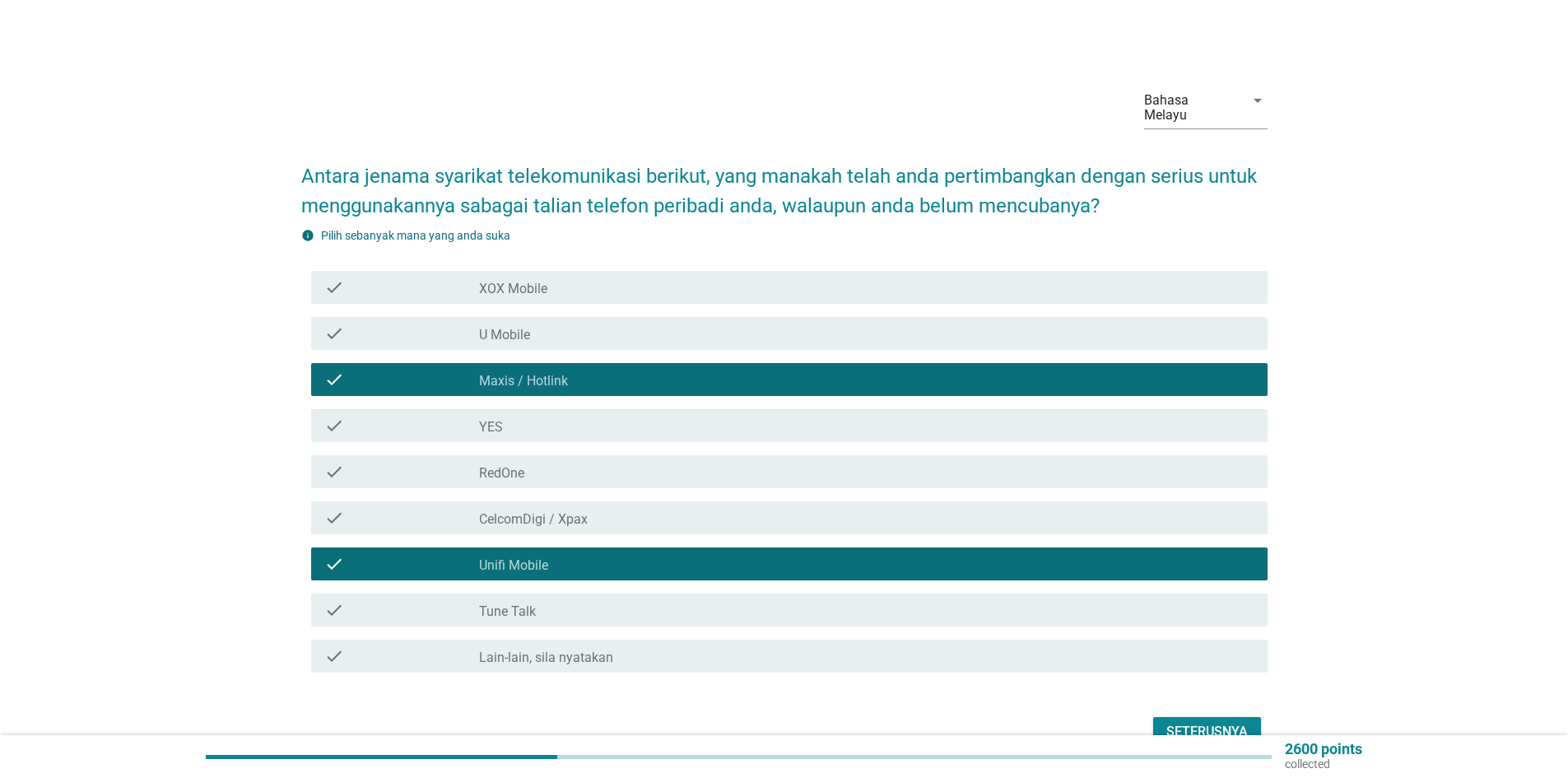
click at [530, 327] on label "U Mobile" at bounding box center [505, 335] width 51 height 17
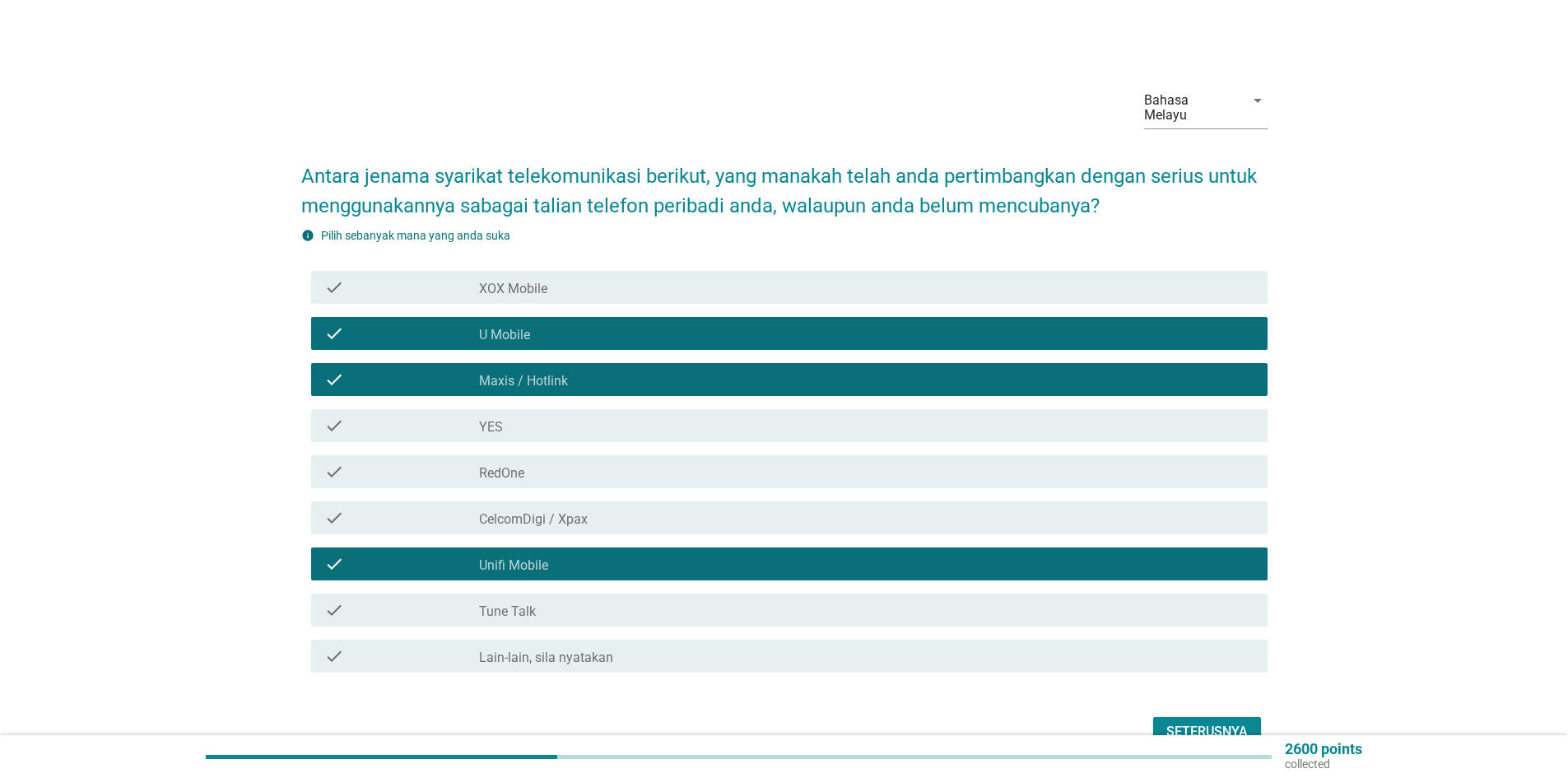
click at [1176, 723] on div "Seterusnya" at bounding box center [1207, 733] width 81 height 20
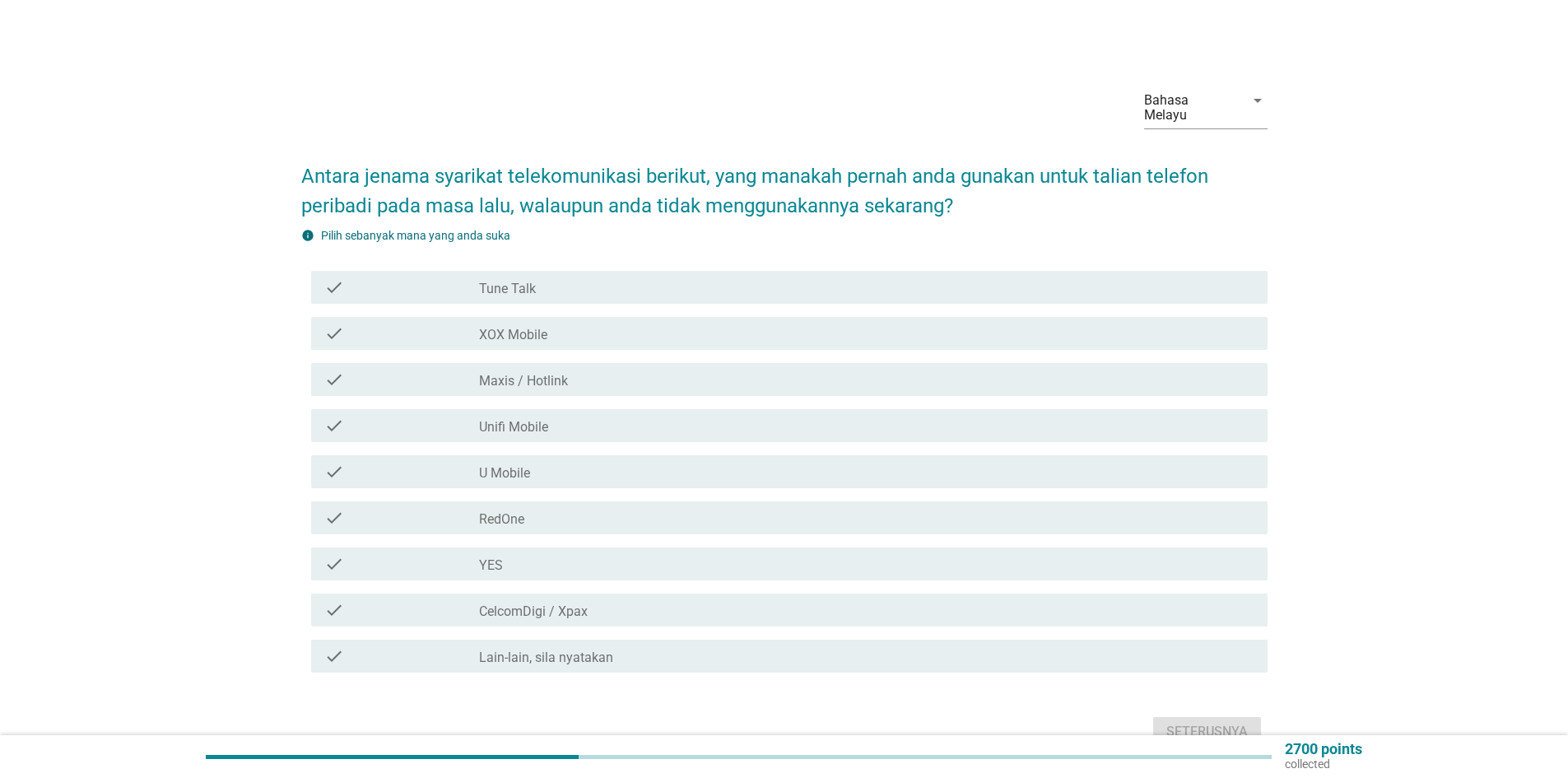
click at [542, 373] on label "Maxis / Hotlink" at bounding box center [524, 381] width 89 height 17
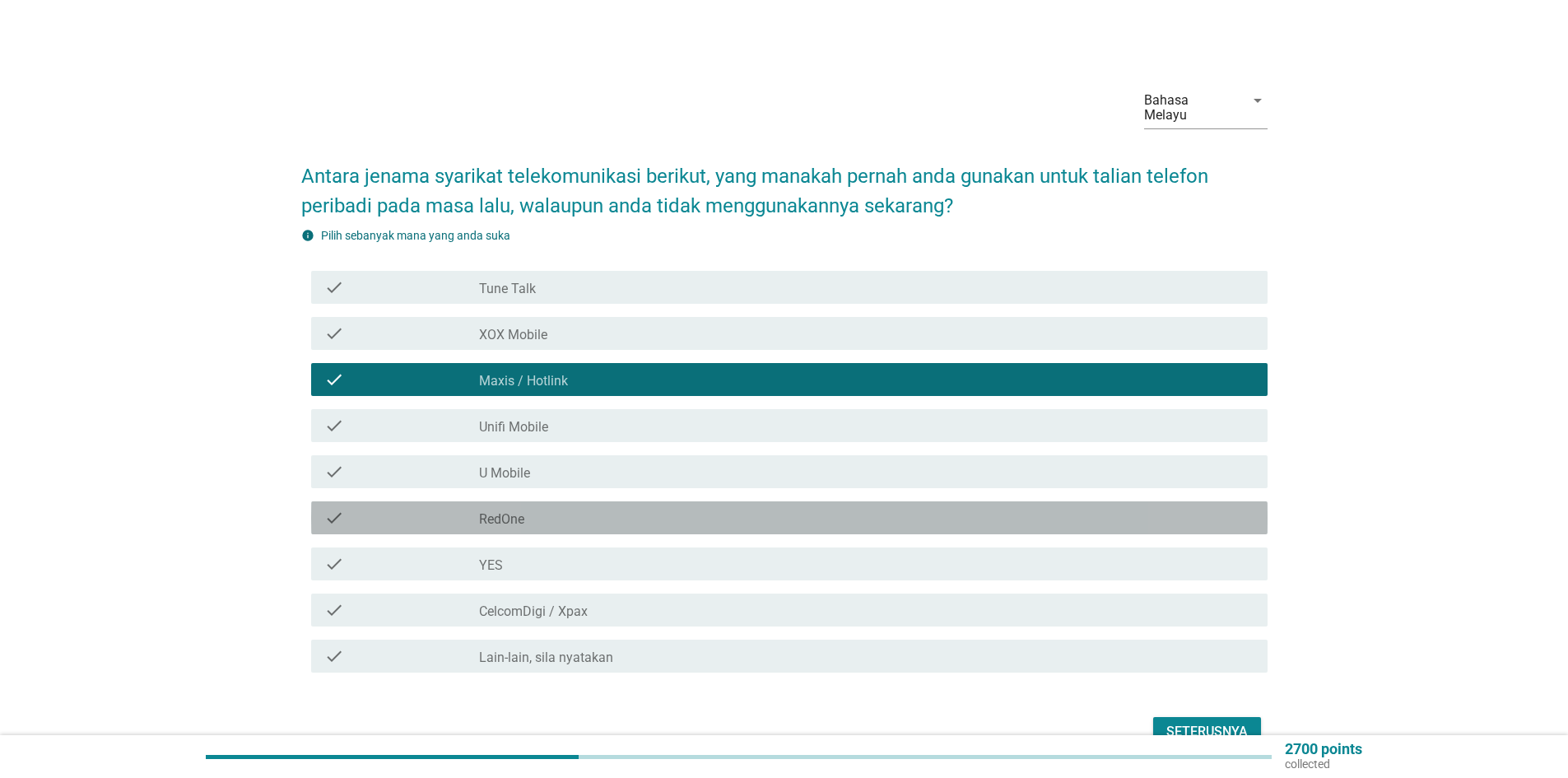
click at [534, 508] on div "check_box RedOne" at bounding box center [867, 518] width 775 height 20
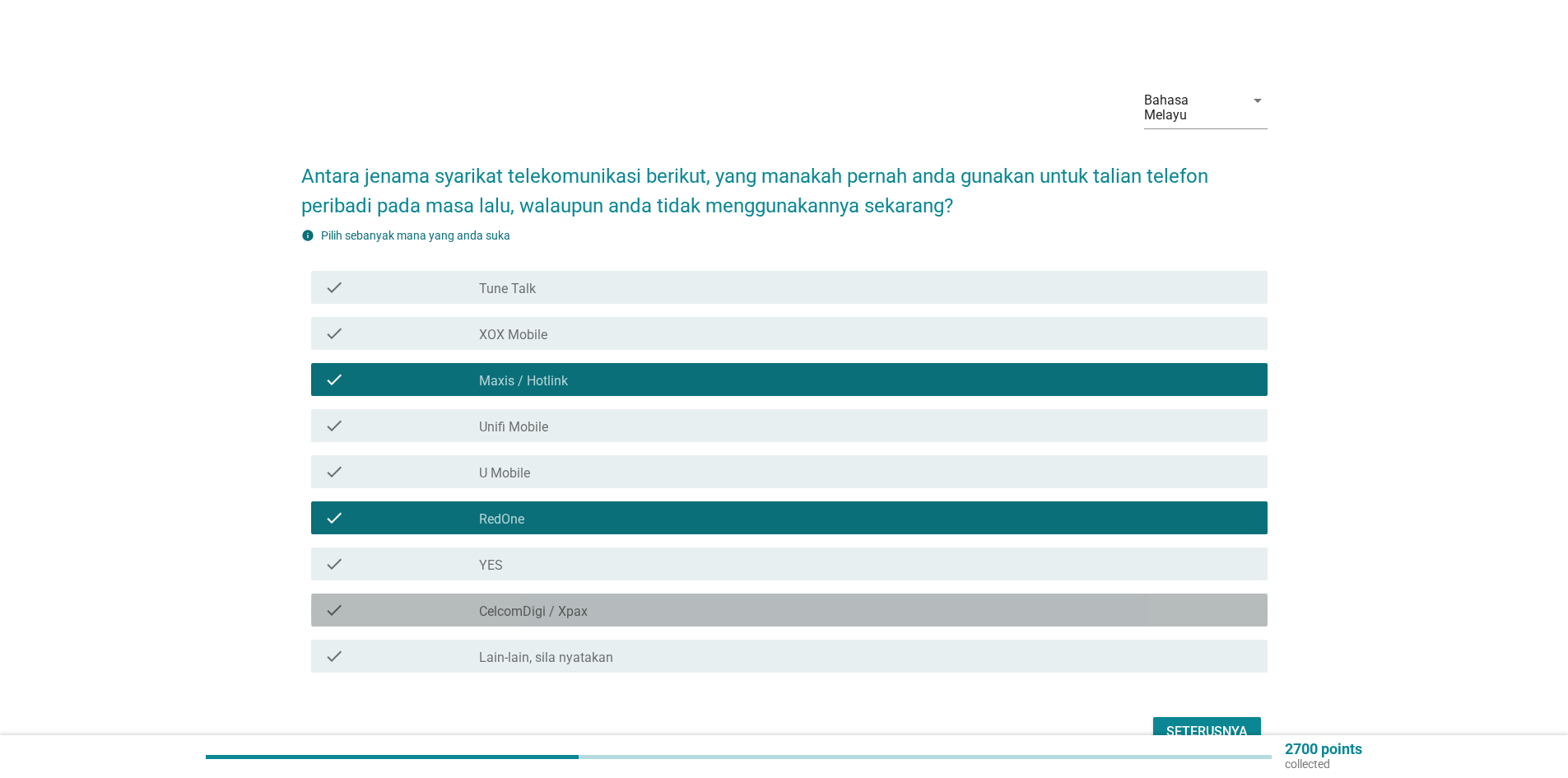
click at [570, 604] on label "CelcomDigi / Xpax" at bounding box center [534, 612] width 109 height 17
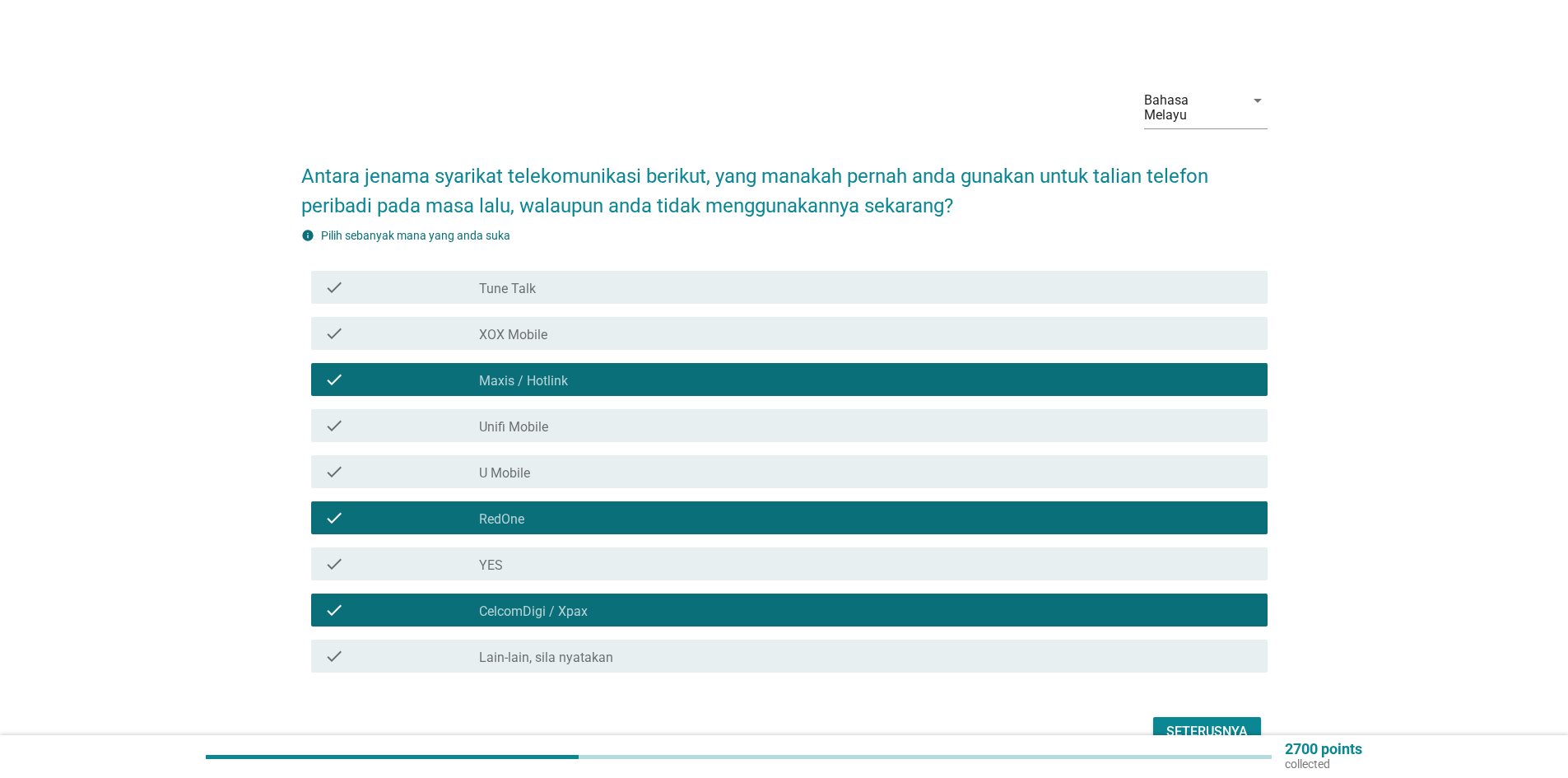
click at [1203, 723] on div "Seterusnya" at bounding box center [1207, 733] width 81 height 20
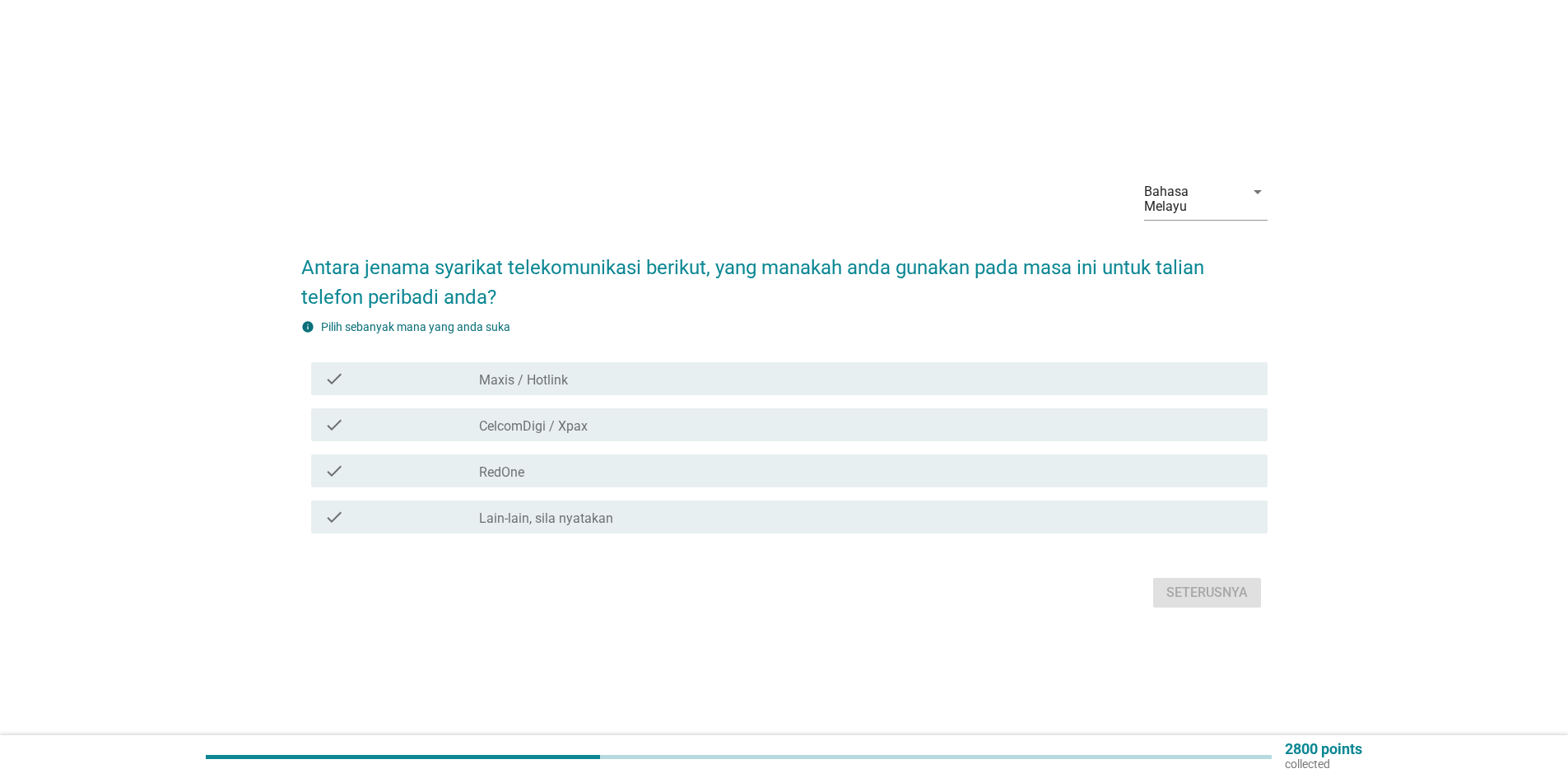
click at [555, 372] on label "Maxis / Hotlink" at bounding box center [524, 381] width 89 height 17
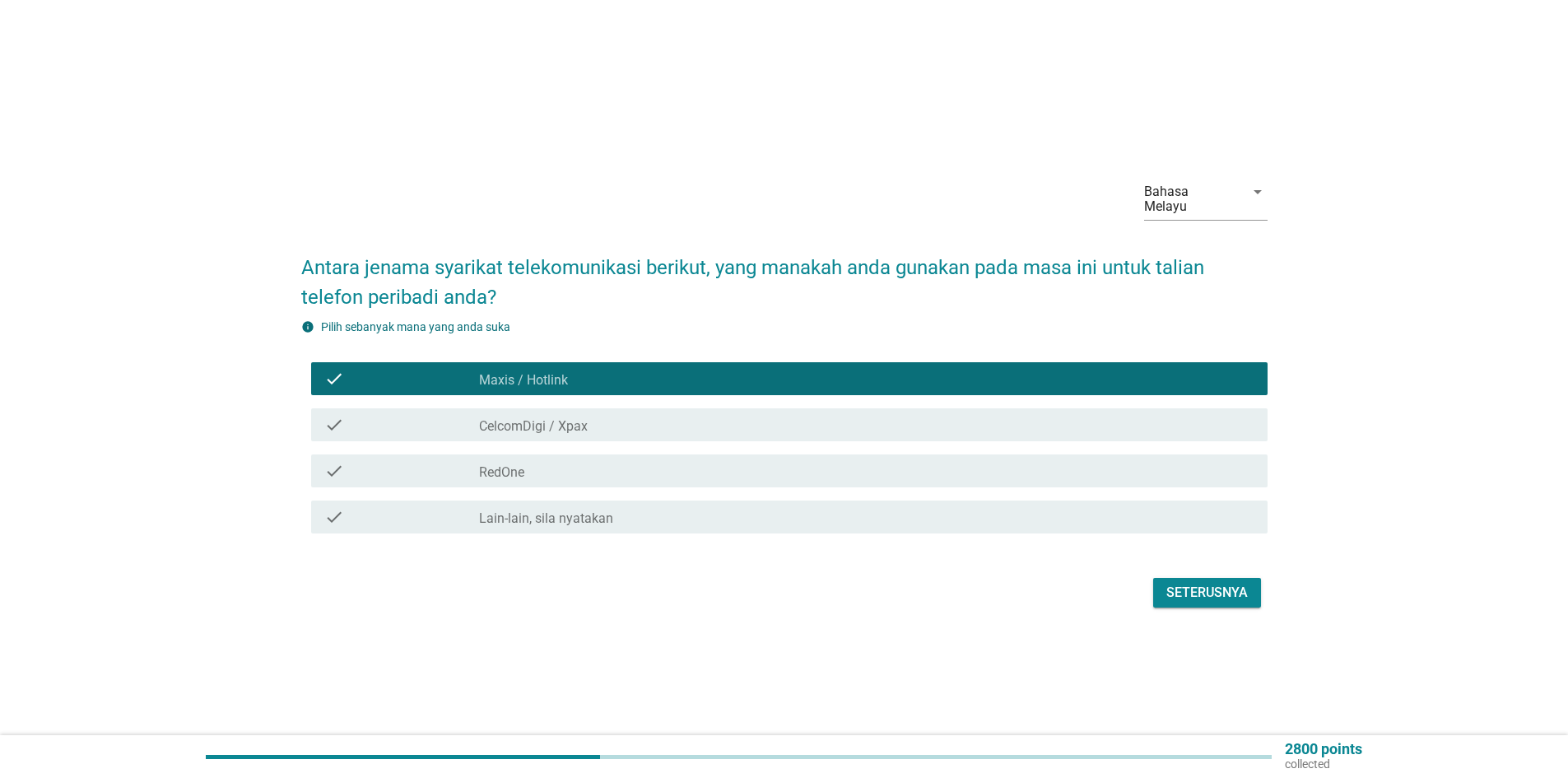
click at [1199, 584] on div "Seterusnya" at bounding box center [1207, 594] width 81 height 20
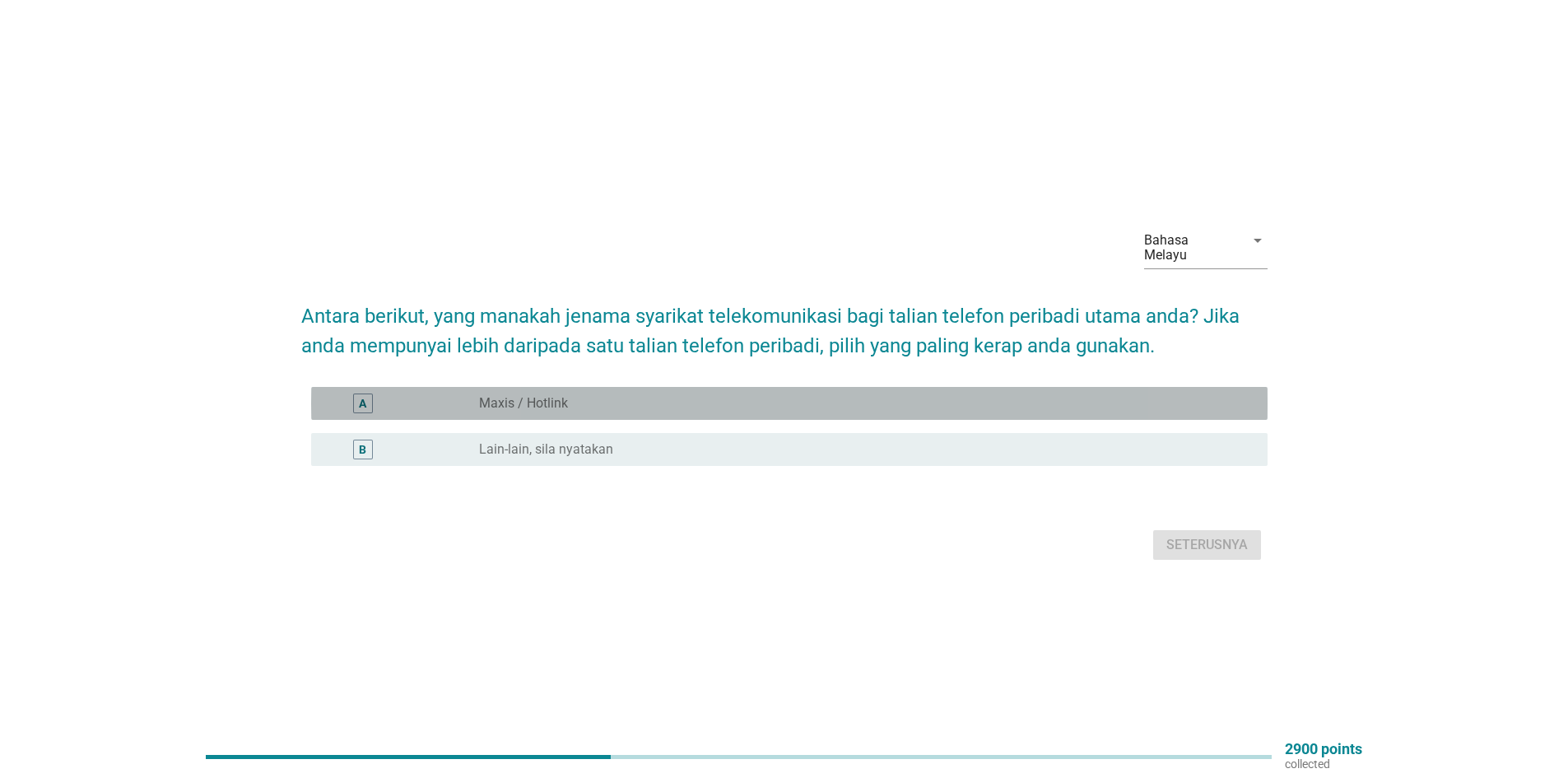
click at [578, 401] on div "radio_button_unchecked Maxis / Hotlink" at bounding box center [861, 404] width 763 height 17
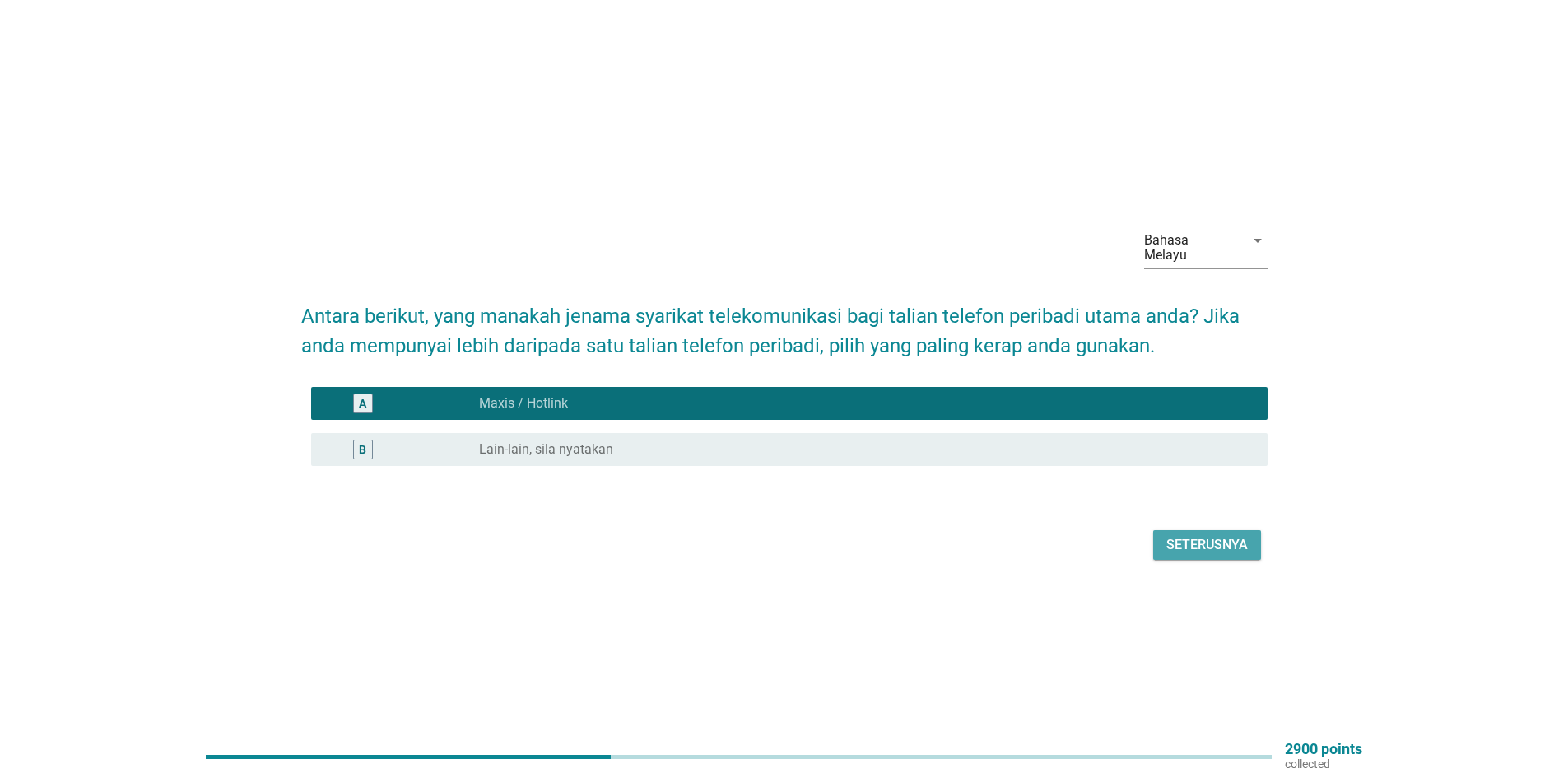
click at [1199, 542] on div "Seterusnya" at bounding box center [1207, 546] width 81 height 20
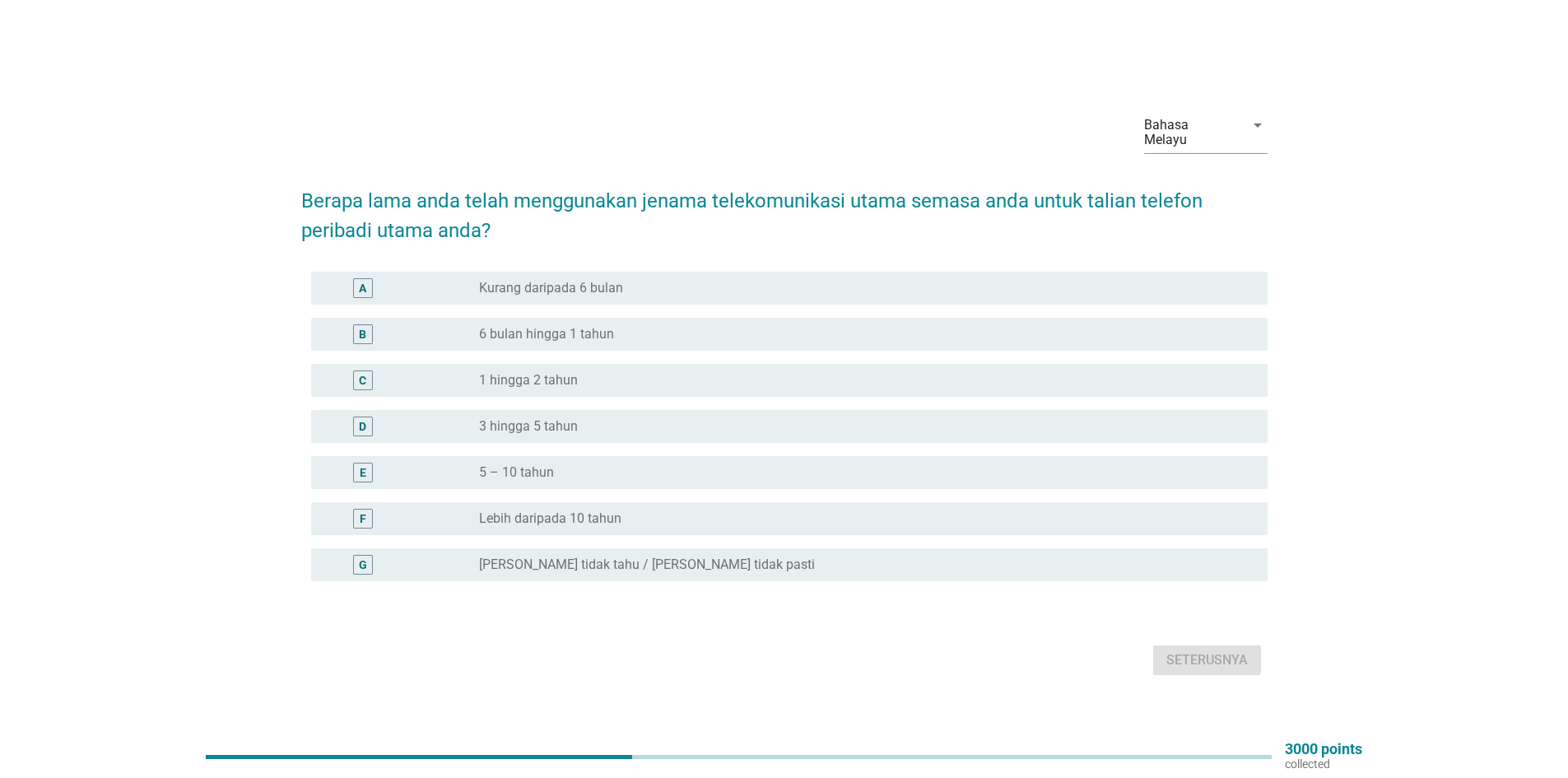
click at [621, 511] on div "radio_button_unchecked Lebih daripada 10 tahun" at bounding box center [861, 519] width 763 height 17
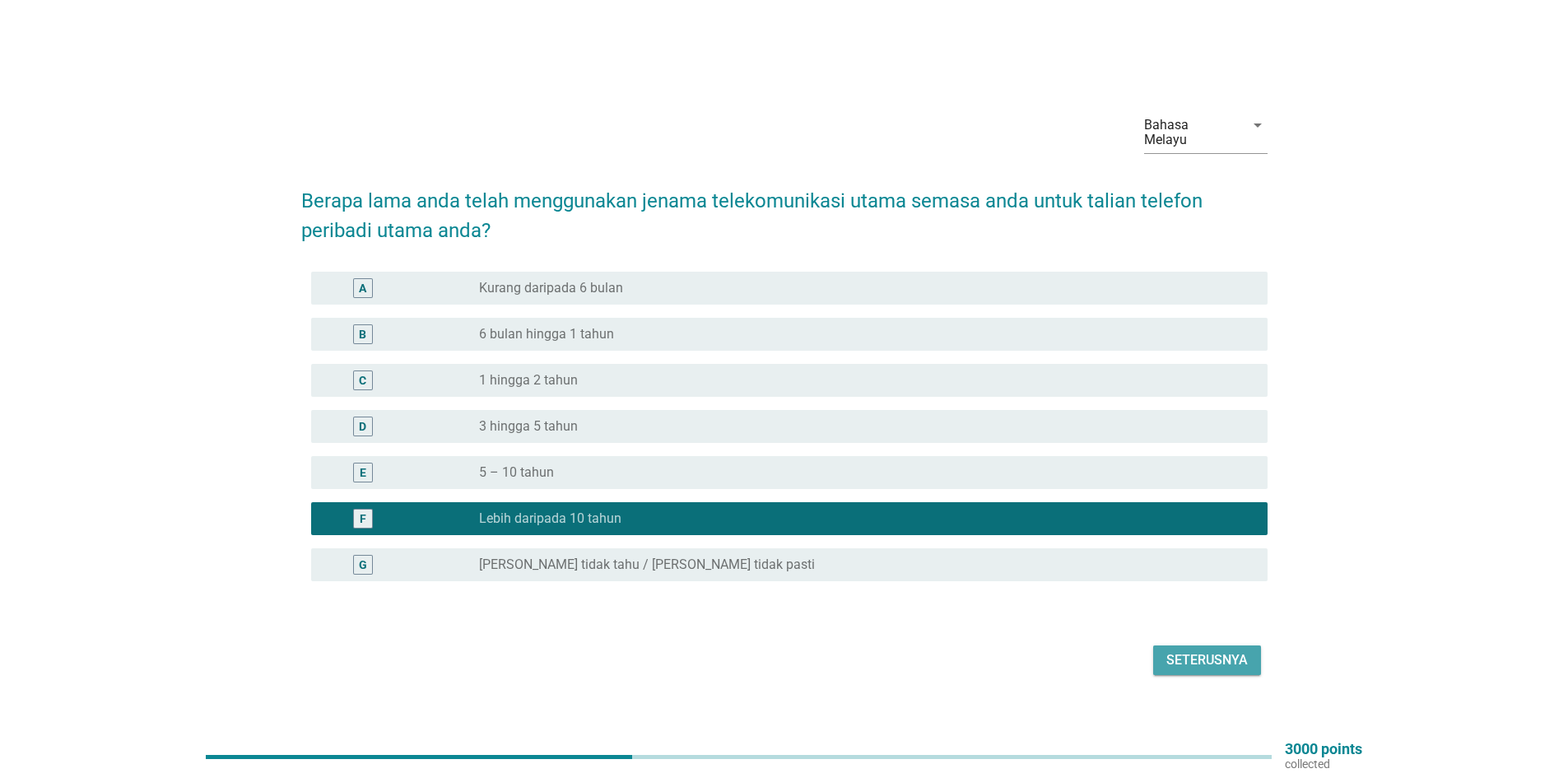
click at [1182, 651] on div "Seterusnya" at bounding box center [1207, 661] width 81 height 20
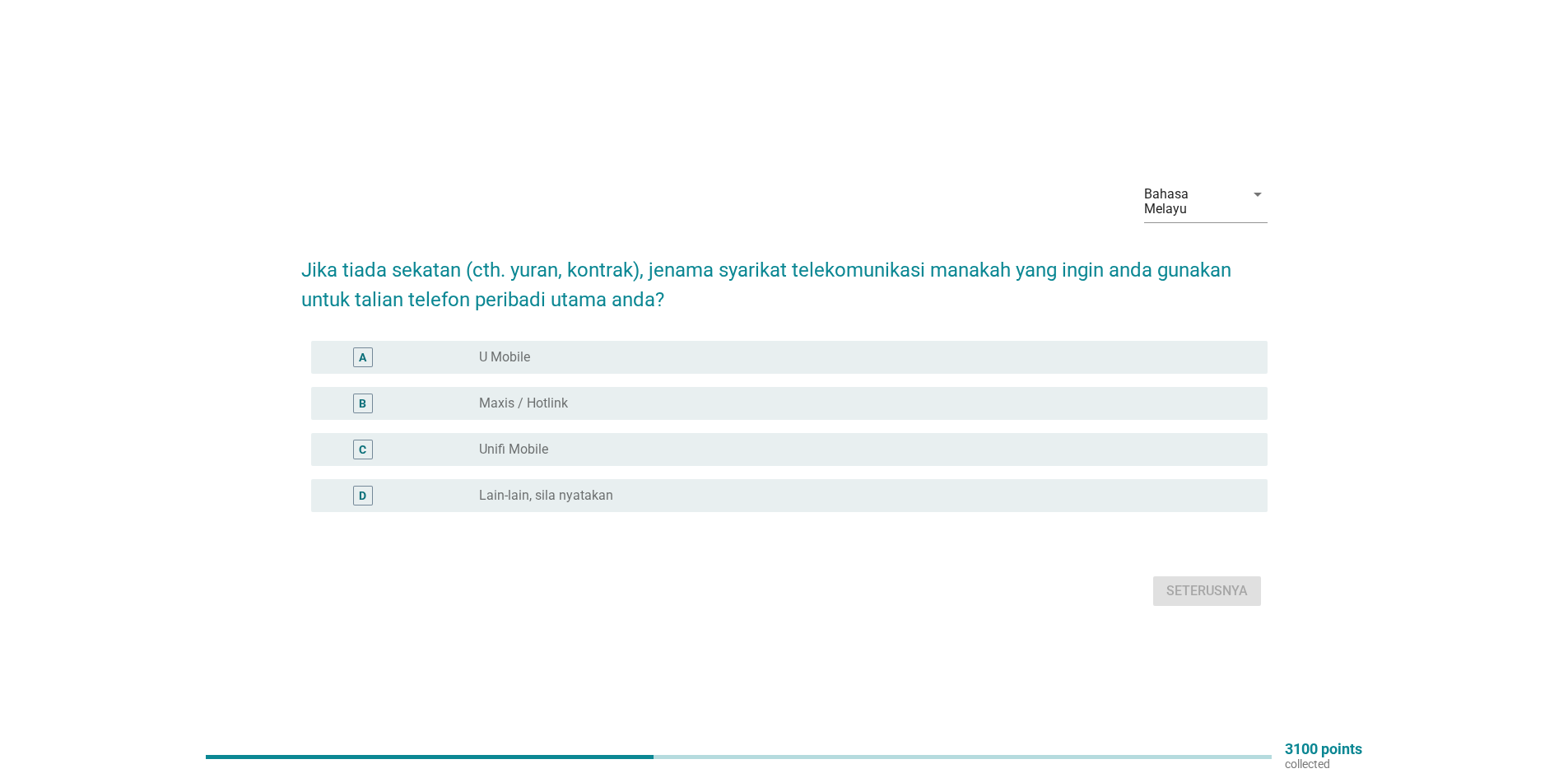
click at [565, 397] on label "Maxis / Hotlink" at bounding box center [524, 404] width 89 height 17
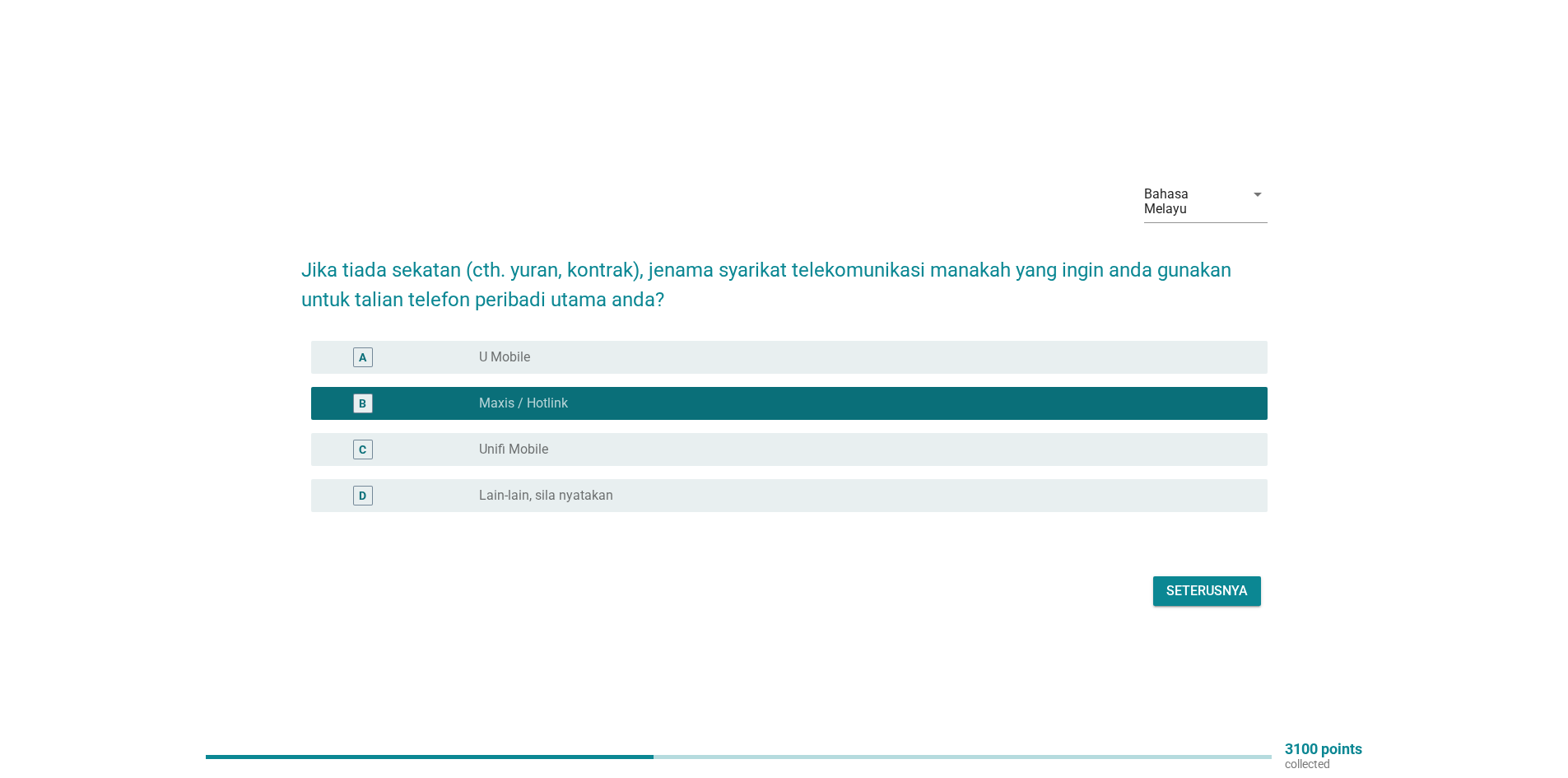
click at [1193, 584] on div "Seterusnya" at bounding box center [1207, 592] width 81 height 20
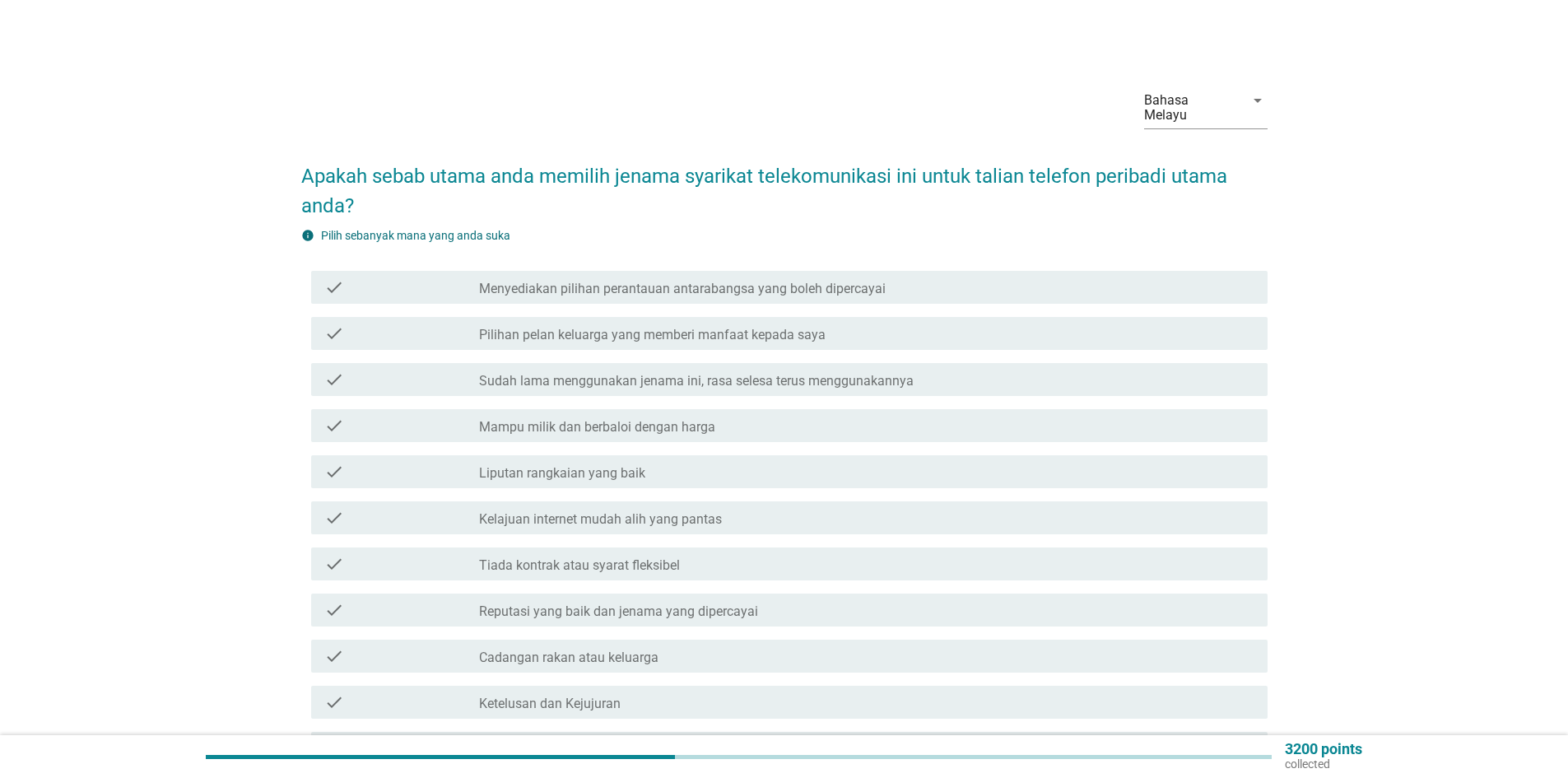
click at [575, 329] on div "check check_box_outline_blank Pilihan pelan keluarga yang memberi manfaat kepad…" at bounding box center [789, 333] width 956 height 33
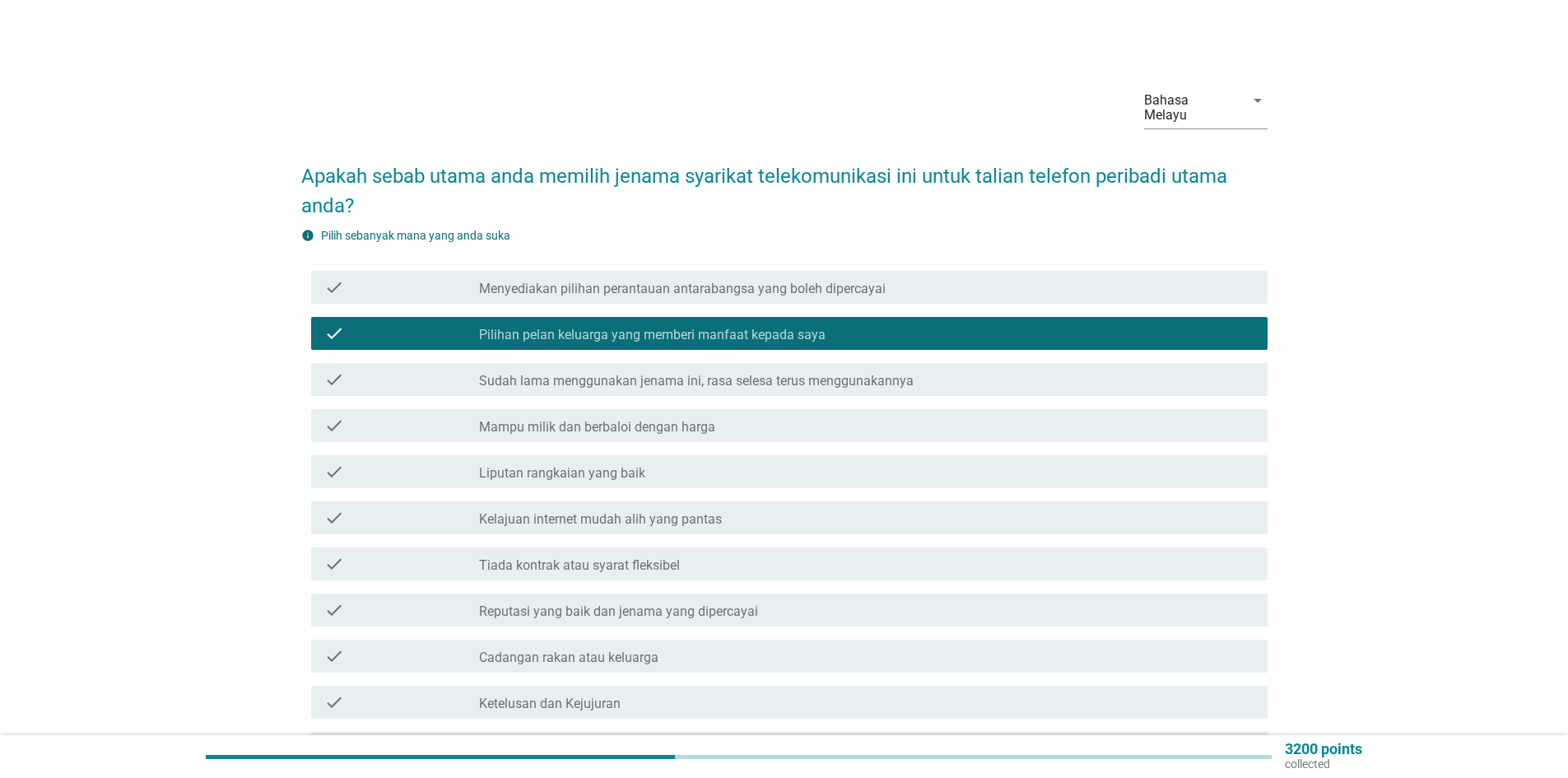
click at [614, 465] on label "Liputan rangkaian yang baik" at bounding box center [562, 474] width 166 height 17
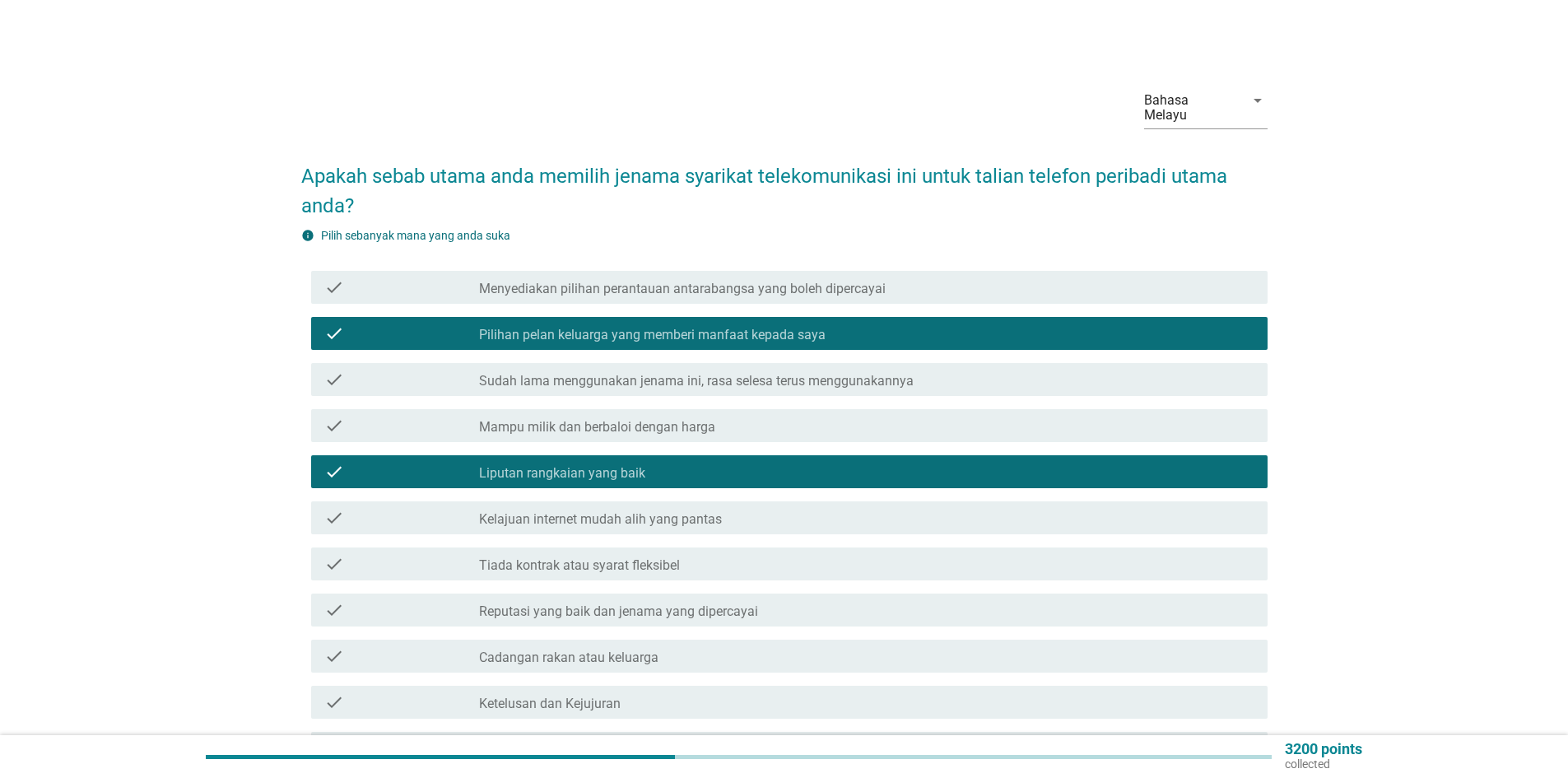
click at [680, 604] on label "Reputasi yang baik dan jenama yang dipercayai" at bounding box center [618, 612] width 279 height 17
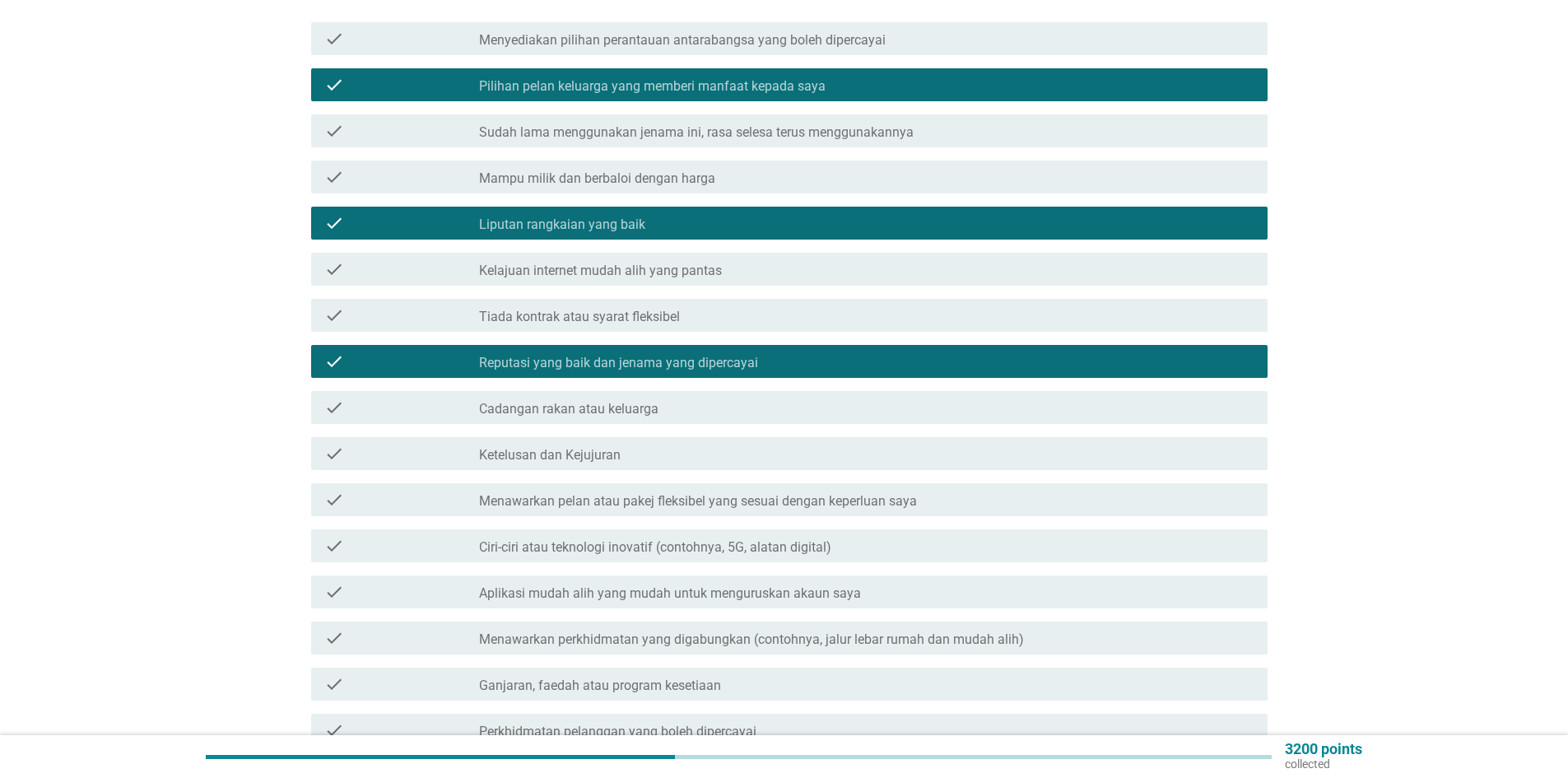
scroll to position [408, 0]
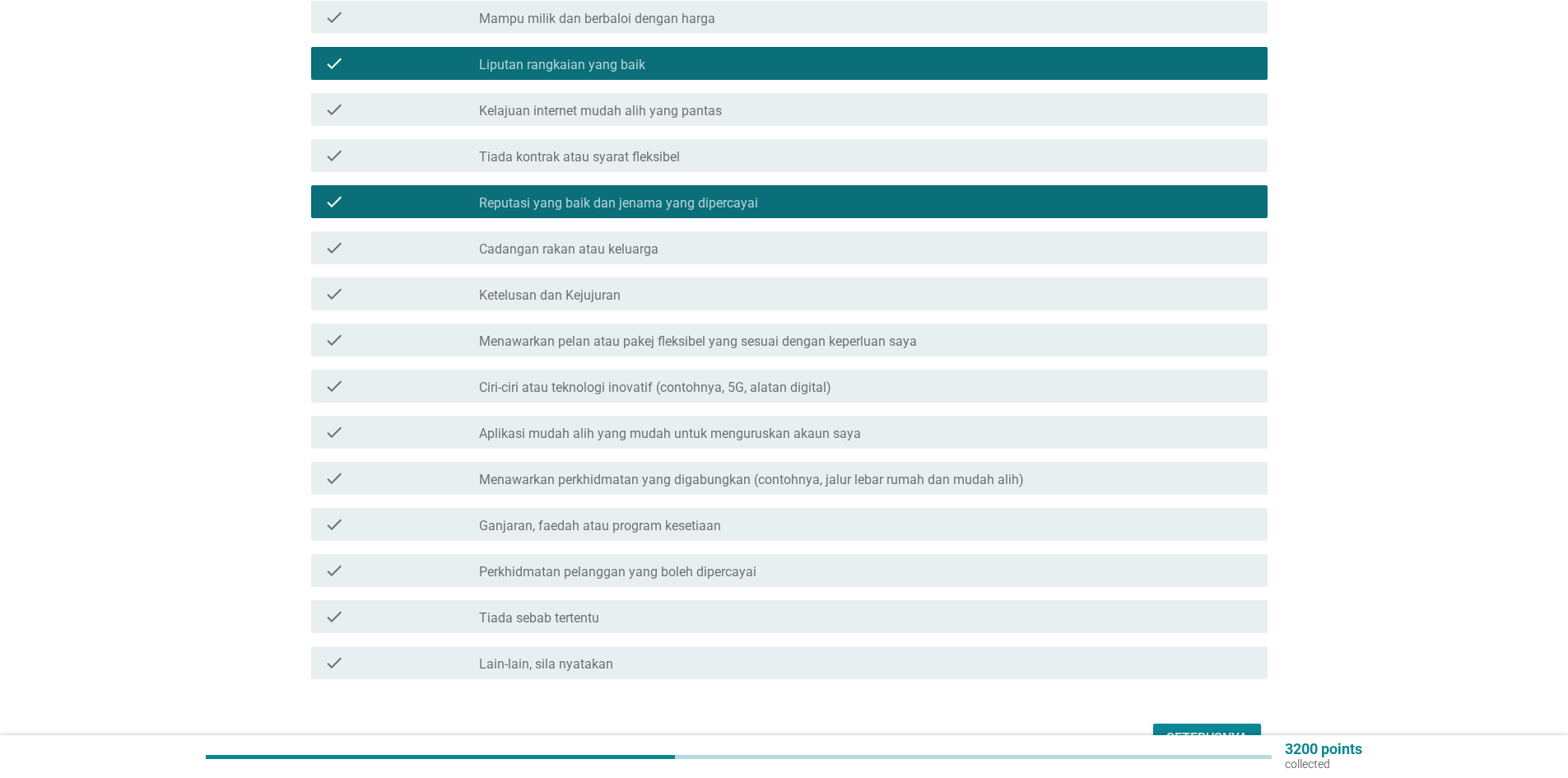
click at [596, 380] on label "Ciri-ciri atau teknologi inovatif (contohnya, 5G, alatan digital)" at bounding box center [655, 388] width 352 height 17
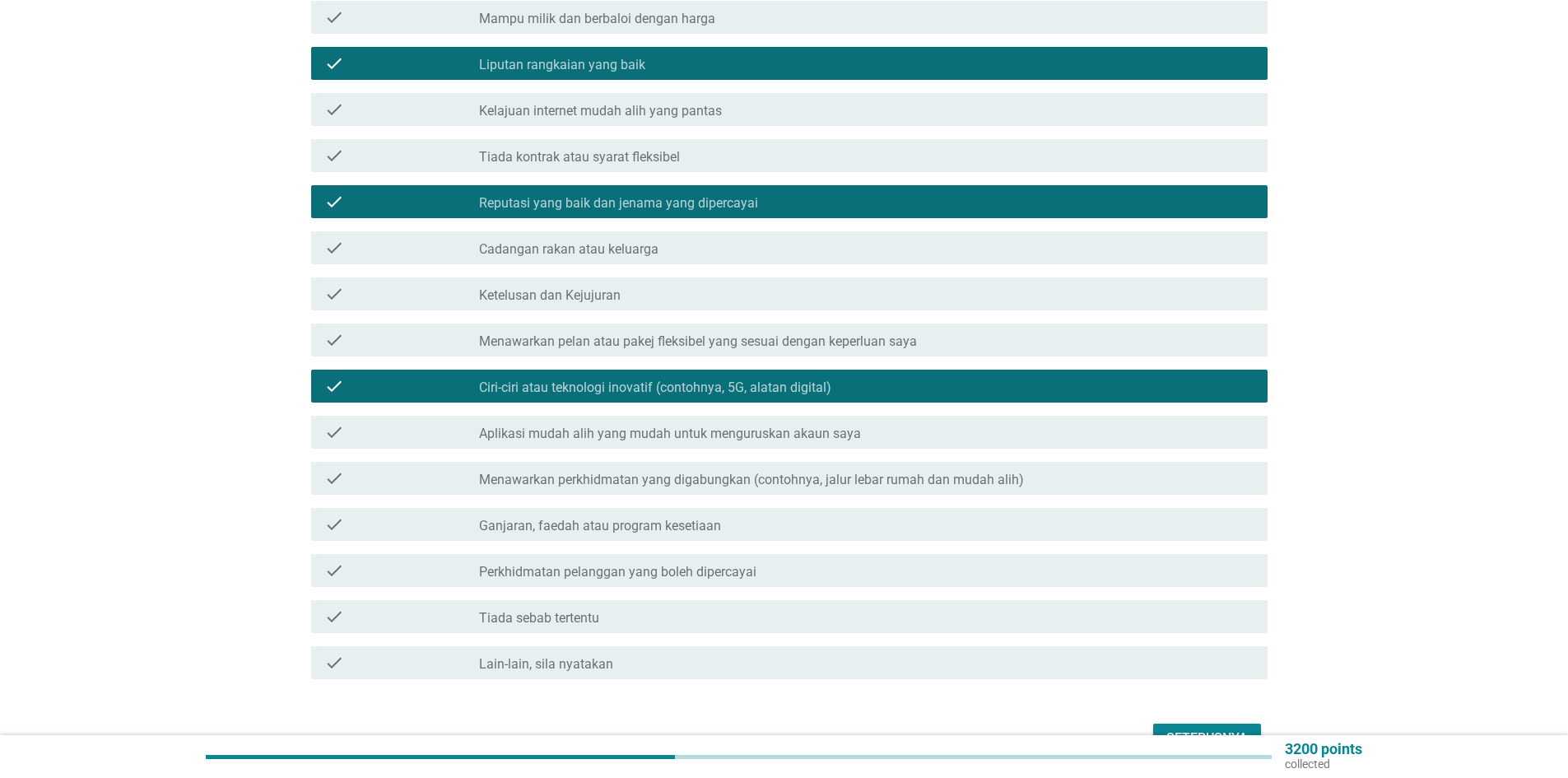
click at [607, 518] on label "Ganjaran, faedah atau program kesetiaan" at bounding box center [600, 526] width 242 height 17
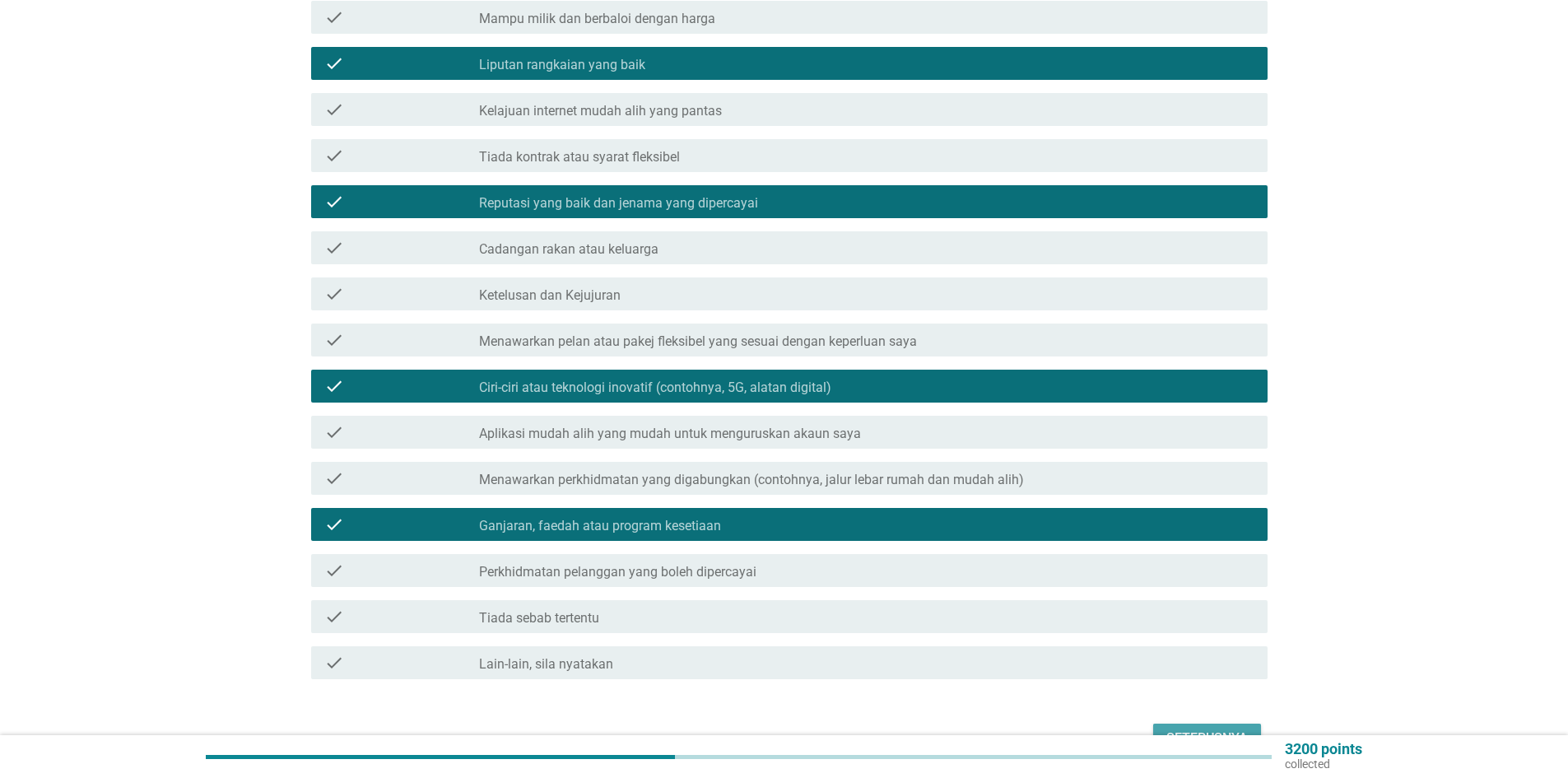
click at [1193, 729] on div "Seterusnya" at bounding box center [1207, 739] width 81 height 20
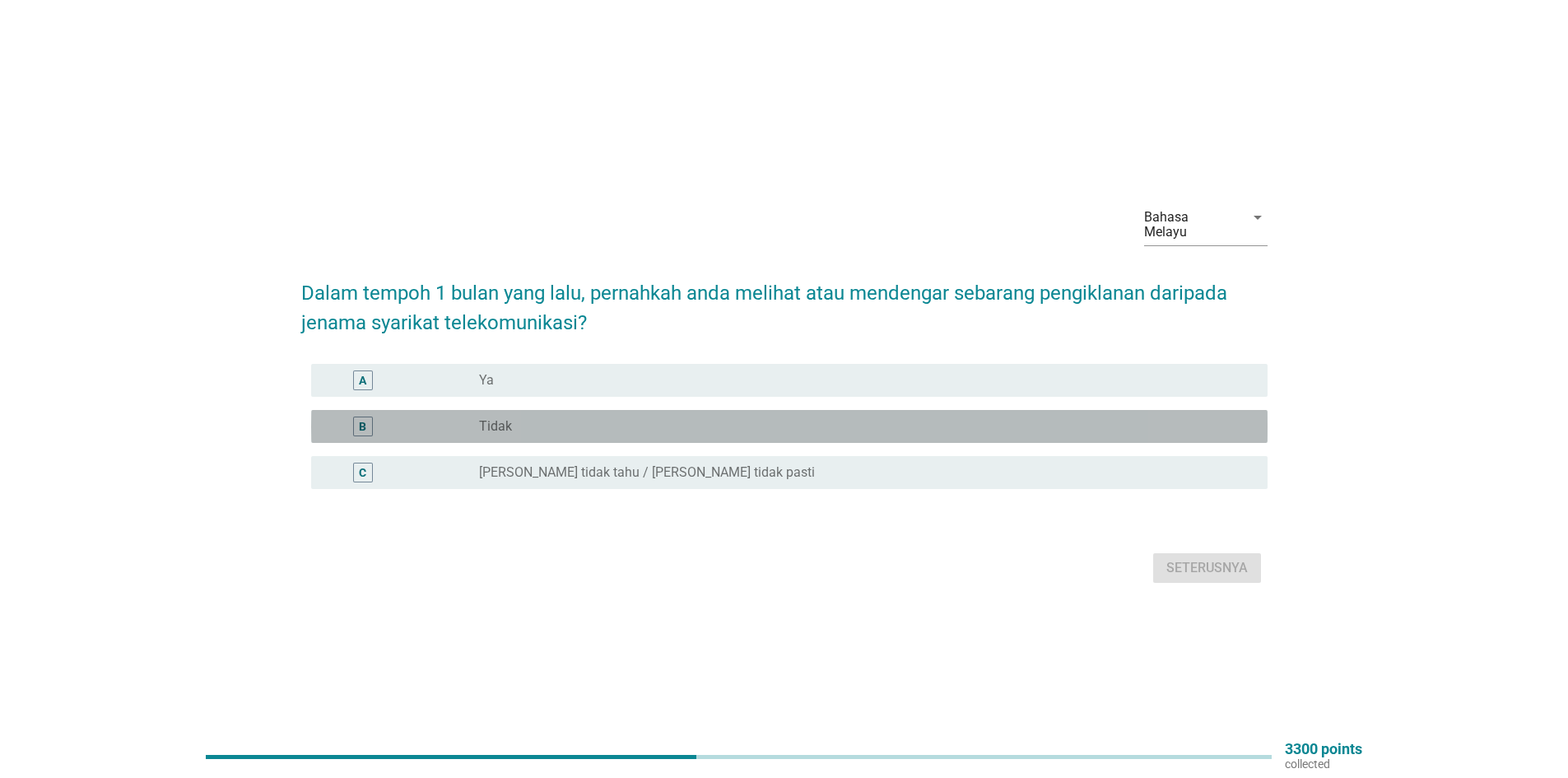
click at [540, 418] on div "radio_button_unchecked Tidak" at bounding box center [861, 427] width 763 height 17
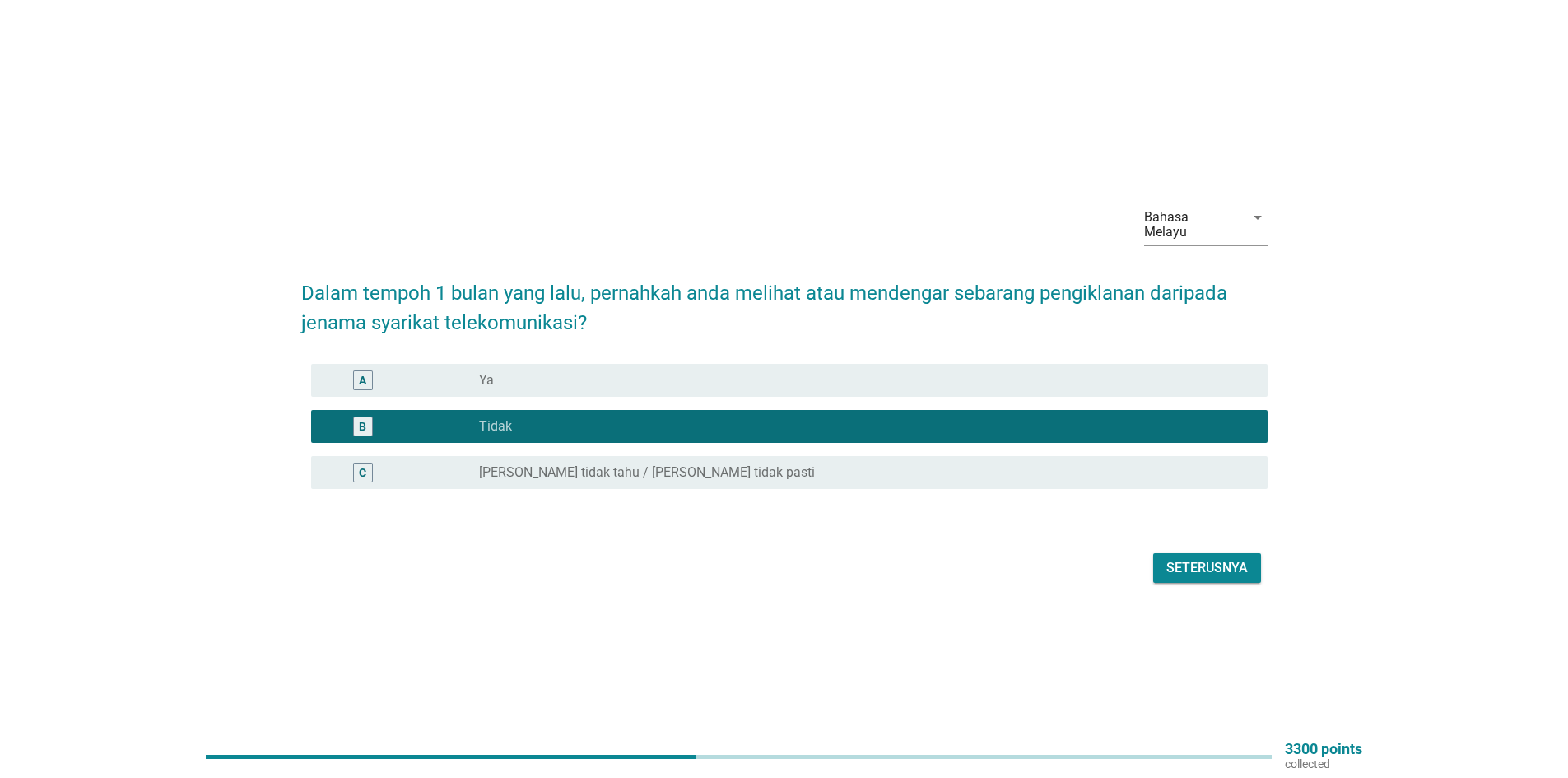
click at [1186, 562] on div "Seterusnya" at bounding box center [1207, 568] width 81 height 20
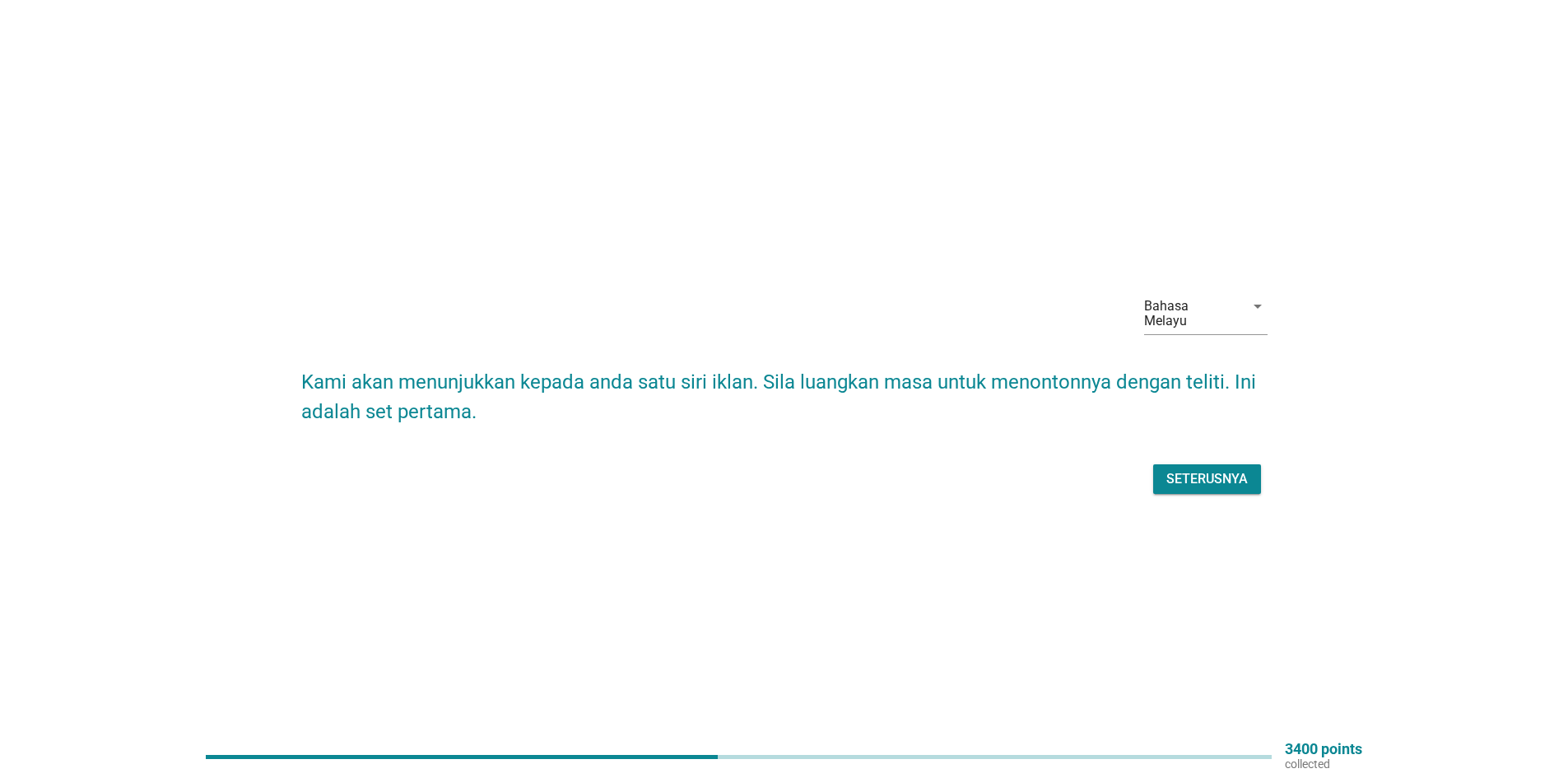
click at [1209, 475] on div "Seterusnya" at bounding box center [1207, 480] width 81 height 20
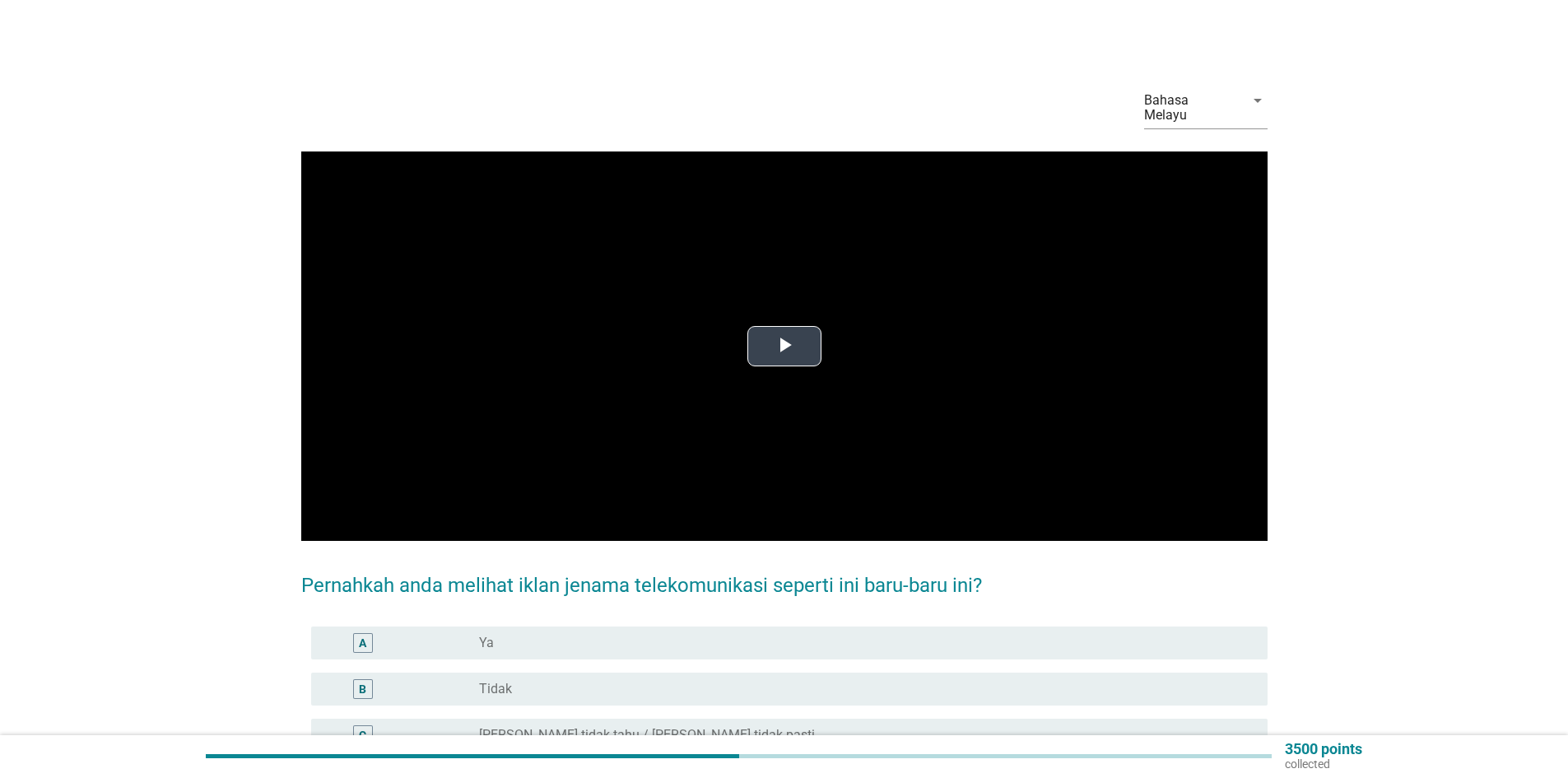
click at [784, 346] on span "Video Player" at bounding box center [784, 346] width 0 height 0
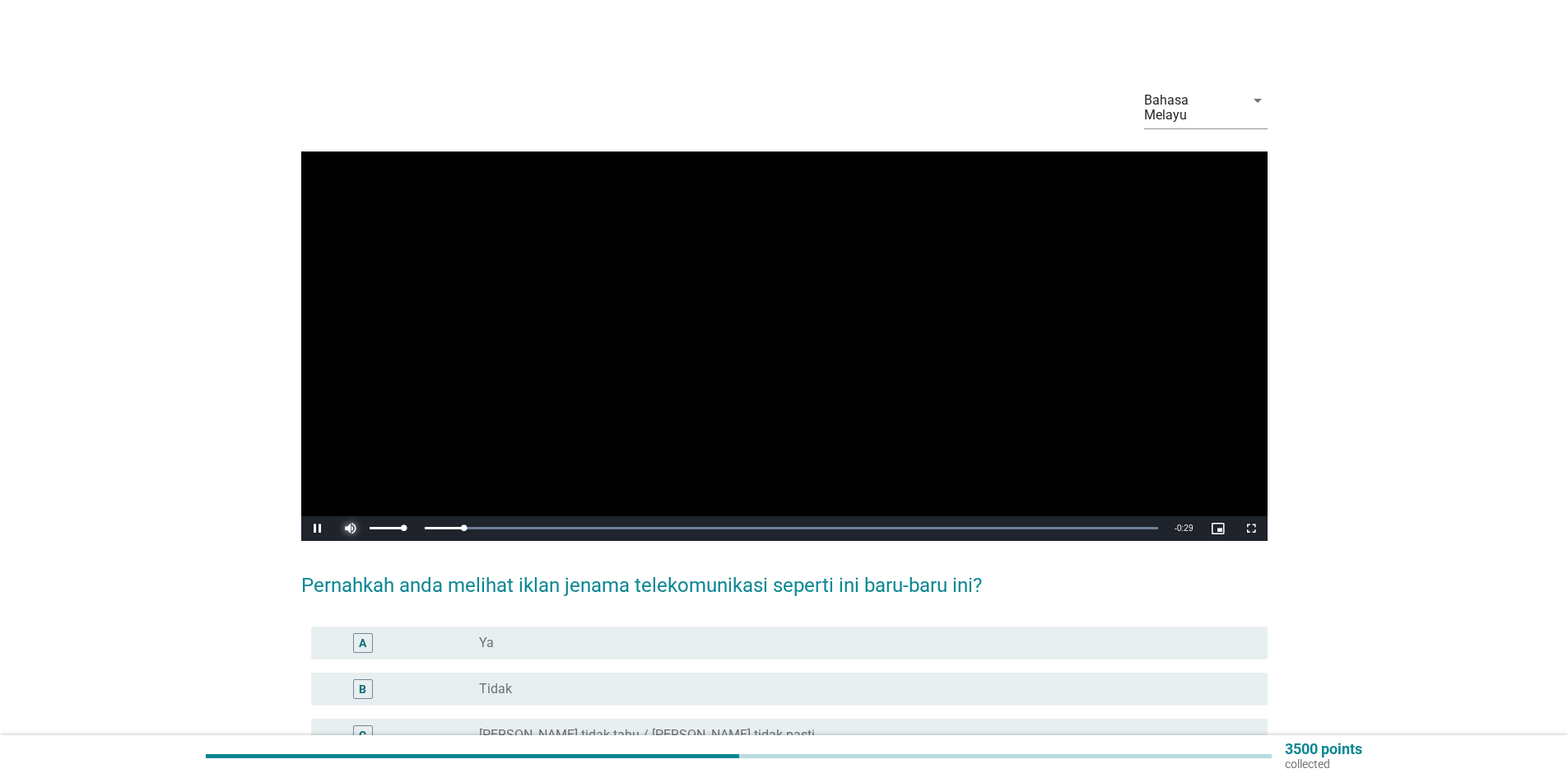
click at [350, 529] on span "Video Player" at bounding box center [350, 529] width 33 height 0
click at [420, 679] on div "B" at bounding box center [401, 689] width 155 height 20
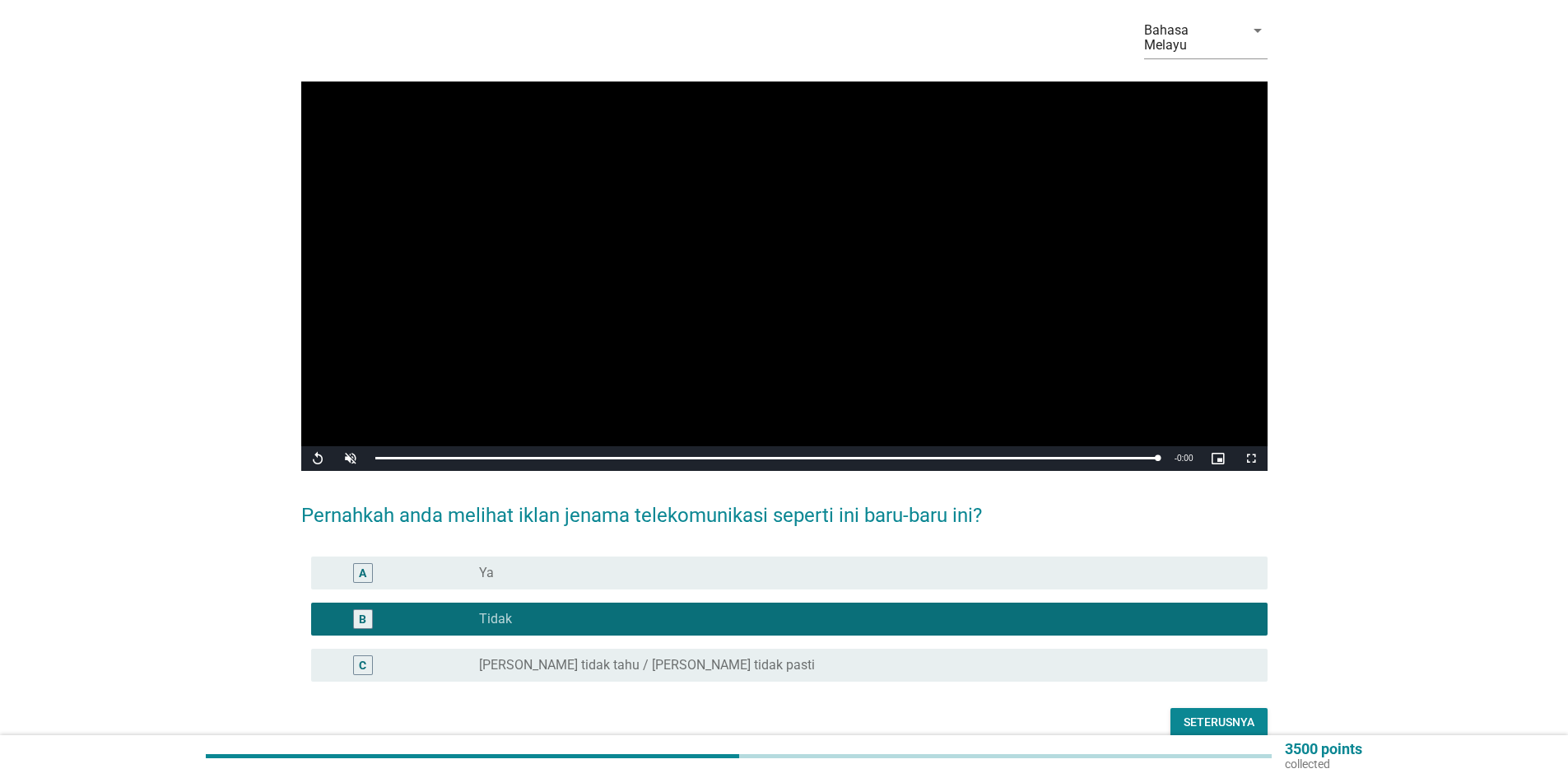
scroll to position [132, 0]
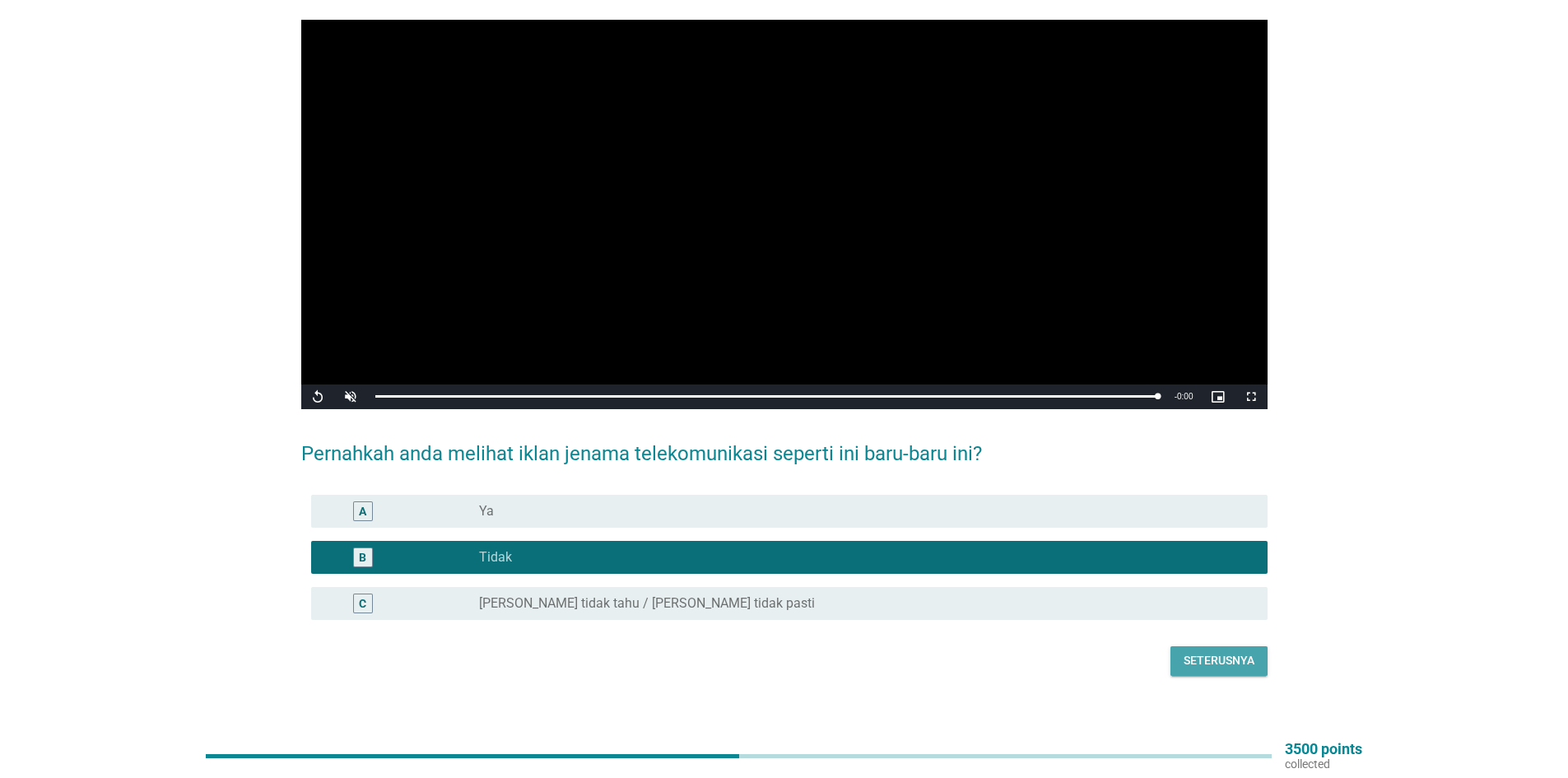
click at [1235, 652] on div "Seterusnya" at bounding box center [1219, 661] width 70 height 18
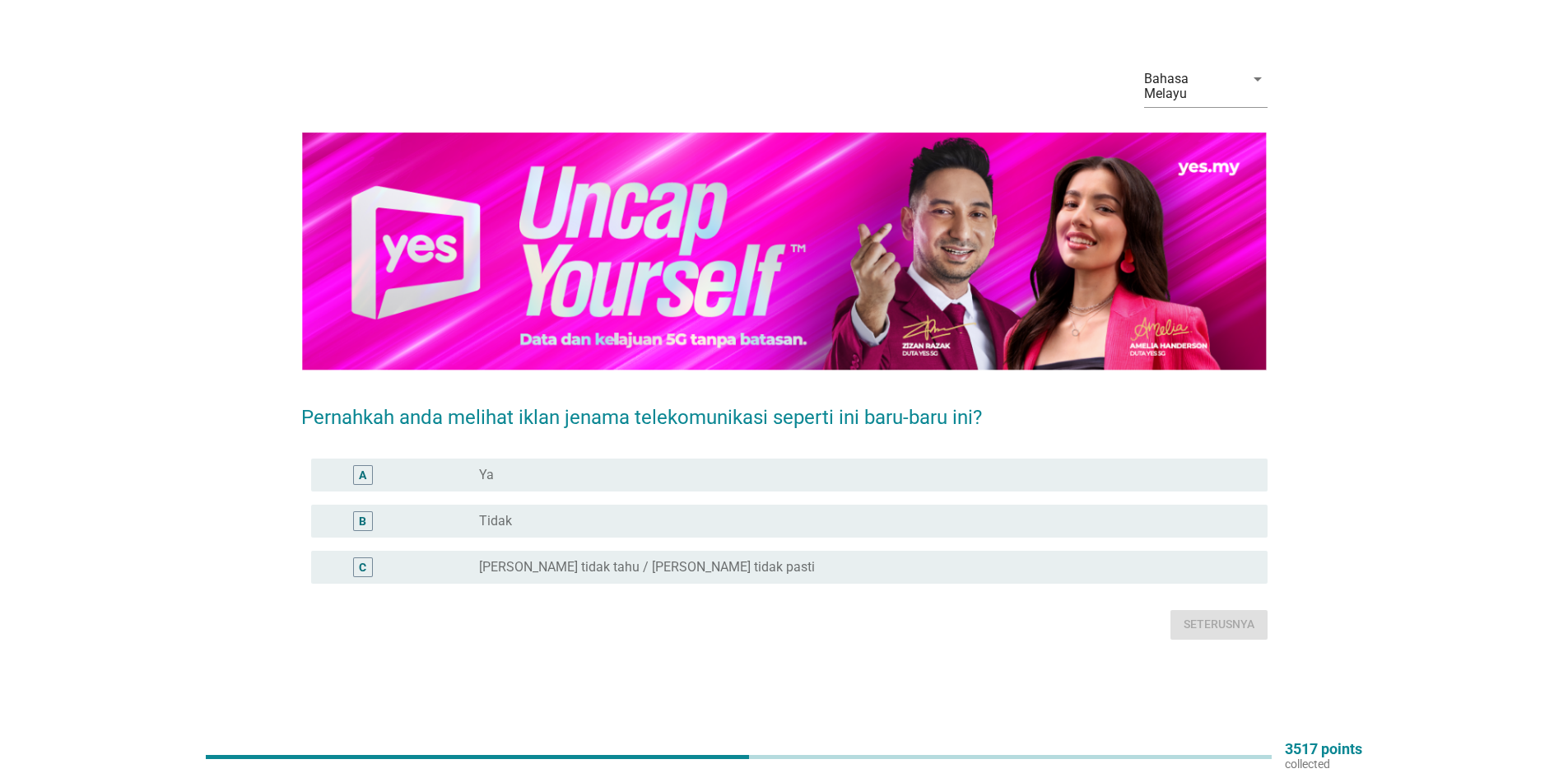
scroll to position [0, 0]
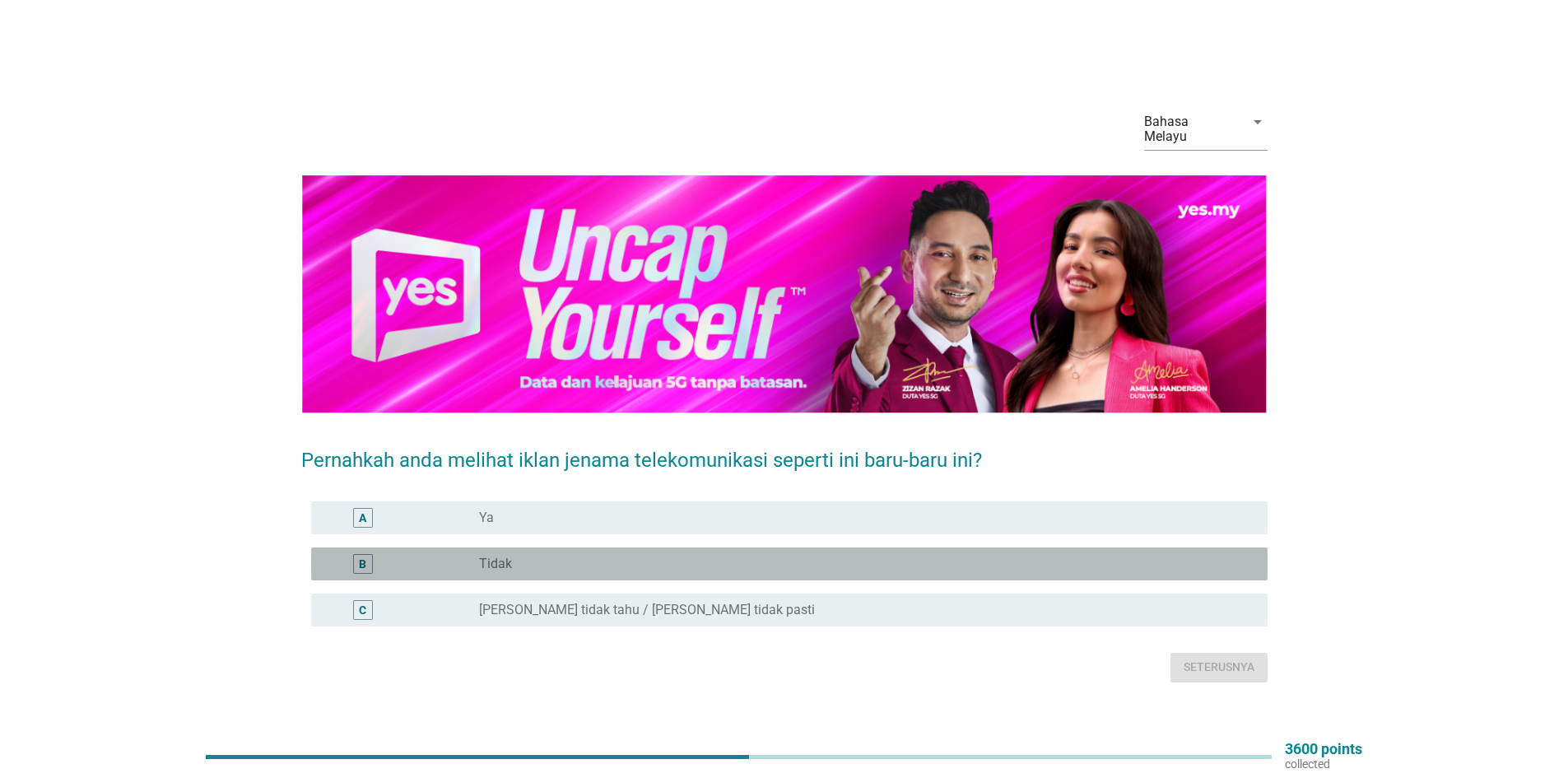
click at [539, 556] on div "radio_button_unchecked Tidak" at bounding box center [861, 564] width 763 height 17
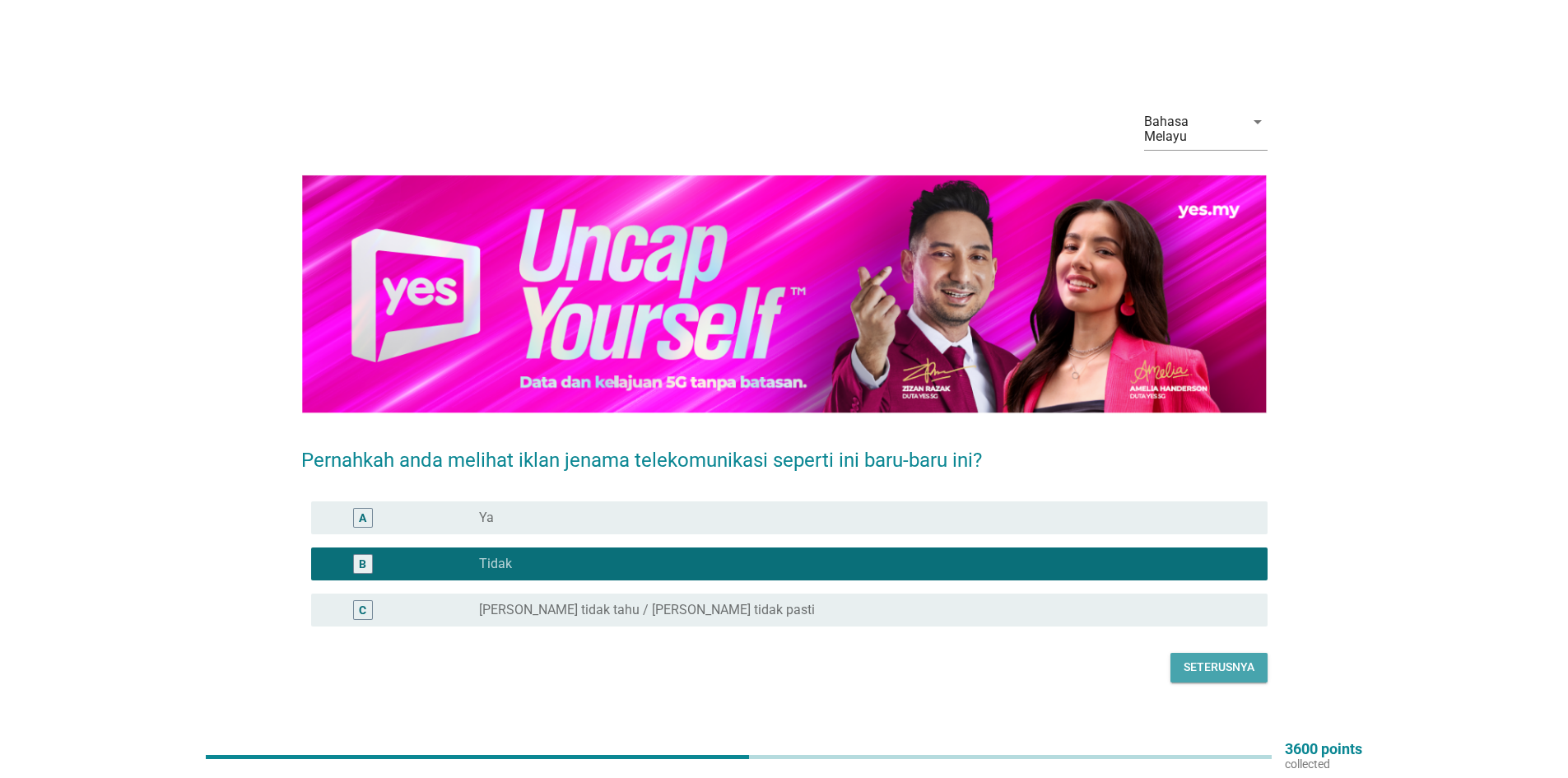
click at [1216, 661] on div "Seterusnya" at bounding box center [1219, 667] width 70 height 18
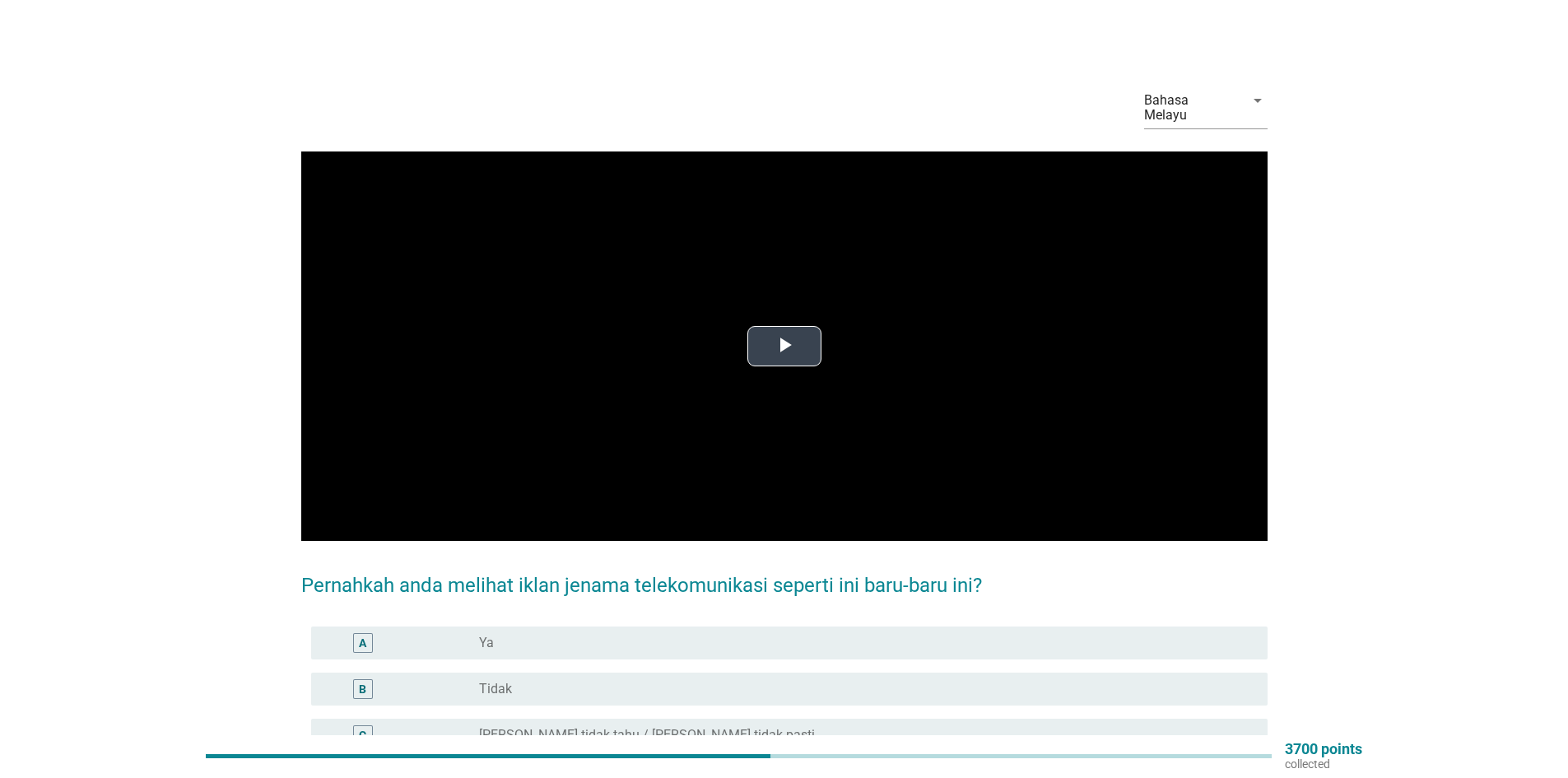
click at [784, 346] on span "Video Player" at bounding box center [784, 346] width 0 height 0
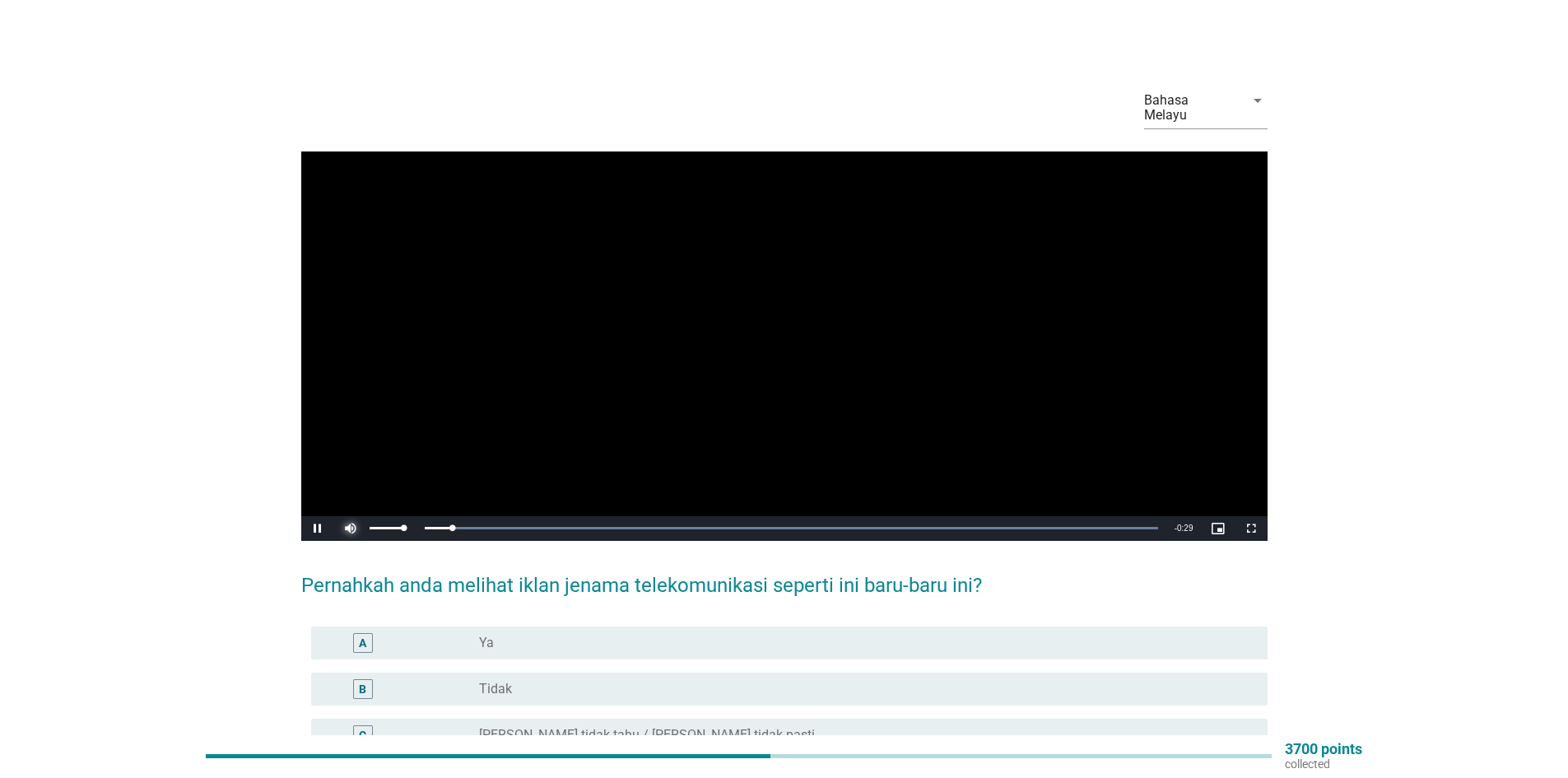
click at [343, 529] on span "Video Player" at bounding box center [350, 529] width 33 height 0
click at [554, 681] on div "radio_button_unchecked Tidak" at bounding box center [861, 689] width 763 height 17
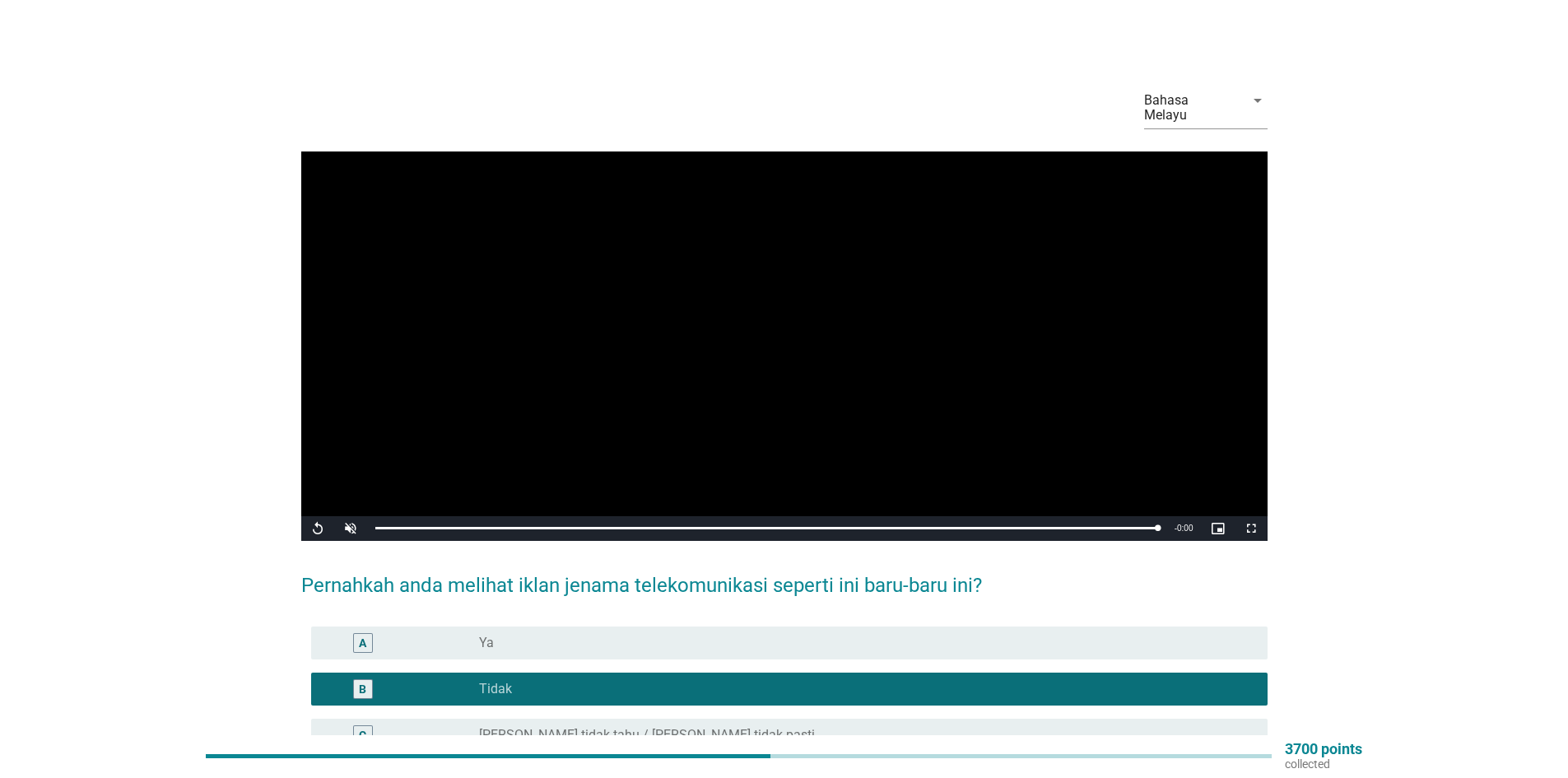
scroll to position [132, 0]
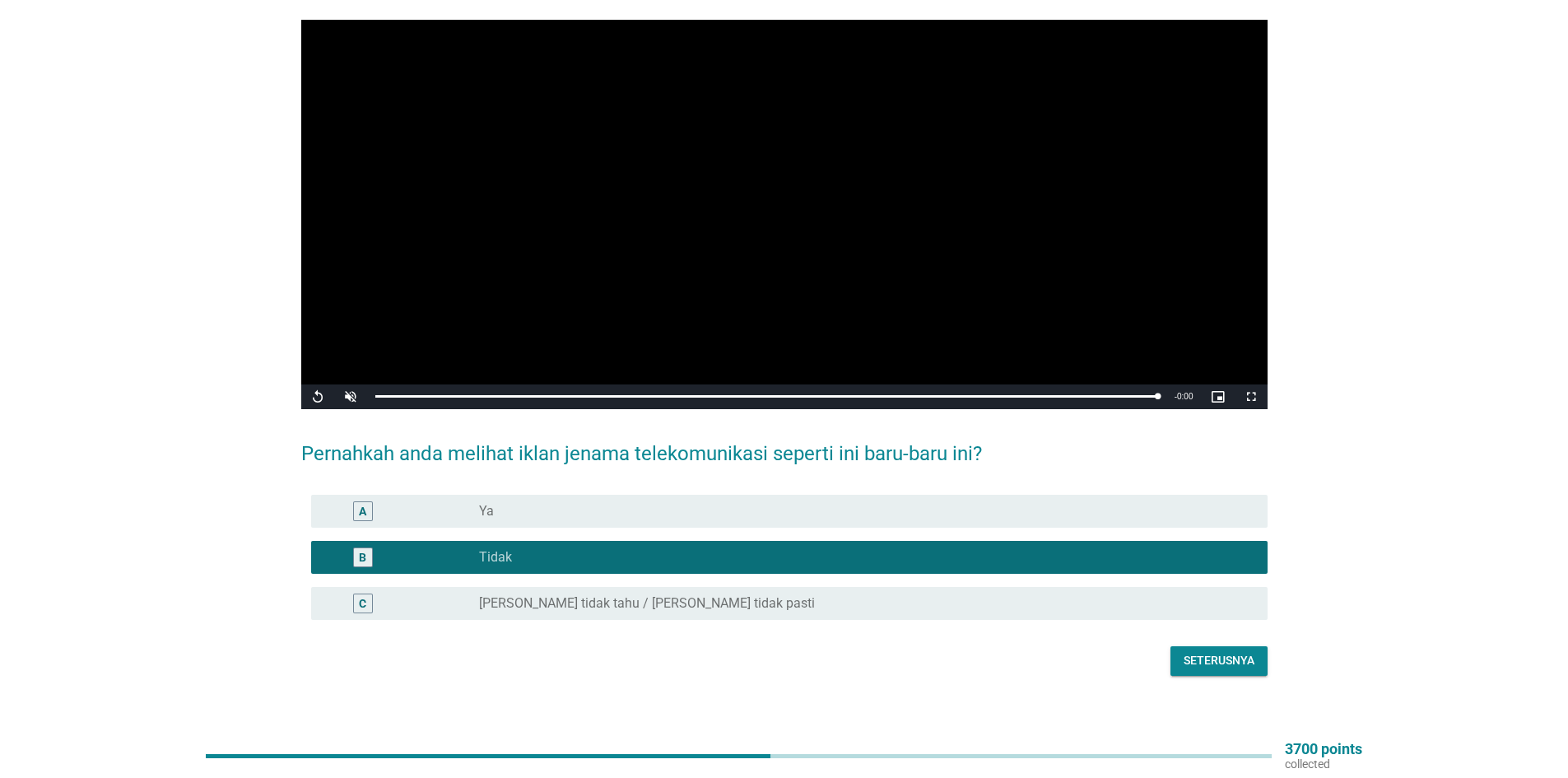
click at [1187, 652] on div "Seterusnya" at bounding box center [1219, 661] width 70 height 18
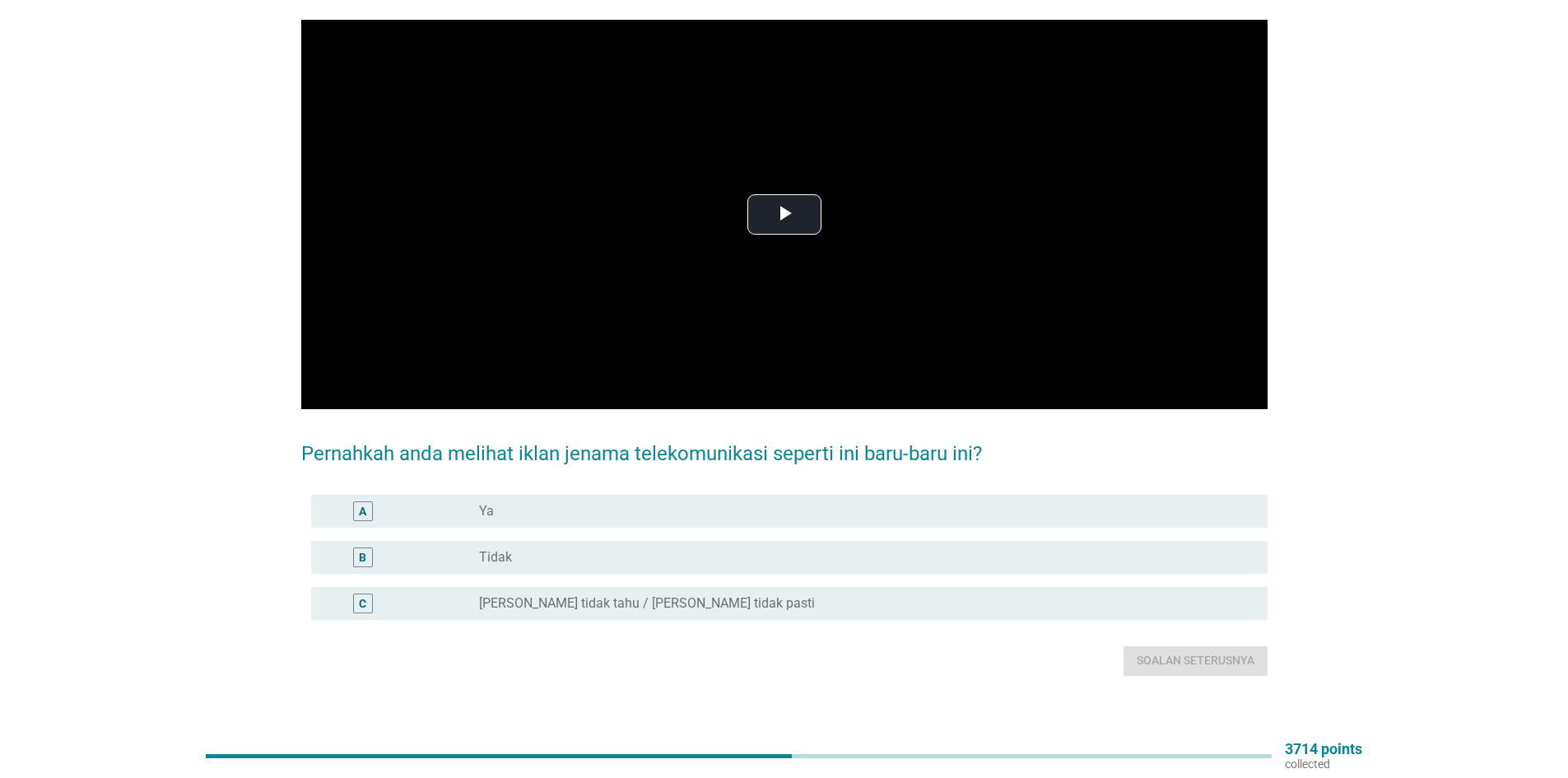
scroll to position [0, 0]
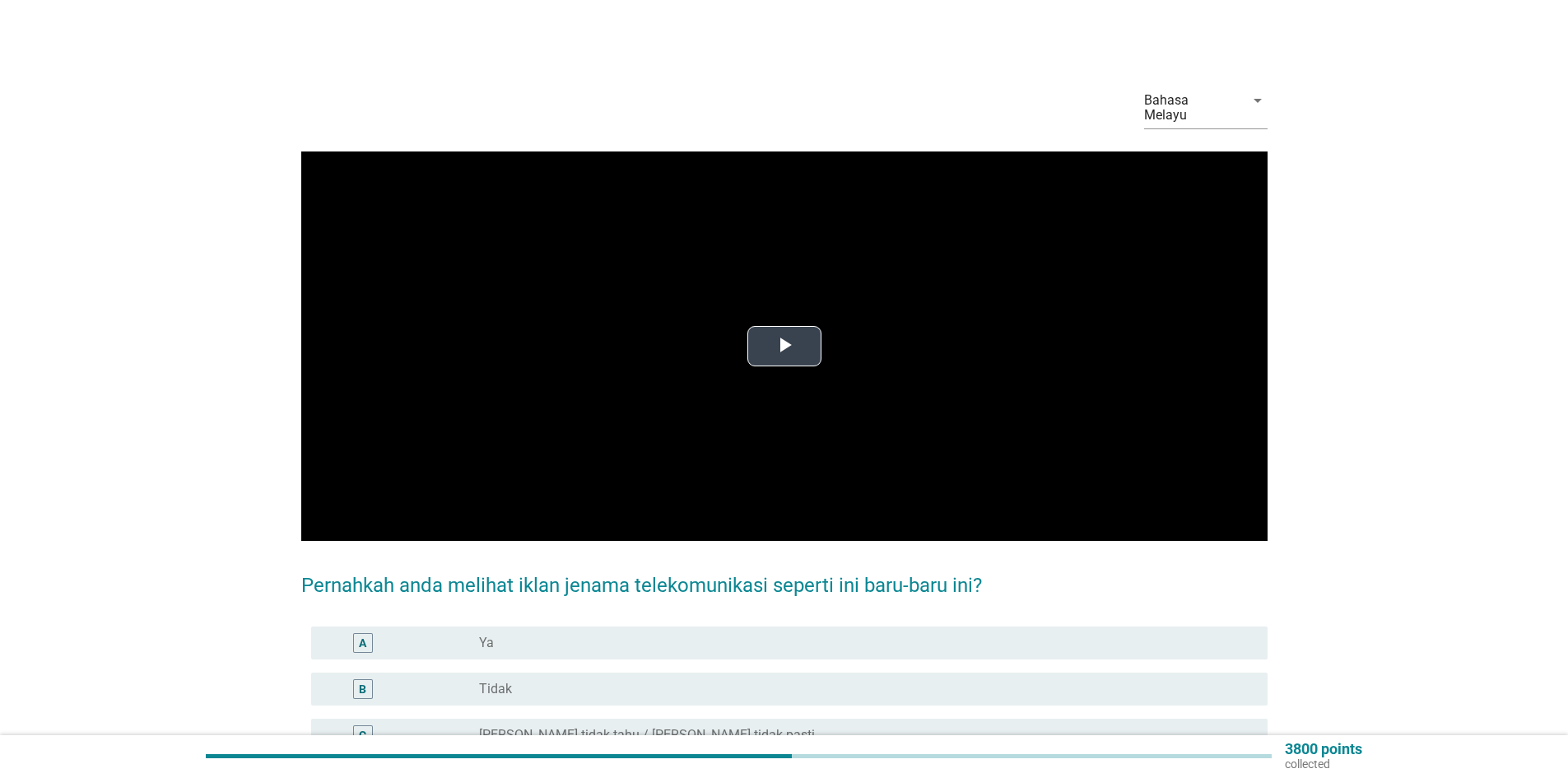
click at [784, 346] on span "Video Player" at bounding box center [784, 346] width 0 height 0
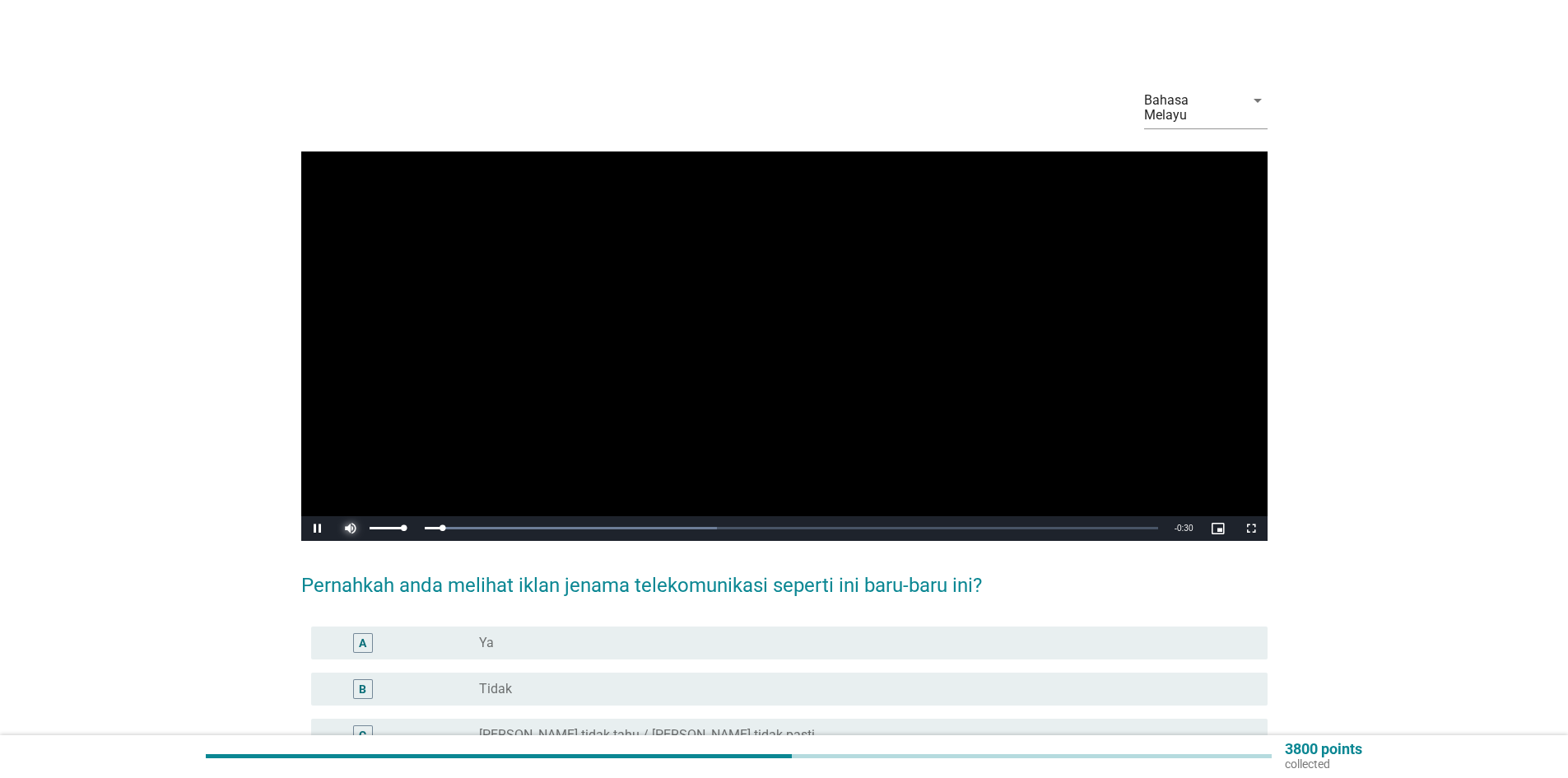
click at [351, 529] on span "Video Player" at bounding box center [350, 529] width 33 height 0
click at [462, 679] on div "B" at bounding box center [401, 689] width 155 height 20
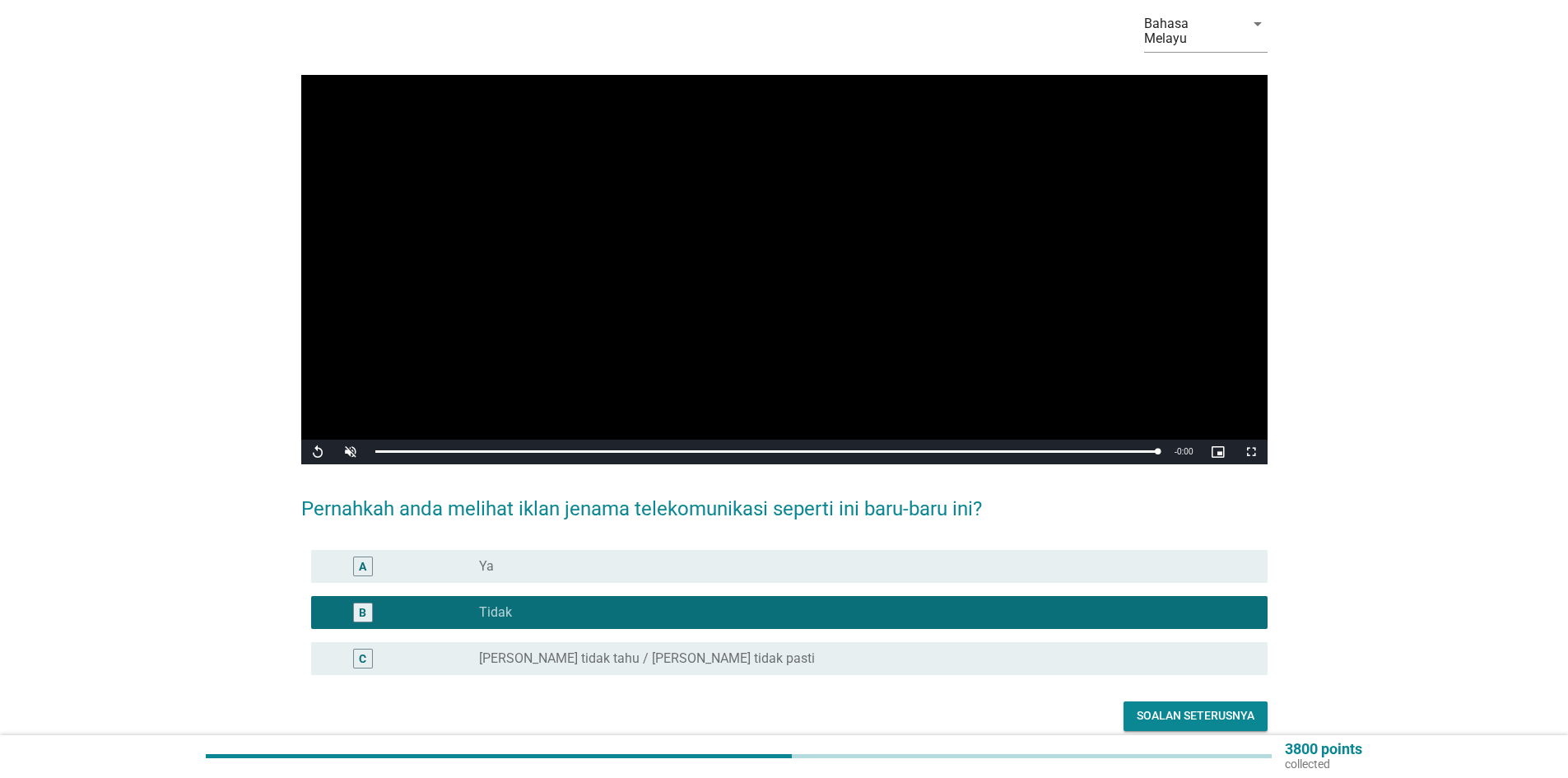
scroll to position [132, 0]
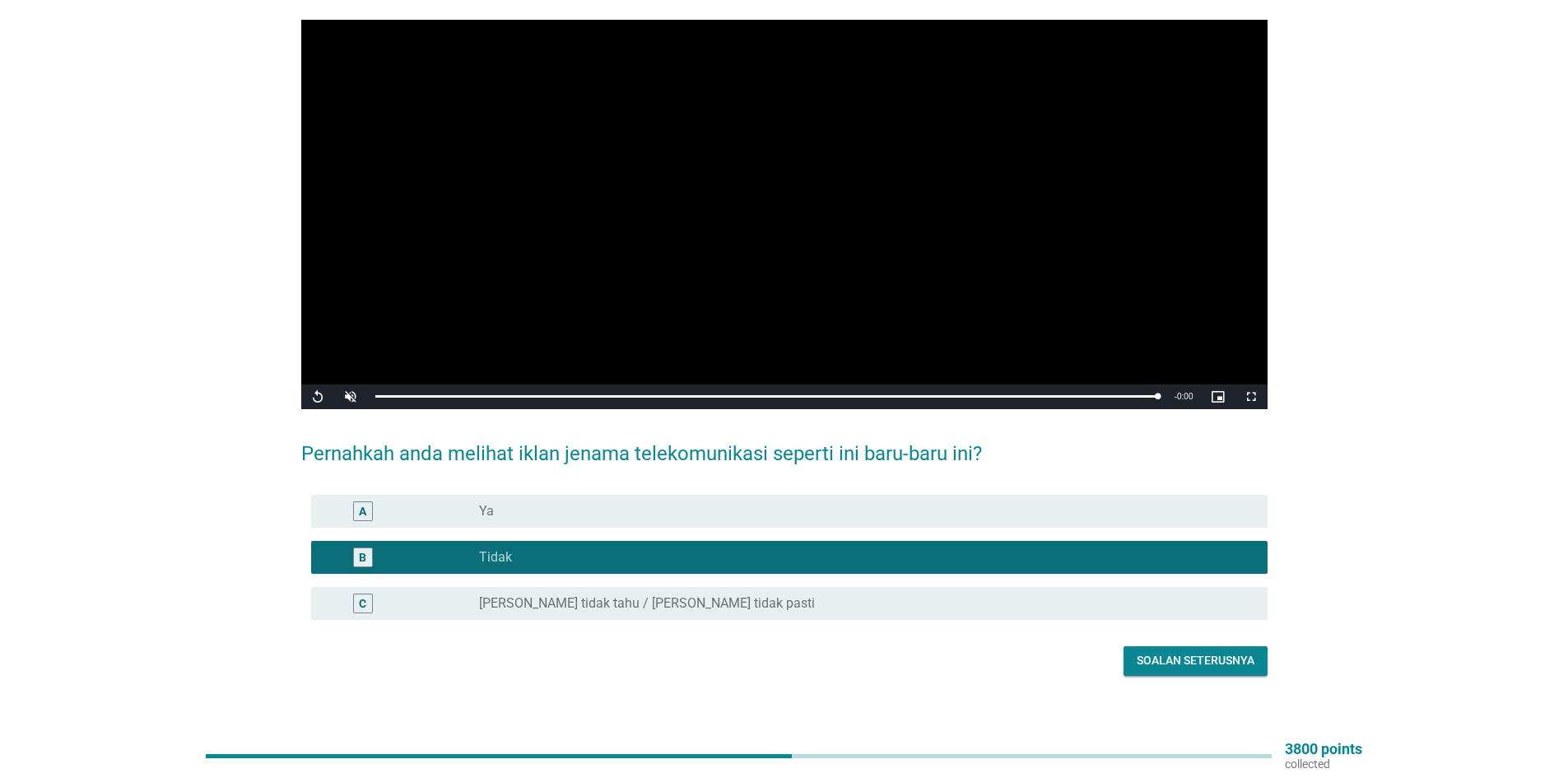
click at [1198, 652] on div "Soalan seterusnya" at bounding box center [1196, 661] width 117 height 18
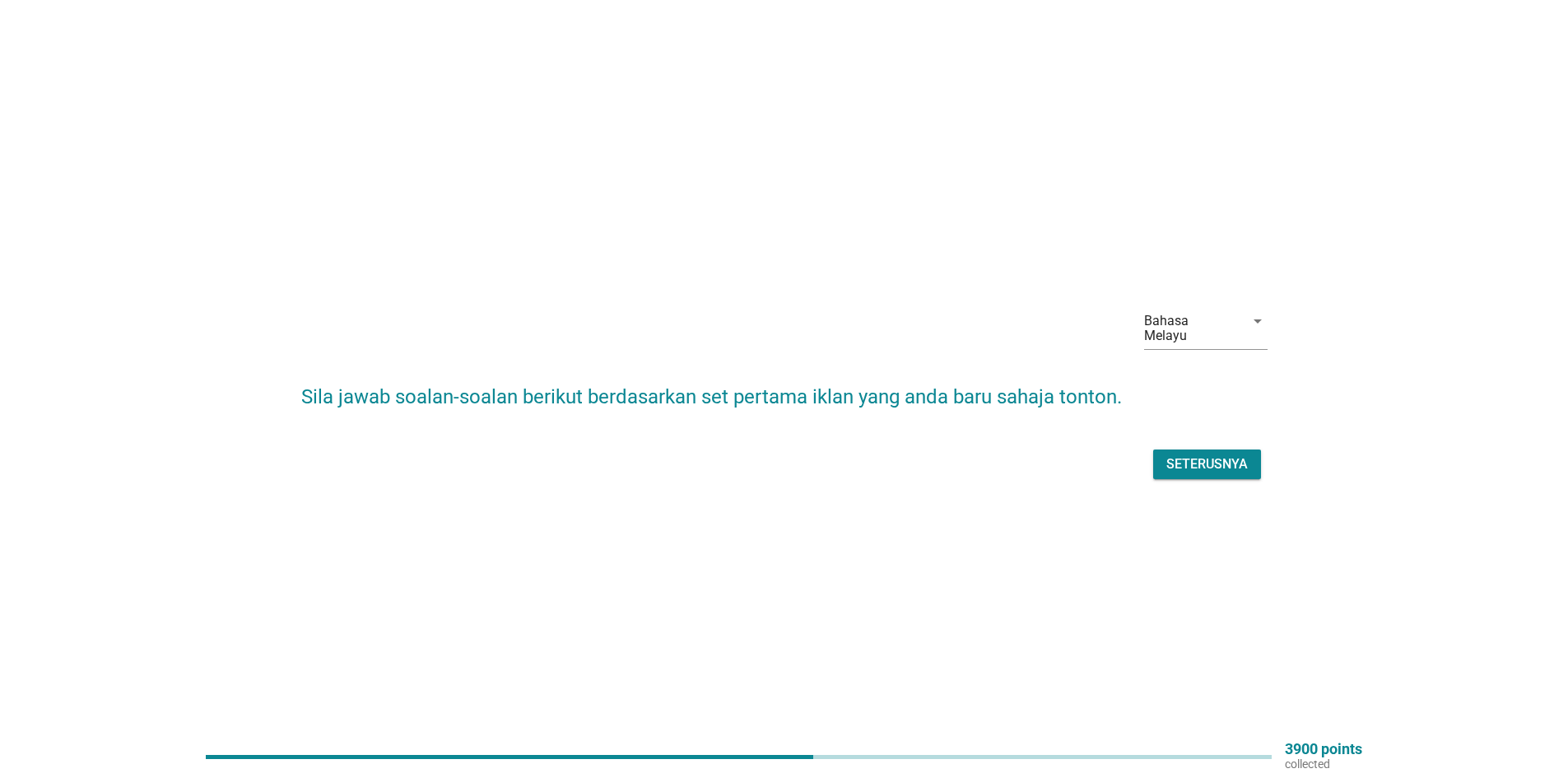
scroll to position [43, 0]
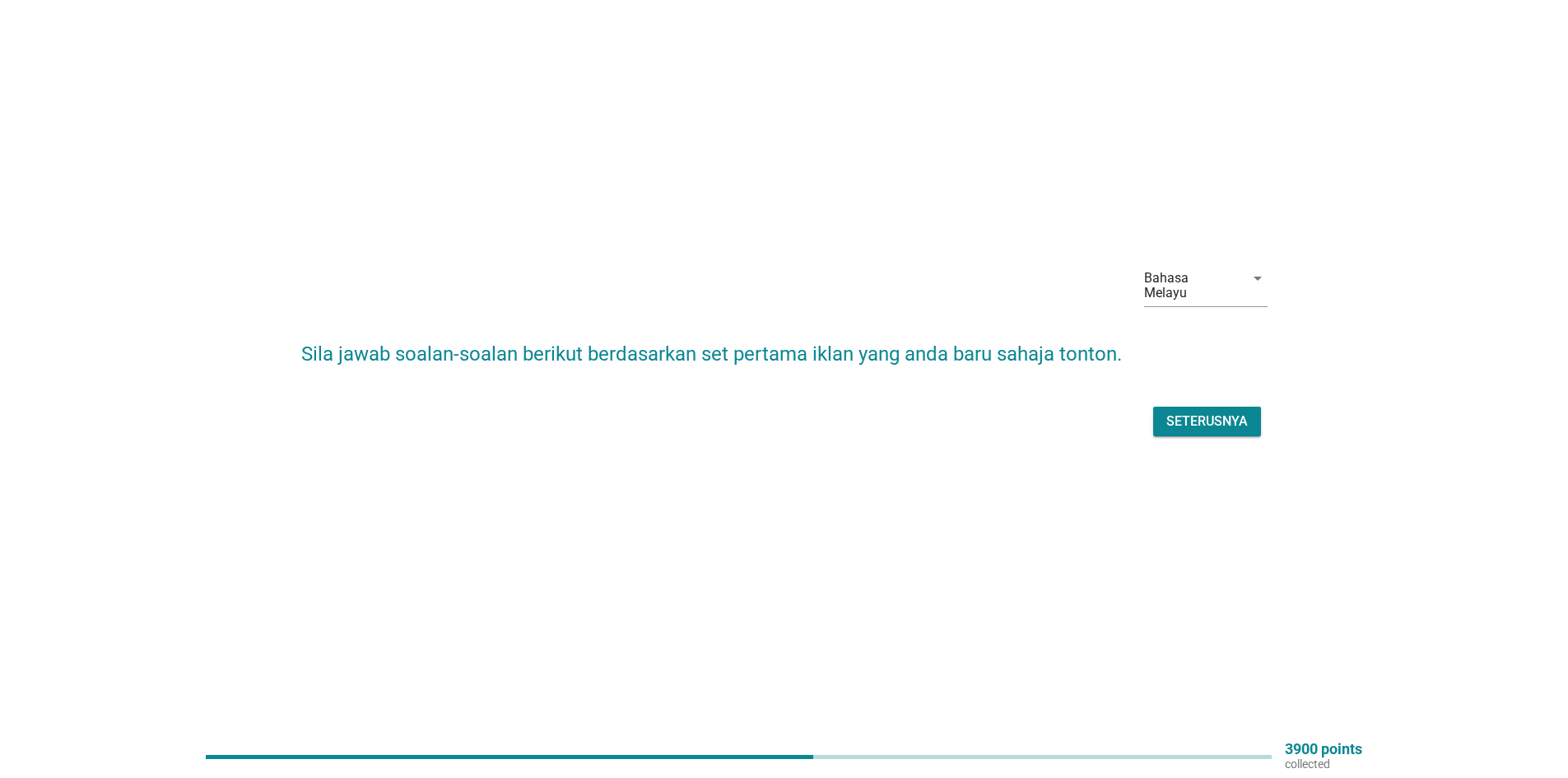
click at [1175, 413] on div "Seterusnya" at bounding box center [1207, 422] width 81 height 20
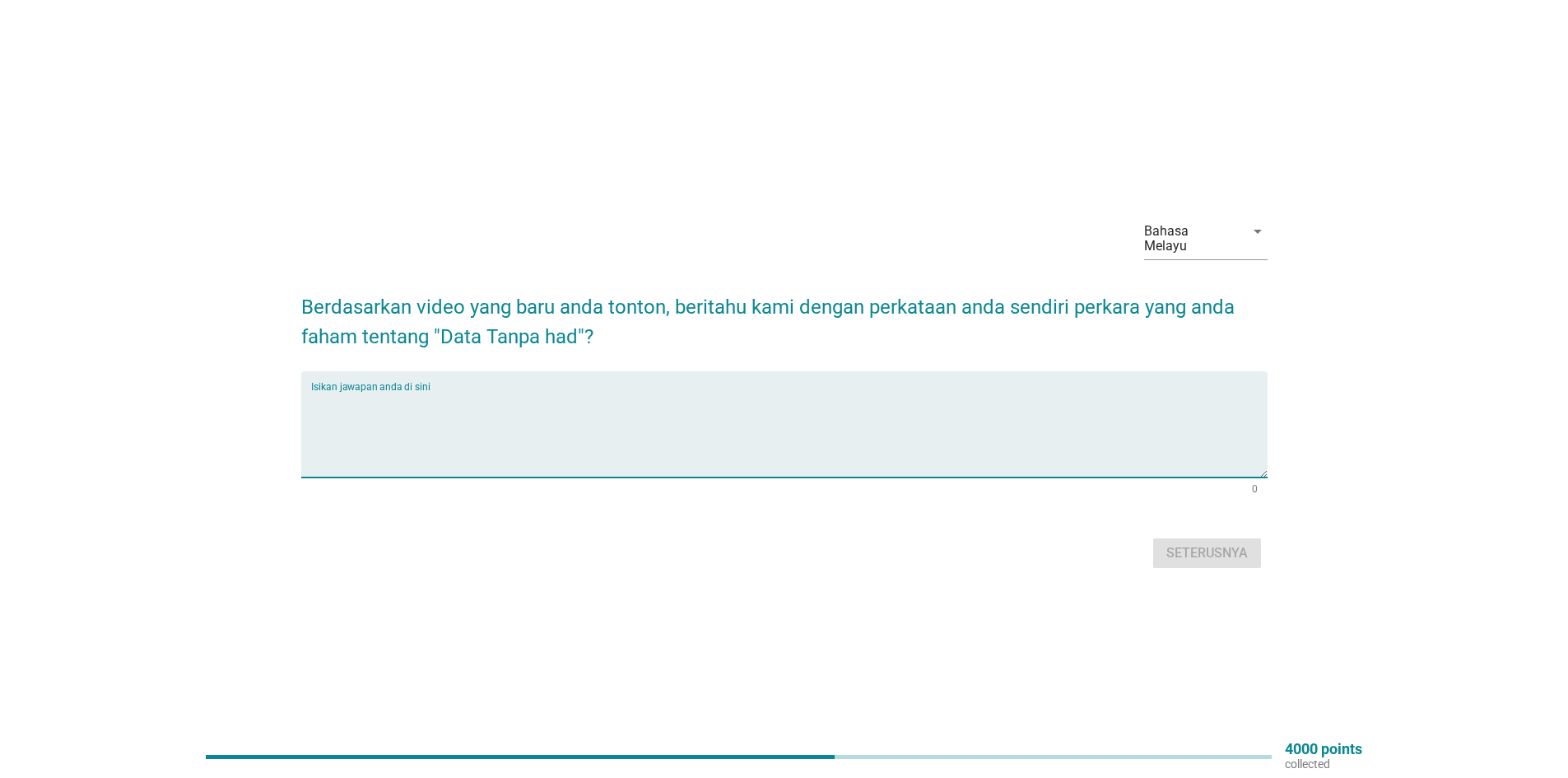
click at [532, 401] on textarea "Isikan jawapan anda di sini" at bounding box center [789, 434] width 956 height 86
type textarea "guna sampai puas"
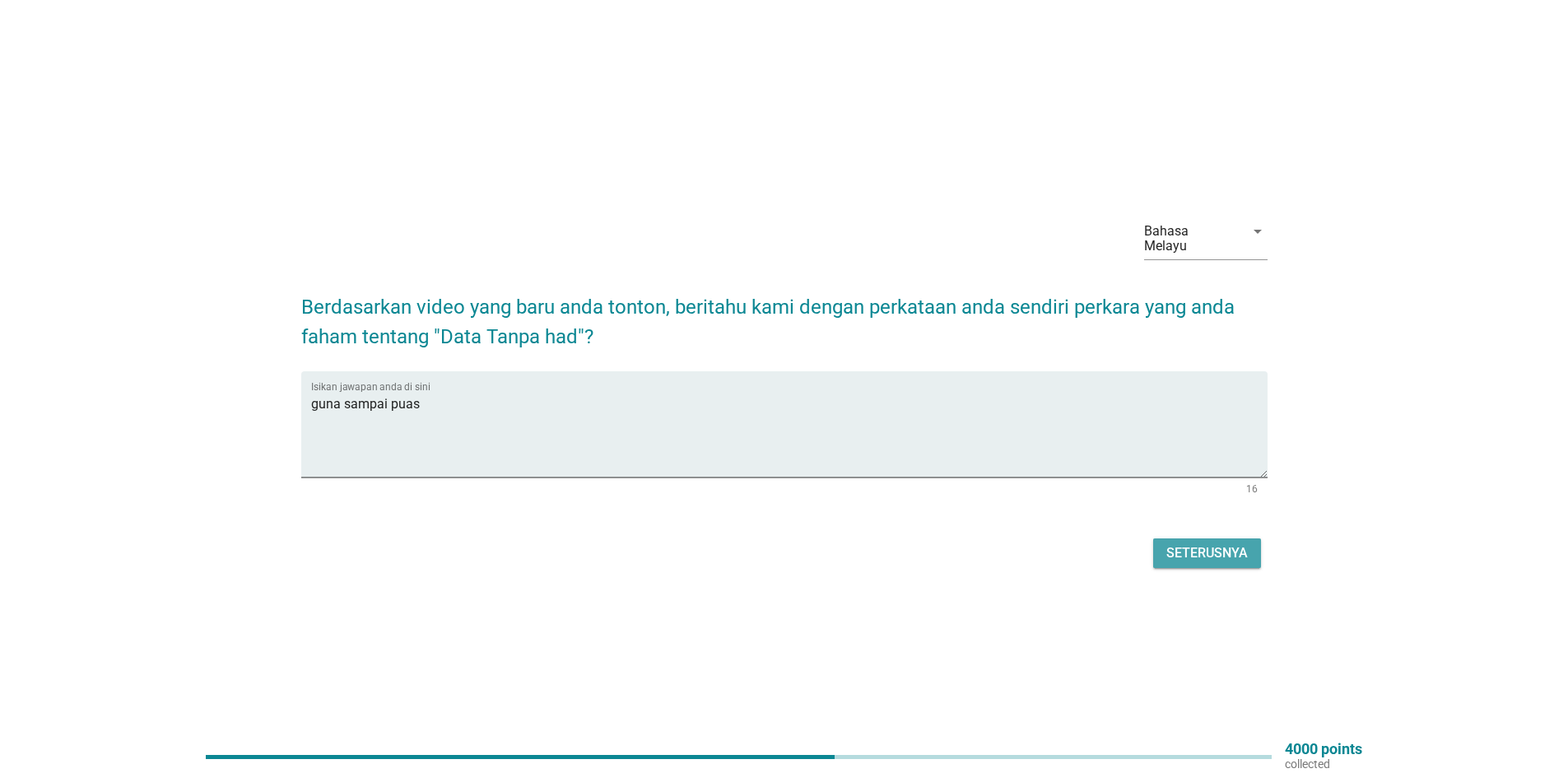
click at [1214, 543] on div "Seterusnya" at bounding box center [1207, 553] width 81 height 20
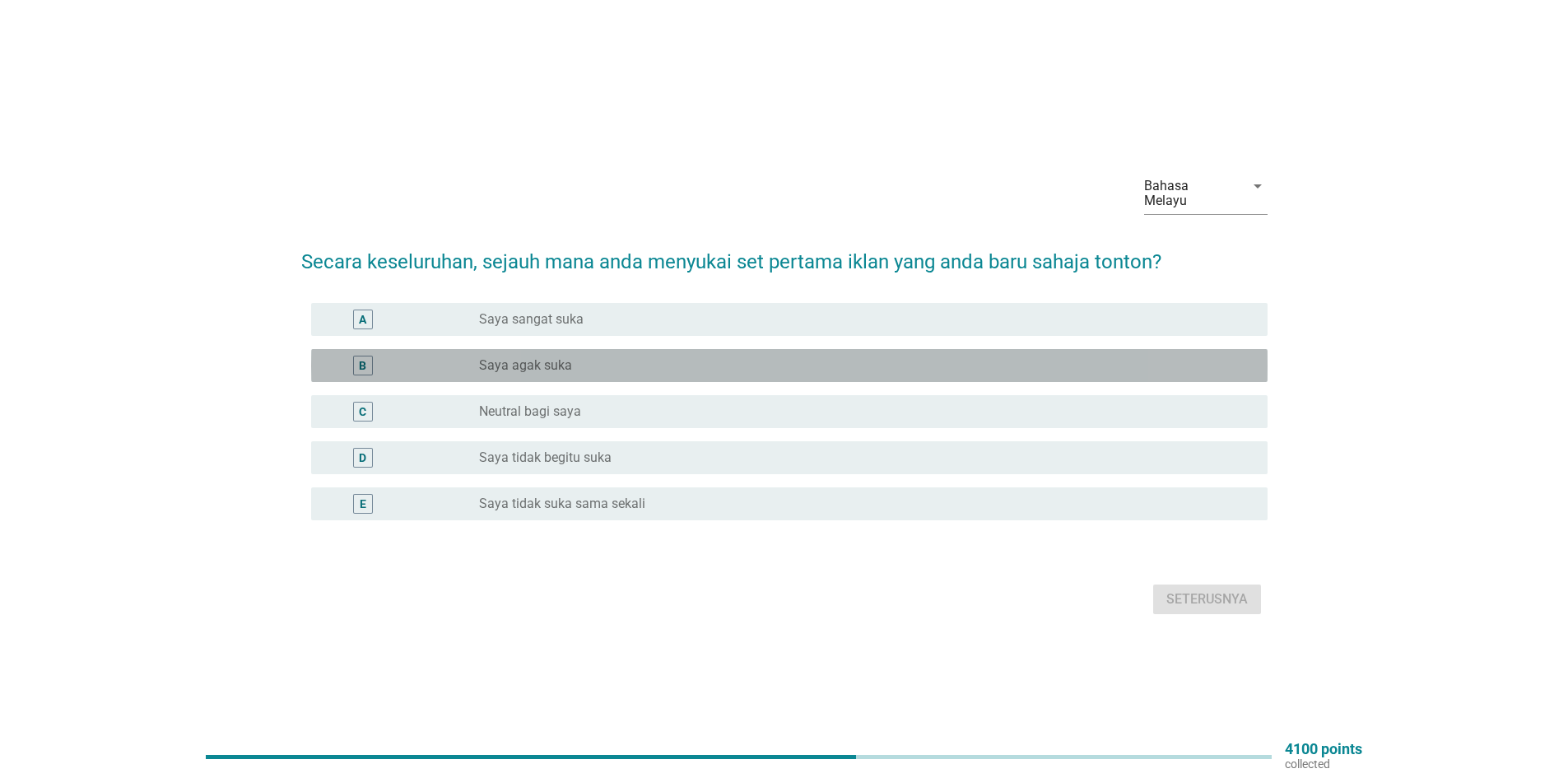
click at [584, 363] on div "radio_button_unchecked Saya agak suka" at bounding box center [861, 366] width 763 height 17
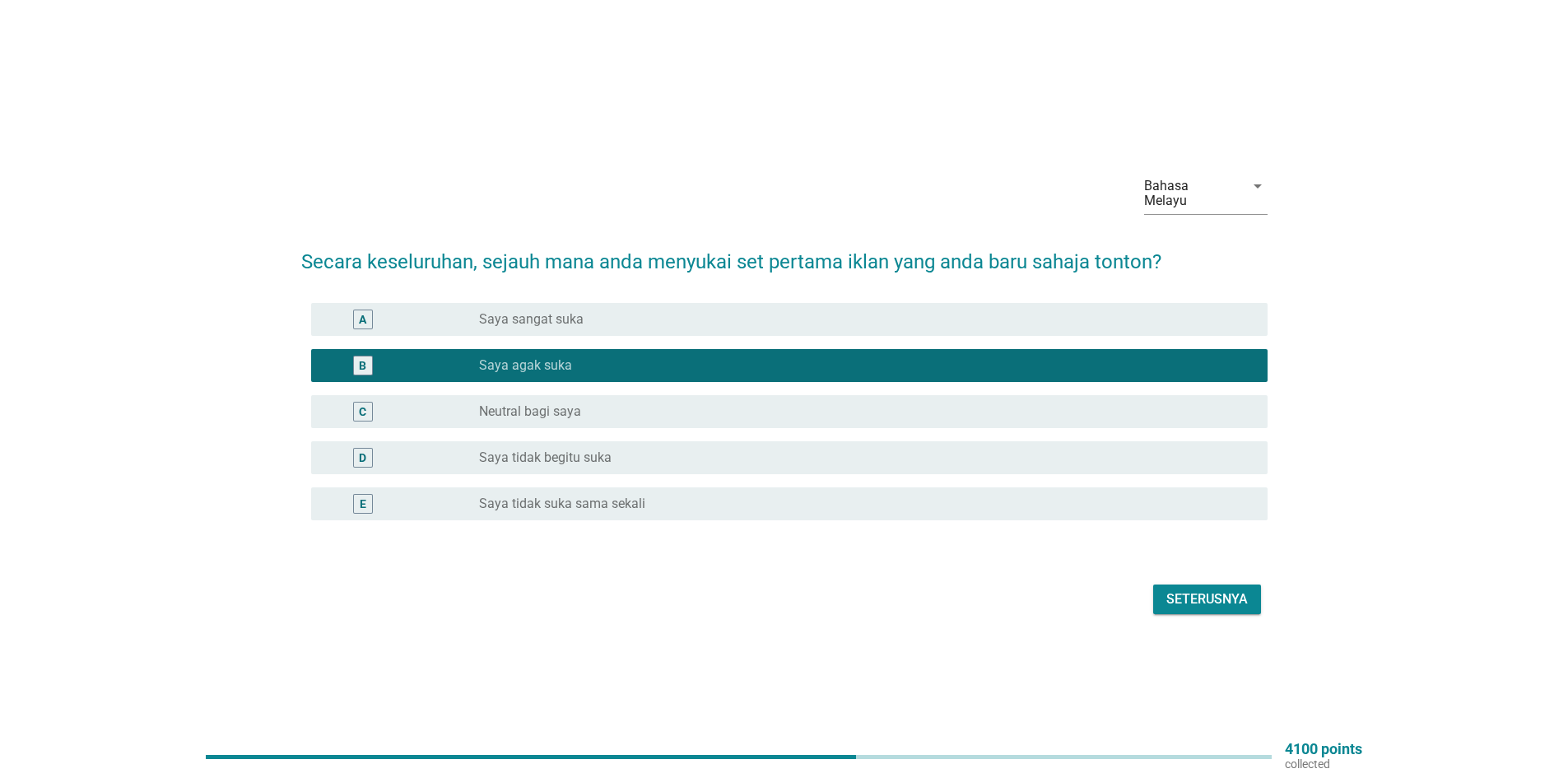
click at [1245, 592] on div "Seterusnya" at bounding box center [1207, 599] width 81 height 20
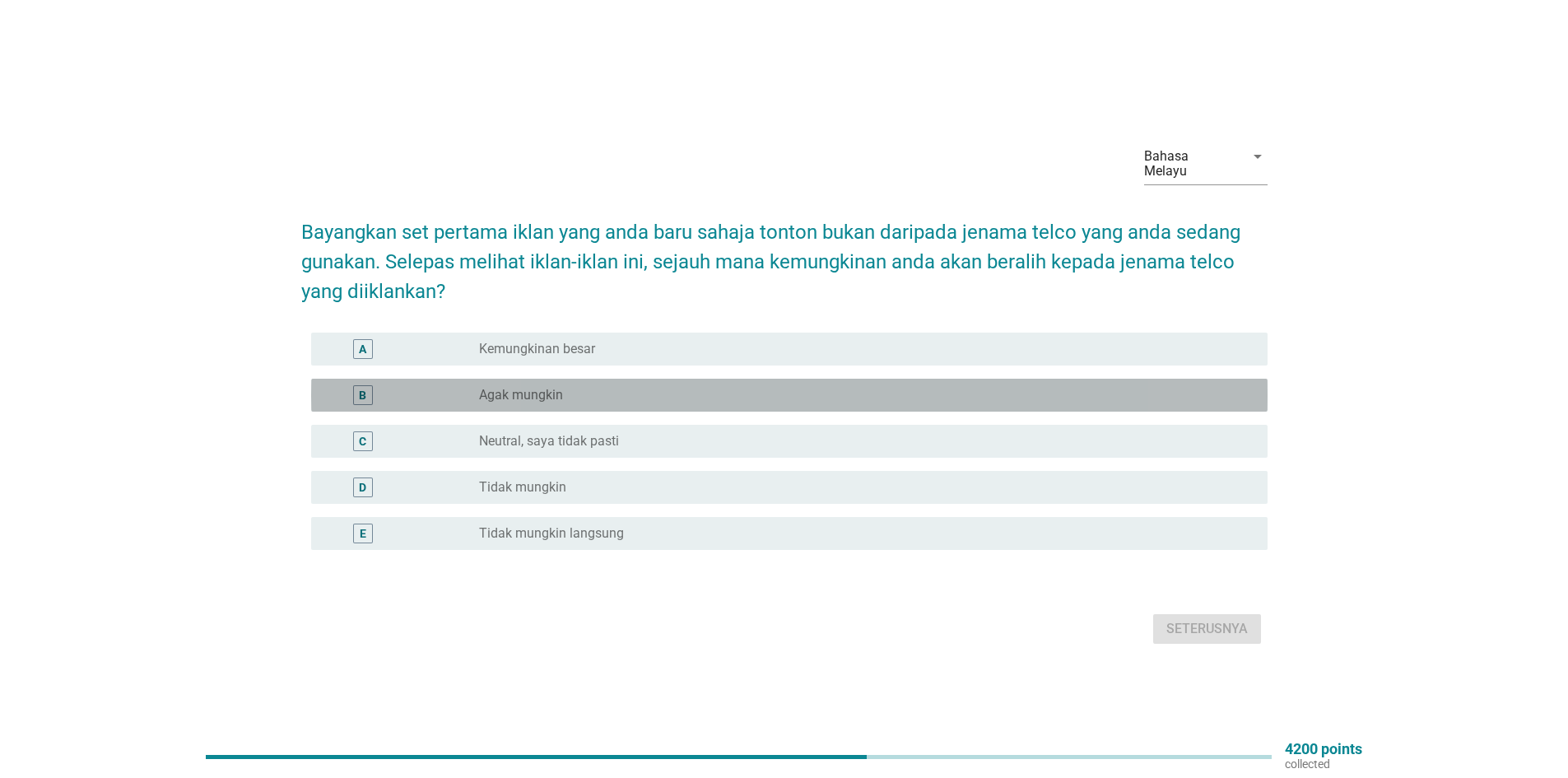
click at [539, 394] on label "Agak mungkin" at bounding box center [521, 396] width 84 height 17
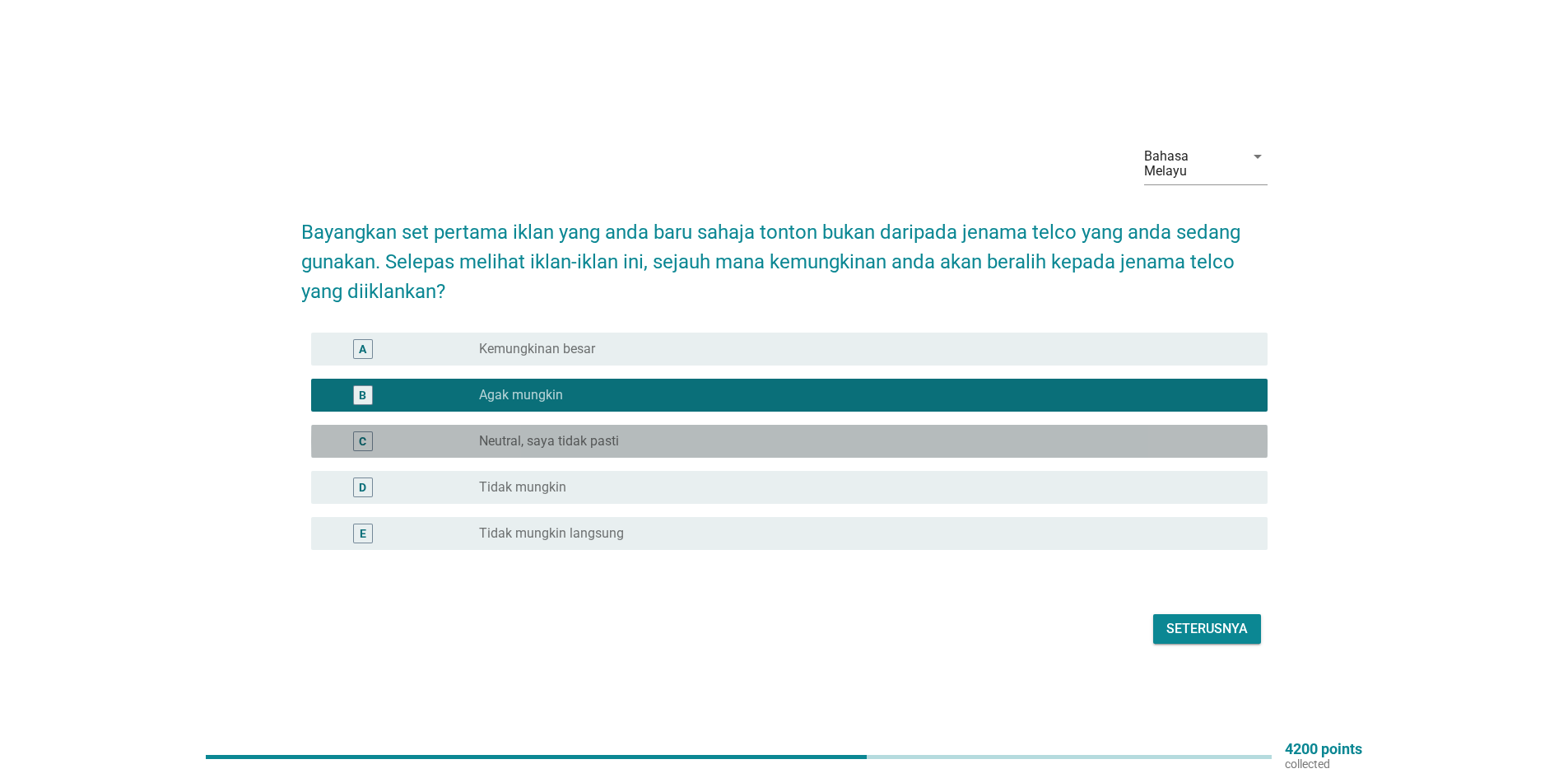
drag, startPoint x: 722, startPoint y: 430, endPoint x: 955, endPoint y: 516, distance: 248.4
click at [725, 434] on div "radio_button_unchecked Neutral, saya tidak pasti" at bounding box center [861, 442] width 763 height 17
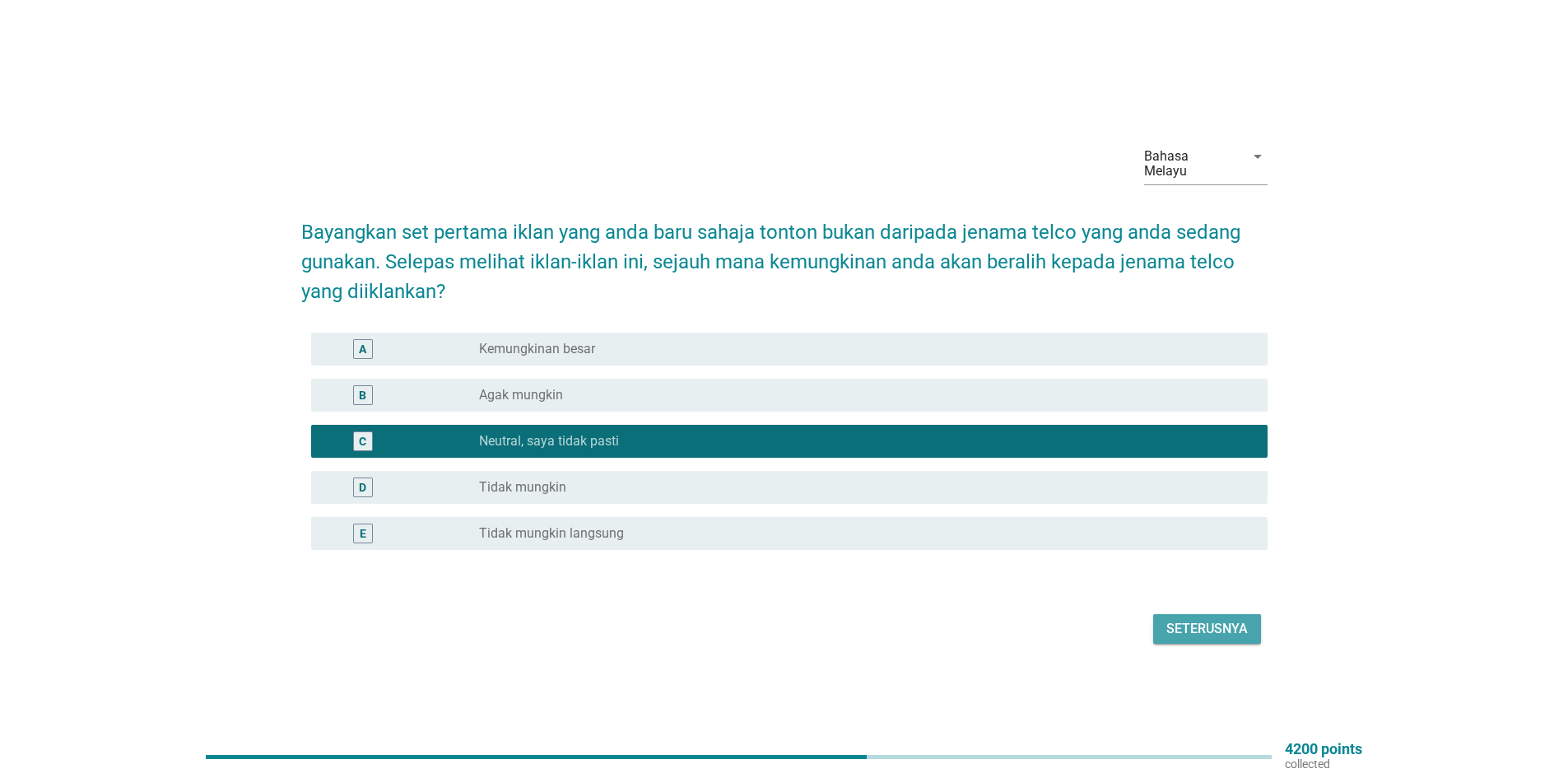
click at [1184, 624] on div "Seterusnya" at bounding box center [1207, 630] width 81 height 20
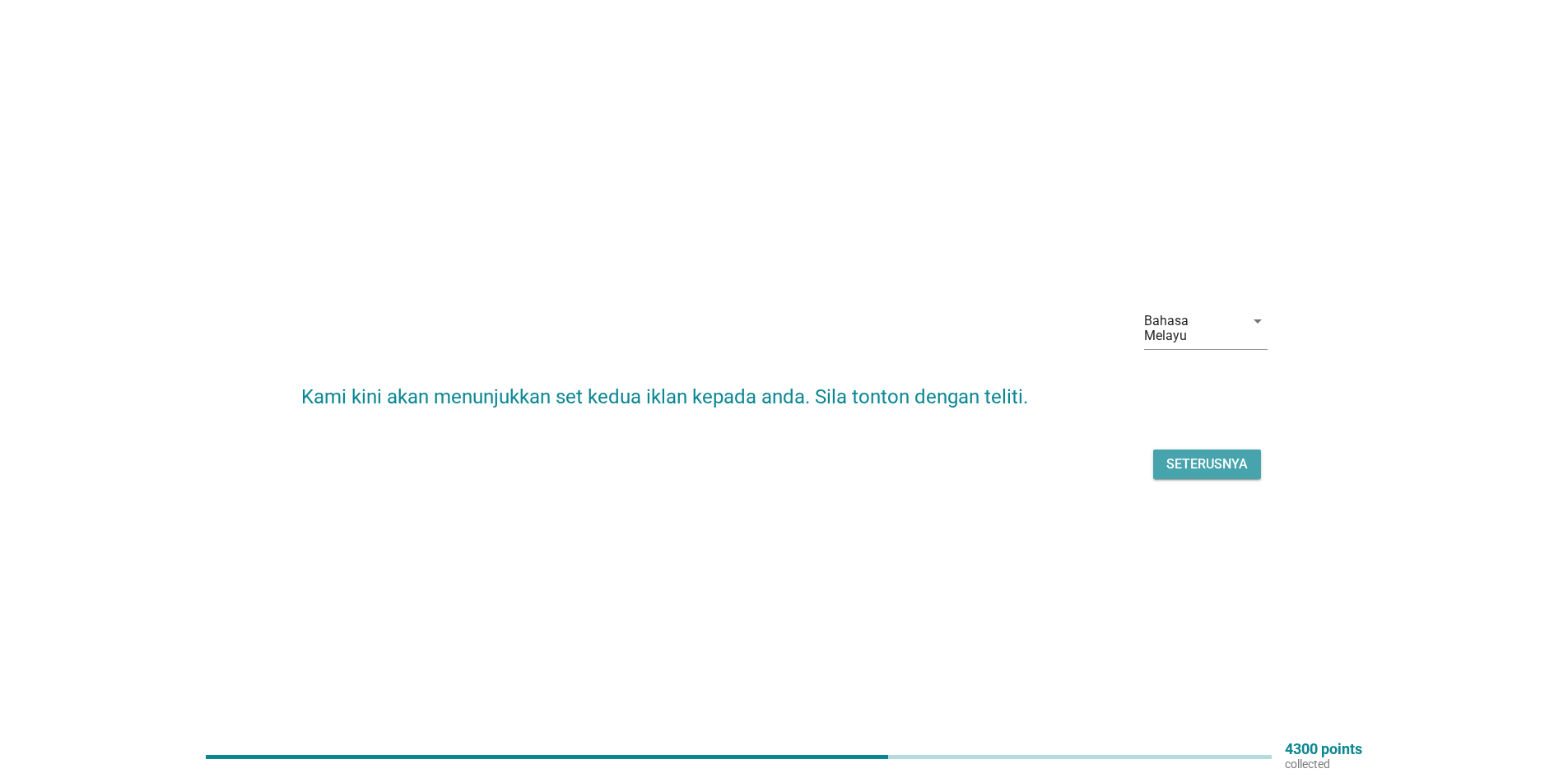
click at [1209, 459] on div "Seterusnya" at bounding box center [1207, 464] width 81 height 20
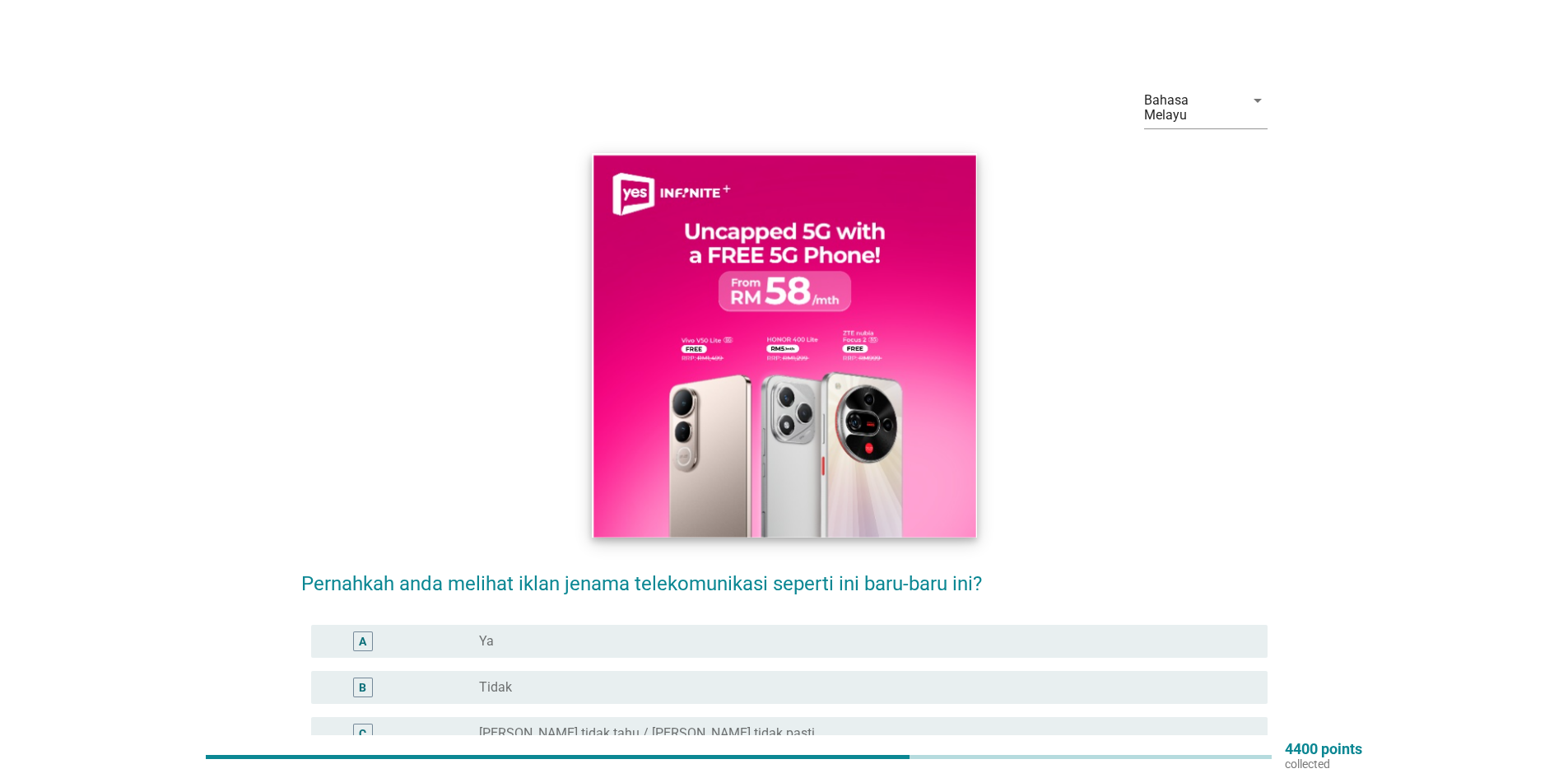
click at [723, 358] on img at bounding box center [784, 345] width 385 height 384
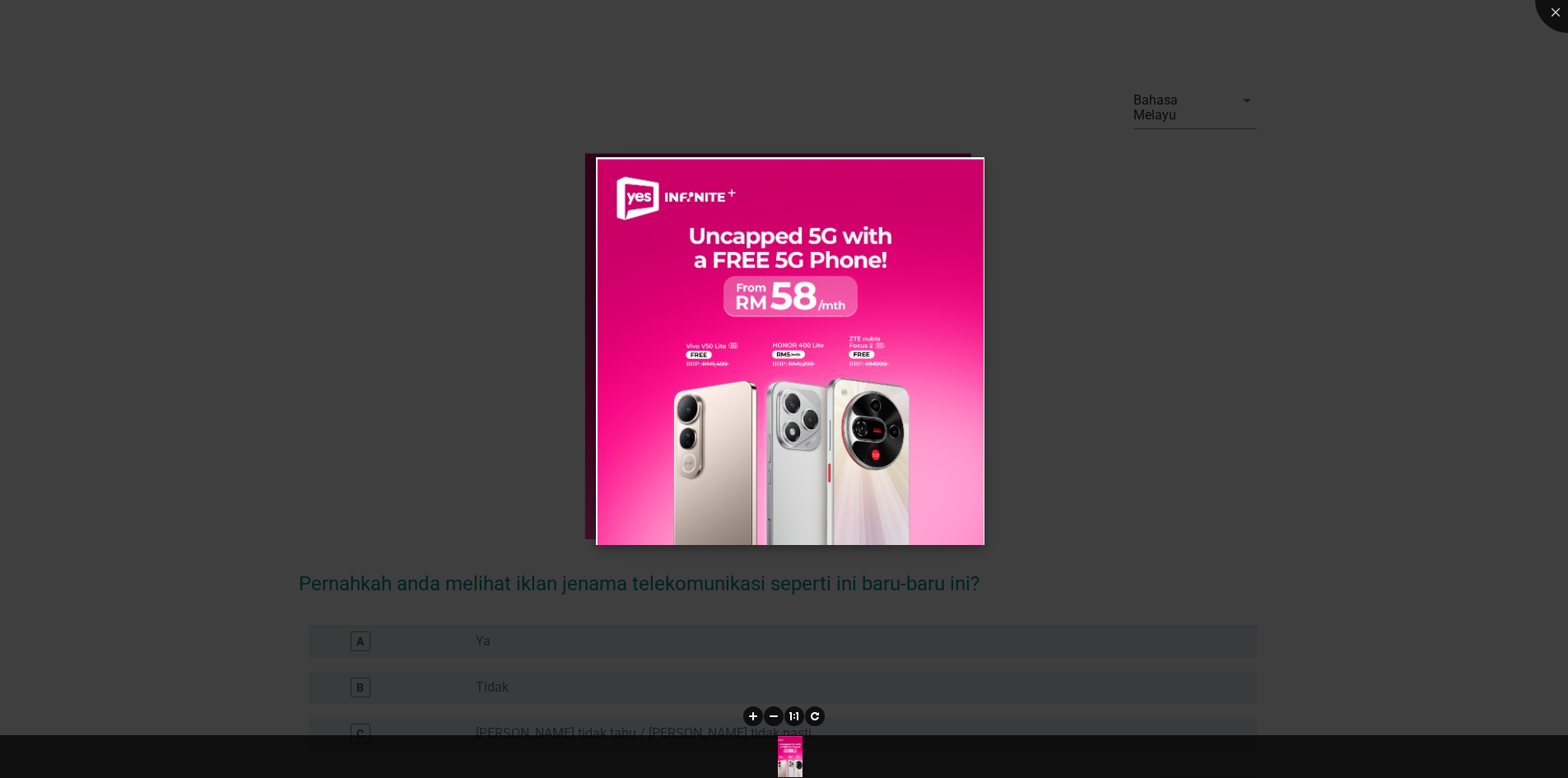
click at [947, 400] on img at bounding box center [790, 351] width 389 height 388
click at [1177, 406] on div at bounding box center [784, 389] width 1568 height 778
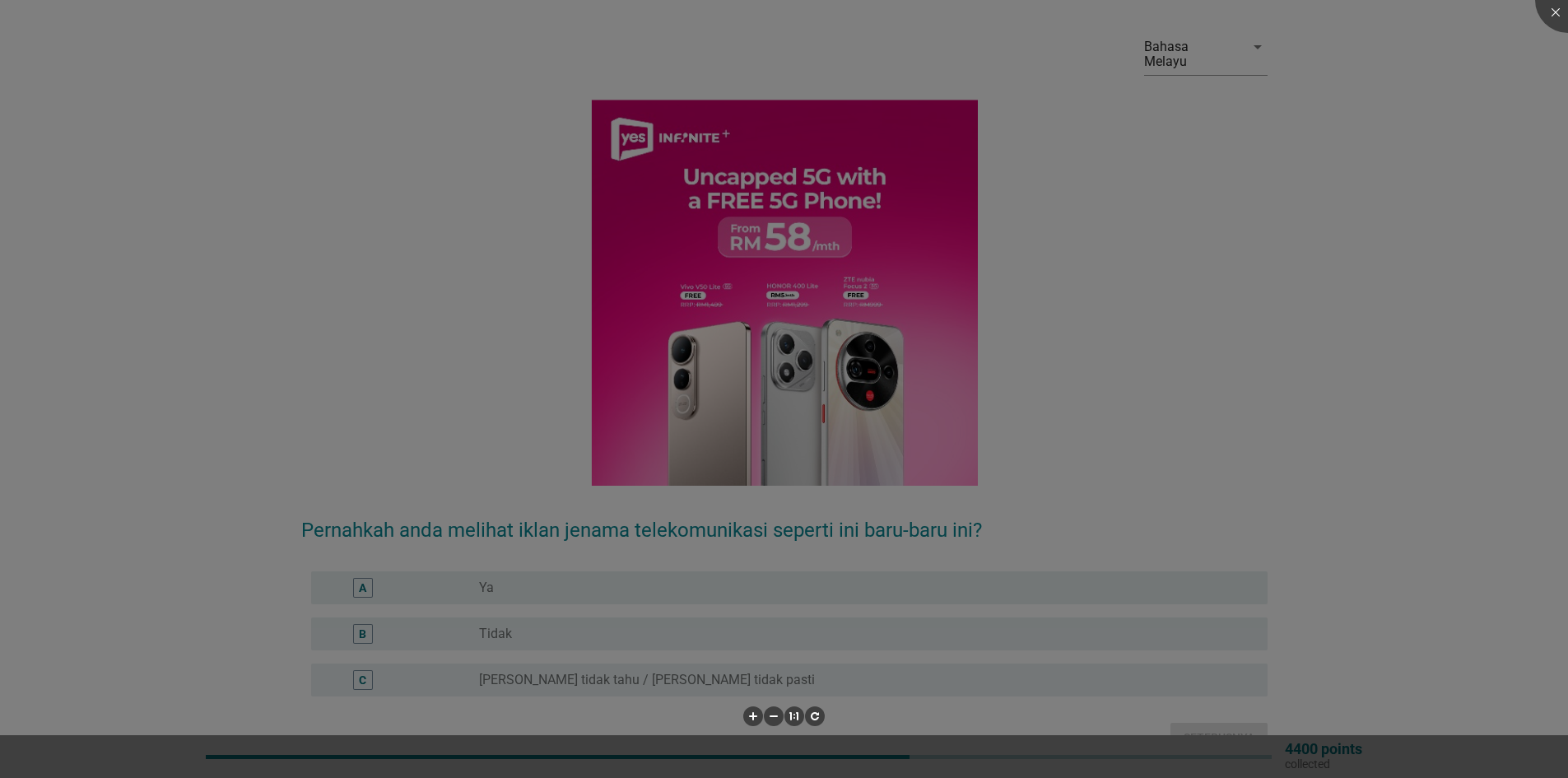
scroll to position [82, 0]
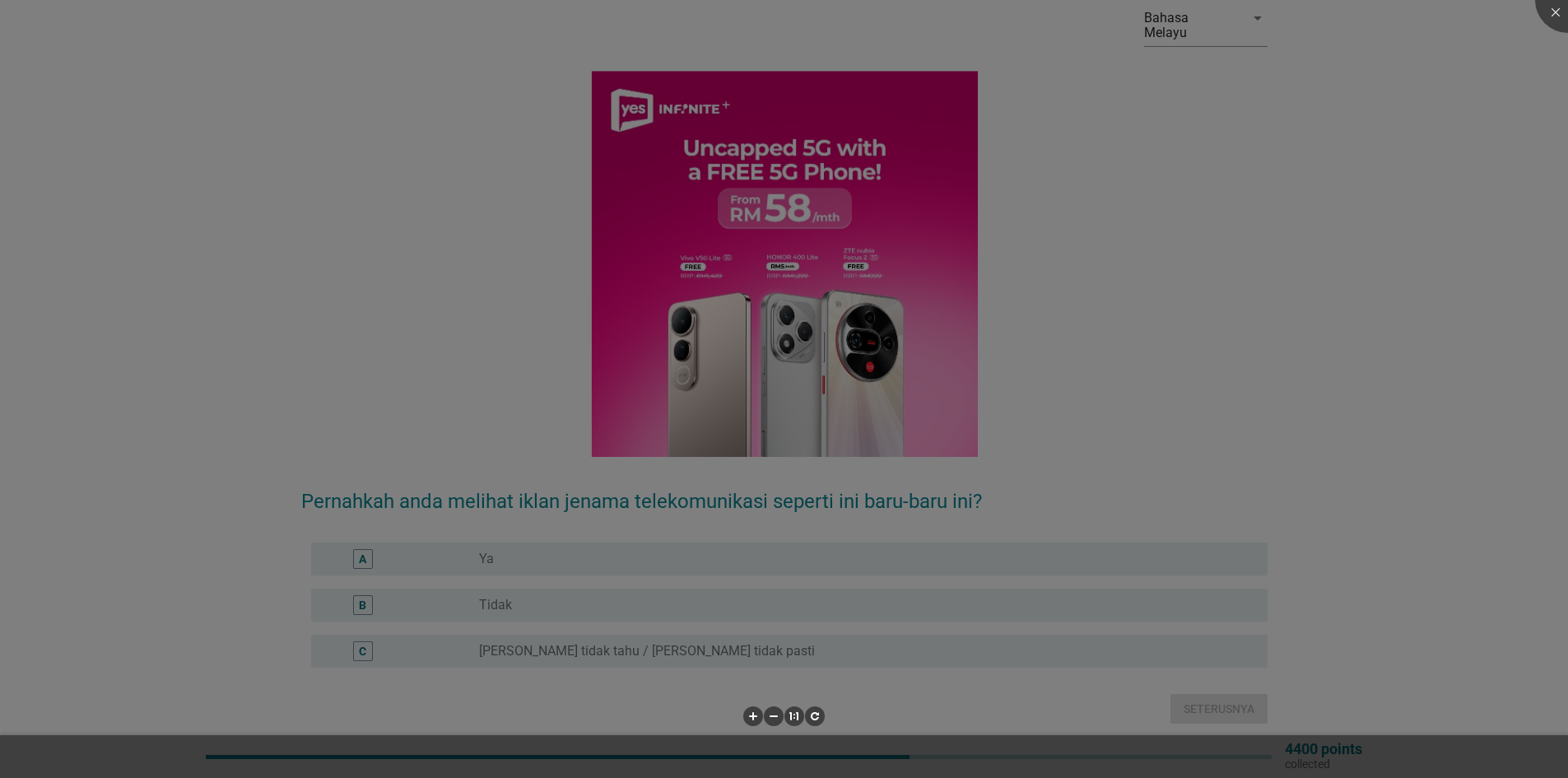
click at [558, 588] on div at bounding box center [784, 389] width 1568 height 778
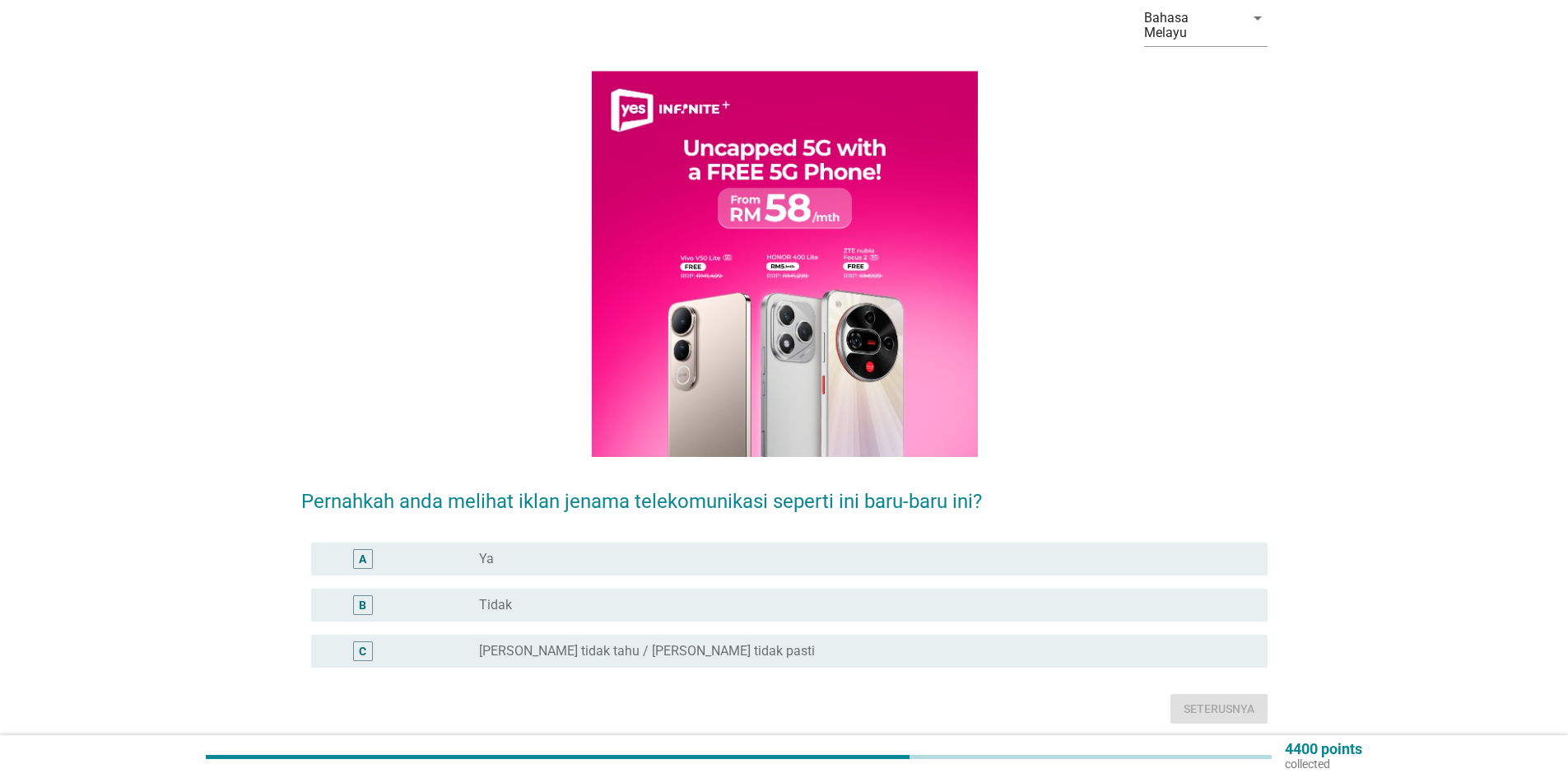
click at [536, 597] on div "radio_button_unchecked Tidak" at bounding box center [861, 605] width 763 height 17
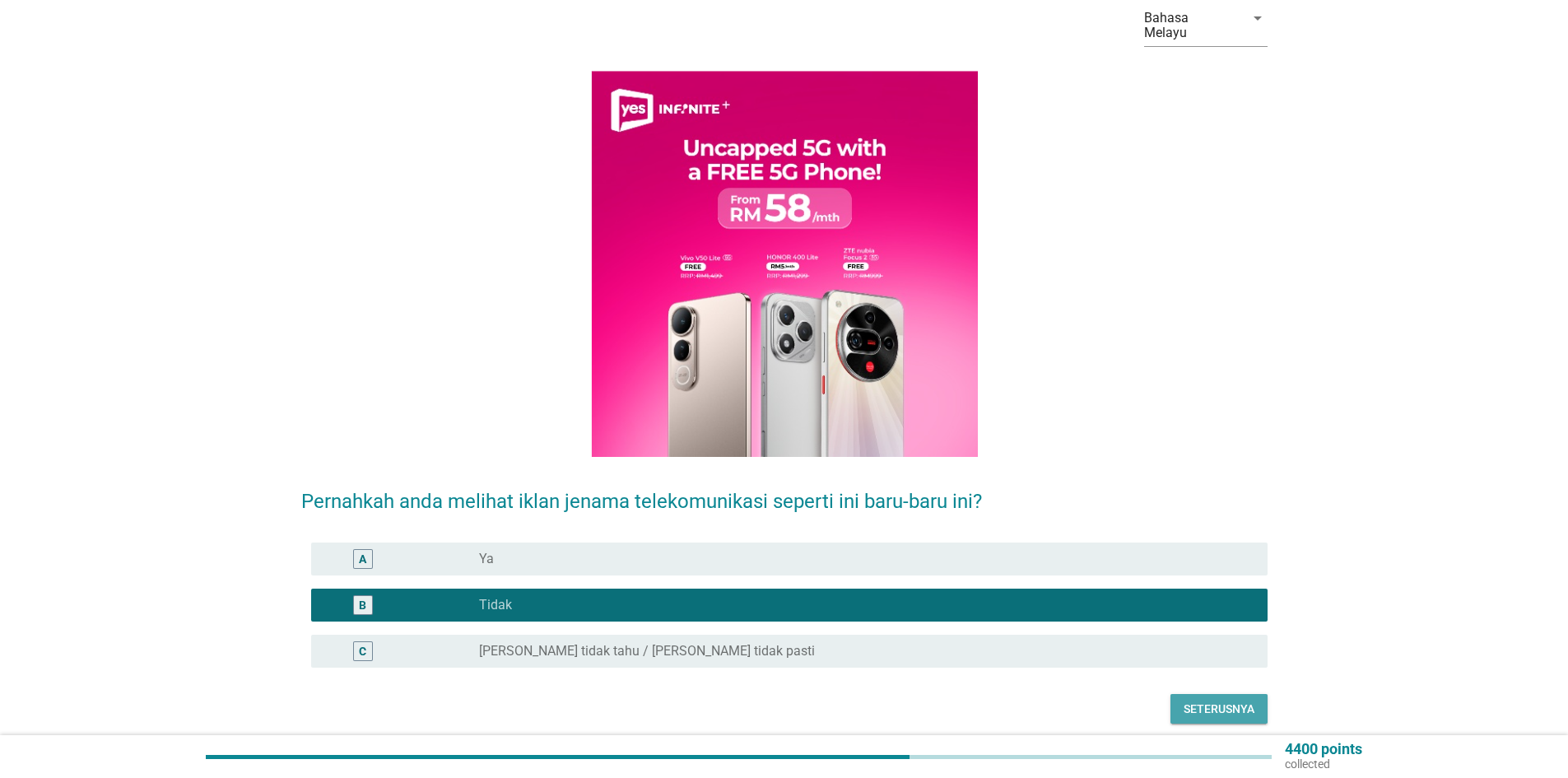
click at [1217, 701] on div "Seterusnya" at bounding box center [1219, 709] width 70 height 18
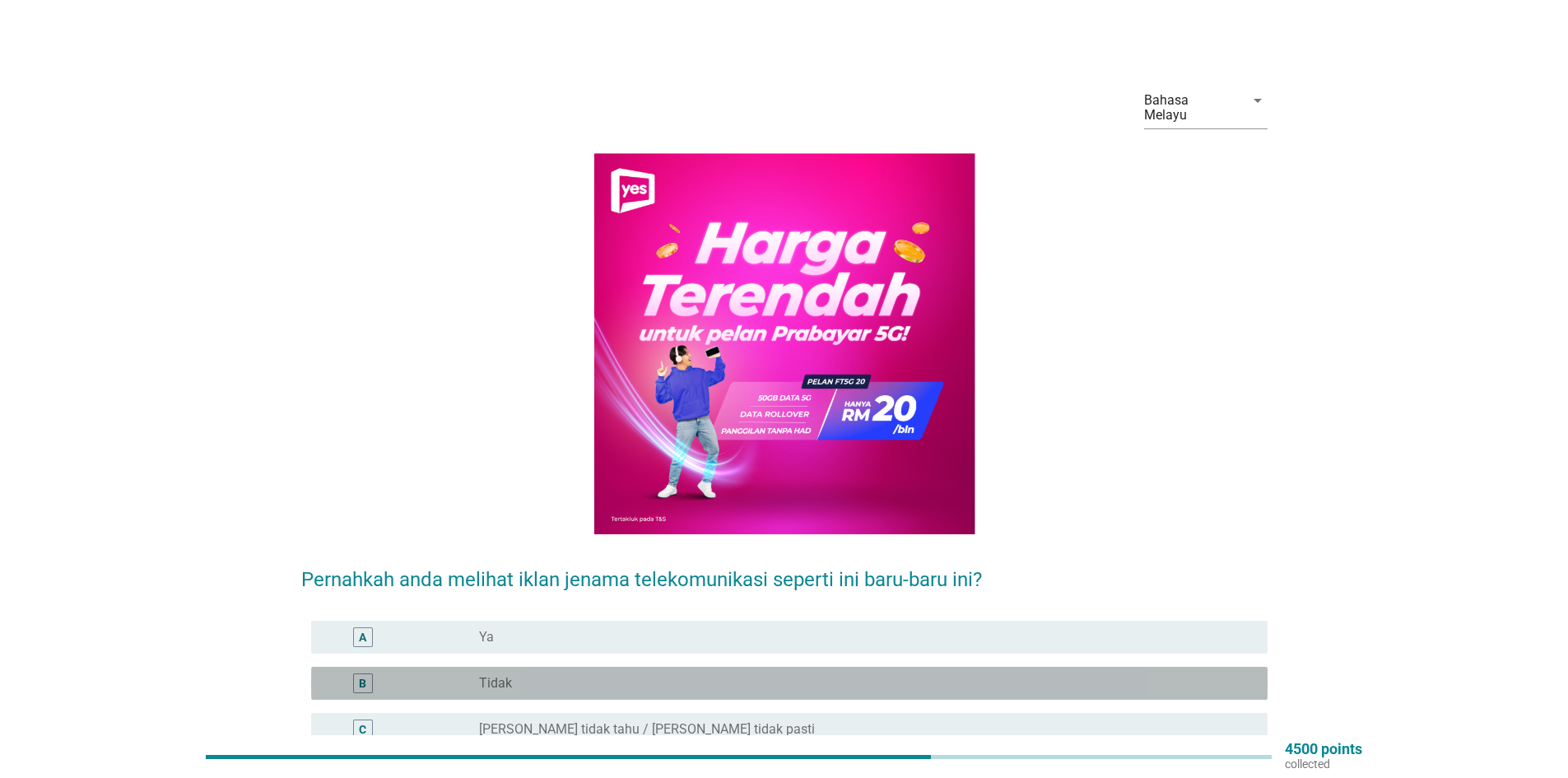
click at [577, 676] on div "radio_button_unchecked Tidak" at bounding box center [861, 684] width 763 height 17
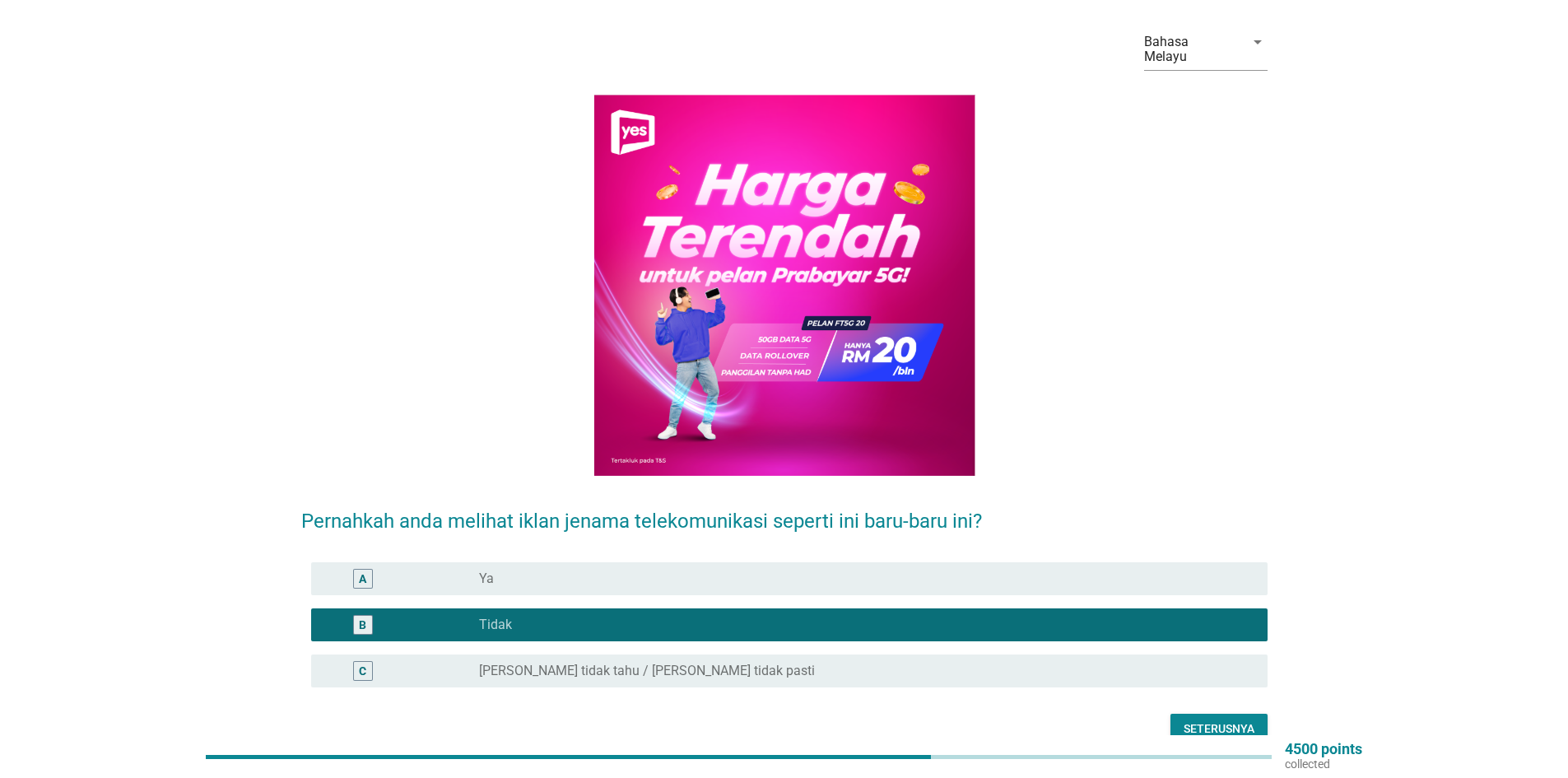
scroll to position [126, 0]
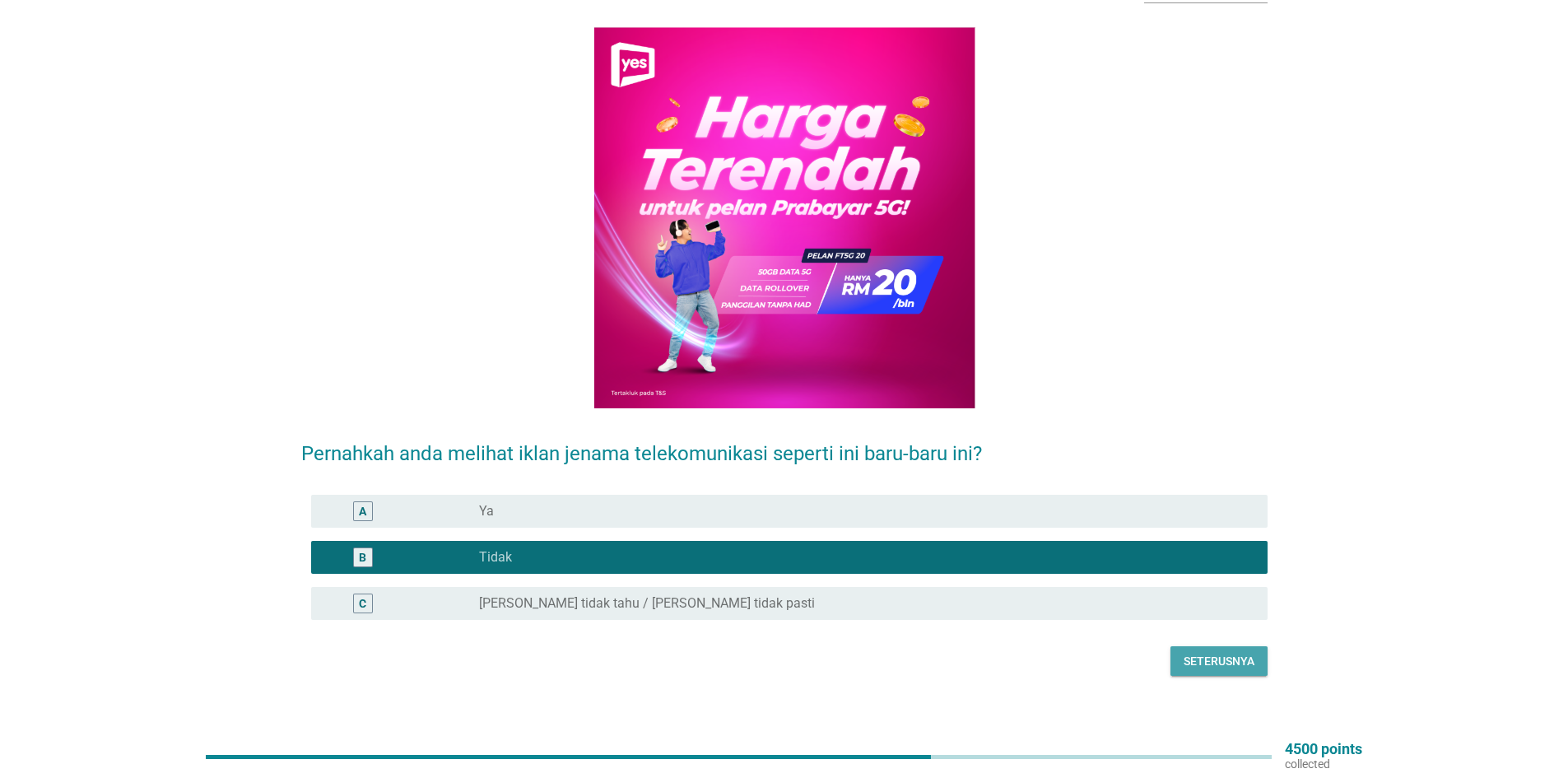
click at [1203, 653] on div "Seterusnya" at bounding box center [1219, 661] width 70 height 18
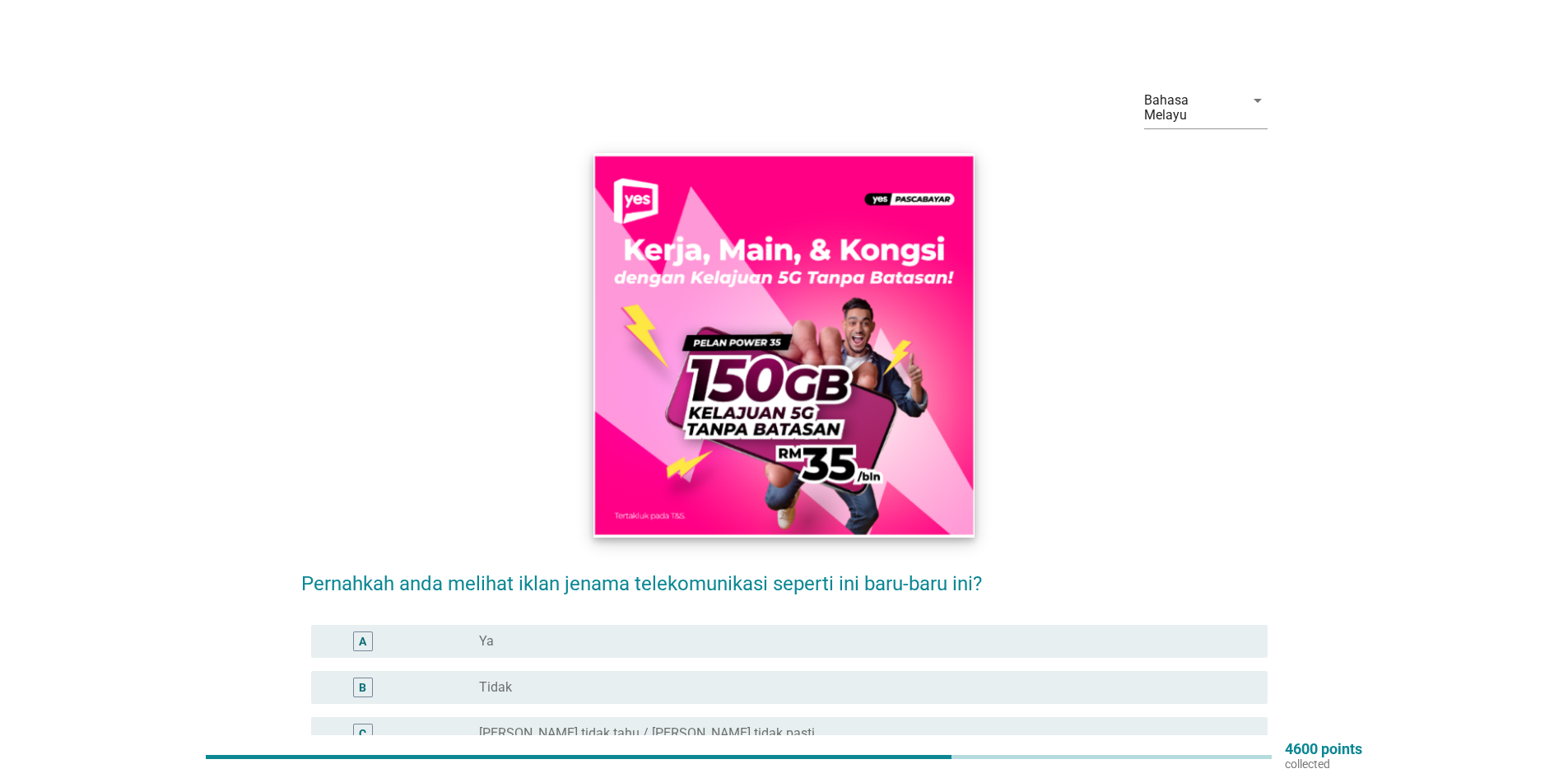
click at [766, 418] on img at bounding box center [784, 345] width 380 height 384
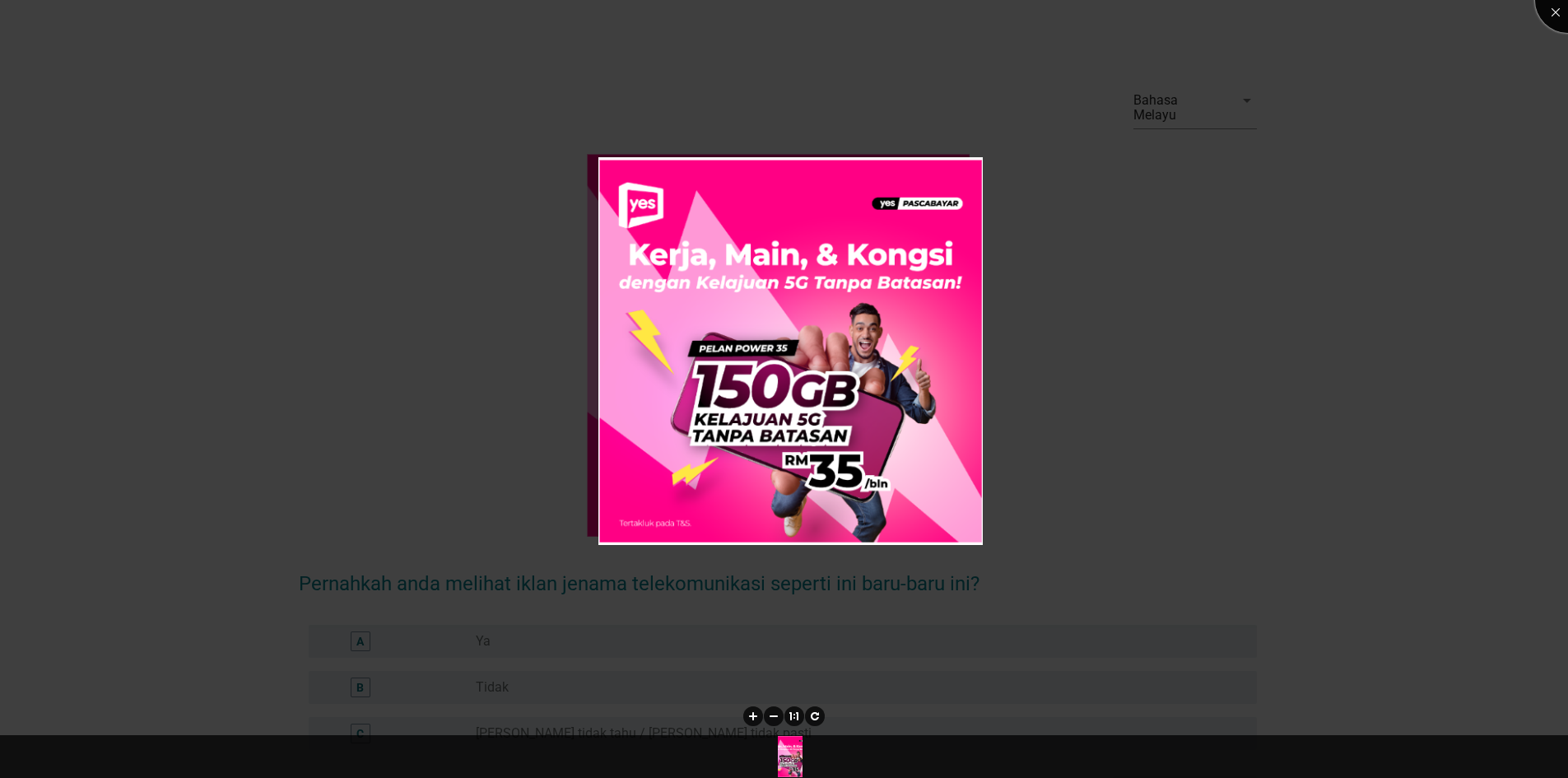
click at [1555, 8] on div at bounding box center [1568, 0] width 66 height 66
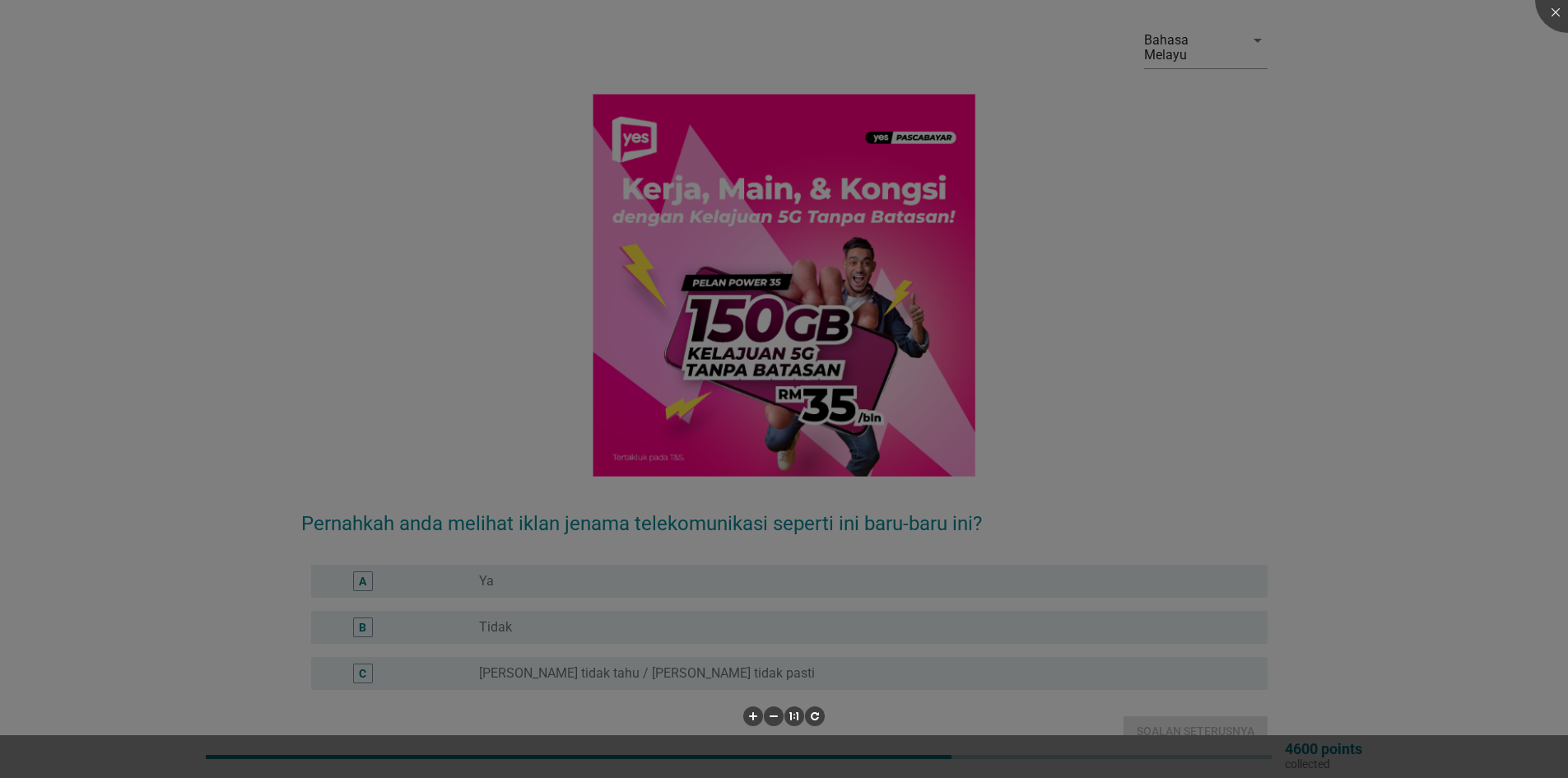
scroll to position [130, 0]
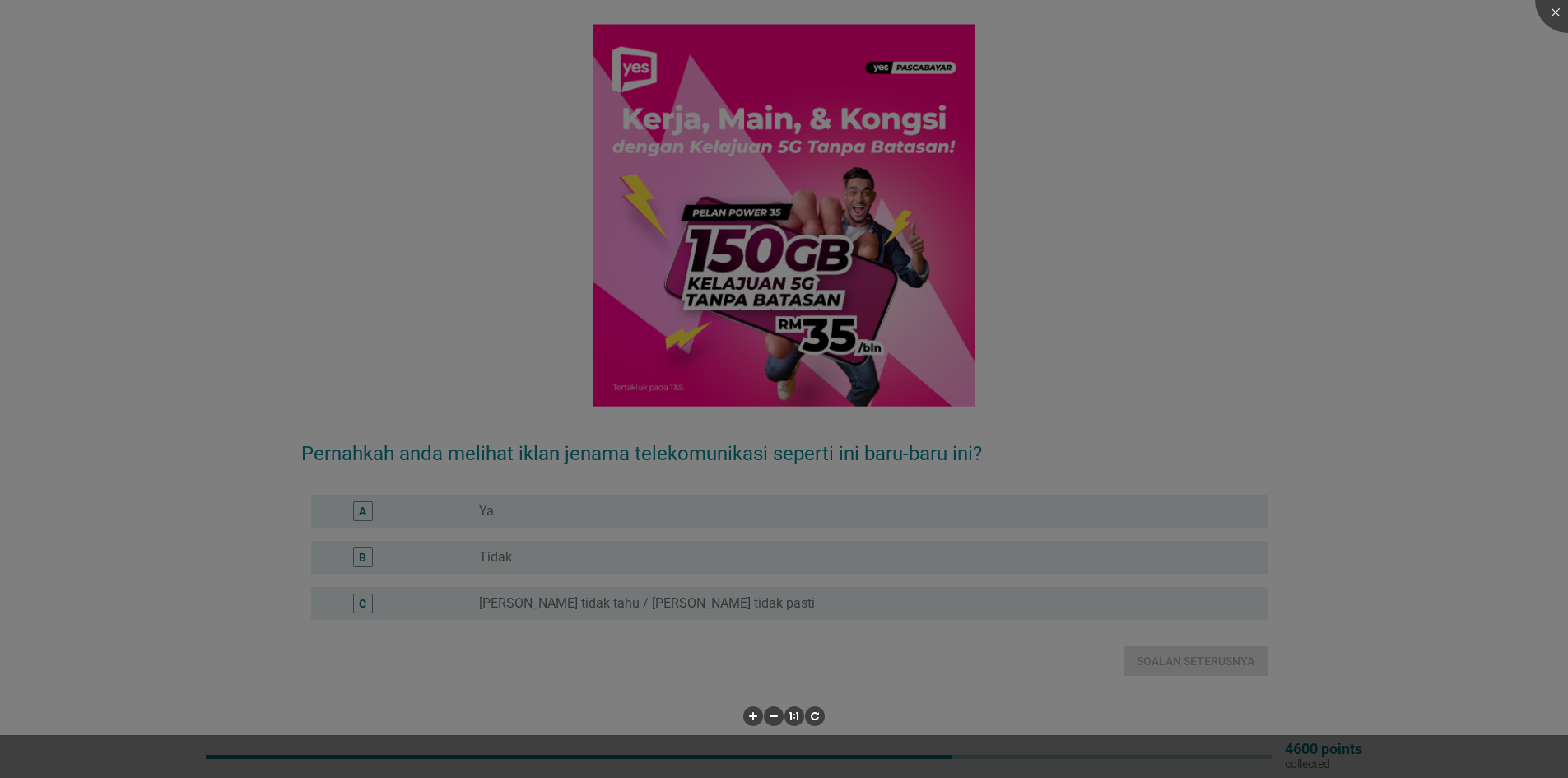
click at [1234, 439] on div at bounding box center [784, 389] width 1568 height 778
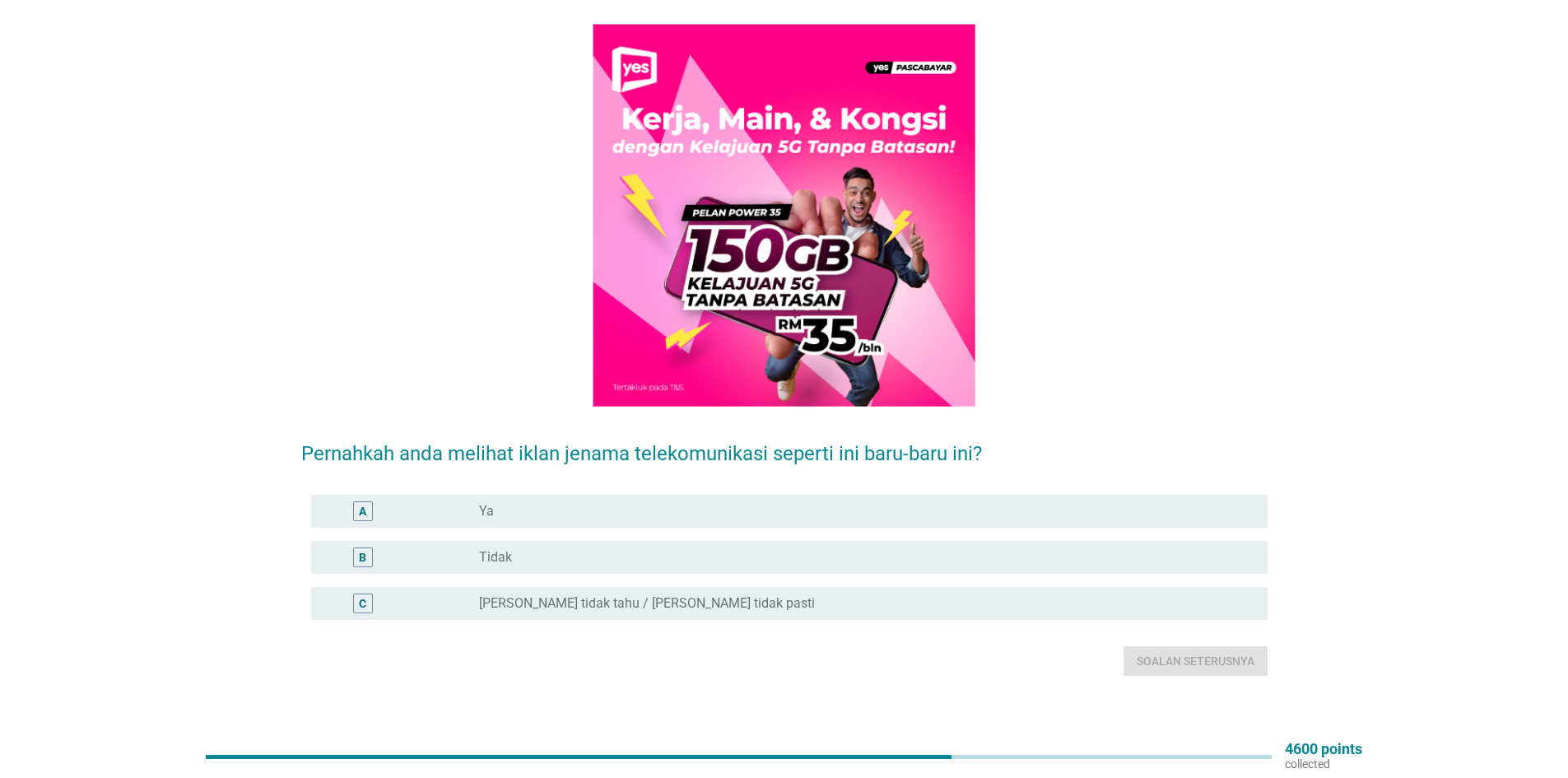
click at [541, 549] on div "radio_button_unchecked Tidak" at bounding box center [861, 558] width 763 height 17
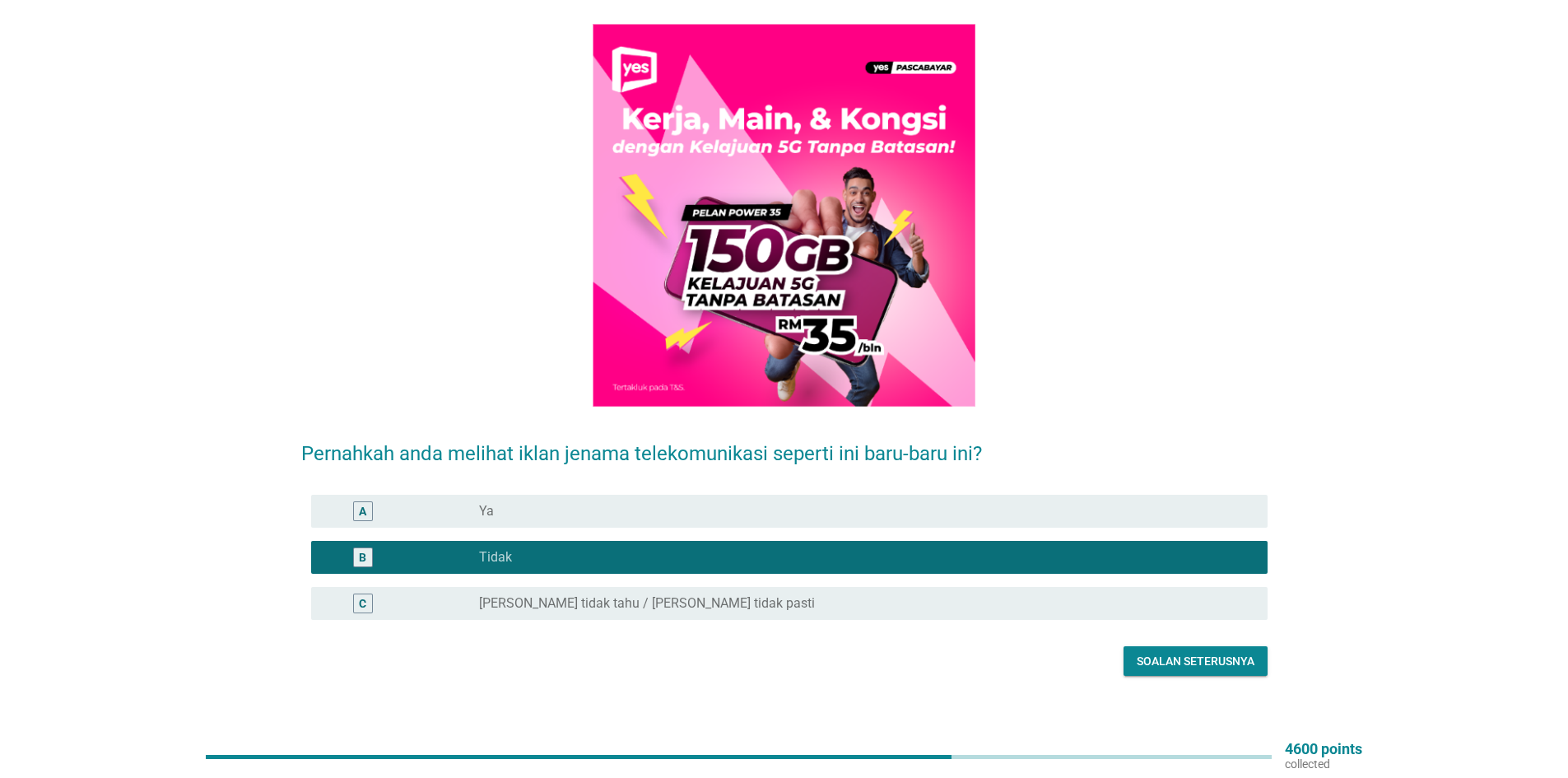
click at [1217, 653] on div "Soalan seterusnya" at bounding box center [1196, 661] width 117 height 18
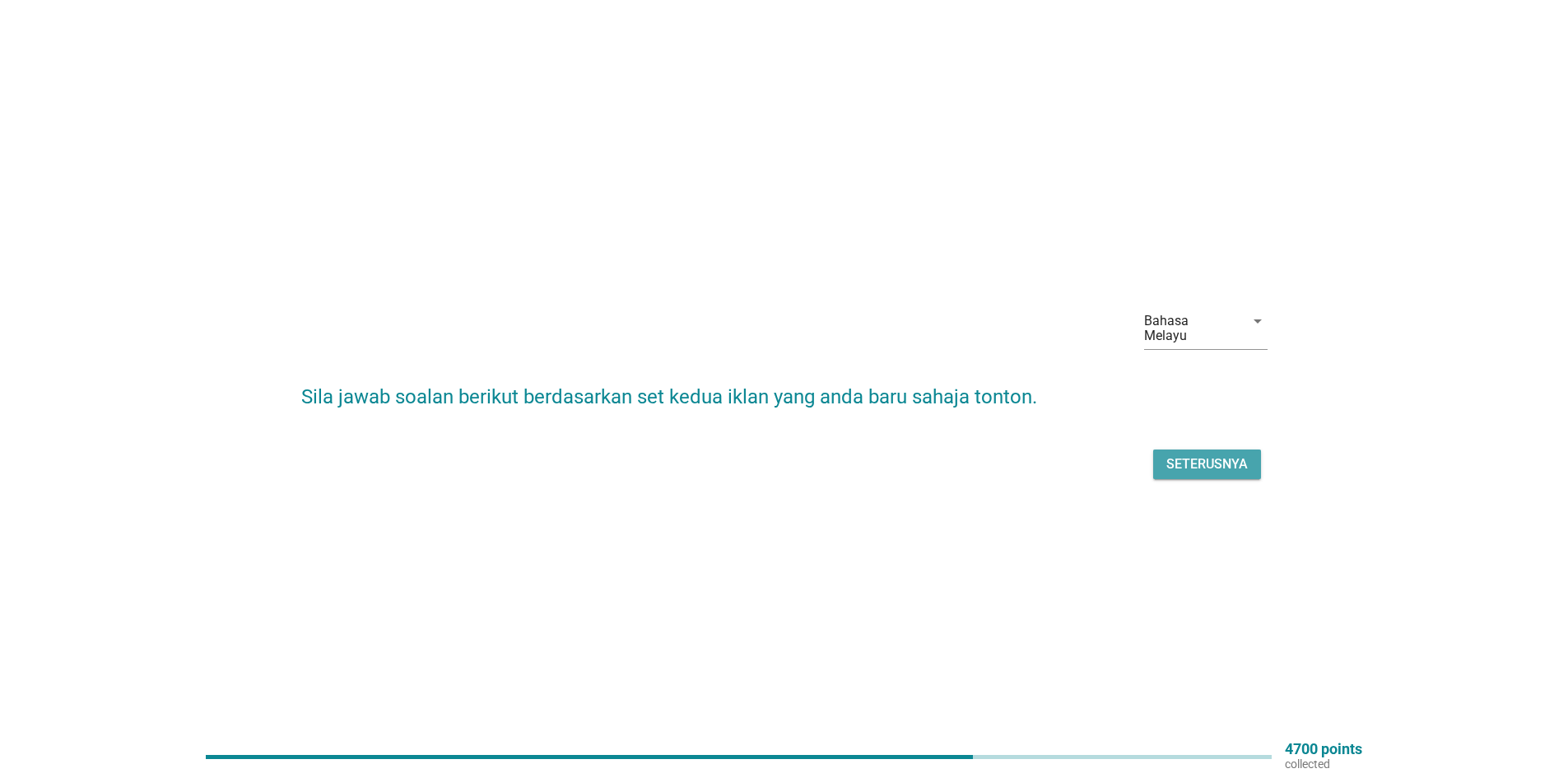
click at [1216, 454] on div "Seterusnya" at bounding box center [1207, 464] width 81 height 20
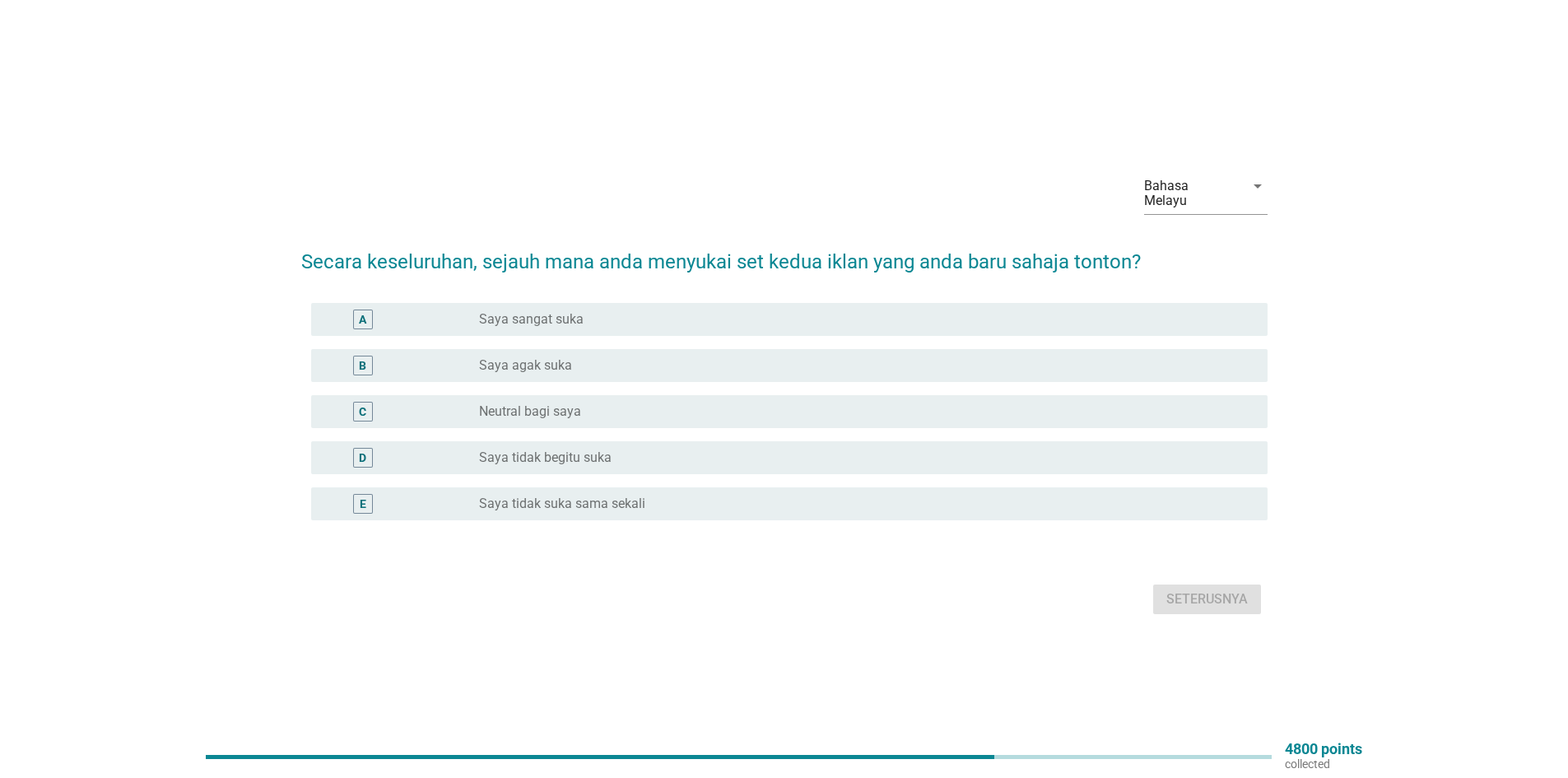
click at [548, 360] on label "Saya agak suka" at bounding box center [525, 366] width 93 height 17
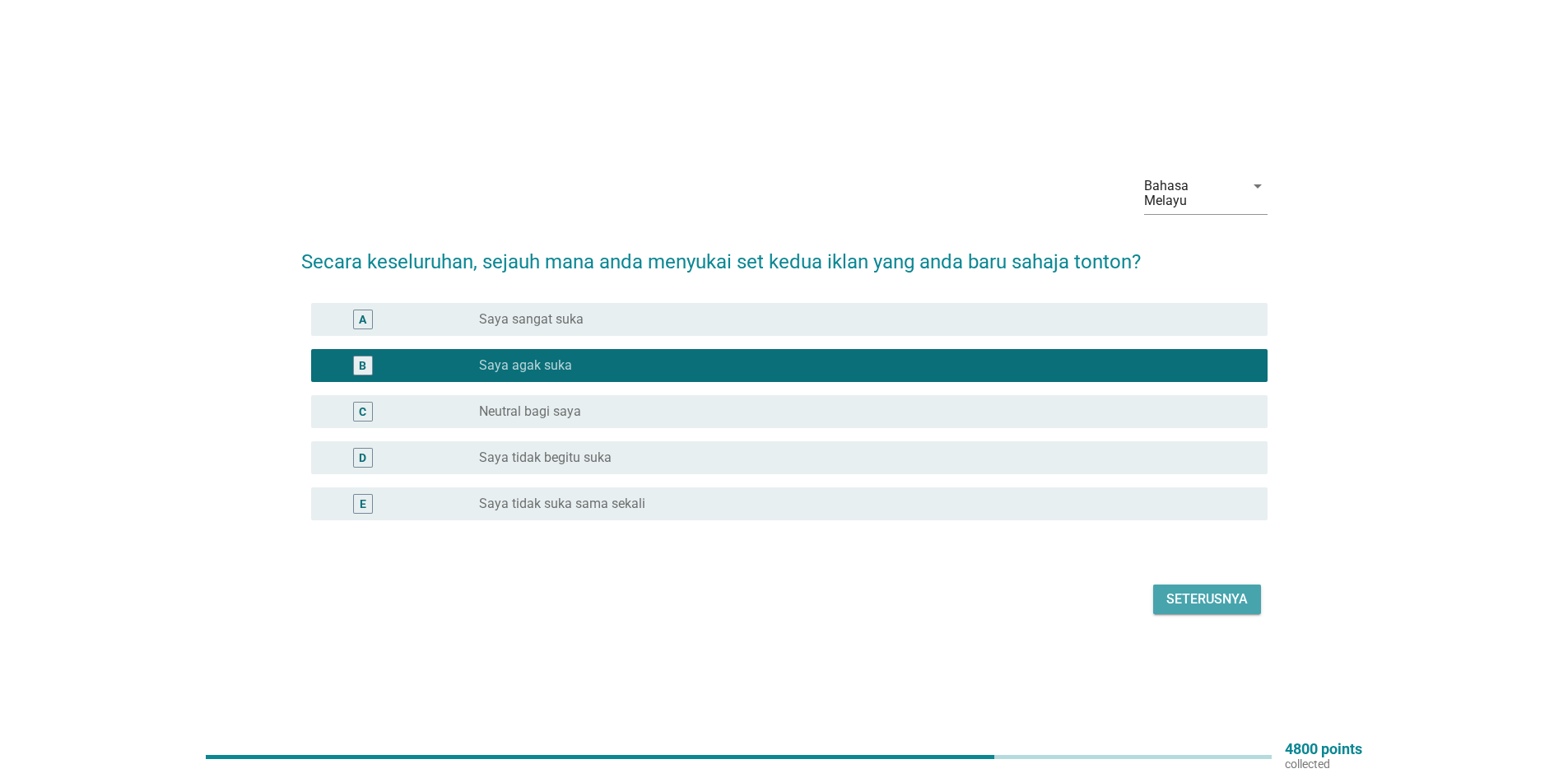
click at [1194, 598] on div "Seterusnya" at bounding box center [1207, 599] width 81 height 20
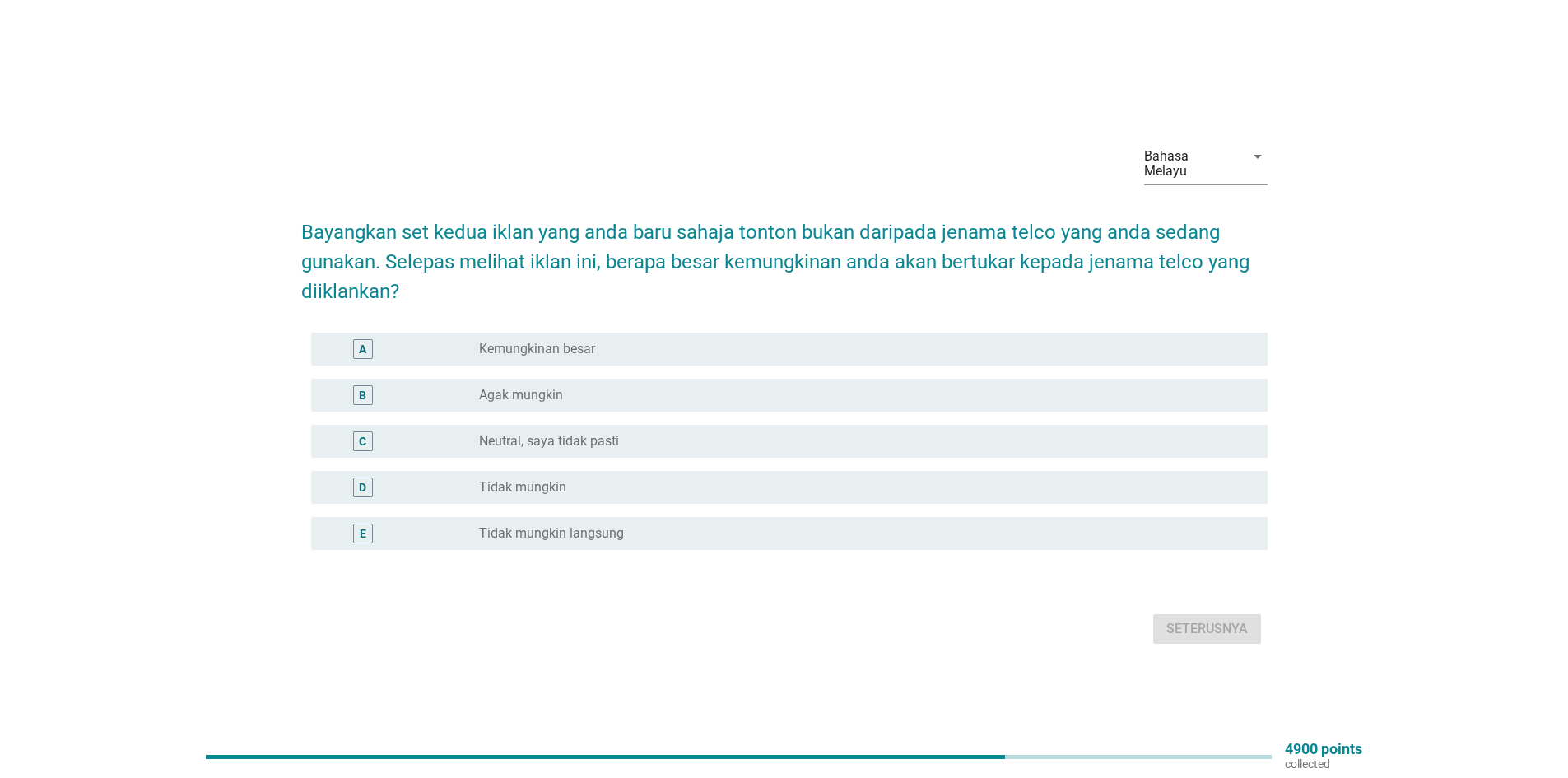
click at [590, 387] on div "radio_button_unchecked Agak mungkin" at bounding box center [861, 396] width 763 height 17
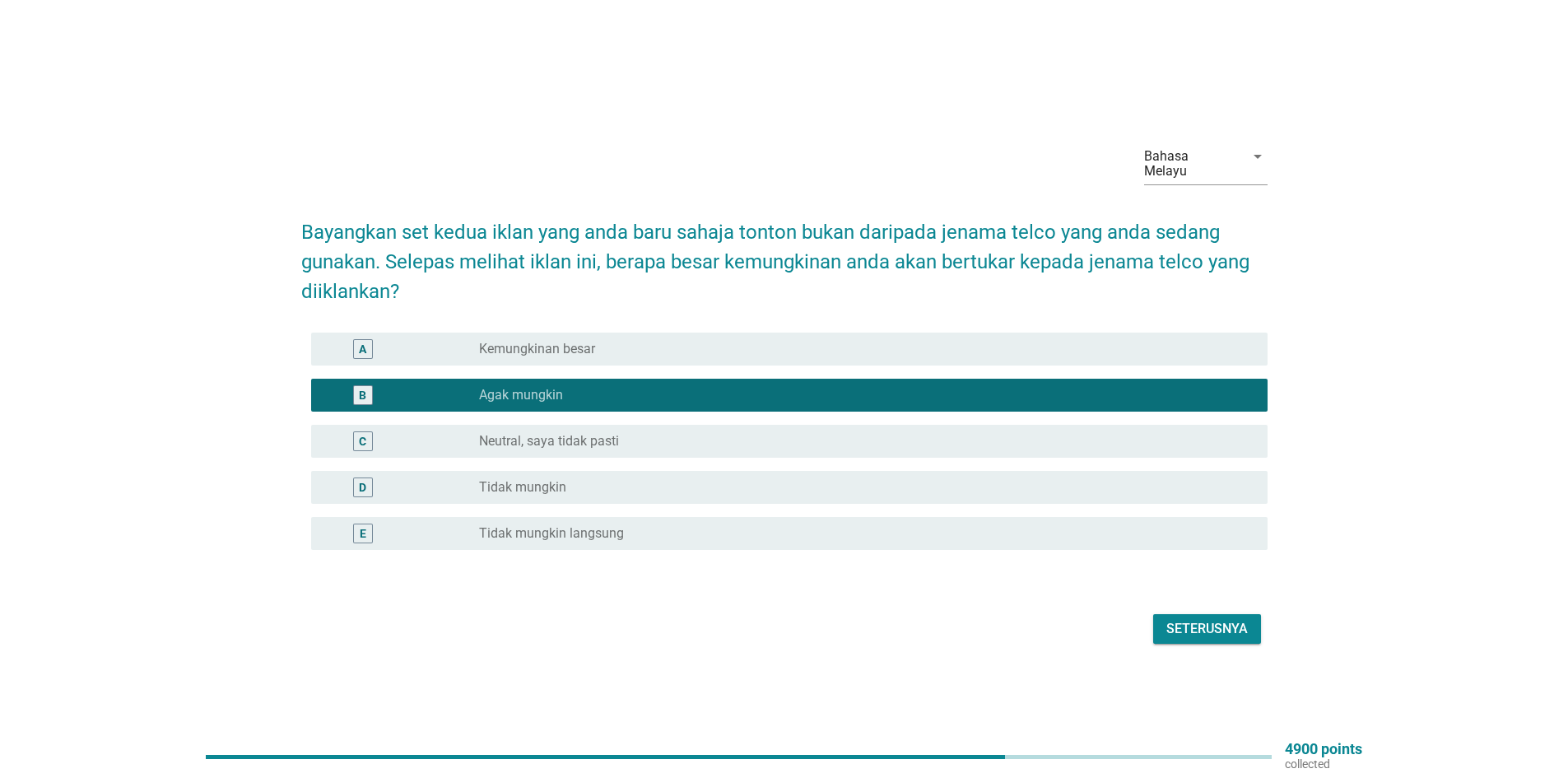
click at [1216, 620] on div "Seterusnya" at bounding box center [1207, 630] width 81 height 20
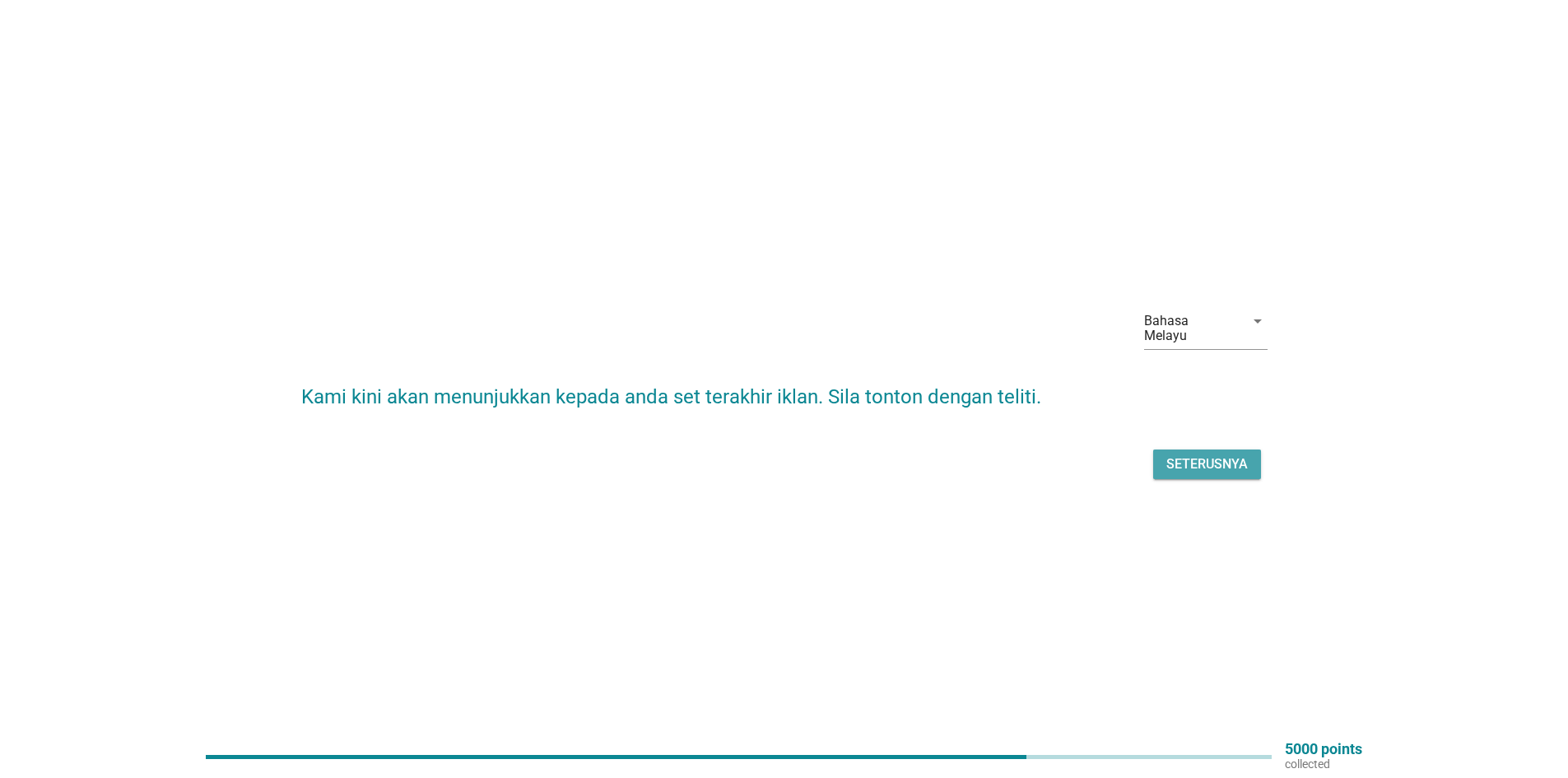
click at [1214, 456] on div "Seterusnya" at bounding box center [1207, 464] width 81 height 20
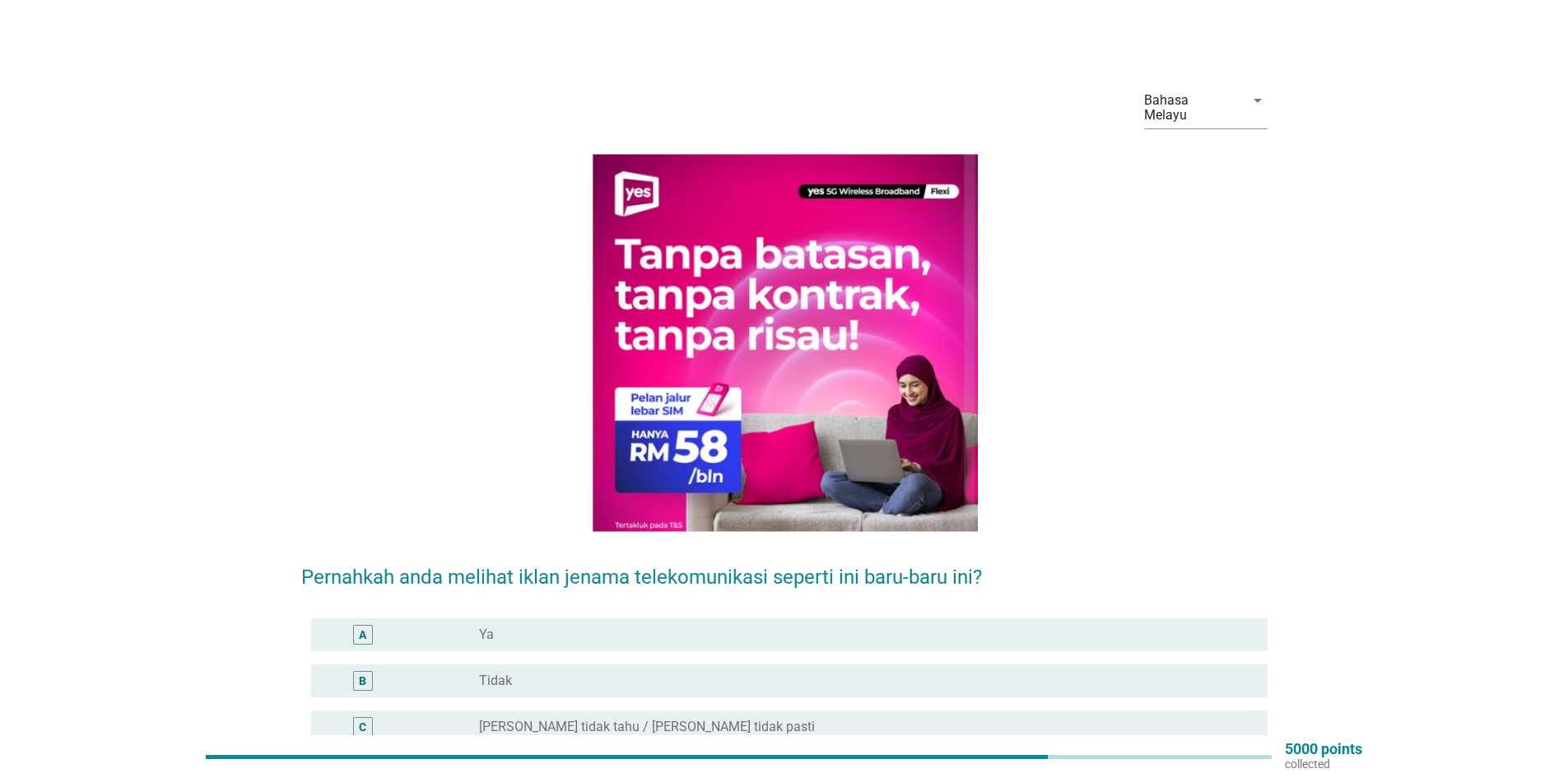
click at [675, 673] on div "radio_button_unchecked Tidak" at bounding box center [861, 682] width 763 height 17
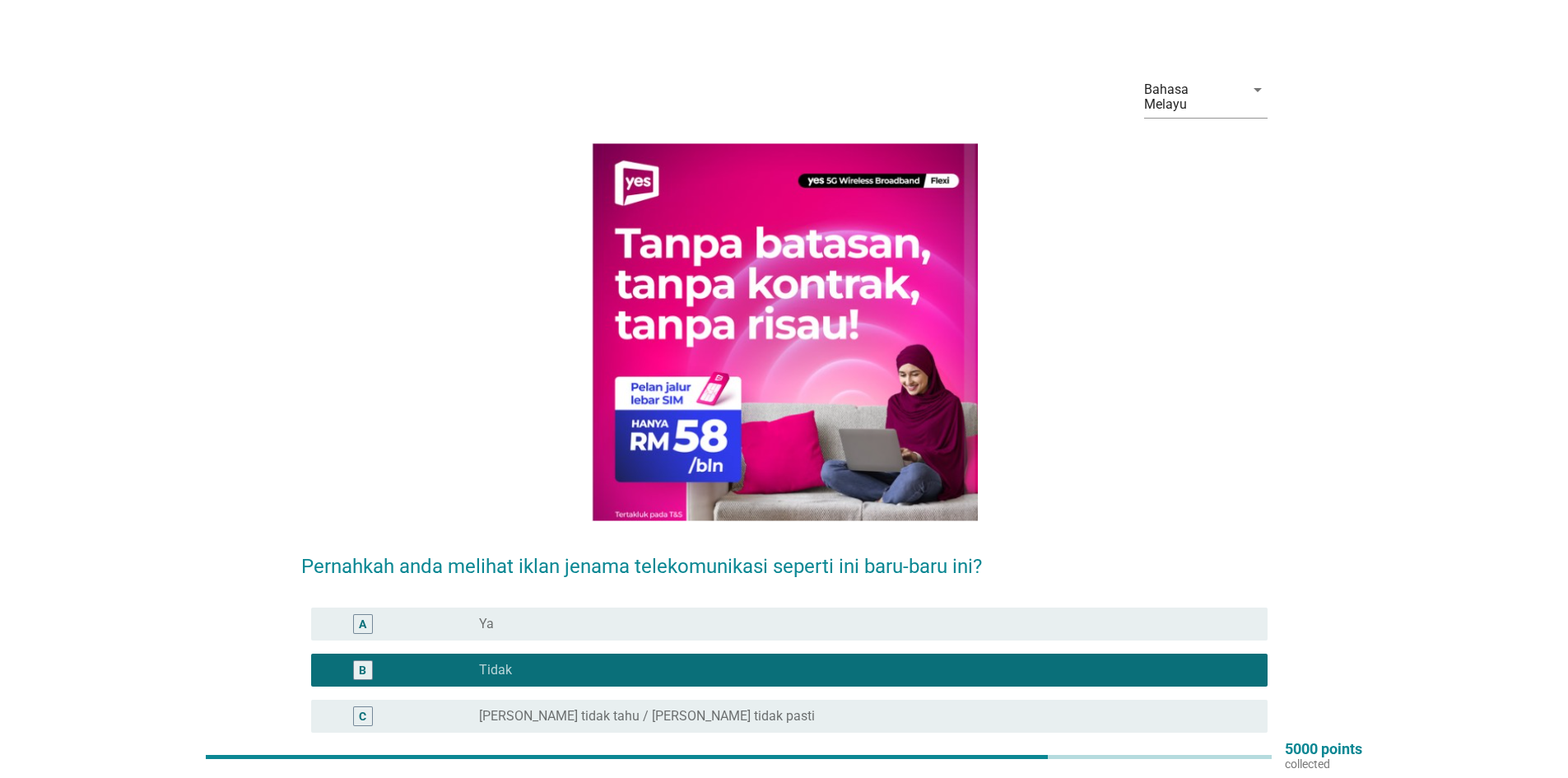
scroll to position [123, 0]
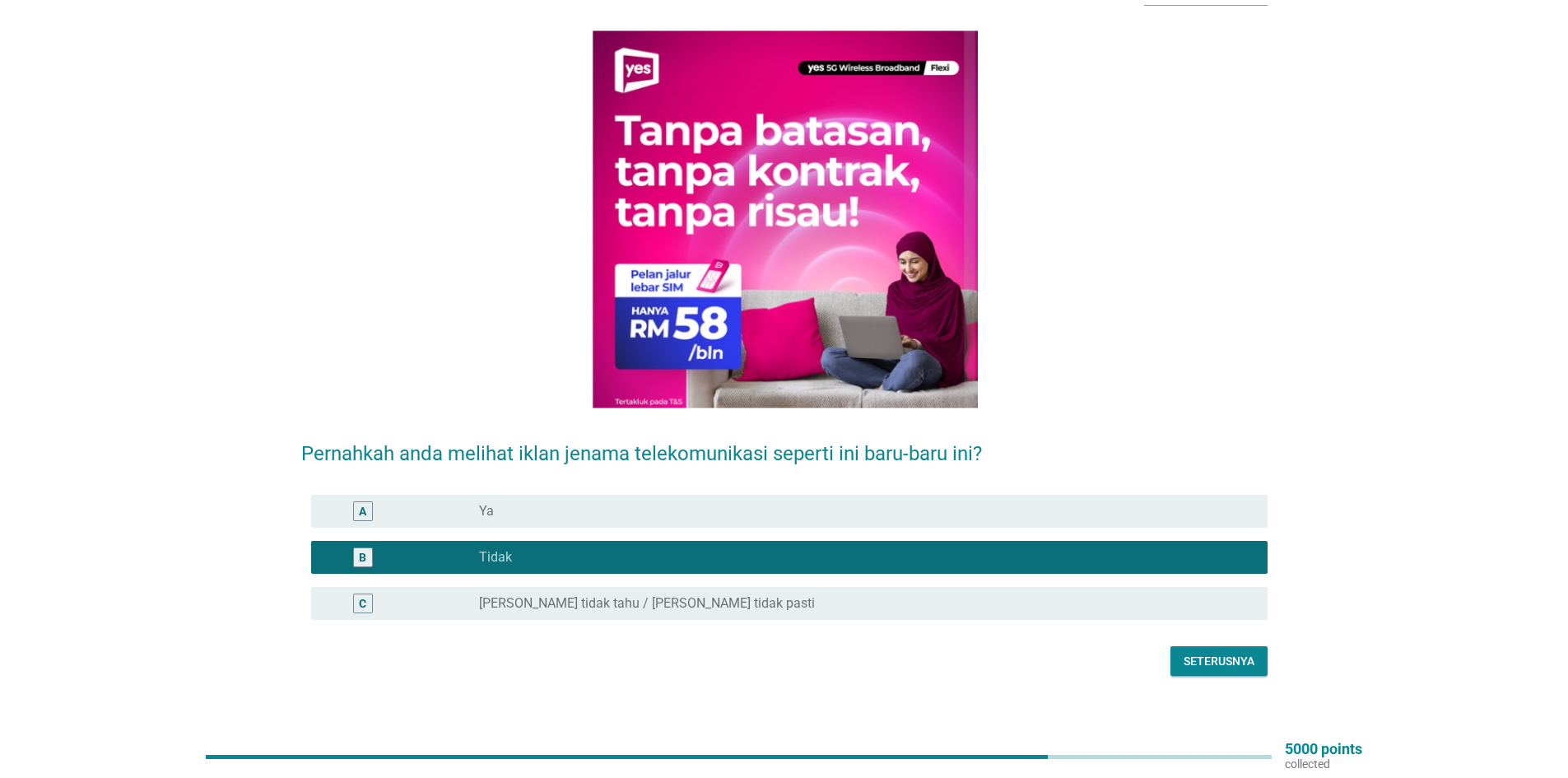
click at [1208, 653] on div "Seterusnya" at bounding box center [1219, 661] width 70 height 18
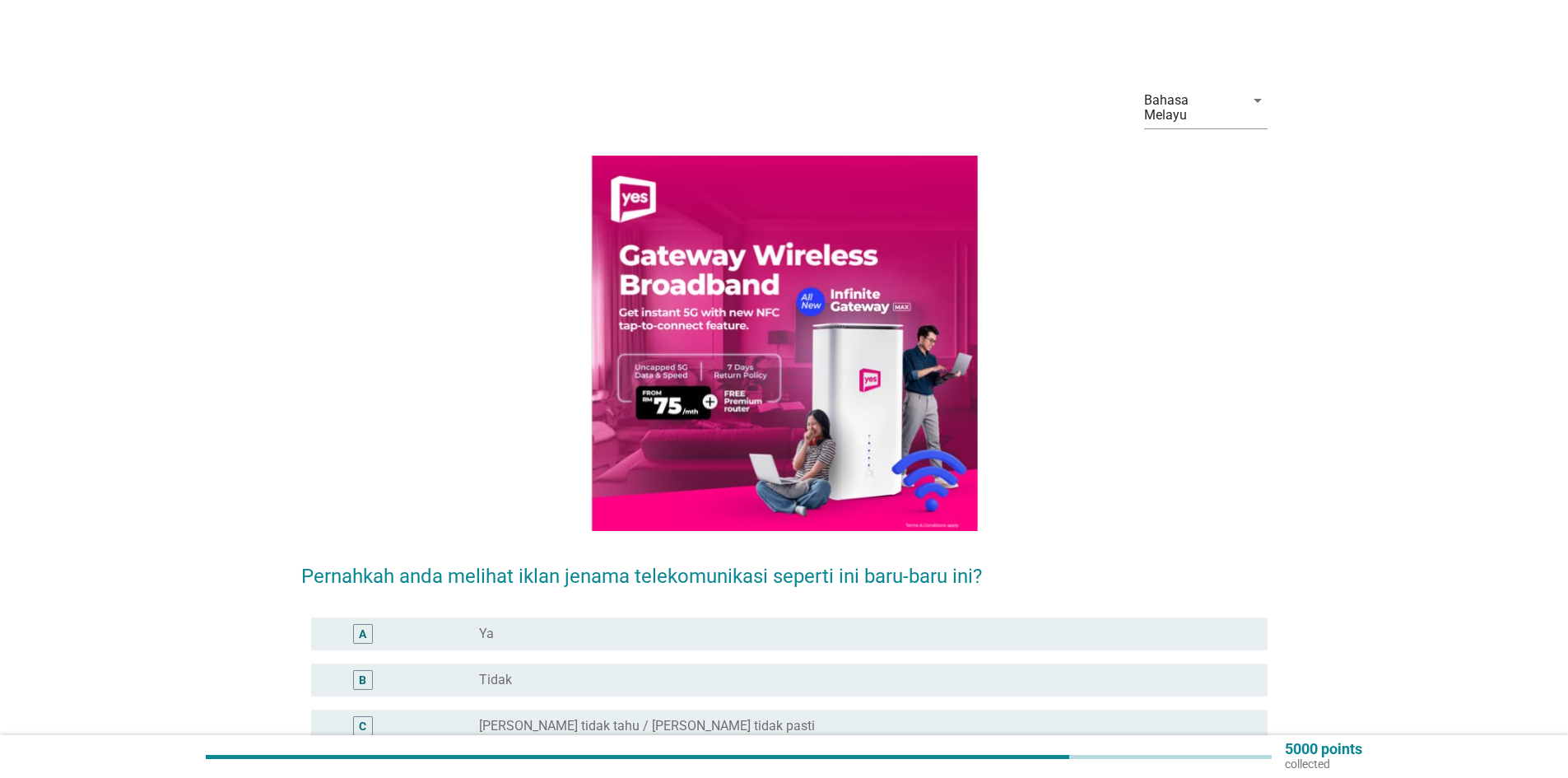
click at [634, 672] on div "radio_button_unchecked Tidak" at bounding box center [861, 681] width 763 height 17
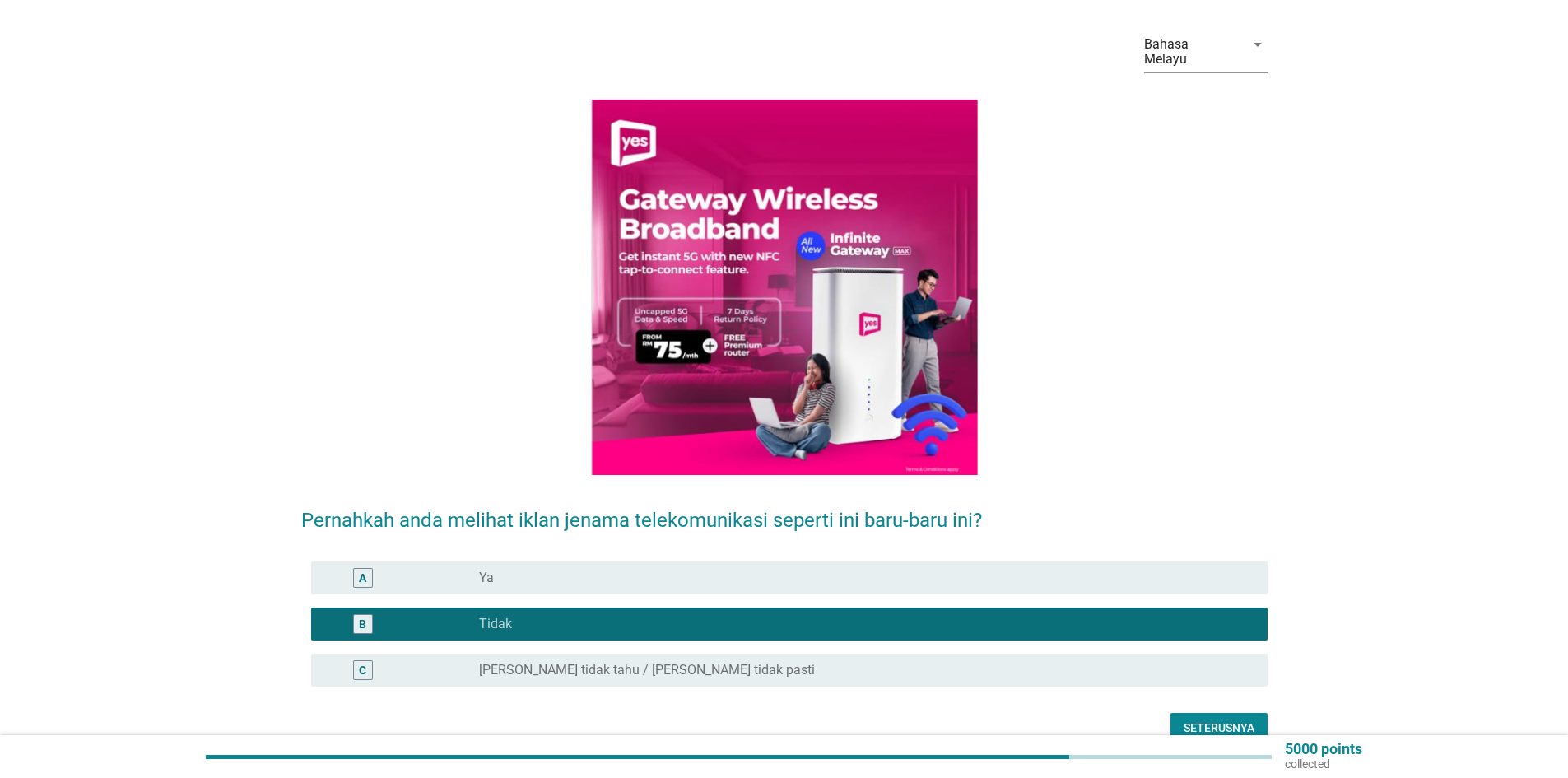
scroll to position [122, 0]
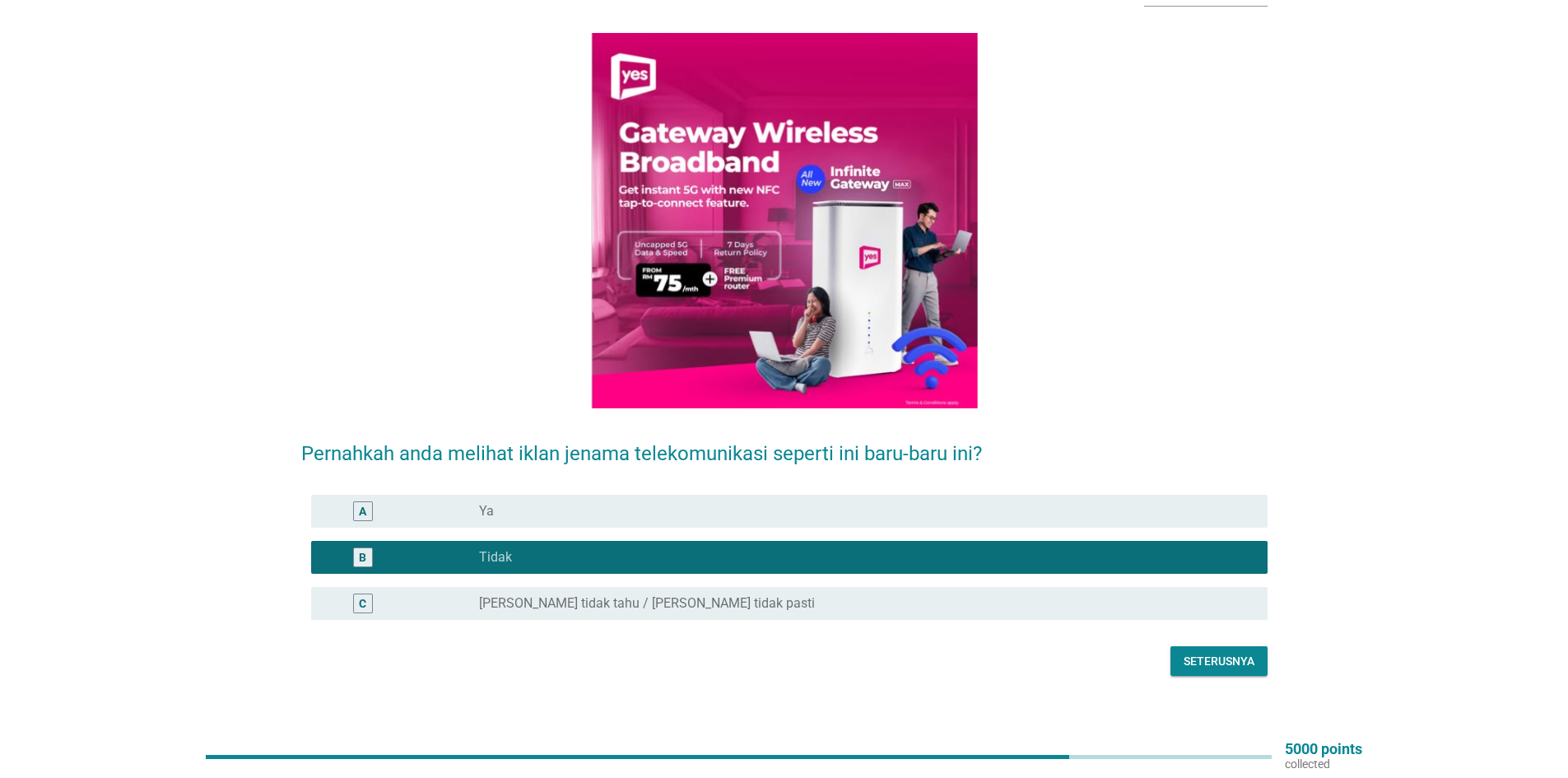
click at [1229, 653] on div "Seterusnya" at bounding box center [1219, 661] width 70 height 18
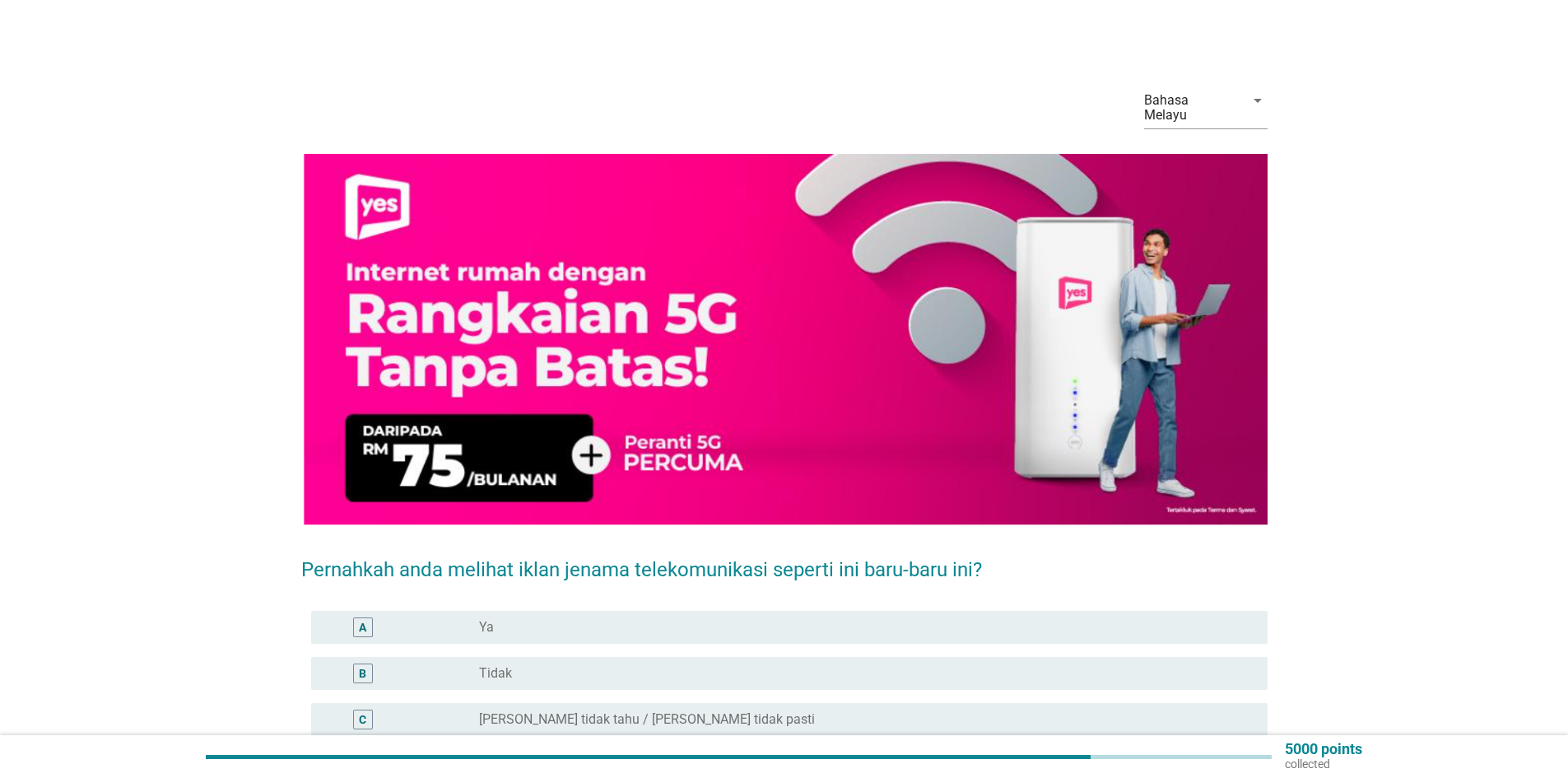
click at [611, 666] on div "radio_button_unchecked Tidak" at bounding box center [861, 674] width 763 height 17
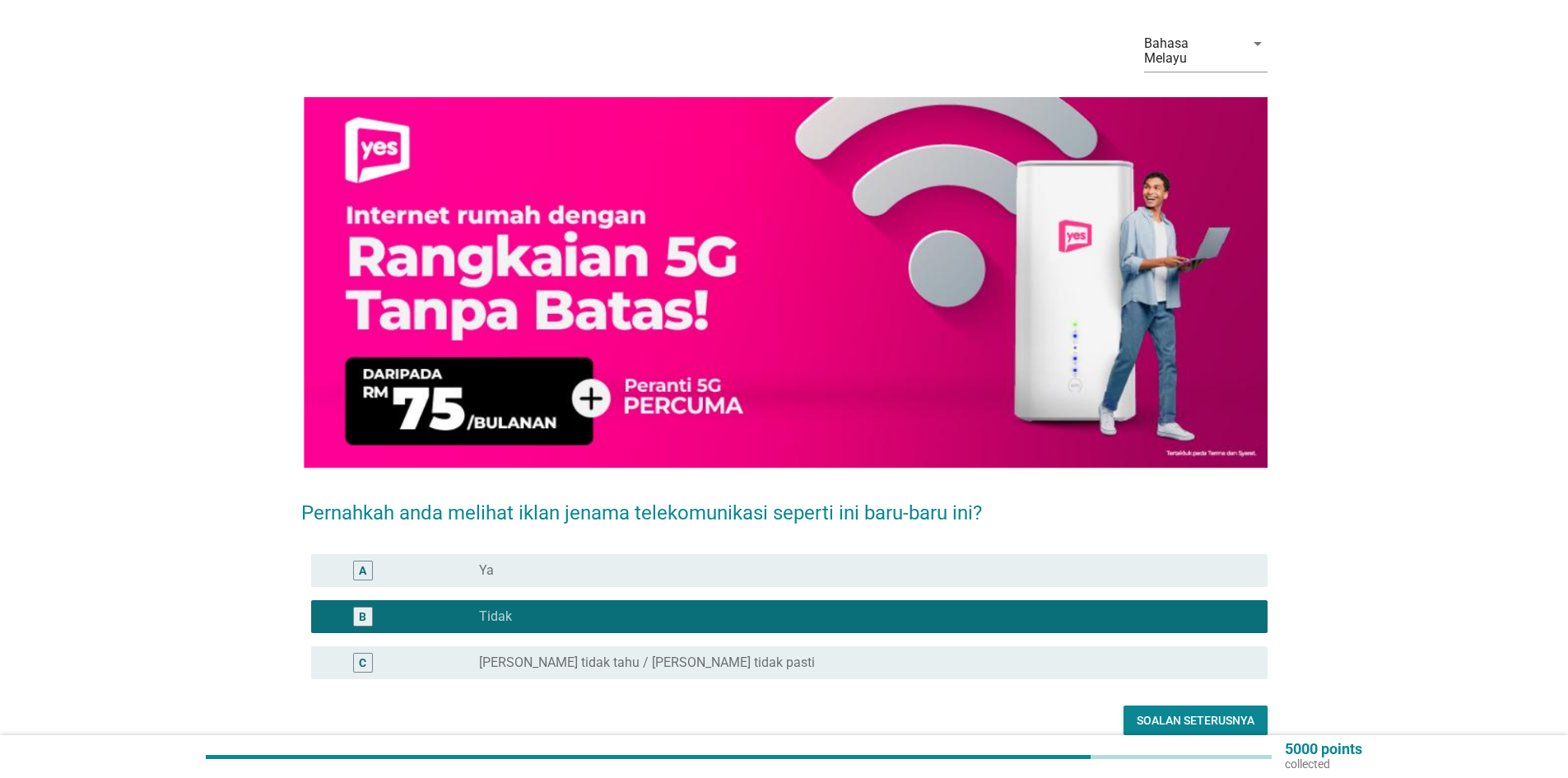
scroll to position [117, 0]
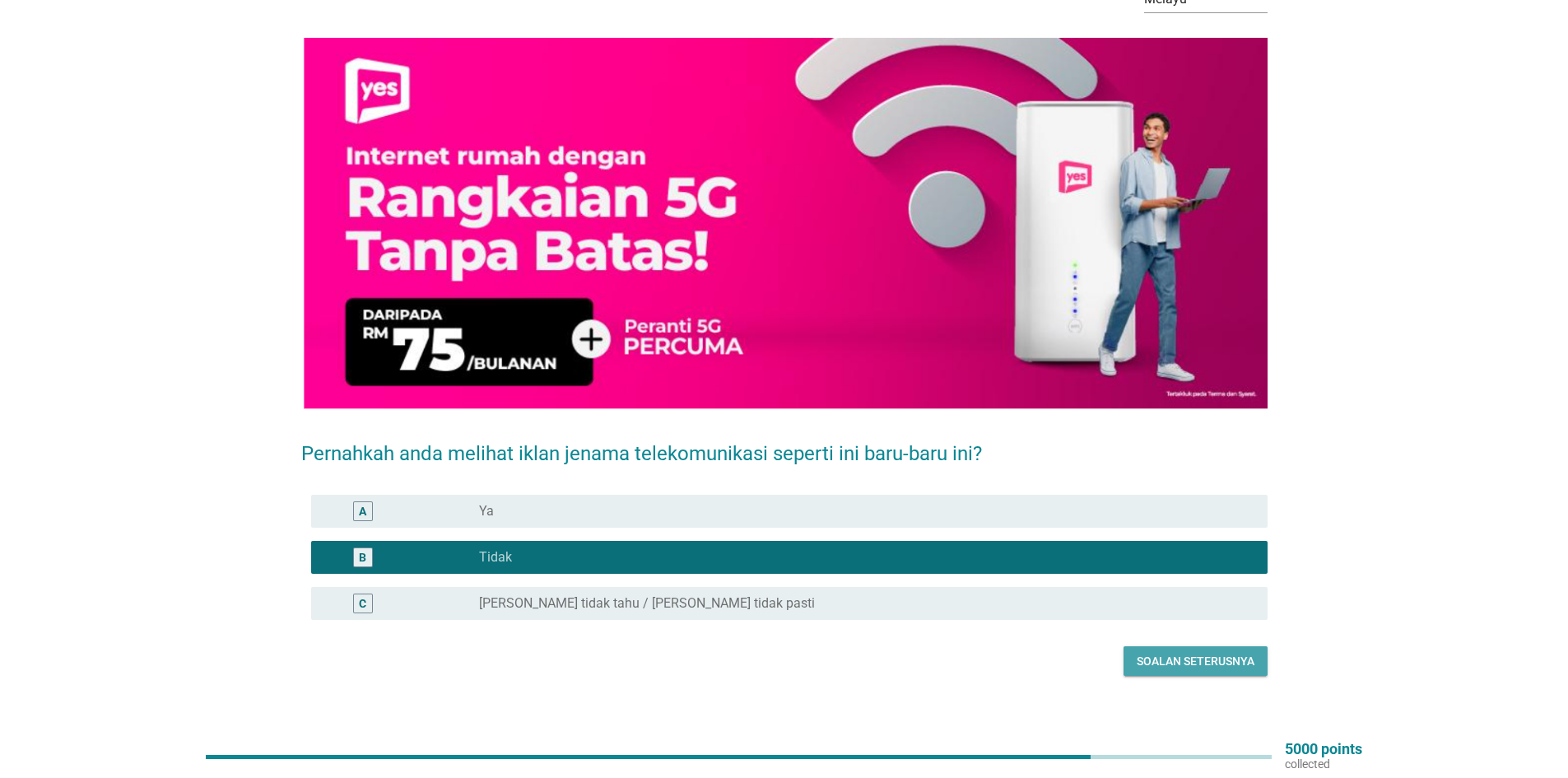
click at [1158, 653] on div "Soalan seterusnya" at bounding box center [1196, 661] width 117 height 18
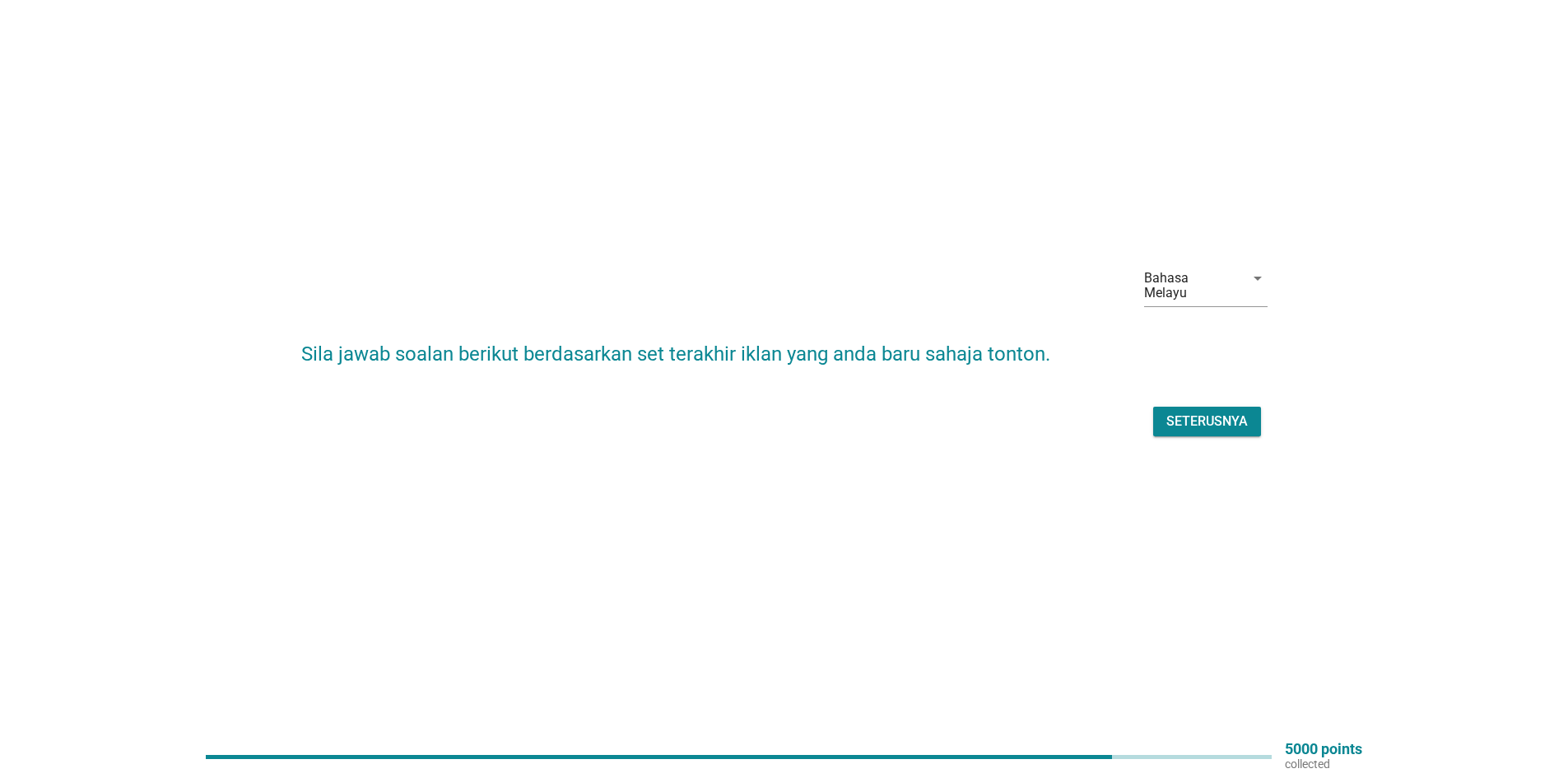
scroll to position [0, 0]
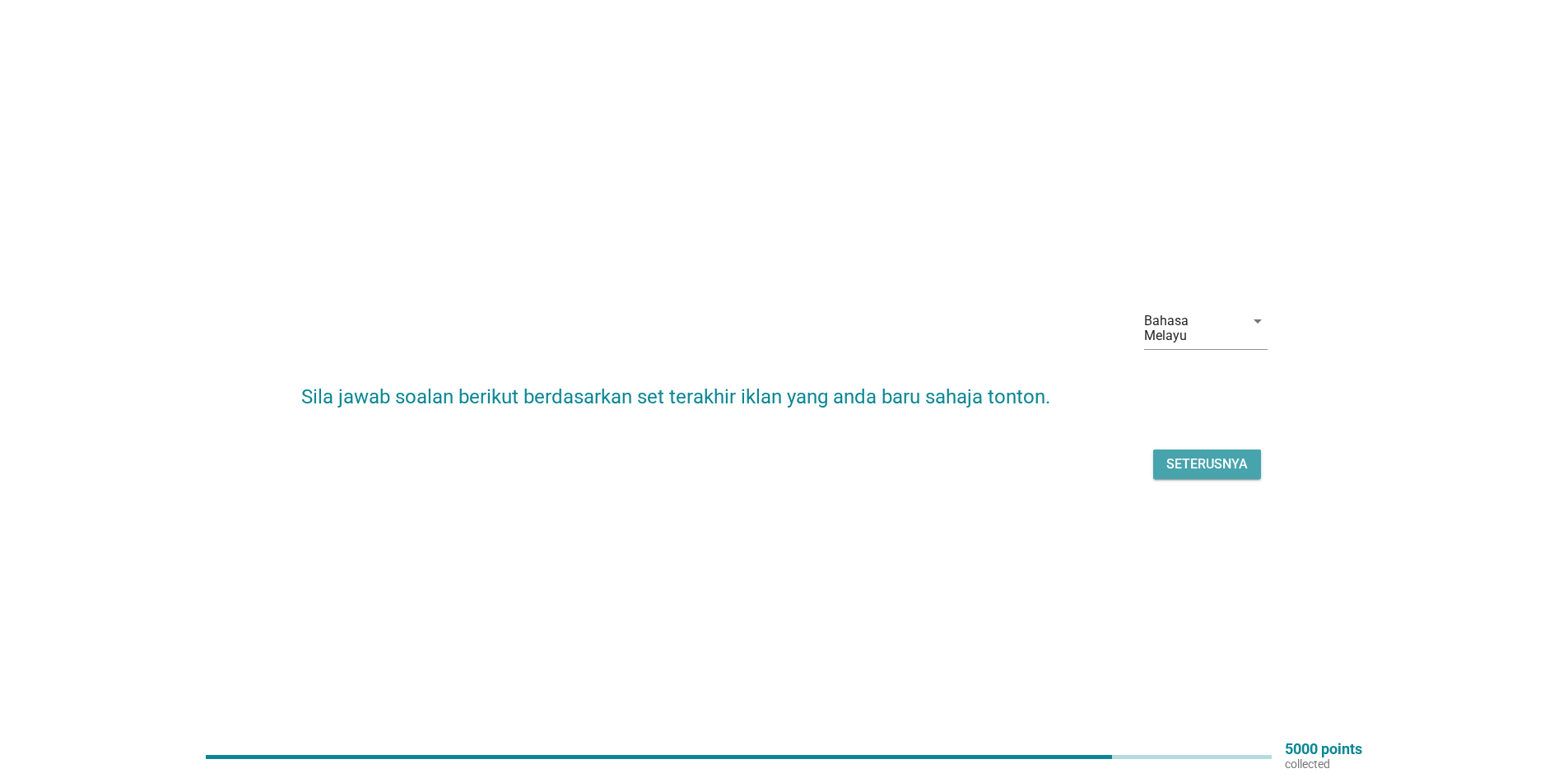
click at [1211, 455] on div "Seterusnya" at bounding box center [1207, 464] width 81 height 20
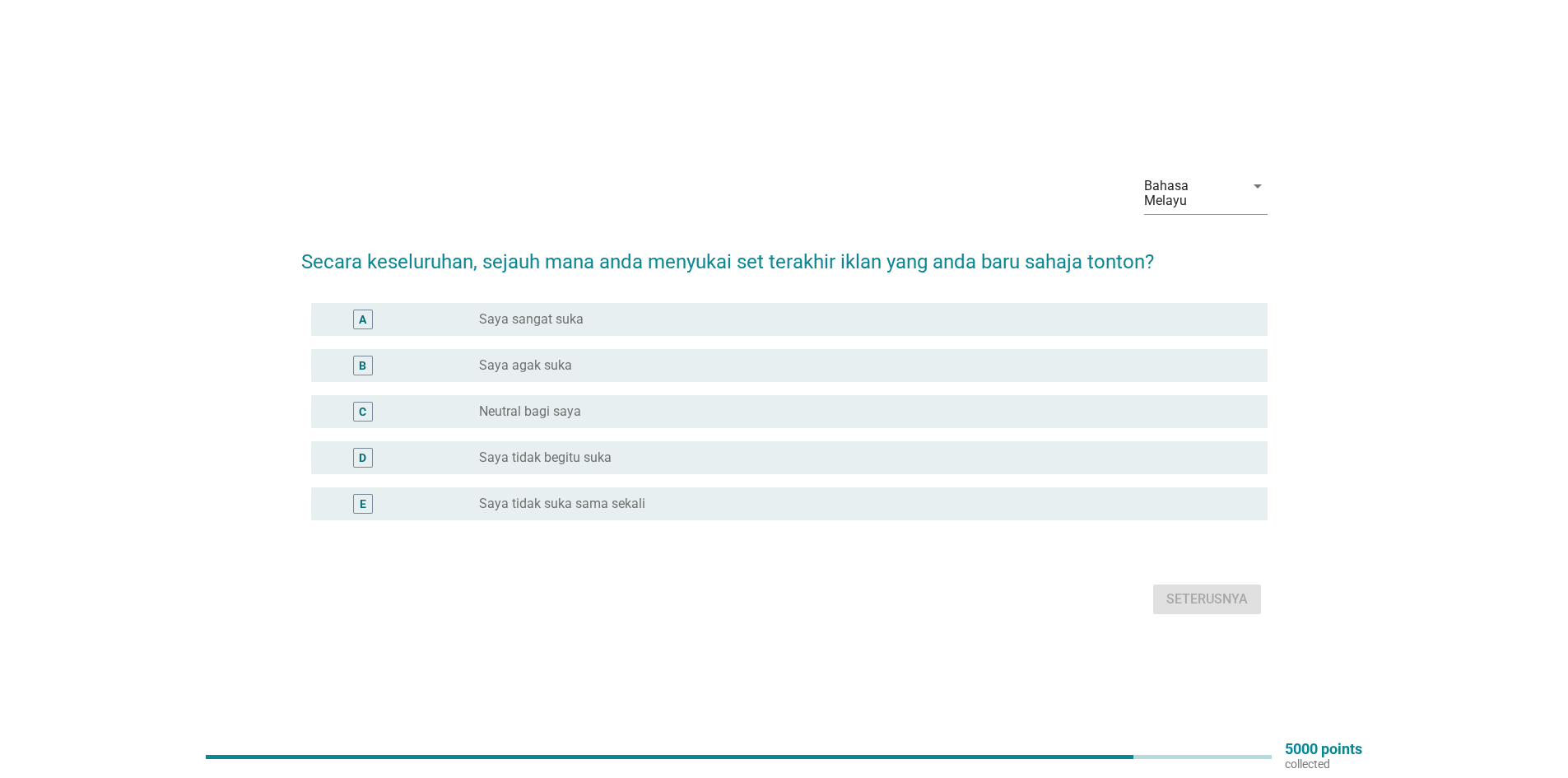
click at [583, 403] on div "radio_button_unchecked Neutral bagi saya" at bounding box center [861, 412] width 763 height 17
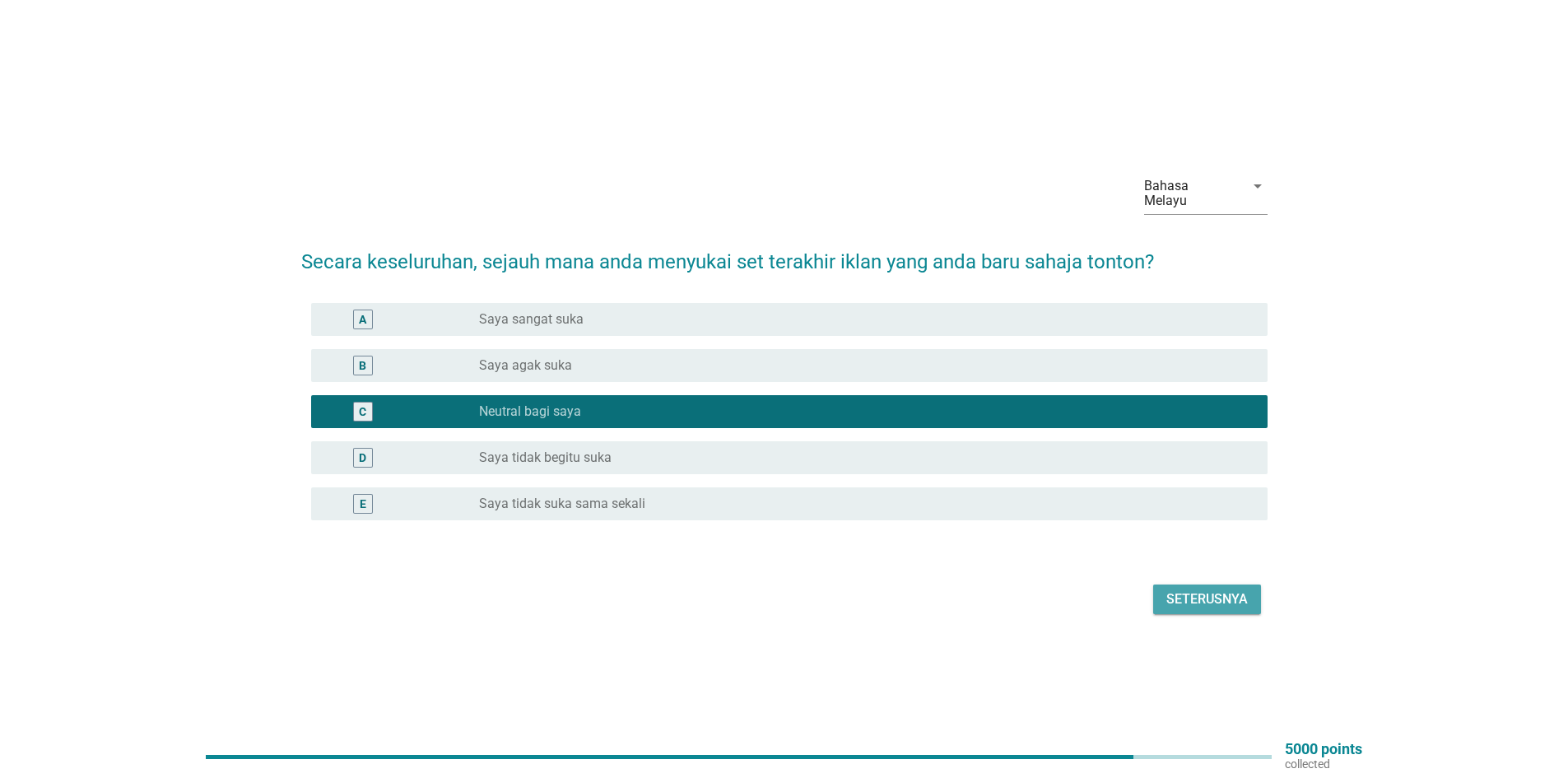
click at [1203, 594] on div "Seterusnya" at bounding box center [1207, 599] width 81 height 20
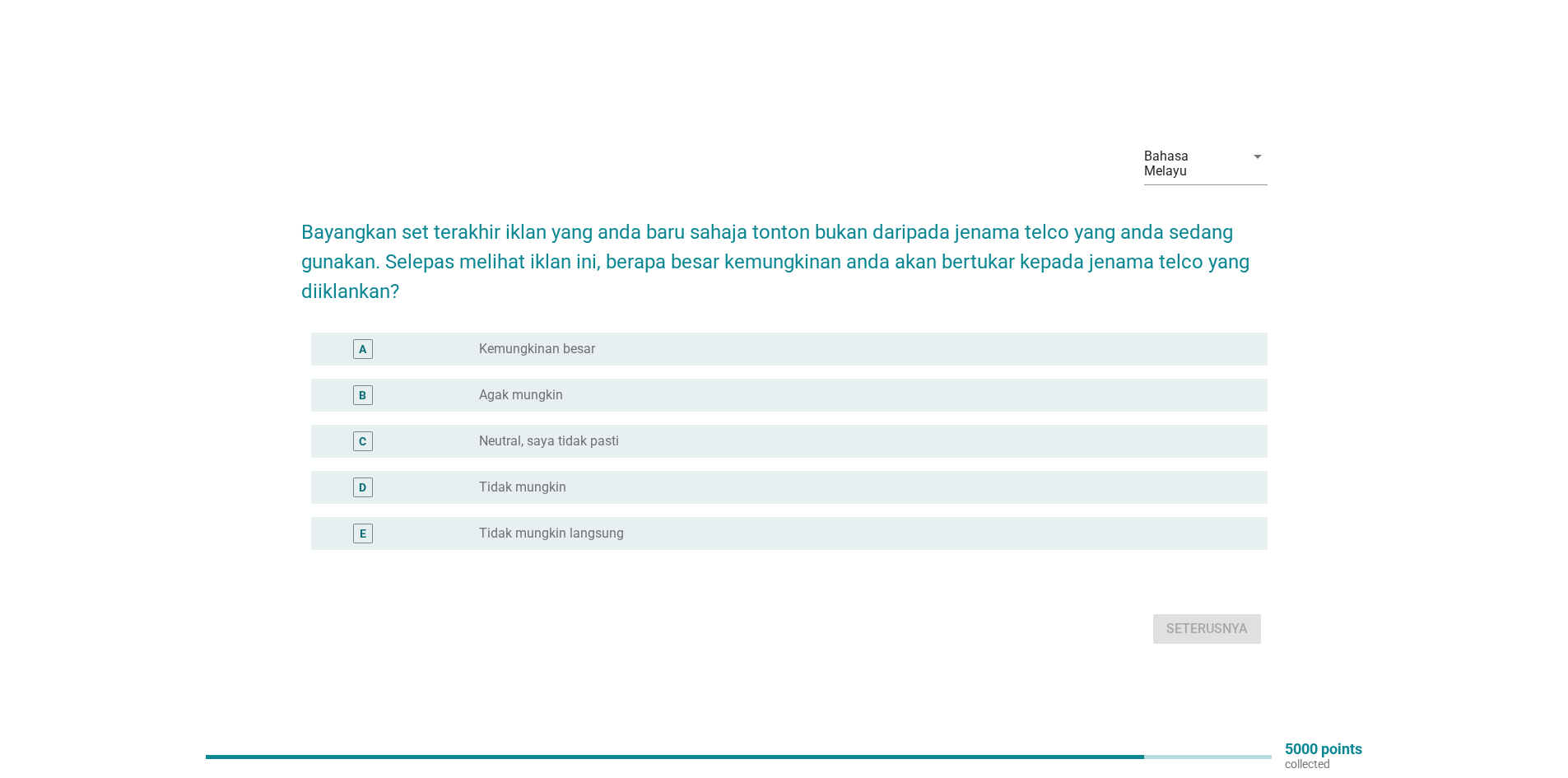
click at [587, 433] on label "Neutral, saya tidak pasti" at bounding box center [549, 442] width 140 height 17
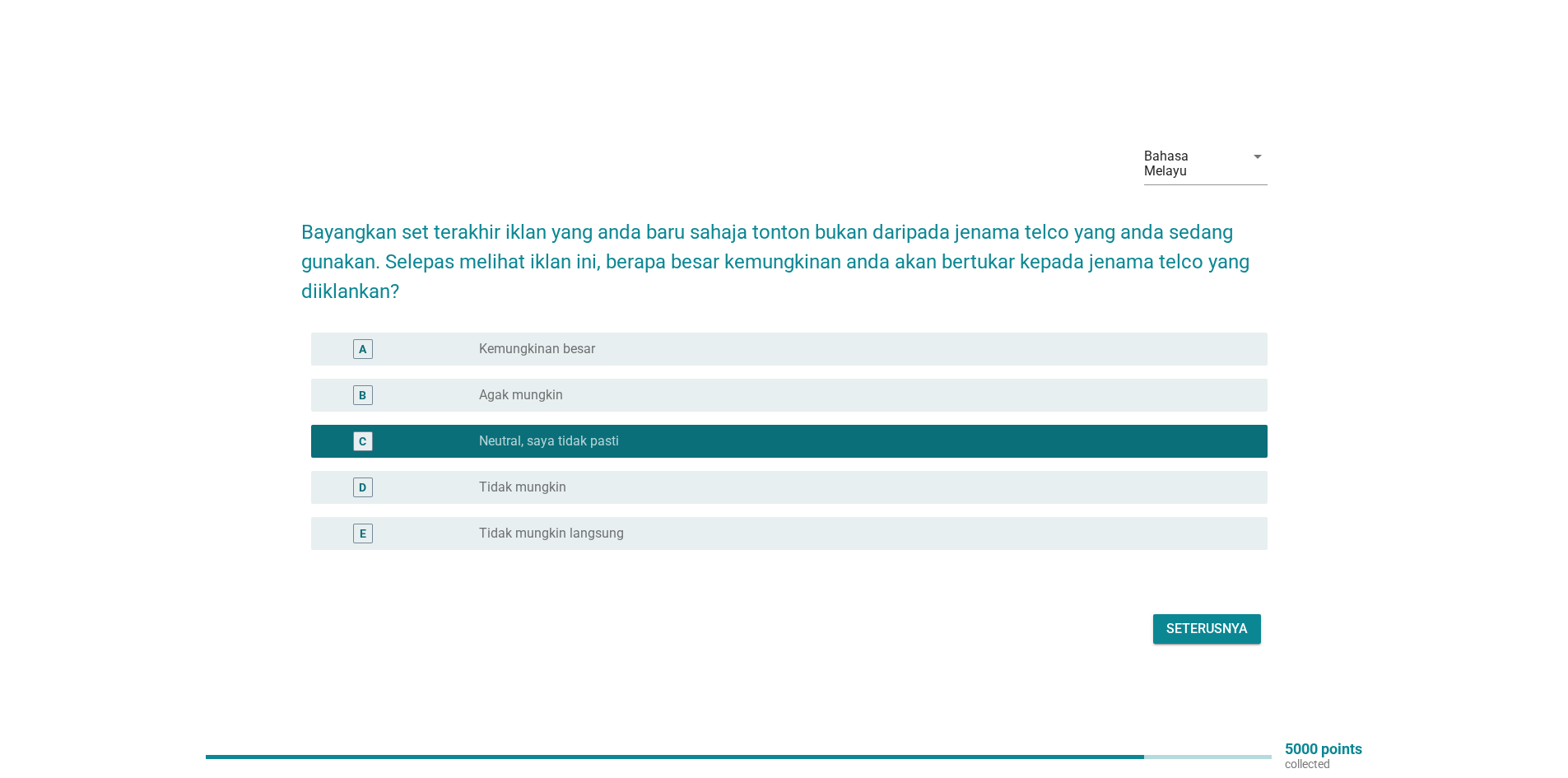
click at [1184, 620] on div "Seterusnya" at bounding box center [1207, 630] width 81 height 20
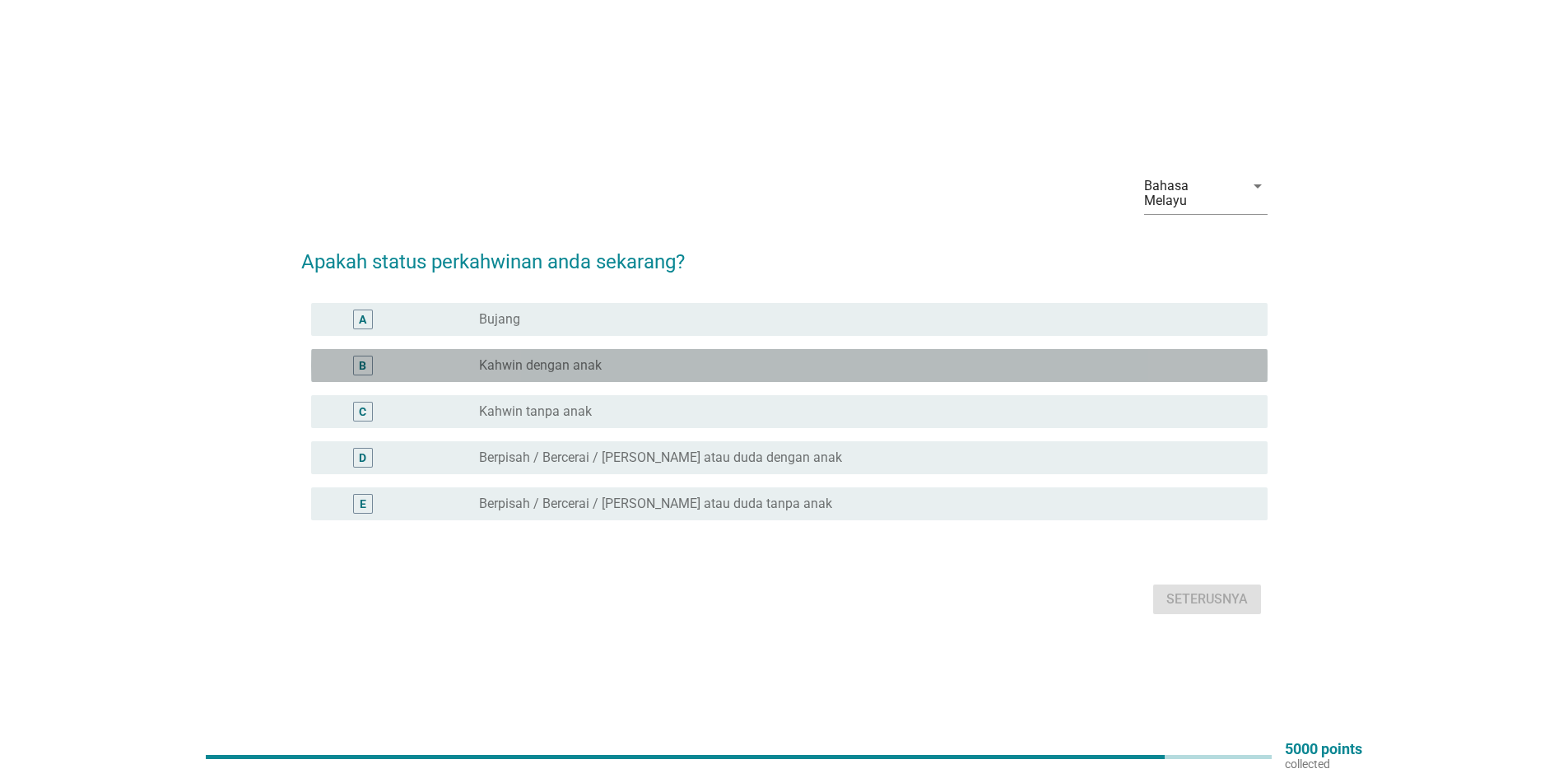
click at [617, 357] on div "radio_button_unchecked [PERSON_NAME] dengan anak" at bounding box center [861, 366] width 763 height 17
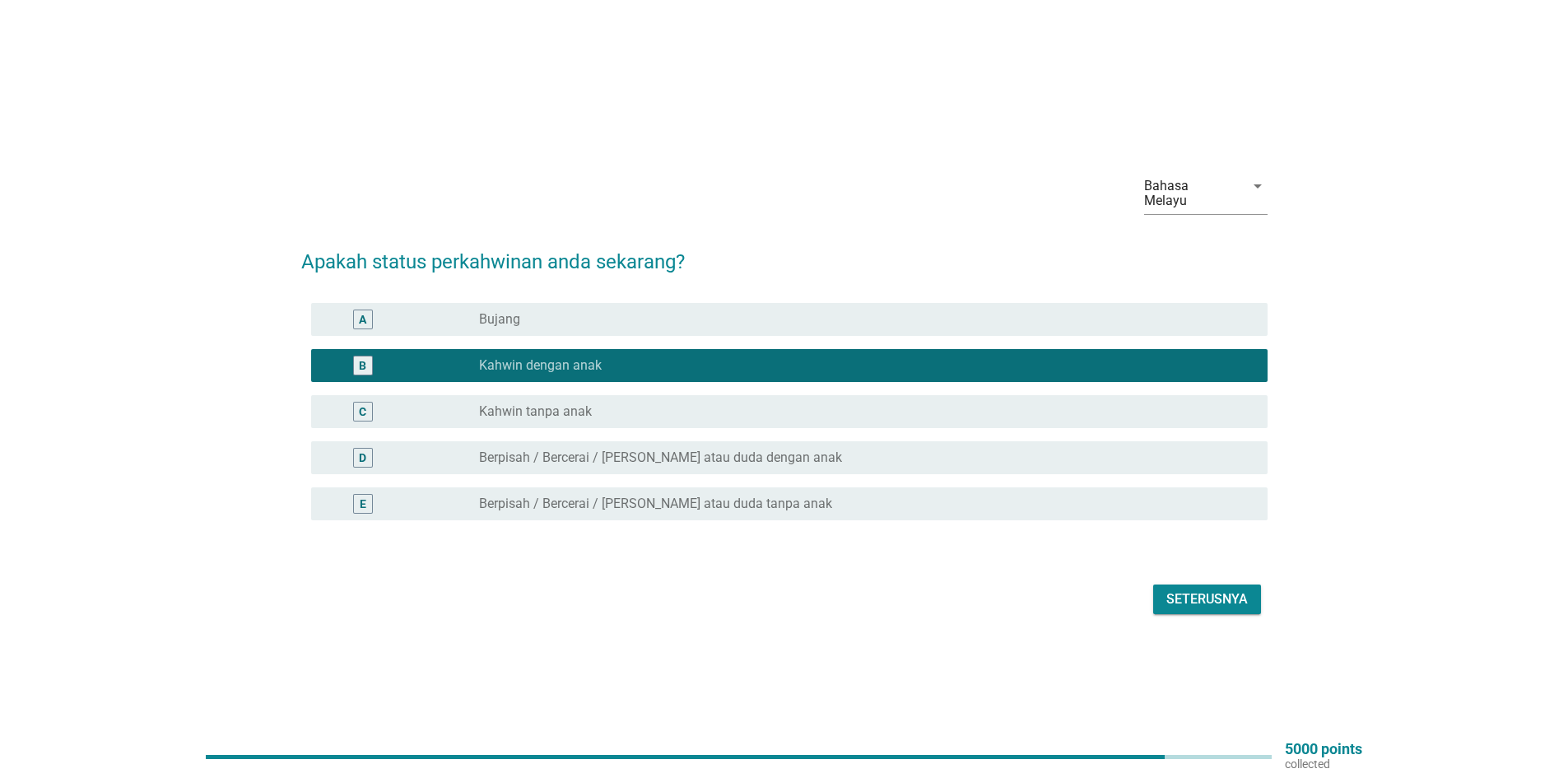
click at [1198, 589] on div "Seterusnya" at bounding box center [1207, 599] width 81 height 20
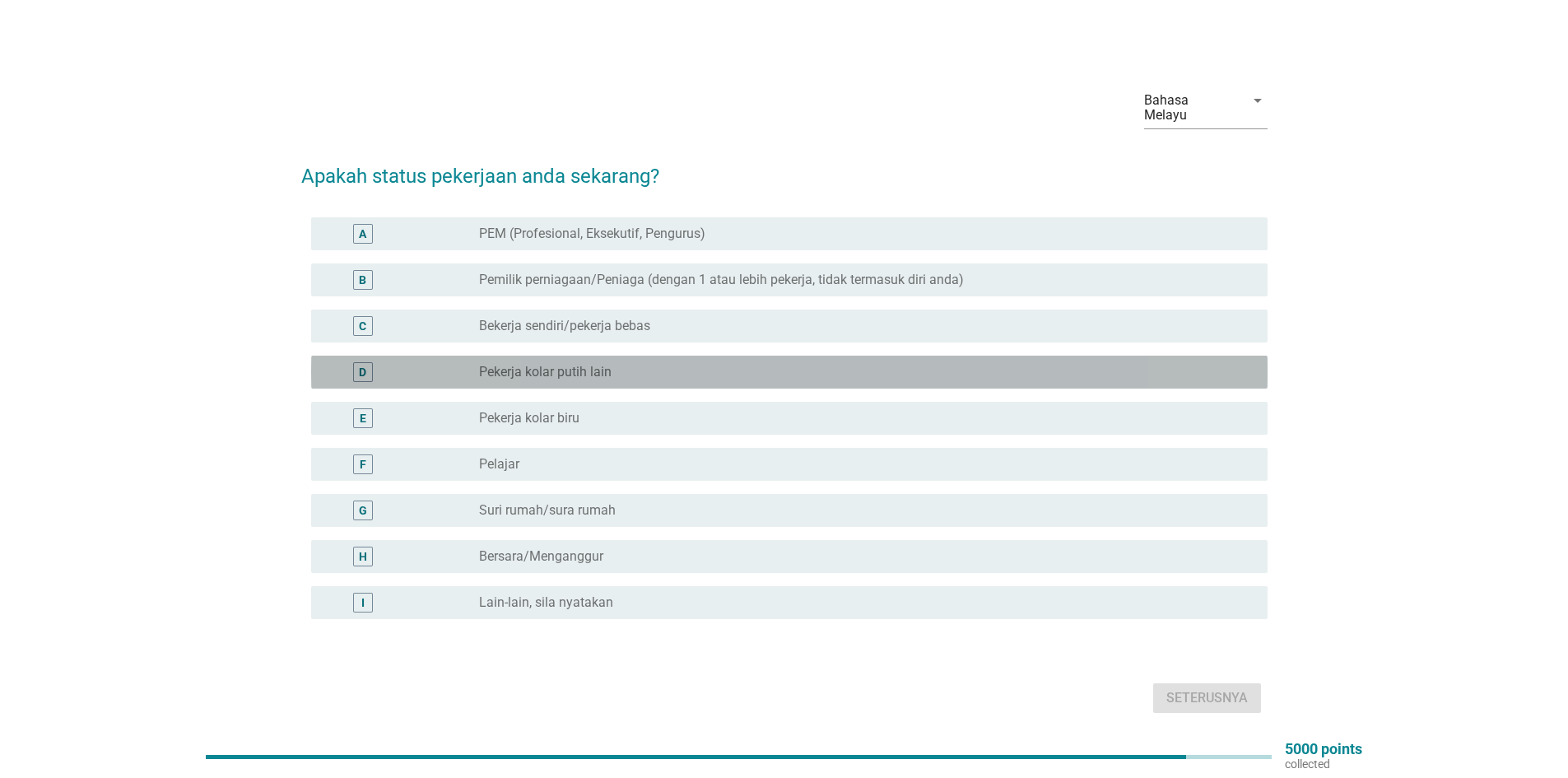
click at [598, 364] on label "Pekerja kolar putih lain" at bounding box center [546, 372] width 132 height 17
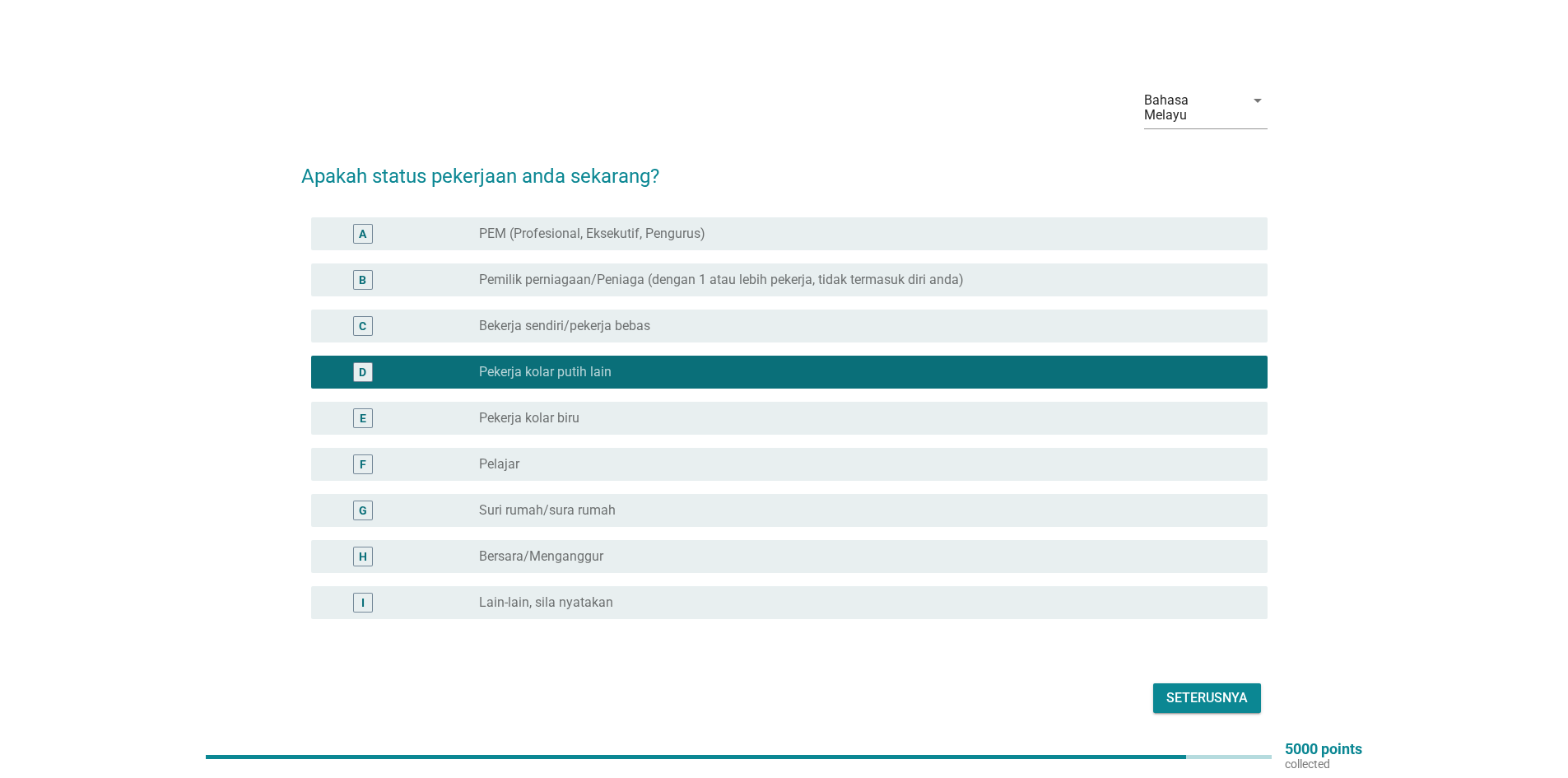
click at [1231, 688] on div "Seterusnya" at bounding box center [1207, 698] width 81 height 20
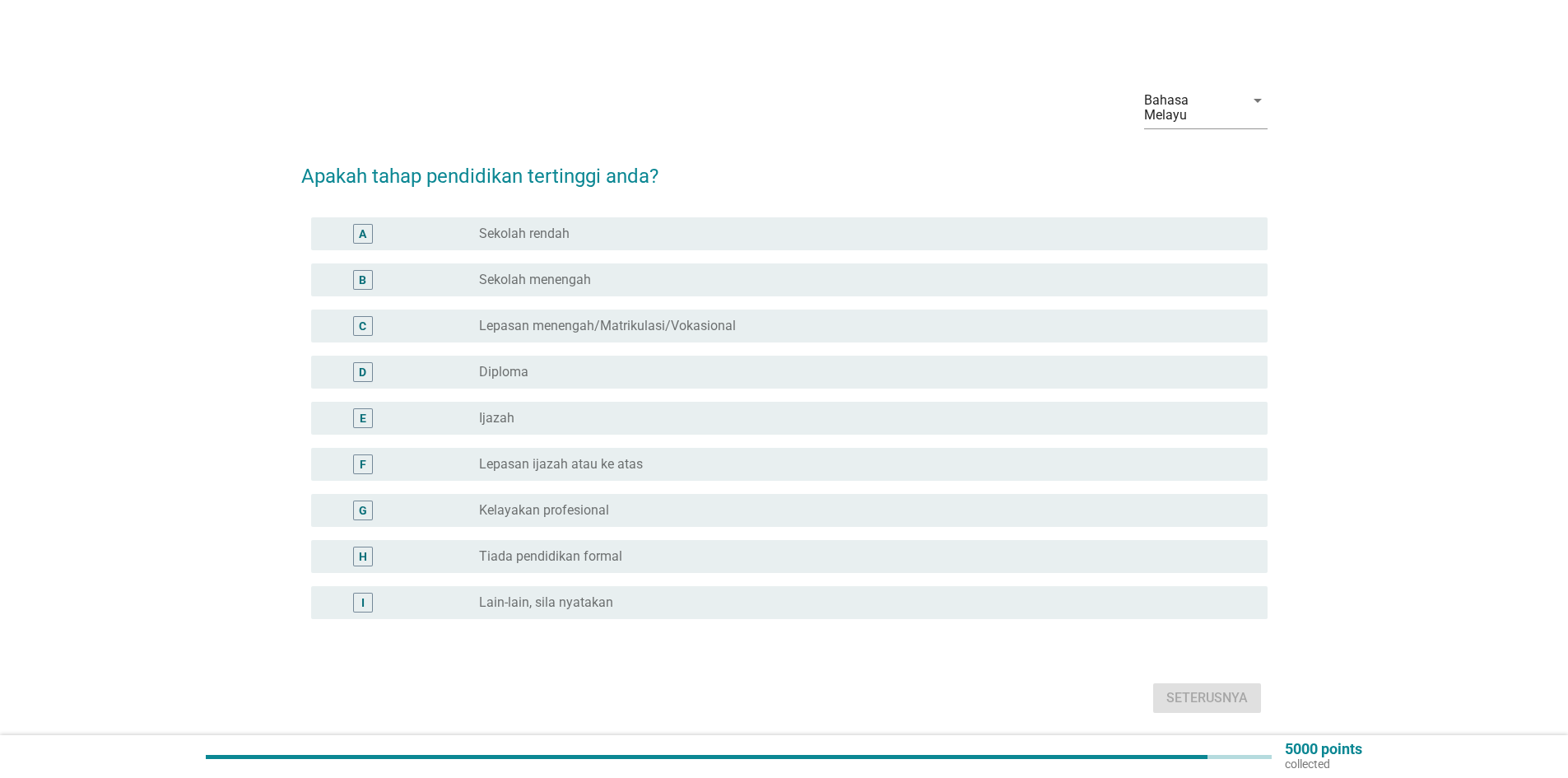
click at [585, 272] on label "Sekolah menengah" at bounding box center [536, 280] width 112 height 17
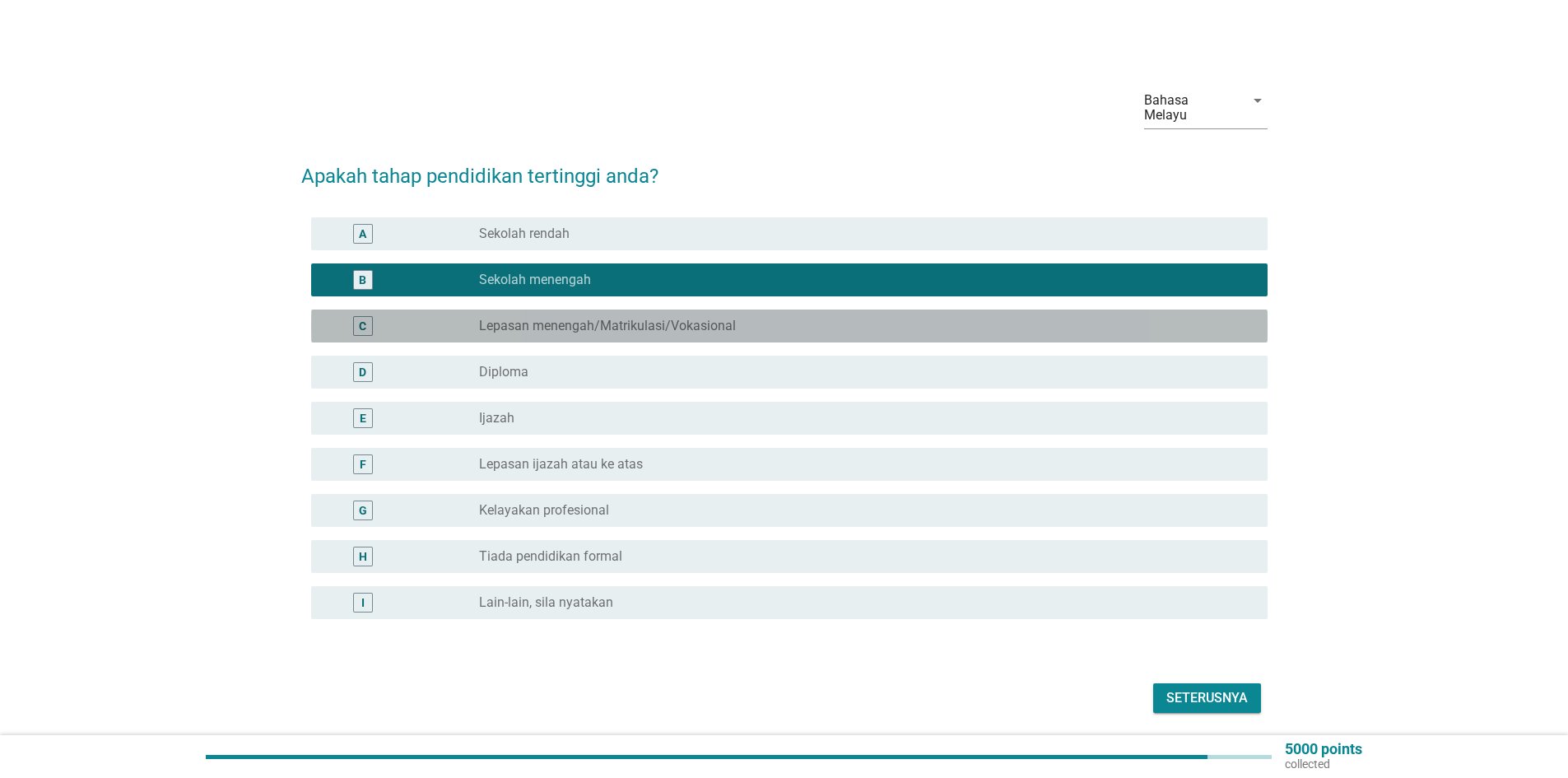
click at [684, 318] on label "Lepasan menengah/Matrikulasi/Vokasional" at bounding box center [608, 326] width 256 height 17
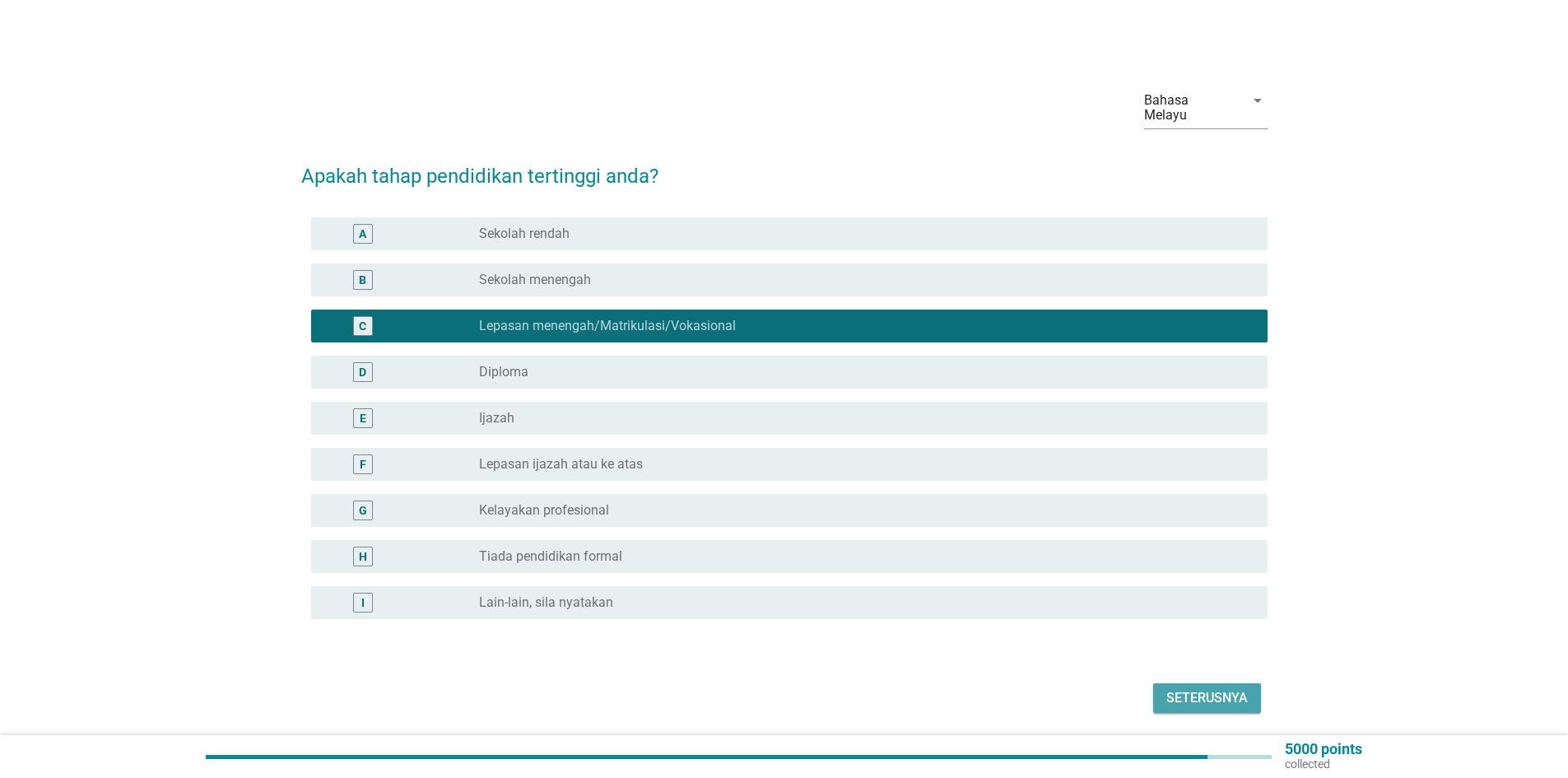
click at [1205, 688] on div "Seterusnya" at bounding box center [1207, 698] width 81 height 20
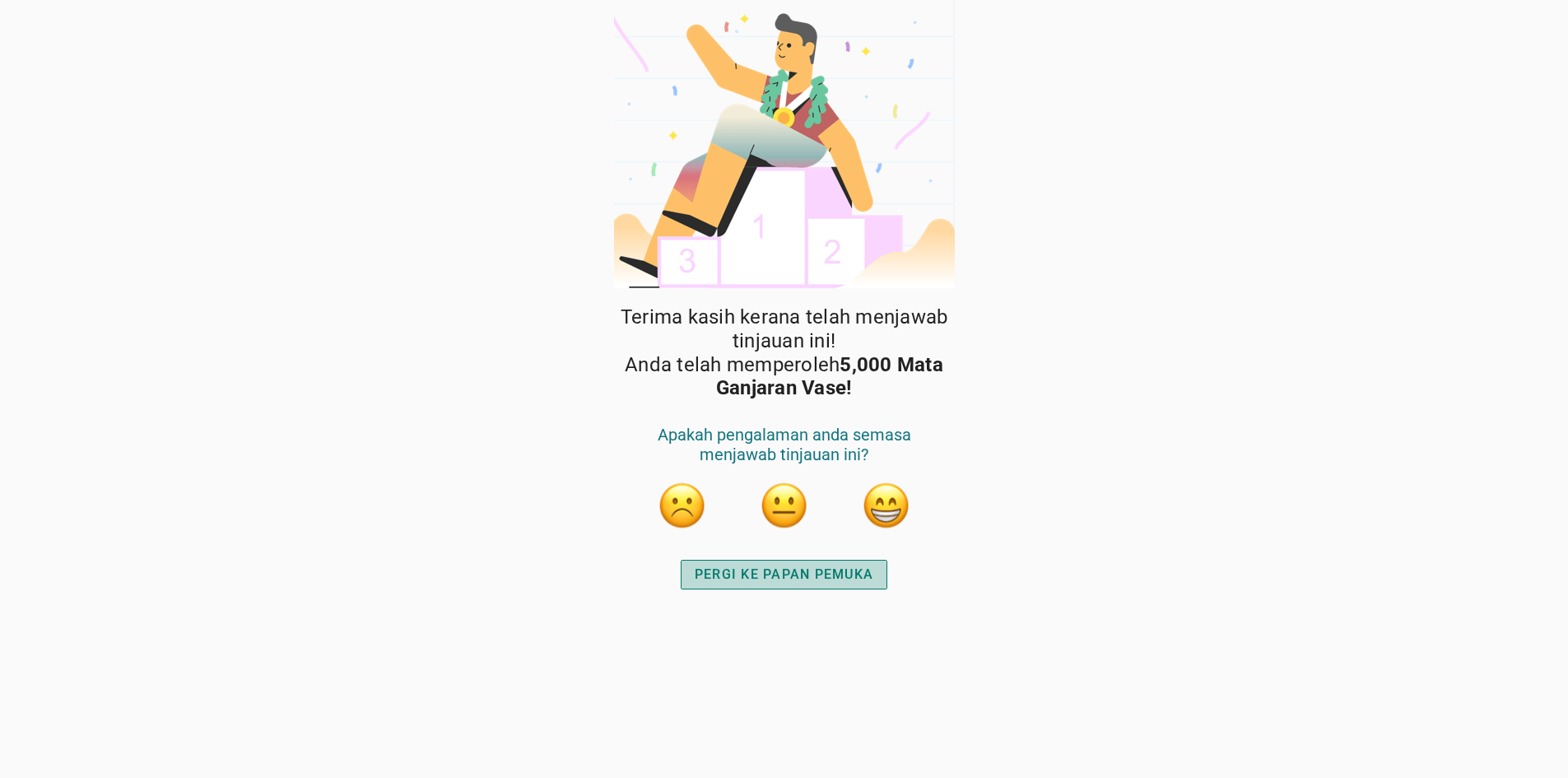
click at [865, 578] on div "PERGI KE PAPAN PEMUKA" at bounding box center [784, 575] width 179 height 20
